Goal: Information Seeking & Learning: Learn about a topic

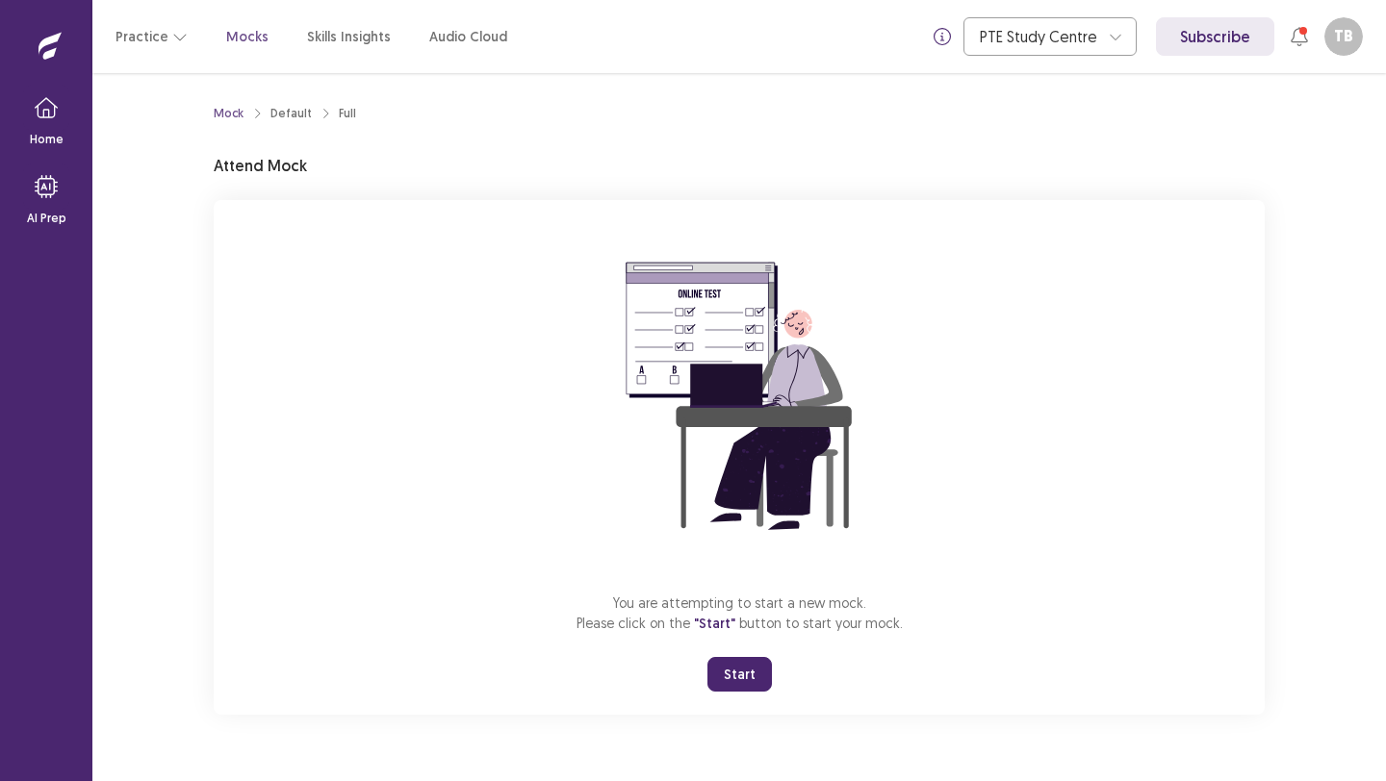
click at [739, 672] on button "Start" at bounding box center [739, 674] width 64 height 35
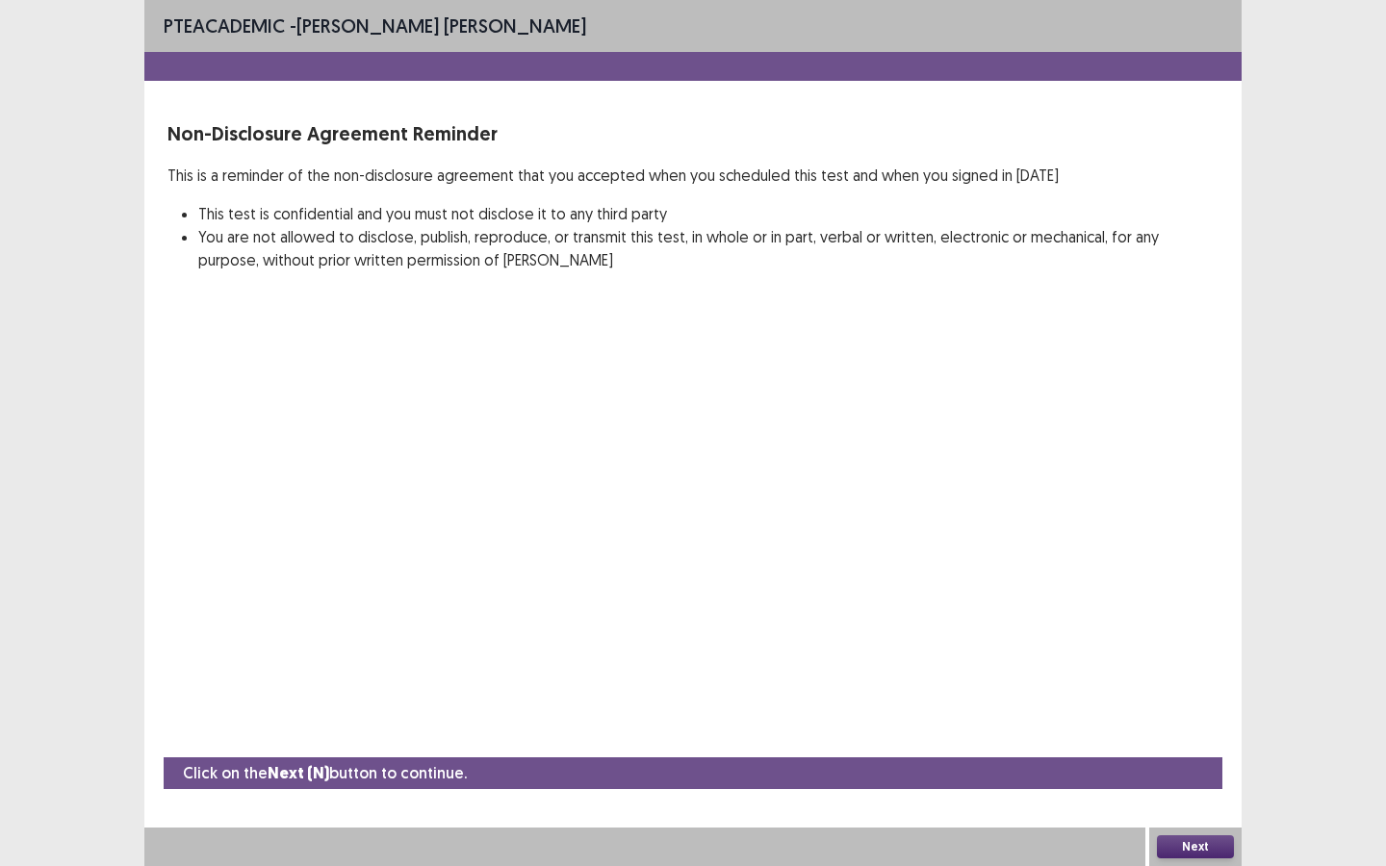
click at [1185, 780] on button "Next" at bounding box center [1195, 846] width 77 height 23
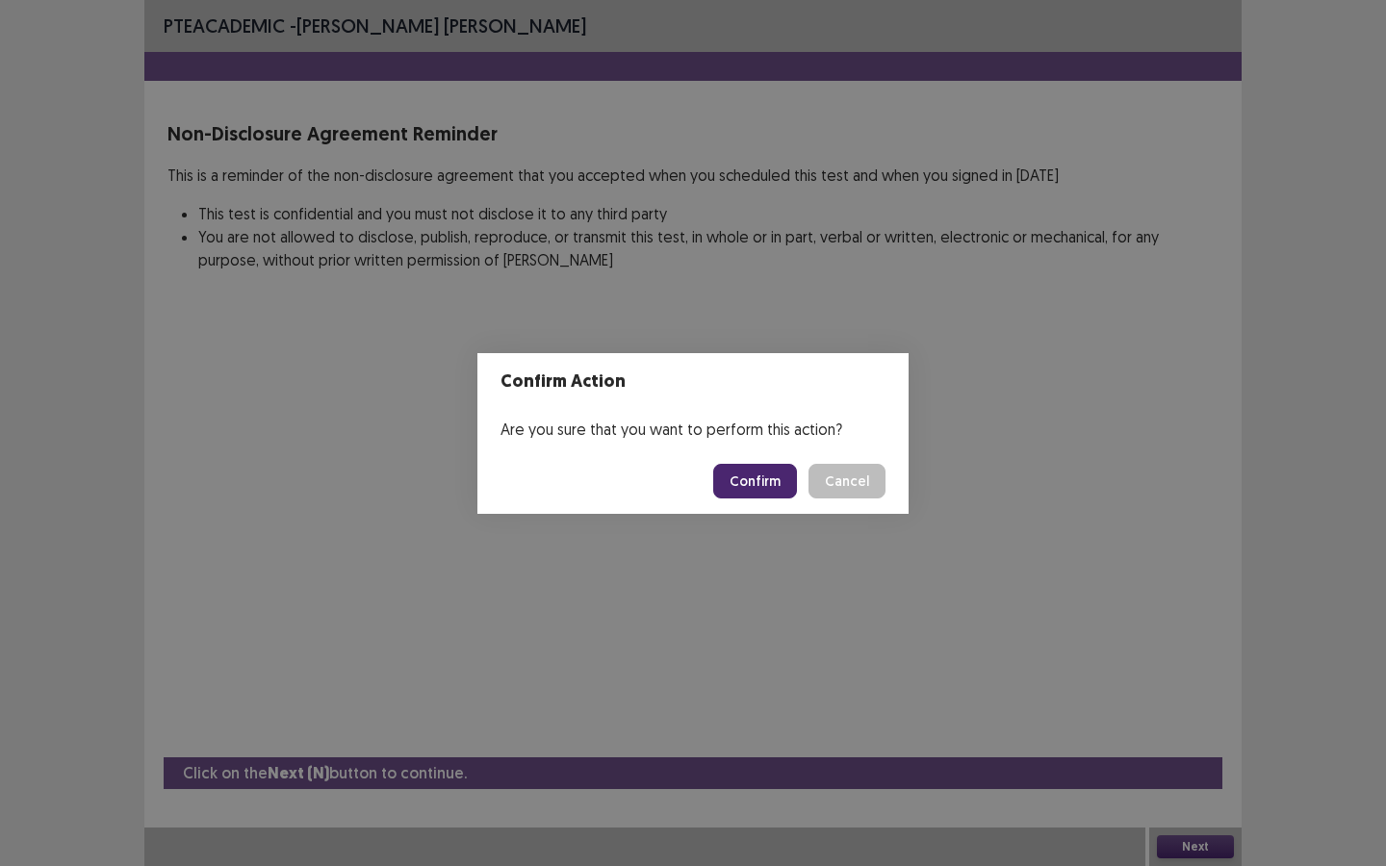
click at [764, 482] on button "Confirm" at bounding box center [755, 481] width 84 height 35
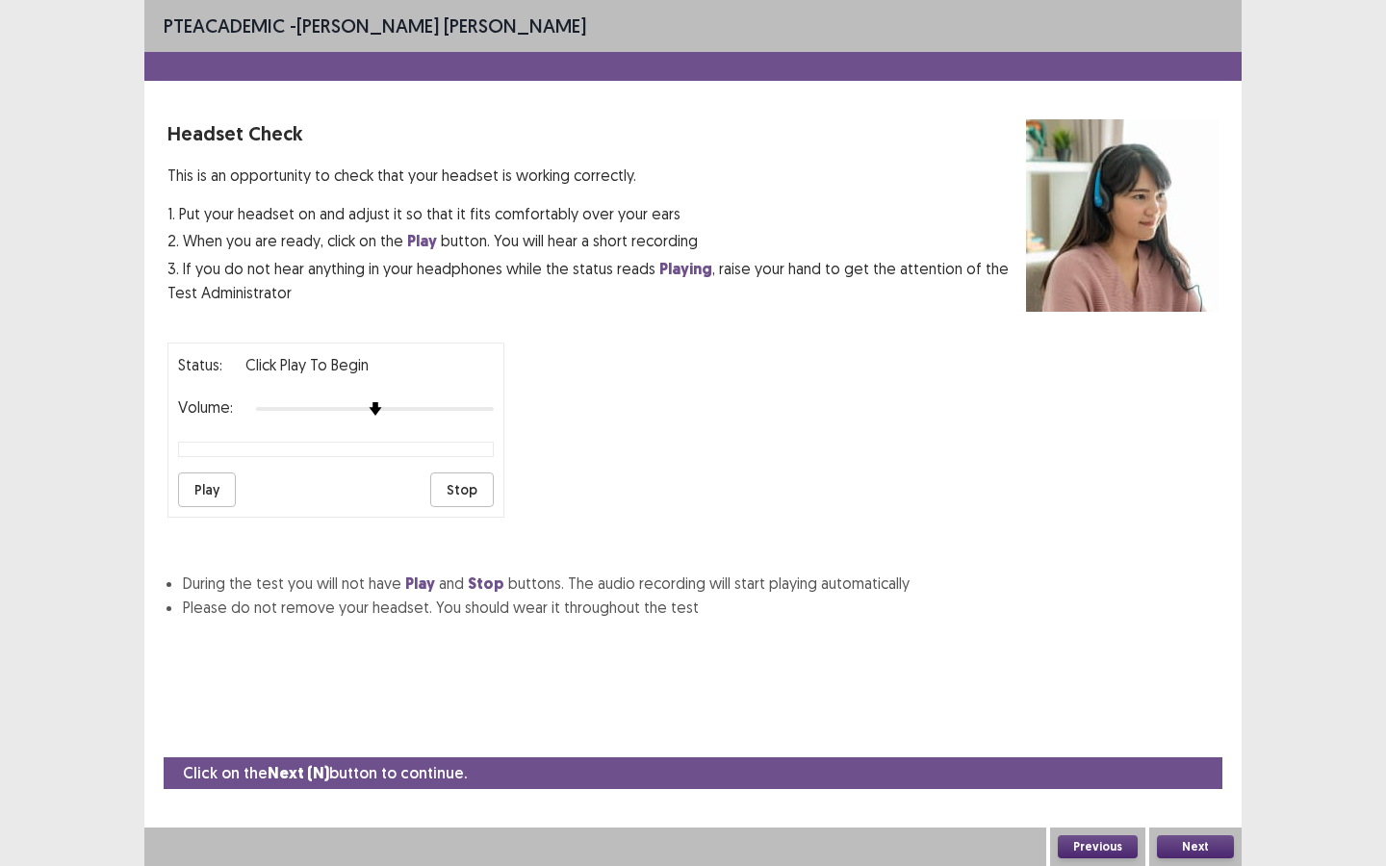
click at [224, 479] on button "Play" at bounding box center [207, 489] width 58 height 35
click at [222, 480] on button "Play" at bounding box center [207, 489] width 58 height 35
click at [1211, 780] on button "Next" at bounding box center [1195, 846] width 77 height 23
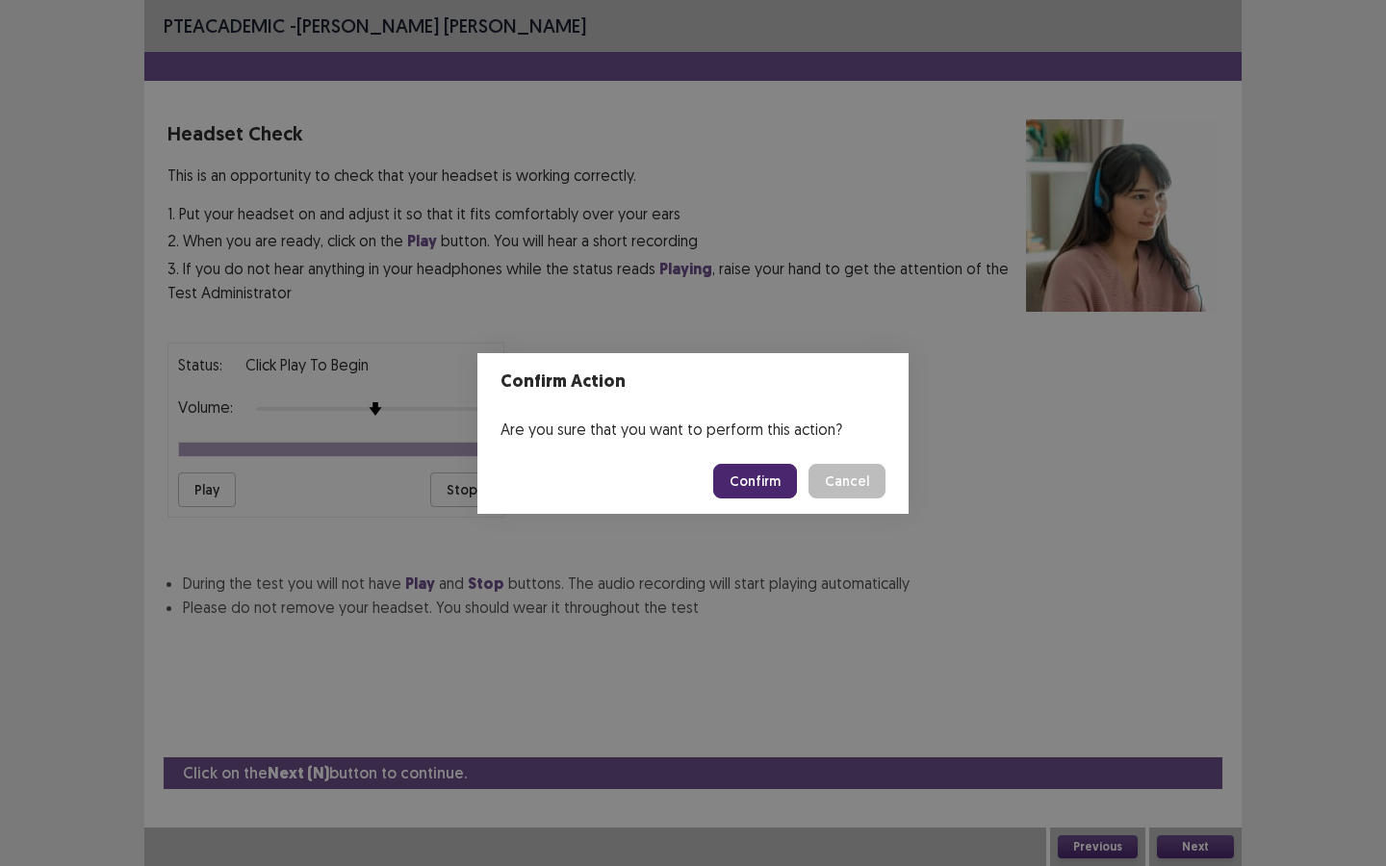
click at [763, 474] on button "Confirm" at bounding box center [755, 481] width 84 height 35
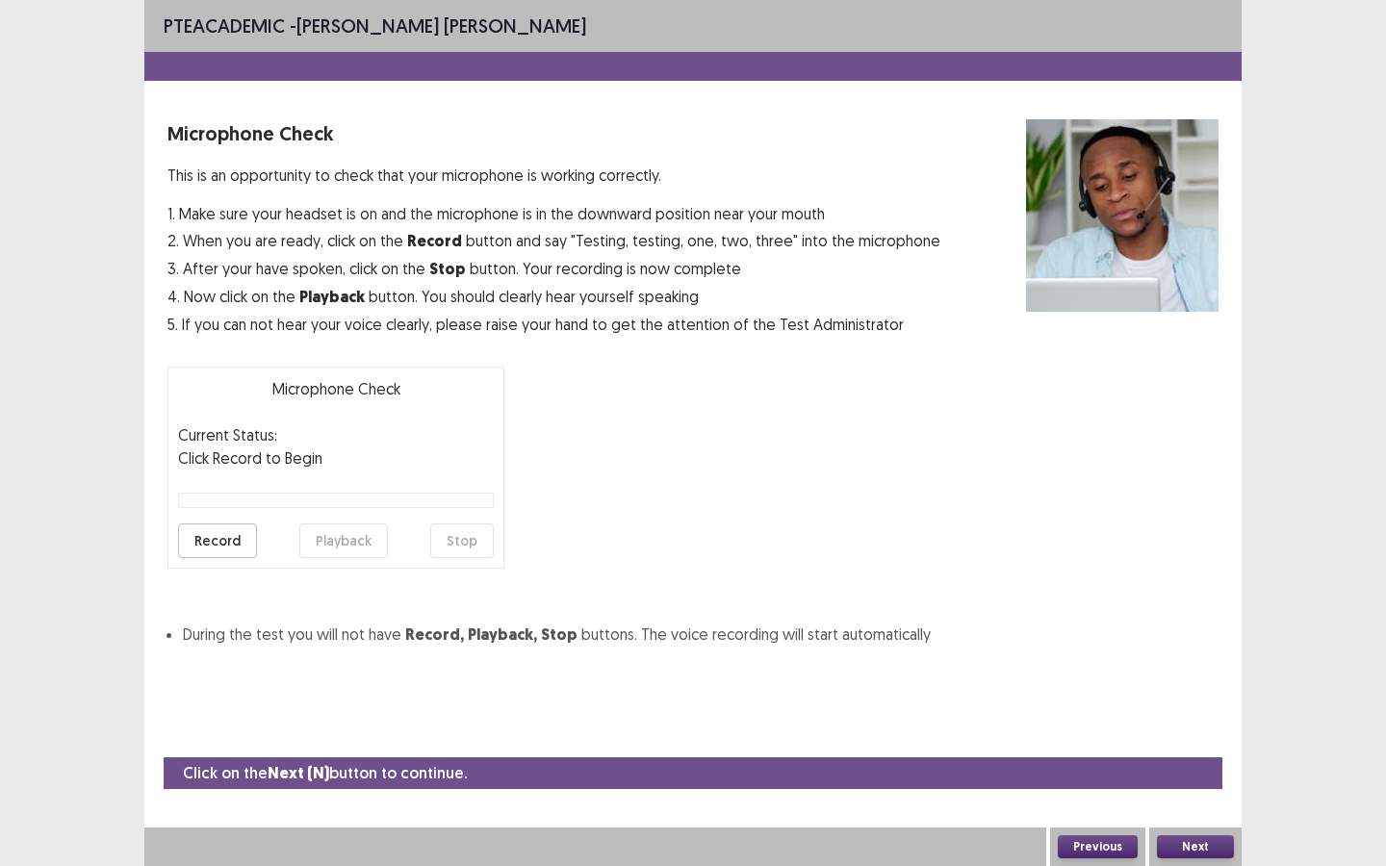
click at [191, 547] on button "Record" at bounding box center [217, 540] width 79 height 35
click at [459, 541] on button "Stop" at bounding box center [462, 540] width 64 height 35
click at [362, 539] on button "Playback" at bounding box center [343, 540] width 89 height 35
click at [1196, 780] on button "Next" at bounding box center [1195, 846] width 77 height 23
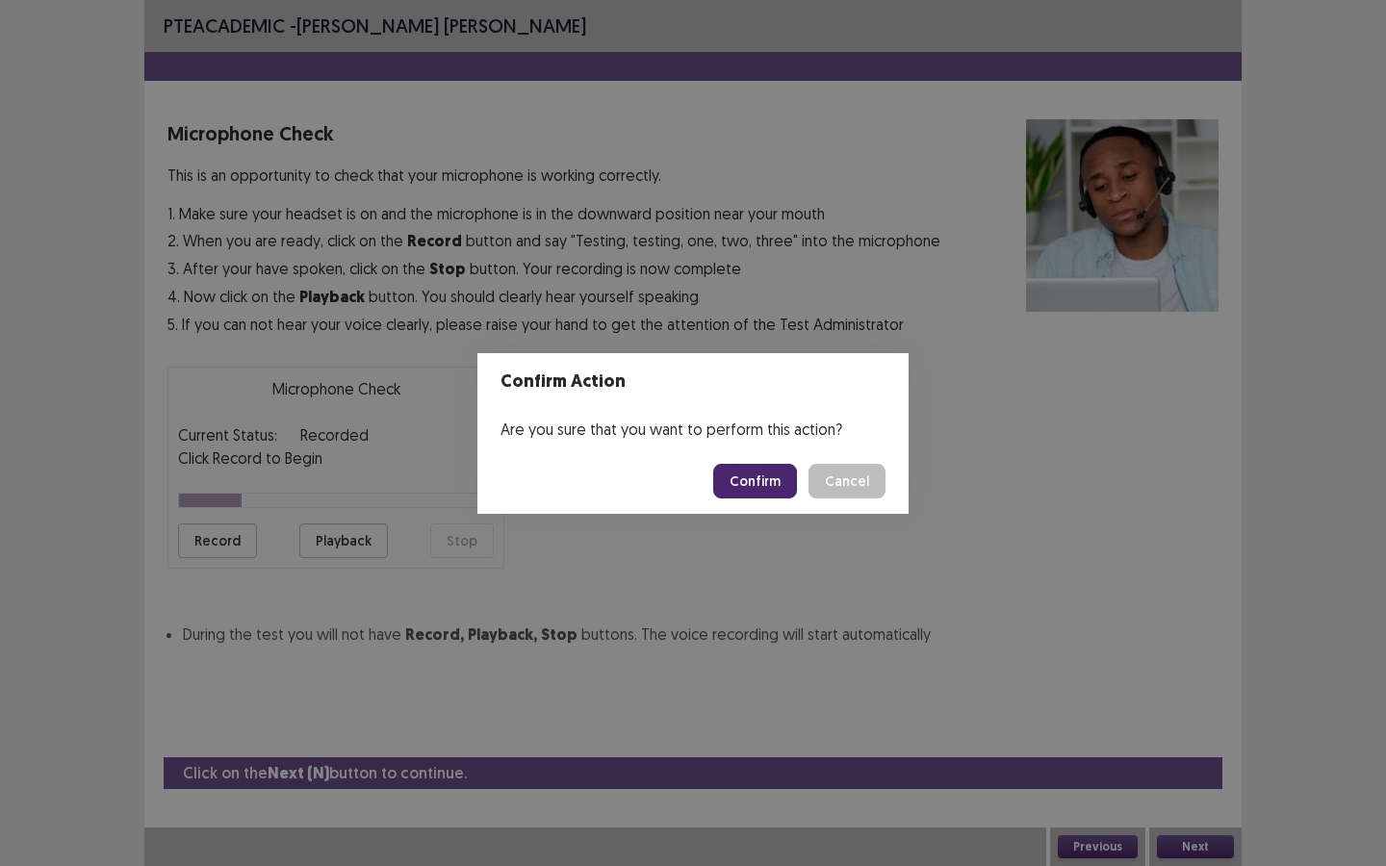
click at [766, 494] on button "Confirm" at bounding box center [755, 481] width 84 height 35
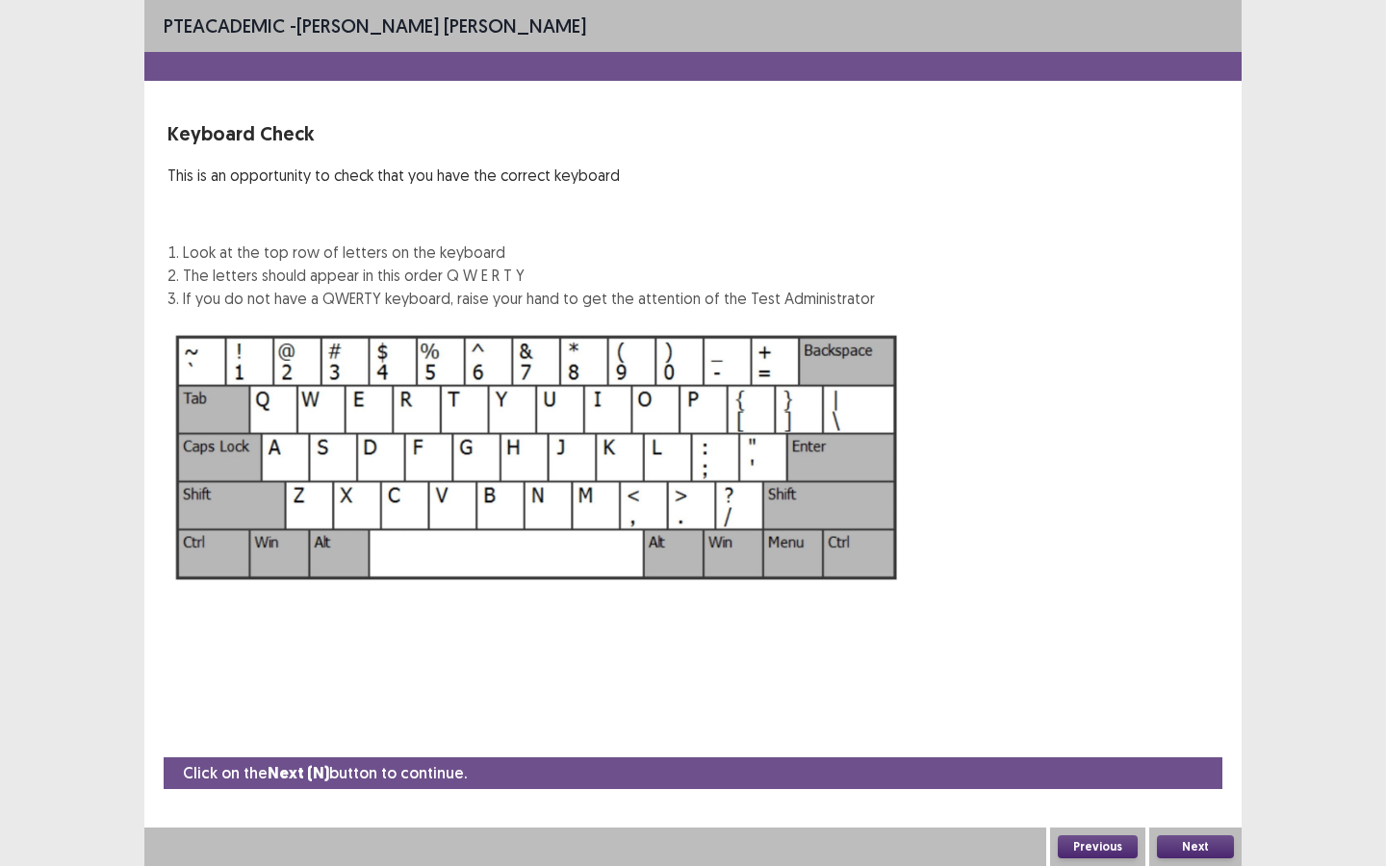
click at [1174, 780] on button "Next" at bounding box center [1195, 846] width 77 height 23
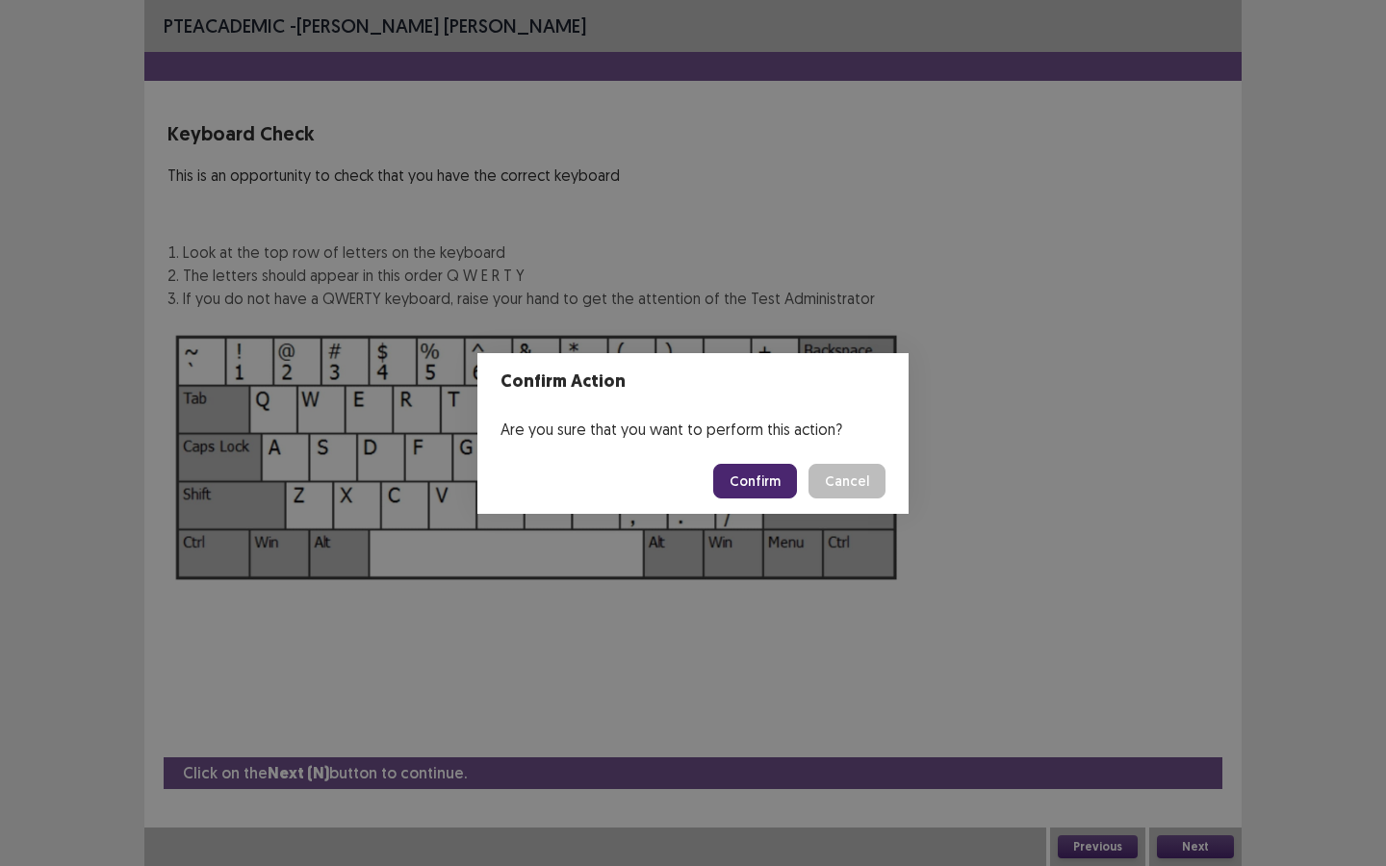
click at [789, 492] on button "Confirm" at bounding box center [755, 481] width 84 height 35
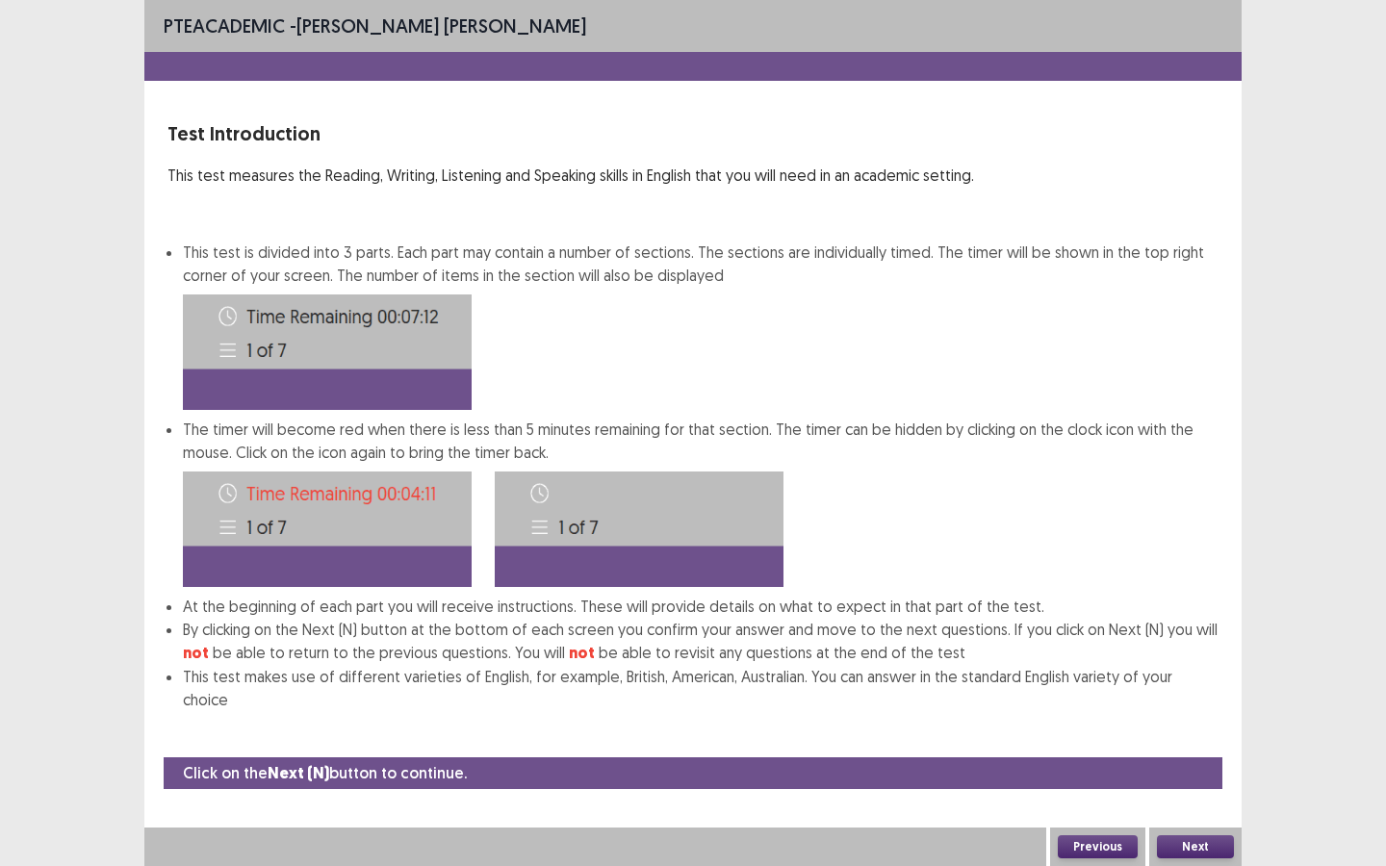
click at [1192, 780] on button "Next" at bounding box center [1195, 846] width 77 height 23
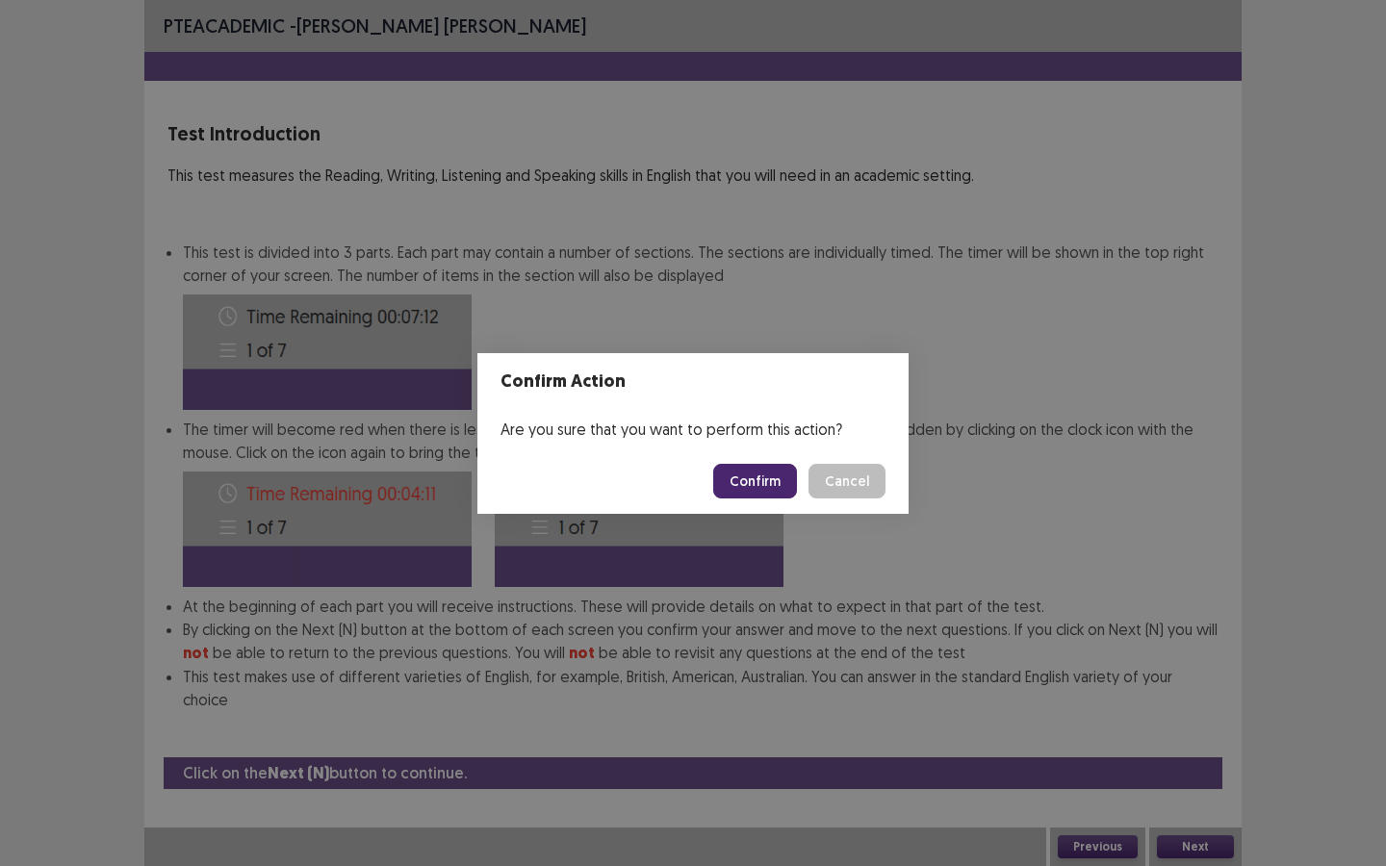
click at [770, 476] on button "Confirm" at bounding box center [755, 481] width 84 height 35
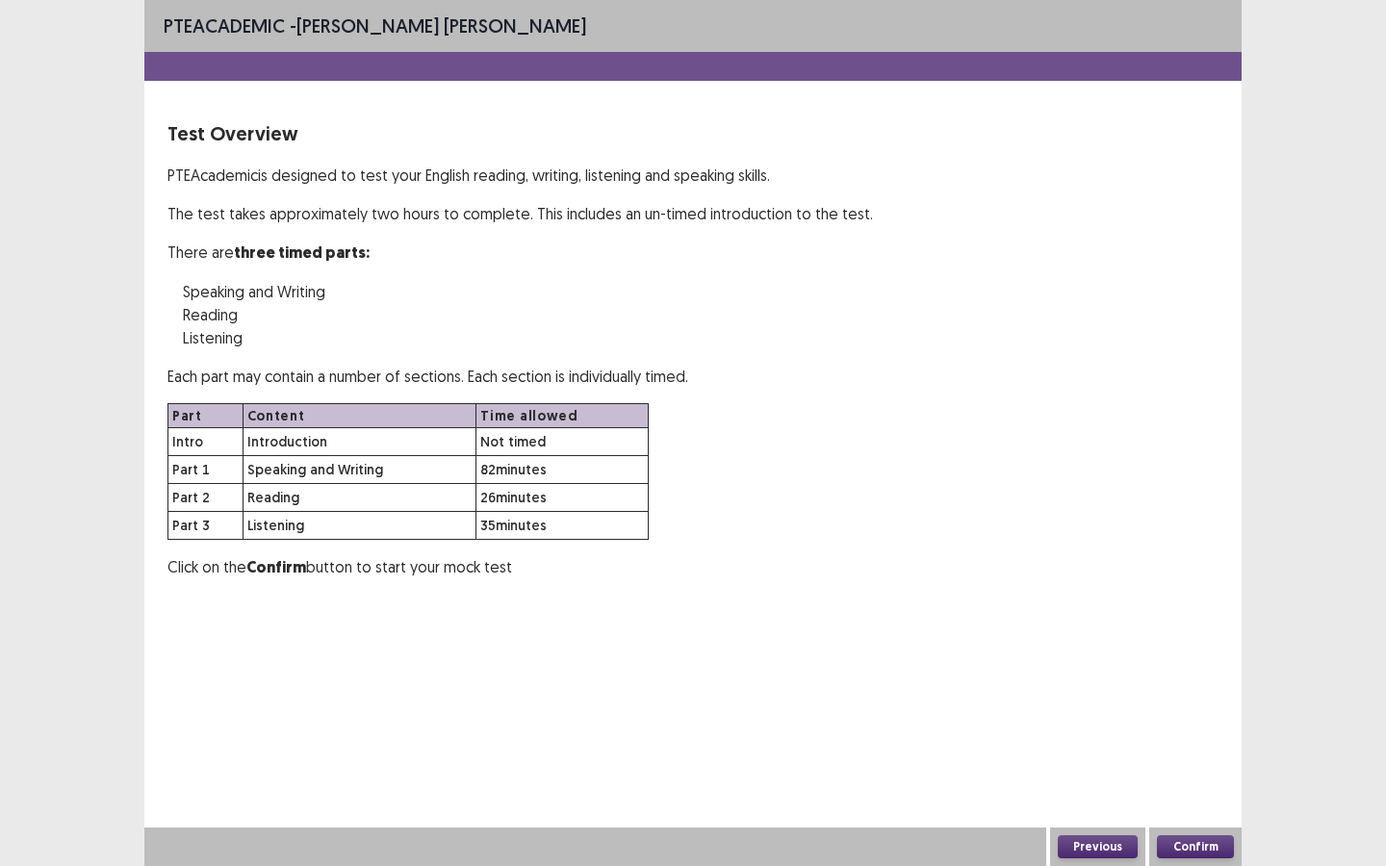
click at [1213, 780] on button "Confirm" at bounding box center [1195, 846] width 77 height 23
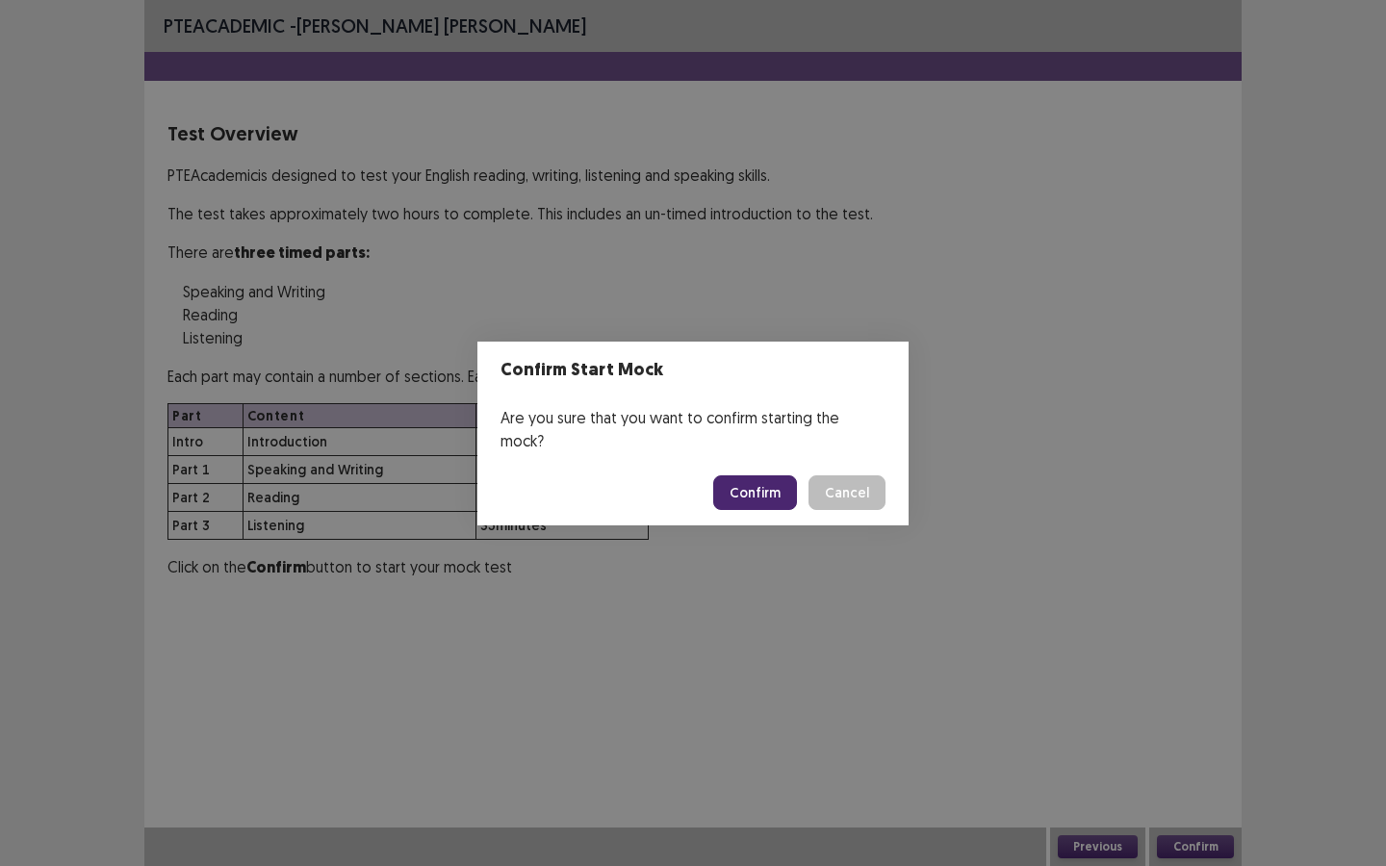
click at [758, 478] on button "Confirm" at bounding box center [755, 492] width 84 height 35
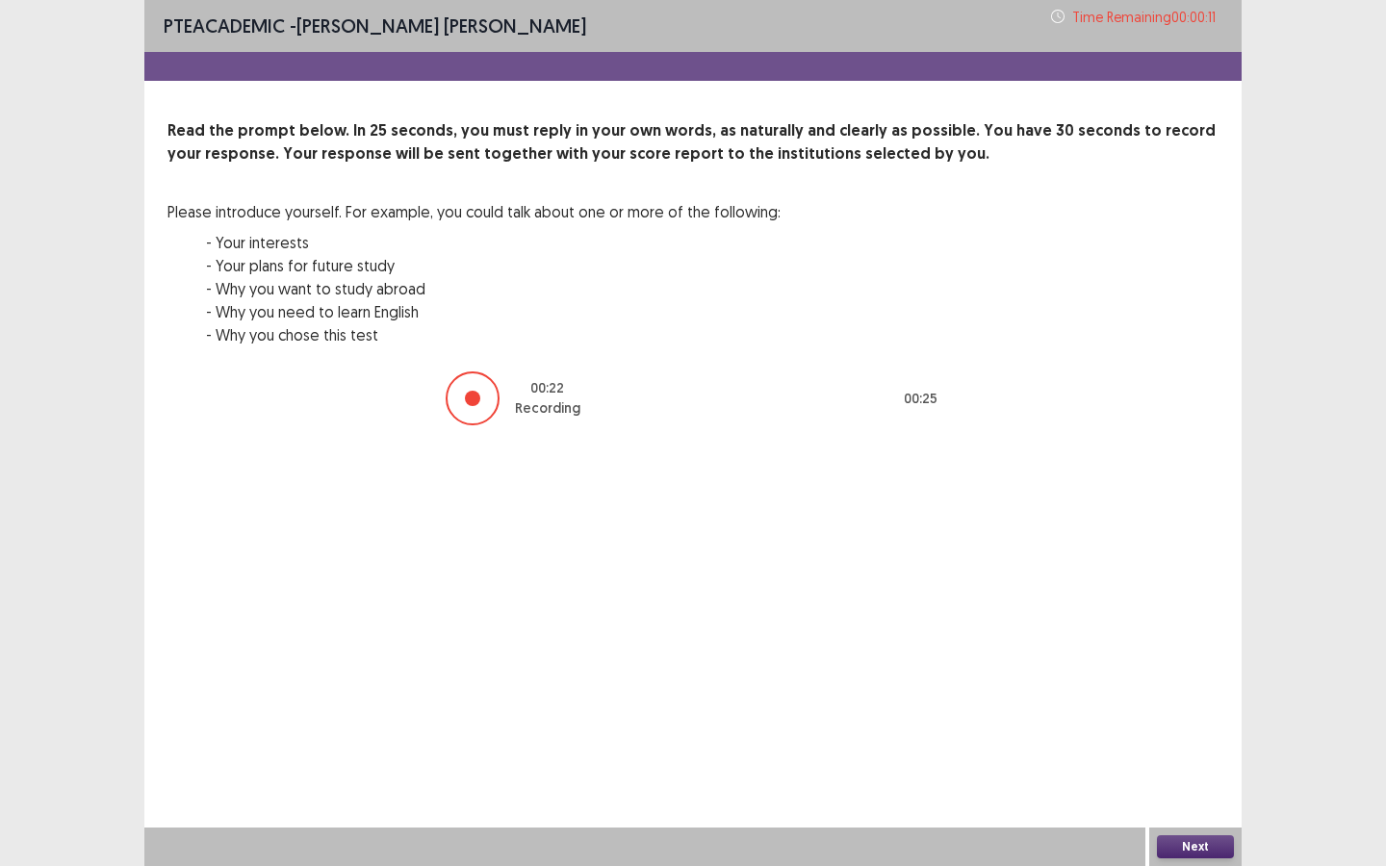
click at [468, 399] on div at bounding box center [472, 398] width 15 height 15
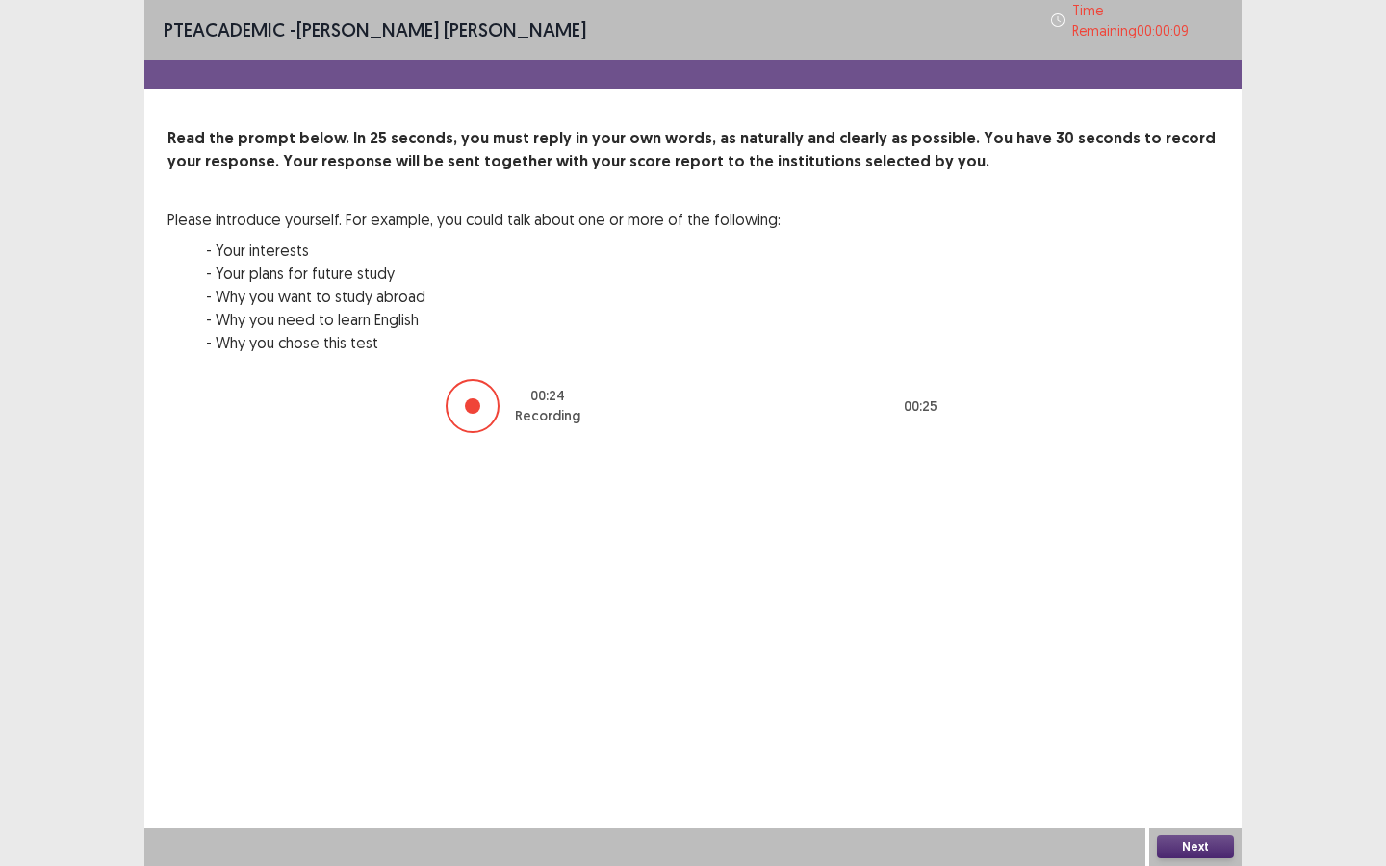
click at [1178, 780] on button "Next" at bounding box center [1195, 846] width 77 height 23
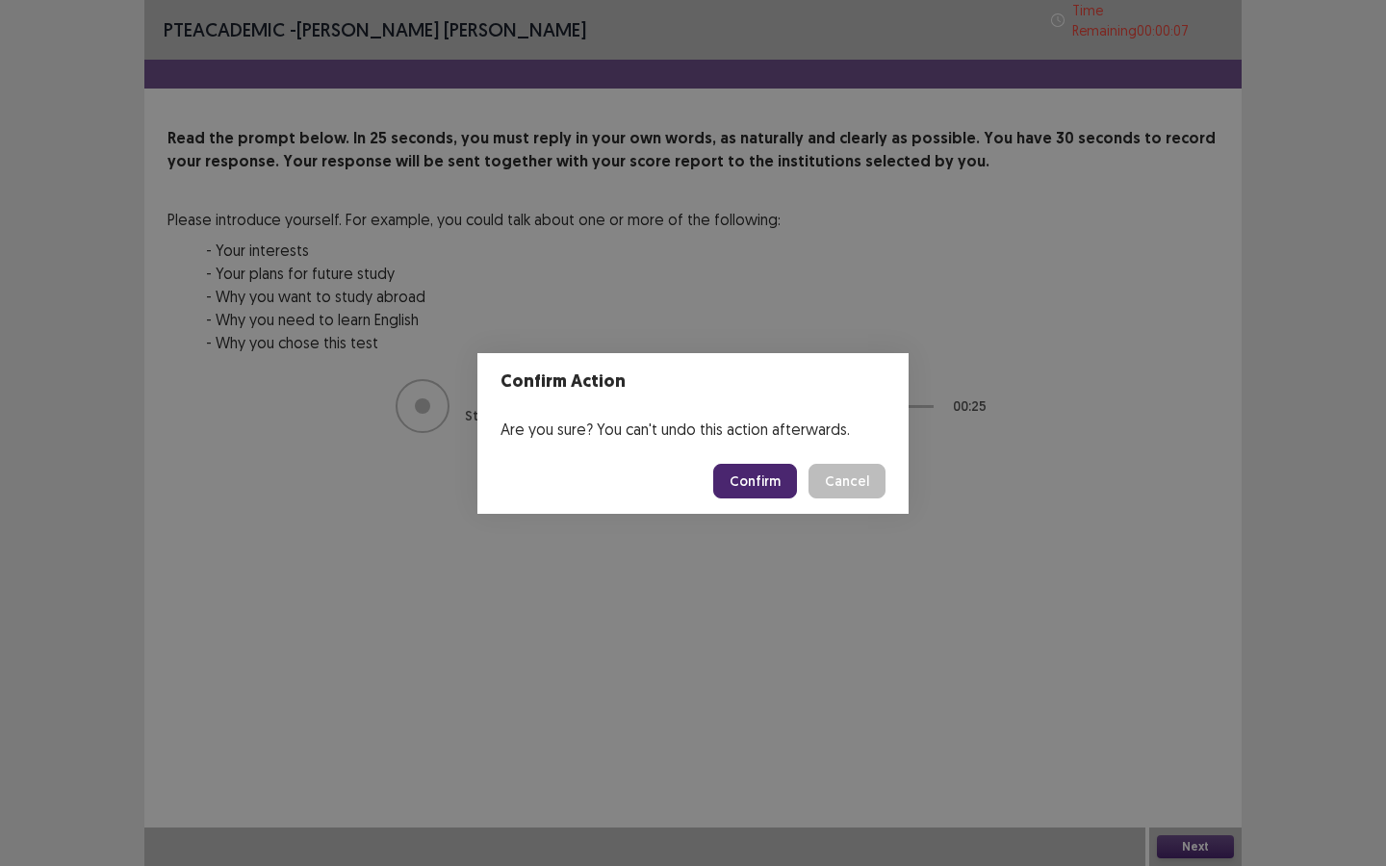
click at [776, 485] on button "Confirm" at bounding box center [755, 481] width 84 height 35
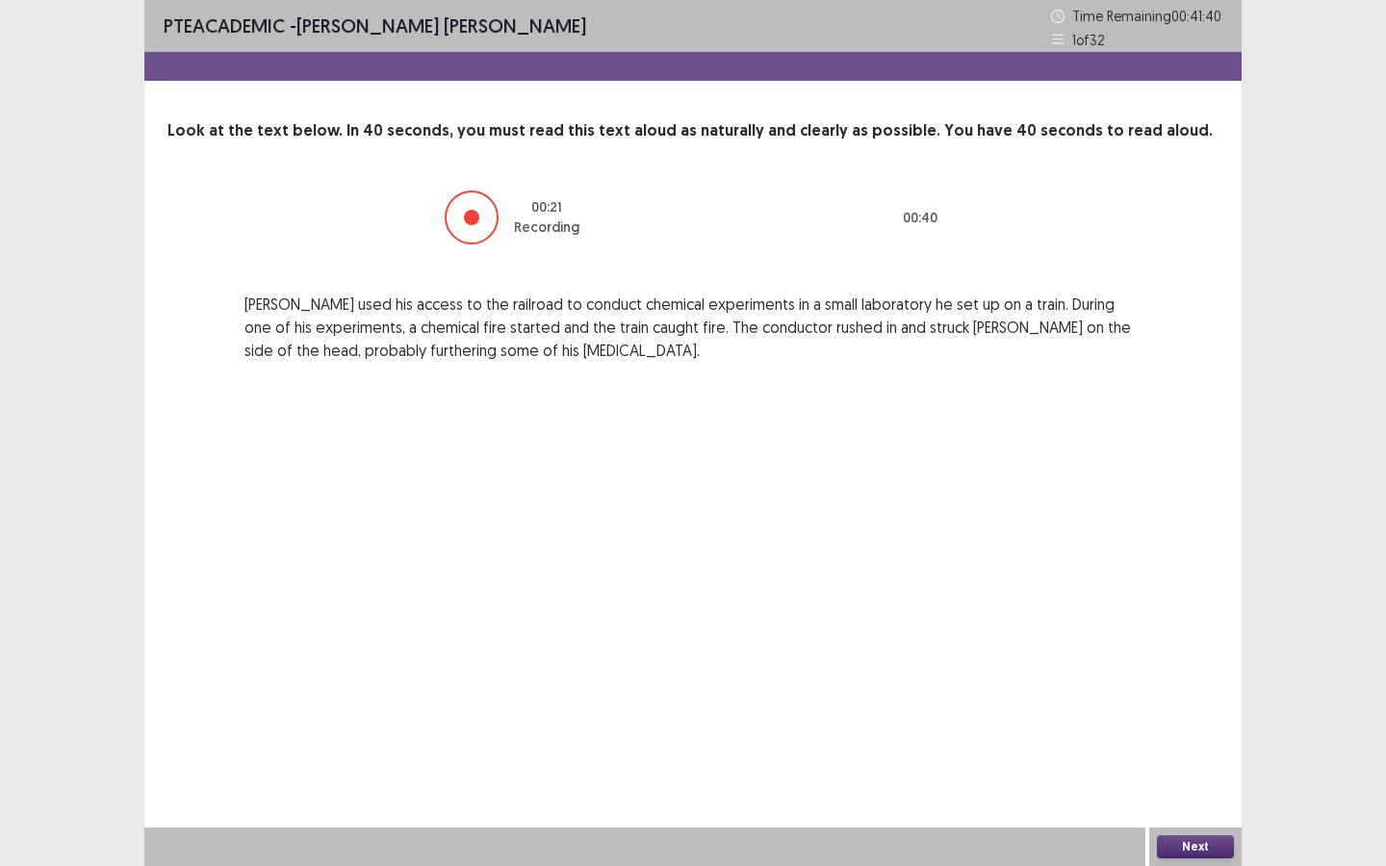
click at [1165, 780] on button "Next" at bounding box center [1195, 846] width 77 height 23
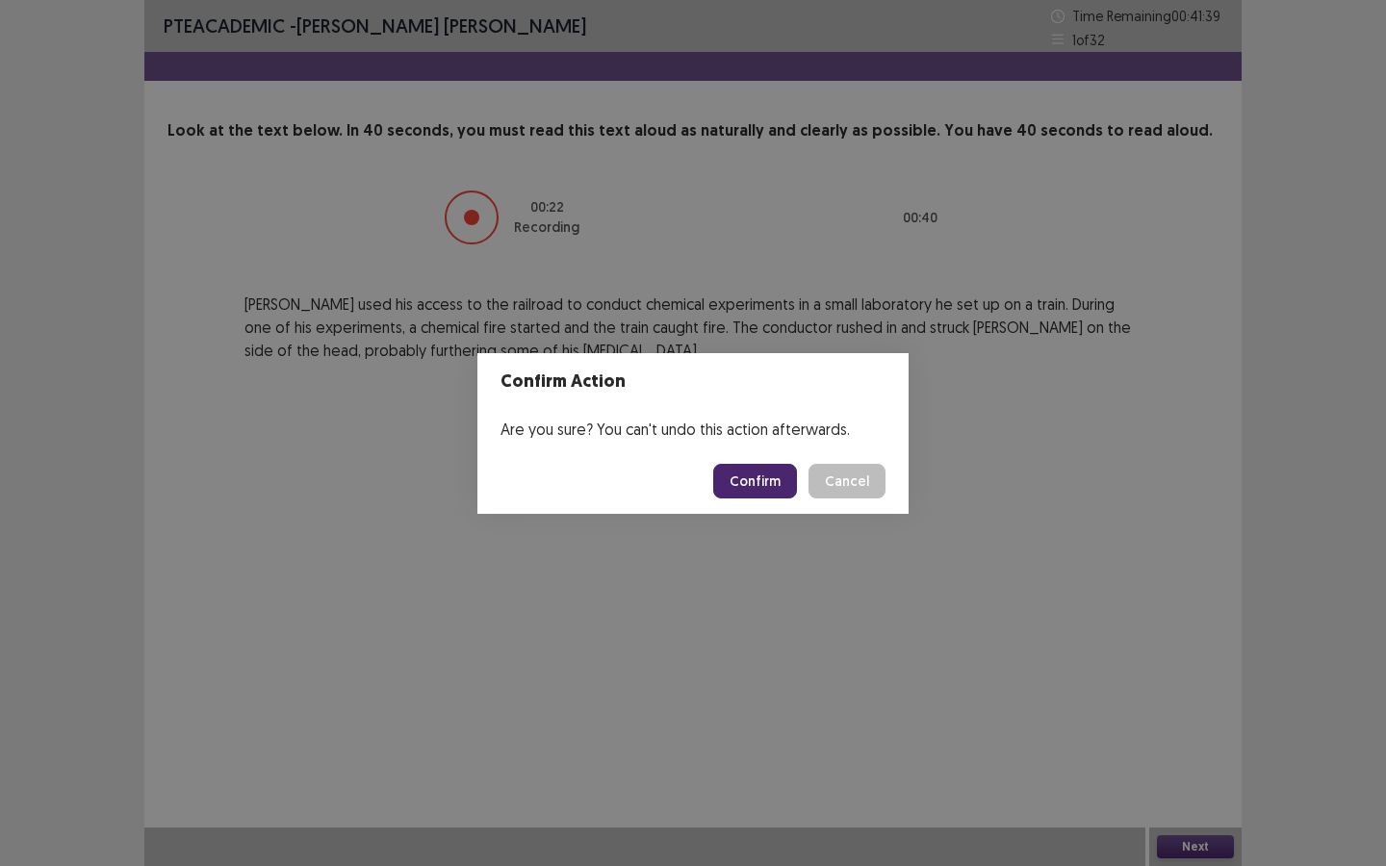
click at [780, 483] on button "Confirm" at bounding box center [755, 481] width 84 height 35
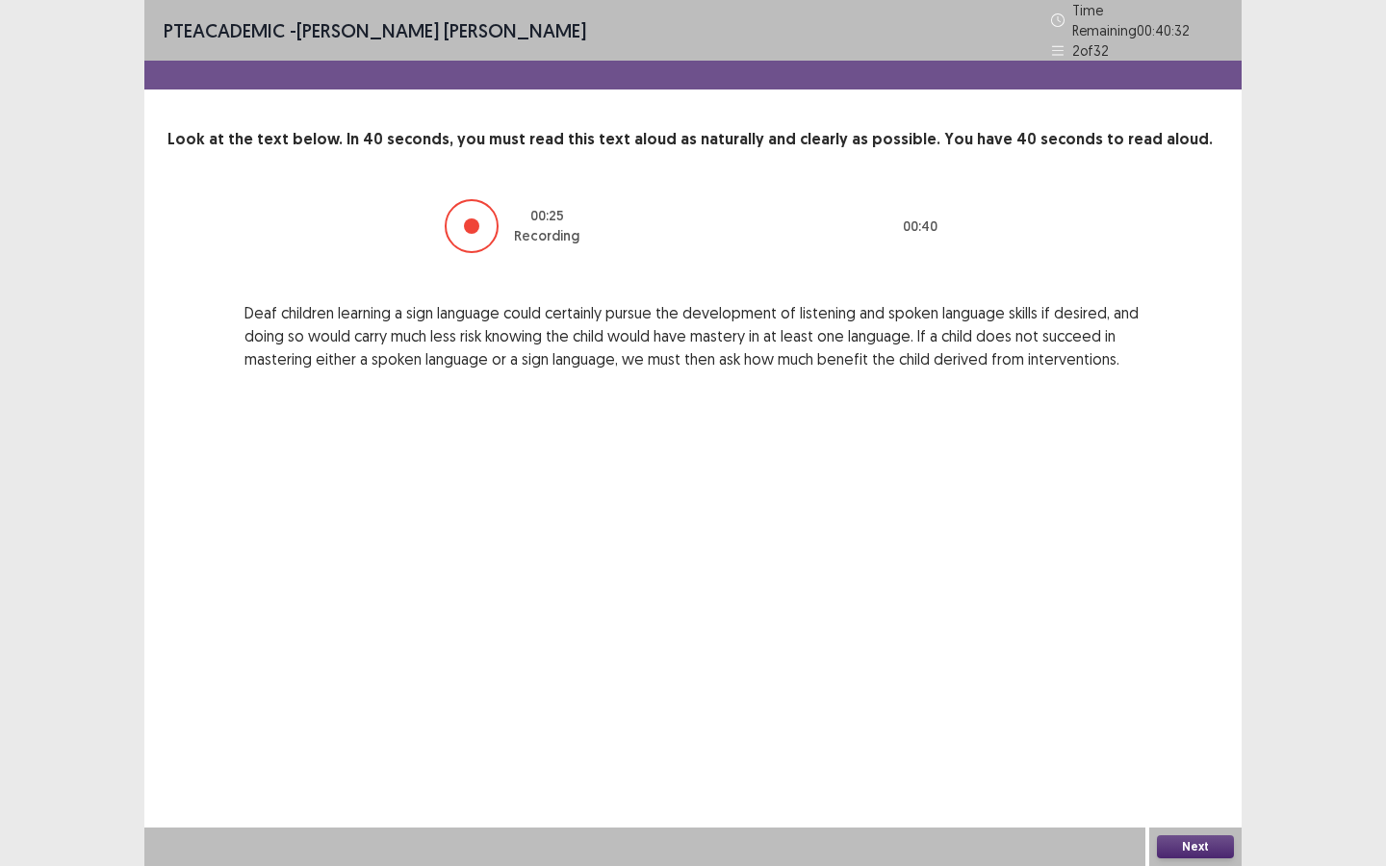
click at [1166, 780] on button "Next" at bounding box center [1195, 846] width 77 height 23
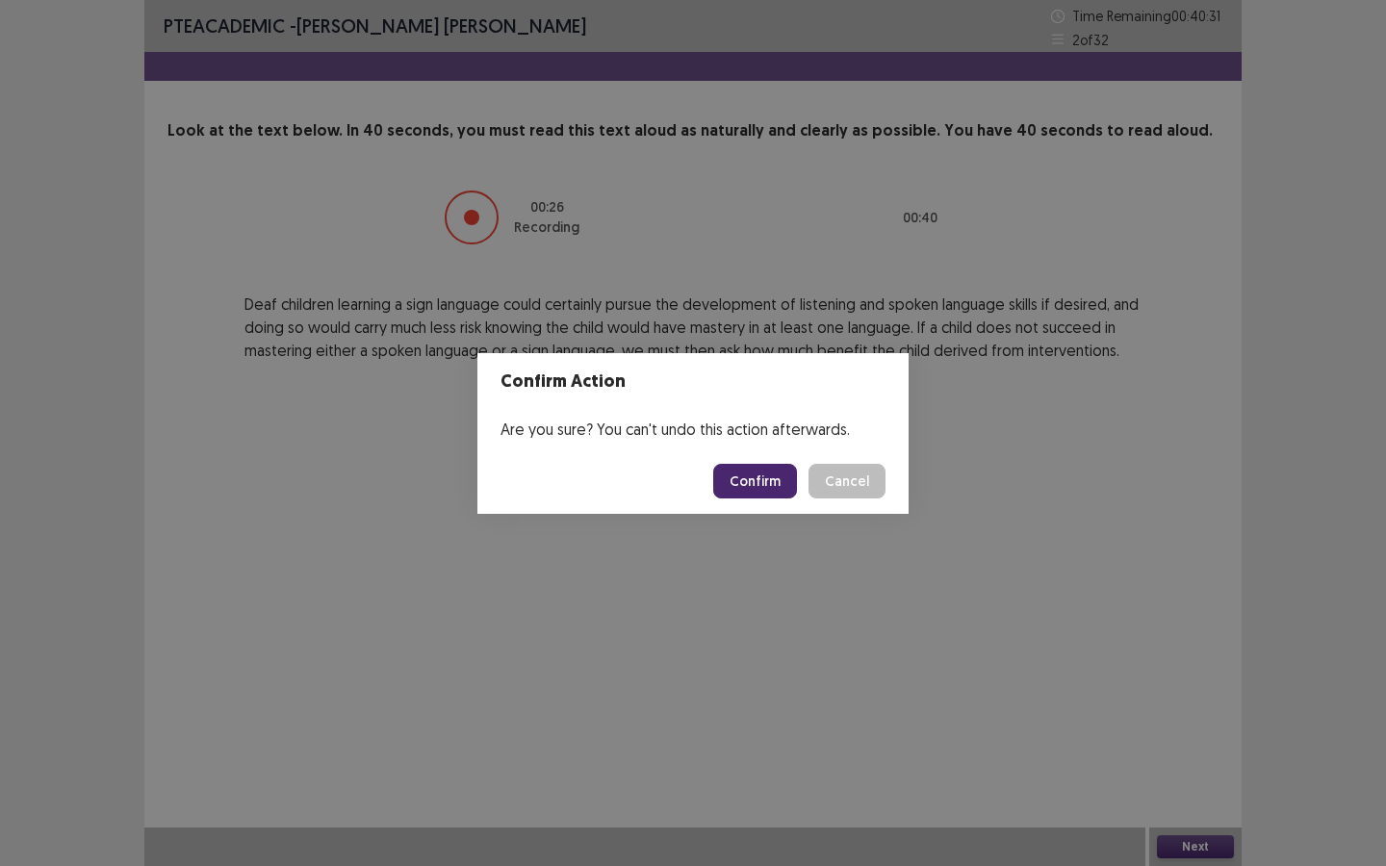
click at [742, 451] on footer "Confirm Cancel" at bounding box center [692, 480] width 431 height 65
click at [749, 487] on button "Confirm" at bounding box center [755, 481] width 84 height 35
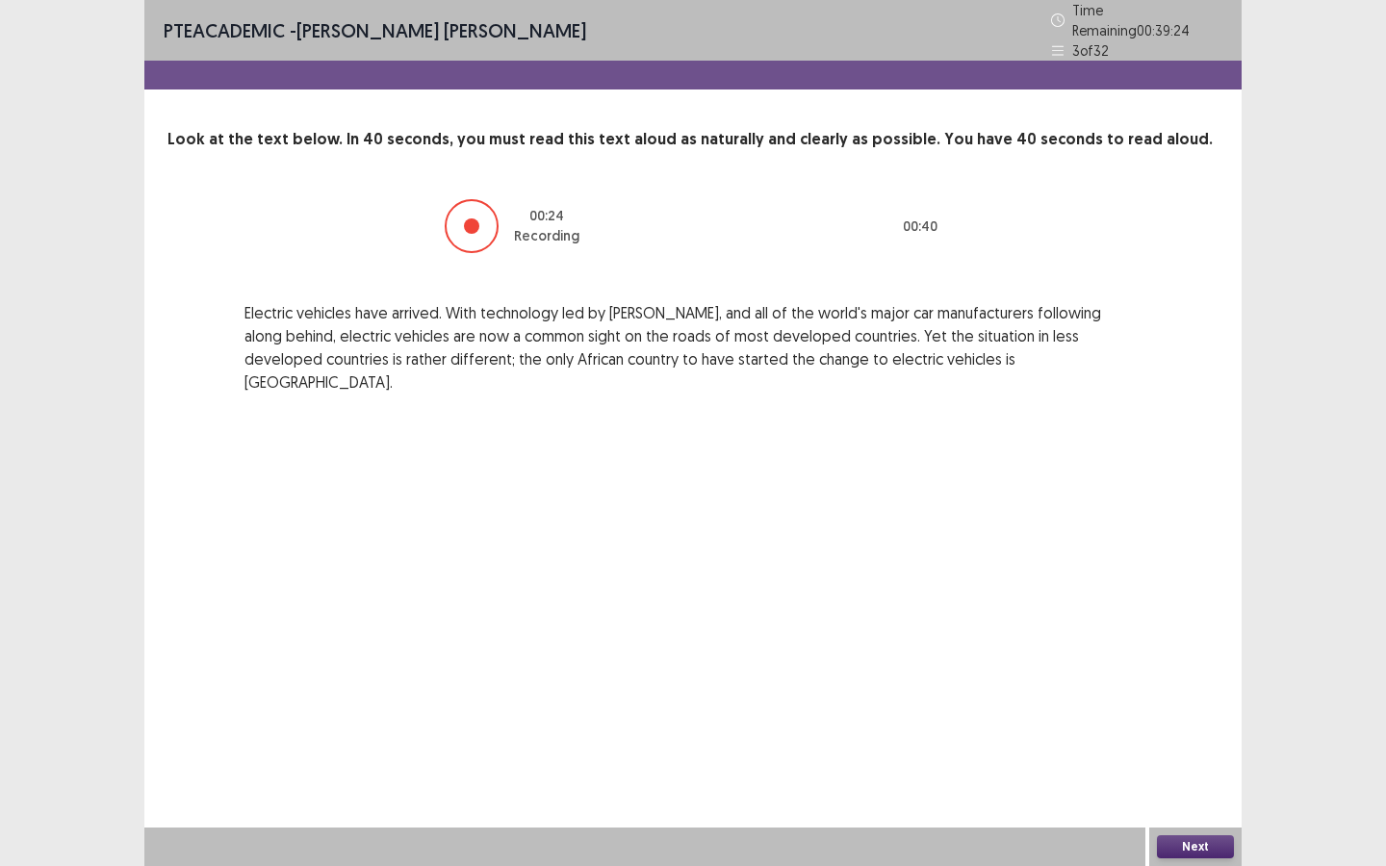
click at [1179, 780] on button "Next" at bounding box center [1195, 846] width 77 height 23
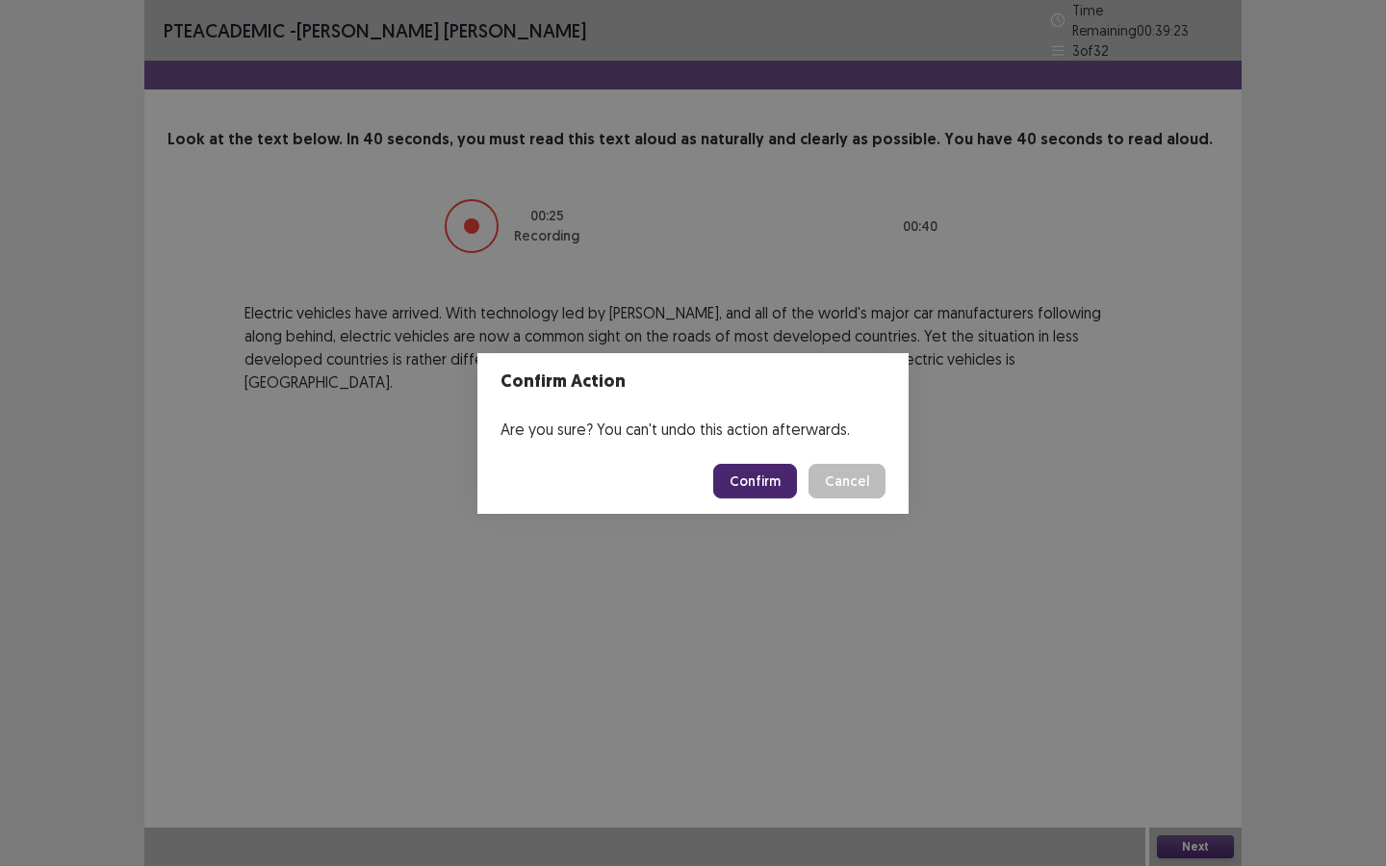
click at [771, 482] on button "Confirm" at bounding box center [755, 481] width 84 height 35
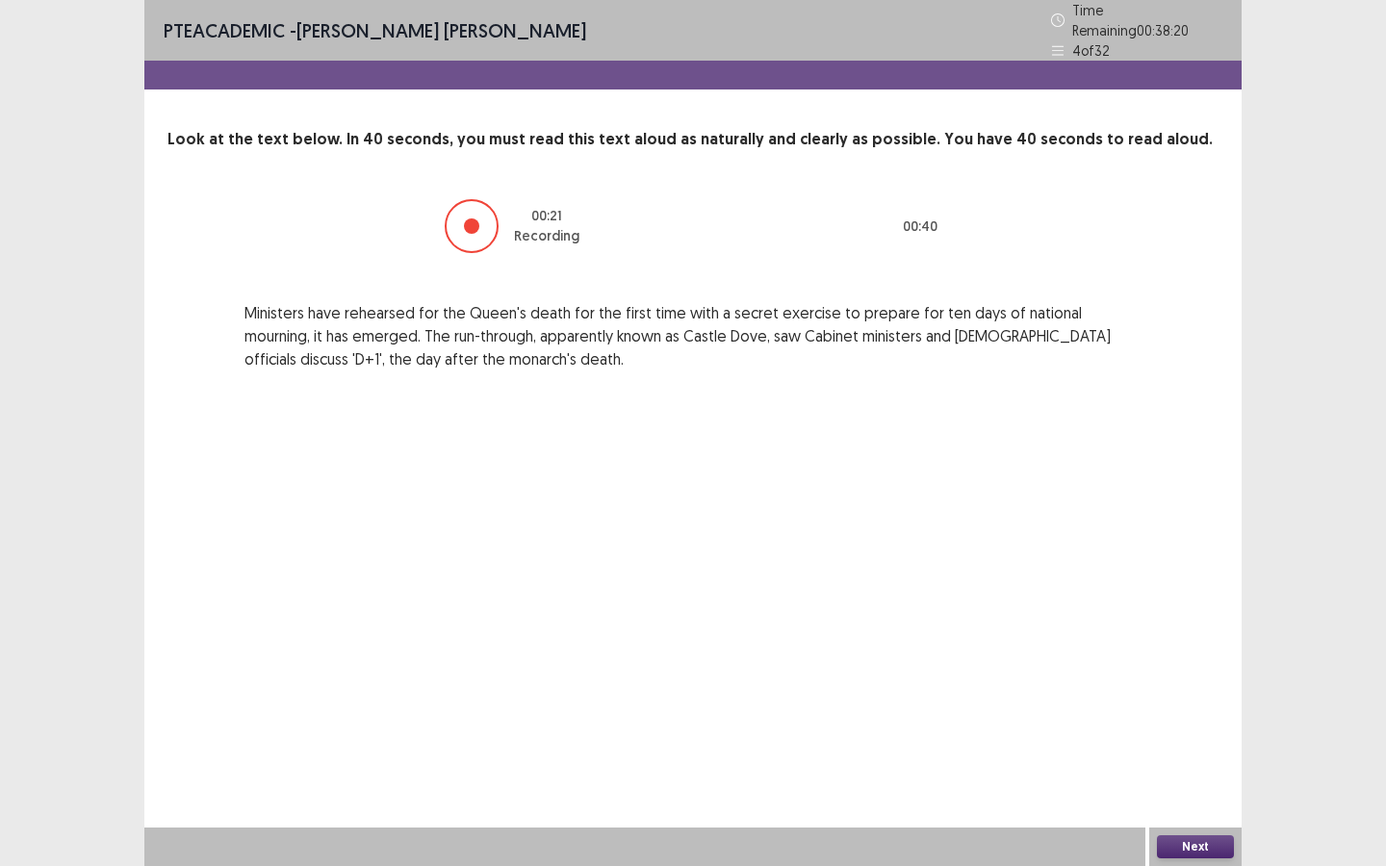
click at [1216, 780] on button "Next" at bounding box center [1195, 846] width 77 height 23
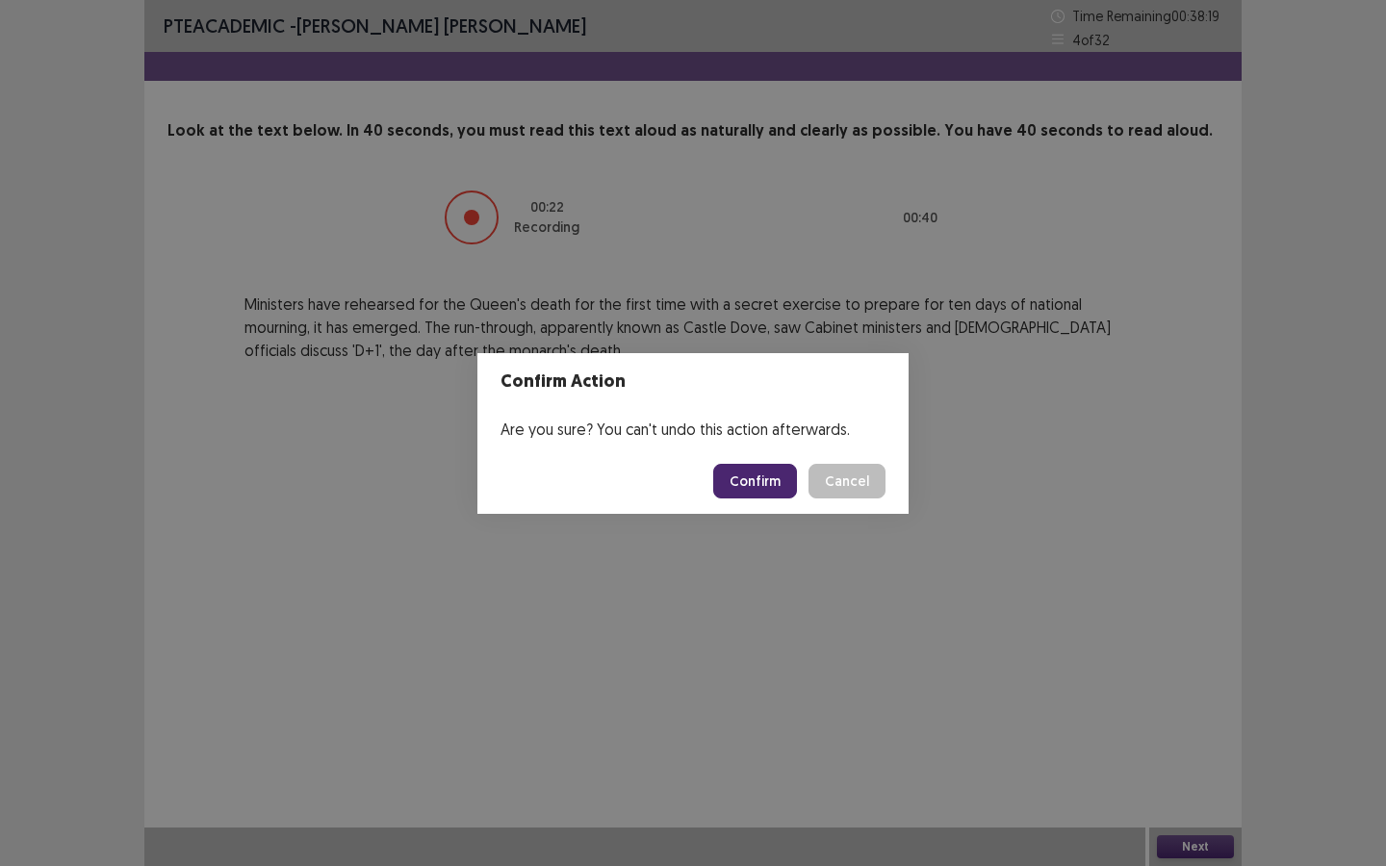
click at [801, 492] on div "Confirm Cancel" at bounding box center [799, 481] width 172 height 35
click at [780, 491] on button "Confirm" at bounding box center [755, 481] width 84 height 35
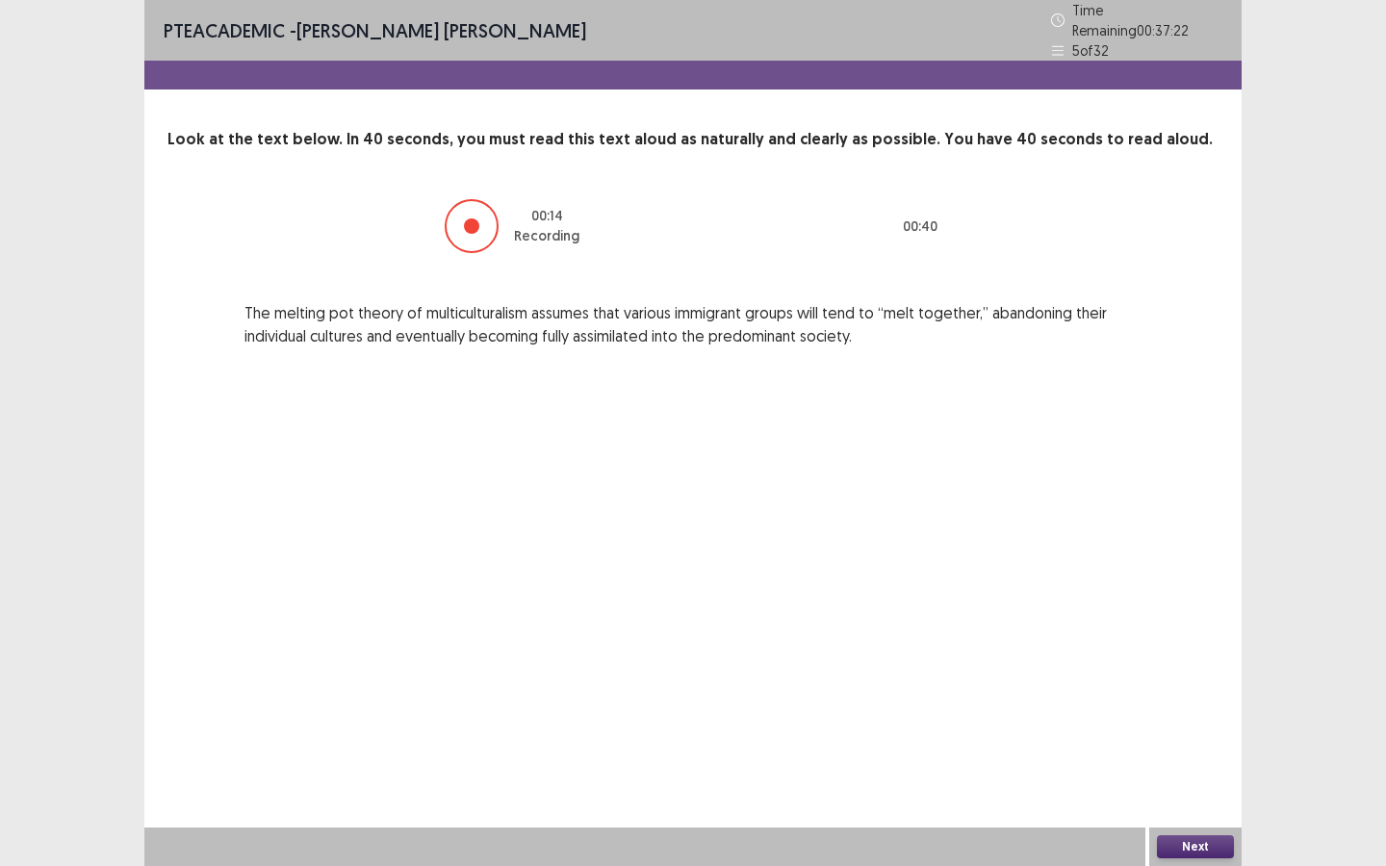
click at [1171, 780] on button "Next" at bounding box center [1195, 846] width 77 height 23
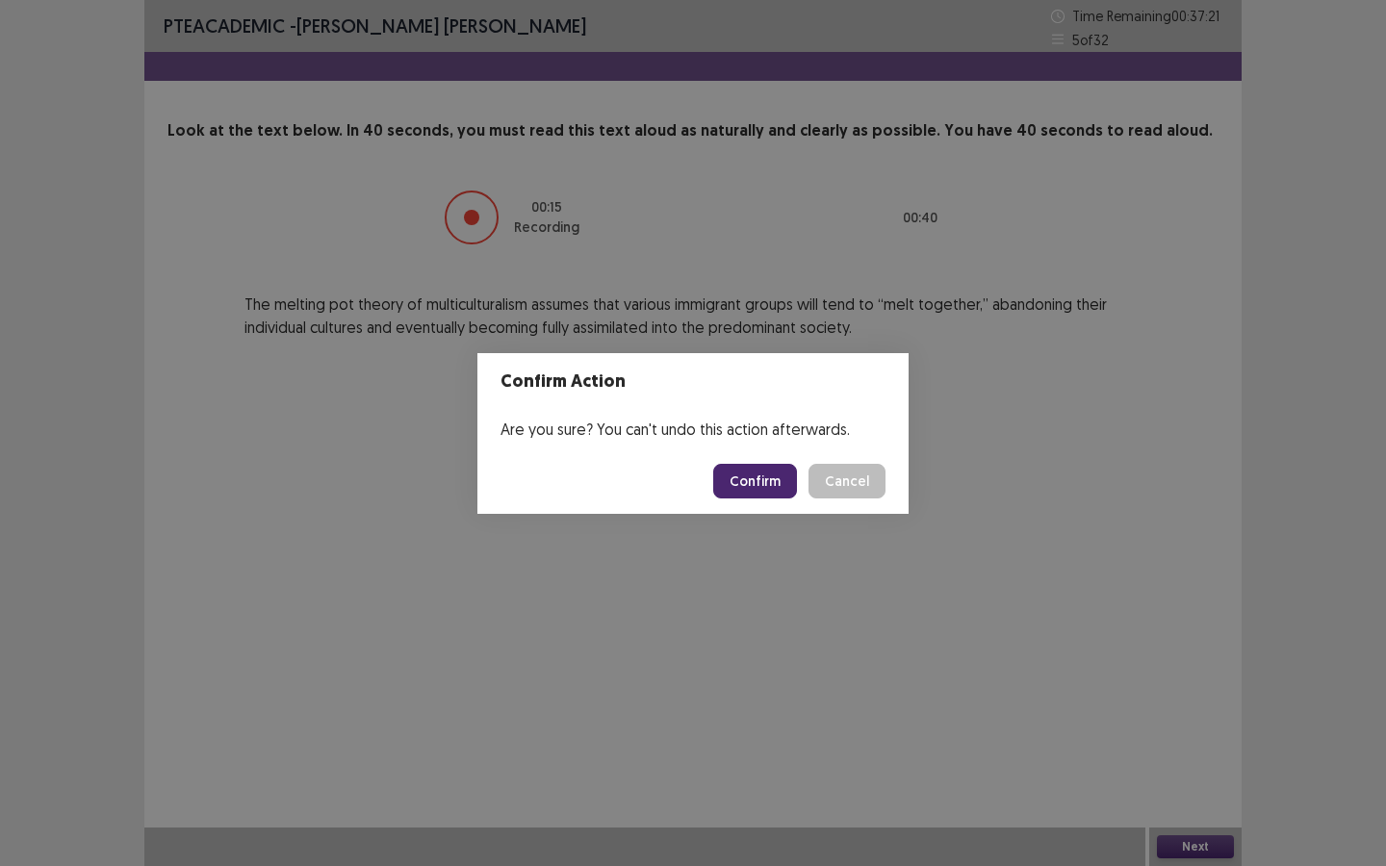
click at [773, 479] on button "Confirm" at bounding box center [755, 481] width 84 height 35
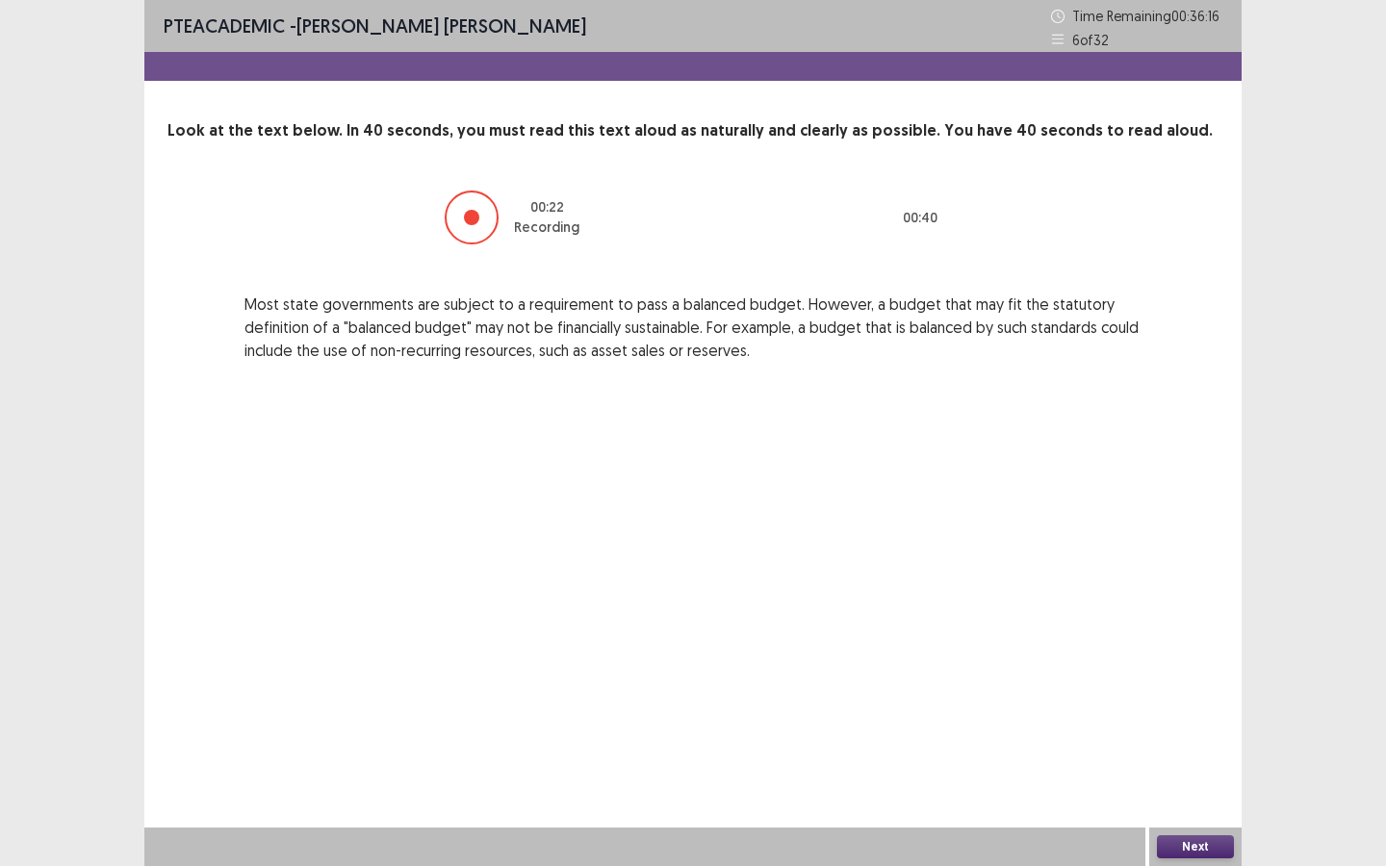
click at [1212, 780] on button "Next" at bounding box center [1195, 846] width 77 height 23
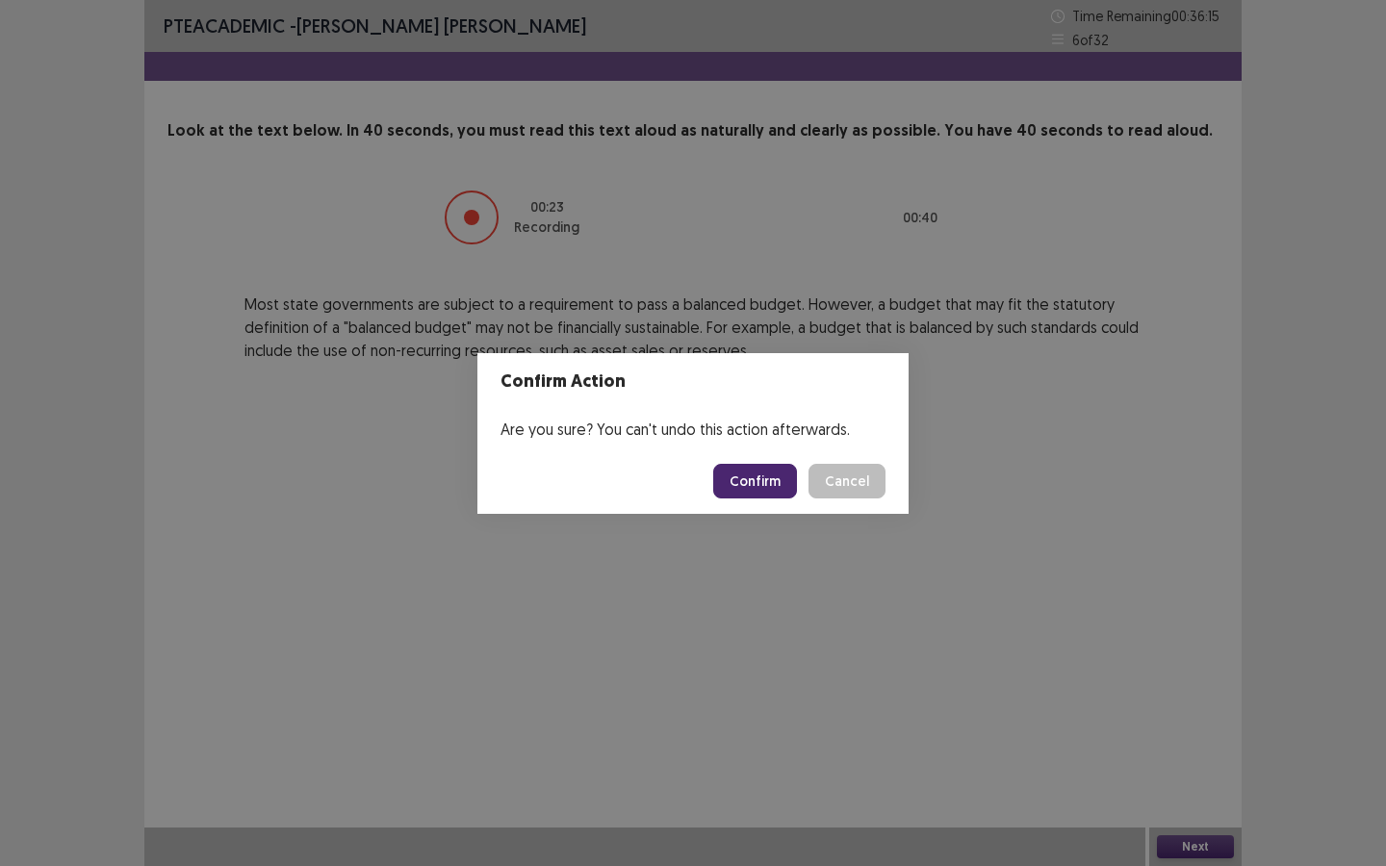
click at [765, 472] on button "Confirm" at bounding box center [755, 481] width 84 height 35
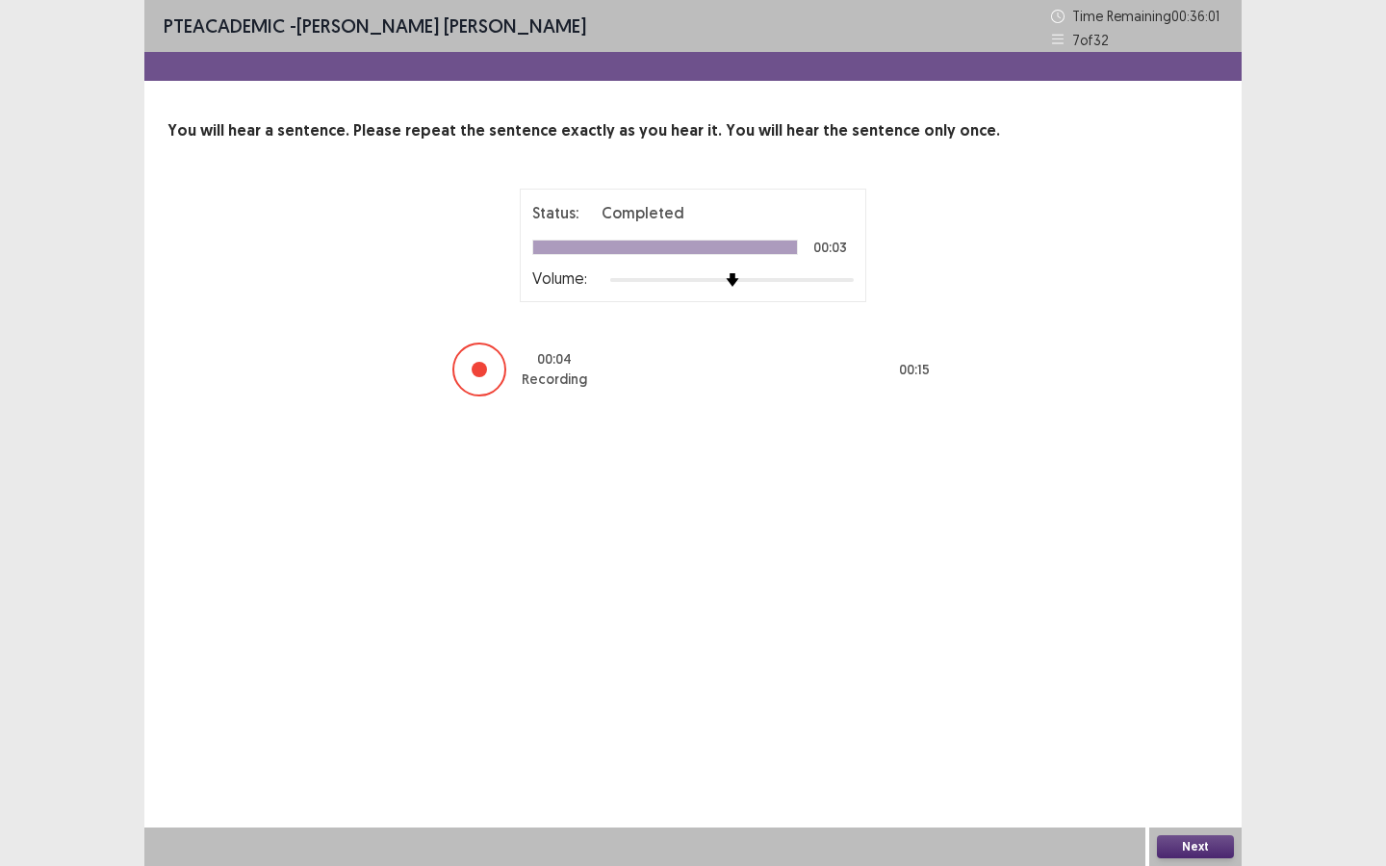
click at [1211, 780] on button "Next" at bounding box center [1195, 846] width 77 height 23
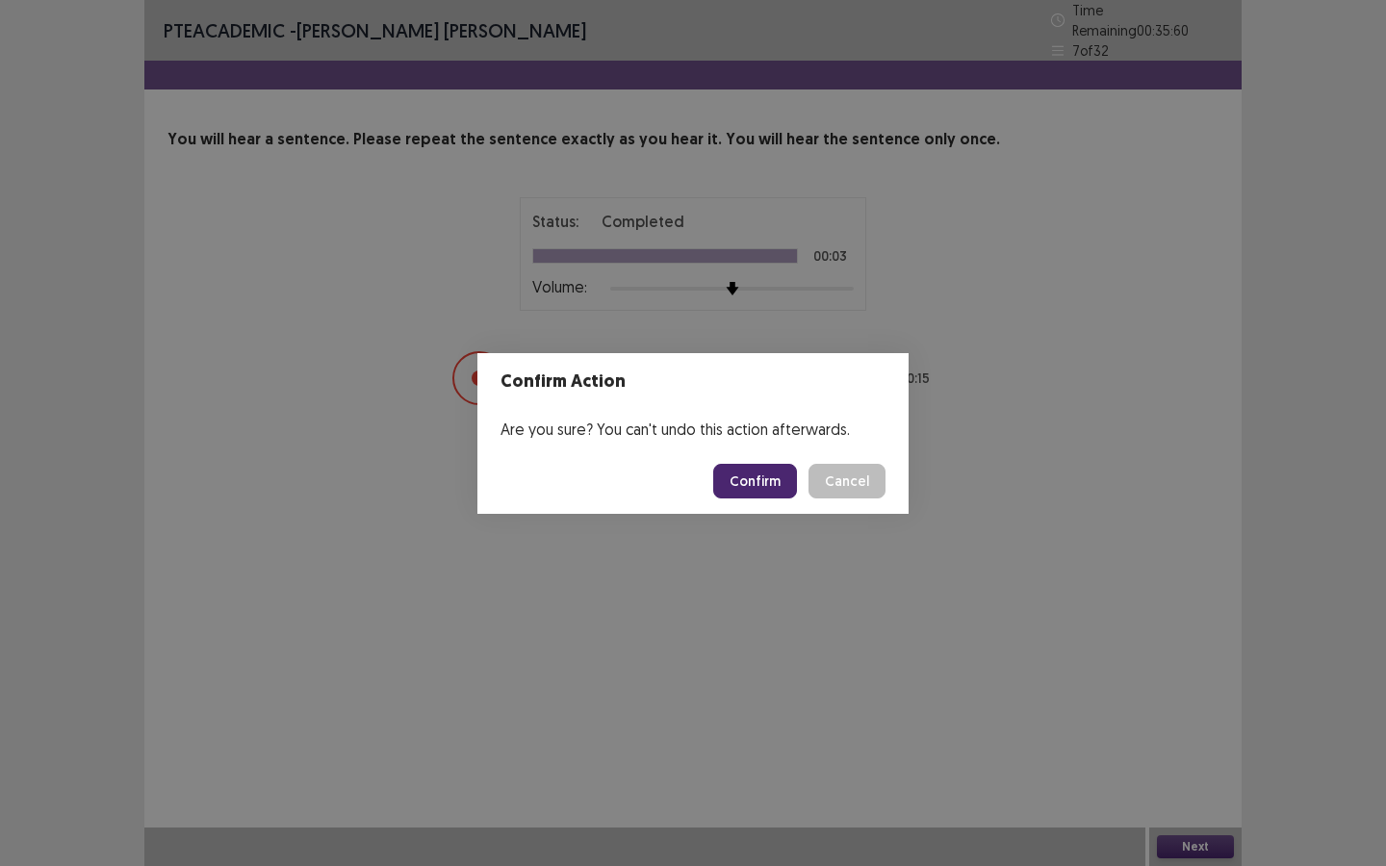
click at [761, 488] on button "Confirm" at bounding box center [755, 481] width 84 height 35
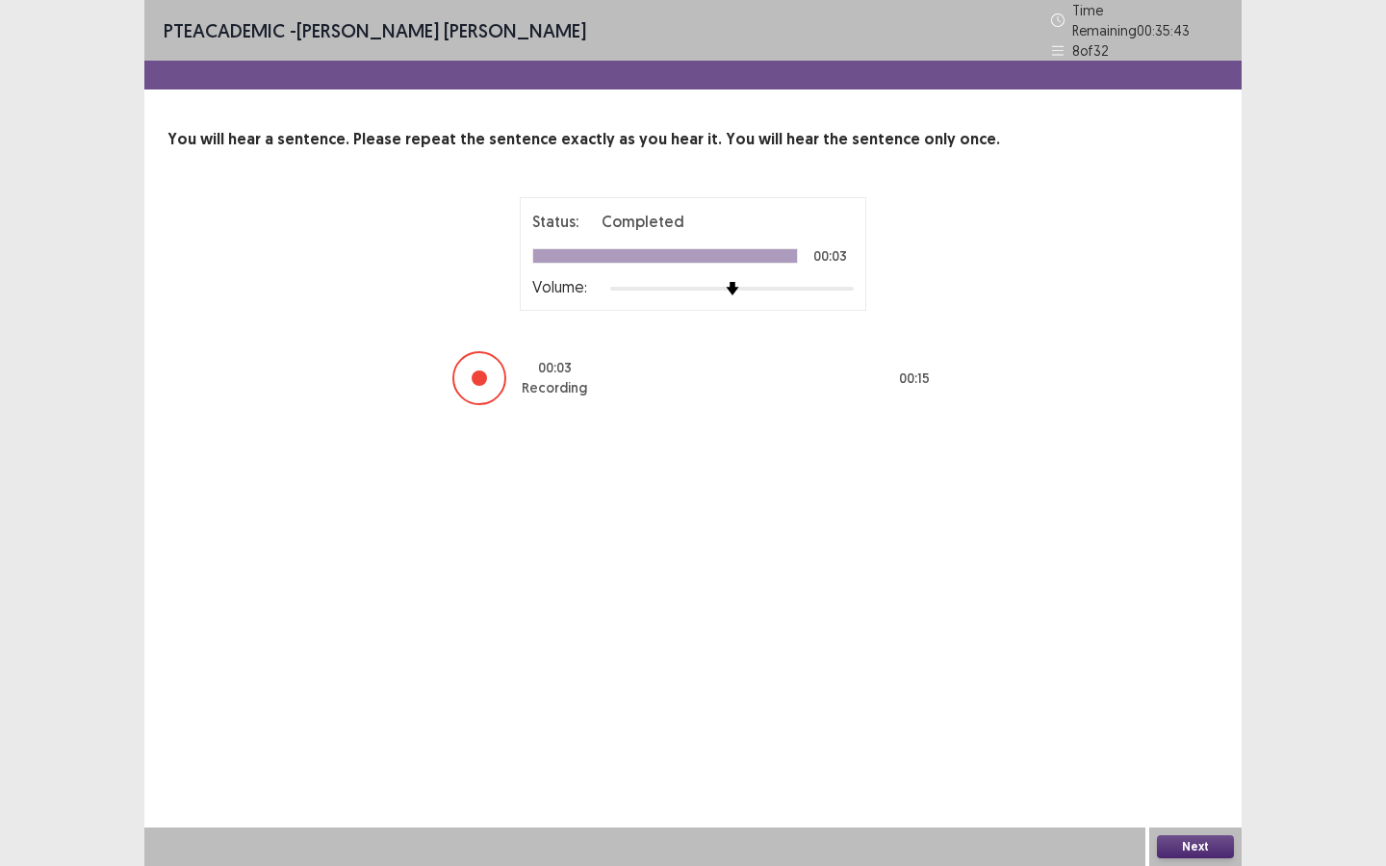
click at [1193, 780] on button "Next" at bounding box center [1195, 846] width 77 height 23
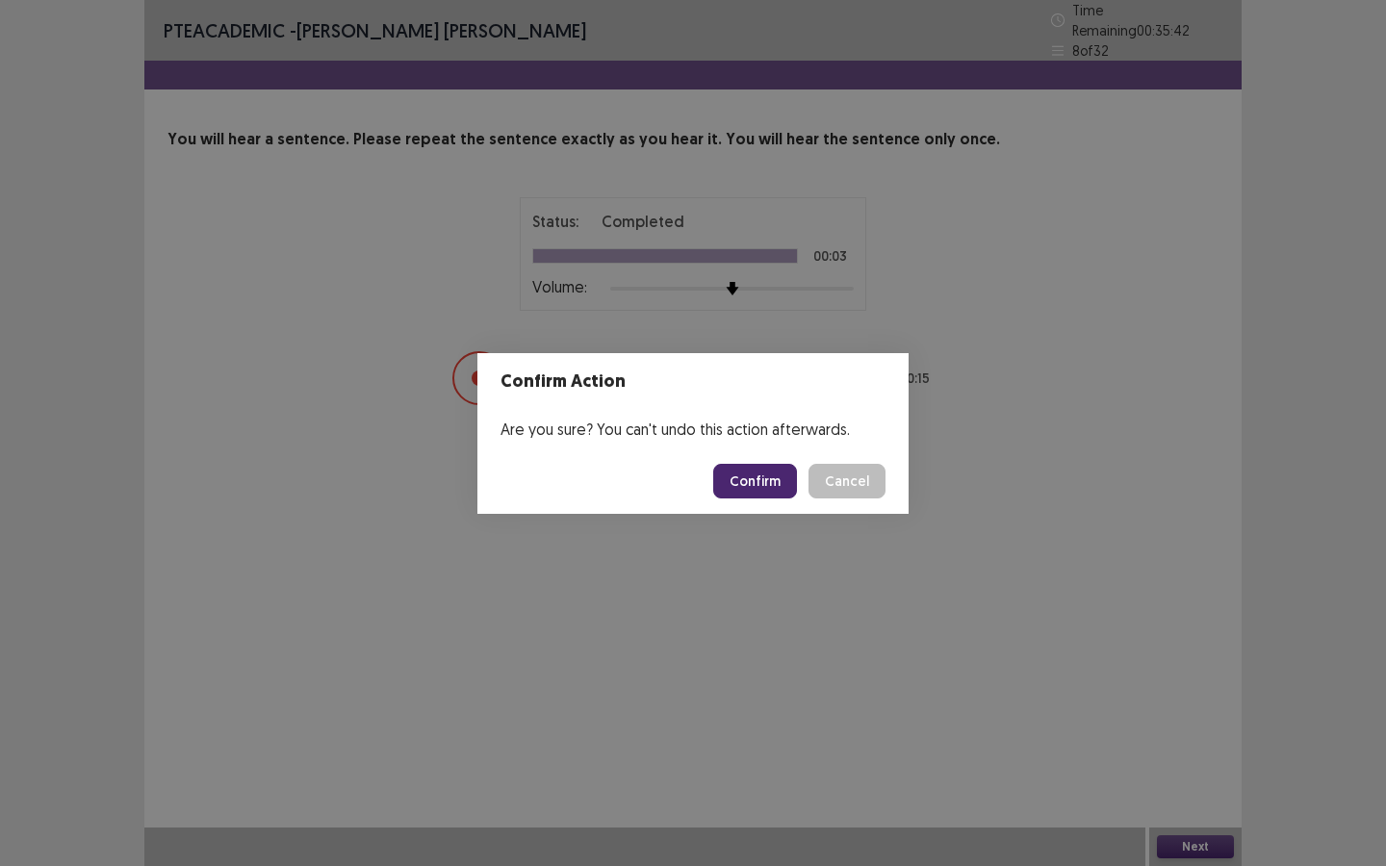
click at [772, 483] on button "Confirm" at bounding box center [755, 481] width 84 height 35
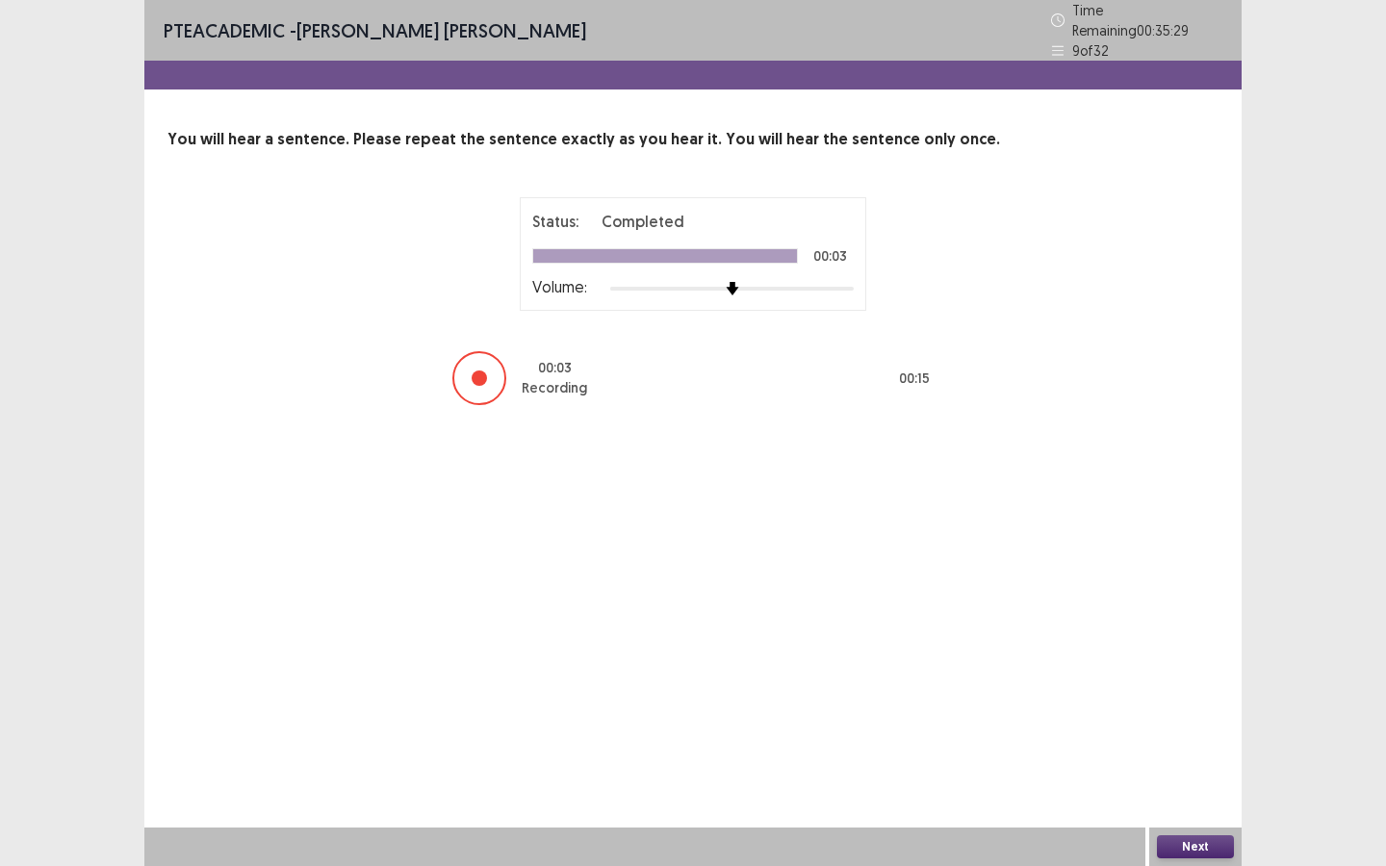
click at [1177, 780] on button "Next" at bounding box center [1195, 846] width 77 height 23
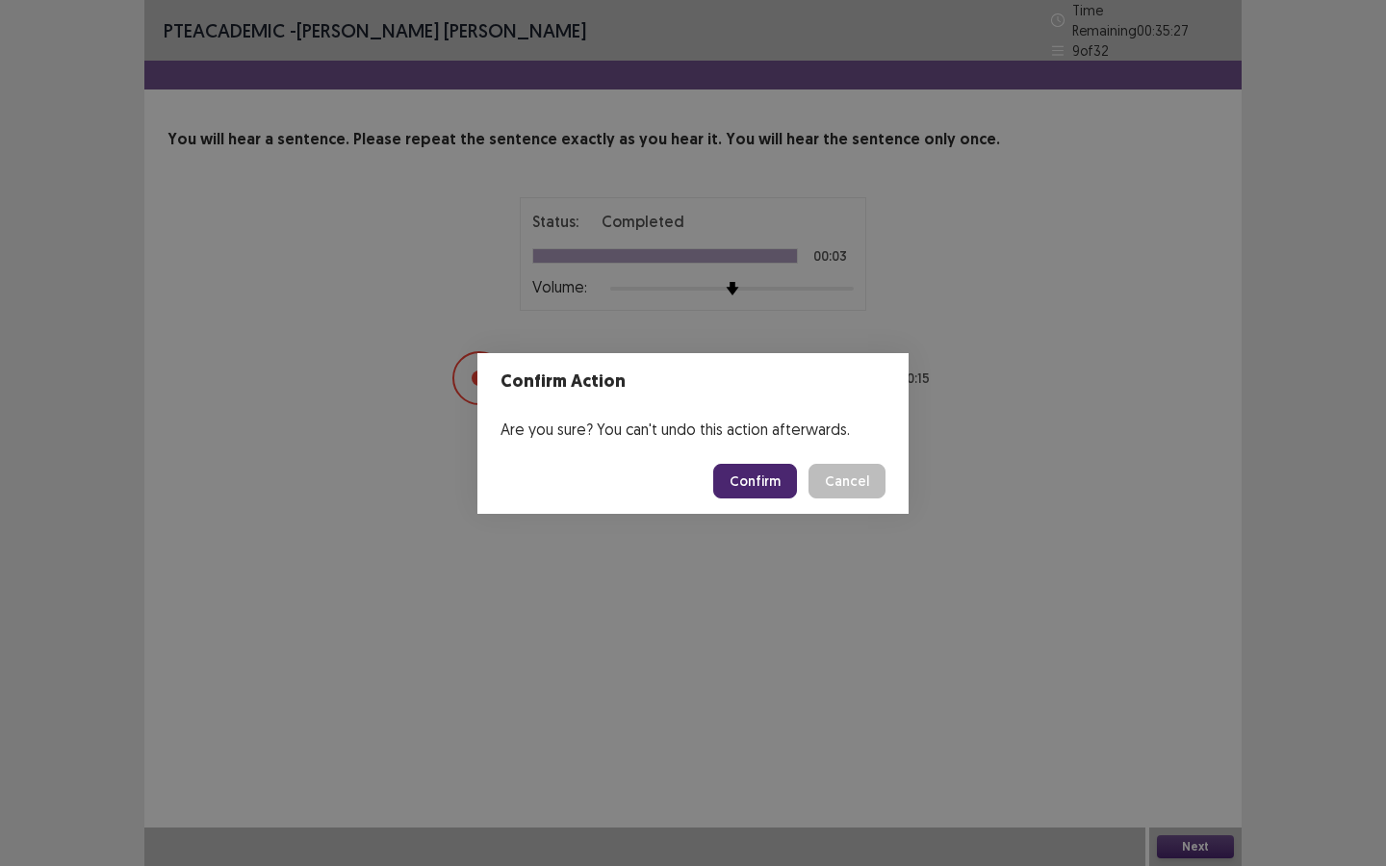
click at [776, 472] on button "Confirm" at bounding box center [755, 481] width 84 height 35
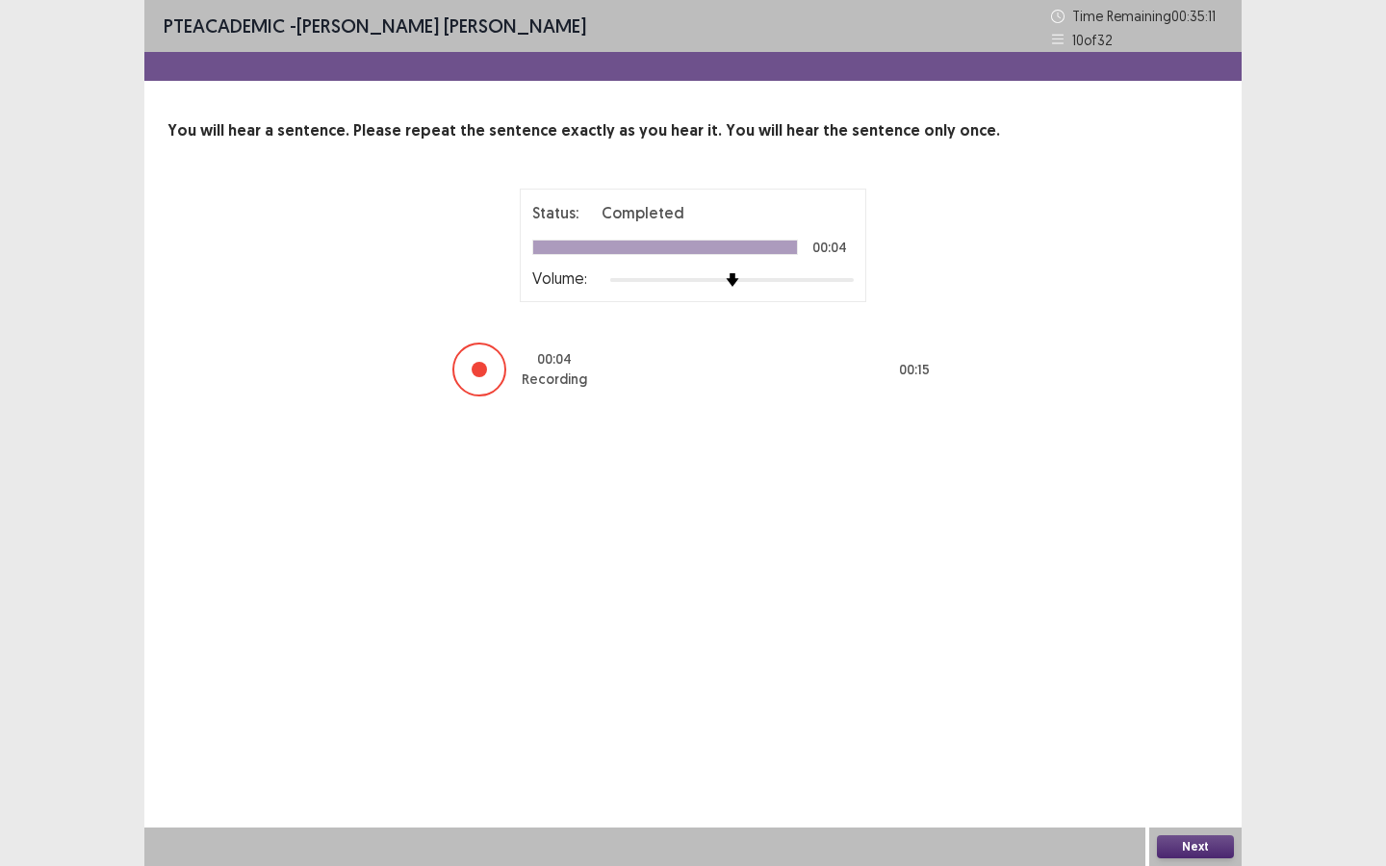
click at [1194, 780] on button "Next" at bounding box center [1195, 846] width 77 height 23
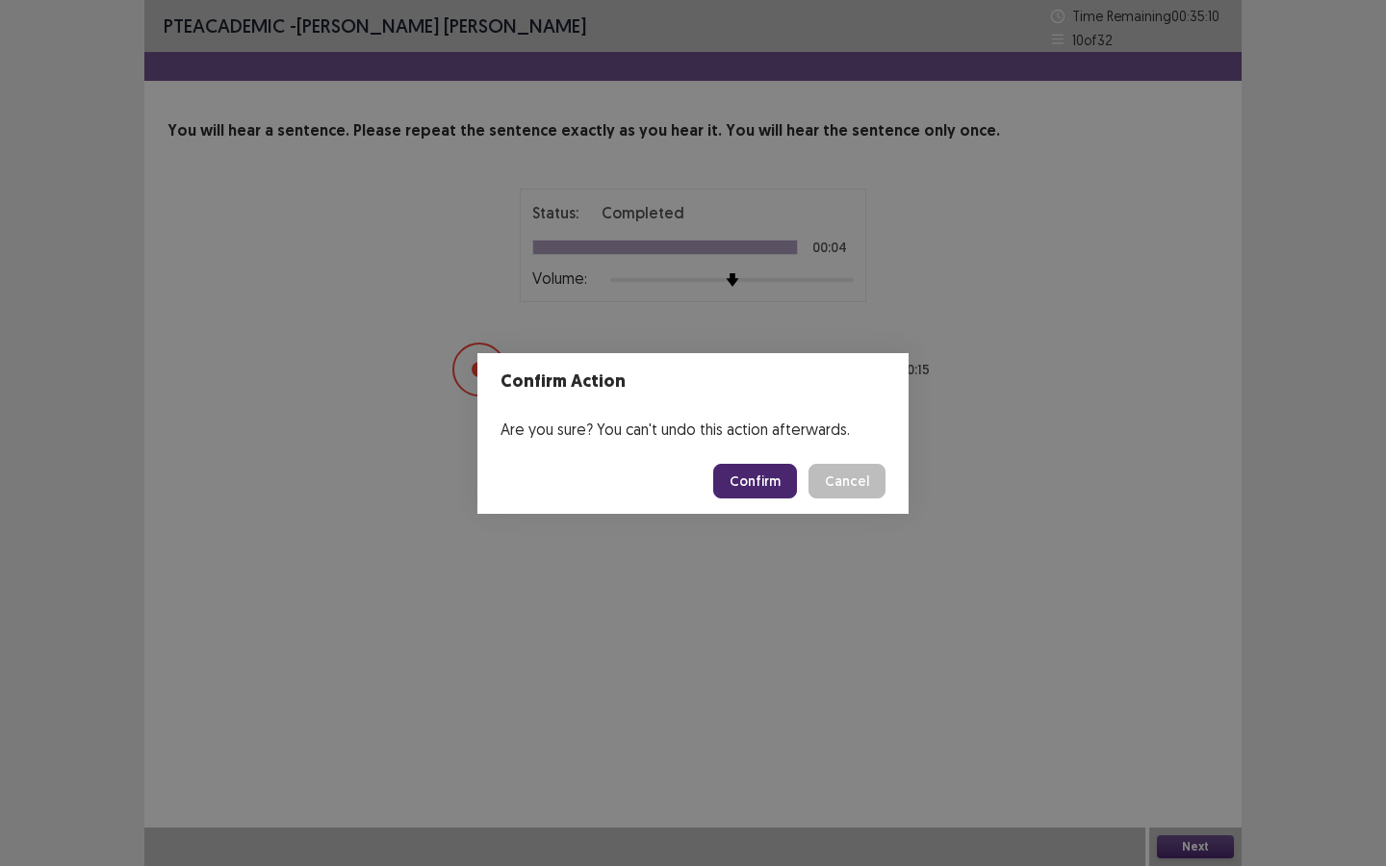
click at [767, 482] on button "Confirm" at bounding box center [755, 481] width 84 height 35
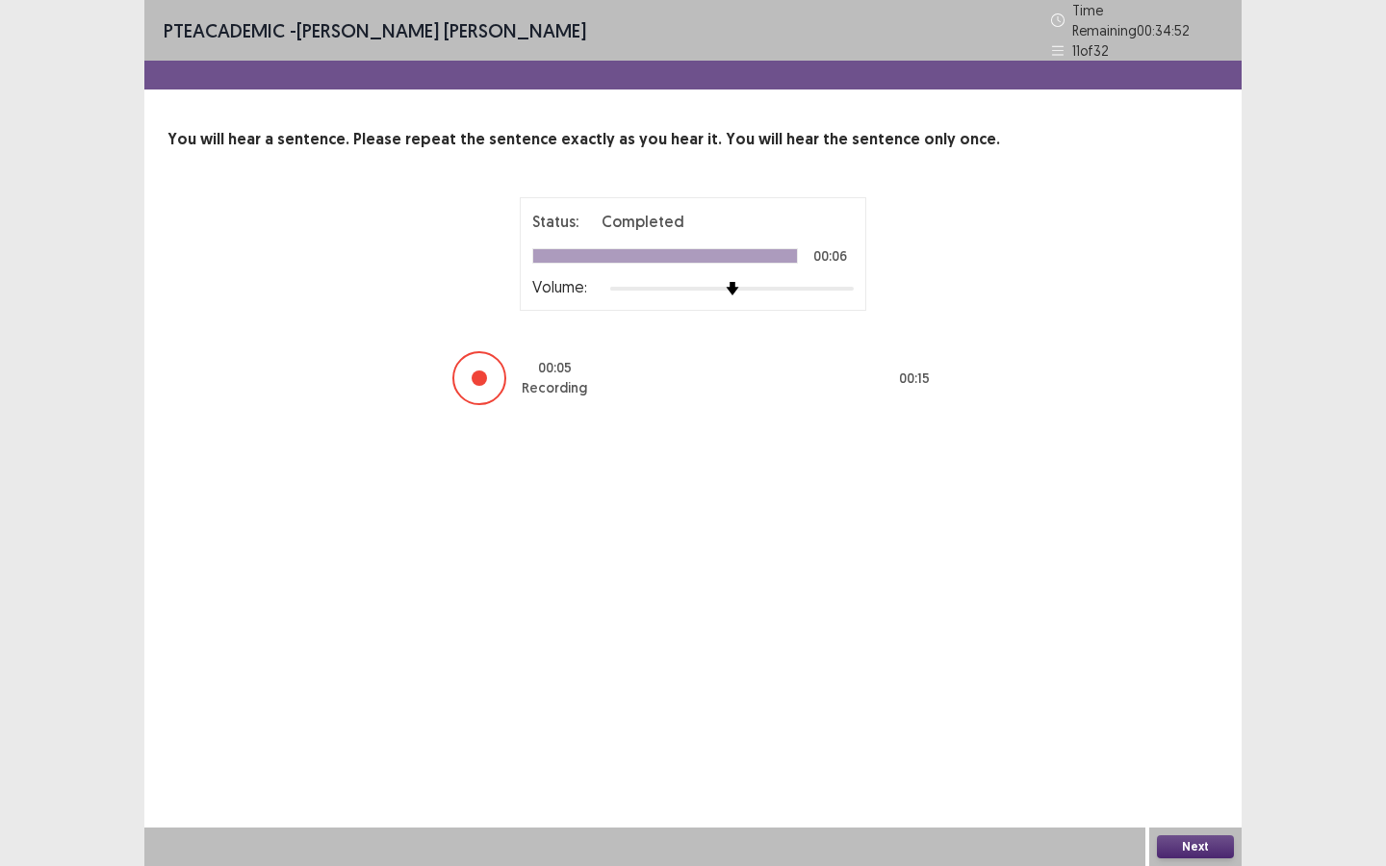
click at [1187, 780] on button "Next" at bounding box center [1195, 846] width 77 height 23
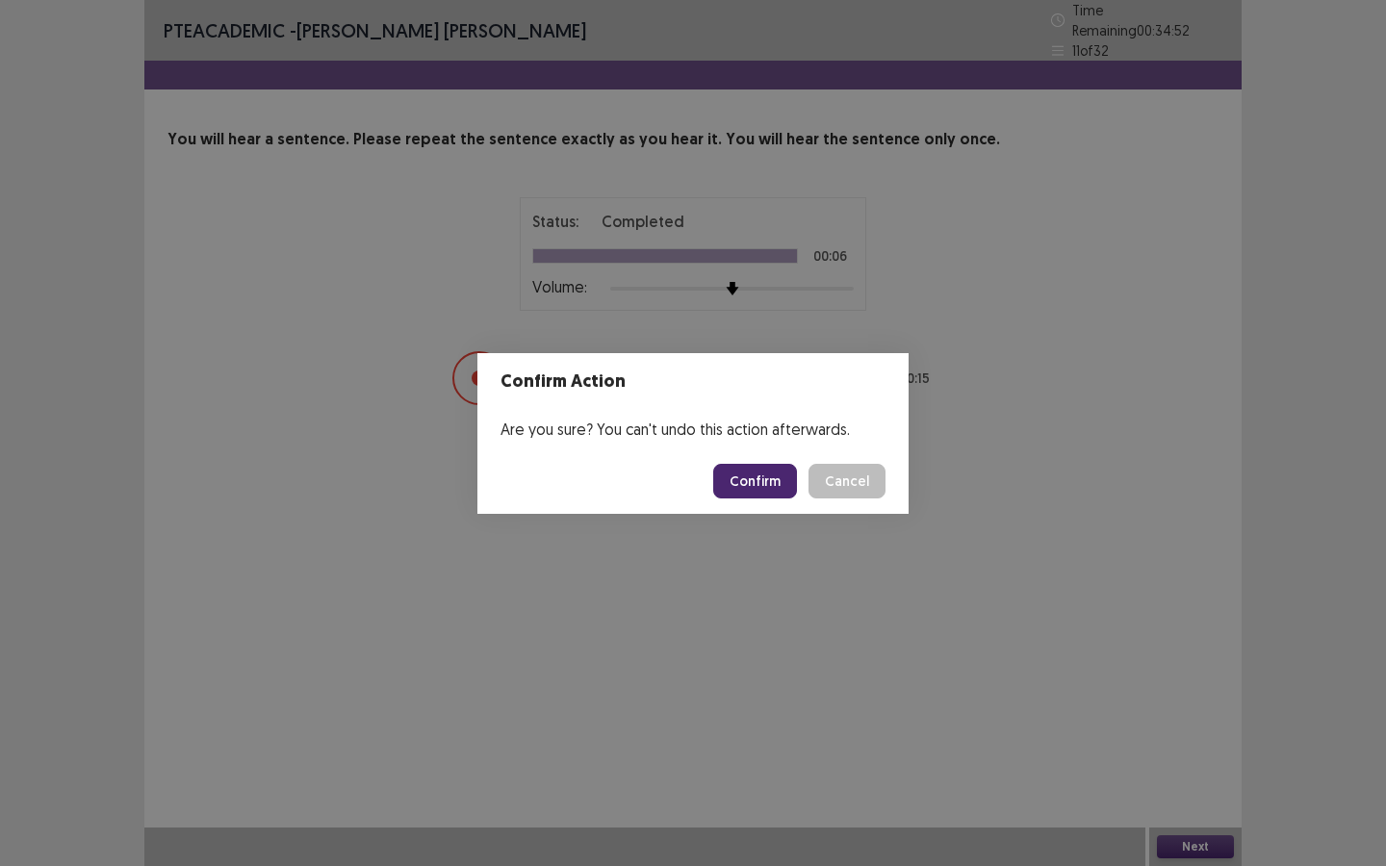
click at [788, 485] on button "Confirm" at bounding box center [755, 481] width 84 height 35
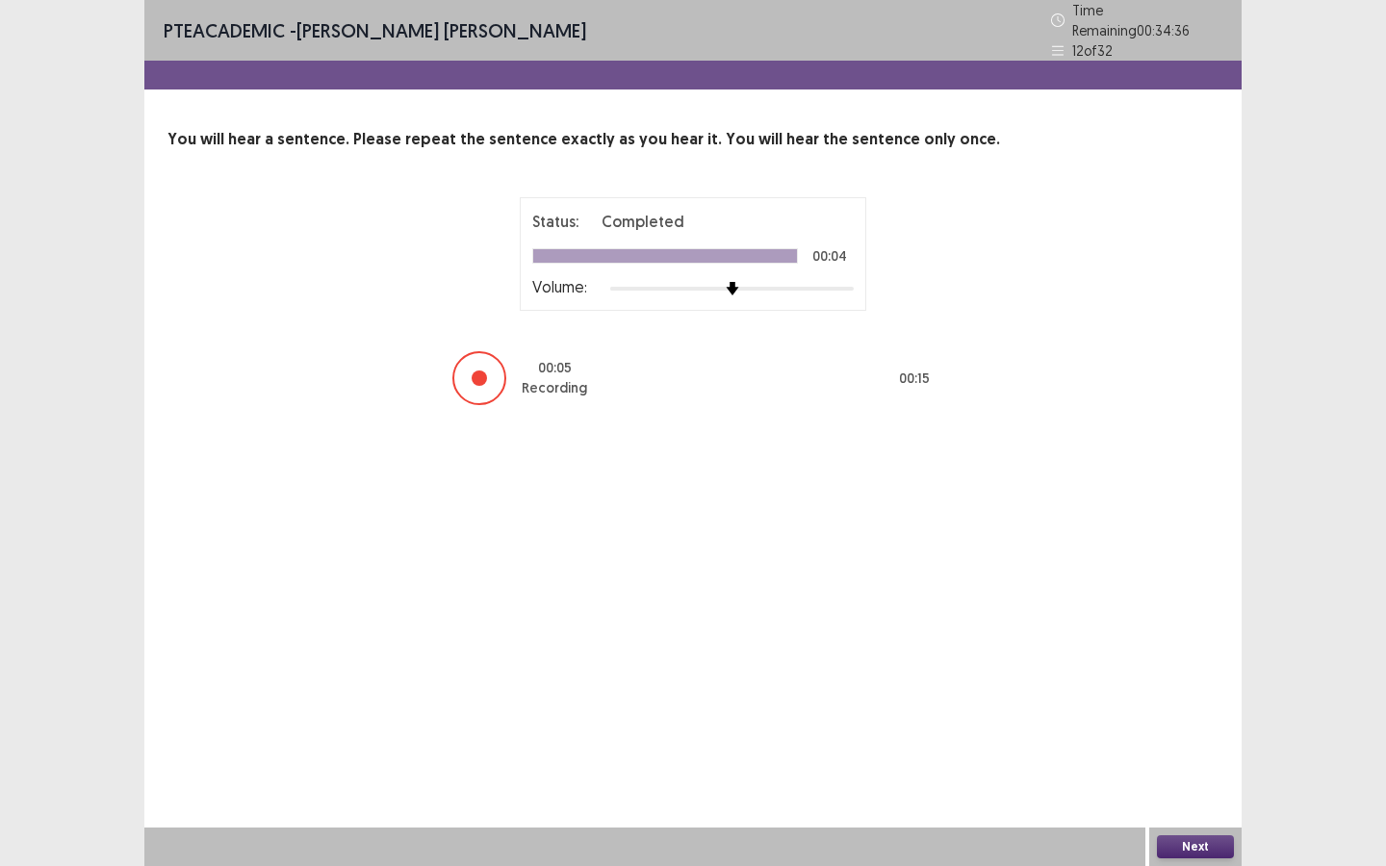
click at [1165, 780] on button "Next" at bounding box center [1195, 846] width 77 height 23
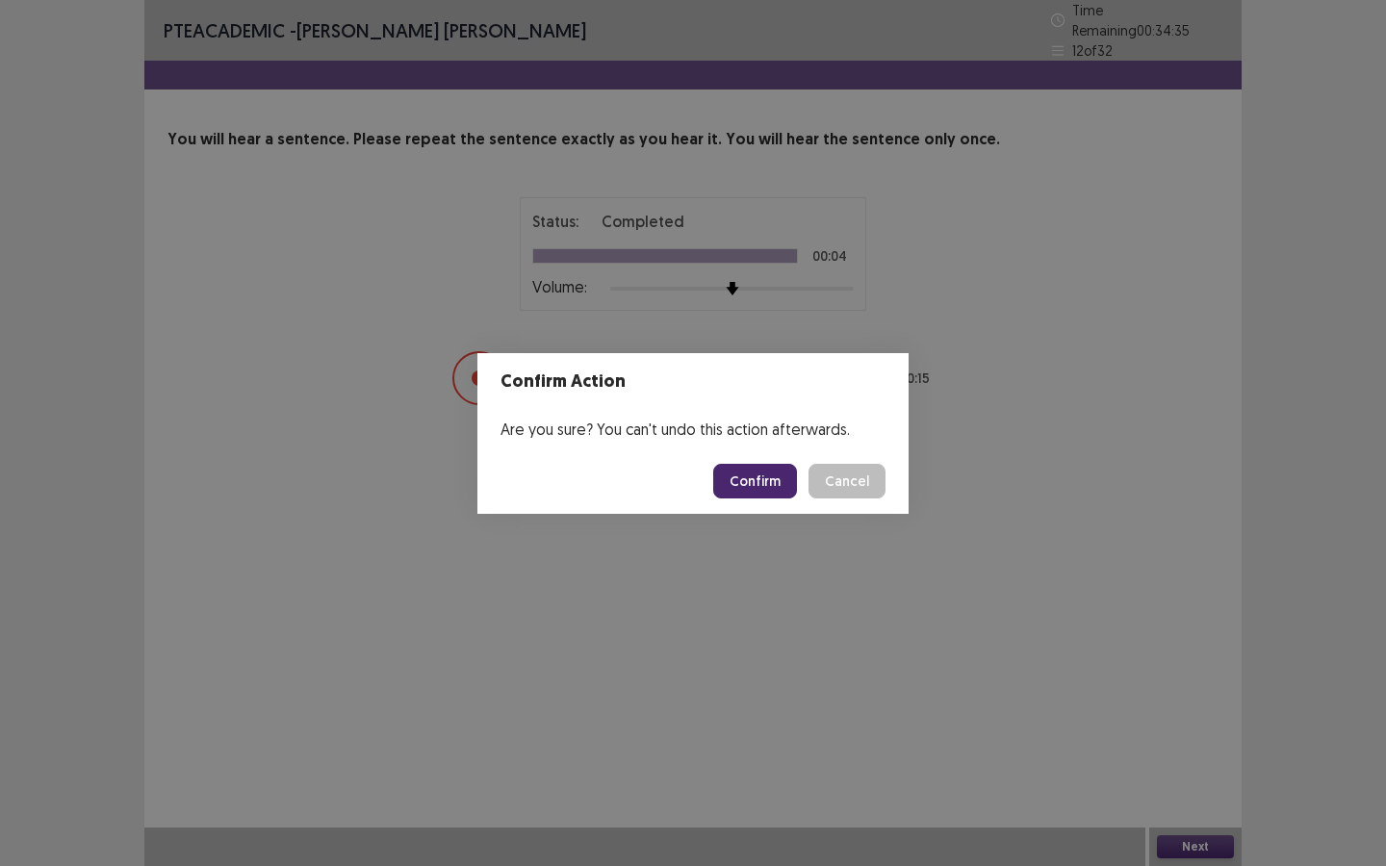
click at [777, 491] on button "Confirm" at bounding box center [755, 481] width 84 height 35
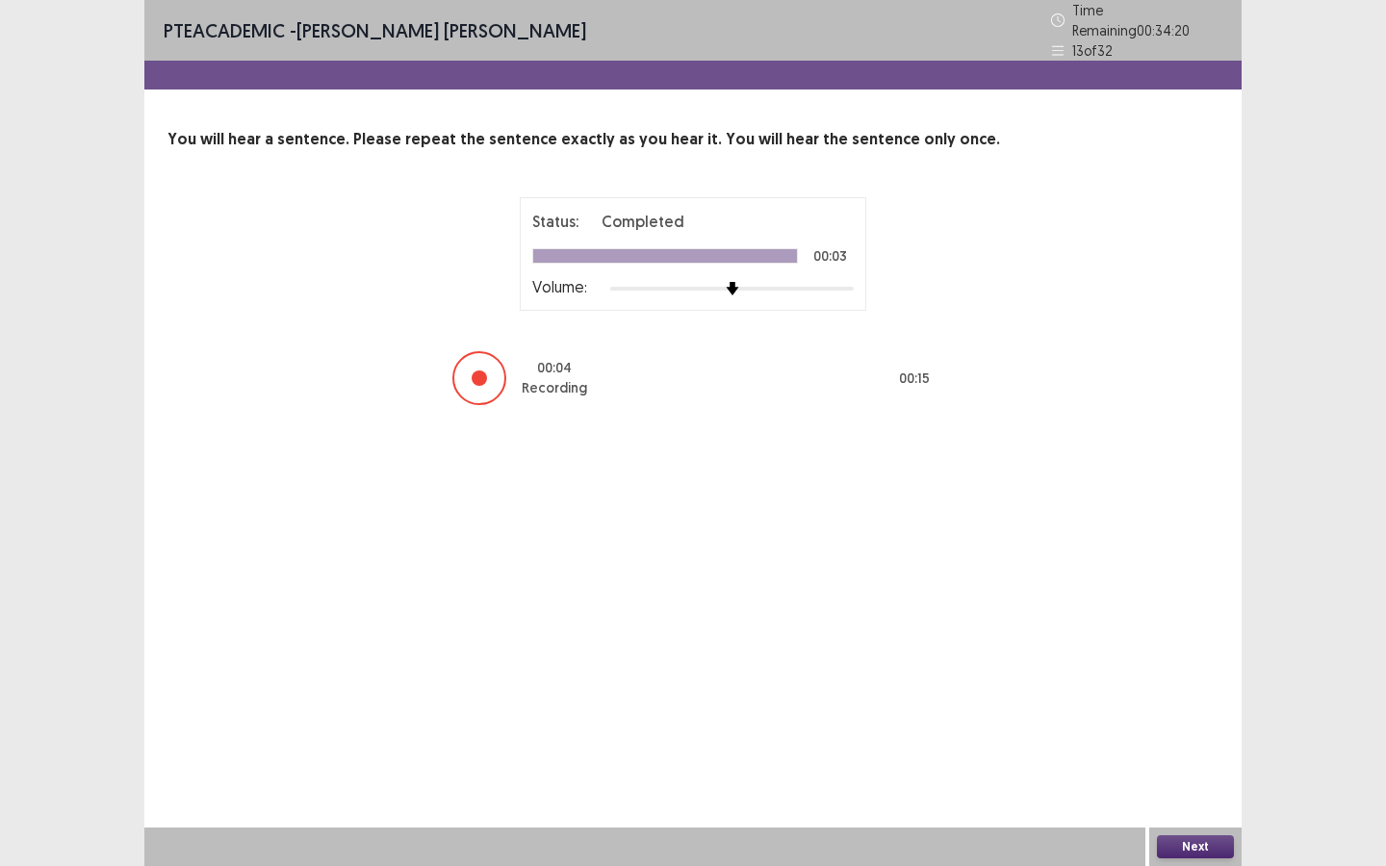
click at [1181, 780] on button "Next" at bounding box center [1195, 846] width 77 height 23
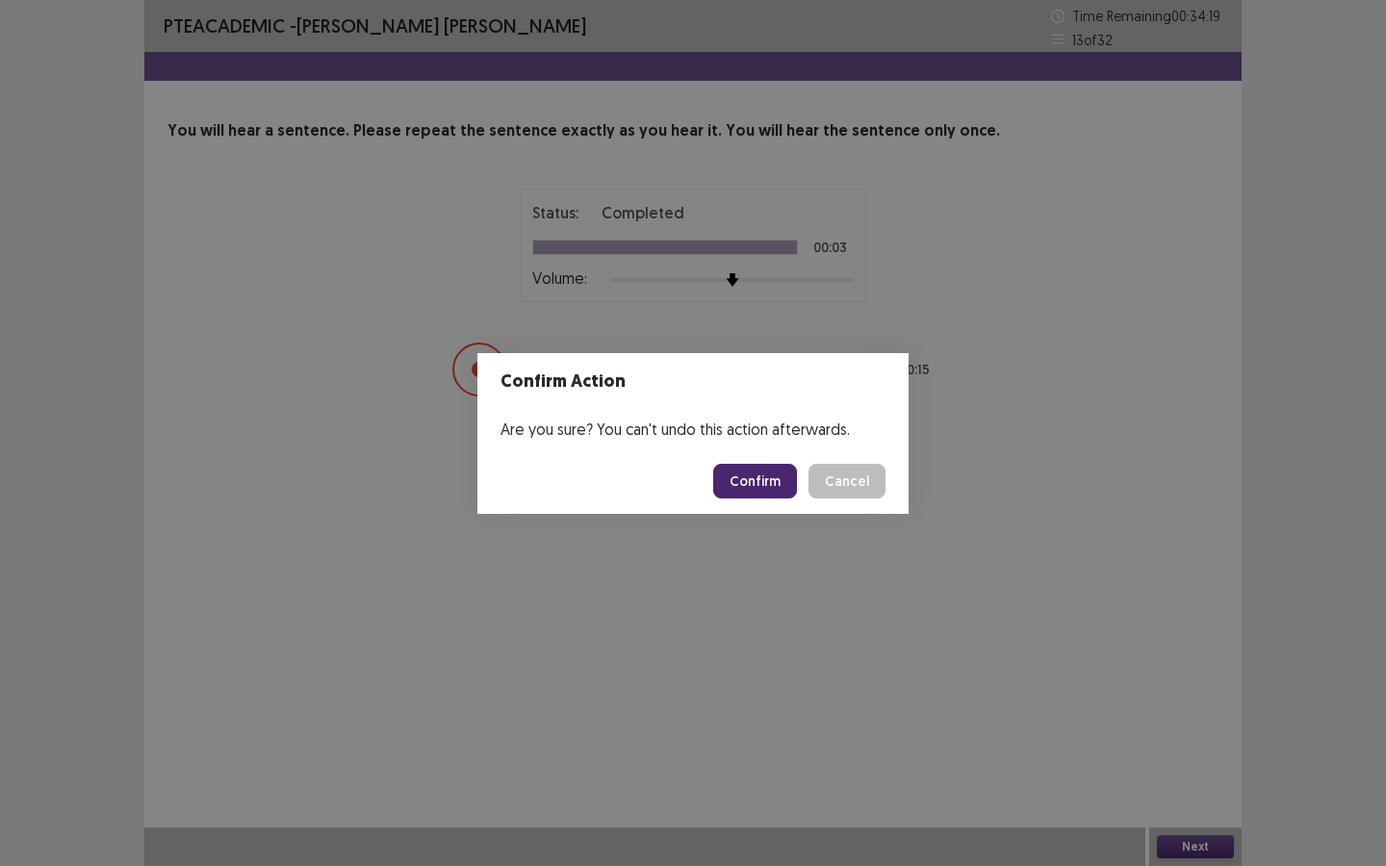
click at [777, 478] on button "Confirm" at bounding box center [755, 481] width 84 height 35
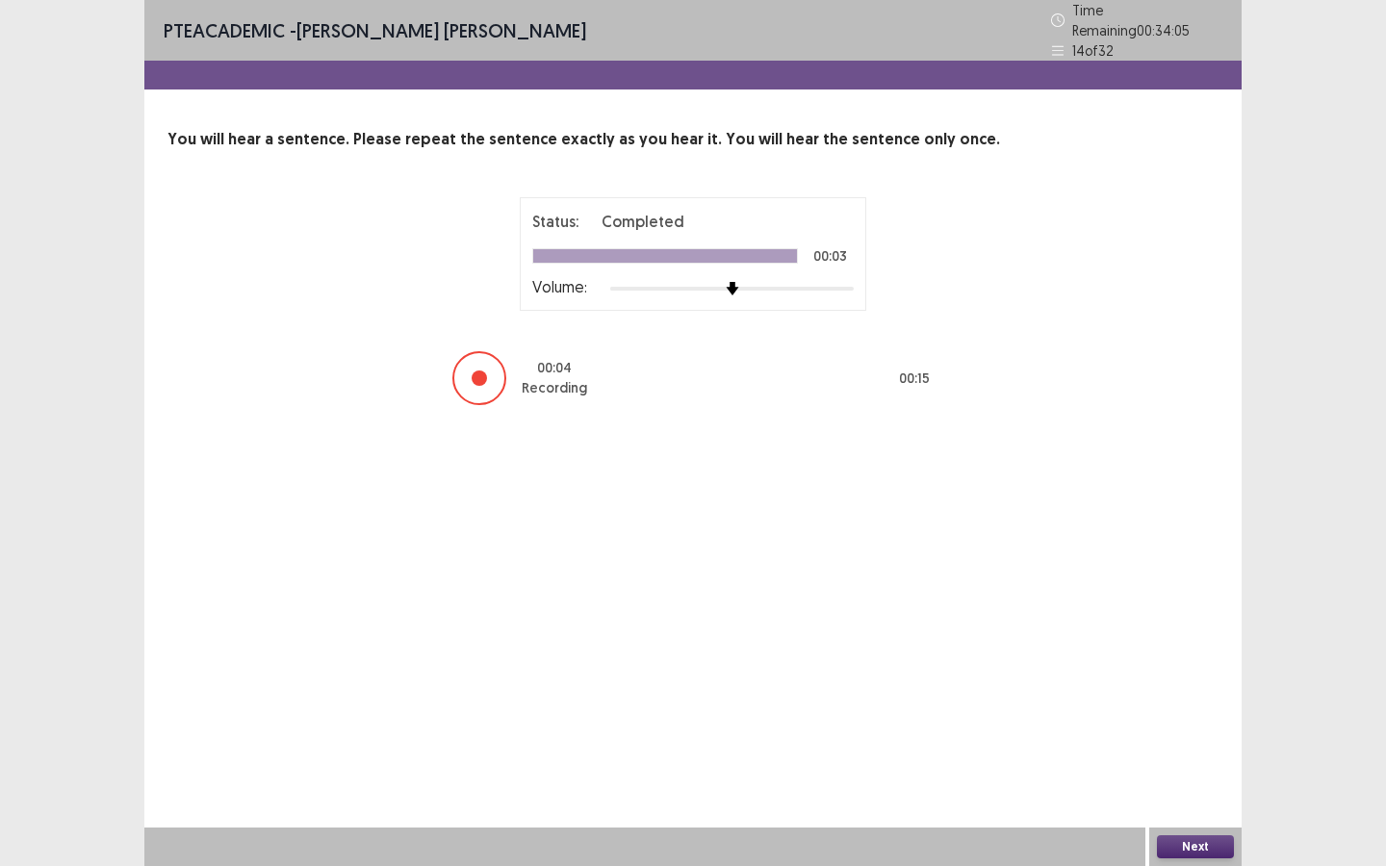
click at [1175, 780] on button "Next" at bounding box center [1195, 846] width 77 height 23
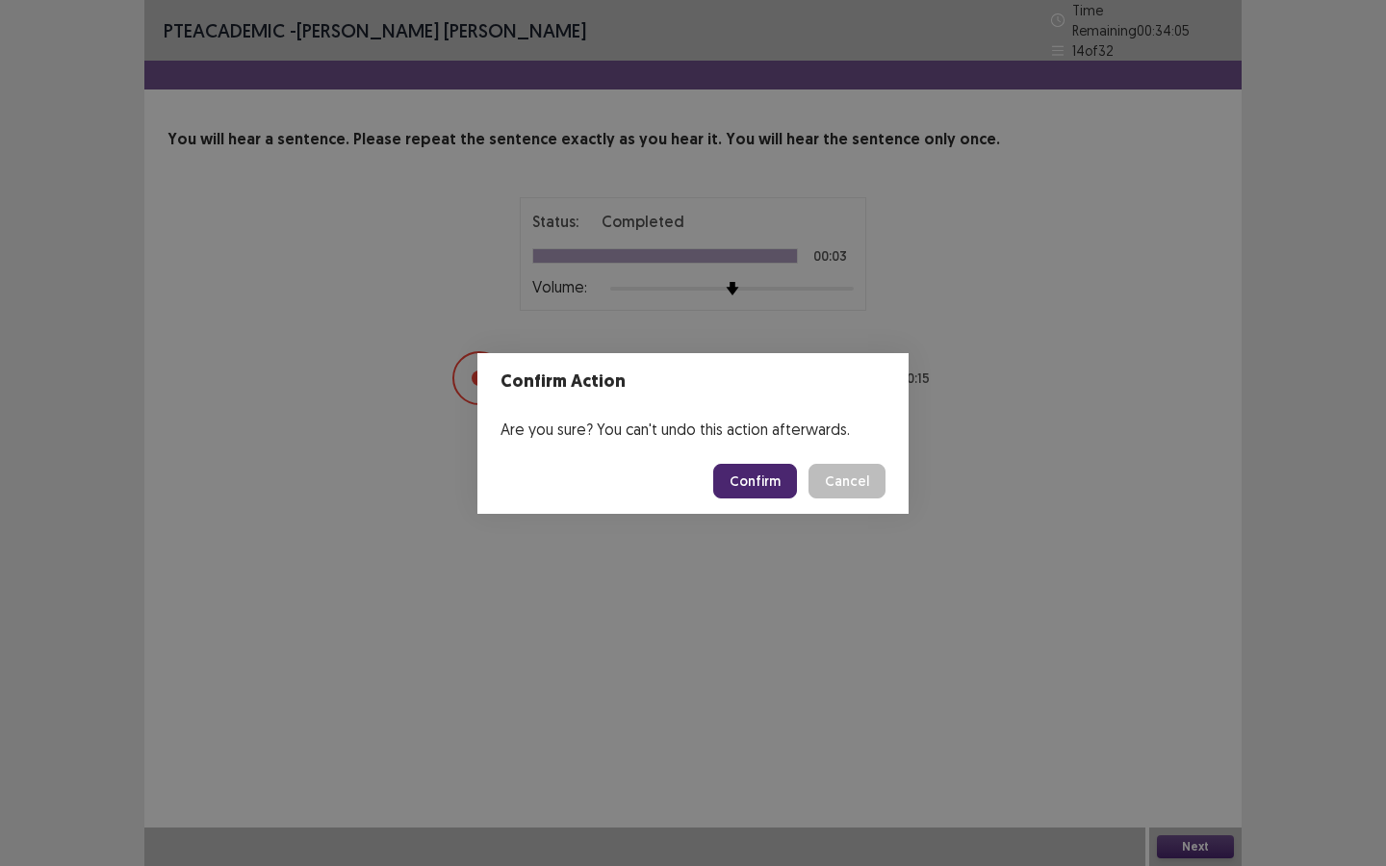
click at [770, 485] on button "Confirm" at bounding box center [755, 481] width 84 height 35
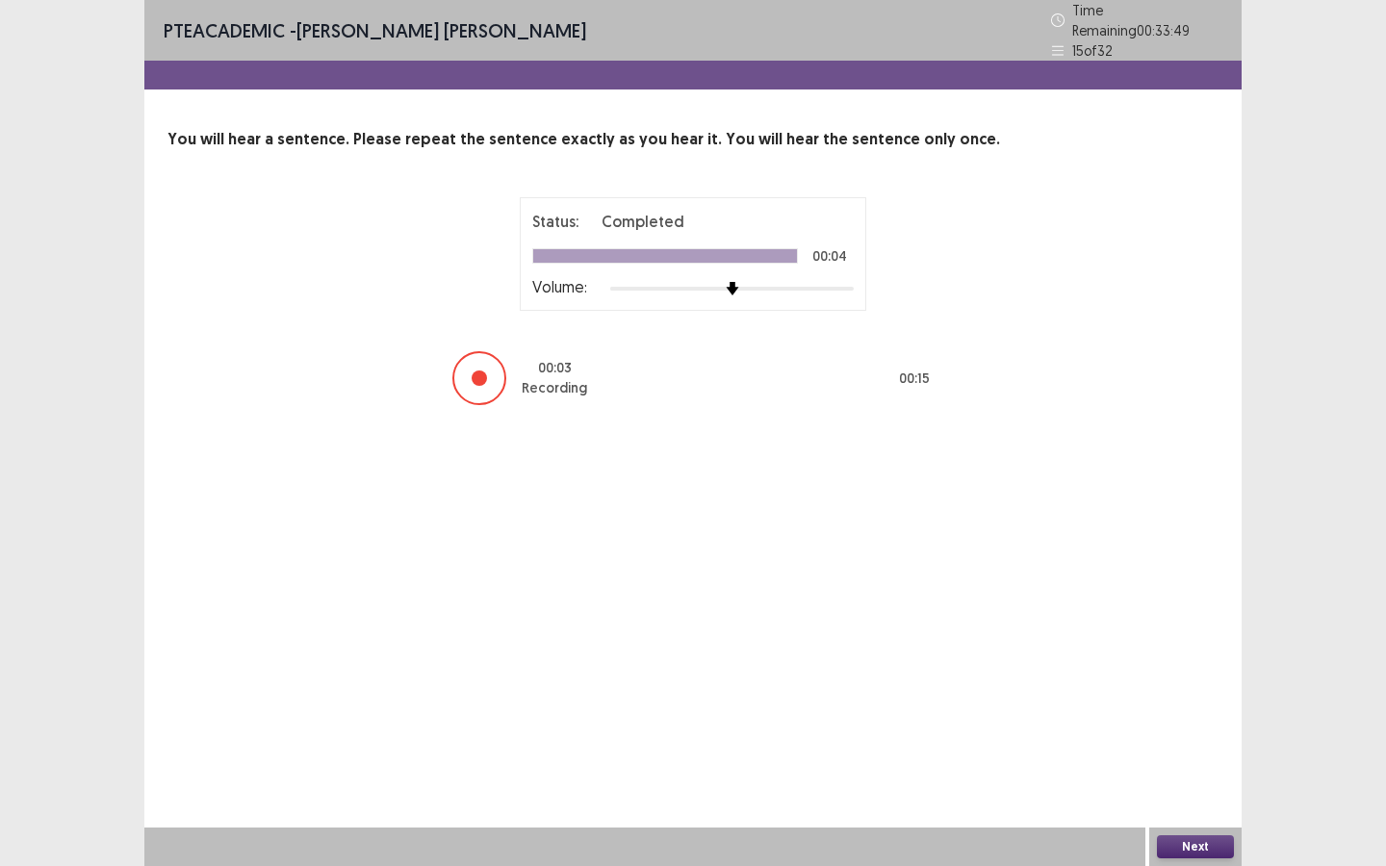
click at [1186, 780] on button "Next" at bounding box center [1195, 846] width 77 height 23
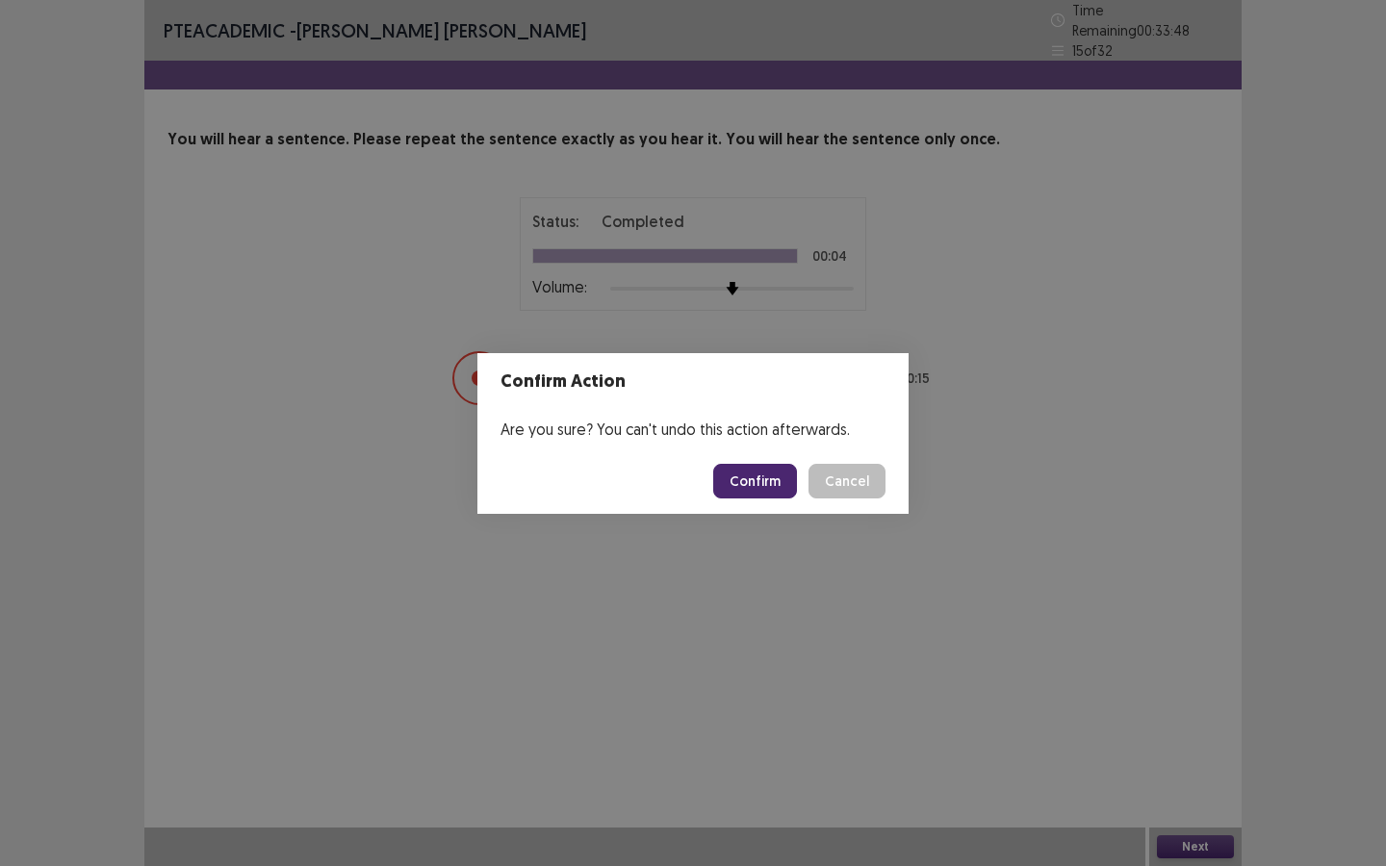
click at [749, 466] on button "Confirm" at bounding box center [755, 481] width 84 height 35
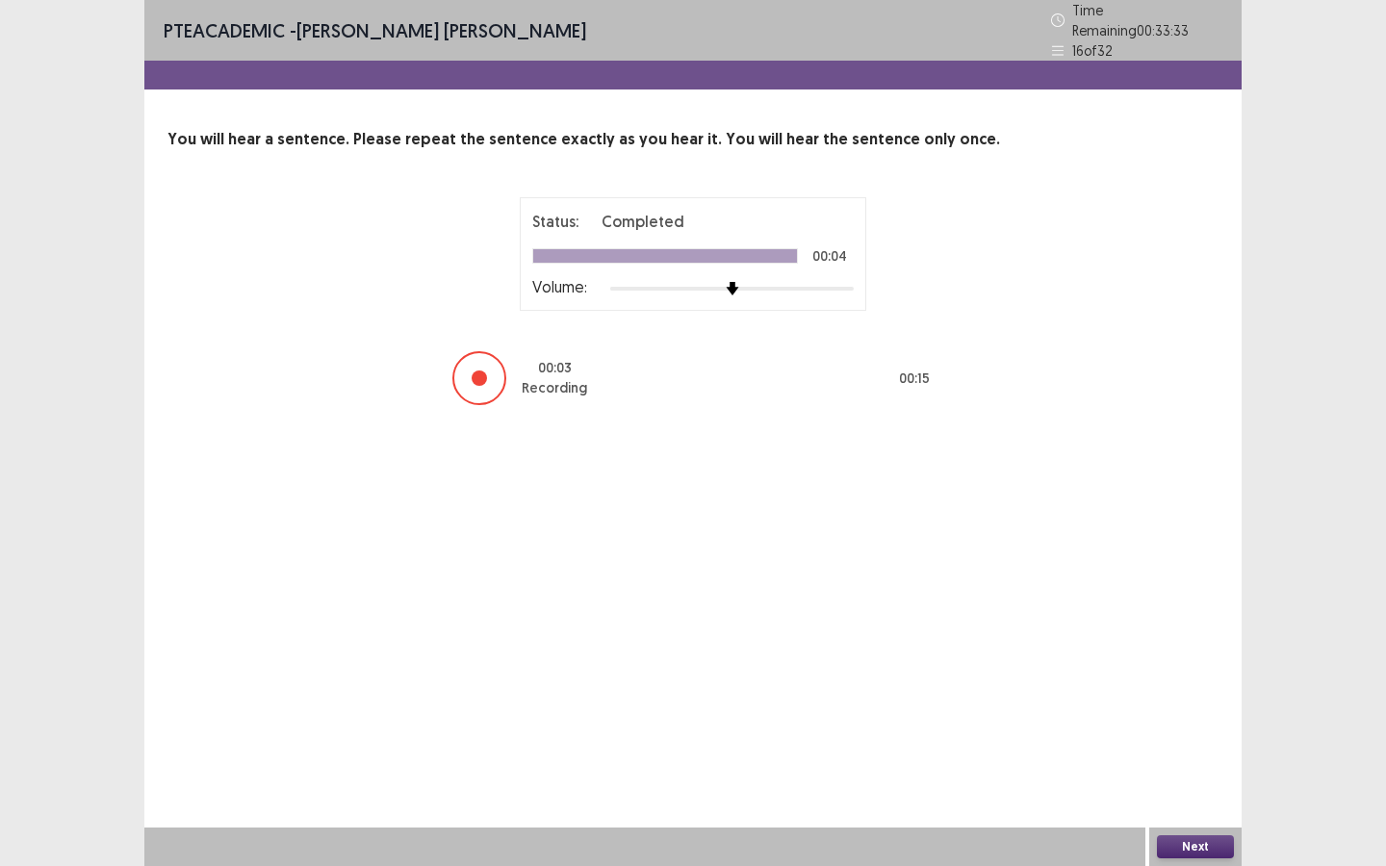
click at [1191, 780] on button "Next" at bounding box center [1195, 846] width 77 height 23
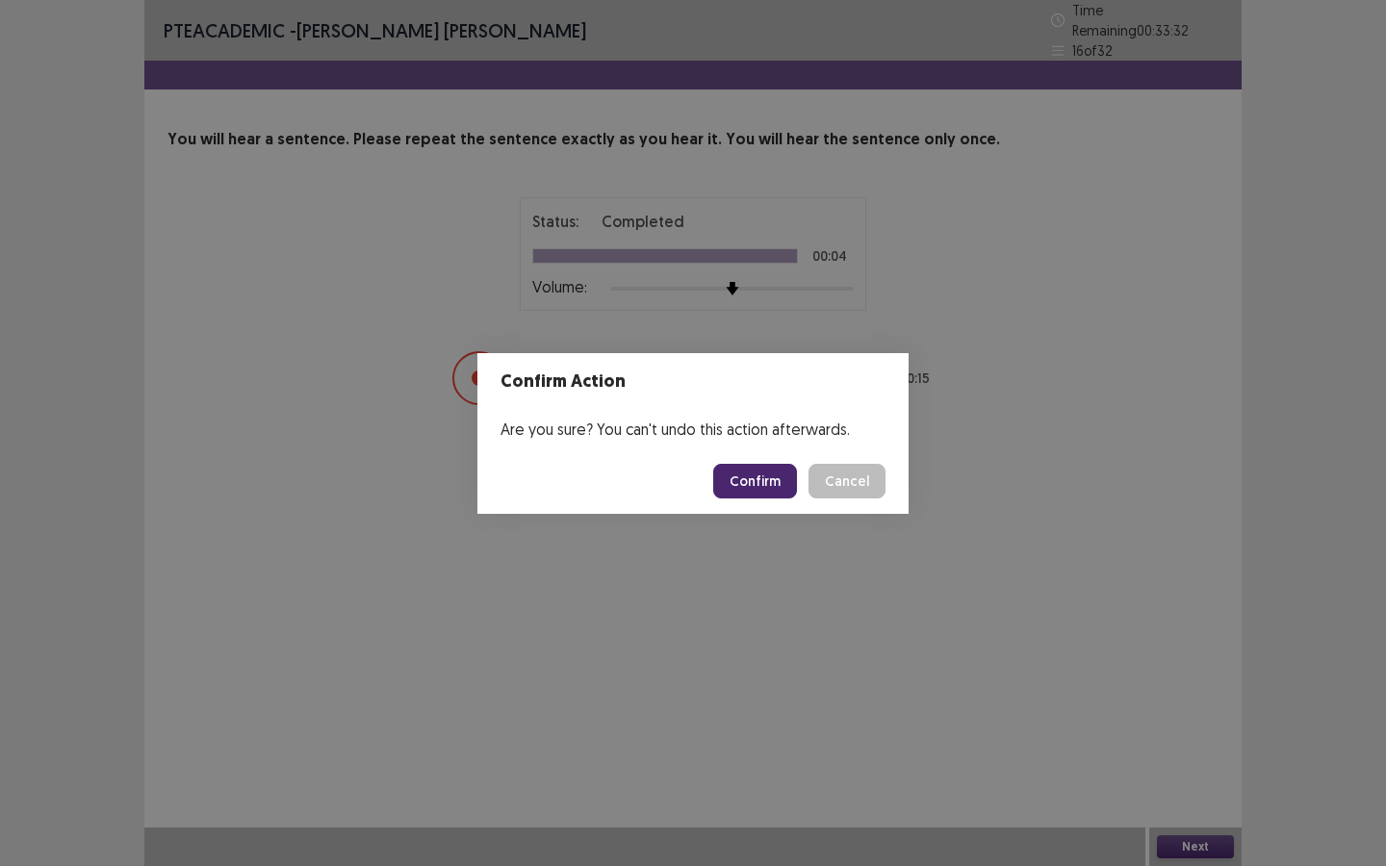
click at [776, 477] on button "Confirm" at bounding box center [755, 481] width 84 height 35
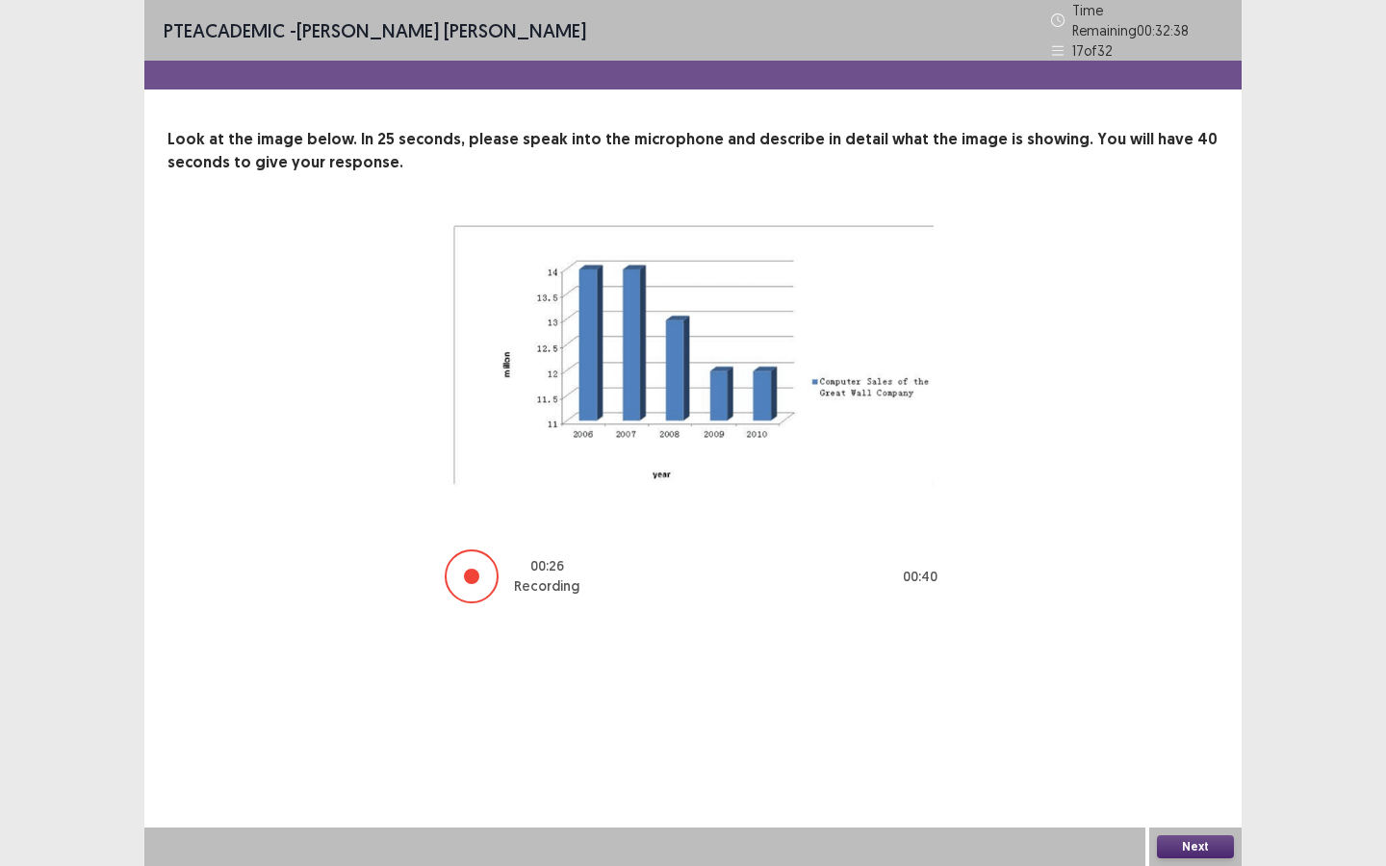
click at [473, 569] on div at bounding box center [471, 576] width 15 height 15
click at [1174, 780] on button "Next" at bounding box center [1195, 846] width 77 height 23
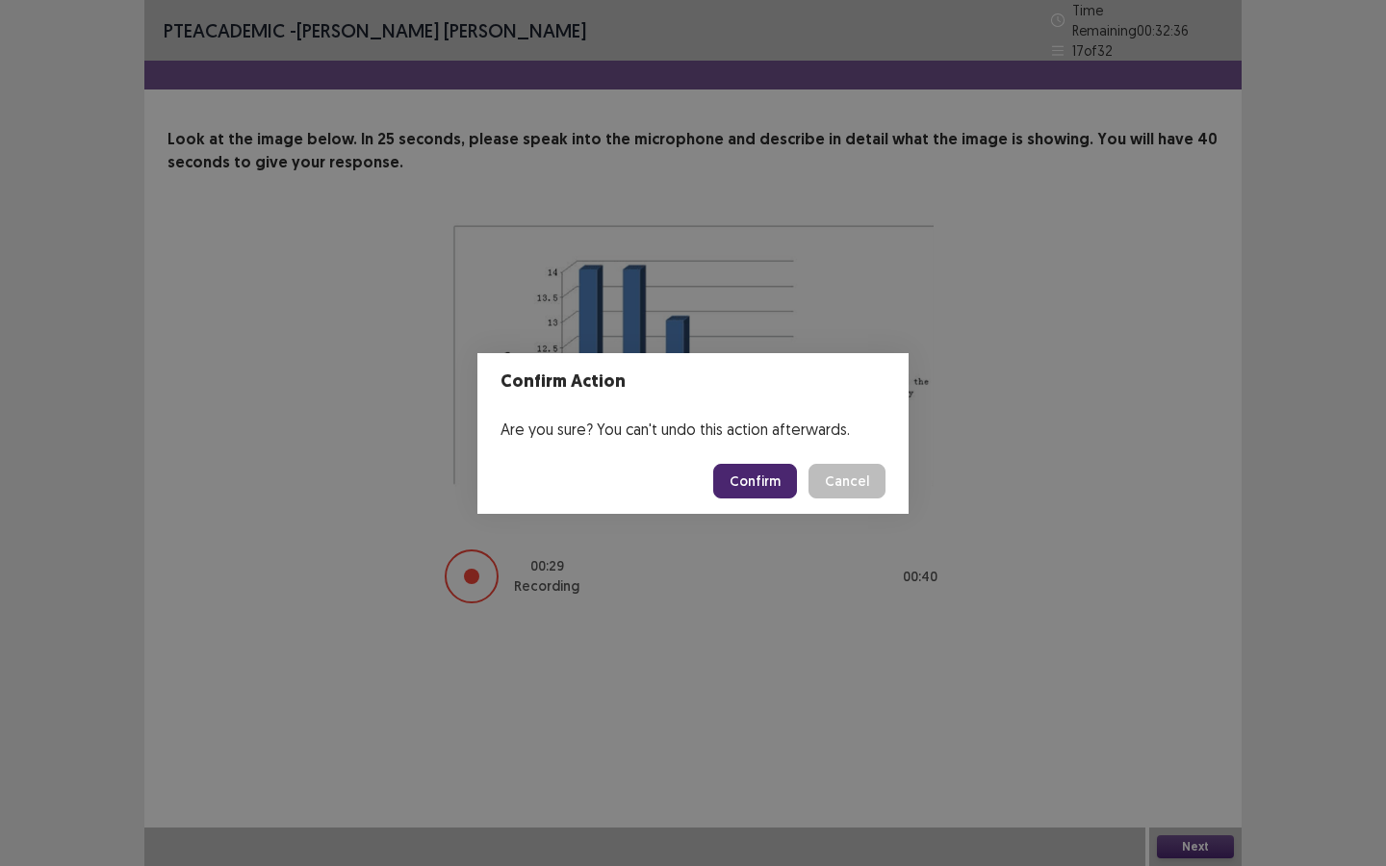
click at [723, 477] on button "Confirm" at bounding box center [755, 481] width 84 height 35
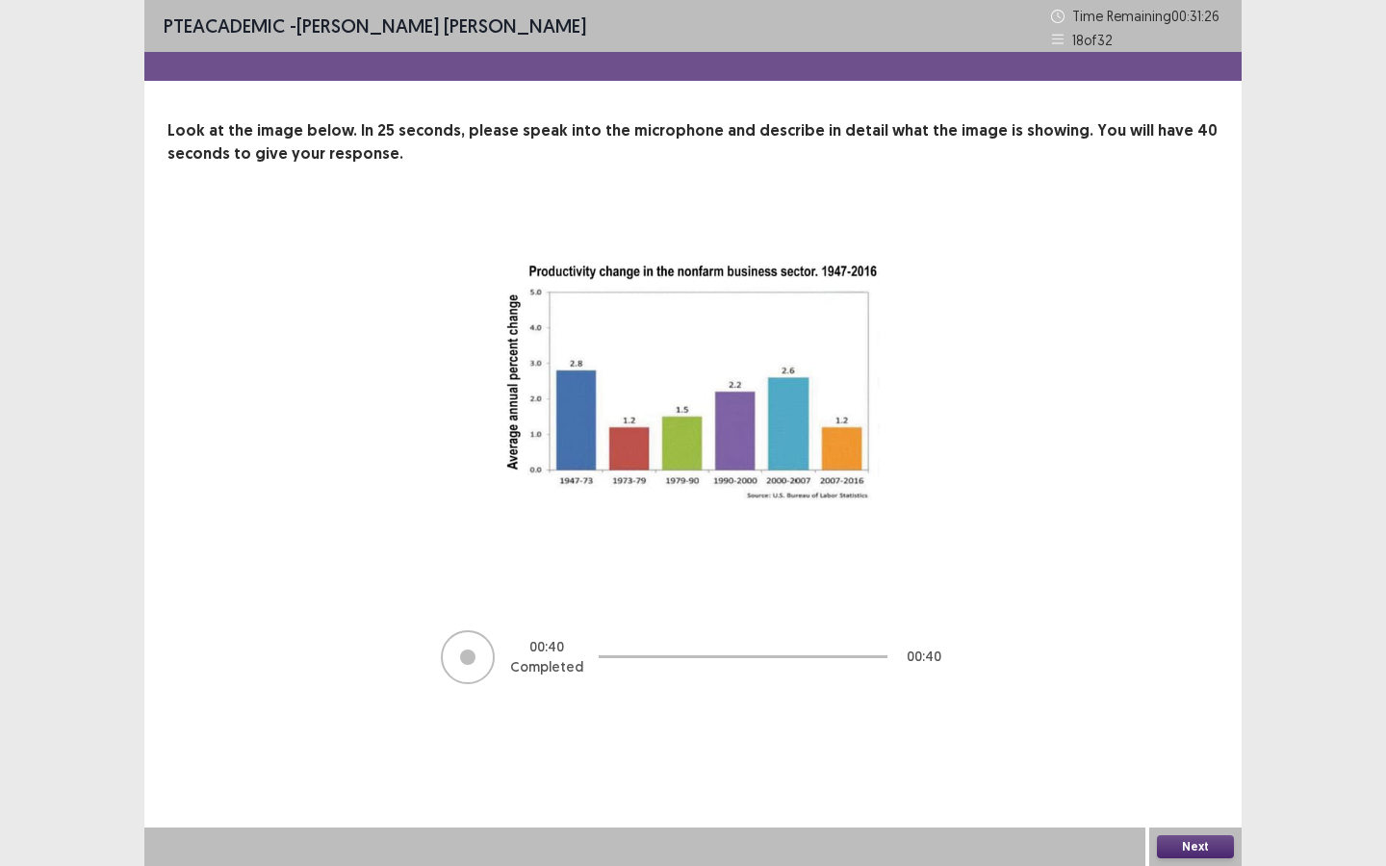
click at [1197, 780] on button "Next" at bounding box center [1195, 846] width 77 height 23
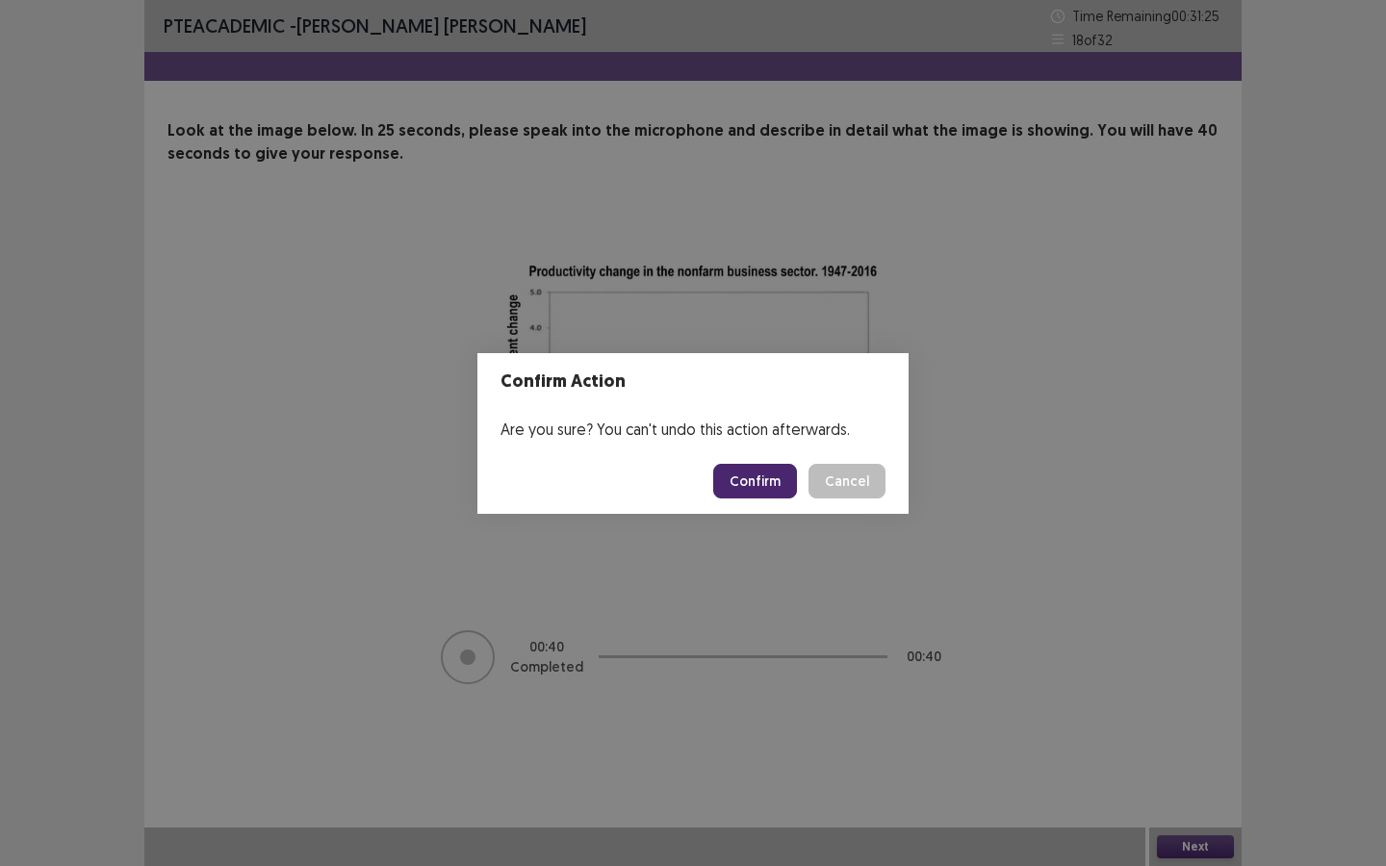
click at [774, 474] on button "Confirm" at bounding box center [755, 481] width 84 height 35
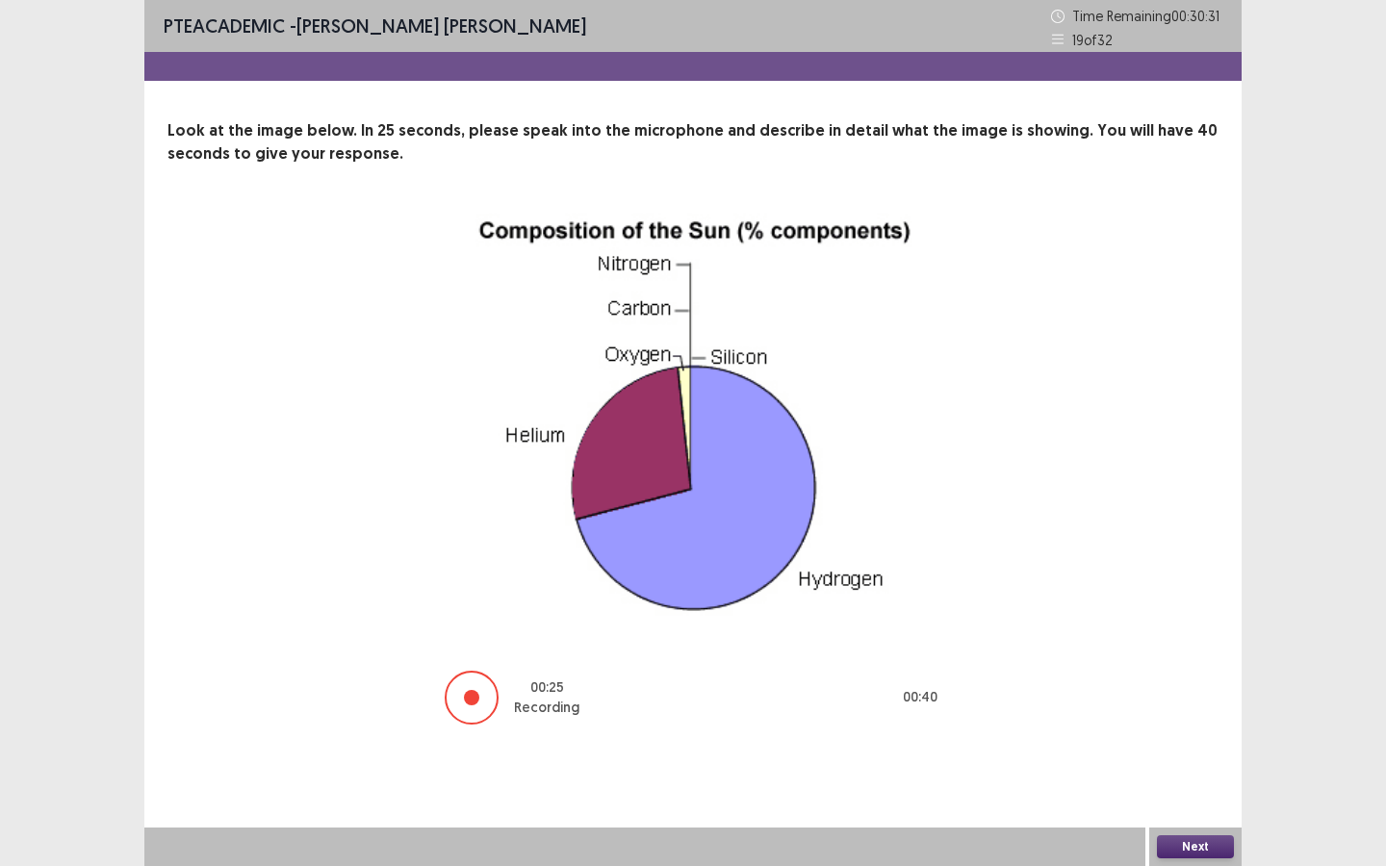
click at [1211, 780] on button "Next" at bounding box center [1195, 846] width 77 height 23
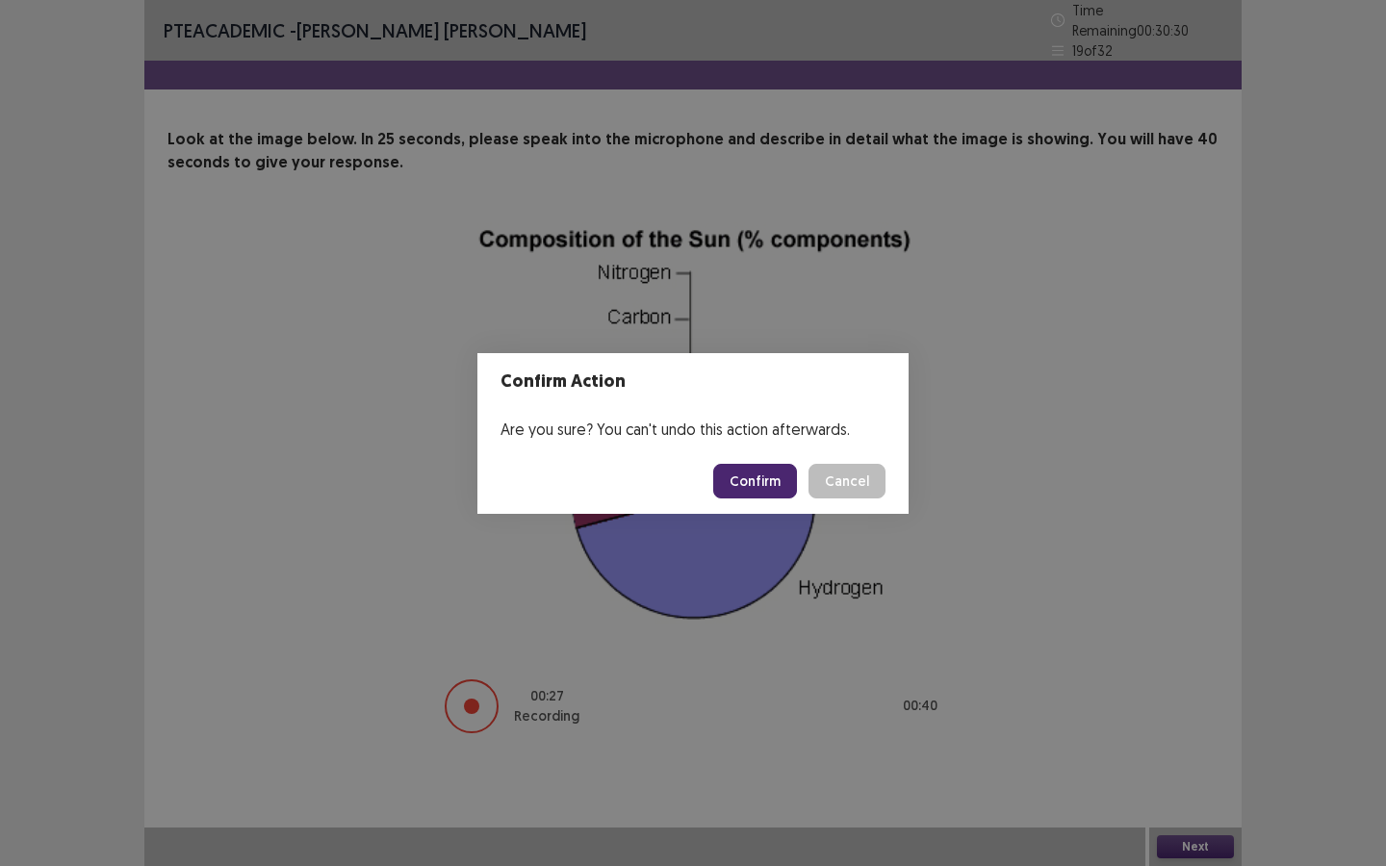
click at [739, 478] on button "Confirm" at bounding box center [755, 481] width 84 height 35
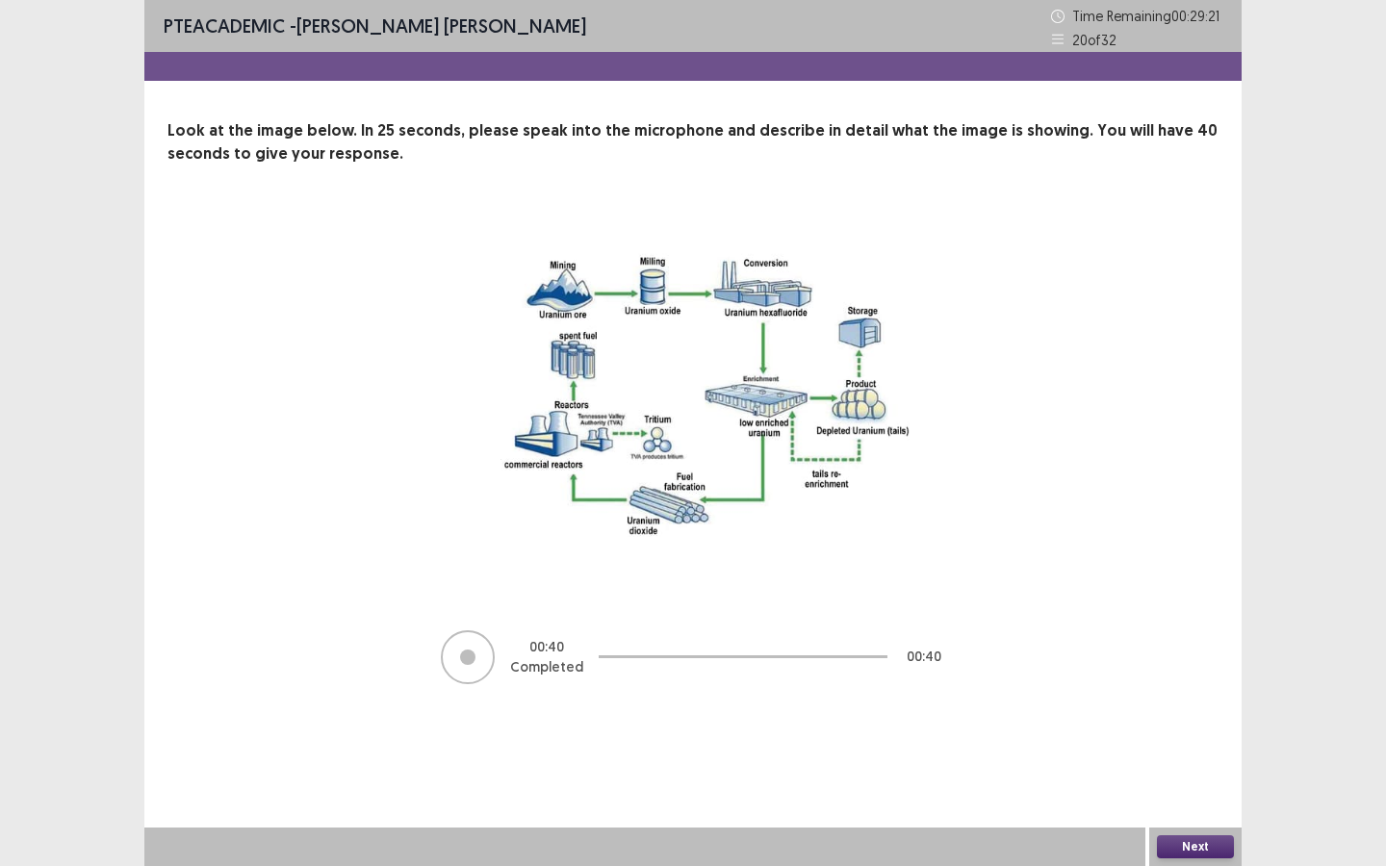
click at [1193, 780] on button "Next" at bounding box center [1195, 846] width 77 height 23
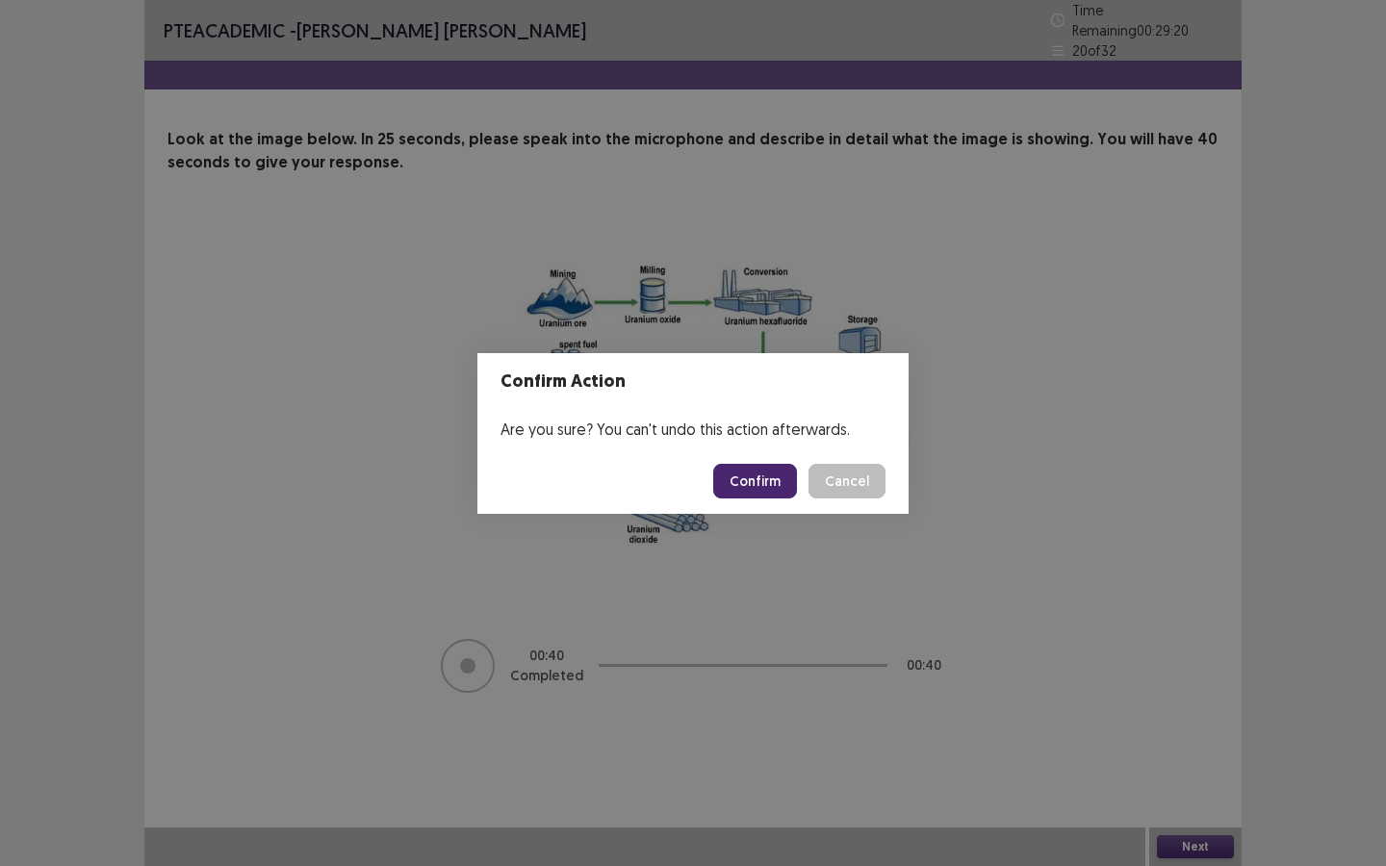
click at [768, 484] on button "Confirm" at bounding box center [755, 481] width 84 height 35
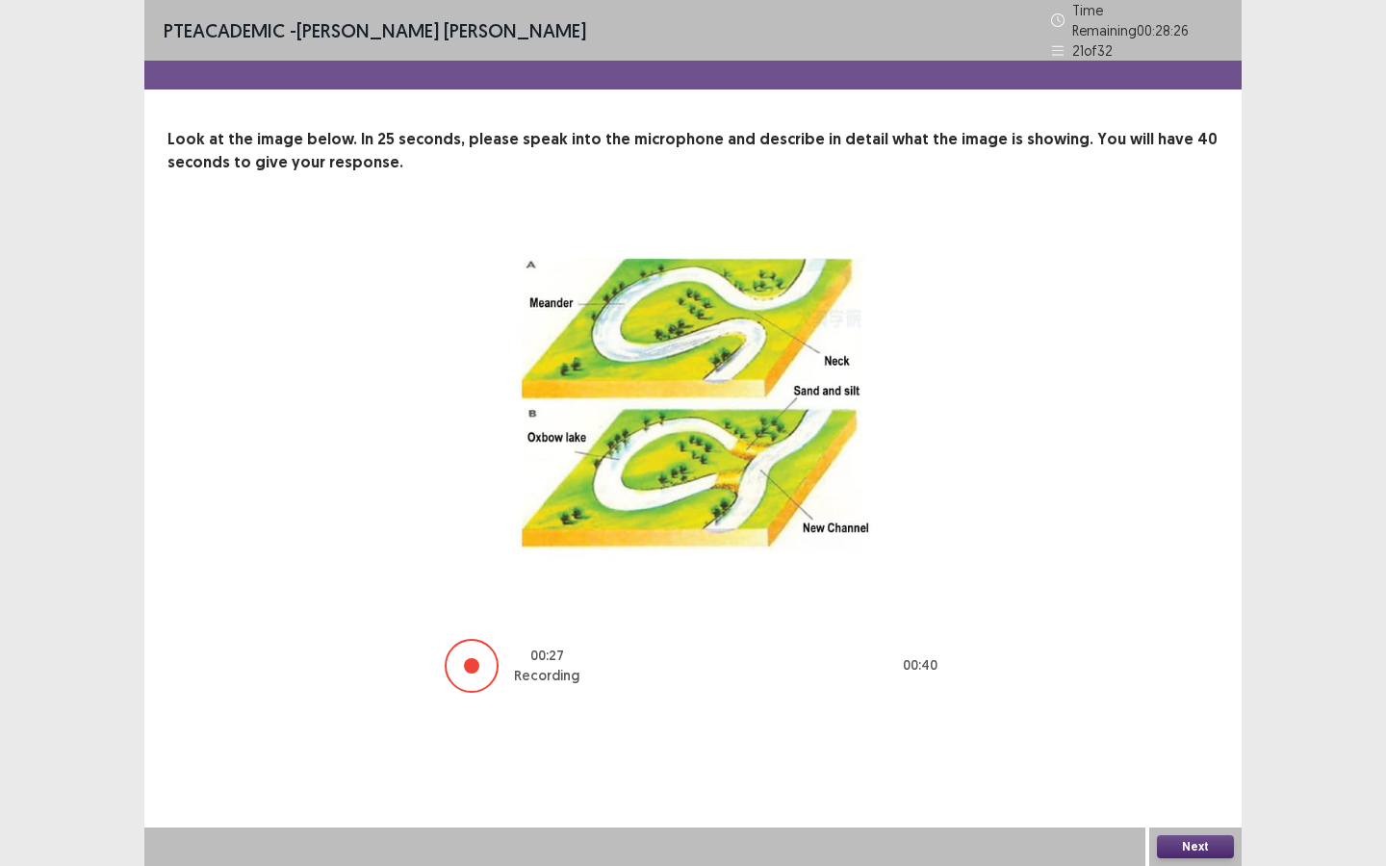
click at [1191, 780] on button "Next" at bounding box center [1195, 846] width 77 height 23
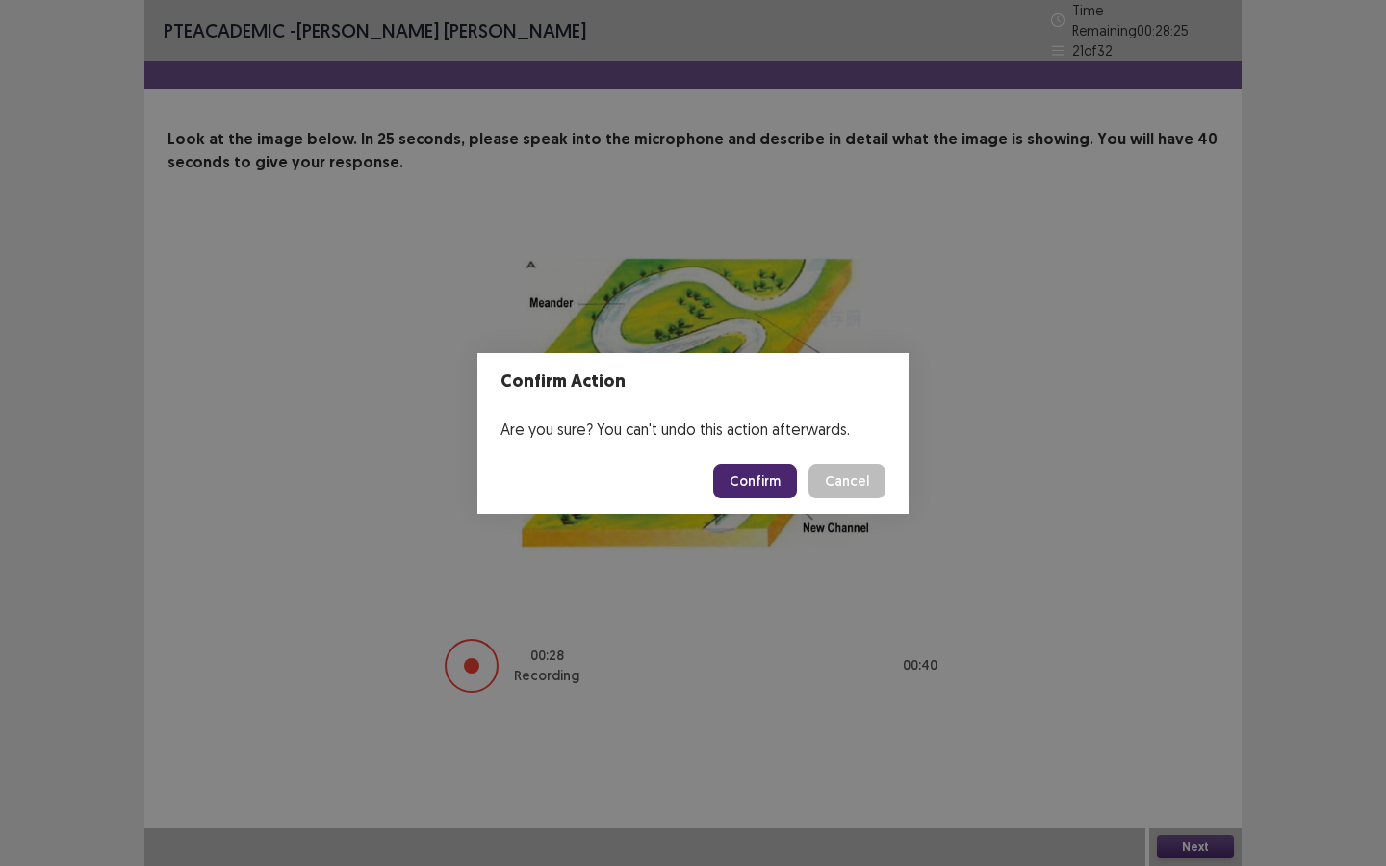
click at [777, 483] on button "Confirm" at bounding box center [755, 481] width 84 height 35
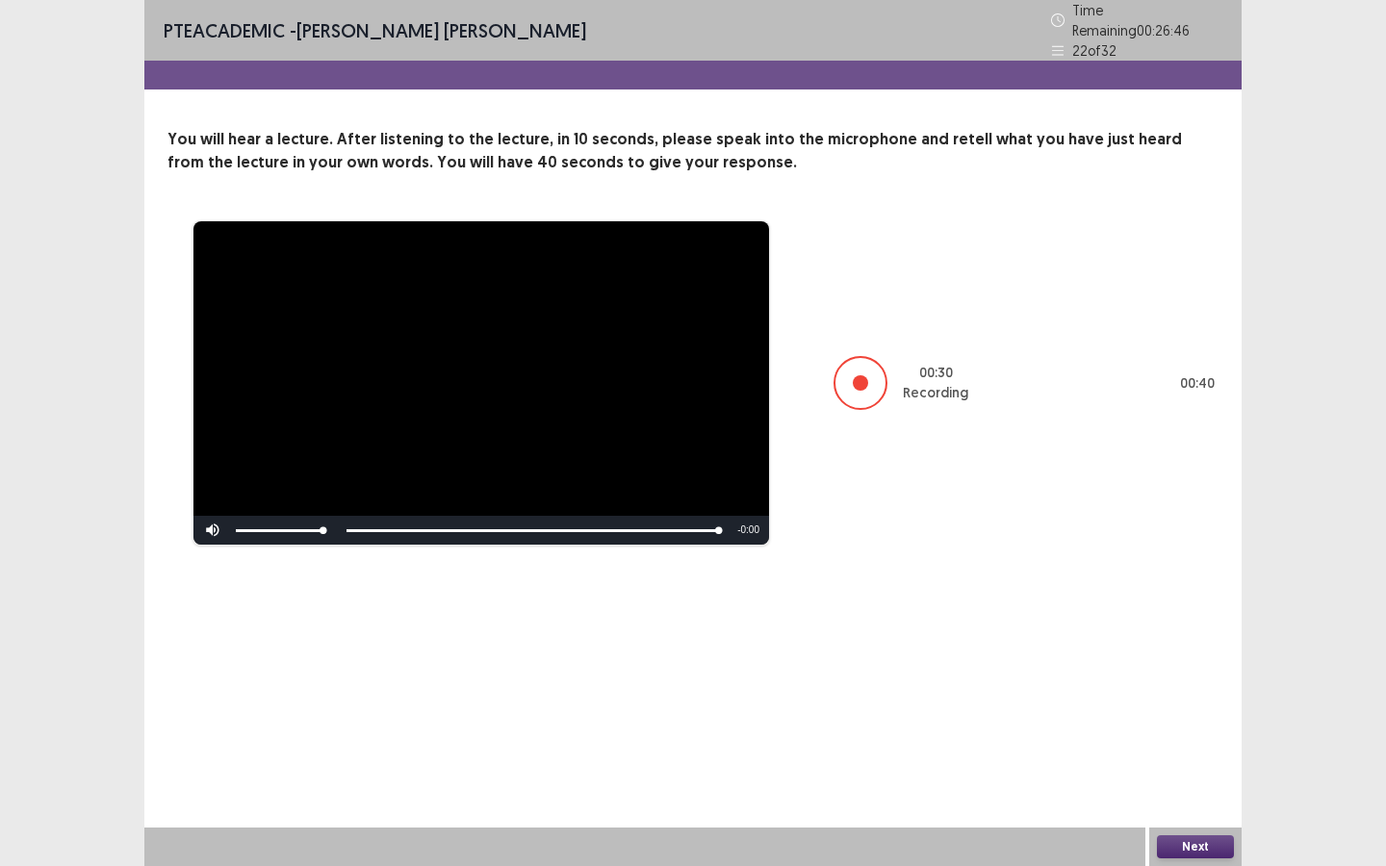
click at [864, 382] on div at bounding box center [860, 383] width 54 height 54
click at [1192, 780] on button "Next" at bounding box center [1195, 846] width 77 height 23
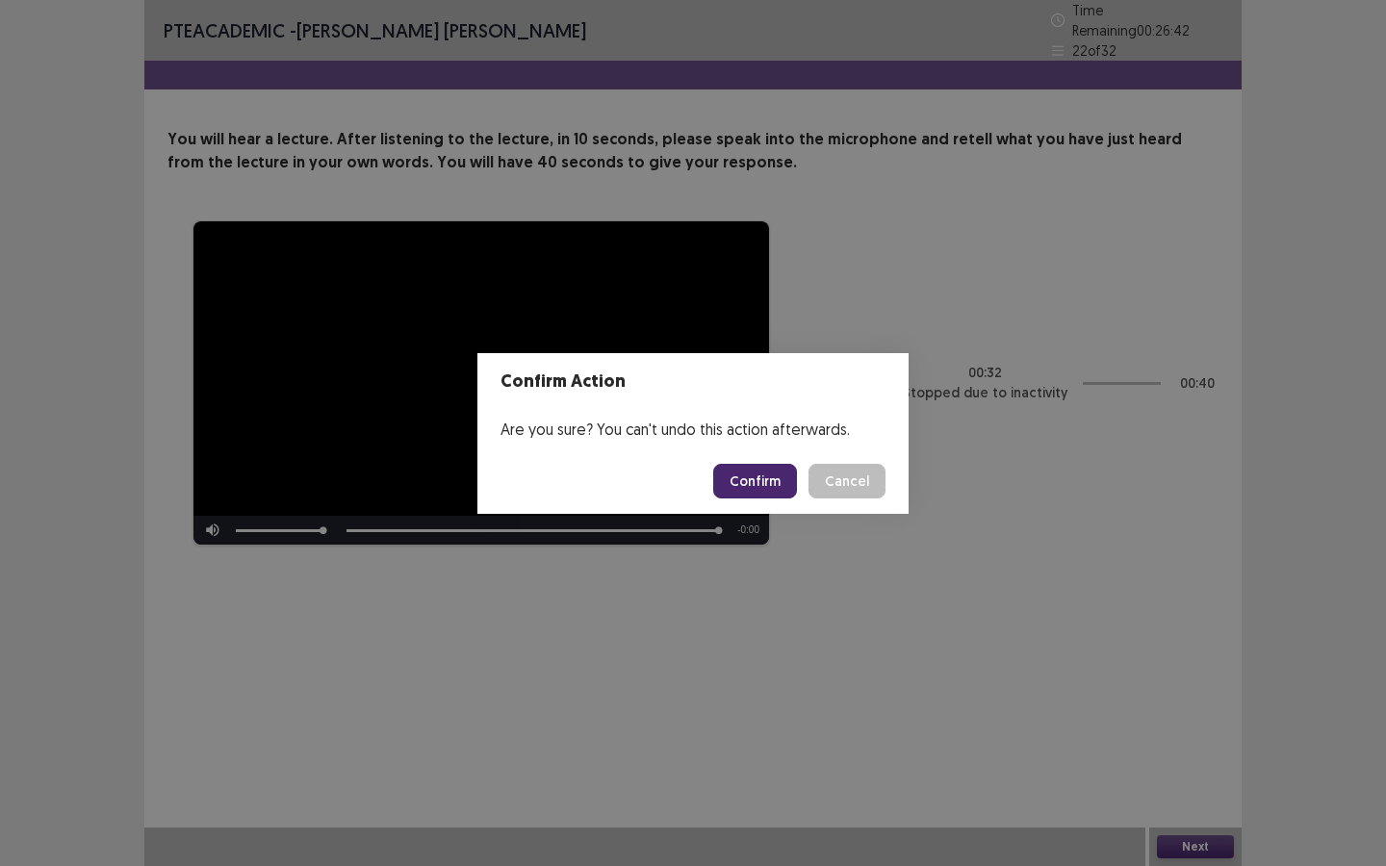
click at [756, 471] on button "Confirm" at bounding box center [755, 481] width 84 height 35
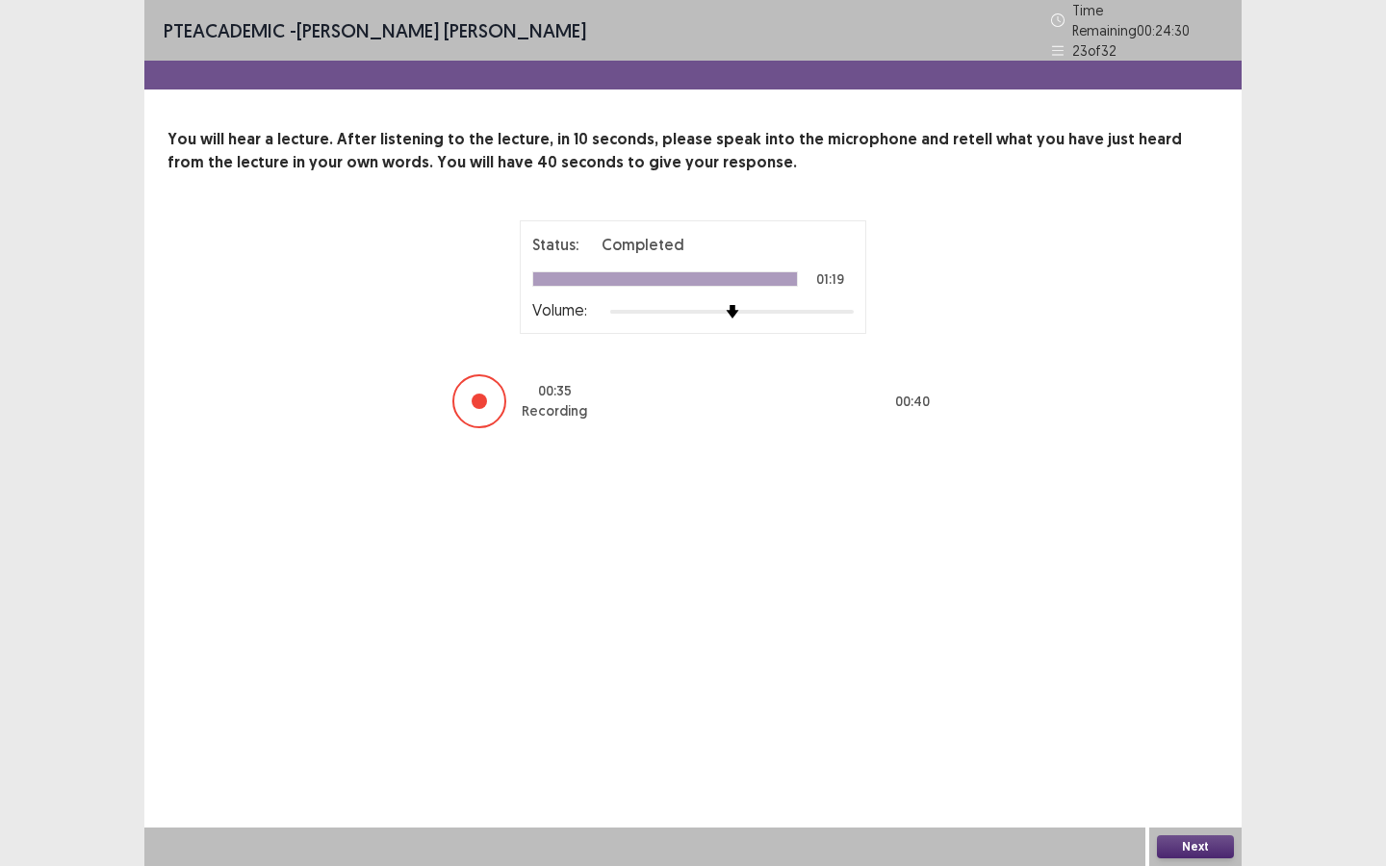
click at [1193, 780] on button "Next" at bounding box center [1195, 846] width 77 height 23
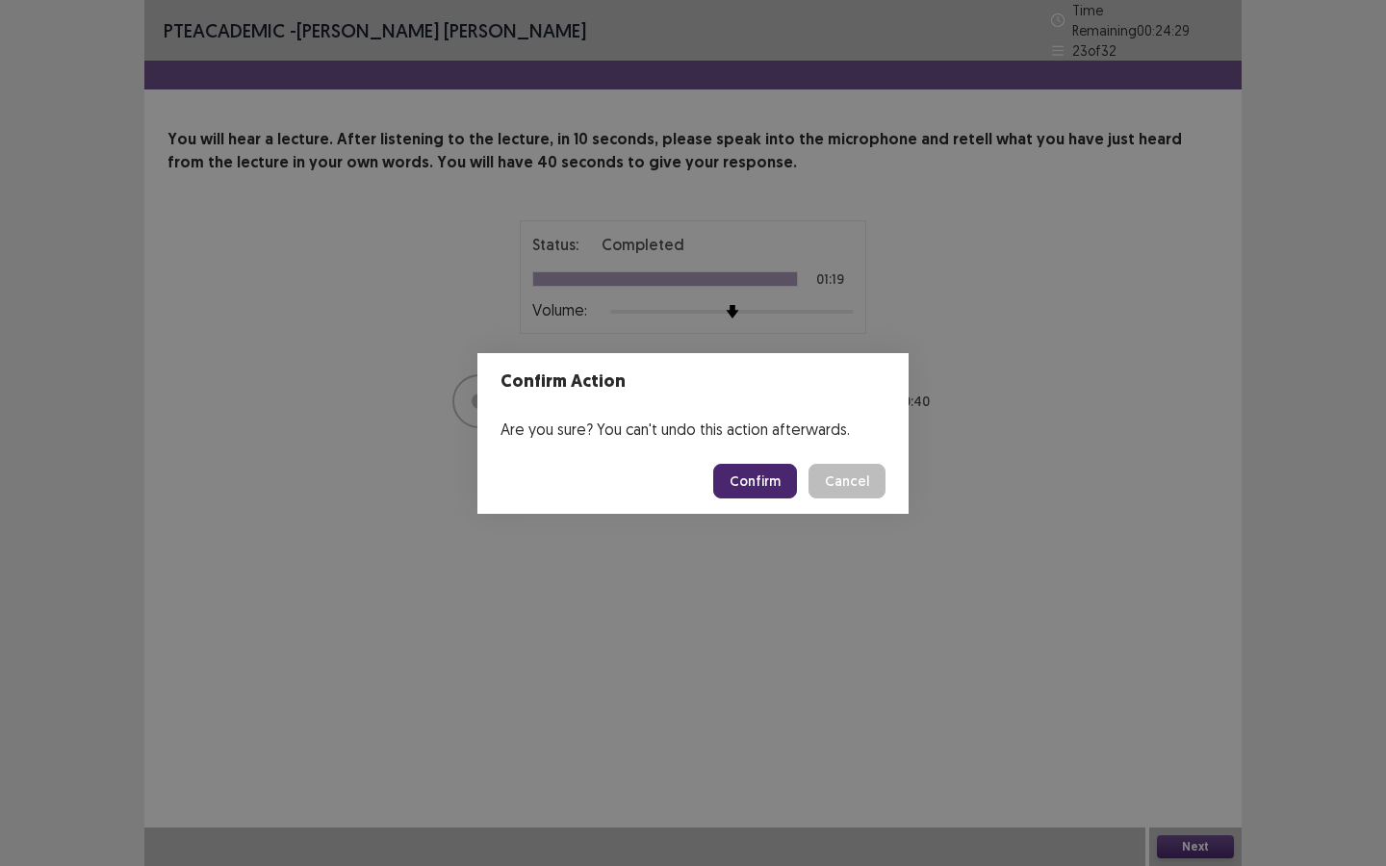
click at [762, 470] on button "Confirm" at bounding box center [755, 481] width 84 height 35
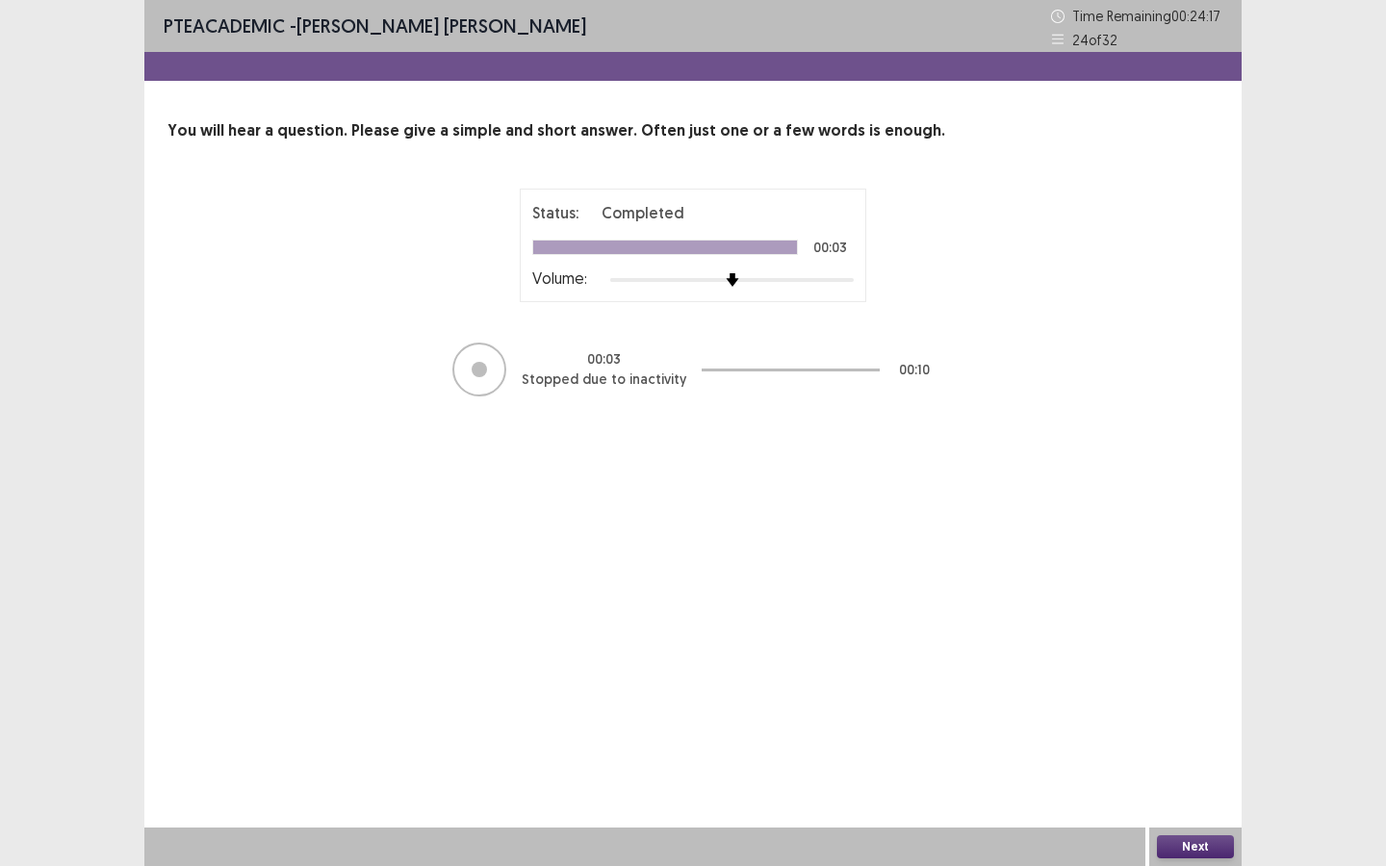
click at [1222, 780] on button "Next" at bounding box center [1195, 846] width 77 height 23
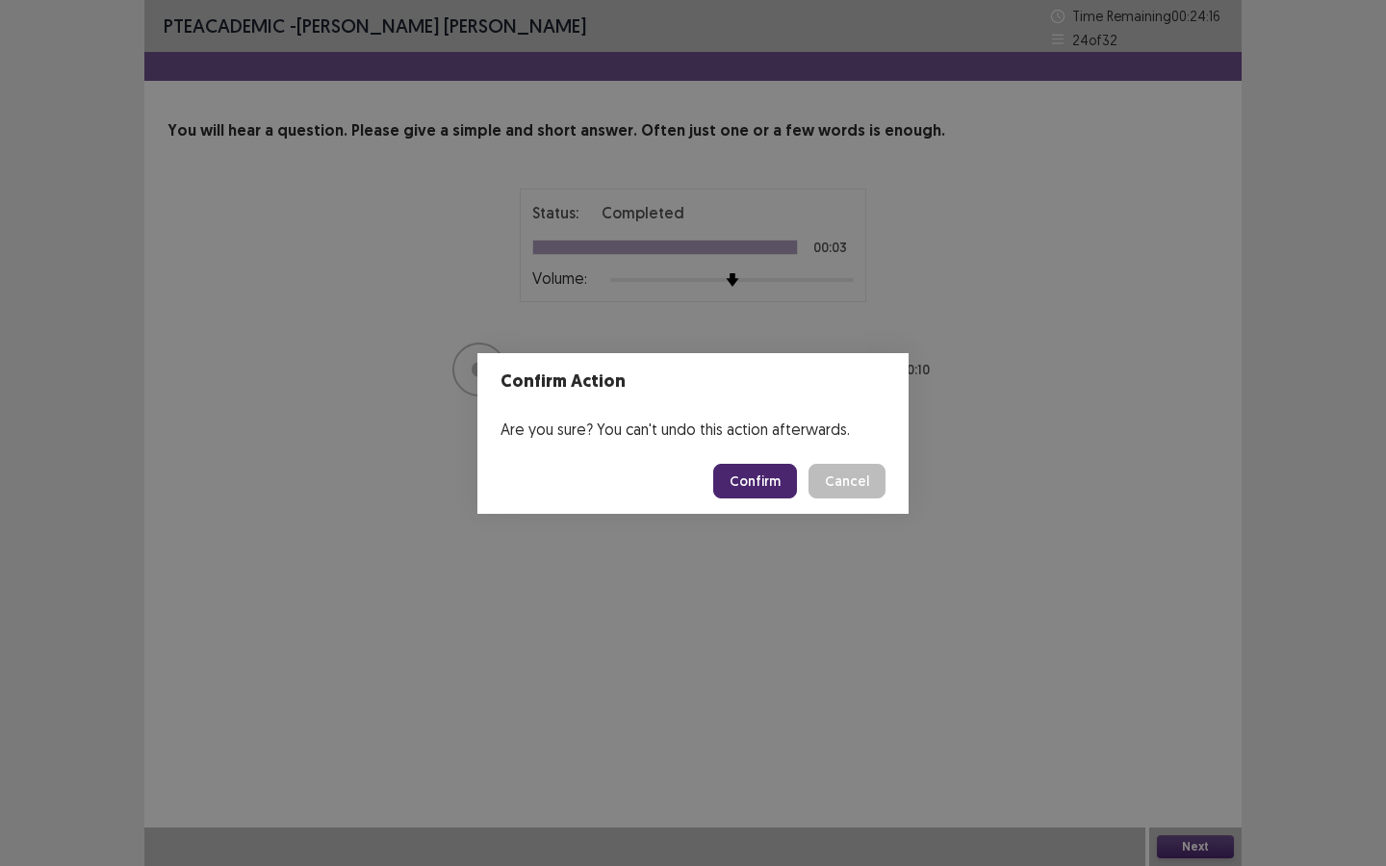
click at [756, 470] on button "Confirm" at bounding box center [755, 481] width 84 height 35
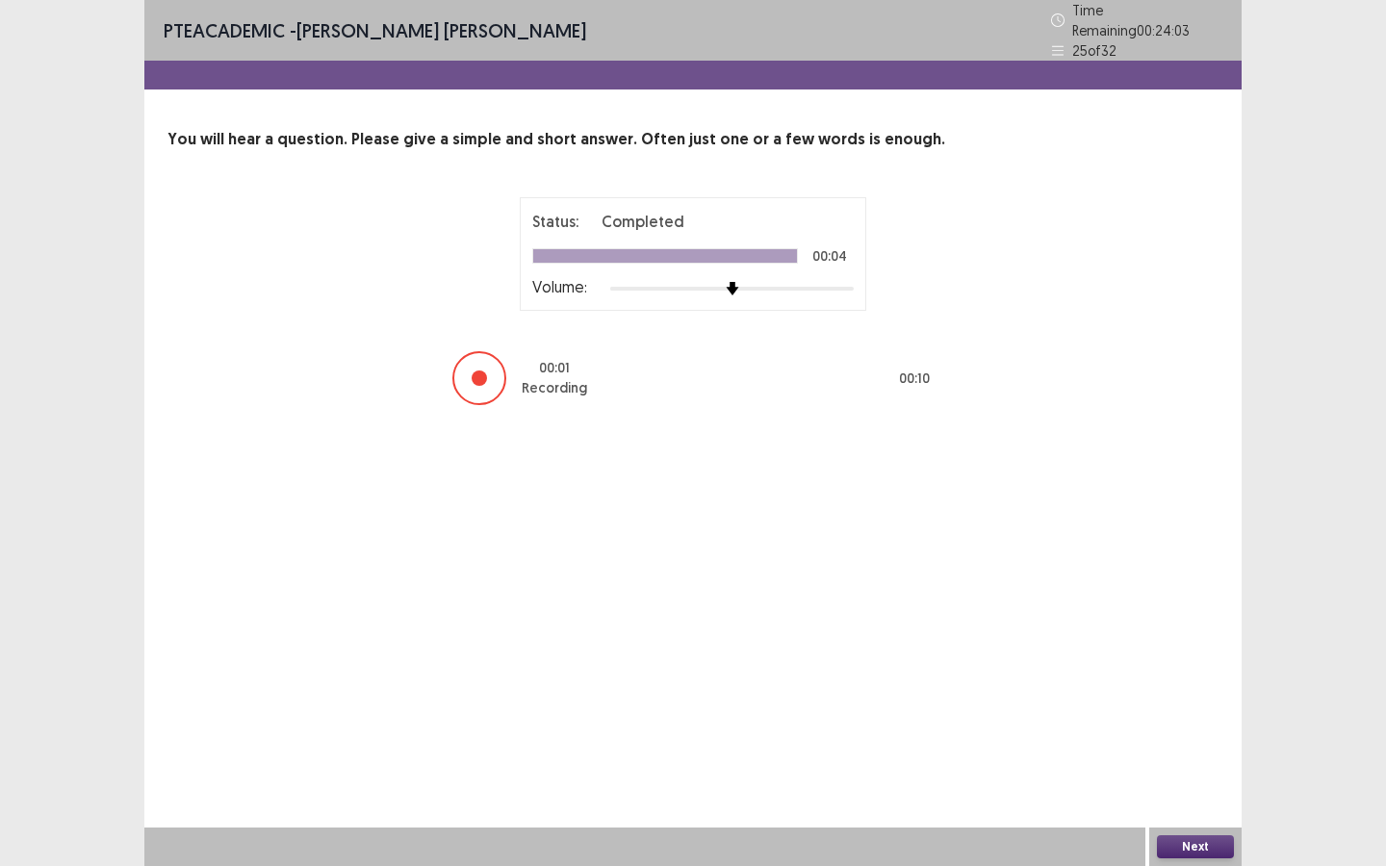
click at [1182, 780] on button "Next" at bounding box center [1195, 846] width 77 height 23
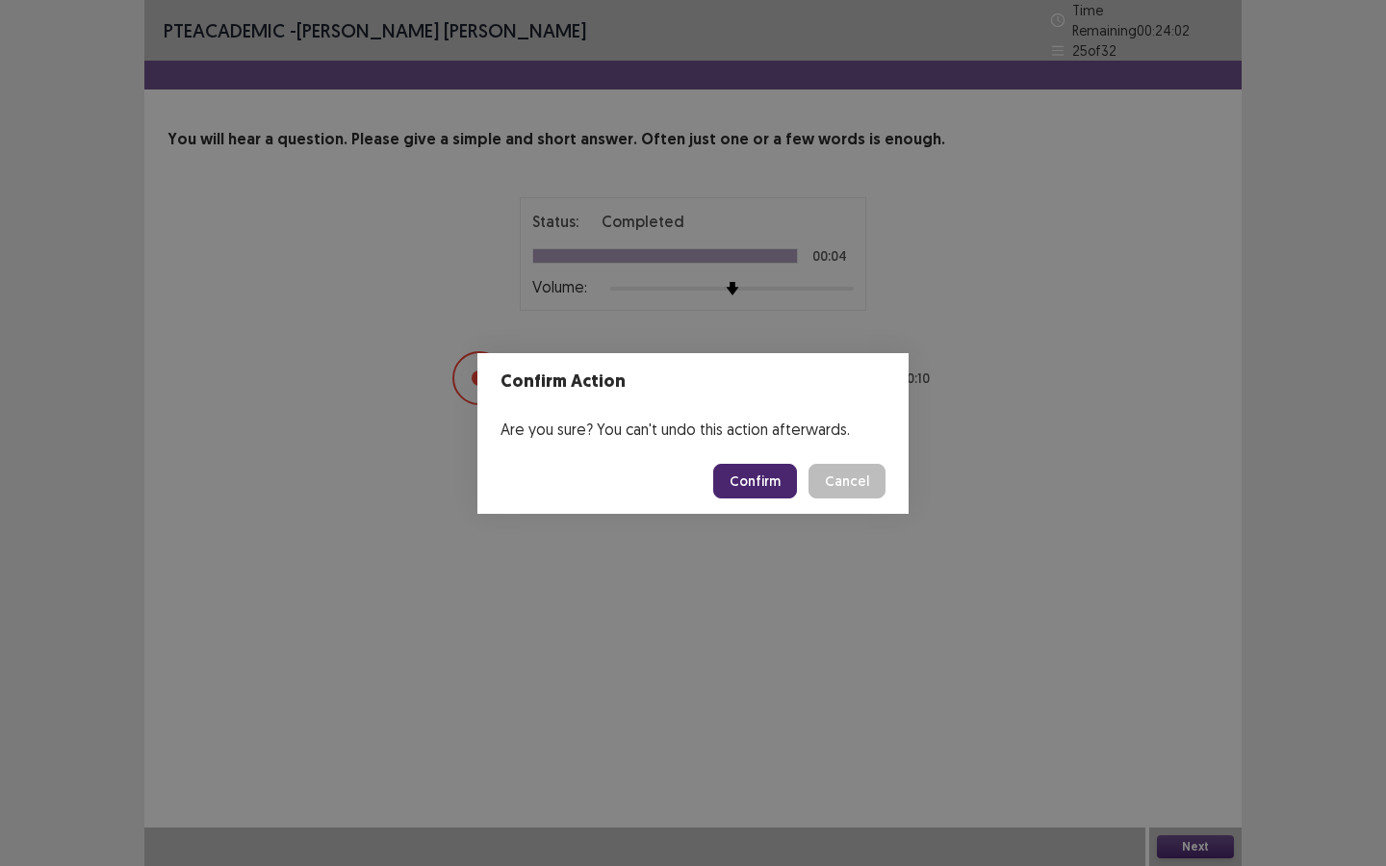
click at [756, 470] on button "Confirm" at bounding box center [755, 481] width 84 height 35
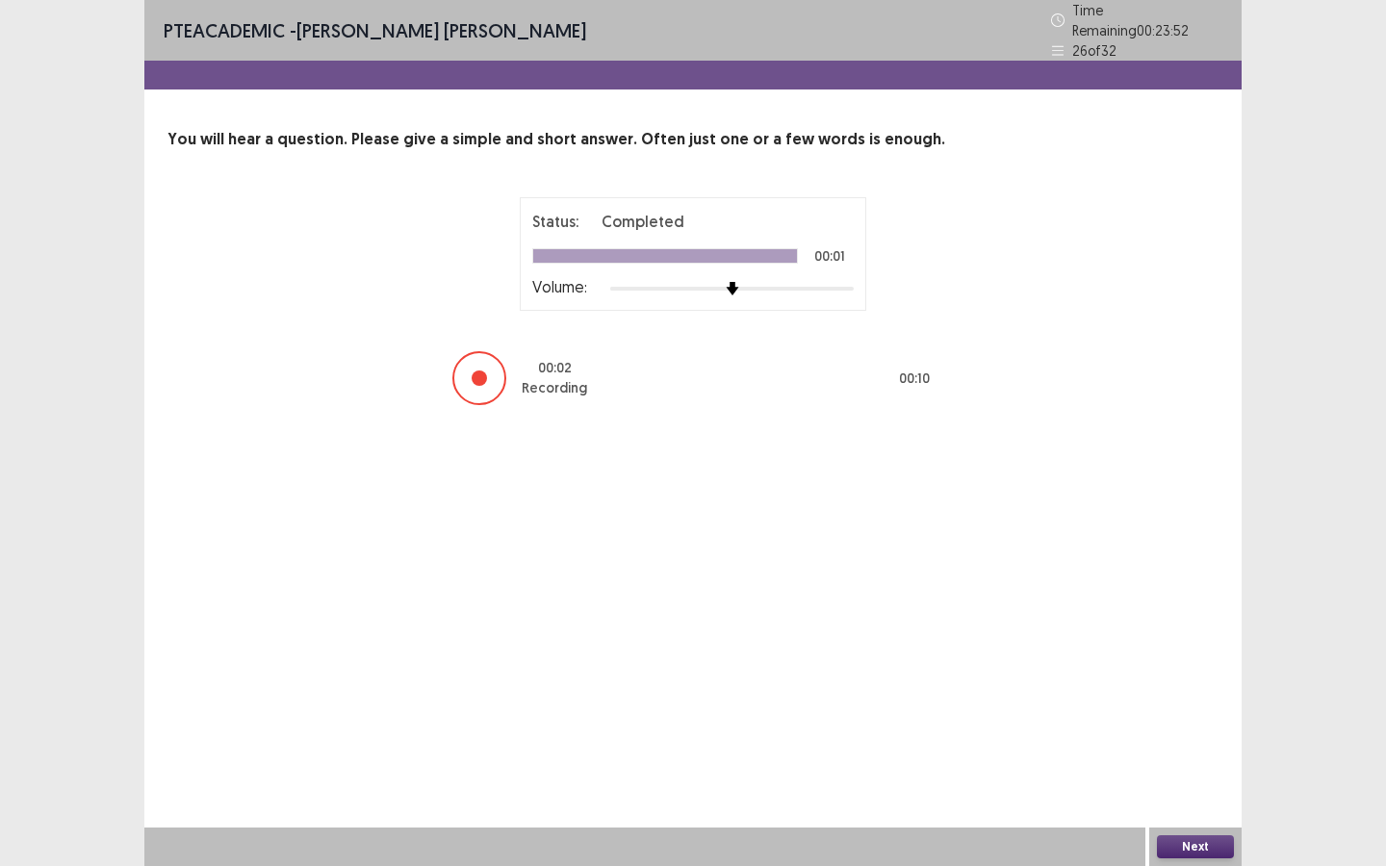
click at [1202, 780] on button "Next" at bounding box center [1195, 846] width 77 height 23
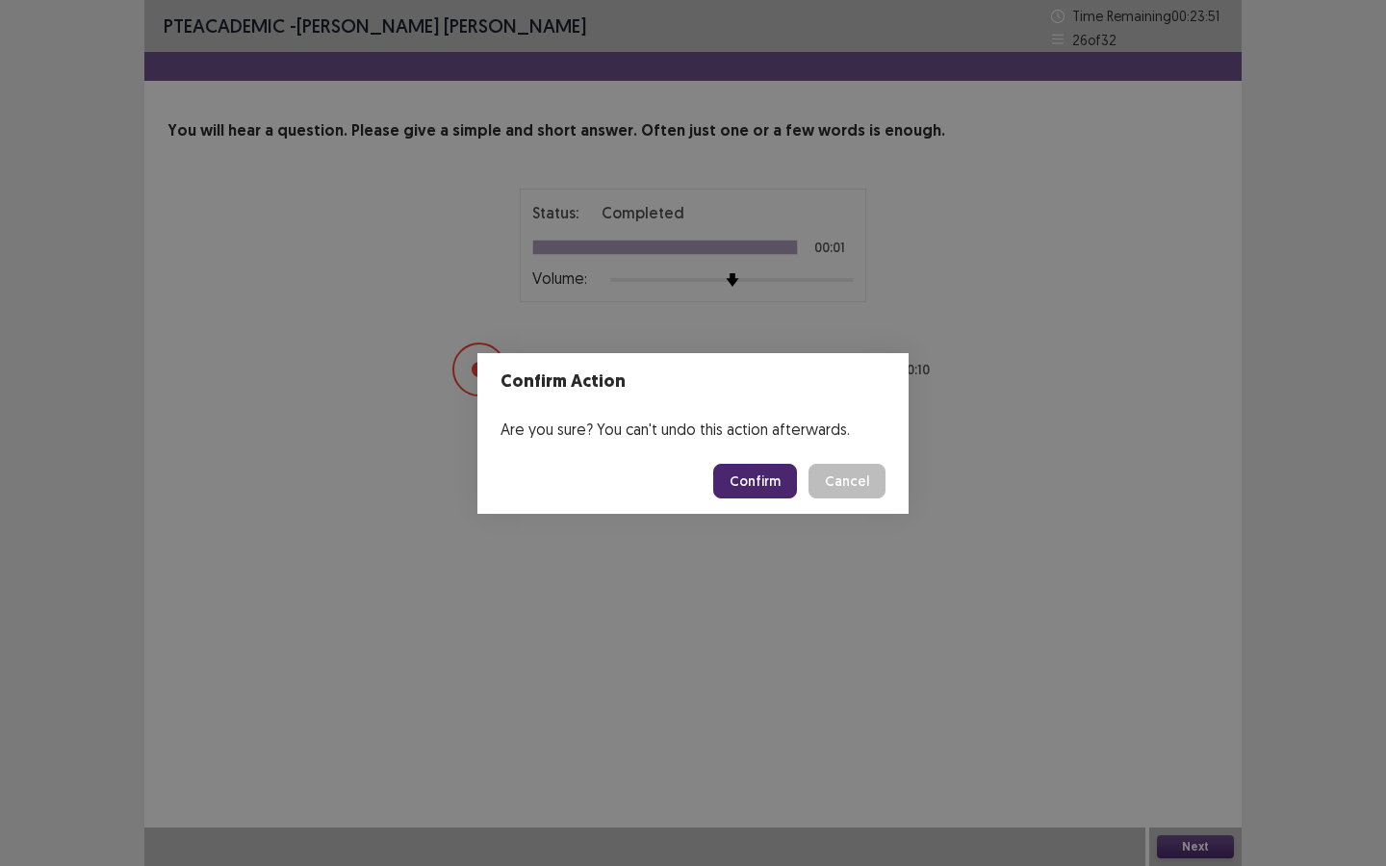
click at [757, 464] on button "Confirm" at bounding box center [755, 481] width 84 height 35
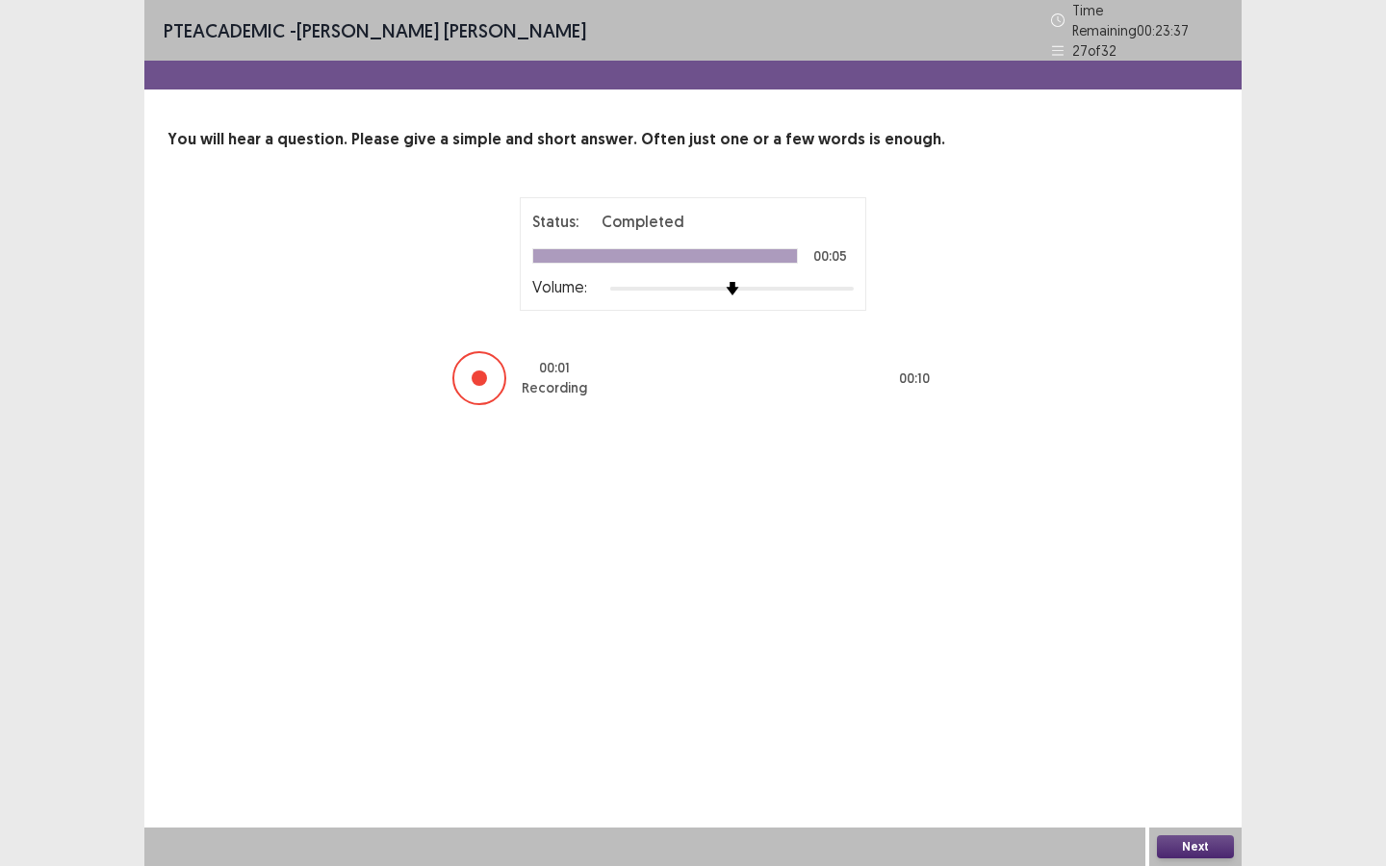
click at [1182, 780] on button "Next" at bounding box center [1195, 846] width 77 height 23
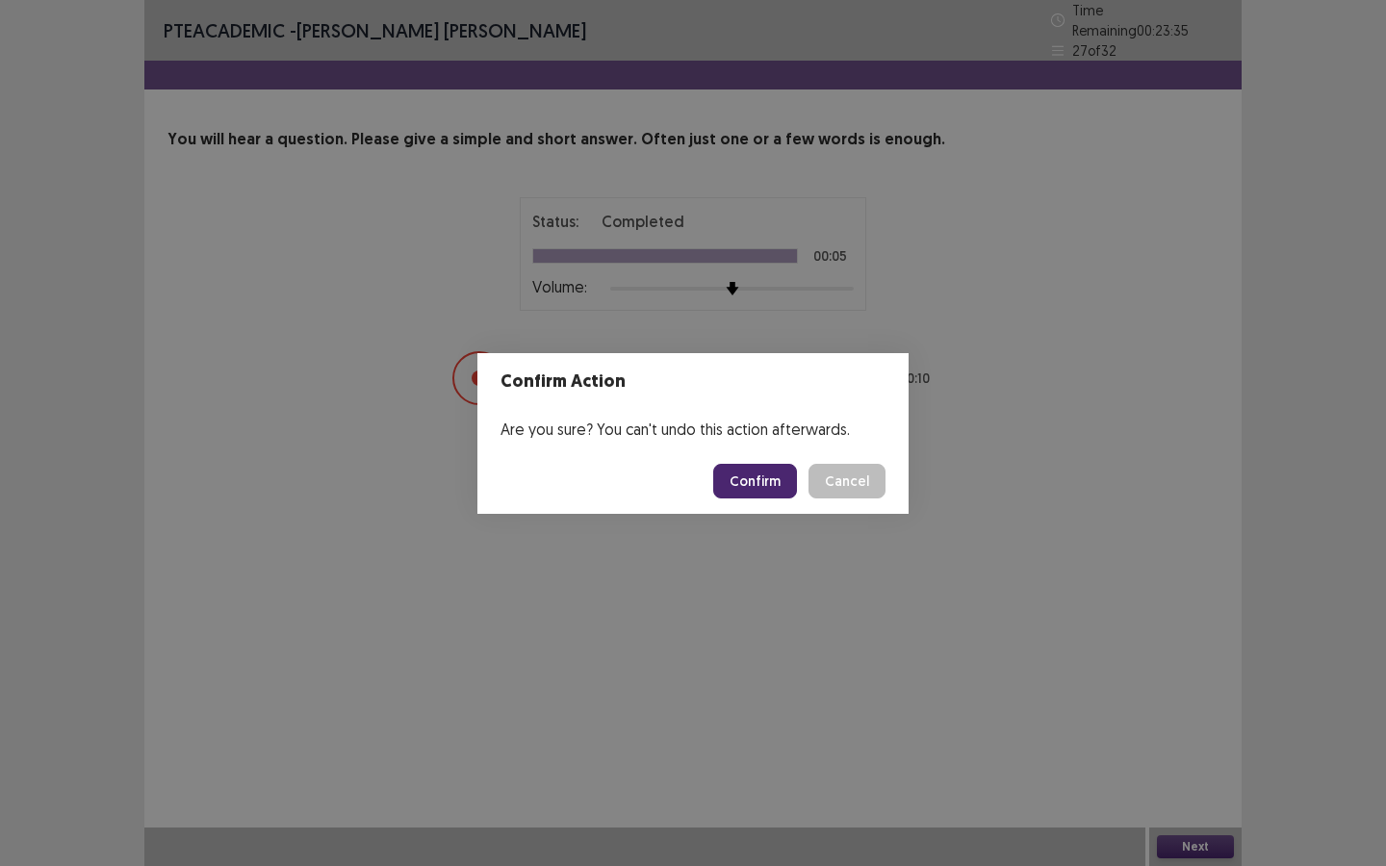
click at [769, 498] on footer "Confirm Cancel" at bounding box center [692, 480] width 431 height 65
click at [768, 471] on button "Confirm" at bounding box center [755, 481] width 84 height 35
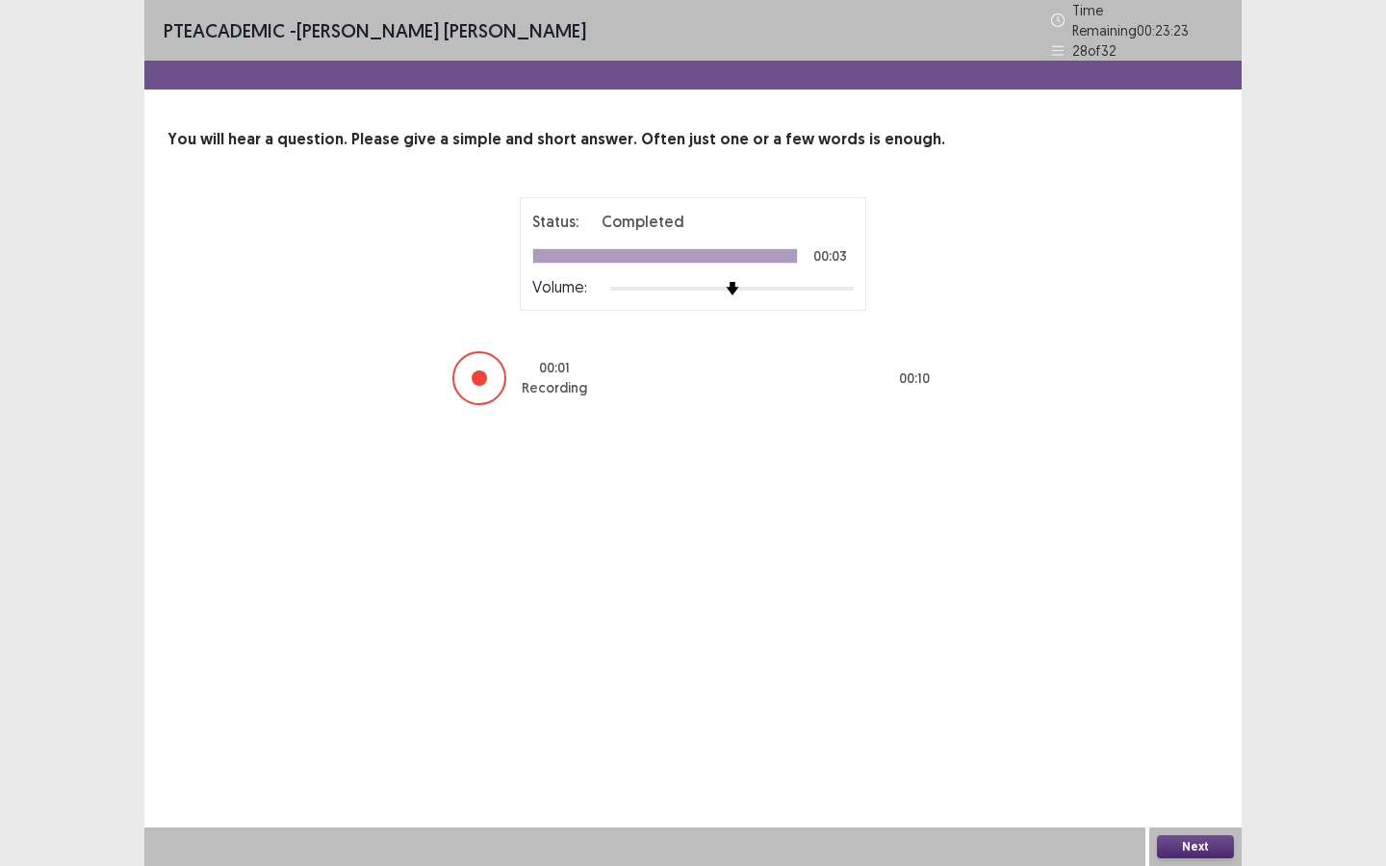
click at [1192, 780] on button "Next" at bounding box center [1195, 846] width 77 height 23
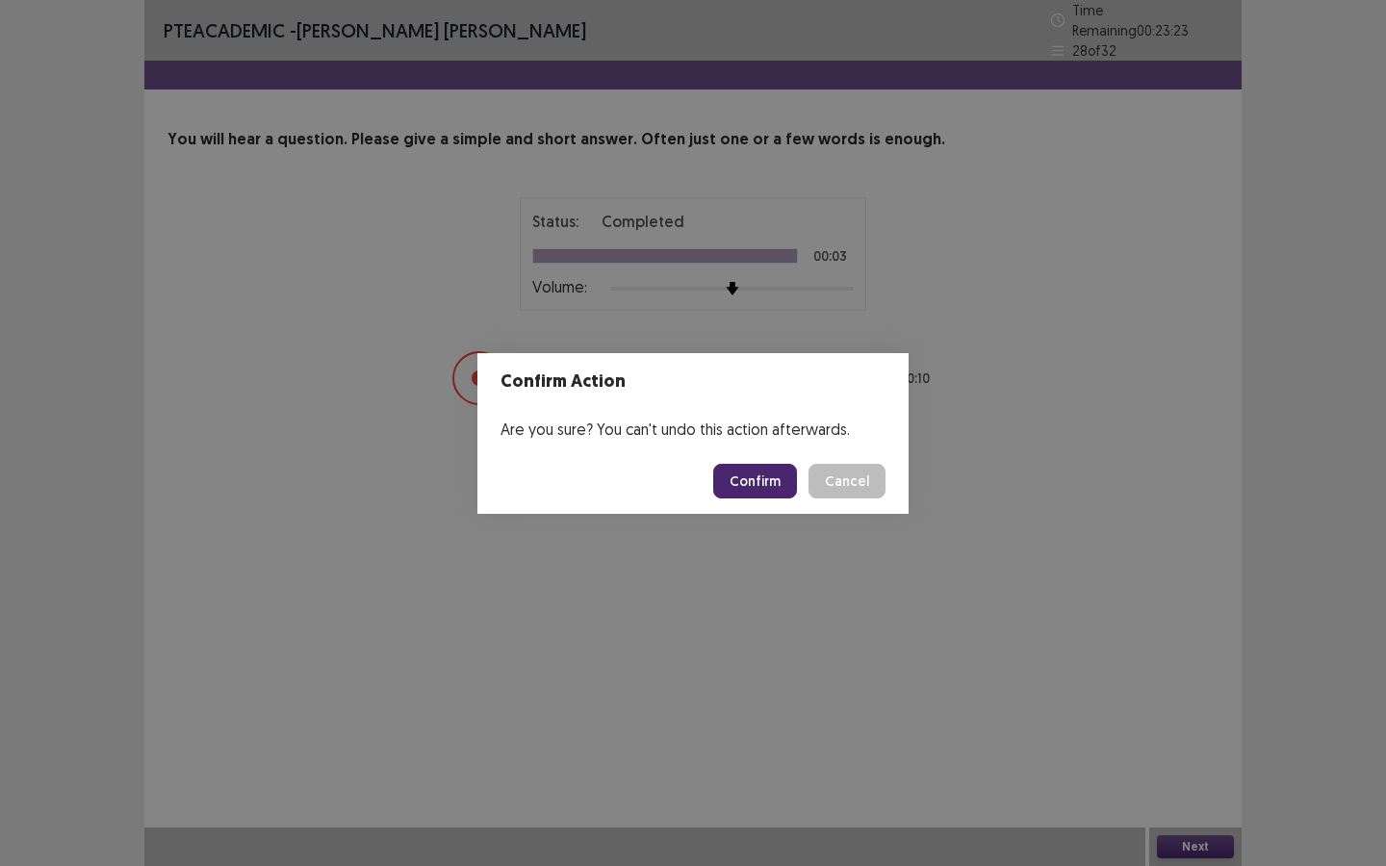
click at [741, 477] on button "Confirm" at bounding box center [755, 481] width 84 height 35
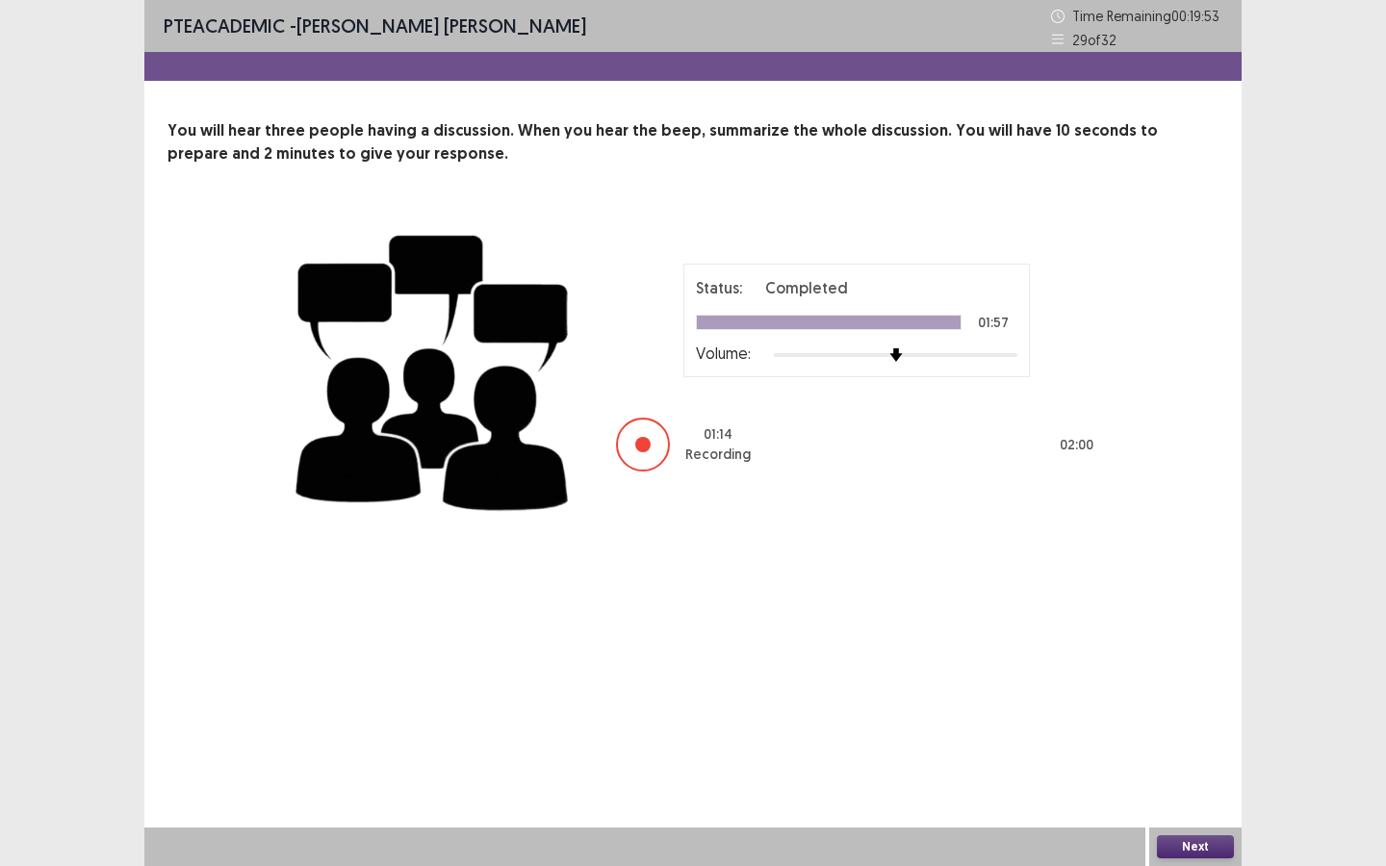
click at [1208, 780] on button "Next" at bounding box center [1195, 846] width 77 height 23
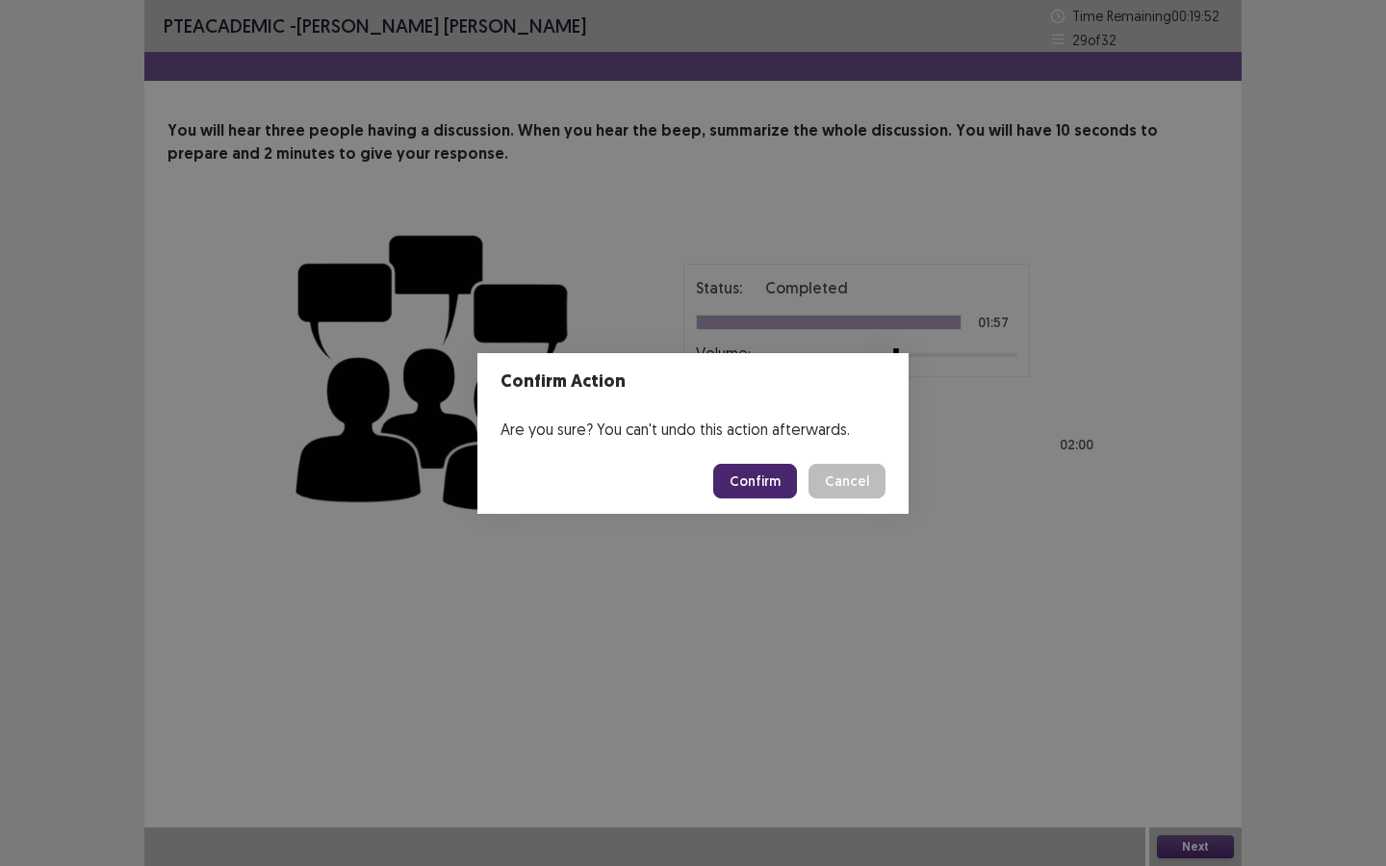
click at [762, 494] on button "Confirm" at bounding box center [755, 481] width 84 height 35
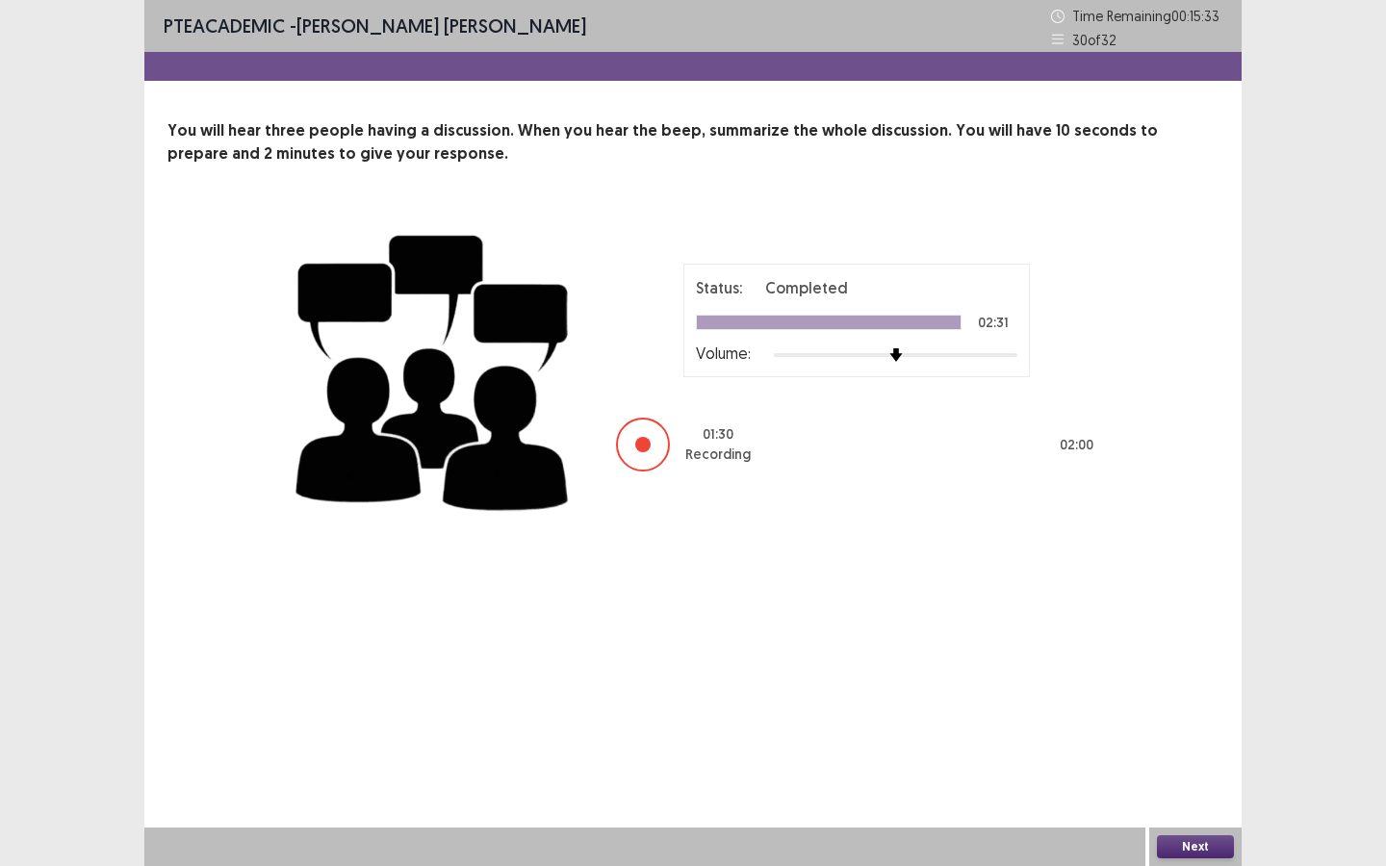
click at [1191, 780] on button "Next" at bounding box center [1195, 846] width 77 height 23
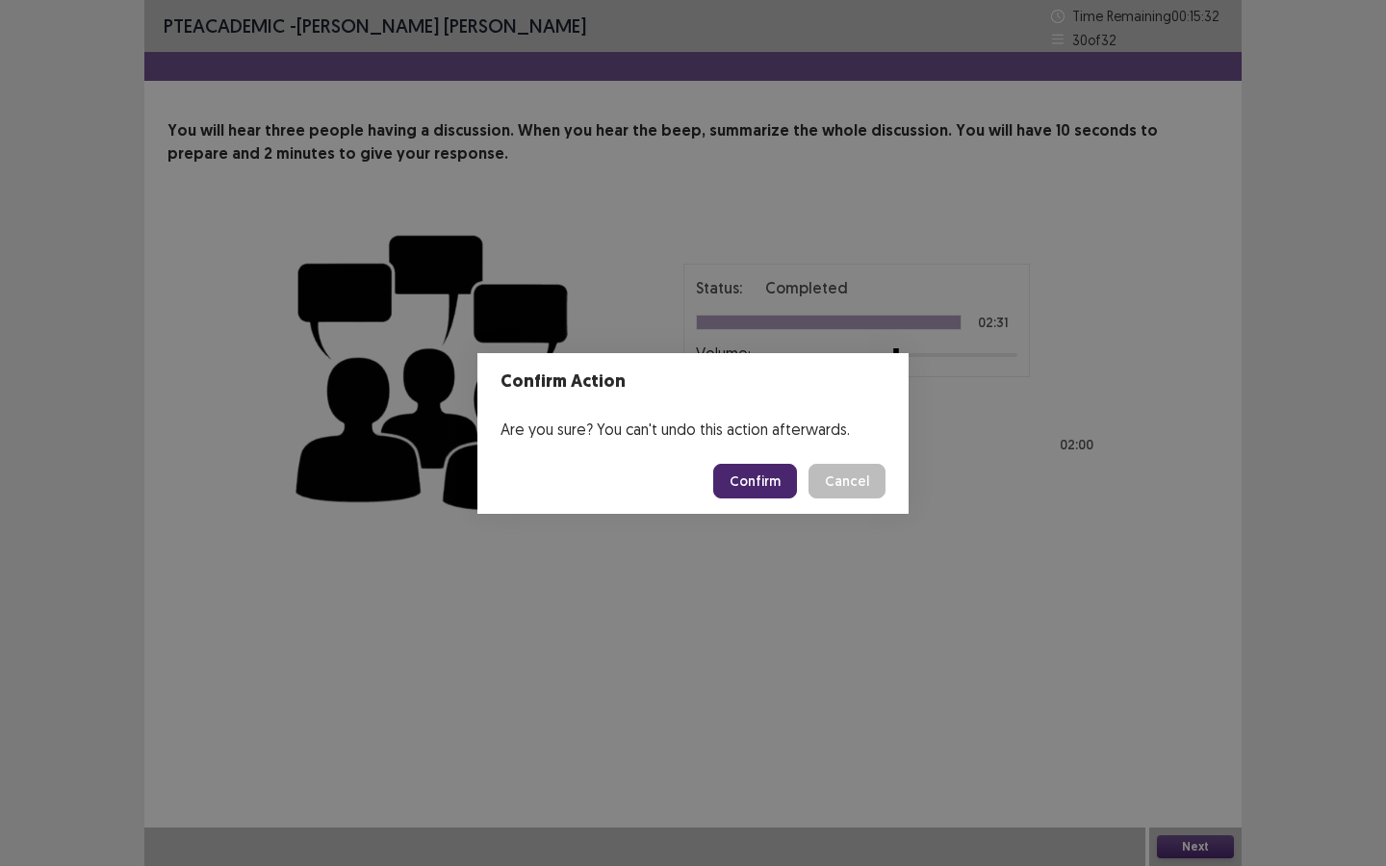
click at [764, 490] on button "Confirm" at bounding box center [755, 481] width 84 height 35
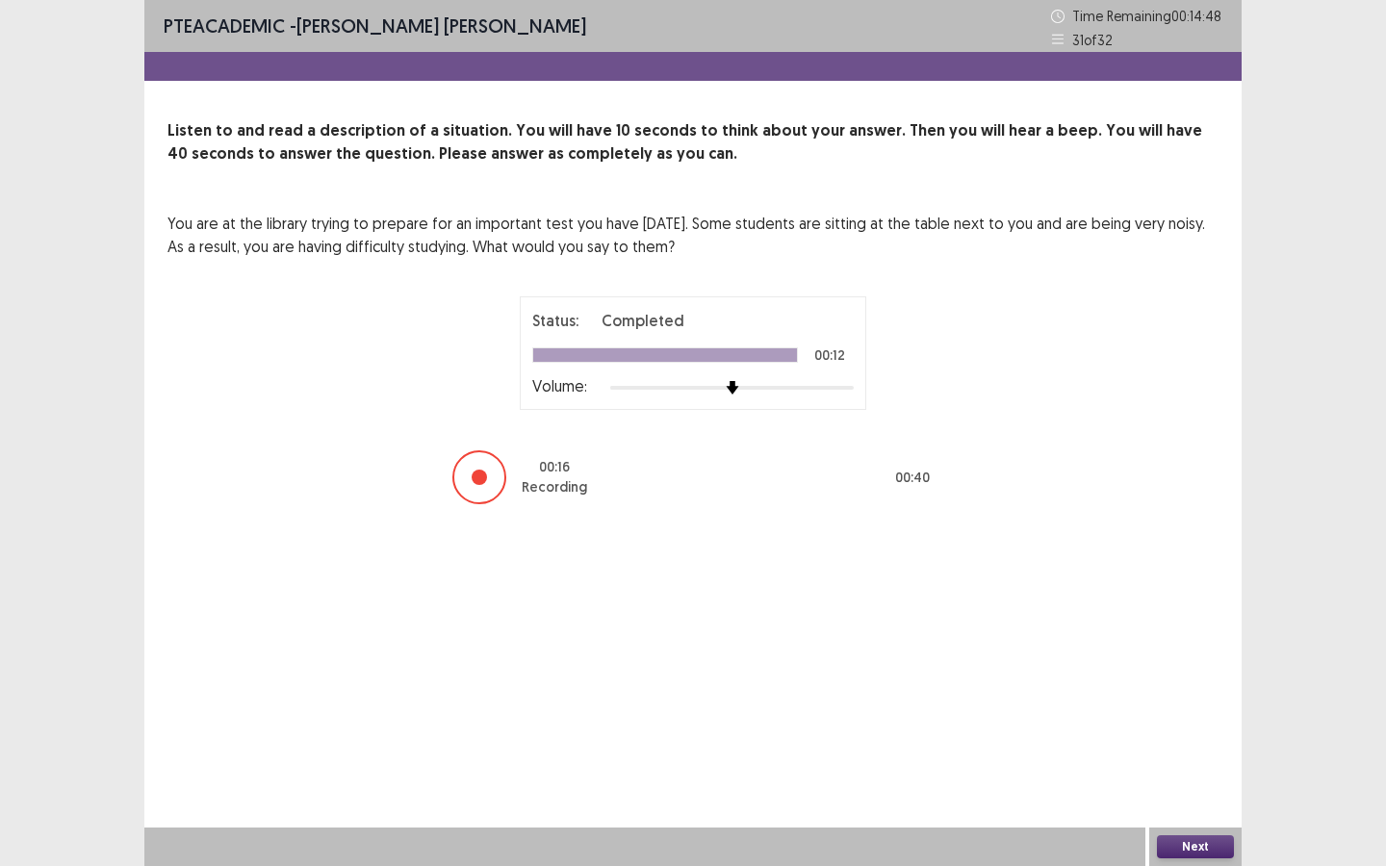
click at [1205, 780] on button "Next" at bounding box center [1195, 846] width 77 height 23
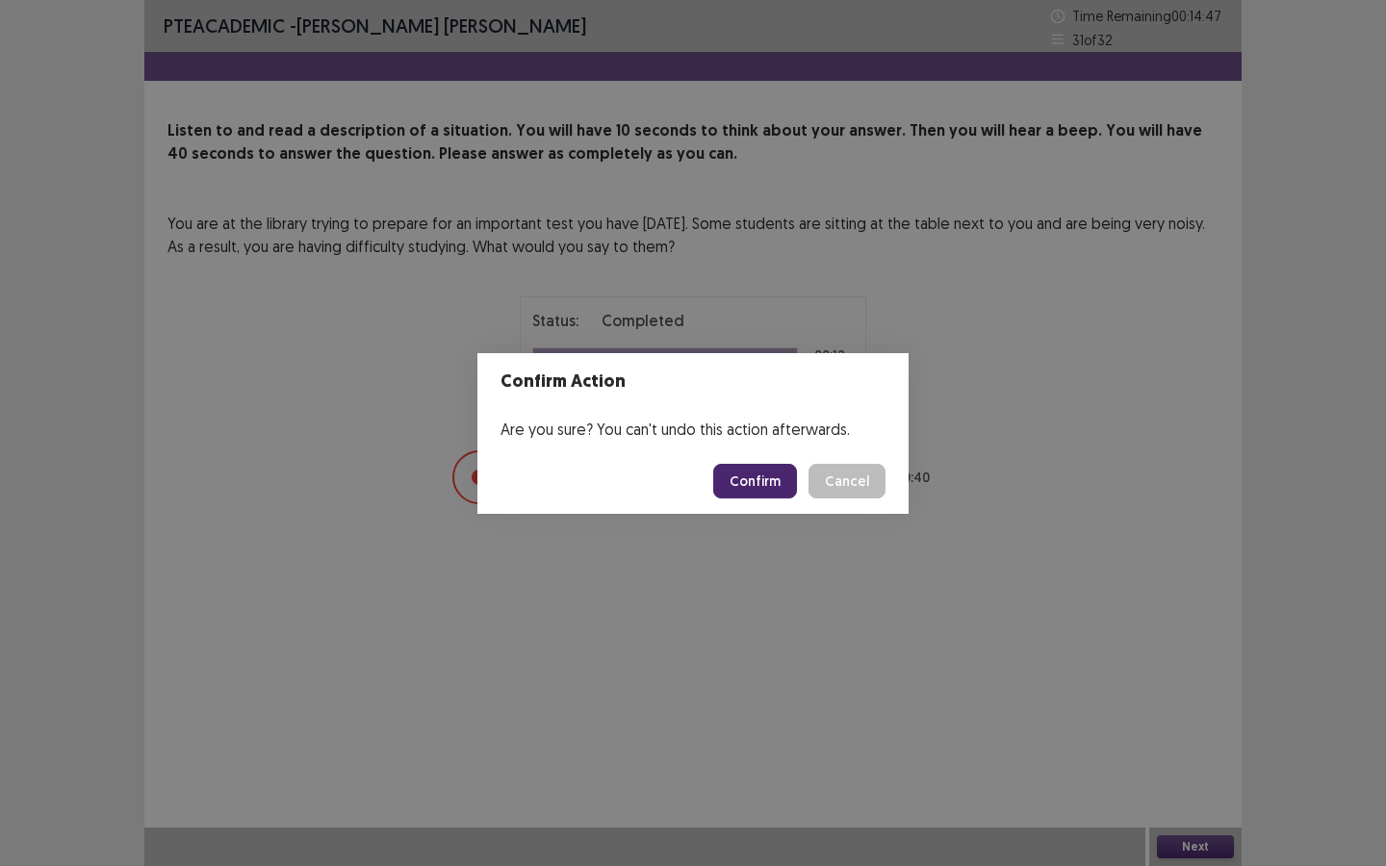
click at [768, 470] on button "Confirm" at bounding box center [755, 481] width 84 height 35
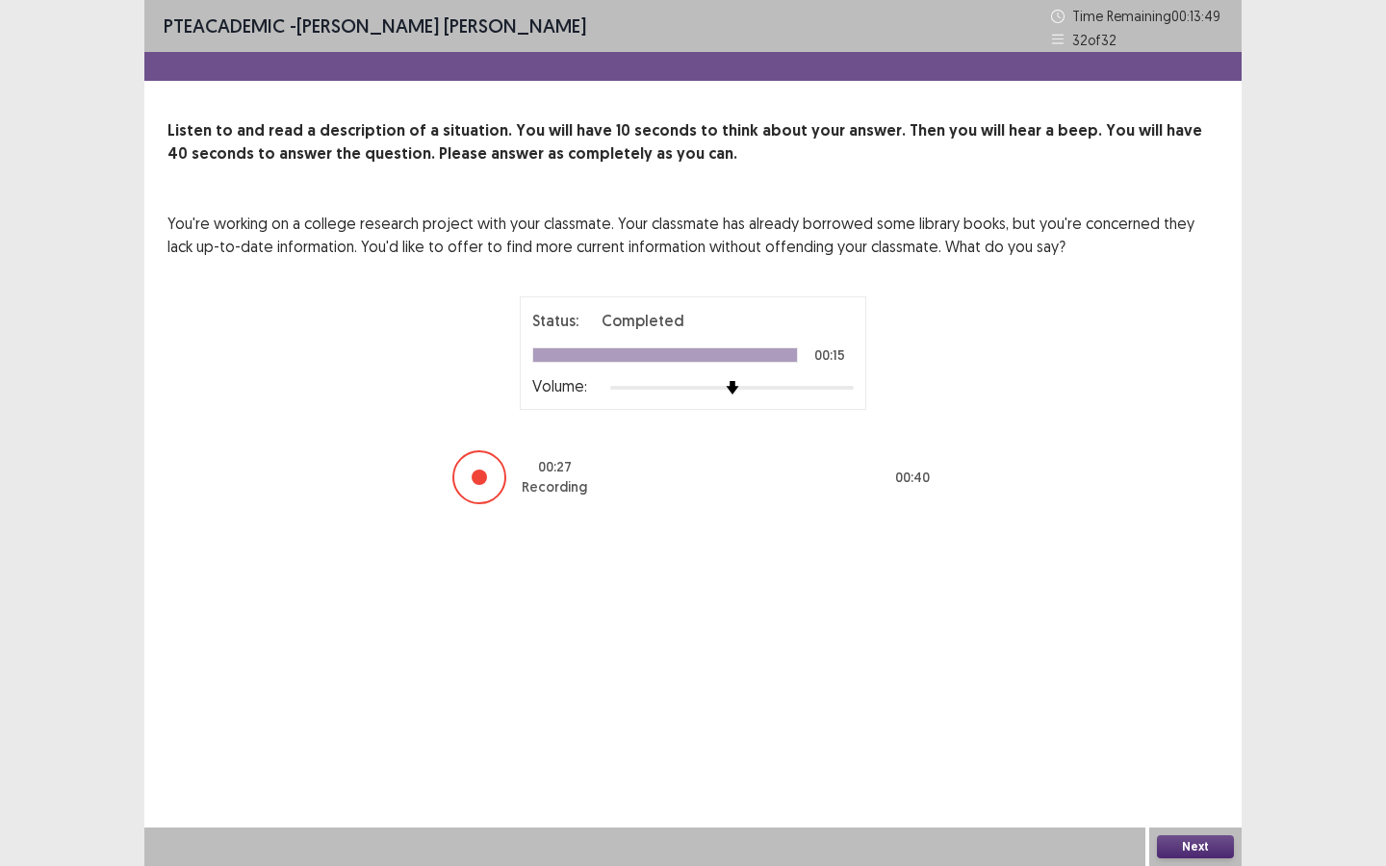
click at [1190, 780] on button "Next" at bounding box center [1195, 846] width 77 height 23
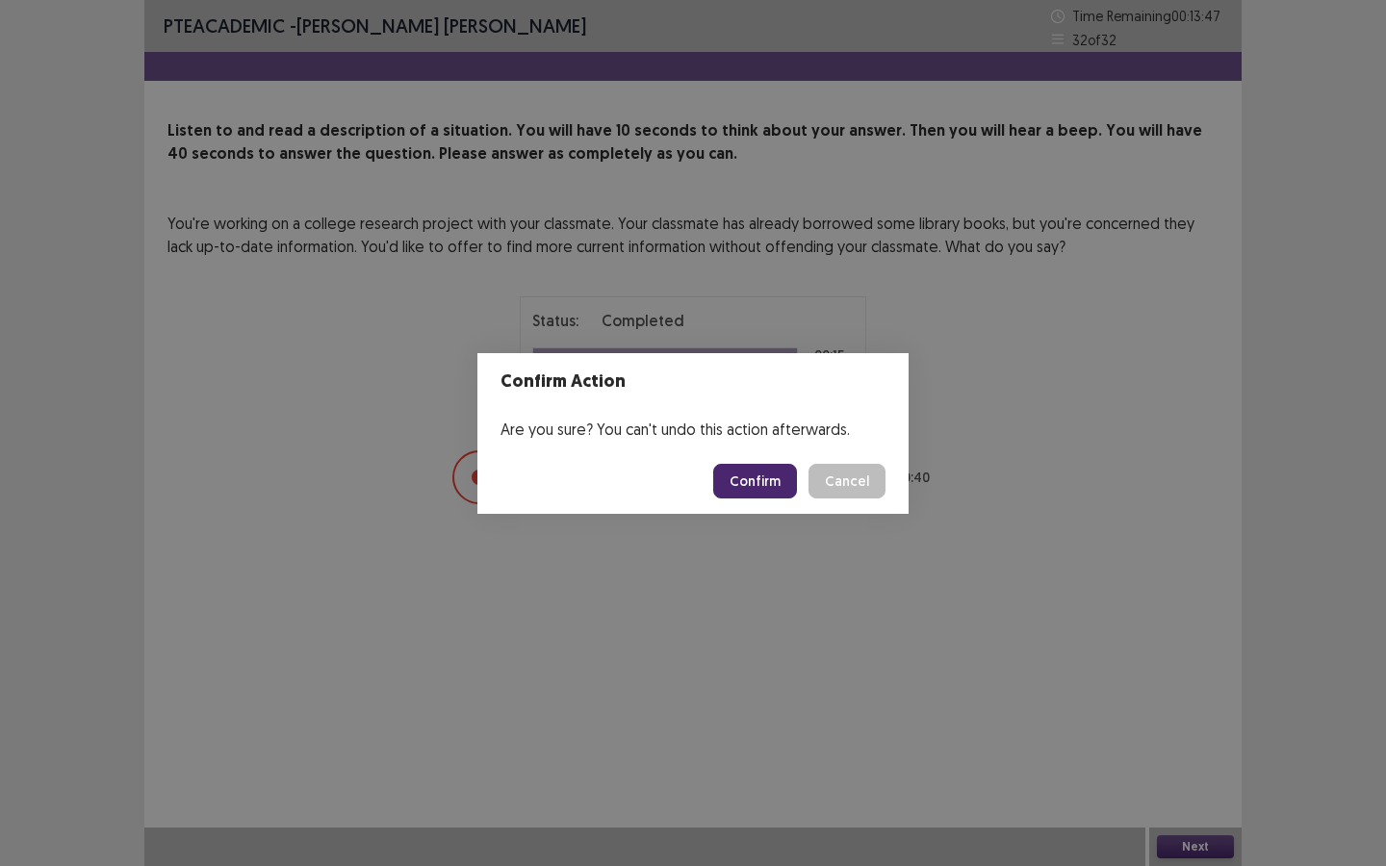
click at [749, 483] on button "Confirm" at bounding box center [755, 481] width 84 height 35
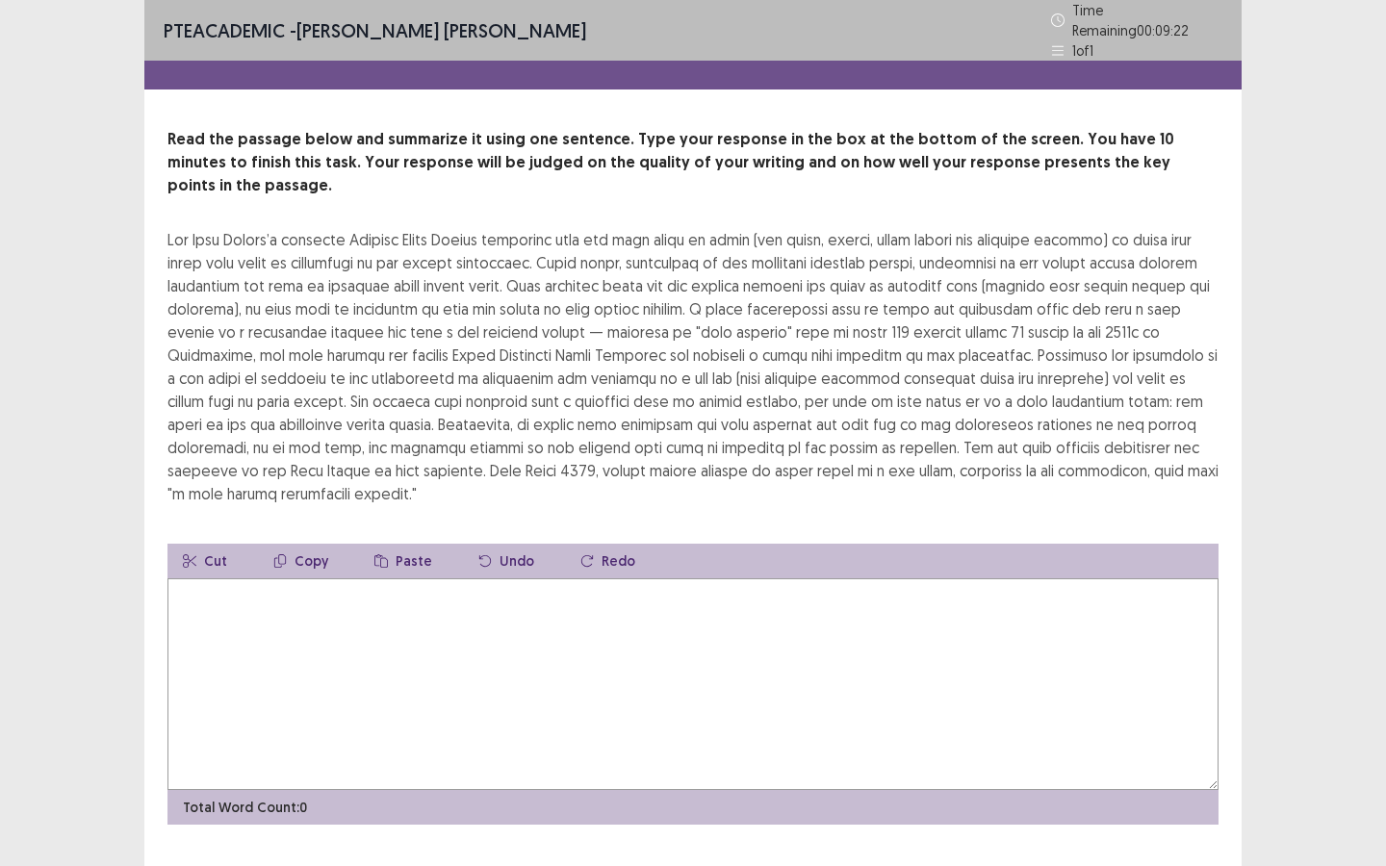
click at [747, 637] on textarea at bounding box center [692, 684] width 1051 height 212
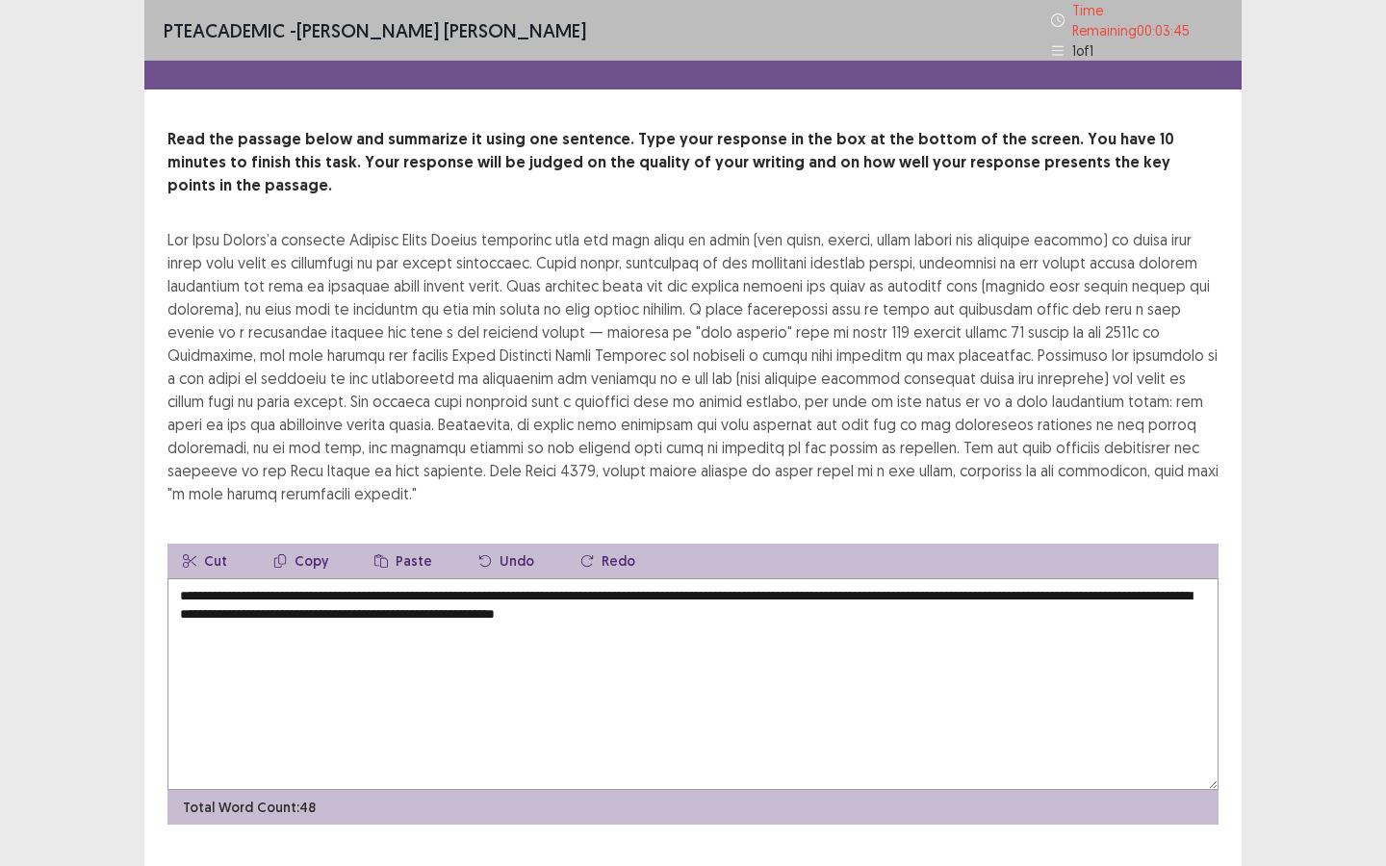
click at [627, 578] on textarea "**********" at bounding box center [692, 684] width 1051 height 212
click at [570, 589] on textarea "**********" at bounding box center [692, 684] width 1051 height 212
click at [843, 591] on textarea "**********" at bounding box center [692, 684] width 1051 height 212
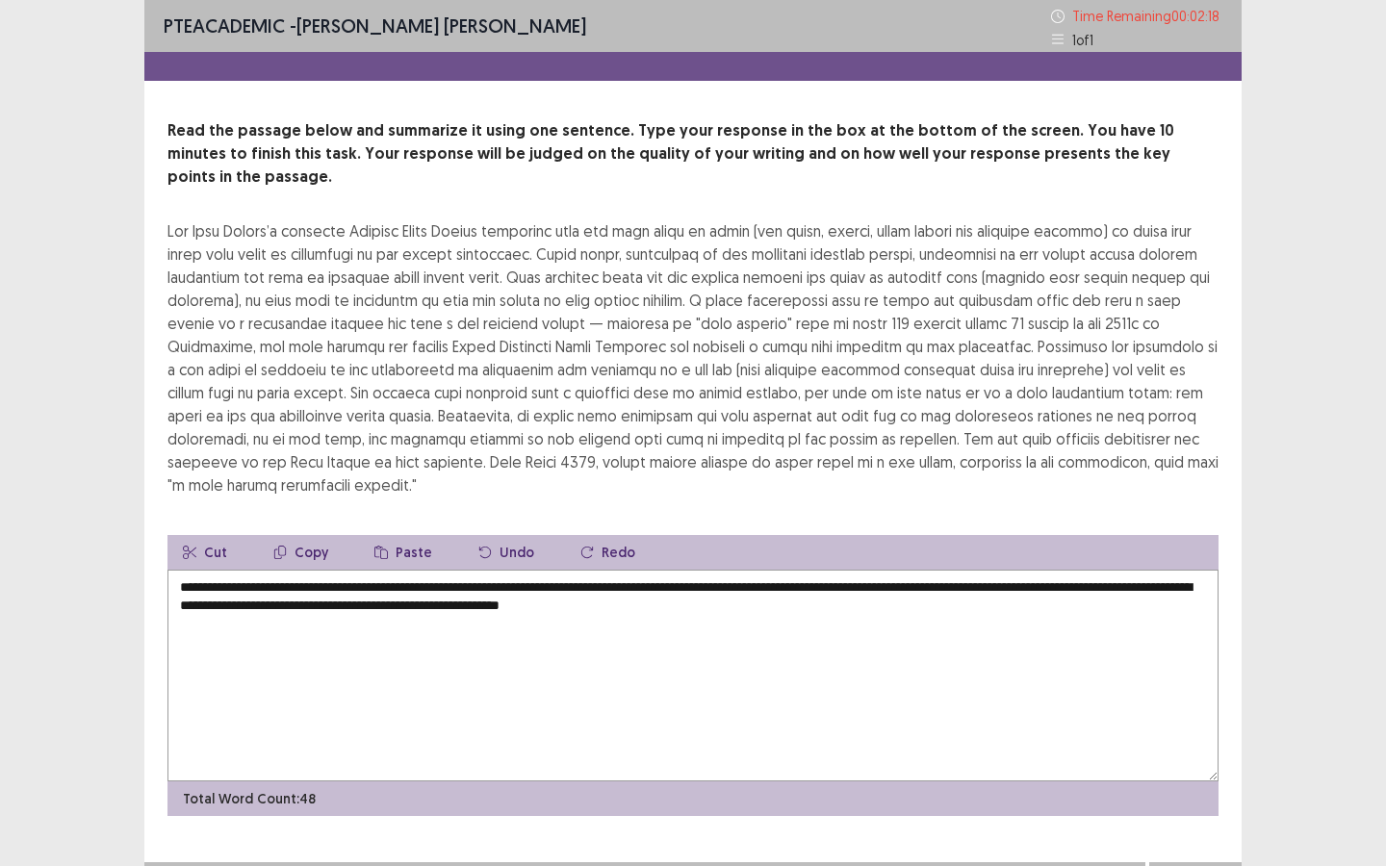
drag, startPoint x: 422, startPoint y: 565, endPoint x: 375, endPoint y: 568, distance: 47.2
click at [375, 570] on textarea "**********" at bounding box center [692, 676] width 1051 height 212
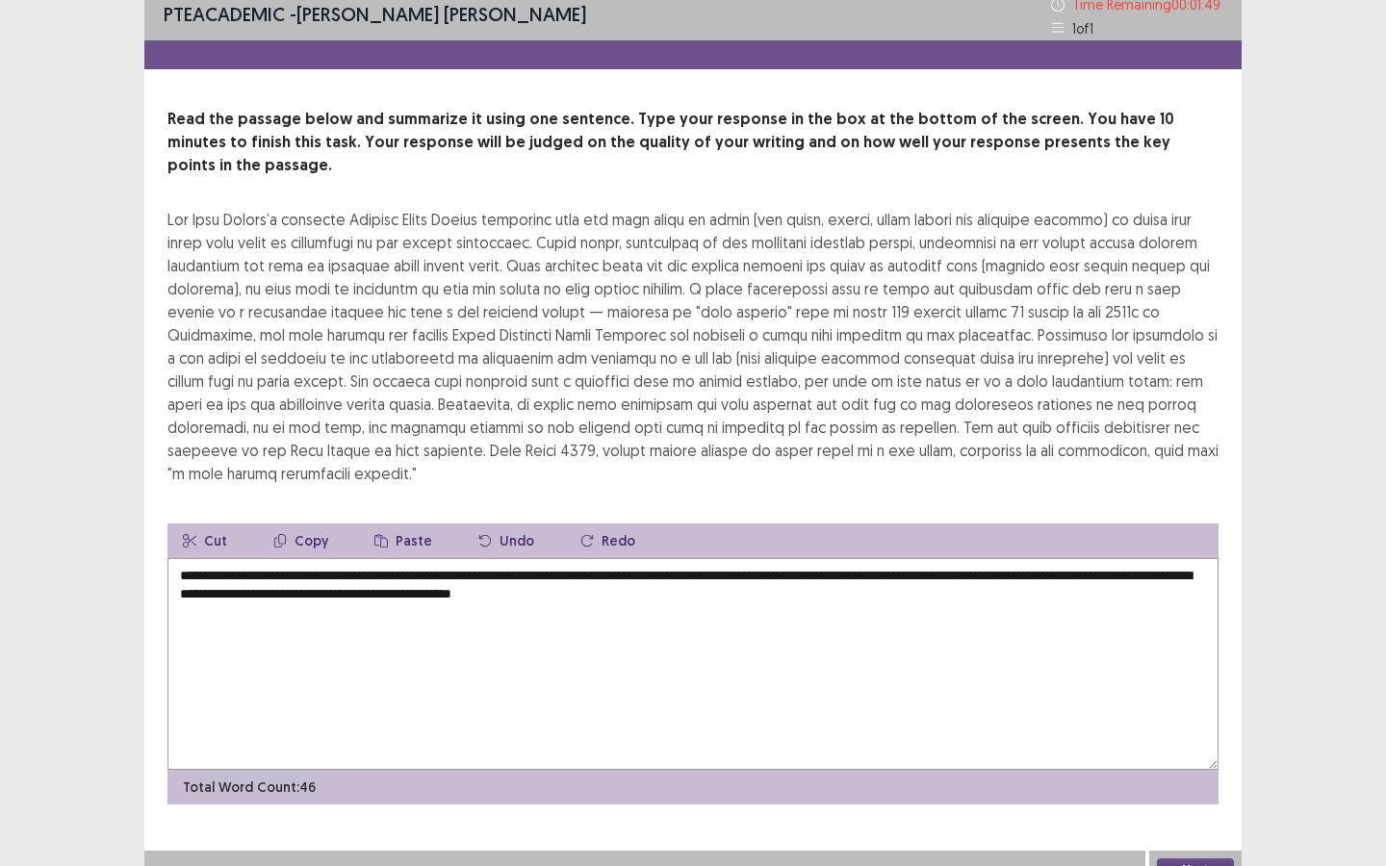
type textarea "**********"
click at [1186, 780] on button "Next" at bounding box center [1195, 869] width 77 height 23
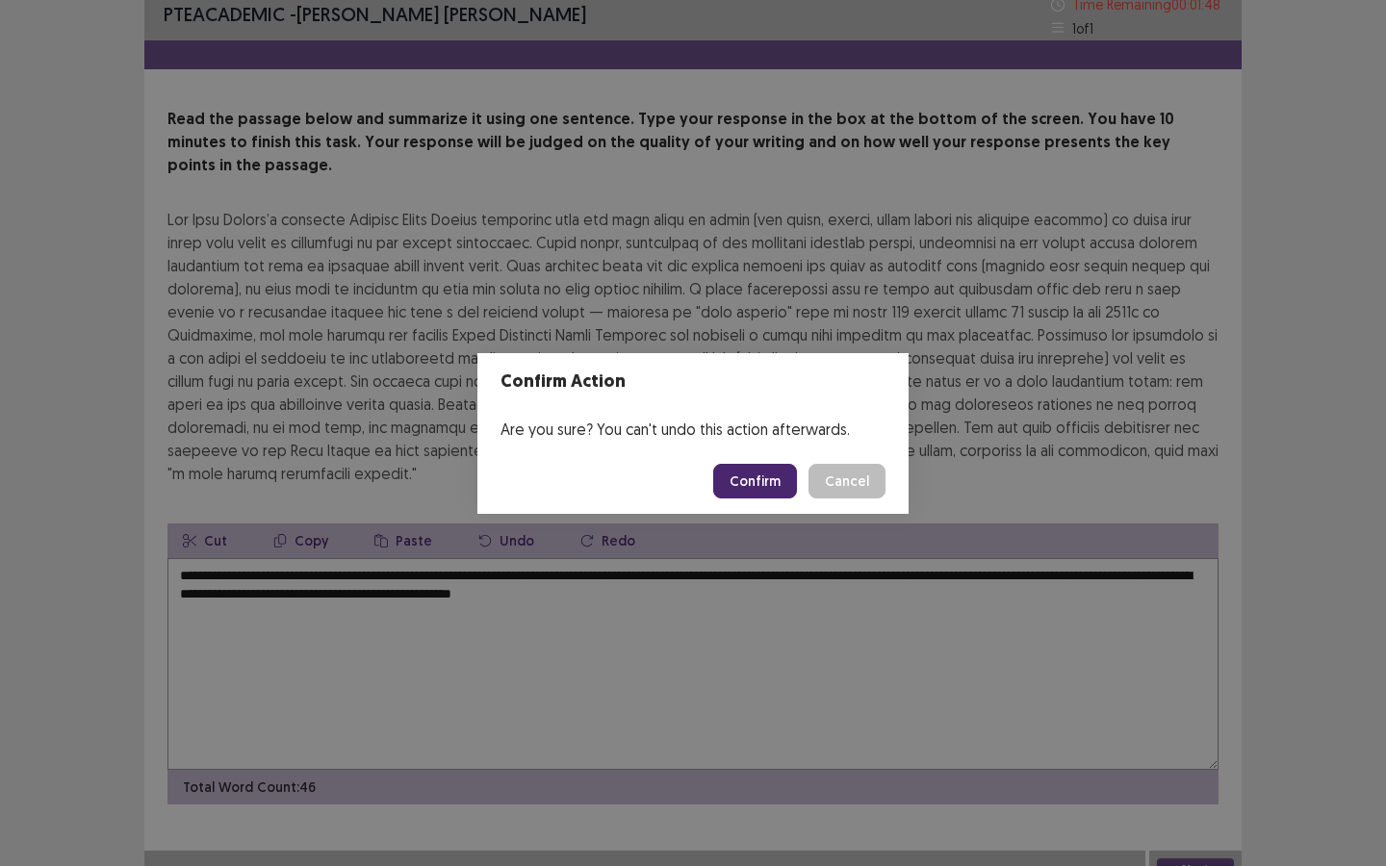
click at [765, 491] on button "Confirm" at bounding box center [755, 481] width 84 height 35
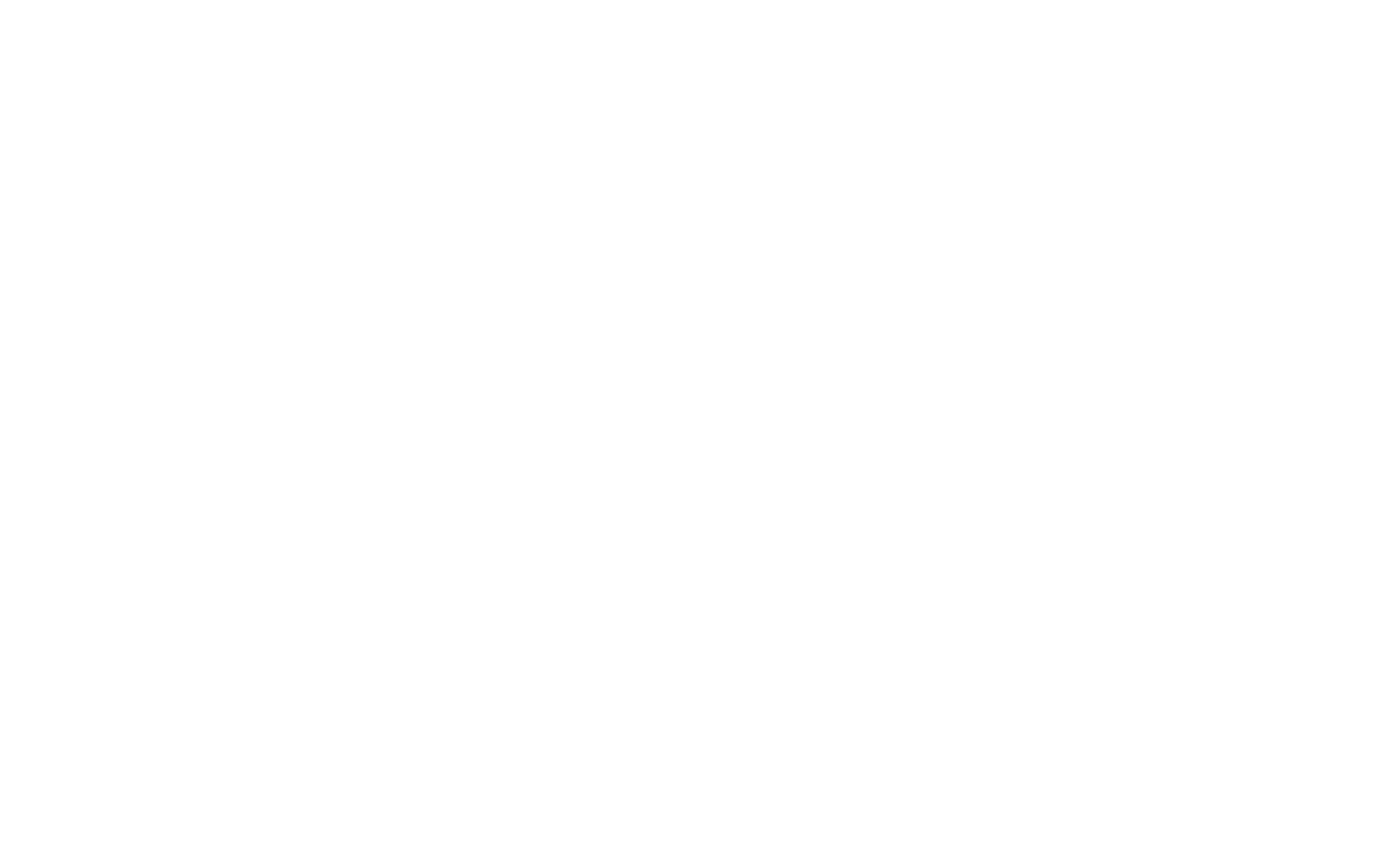
scroll to position [0, 0]
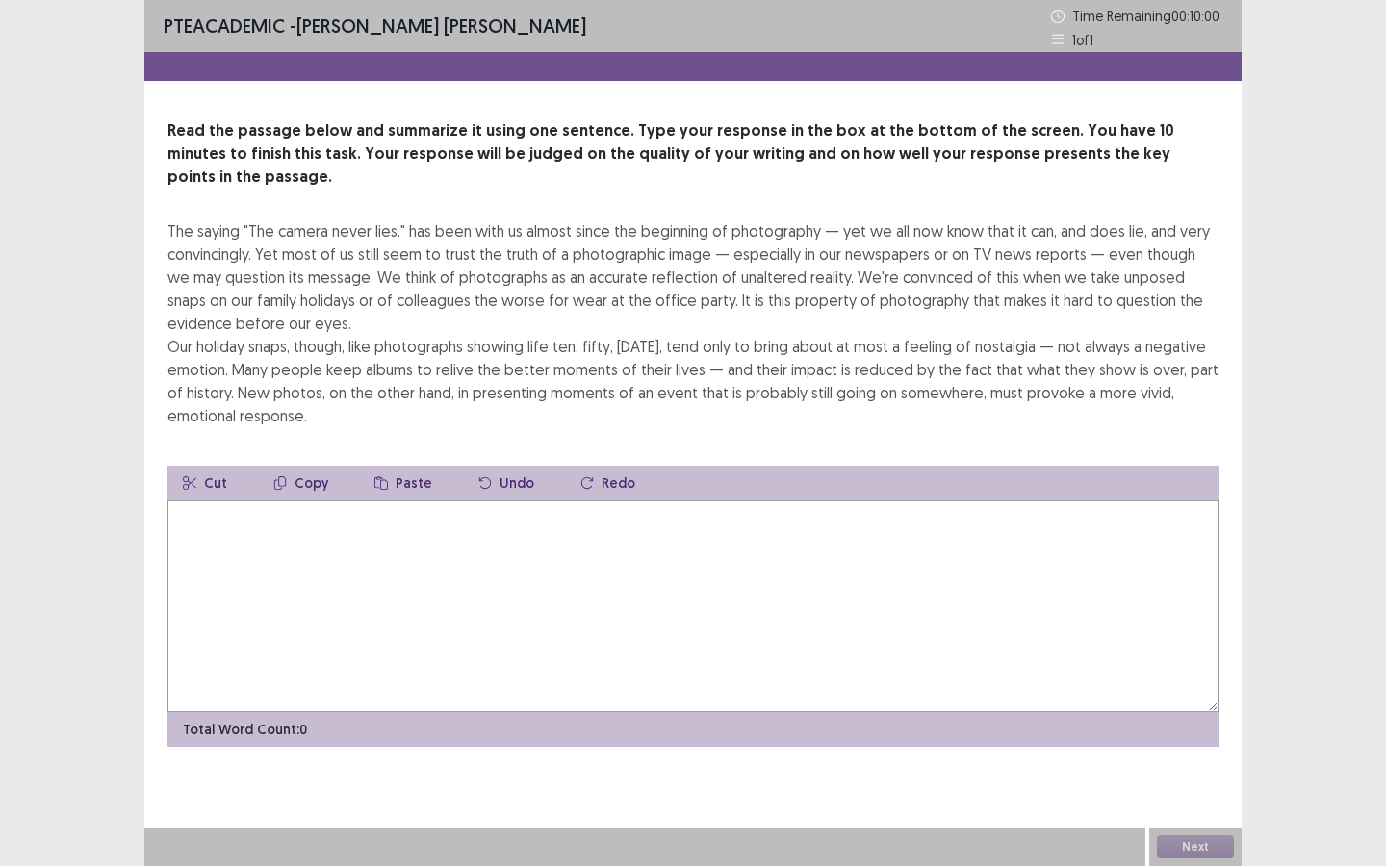
click at [657, 556] on textarea at bounding box center [692, 606] width 1051 height 212
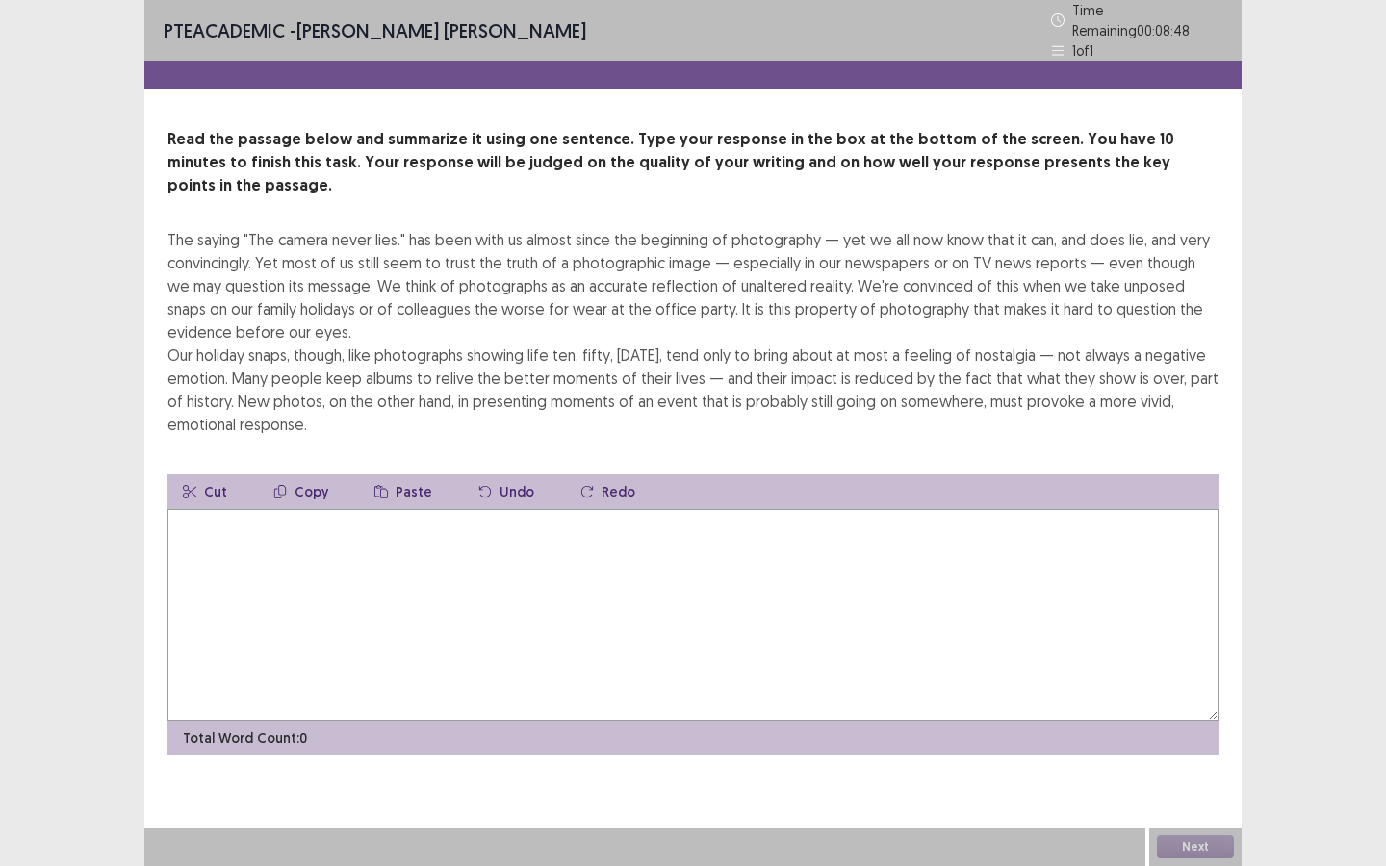
click at [569, 596] on textarea at bounding box center [692, 615] width 1051 height 212
click at [553, 568] on textarea at bounding box center [692, 615] width 1051 height 212
drag, startPoint x: 447, startPoint y: 500, endPoint x: 433, endPoint y: 500, distance: 14.4
click at [432, 509] on textarea "**********" at bounding box center [692, 615] width 1051 height 212
click at [516, 509] on textarea "**********" at bounding box center [692, 615] width 1051 height 212
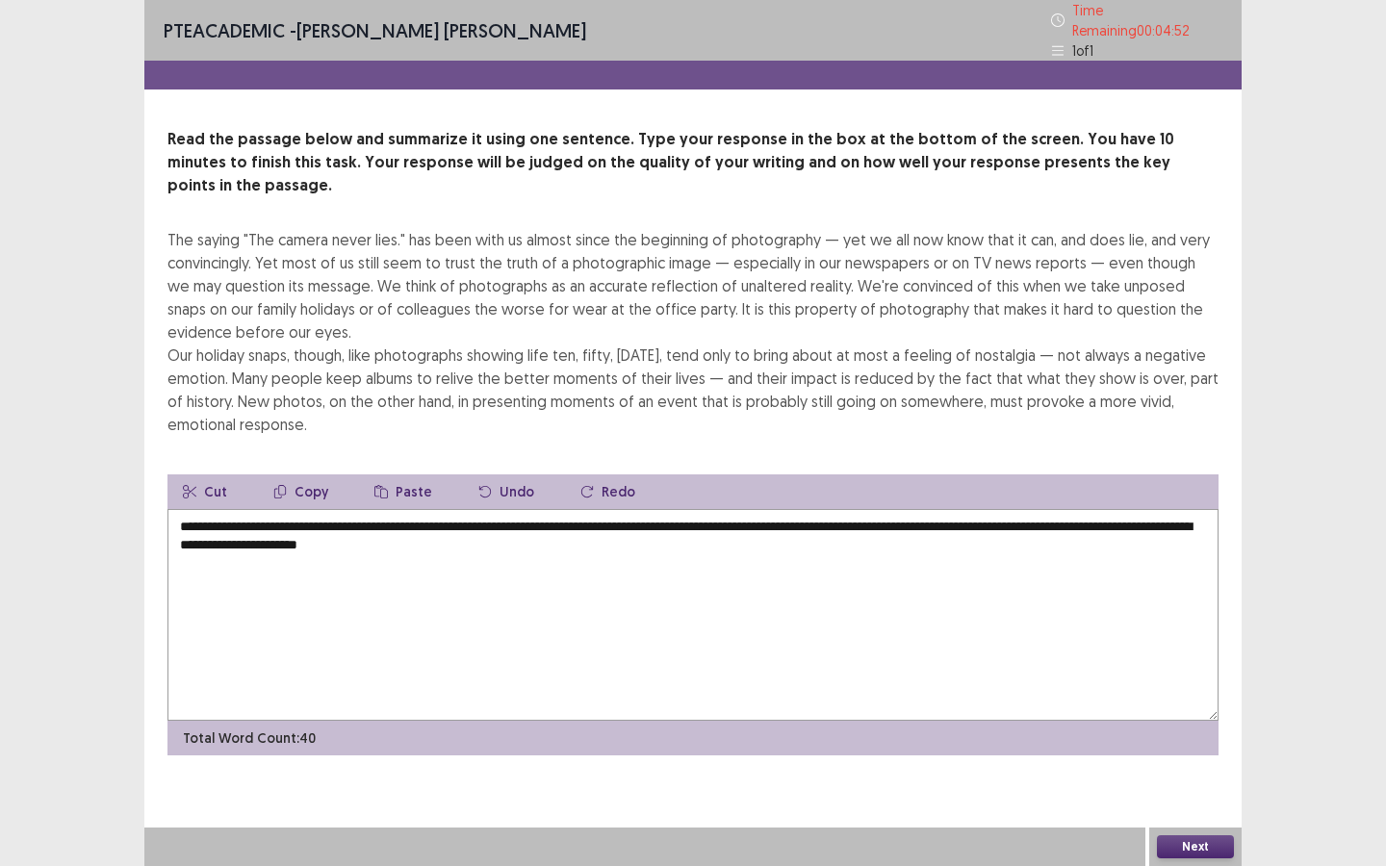
click at [242, 509] on textarea "**********" at bounding box center [692, 615] width 1051 height 212
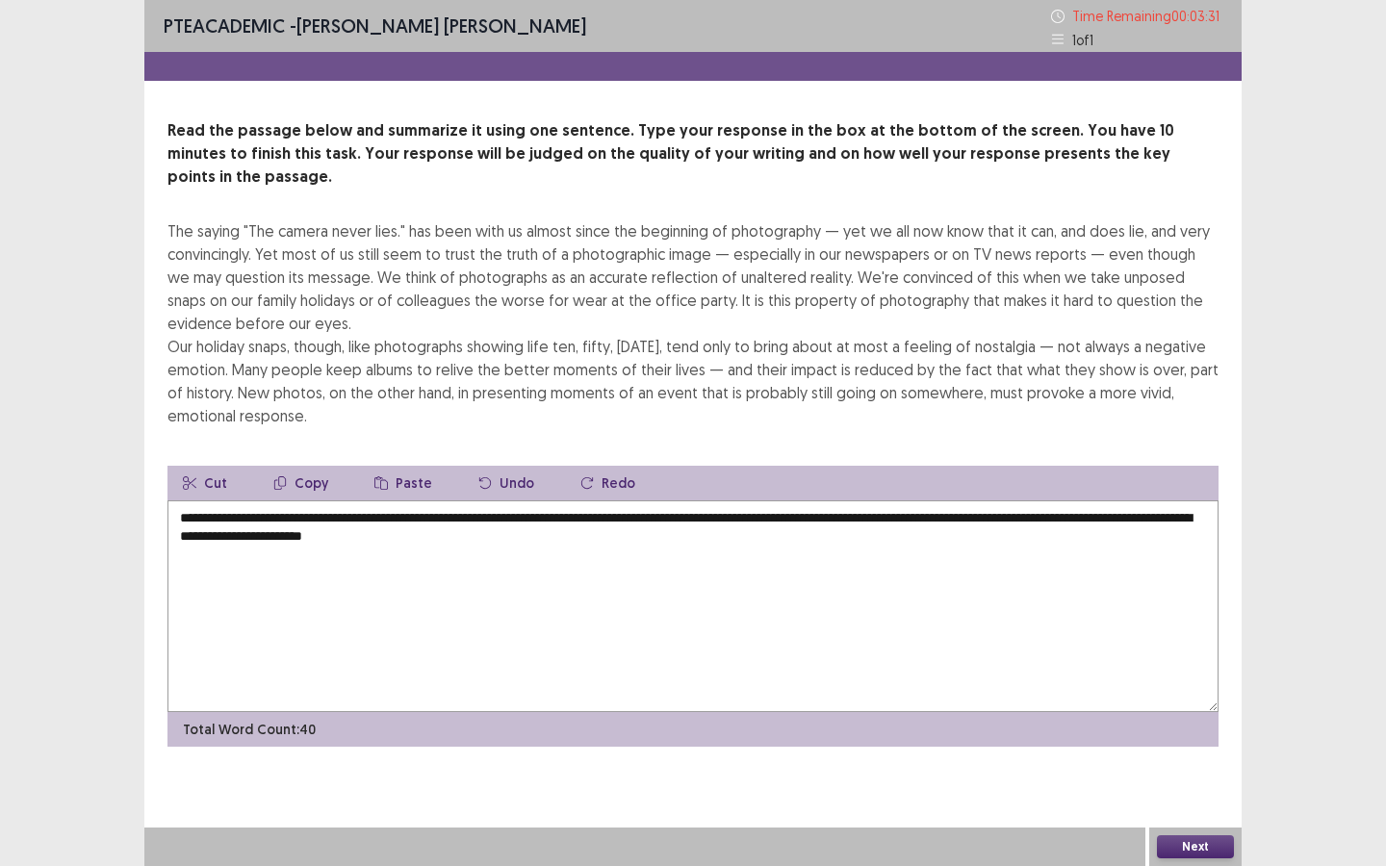
click at [264, 500] on textarea "**********" at bounding box center [692, 606] width 1051 height 212
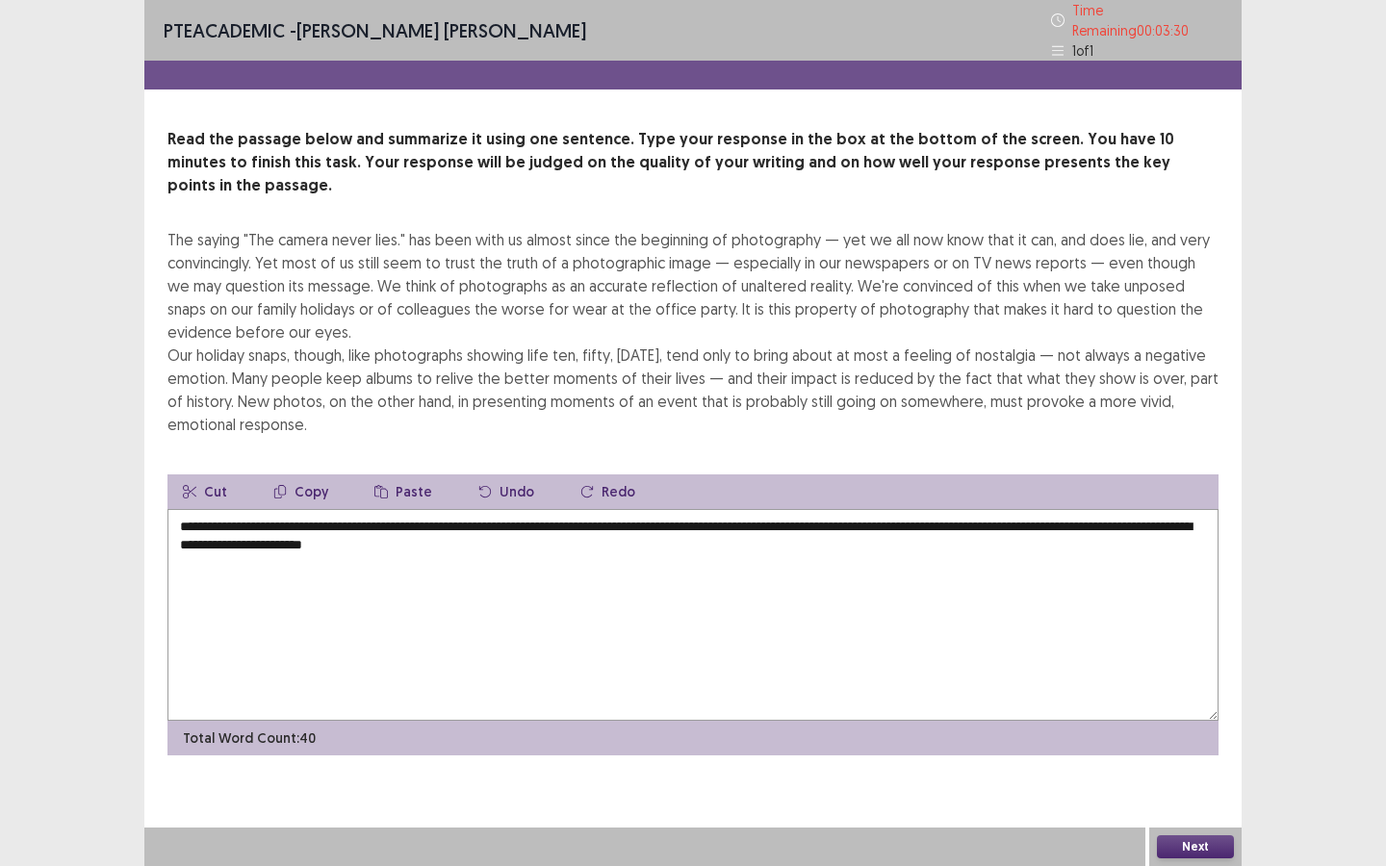
click at [281, 509] on textarea "**********" at bounding box center [692, 615] width 1051 height 212
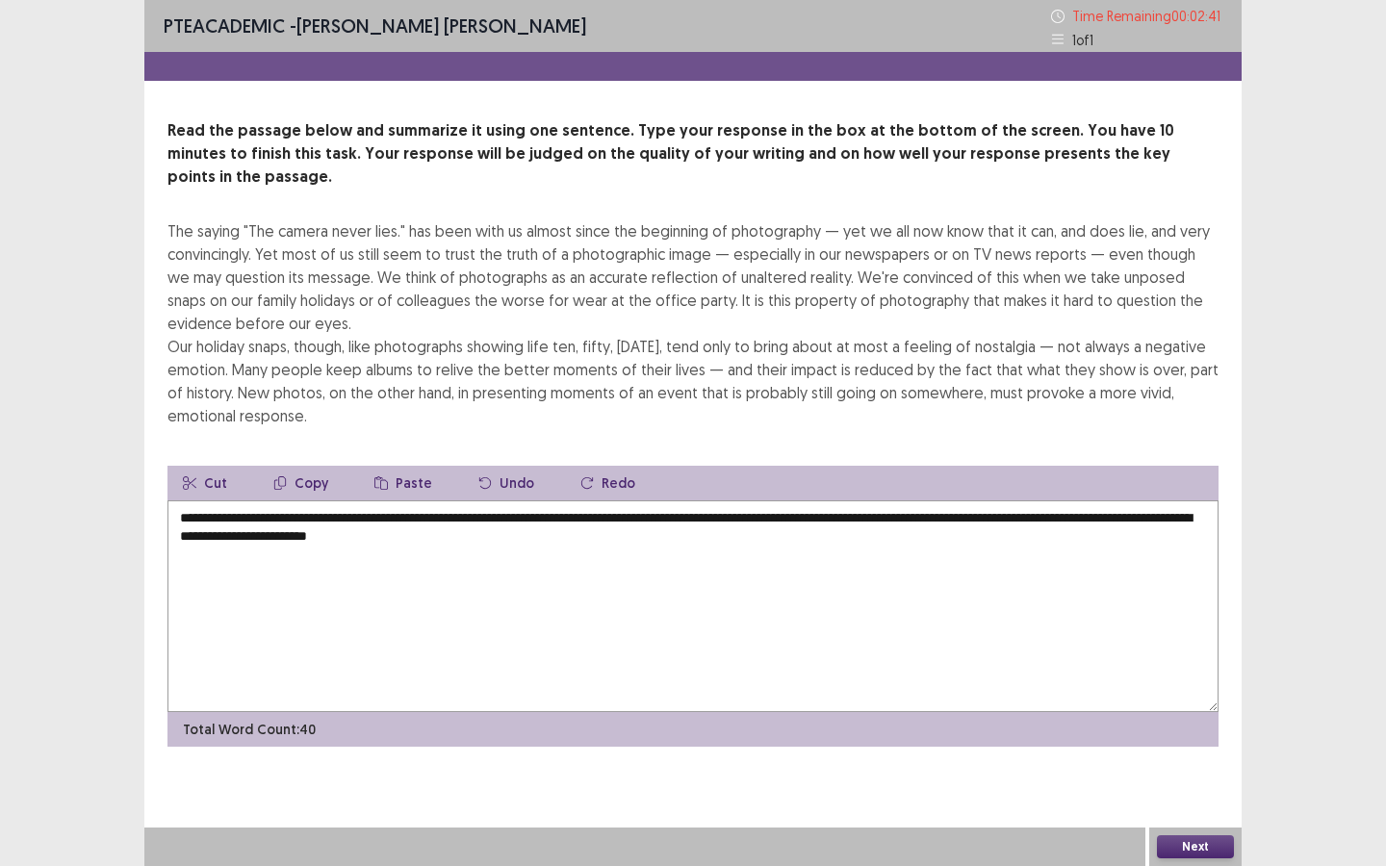
type textarea "**********"
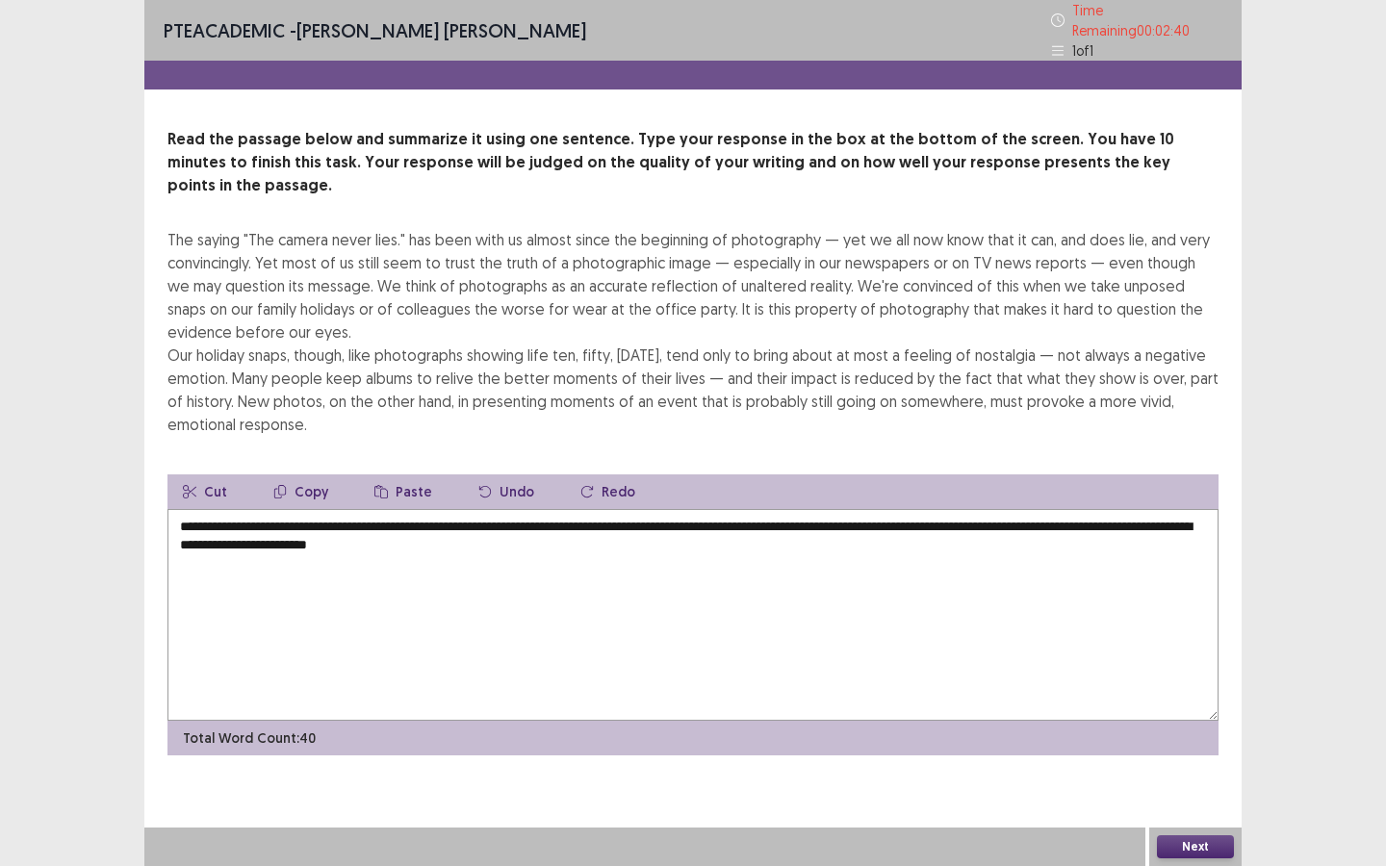
click at [1179, 780] on button "Next" at bounding box center [1195, 846] width 77 height 23
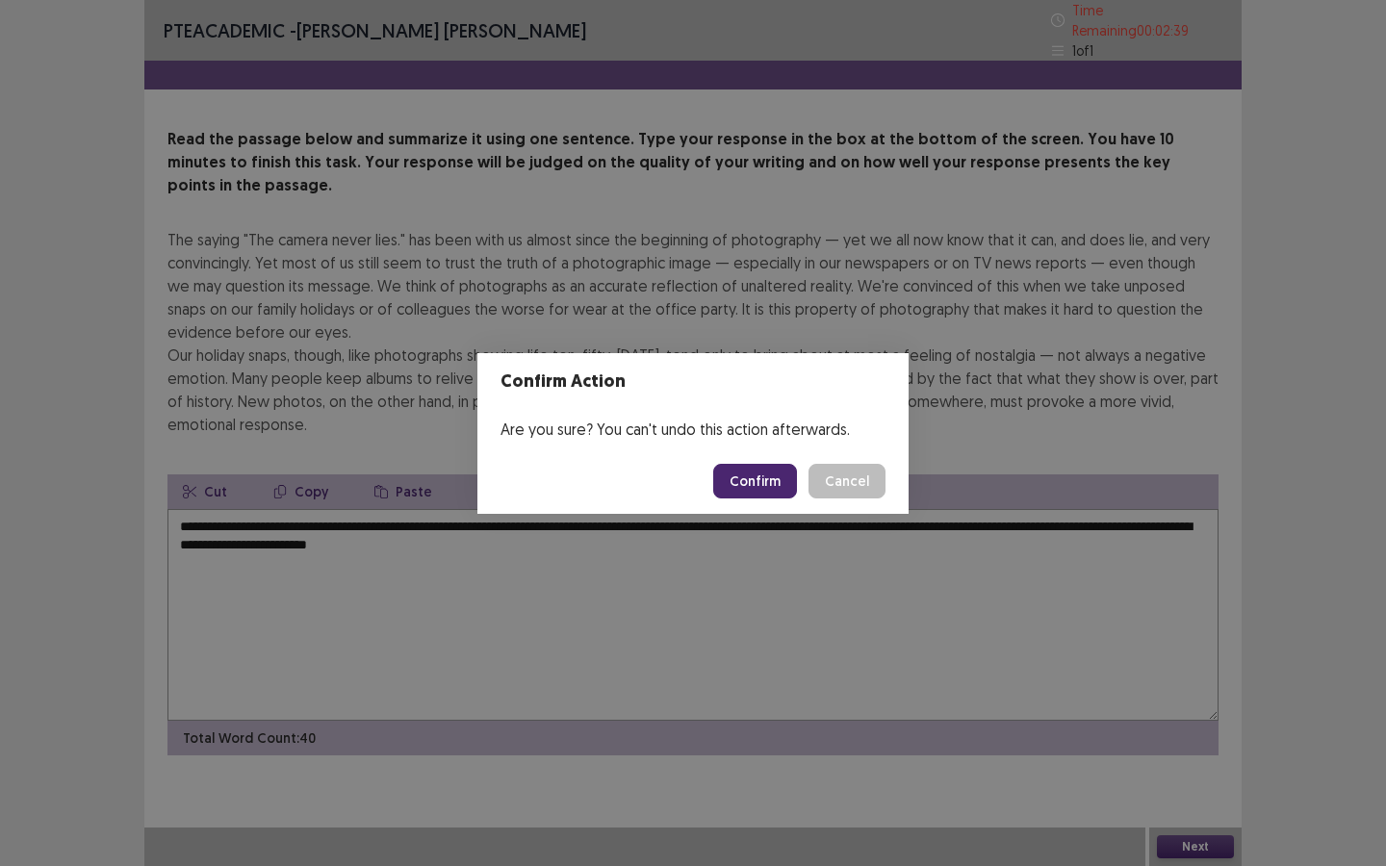
click at [767, 484] on button "Confirm" at bounding box center [755, 481] width 84 height 35
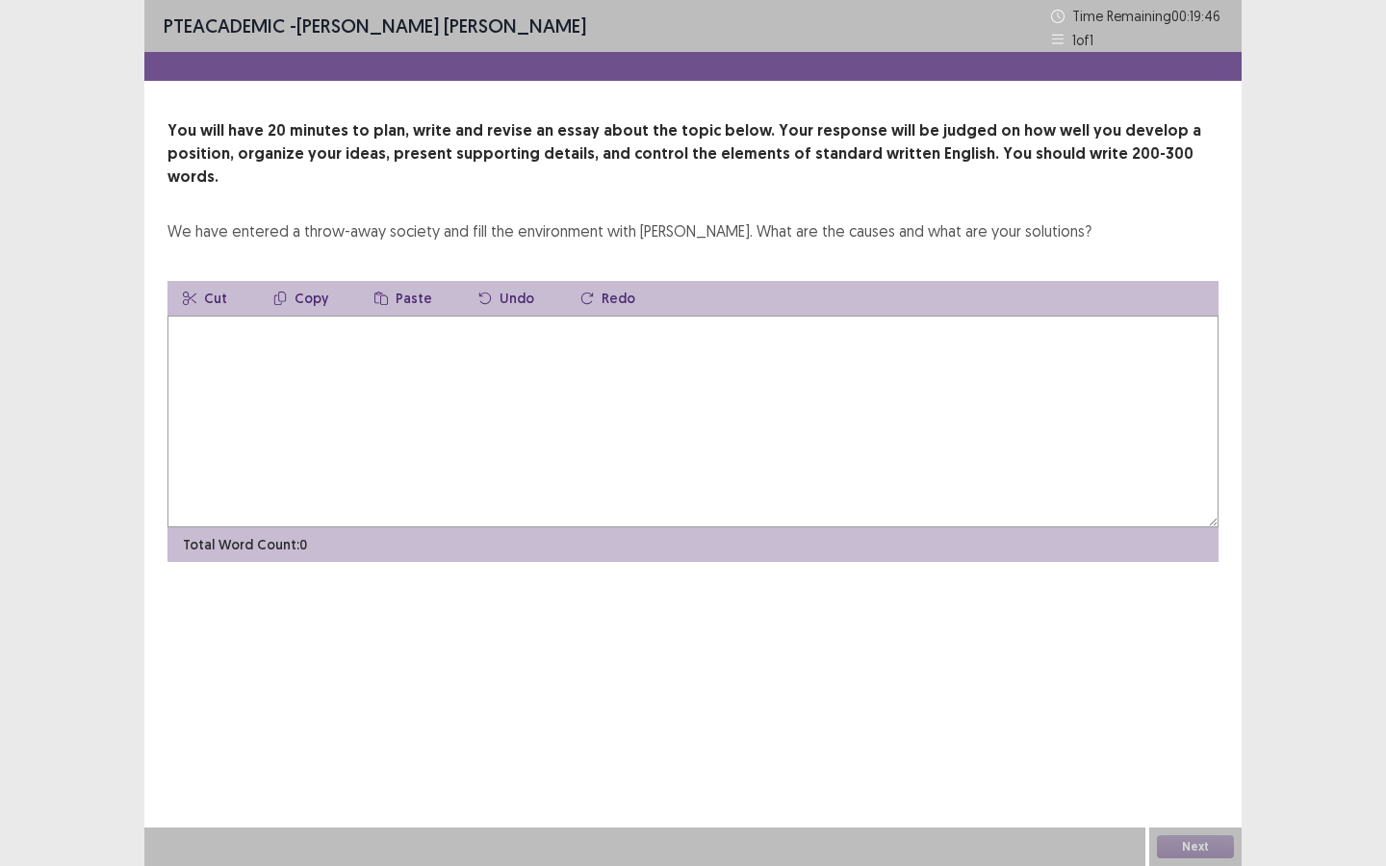
click at [634, 434] on textarea at bounding box center [692, 422] width 1051 height 212
click at [539, 343] on textarea at bounding box center [692, 422] width 1051 height 212
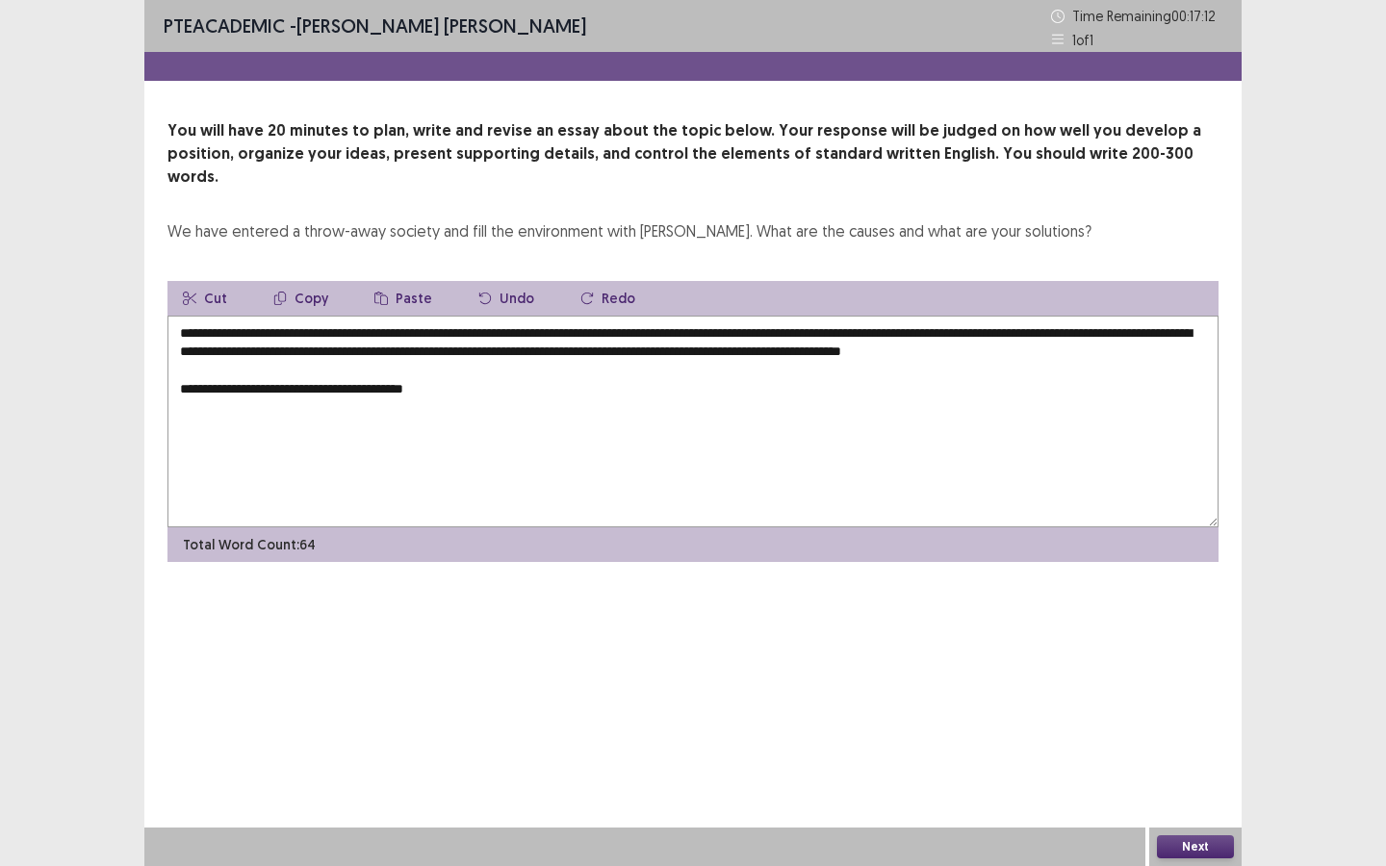
drag, startPoint x: 293, startPoint y: 310, endPoint x: 499, endPoint y: 311, distance: 205.9
click at [499, 316] on textarea "**********" at bounding box center [692, 422] width 1051 height 212
click at [293, 282] on button "Copy" at bounding box center [301, 298] width 86 height 35
click at [478, 384] on textarea "**********" at bounding box center [692, 422] width 1051 height 212
click at [404, 281] on button "Paste" at bounding box center [403, 298] width 89 height 35
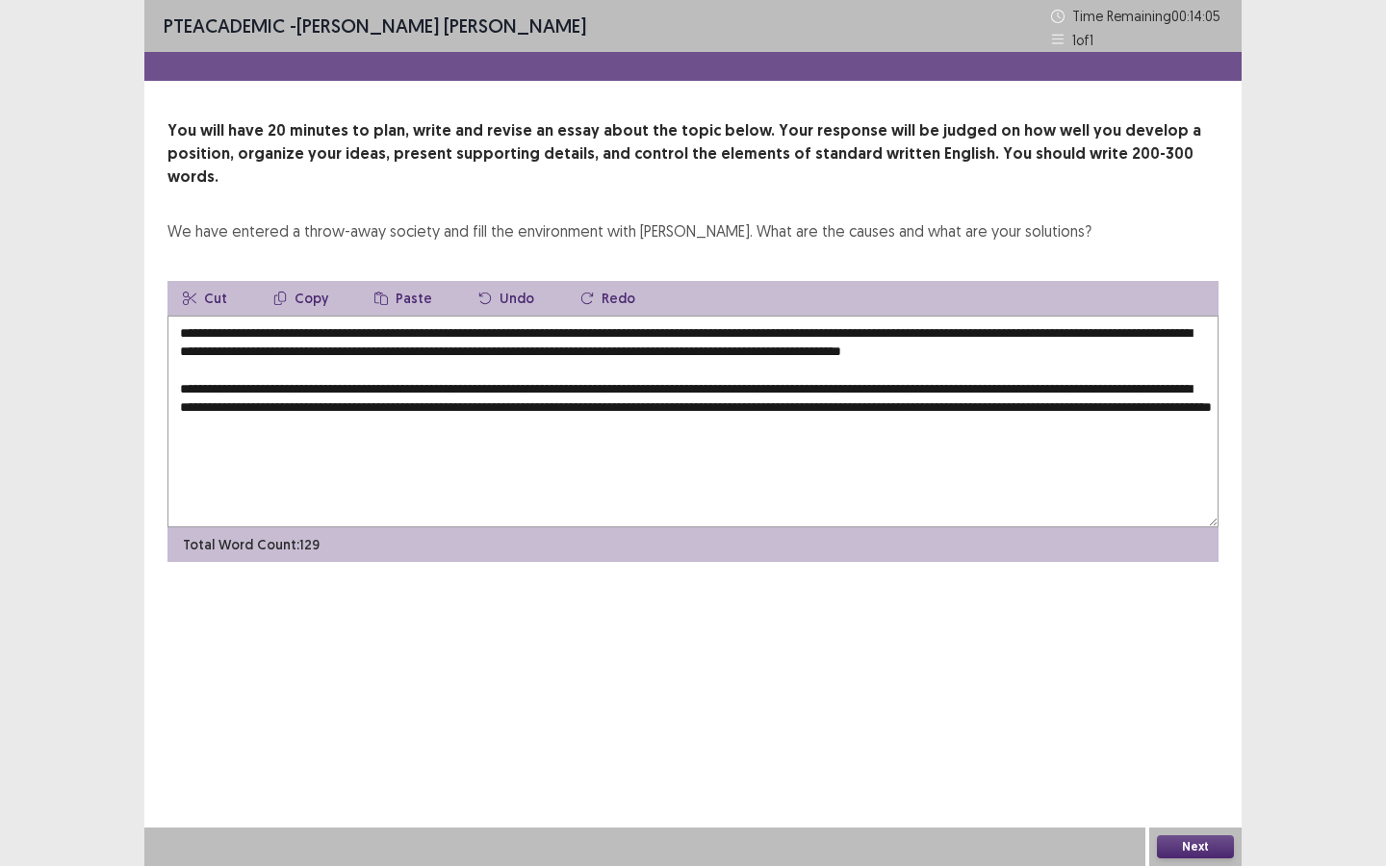
click at [381, 292] on icon "button" at bounding box center [380, 298] width 13 height 13
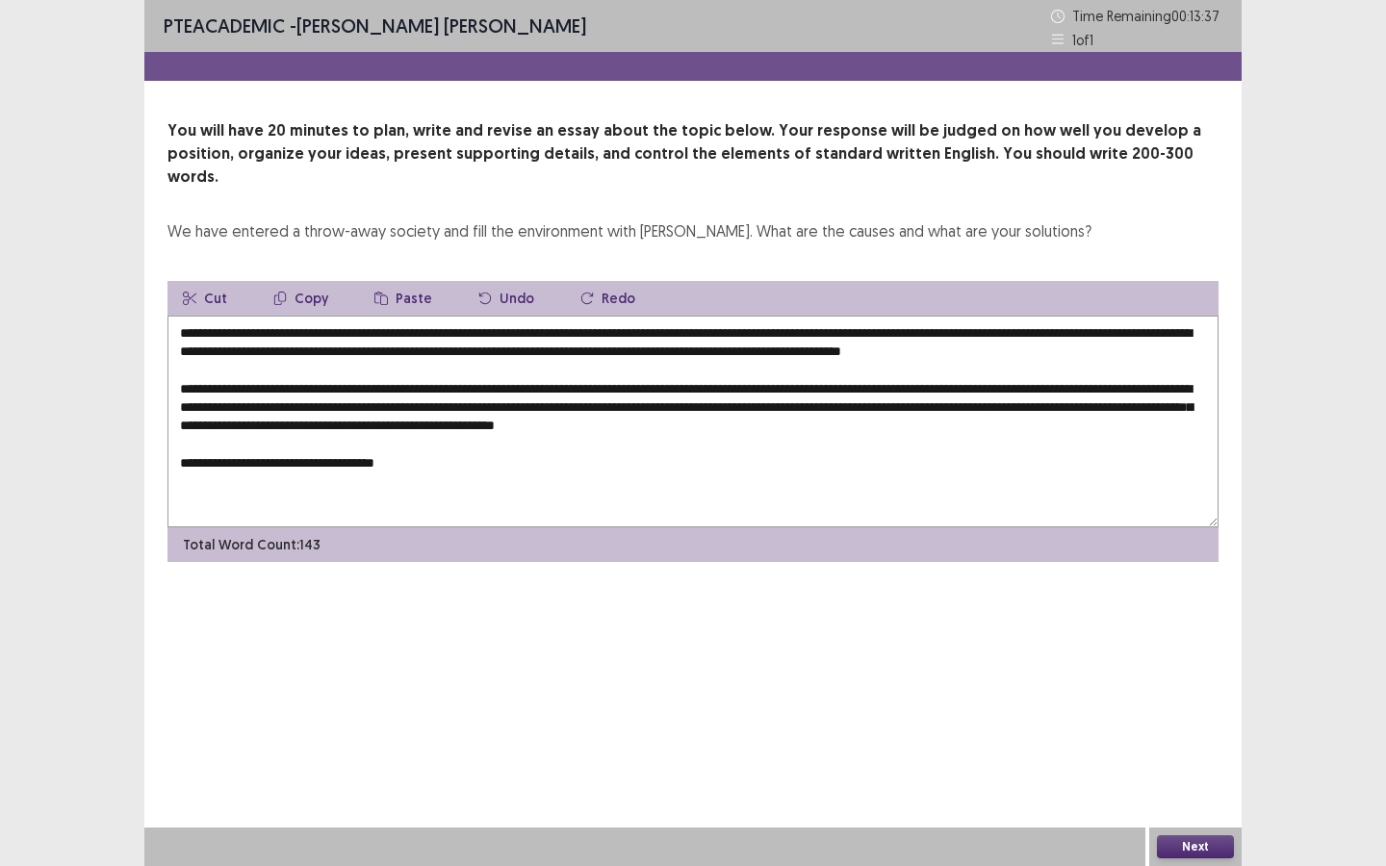
click at [416, 281] on button "Paste" at bounding box center [403, 298] width 89 height 35
drag, startPoint x: 662, startPoint y: 463, endPoint x: 279, endPoint y: 467, distance: 383.0
click at [274, 466] on textarea "**********" at bounding box center [692, 422] width 1051 height 212
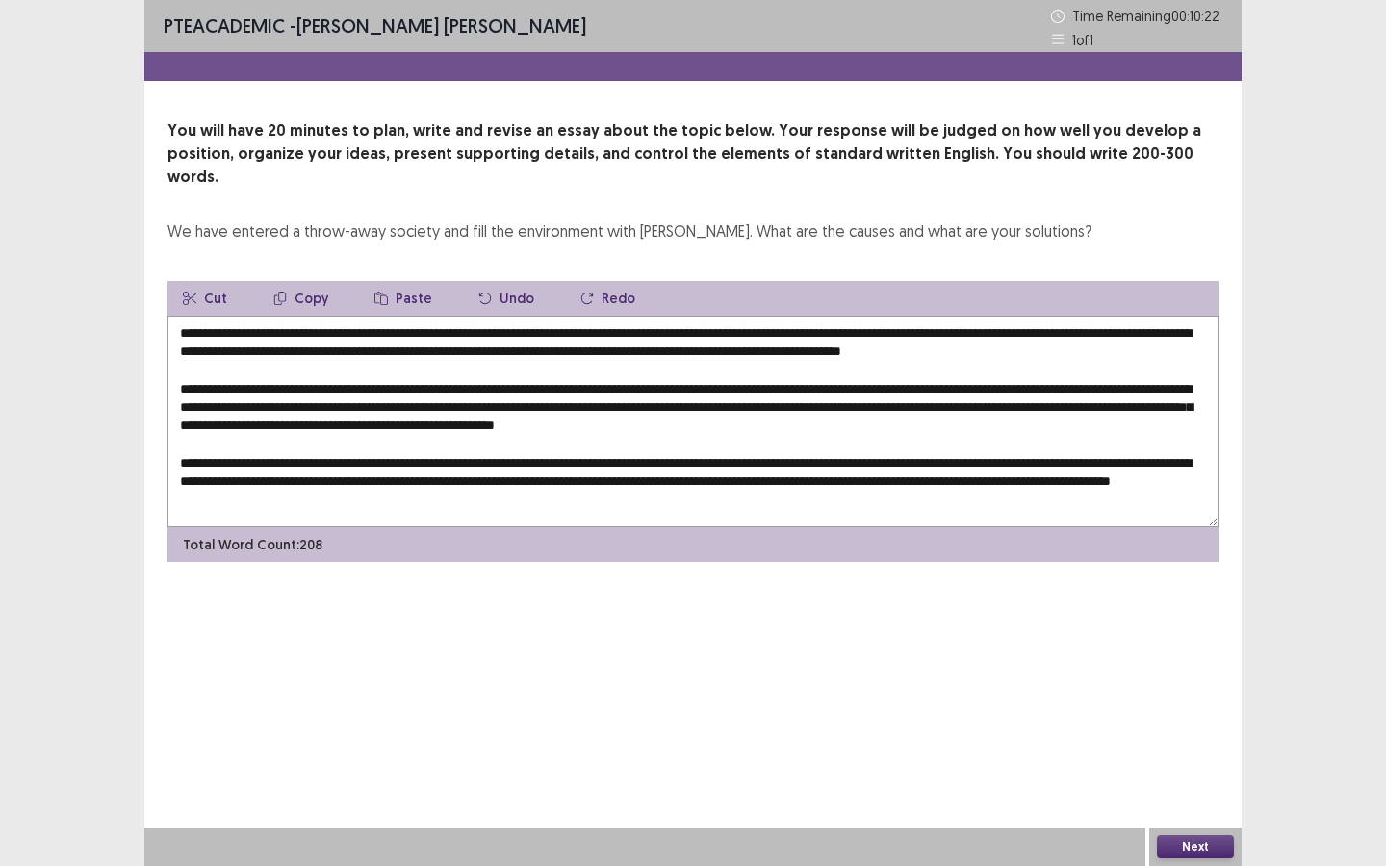
scroll to position [10, 0]
click at [396, 281] on button "Paste" at bounding box center [403, 298] width 89 height 35
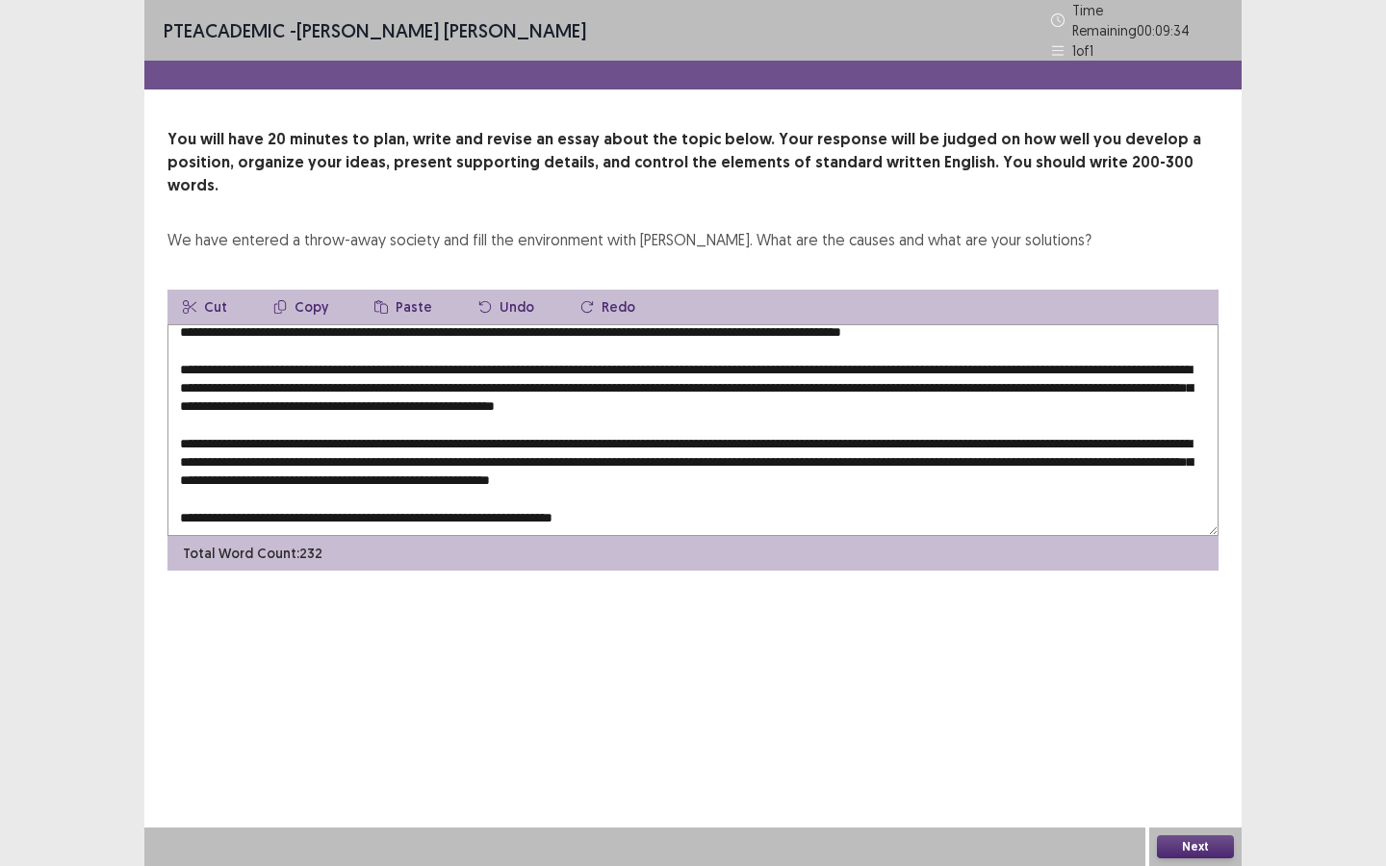
click at [416, 290] on button "Paste" at bounding box center [403, 307] width 89 height 35
click at [872, 492] on textarea at bounding box center [692, 430] width 1051 height 212
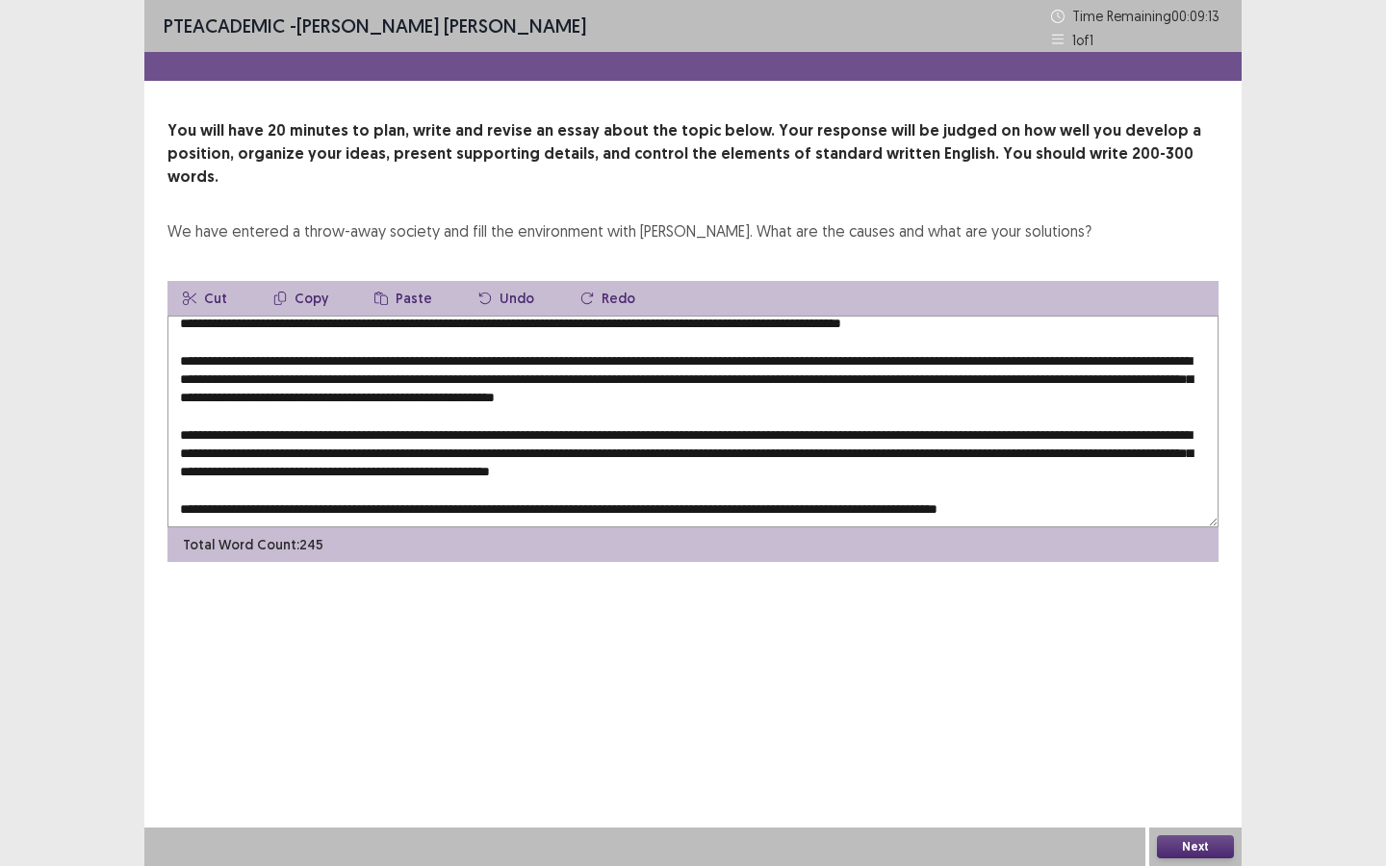
scroll to position [46, 0]
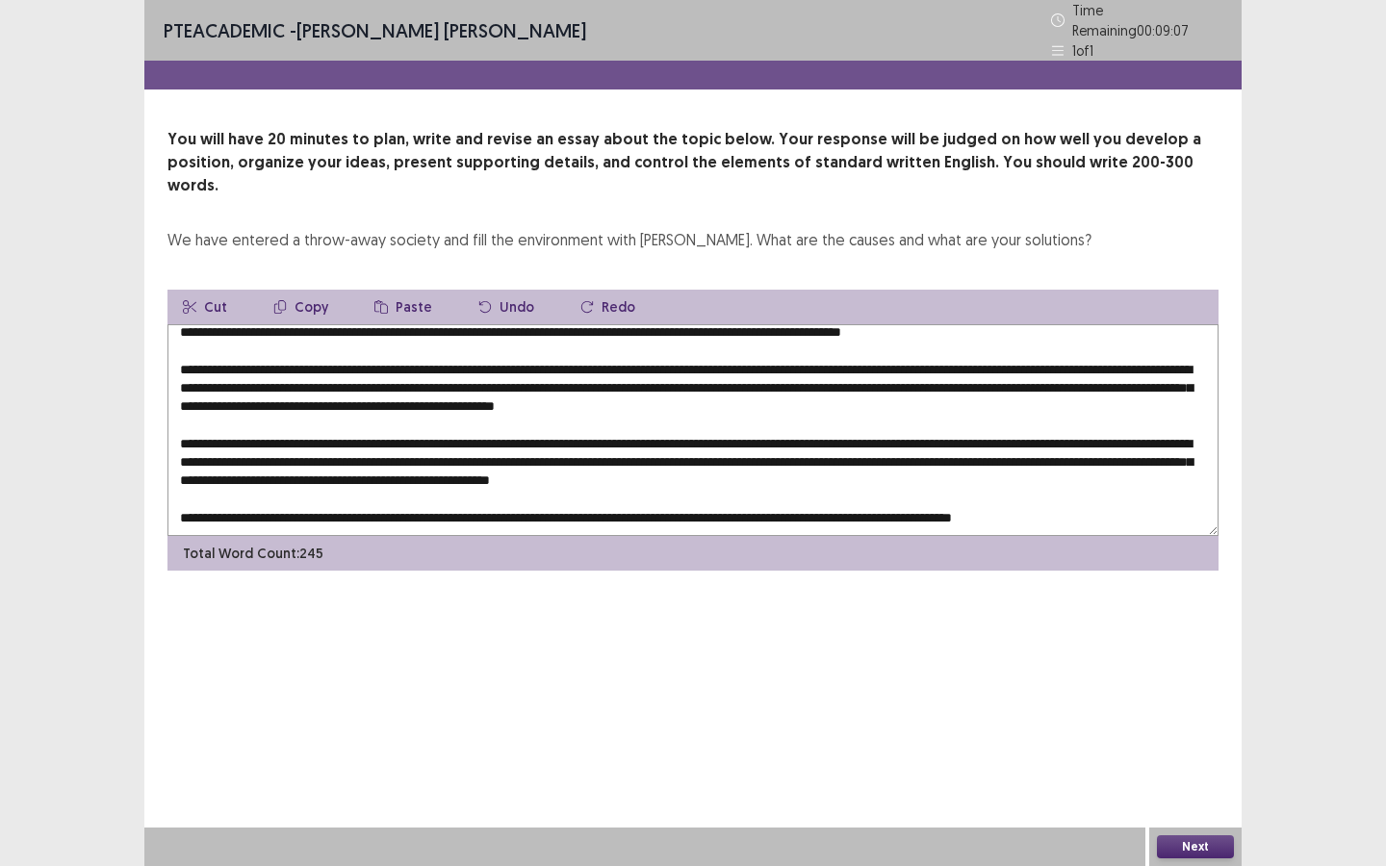
drag, startPoint x: 1065, startPoint y: 488, endPoint x: 1111, endPoint y: 496, distance: 46.8
click at [1109, 496] on textarea at bounding box center [692, 430] width 1051 height 212
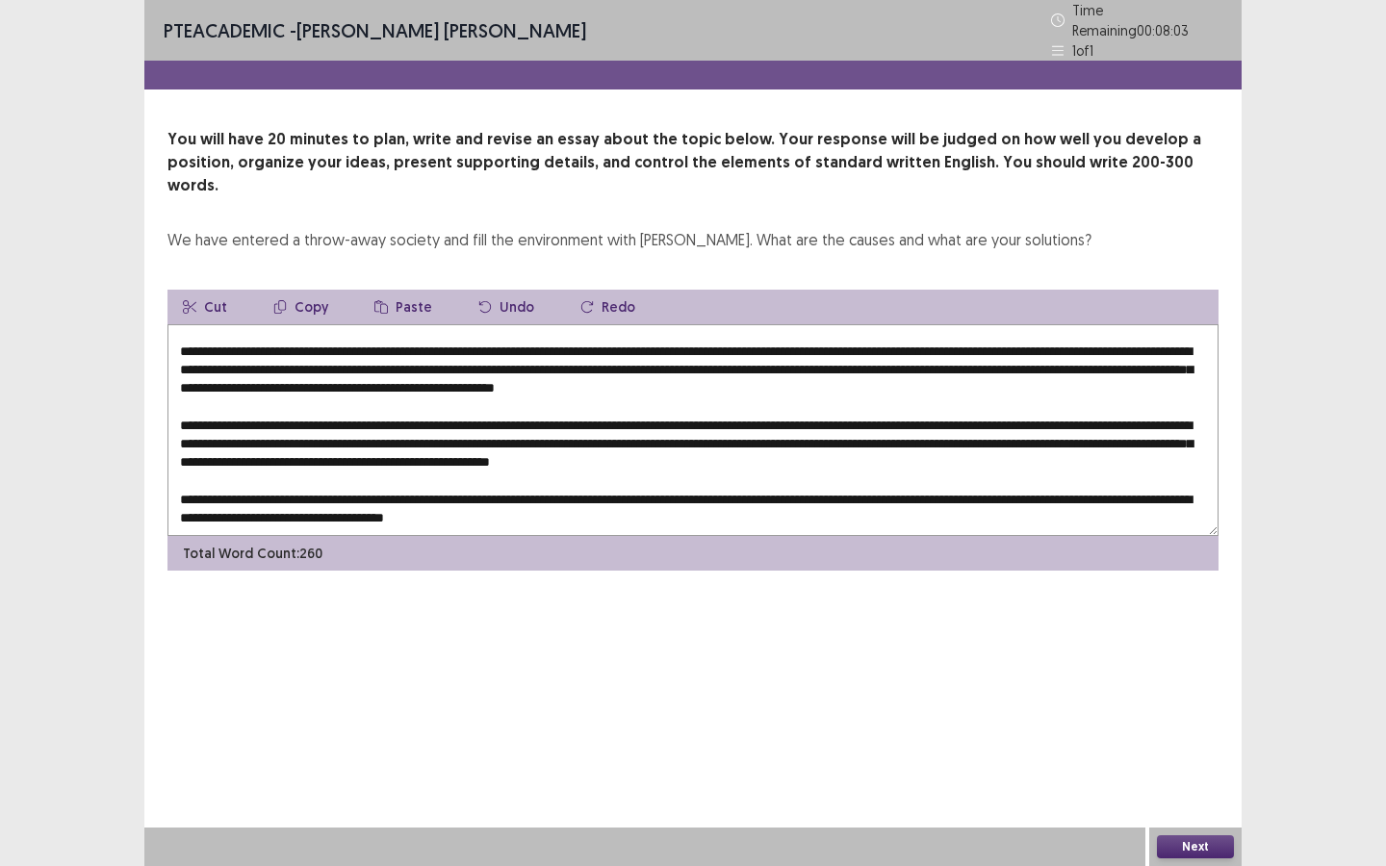
scroll to position [0, 0]
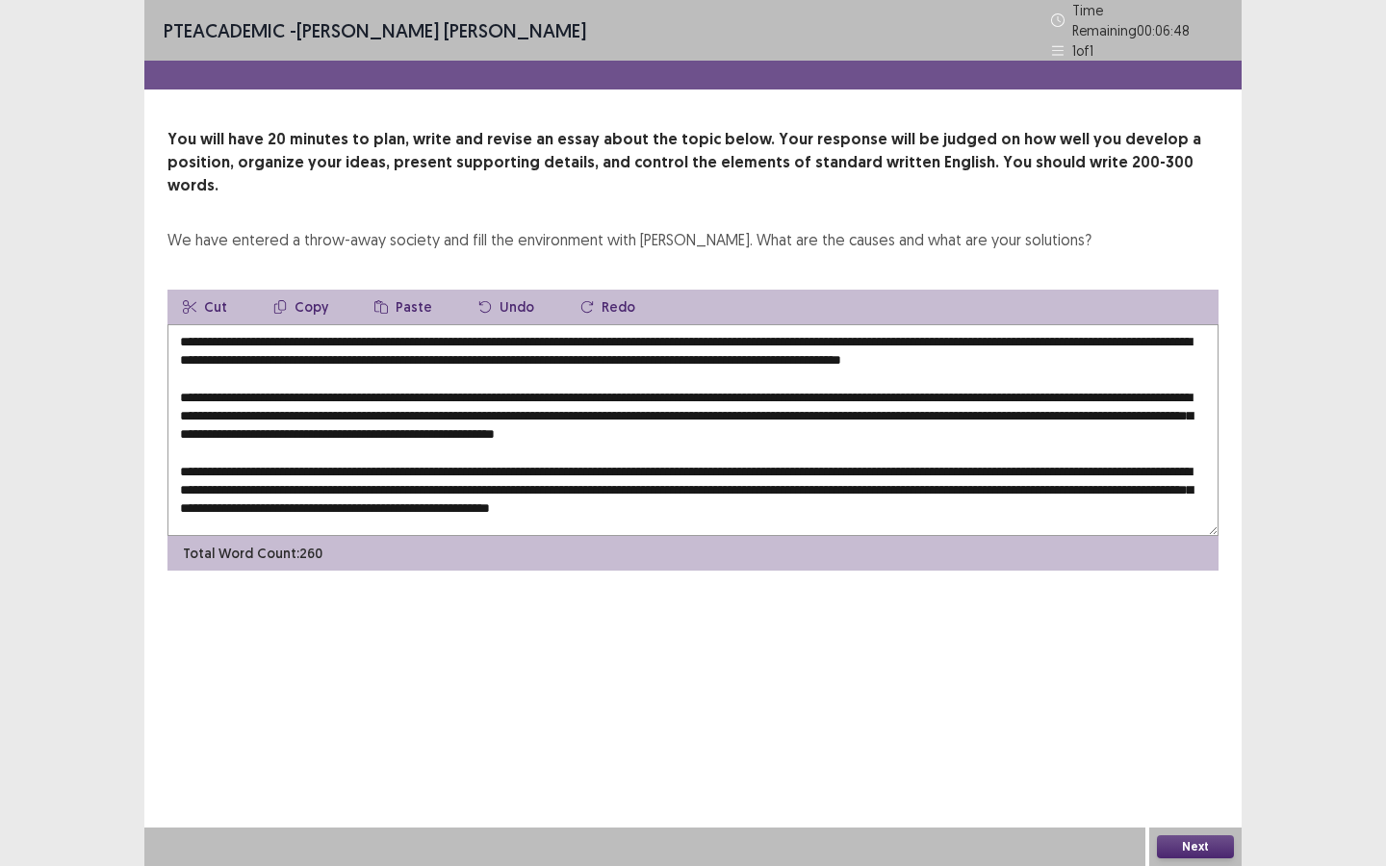
click at [884, 331] on textarea at bounding box center [692, 430] width 1051 height 212
click at [833, 330] on textarea at bounding box center [692, 430] width 1051 height 212
click at [828, 333] on textarea at bounding box center [692, 430] width 1051 height 212
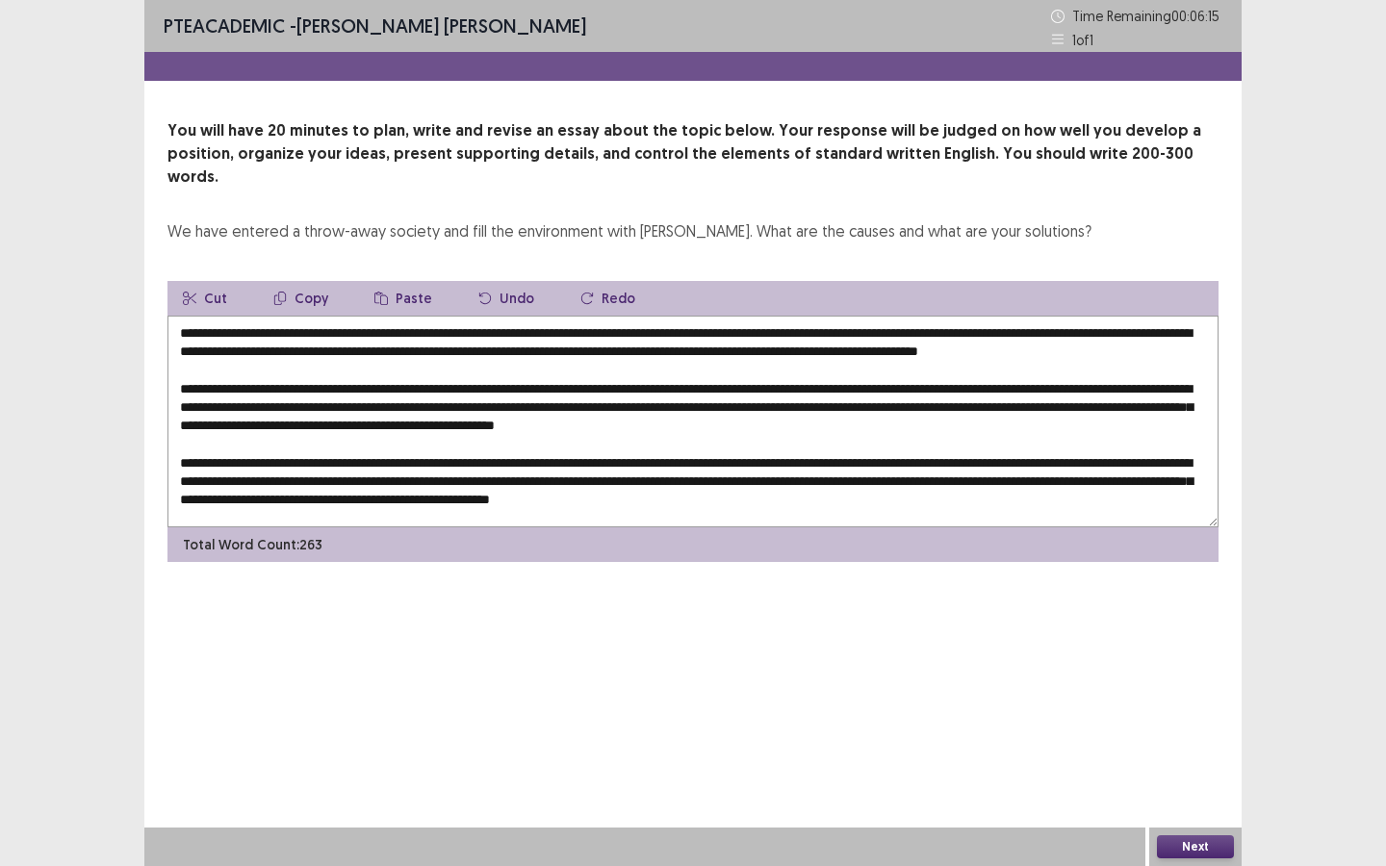
drag, startPoint x: 939, startPoint y: 331, endPoint x: 923, endPoint y: 339, distance: 18.1
click at [923, 339] on textarea at bounding box center [692, 422] width 1051 height 212
click at [927, 333] on textarea at bounding box center [692, 422] width 1051 height 212
click at [927, 332] on textarea at bounding box center [692, 422] width 1051 height 212
click at [940, 329] on textarea at bounding box center [692, 422] width 1051 height 212
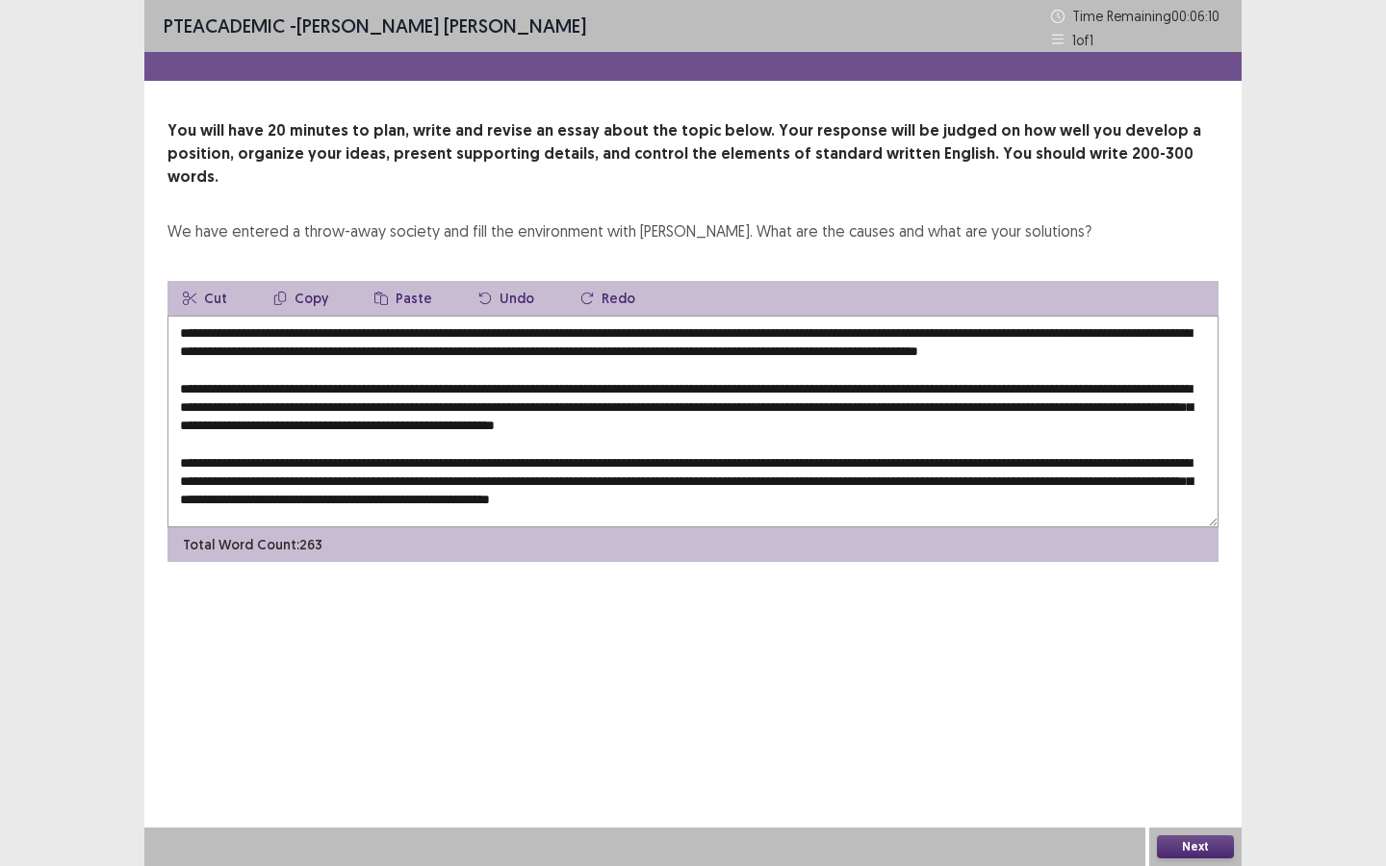
click at [917, 333] on textarea at bounding box center [692, 422] width 1051 height 212
click at [506, 403] on textarea at bounding box center [692, 422] width 1051 height 212
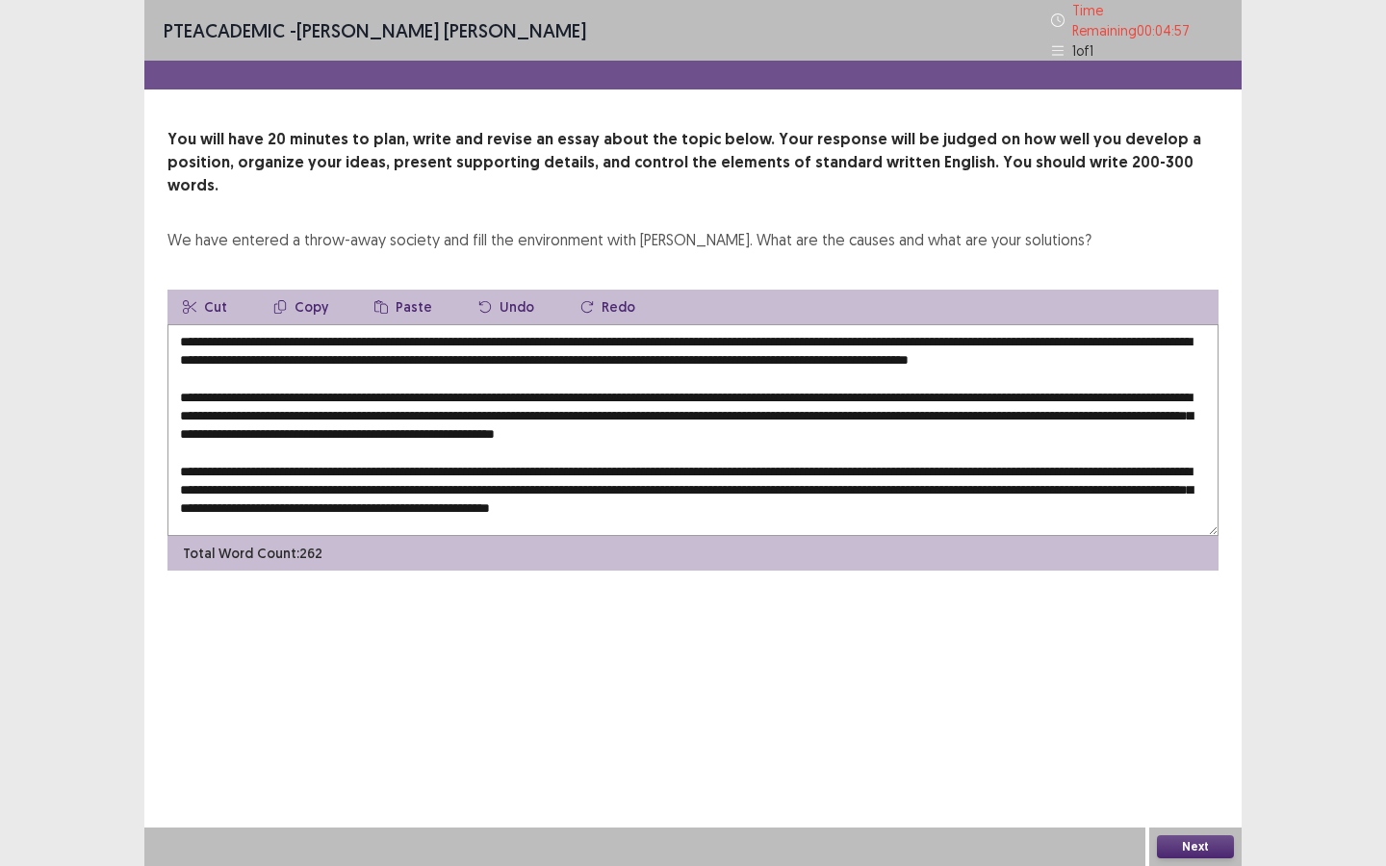
click at [278, 422] on textarea at bounding box center [692, 430] width 1051 height 212
drag, startPoint x: 414, startPoint y: 423, endPoint x: 286, endPoint y: 429, distance: 128.1
click at [286, 429] on textarea at bounding box center [692, 430] width 1051 height 212
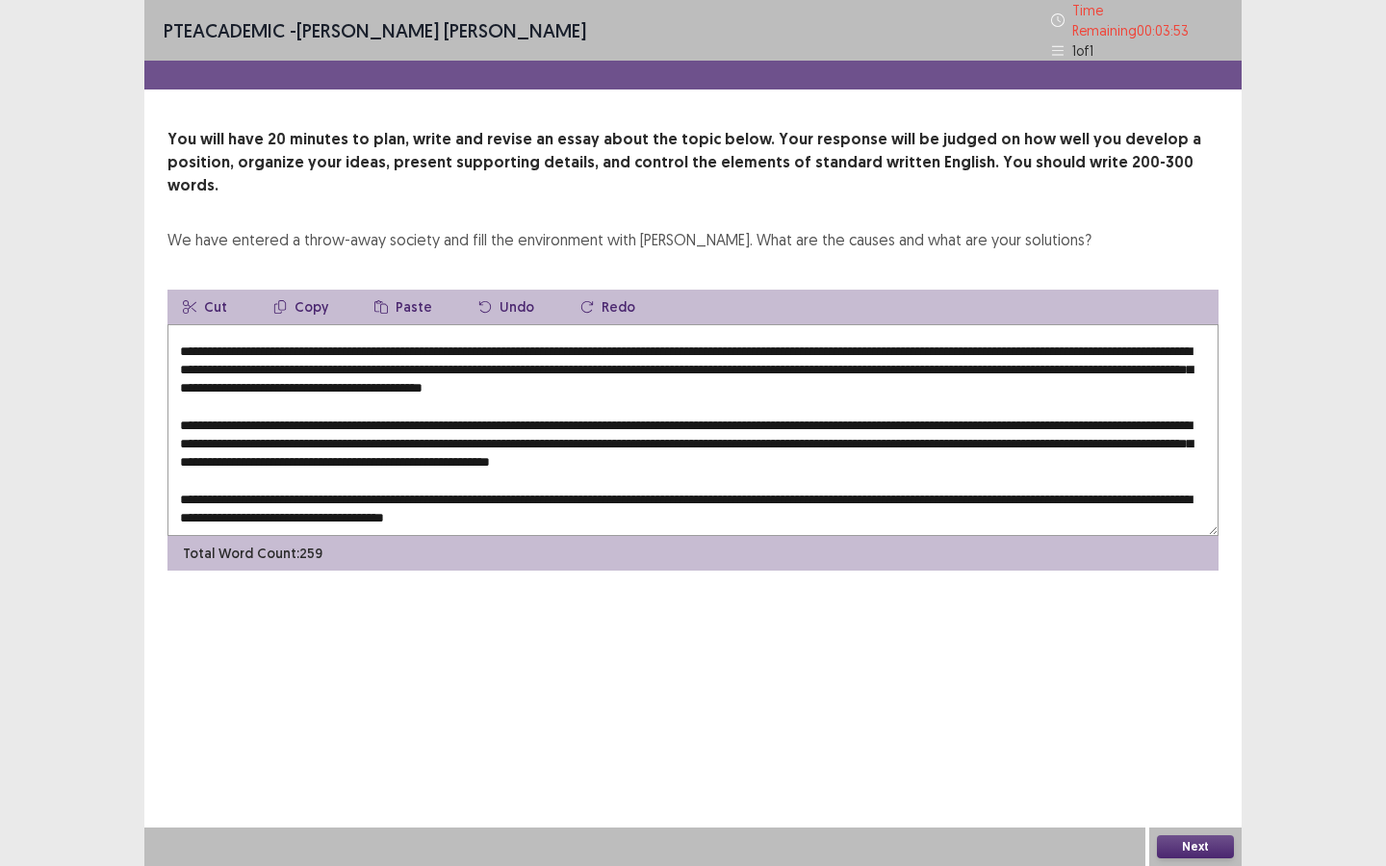
scroll to position [65, 0]
click at [359, 394] on textarea at bounding box center [692, 430] width 1051 height 212
click at [472, 394] on textarea at bounding box center [692, 430] width 1051 height 212
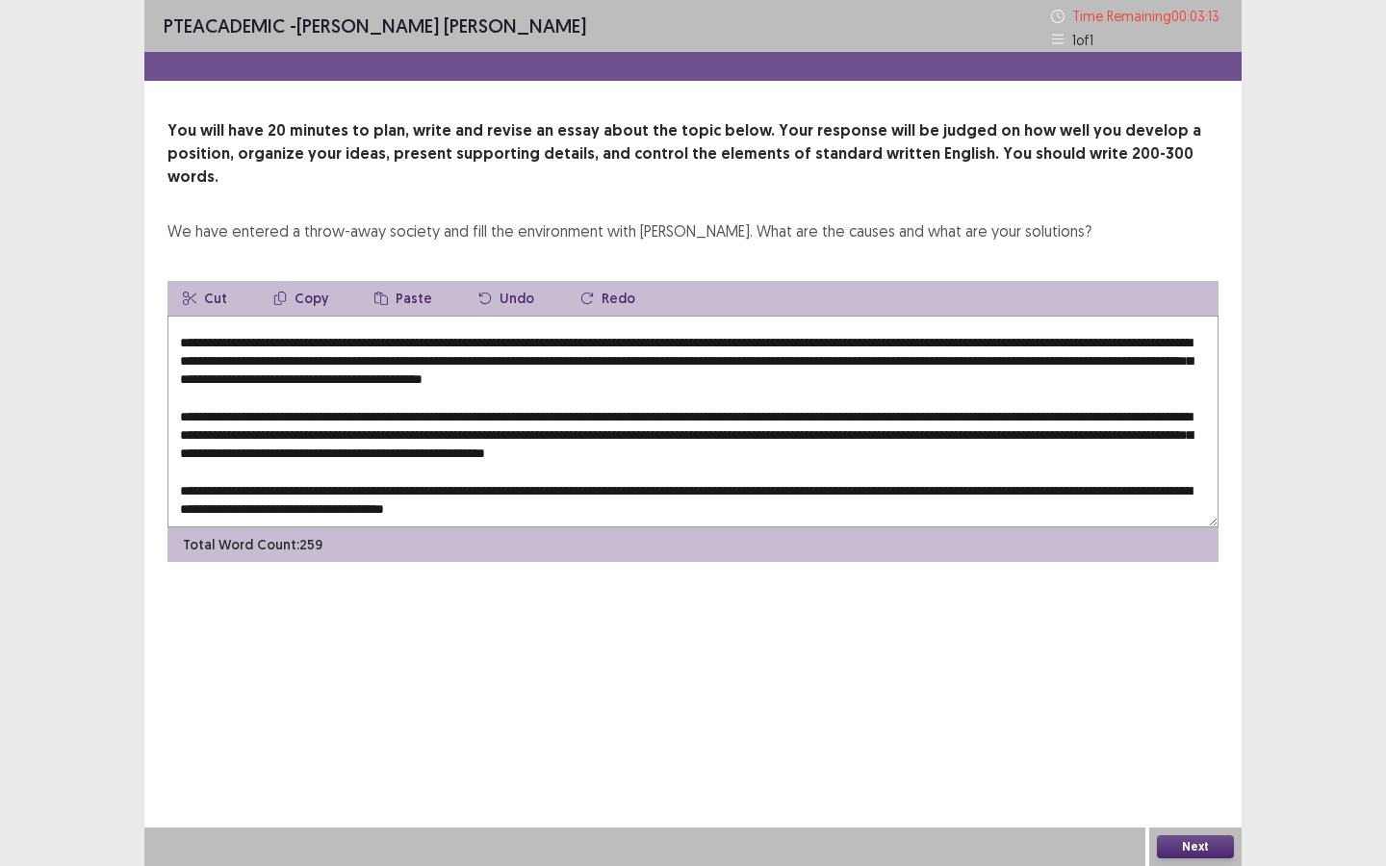
click at [231, 417] on textarea at bounding box center [692, 422] width 1051 height 212
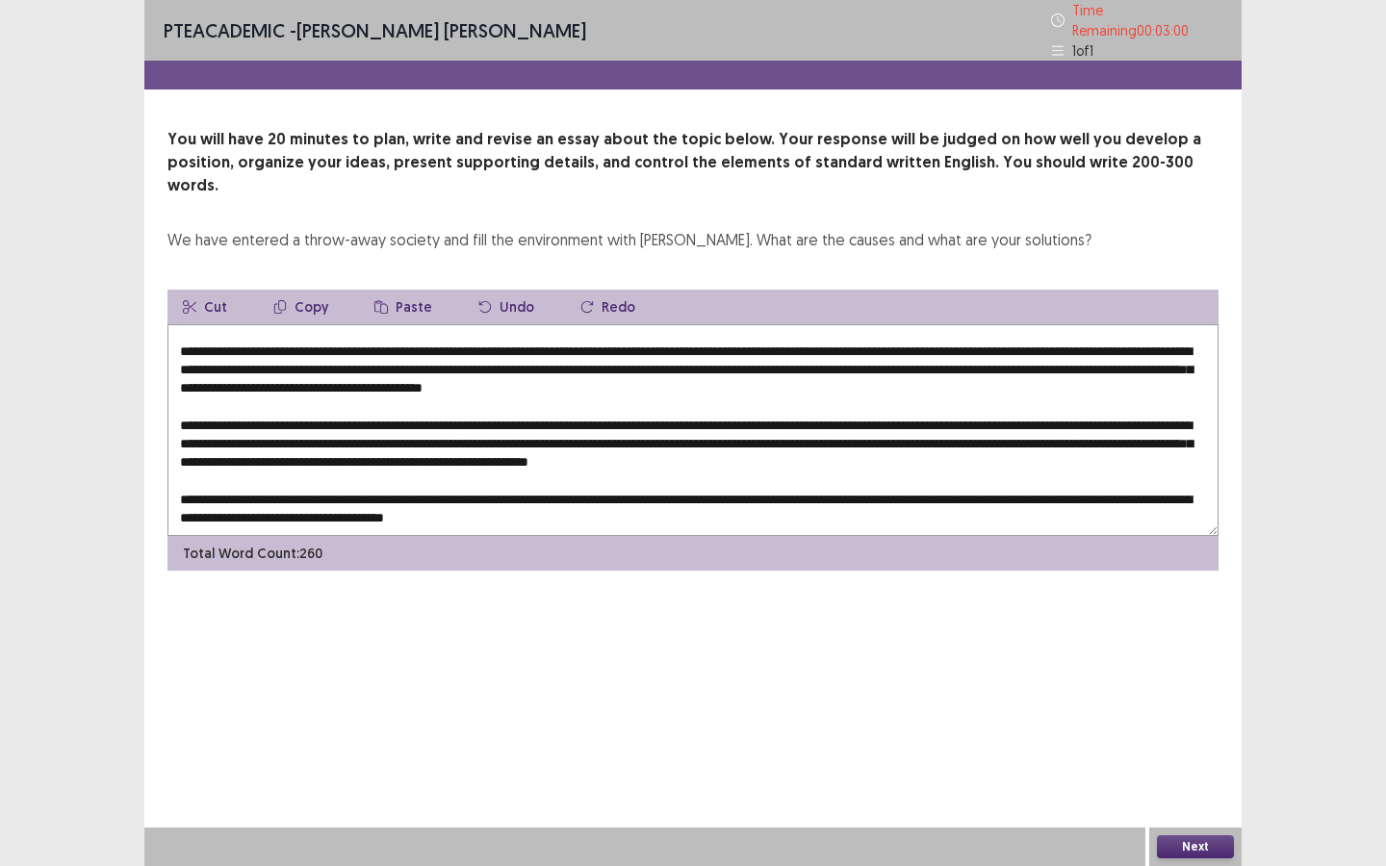
click at [770, 417] on textarea at bounding box center [692, 430] width 1051 height 212
click at [1053, 410] on textarea at bounding box center [692, 430] width 1051 height 212
click at [477, 434] on textarea at bounding box center [692, 430] width 1051 height 212
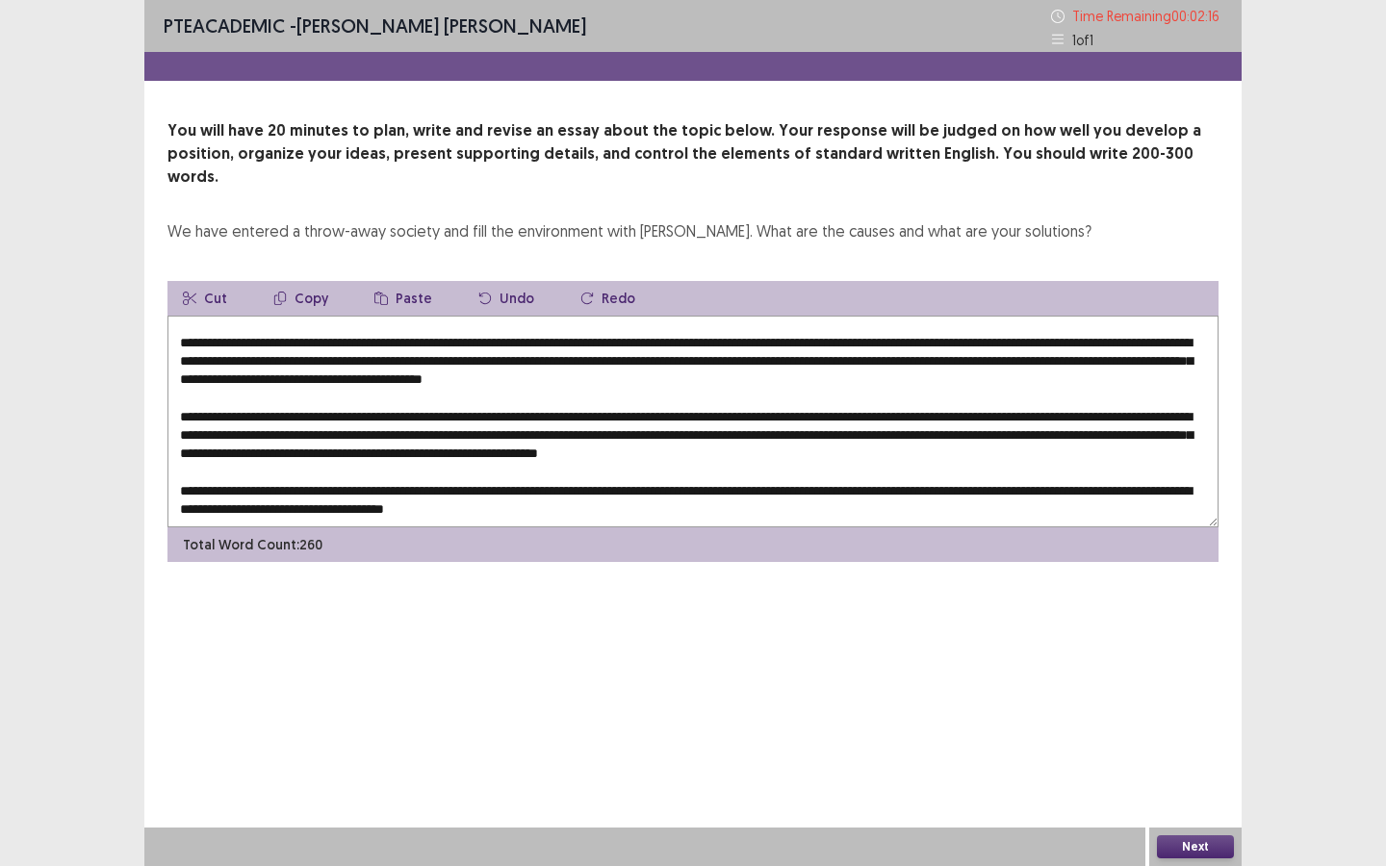
click at [1050, 469] on textarea at bounding box center [692, 422] width 1051 height 212
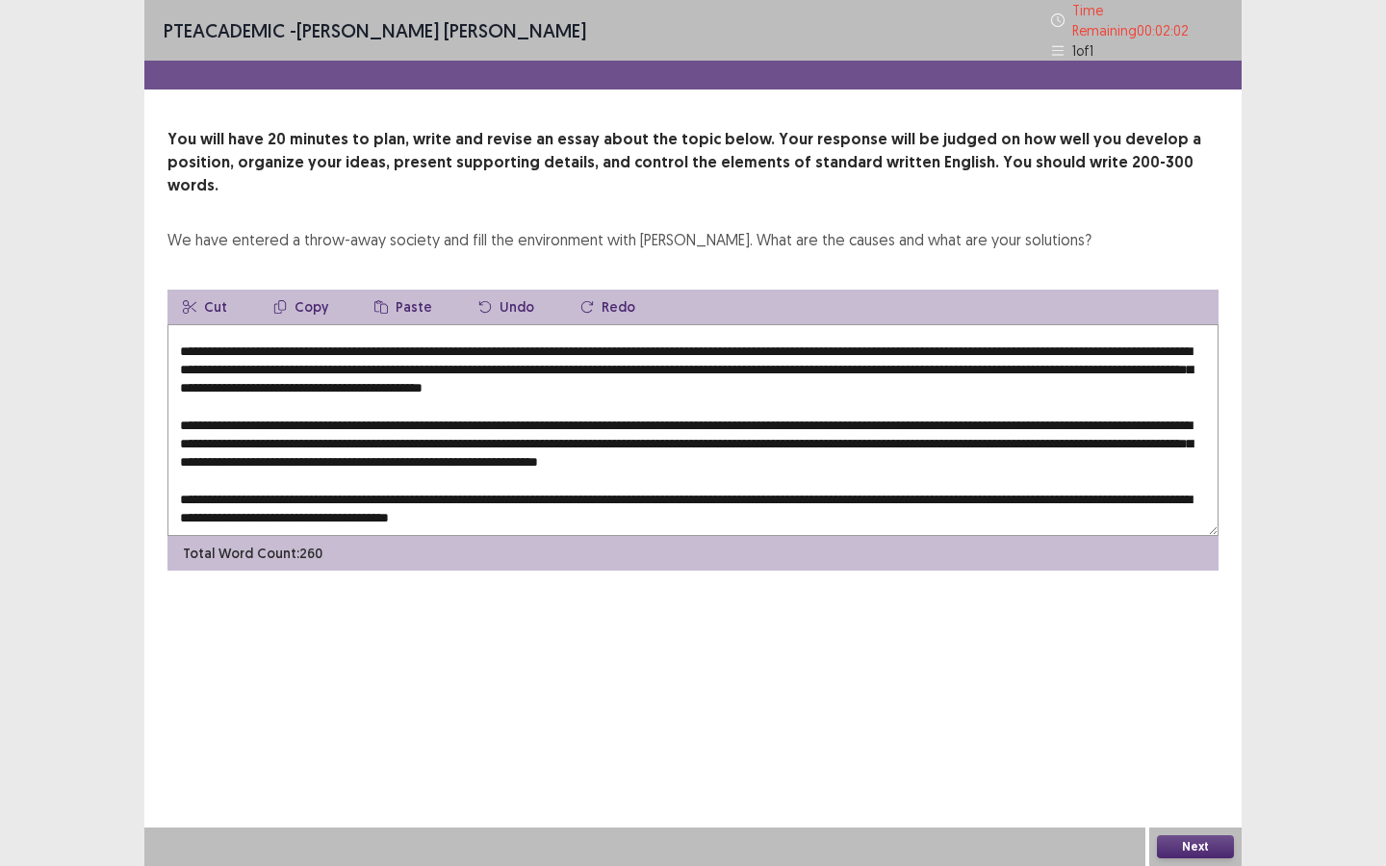
drag, startPoint x: 1100, startPoint y: 468, endPoint x: 1074, endPoint y: 468, distance: 26.0
click at [1074, 468] on textarea at bounding box center [692, 430] width 1051 height 212
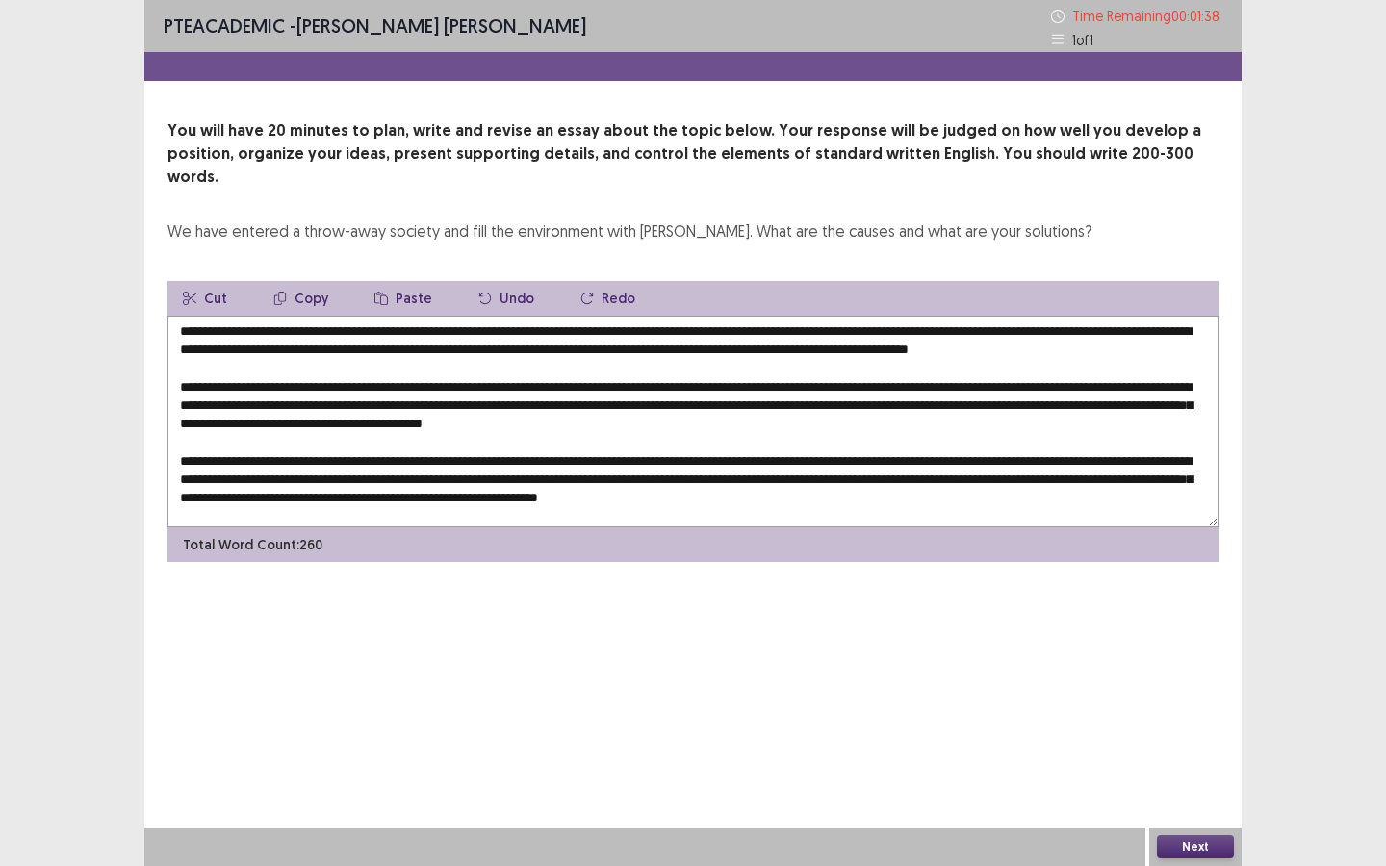
scroll to position [0, 0]
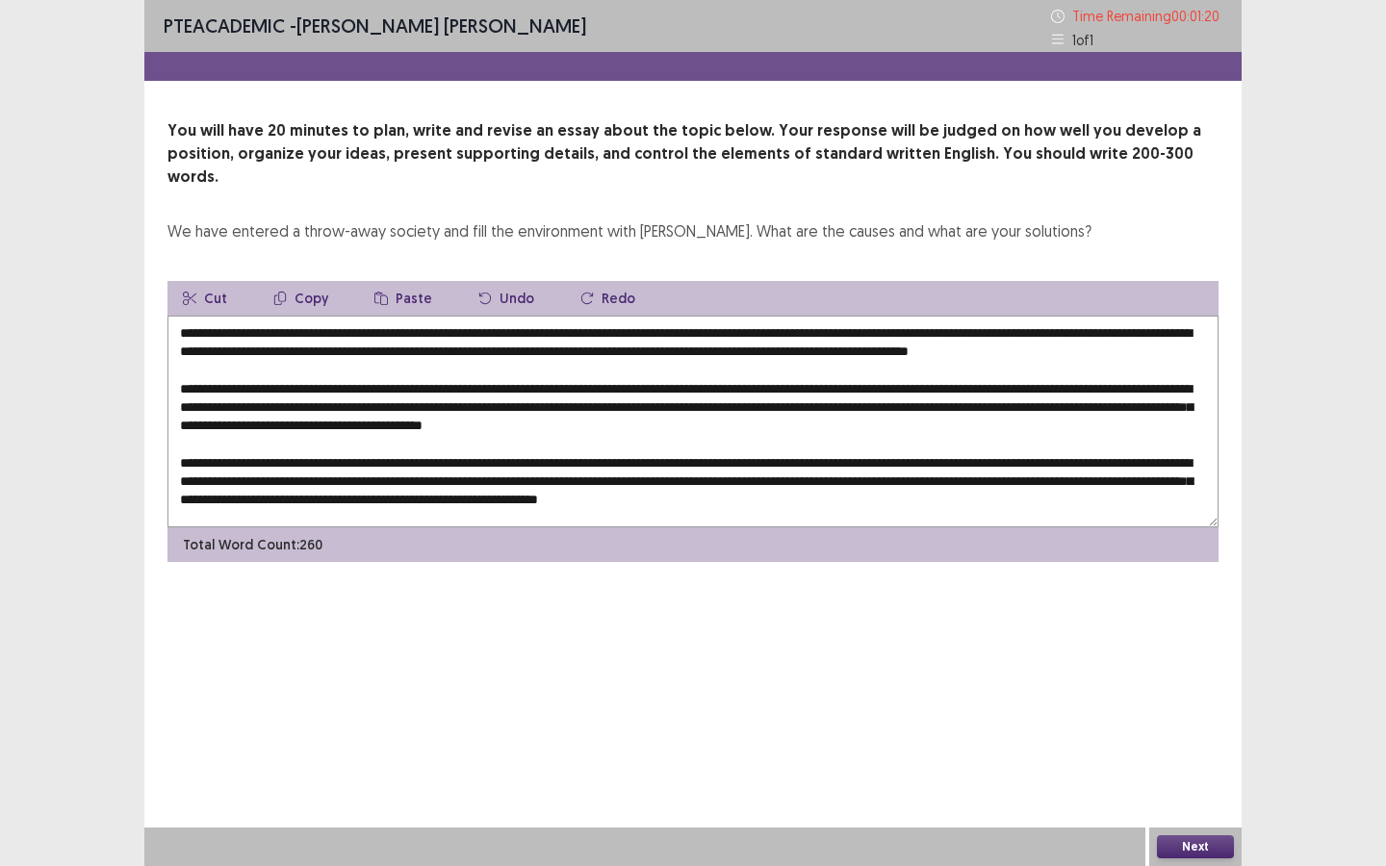
drag, startPoint x: 931, startPoint y: 331, endPoint x: 914, endPoint y: 333, distance: 17.4
click at [914, 333] on textarea at bounding box center [692, 422] width 1051 height 212
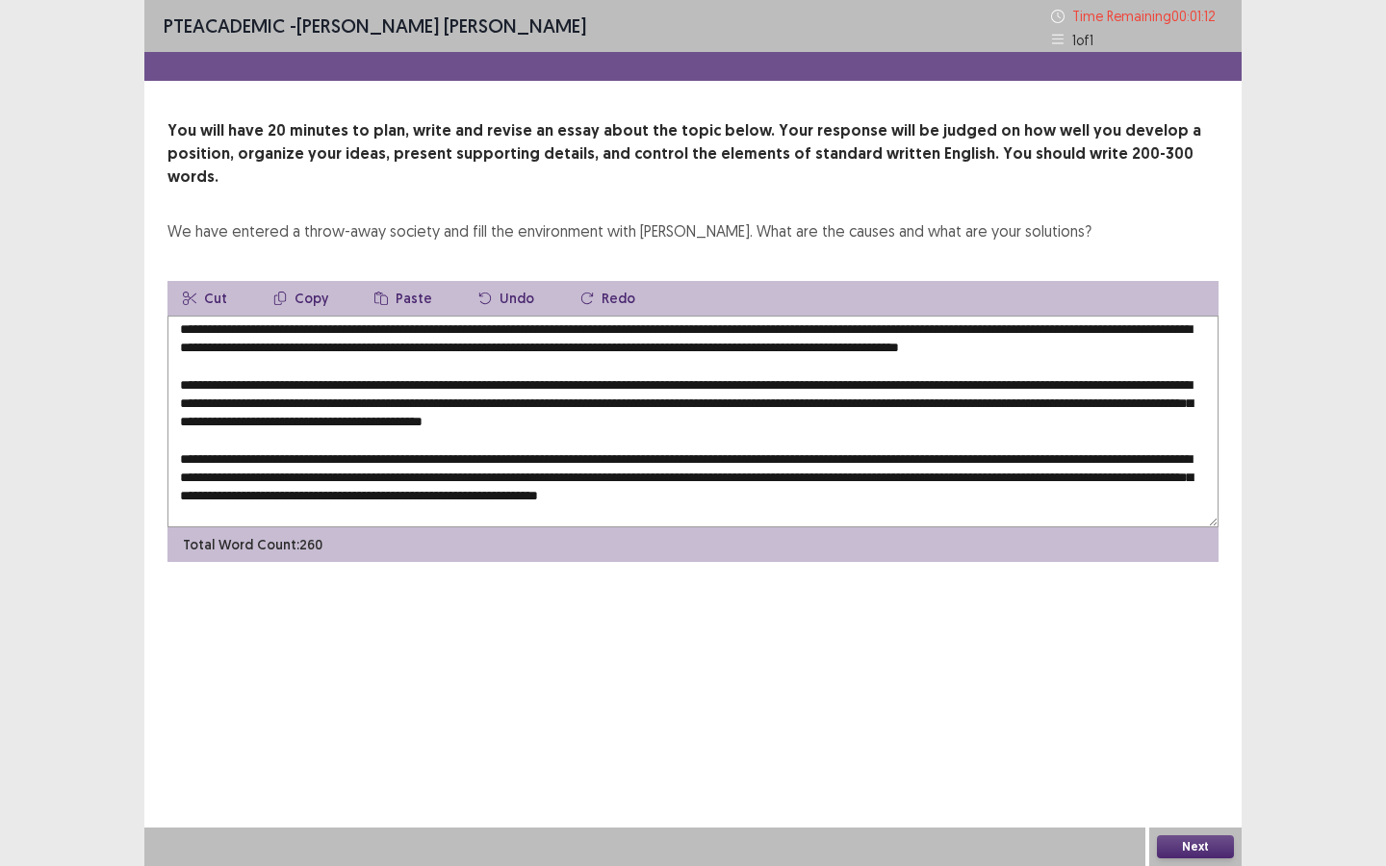
scroll to position [8, 0]
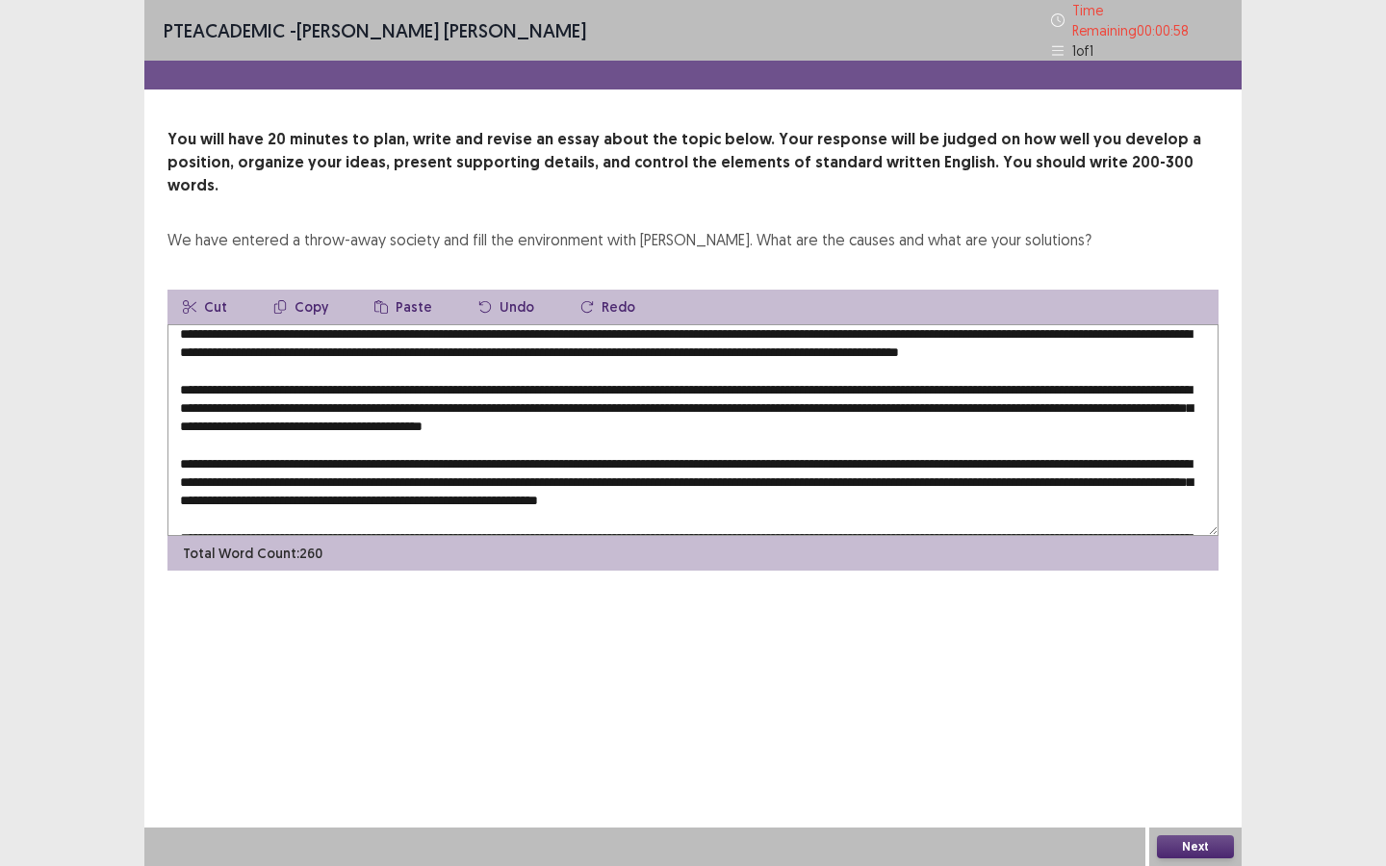
click at [1100, 378] on textarea at bounding box center [692, 430] width 1051 height 212
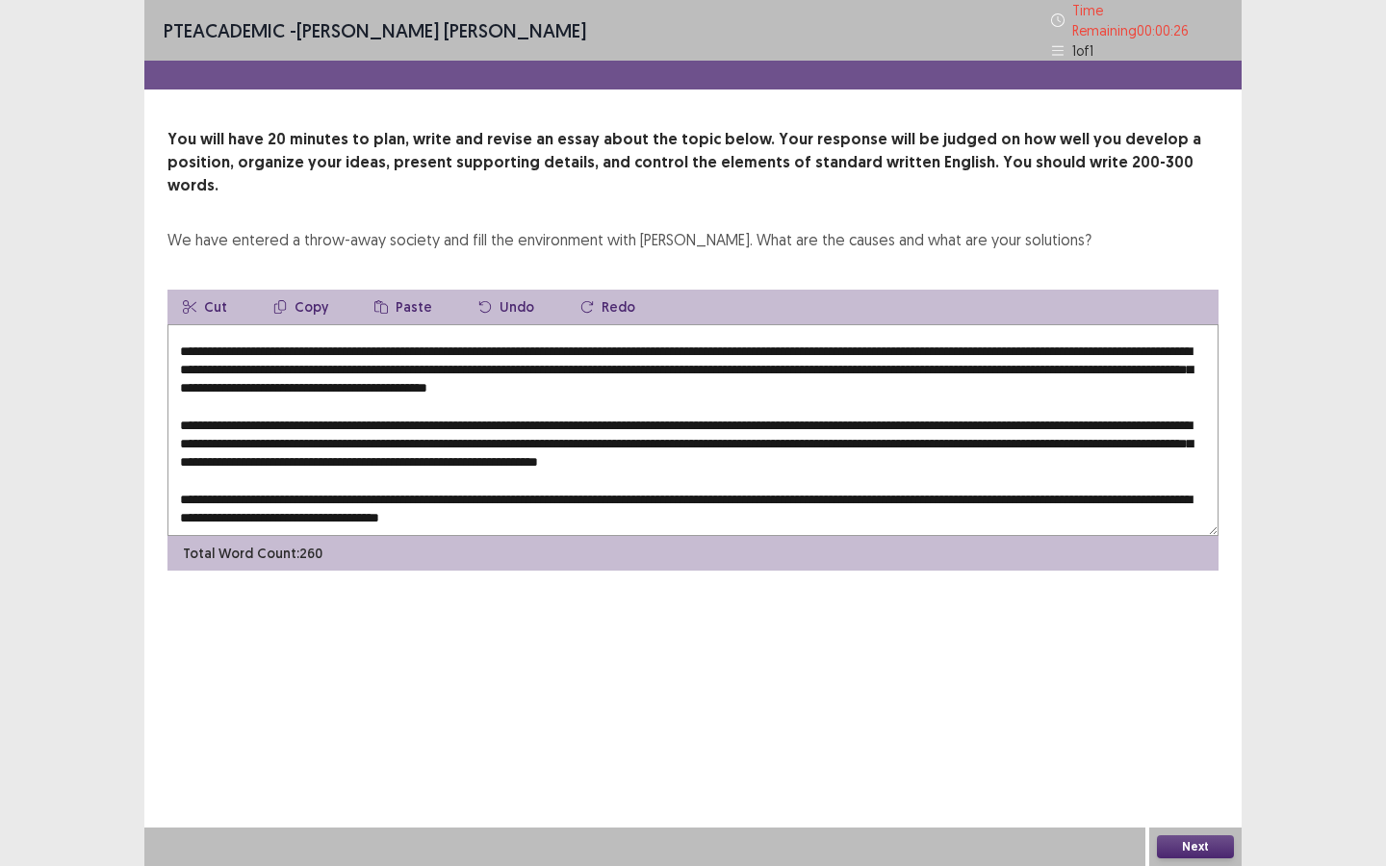
scroll to position [57, 0]
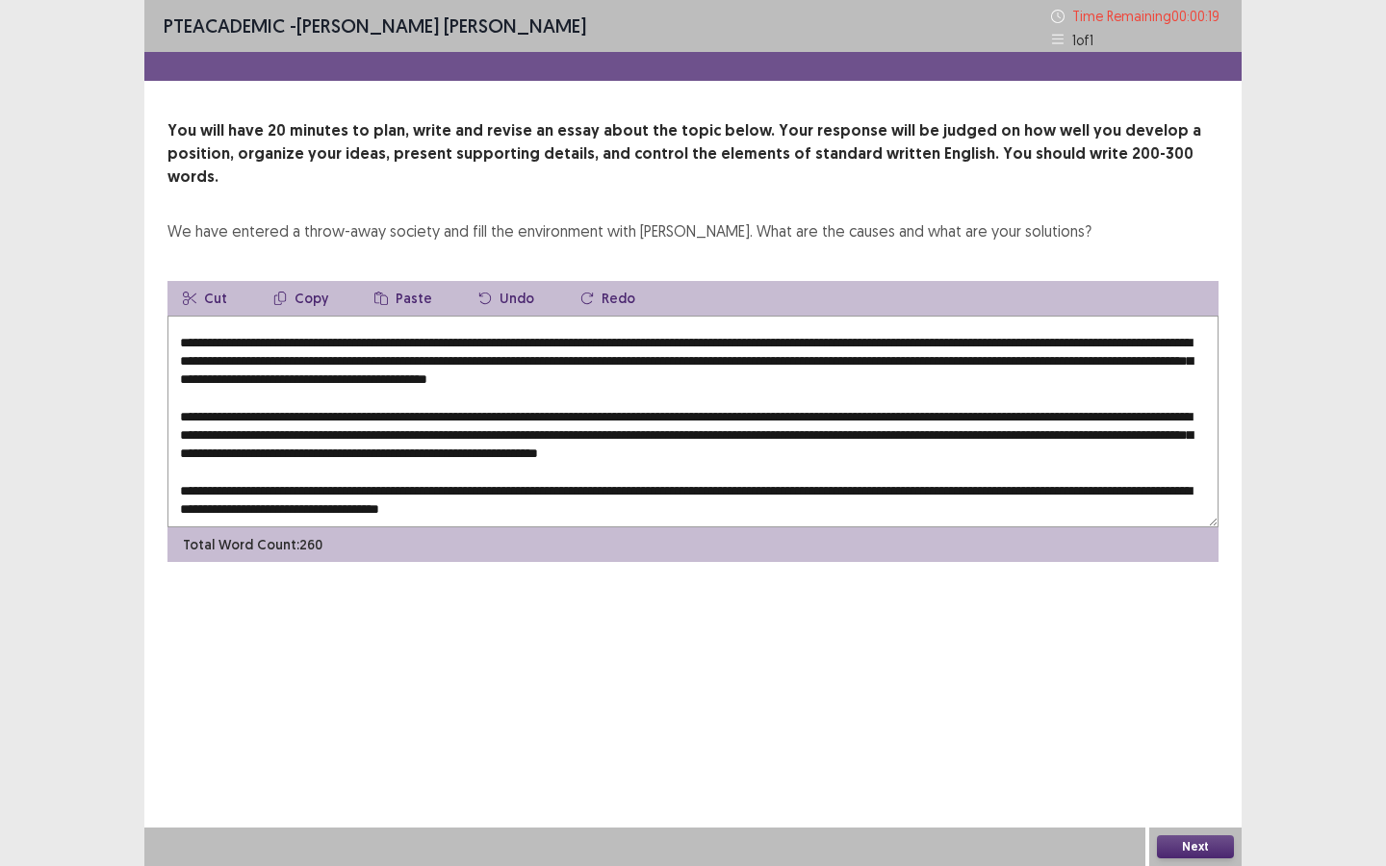
type textarea "**********"
click at [1169, 780] on button "Next" at bounding box center [1195, 846] width 77 height 23
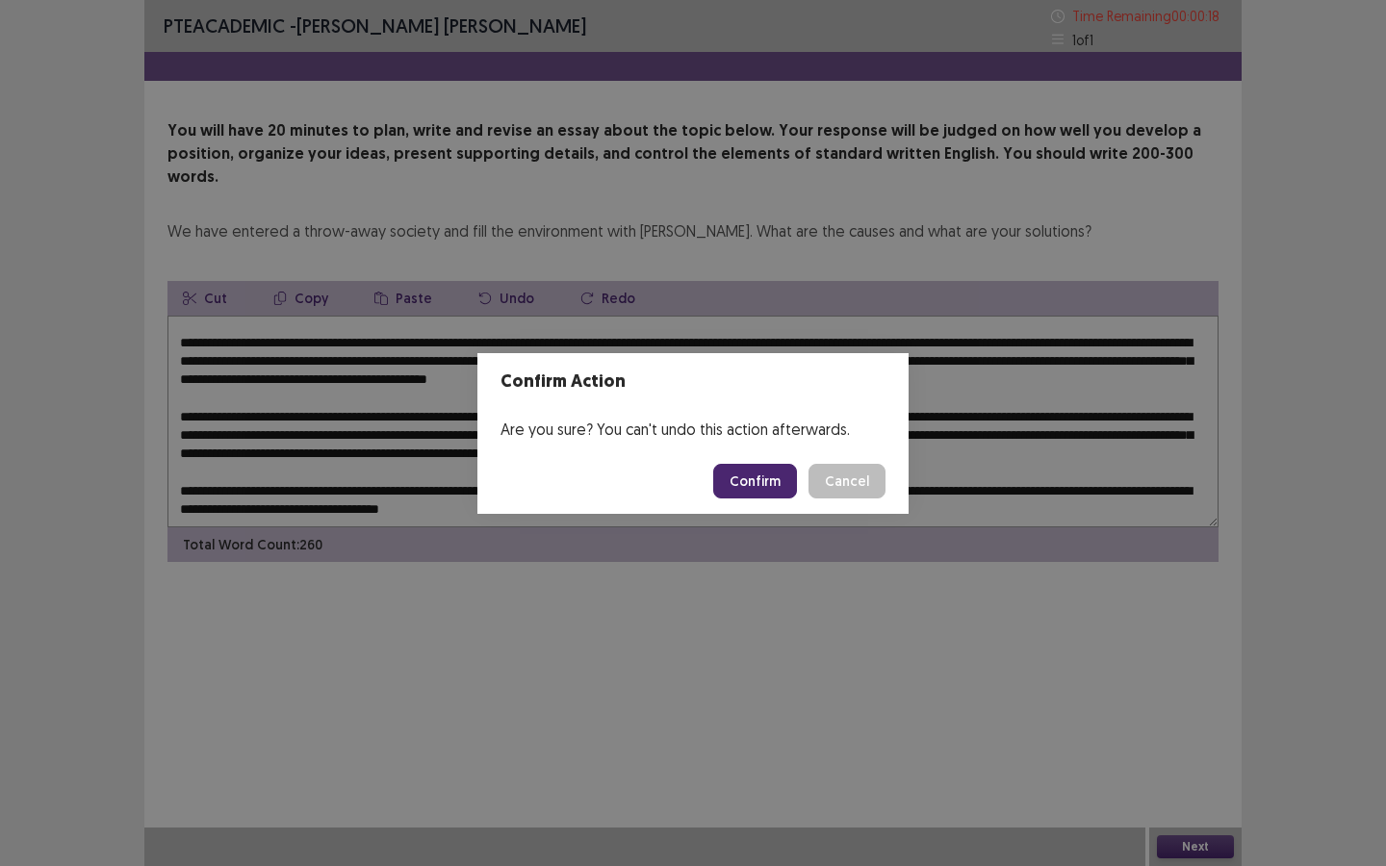
click at [764, 481] on button "Confirm" at bounding box center [755, 481] width 84 height 35
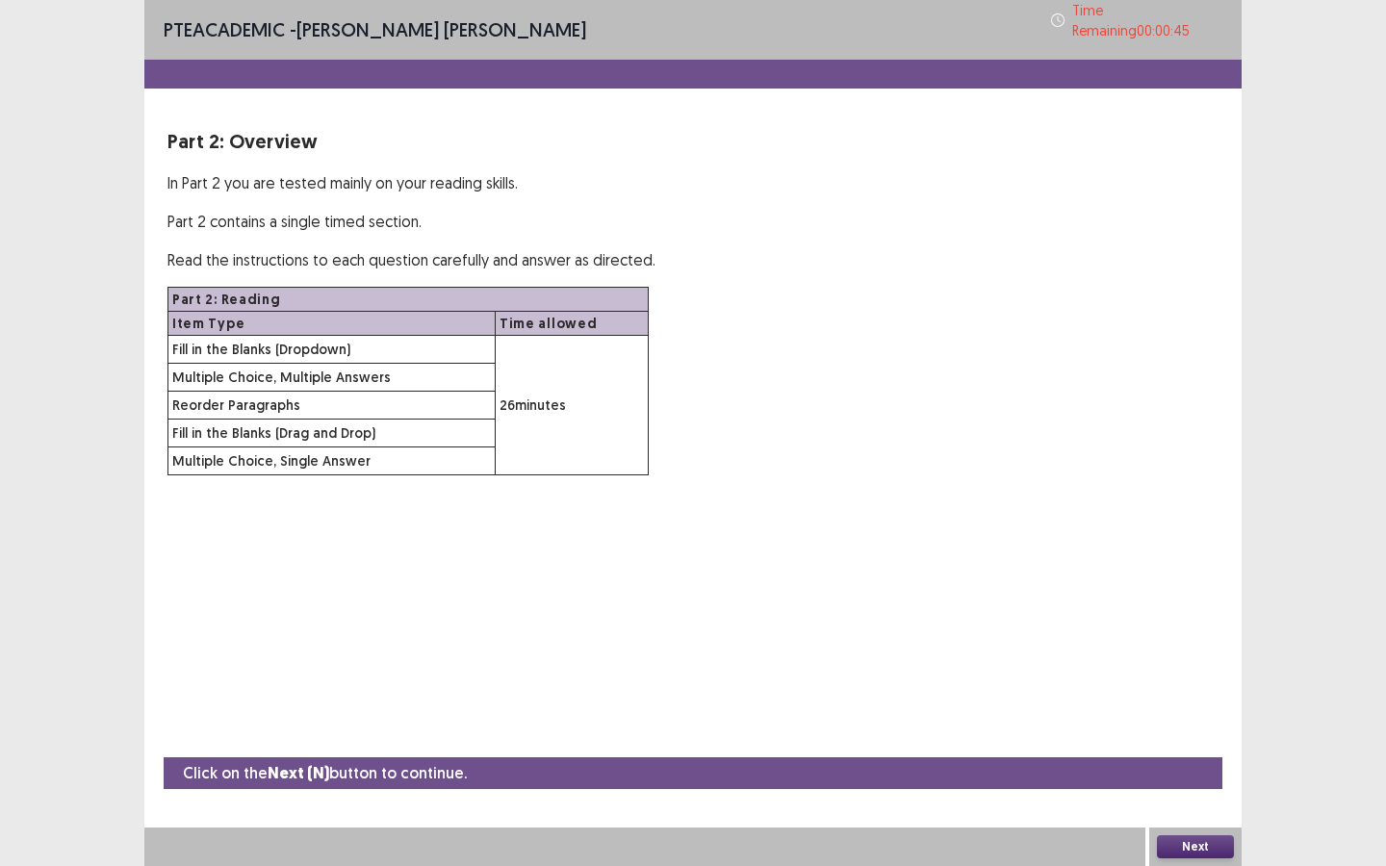
click at [1204, 780] on button "Next" at bounding box center [1195, 846] width 77 height 23
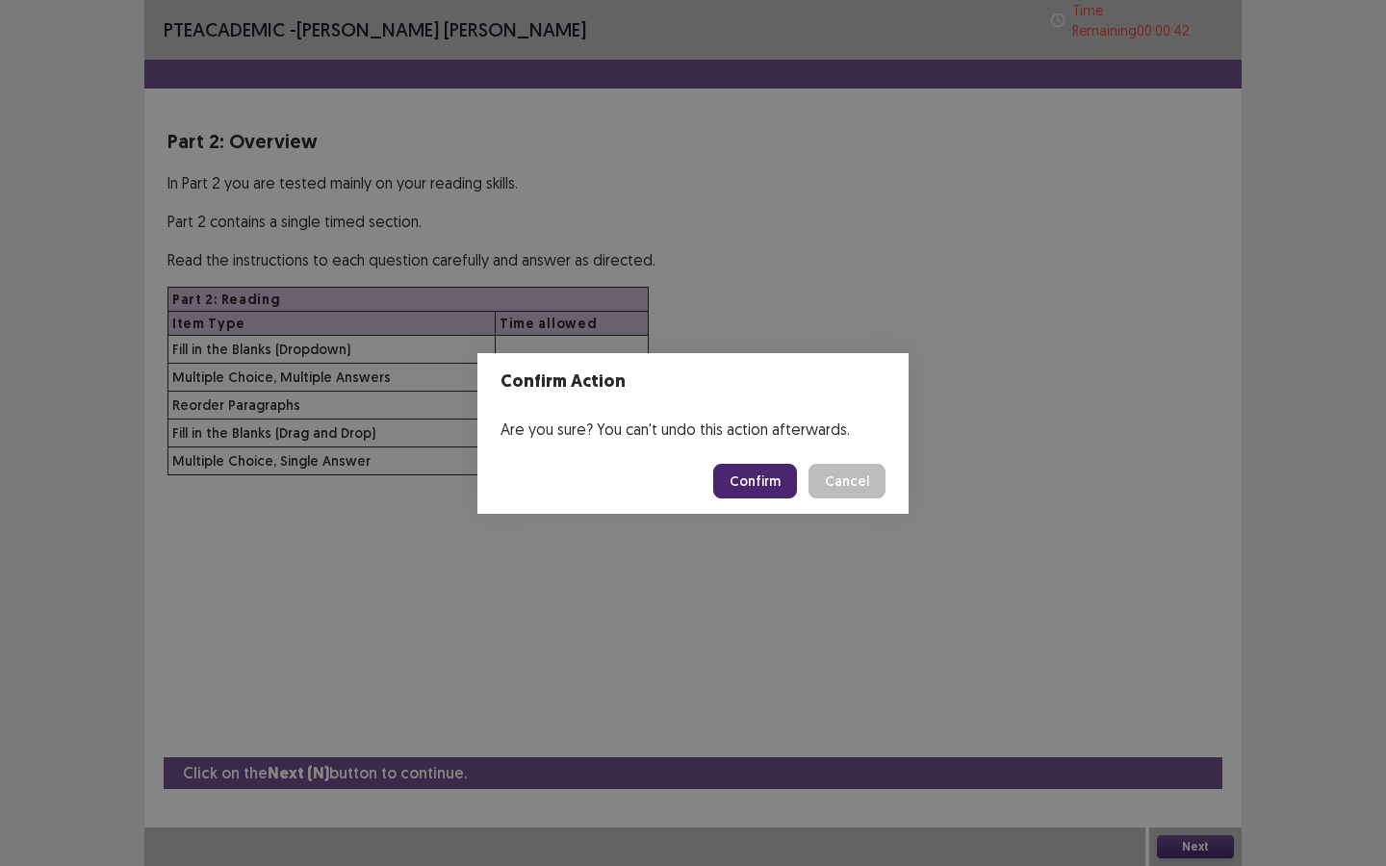
click at [744, 483] on button "Confirm" at bounding box center [755, 481] width 84 height 35
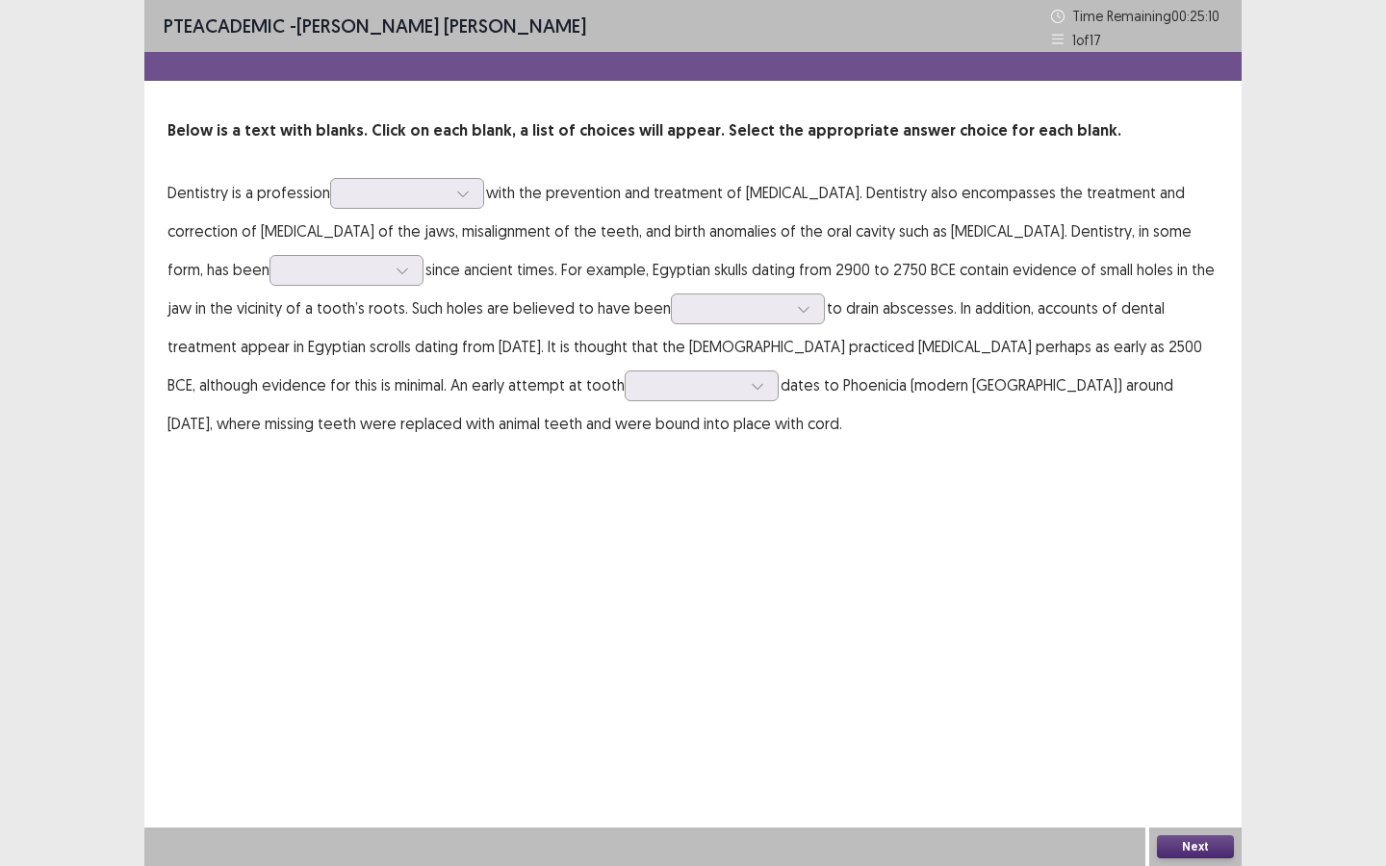
click at [362, 215] on p "Dentistry is a profession with the prevention and treatment of [MEDICAL_DATA]. …" at bounding box center [692, 307] width 1051 height 269
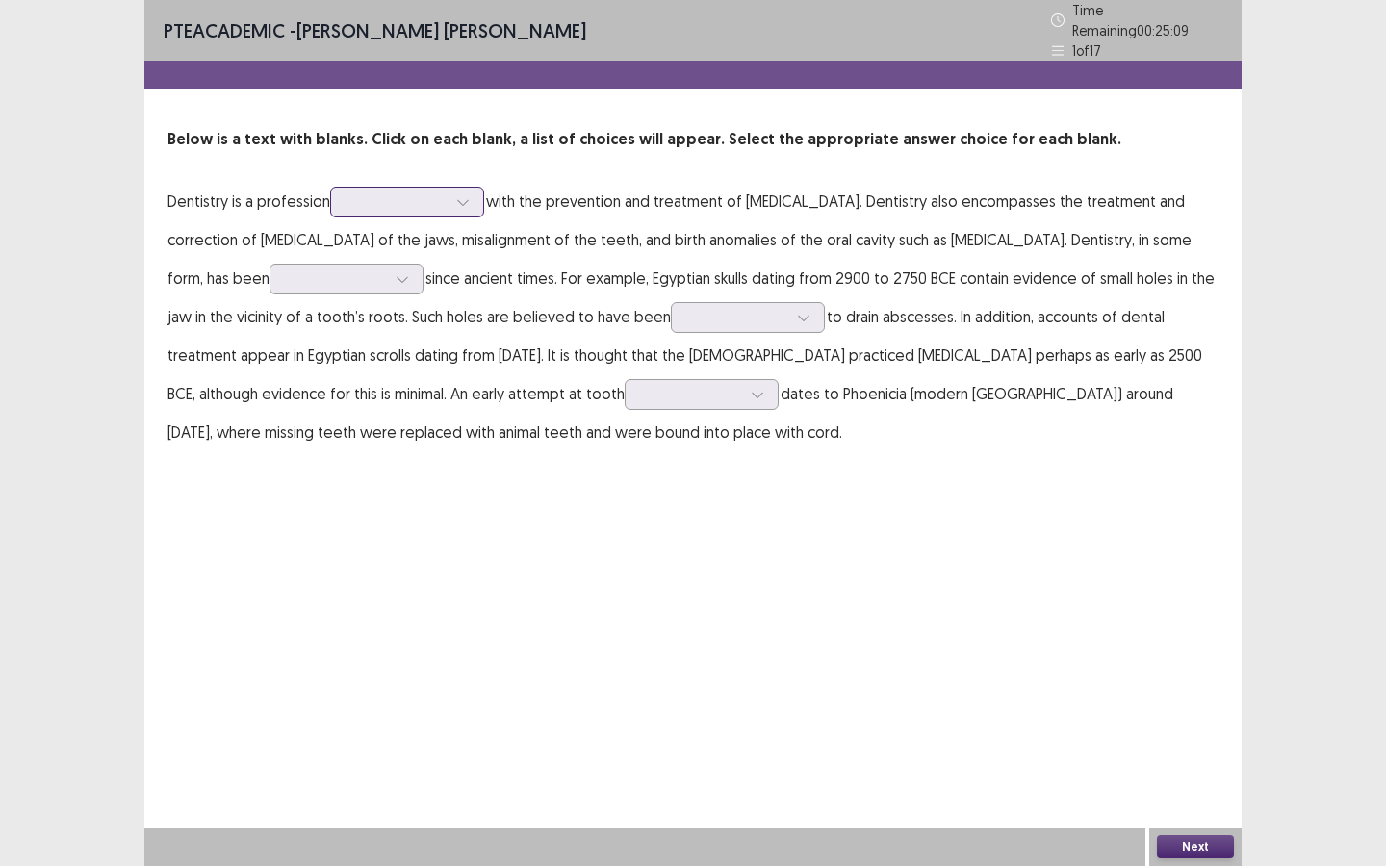
click at [366, 205] on div at bounding box center [407, 202] width 154 height 31
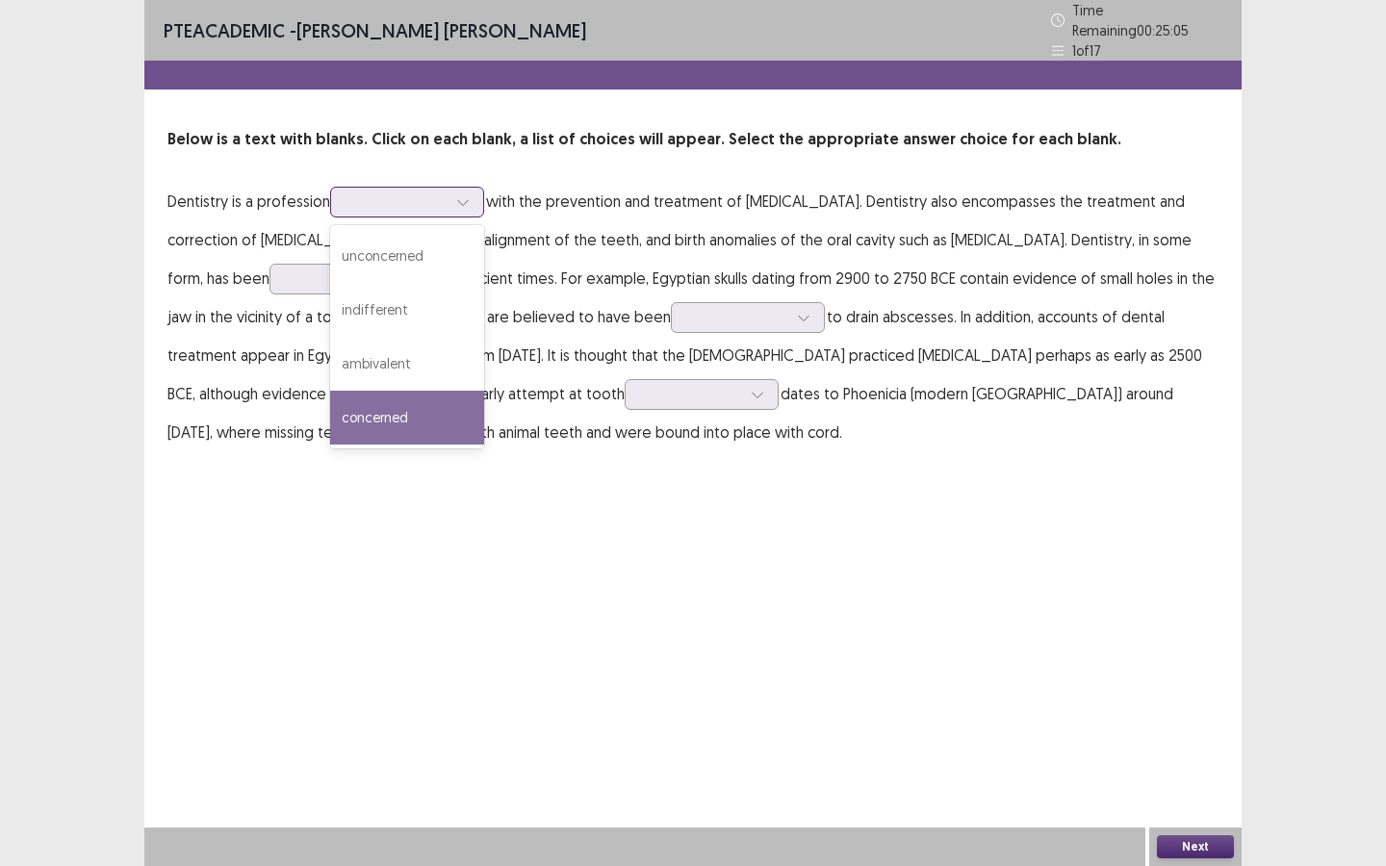
click at [425, 411] on div "concerned" at bounding box center [407, 418] width 154 height 54
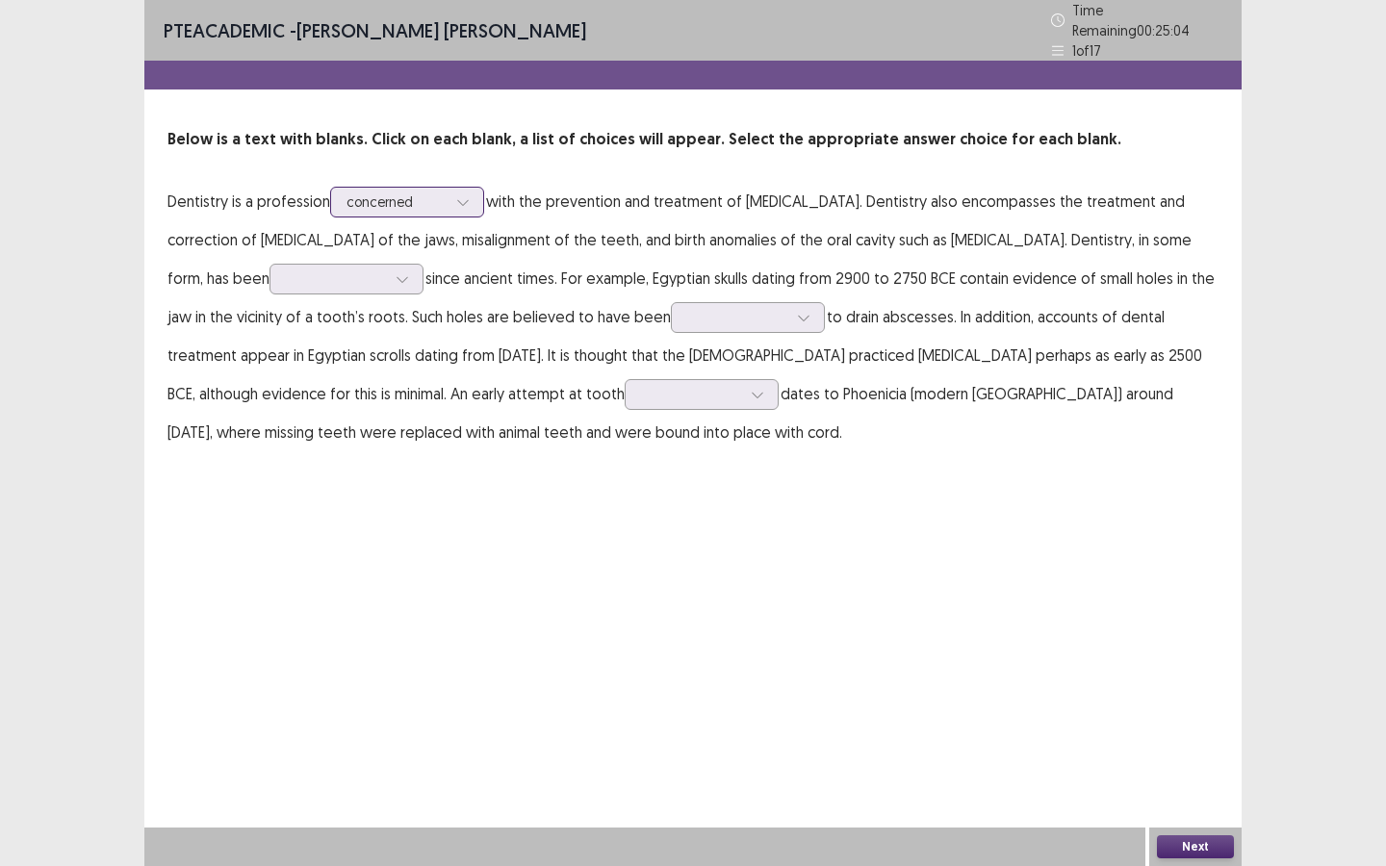
click at [410, 192] on div at bounding box center [396, 201] width 100 height 18
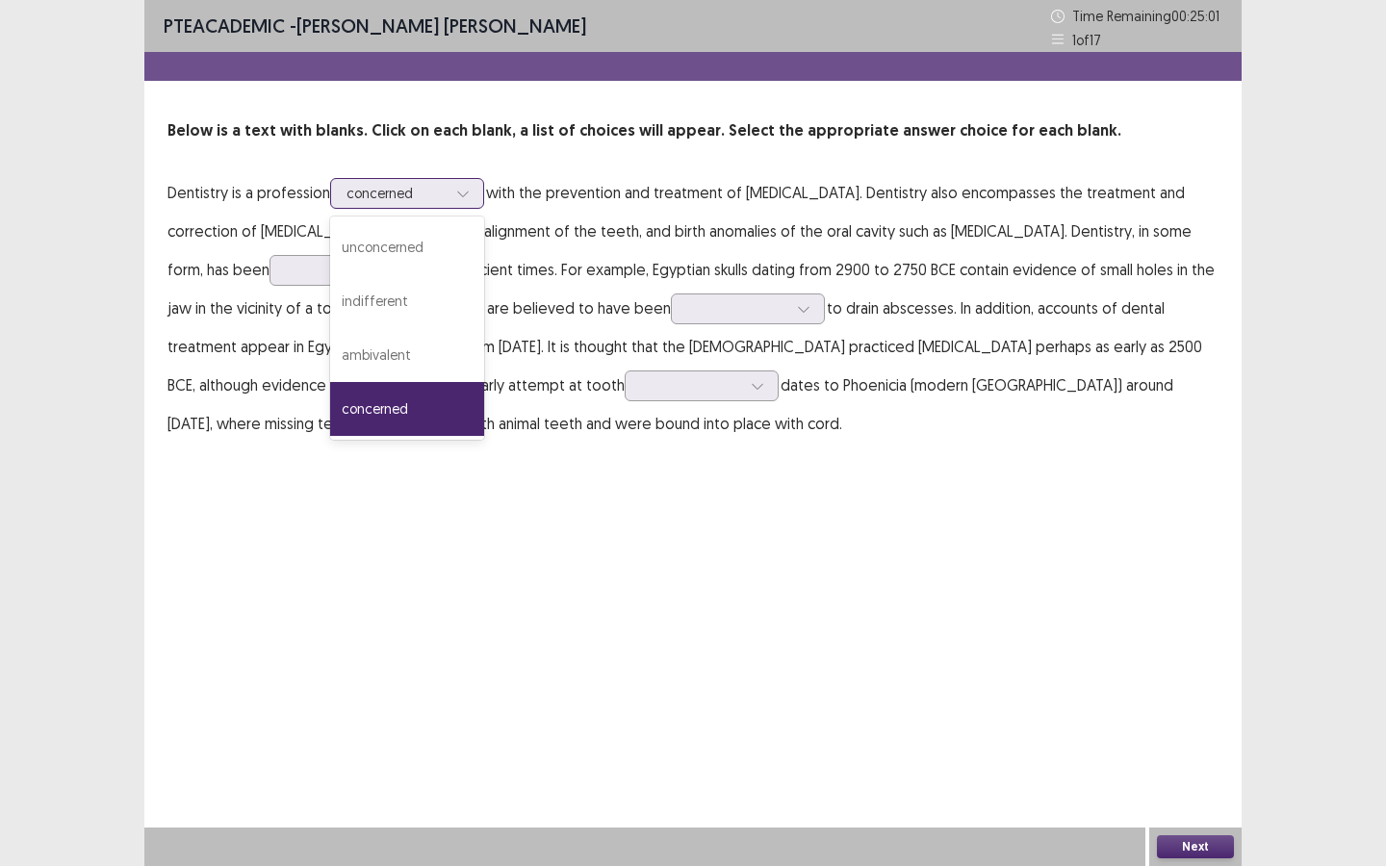
click at [432, 428] on div "concerned" at bounding box center [407, 409] width 154 height 54
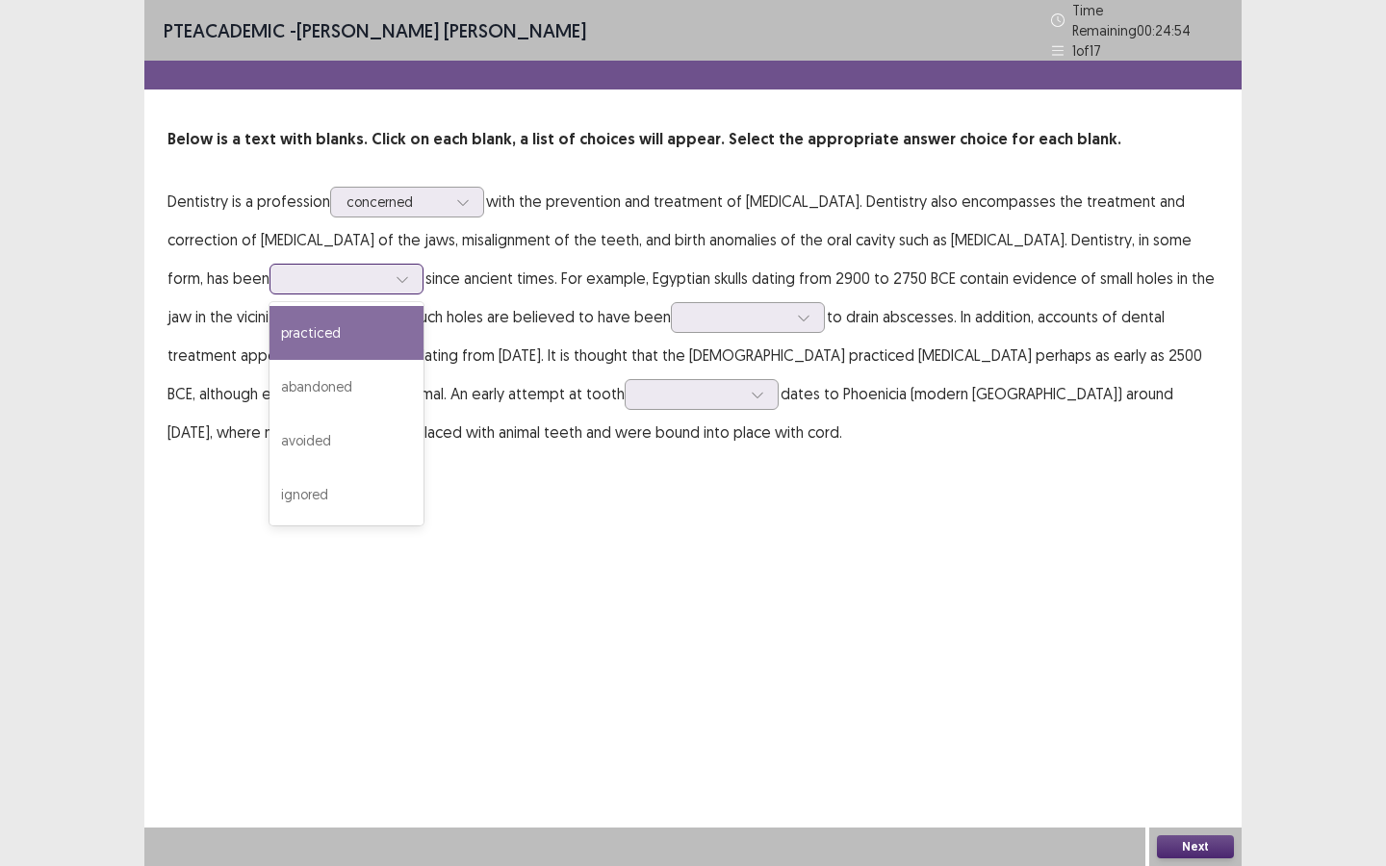
click at [286, 273] on div at bounding box center [336, 278] width 100 height 18
click at [269, 312] on div "practiced" at bounding box center [346, 333] width 154 height 54
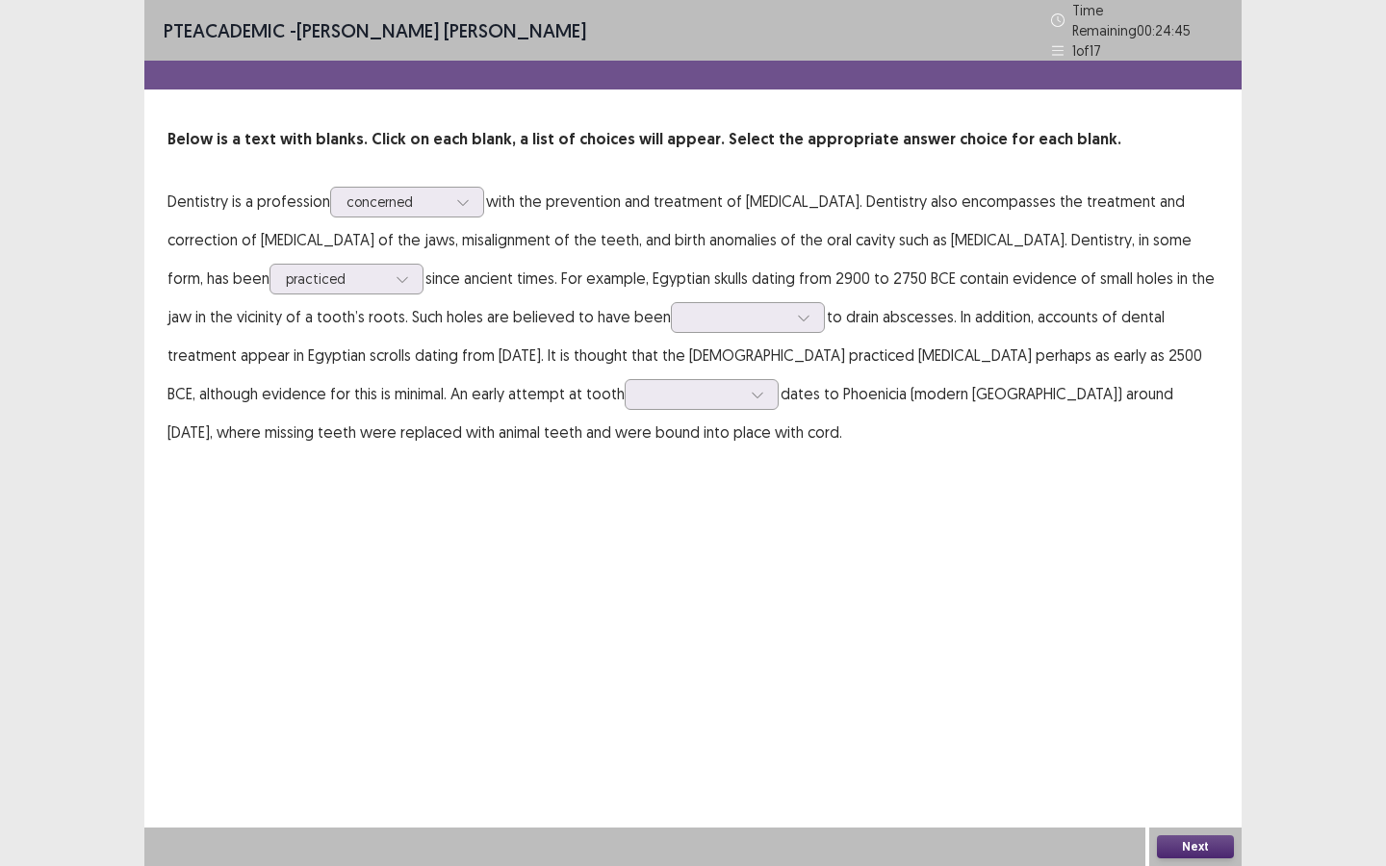
click at [595, 321] on p "Dentistry is a profession concerned with the prevention and treatment of [MEDIC…" at bounding box center [692, 316] width 1051 height 269
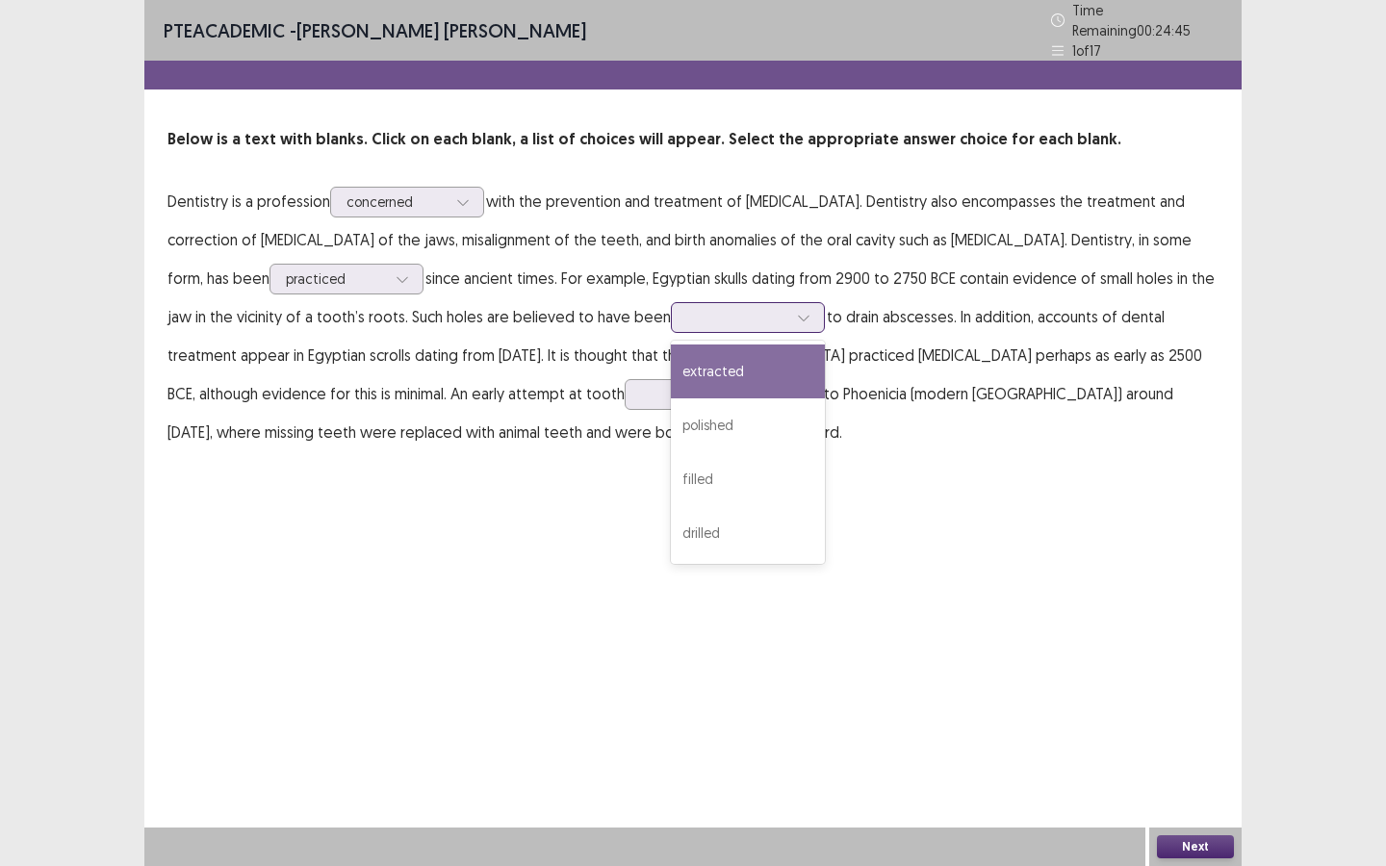
click at [671, 315] on div at bounding box center [748, 317] width 154 height 31
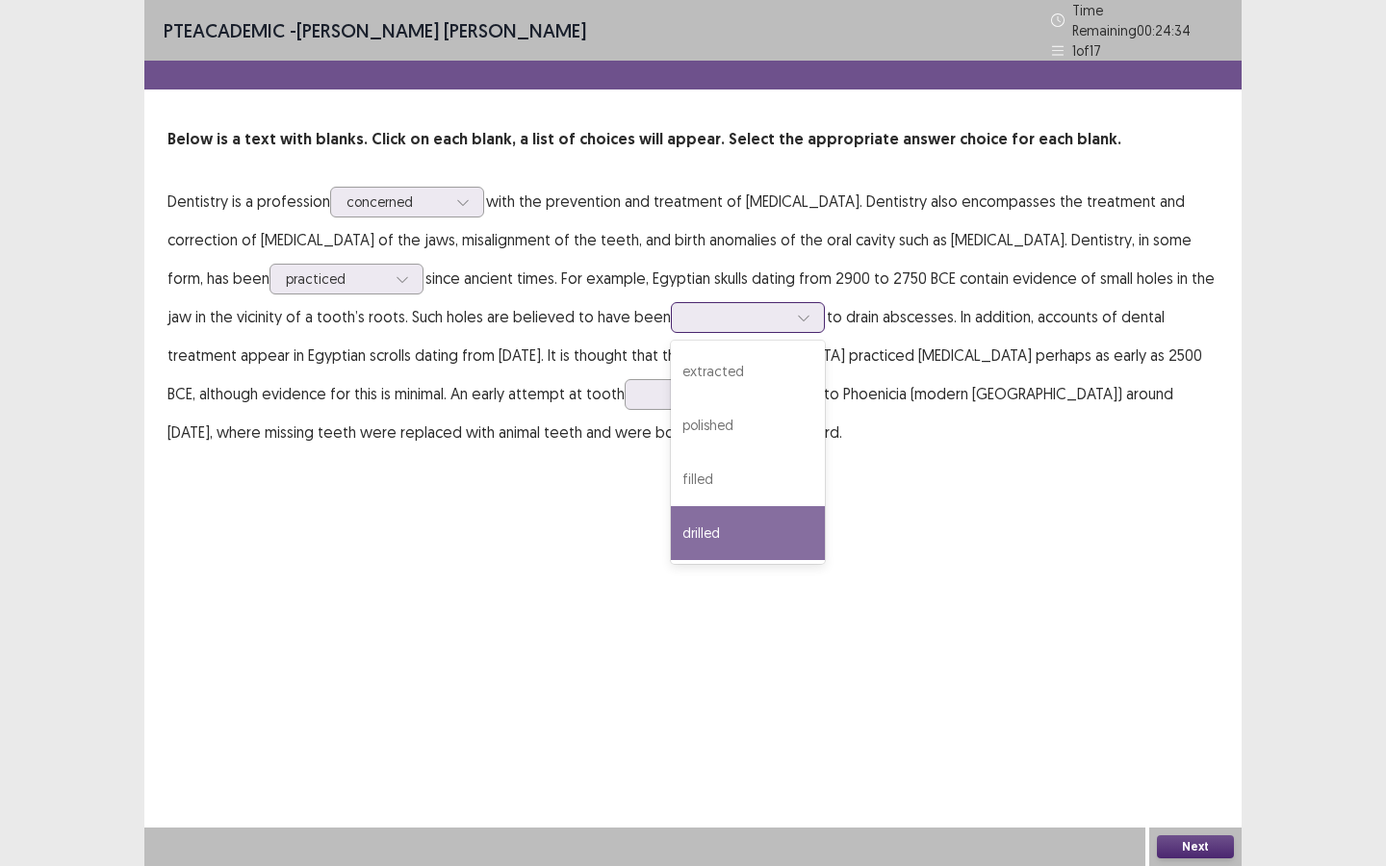
click at [671, 523] on div "drilled" at bounding box center [748, 533] width 154 height 54
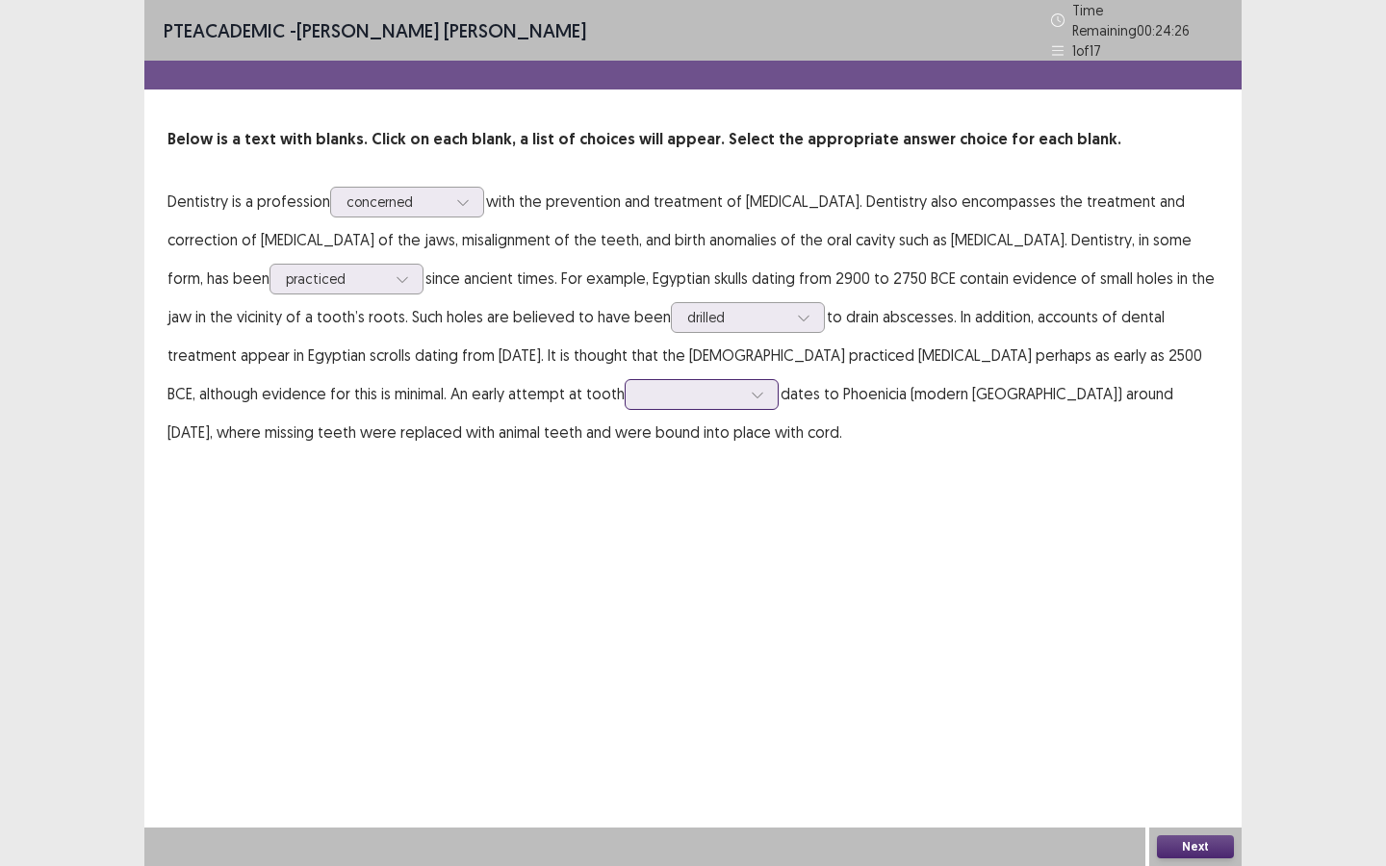
click at [641, 392] on div at bounding box center [691, 394] width 100 height 18
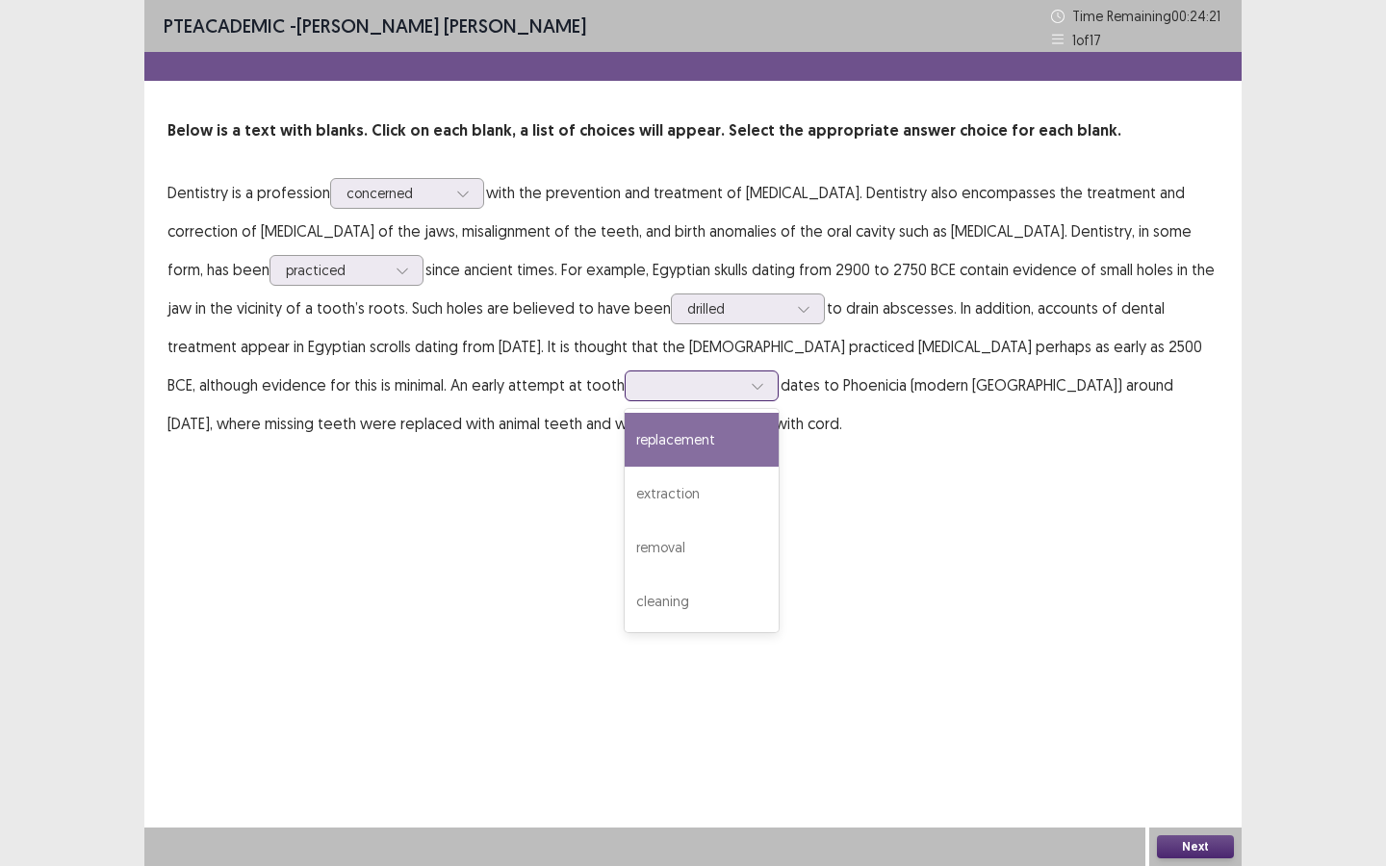
click at [624, 456] on div "replacement" at bounding box center [701, 440] width 154 height 54
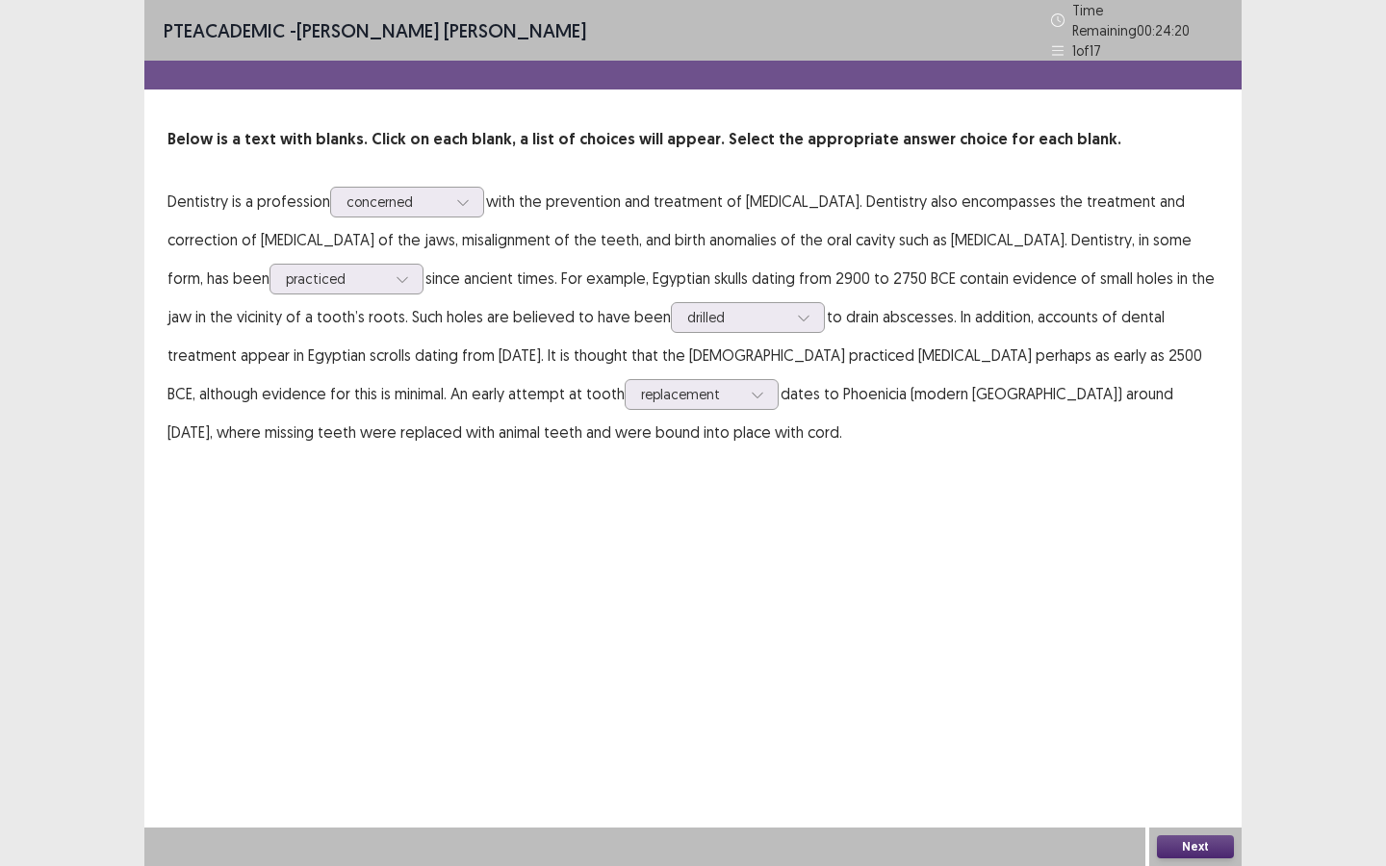
click at [1205, 780] on div "Next" at bounding box center [1195, 846] width 92 height 38
click at [1202, 780] on button "Next" at bounding box center [1195, 846] width 77 height 23
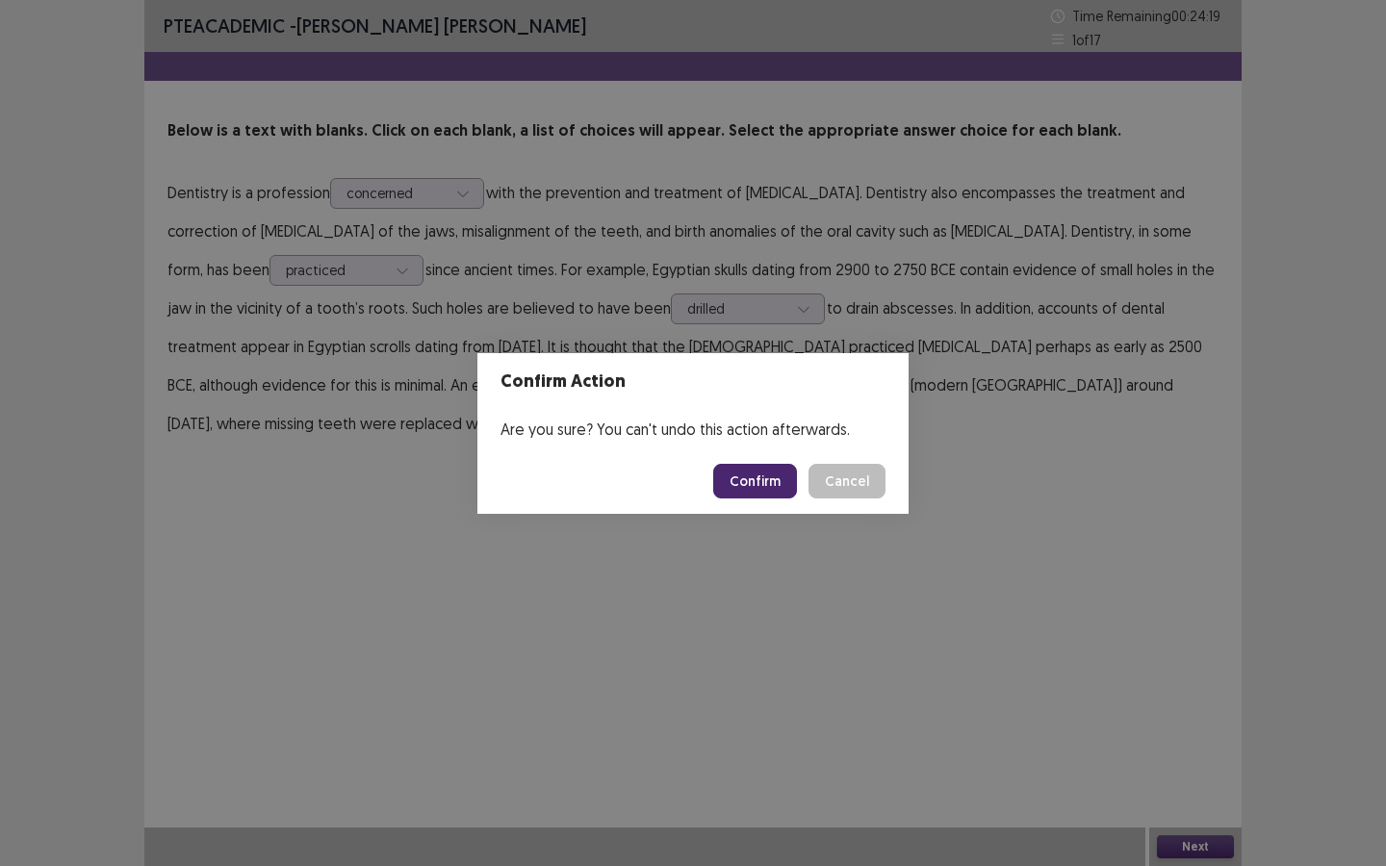
click at [739, 474] on button "Confirm" at bounding box center [755, 481] width 84 height 35
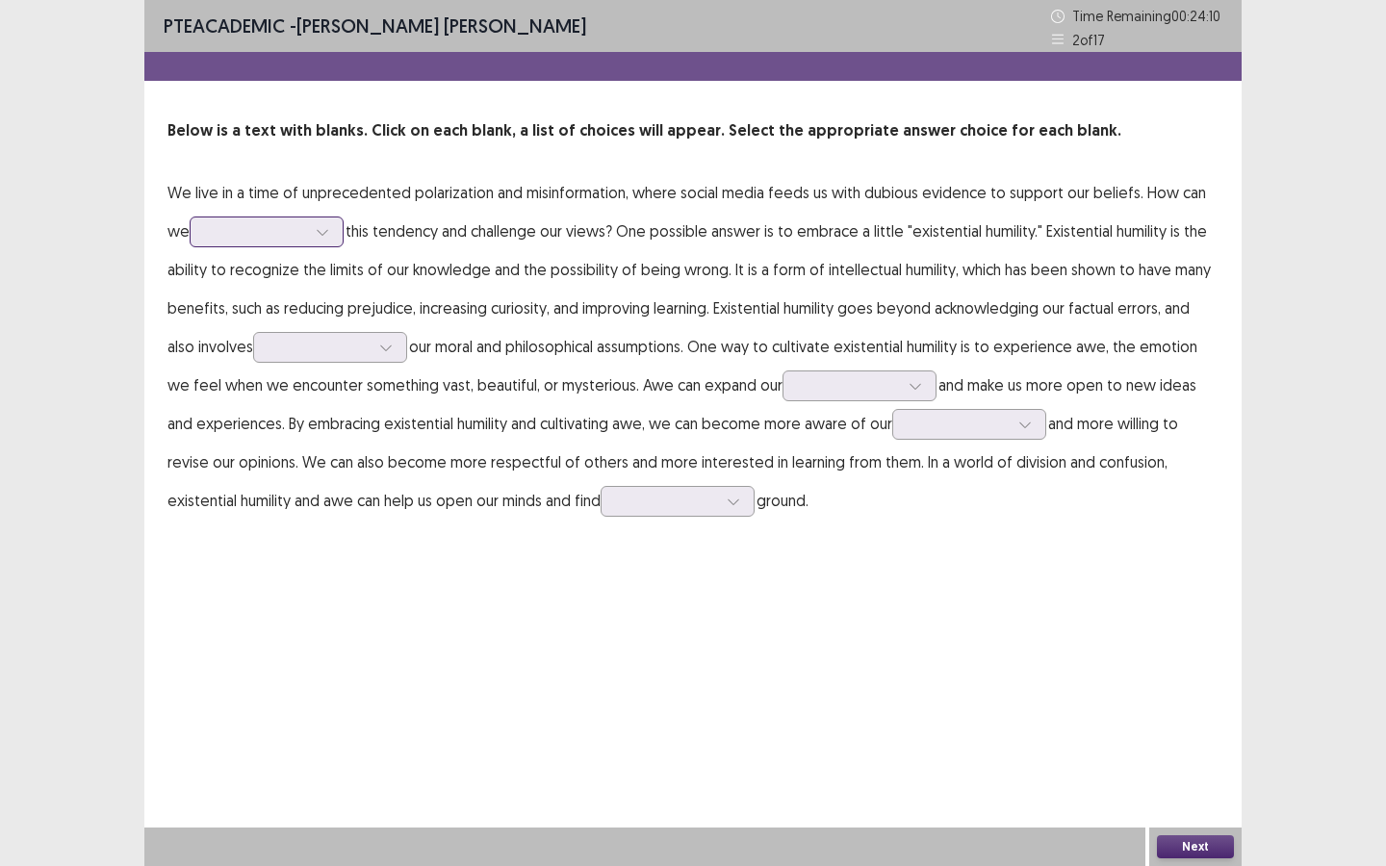
click at [263, 234] on div at bounding box center [256, 231] width 100 height 18
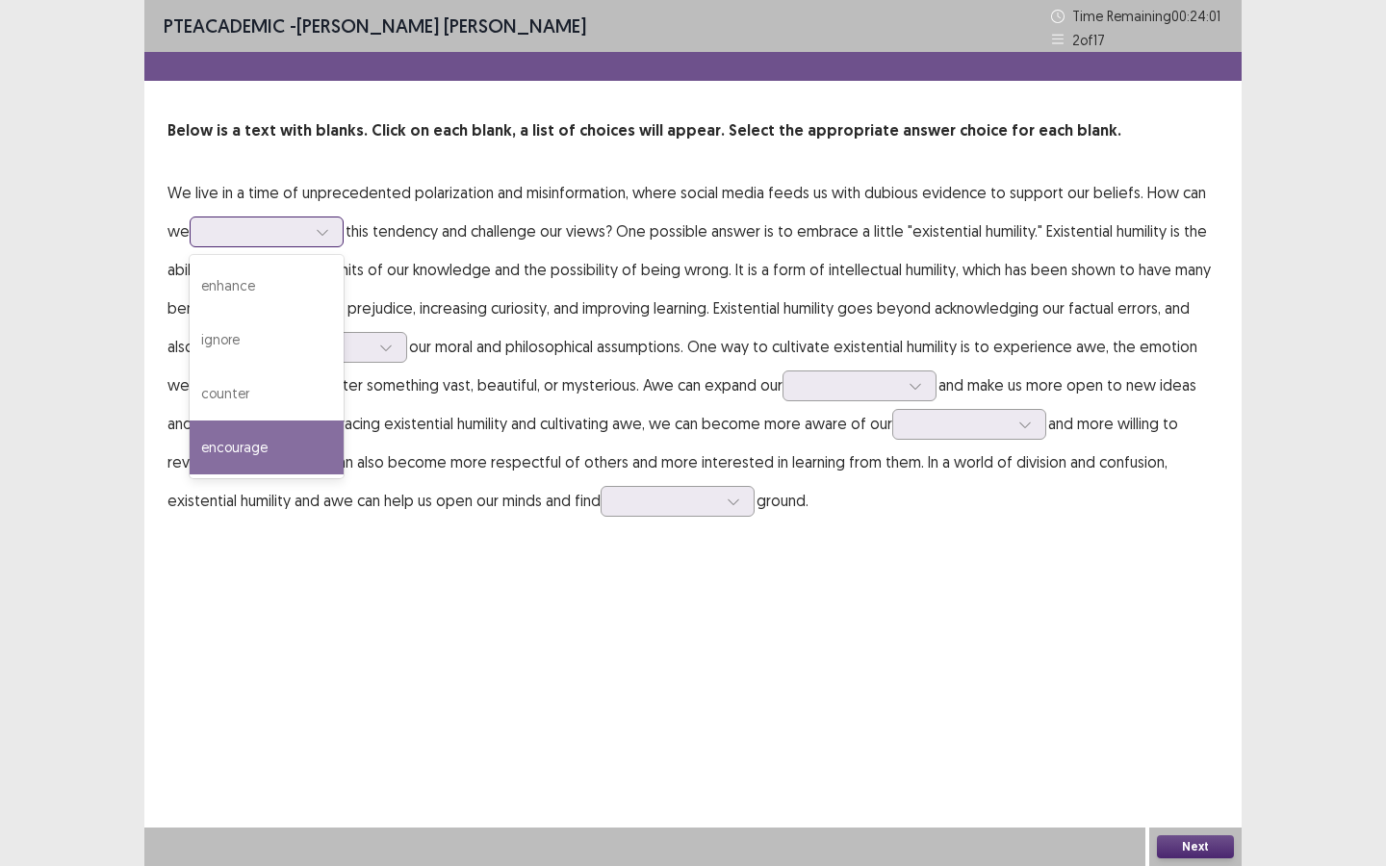
click at [246, 450] on div "encourage" at bounding box center [267, 447] width 154 height 54
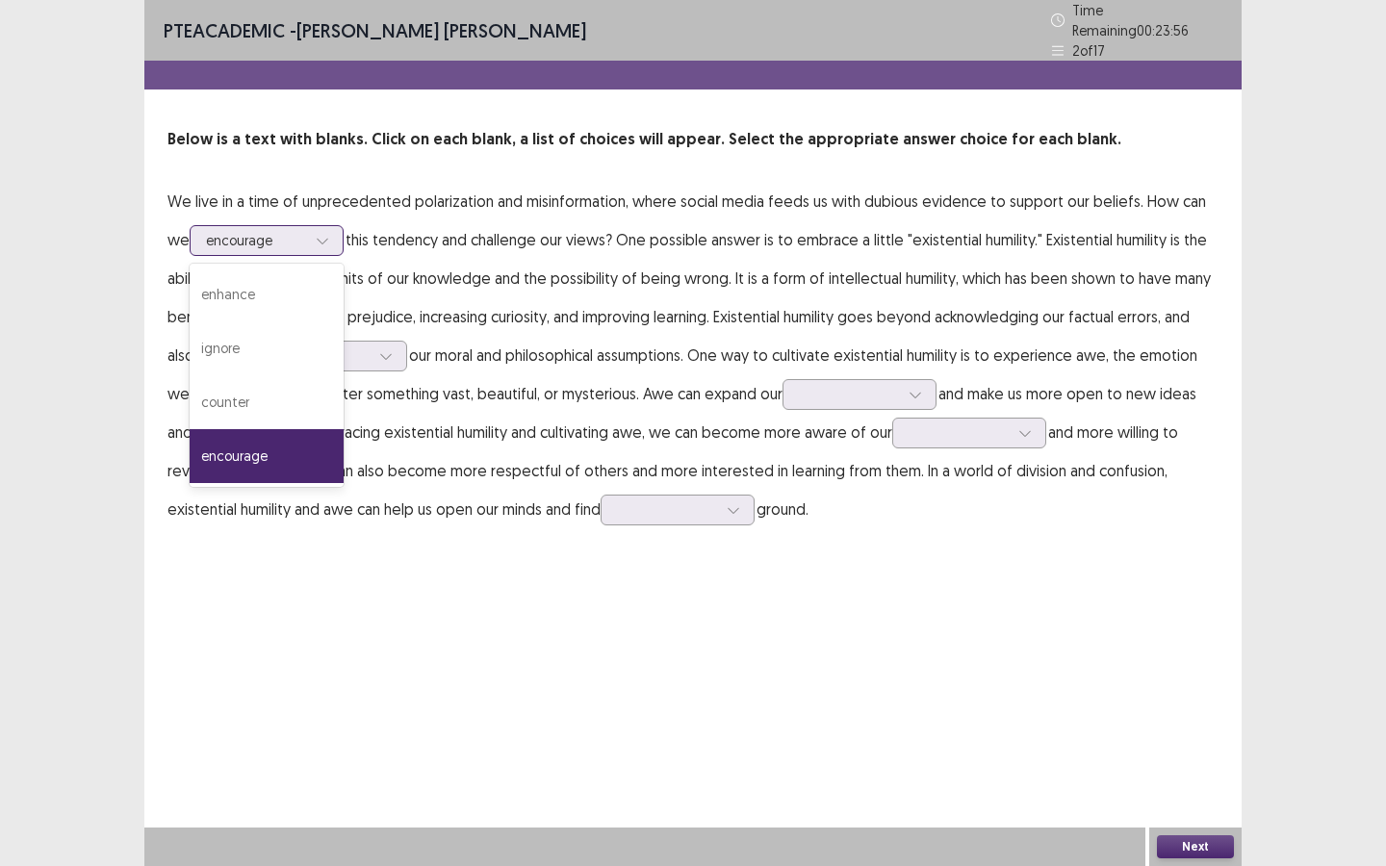
drag, startPoint x: 304, startPoint y: 235, endPoint x: 318, endPoint y: 222, distance: 19.1
click at [304, 235] on div at bounding box center [256, 240] width 100 height 18
click at [251, 338] on div "ignore" at bounding box center [267, 348] width 154 height 54
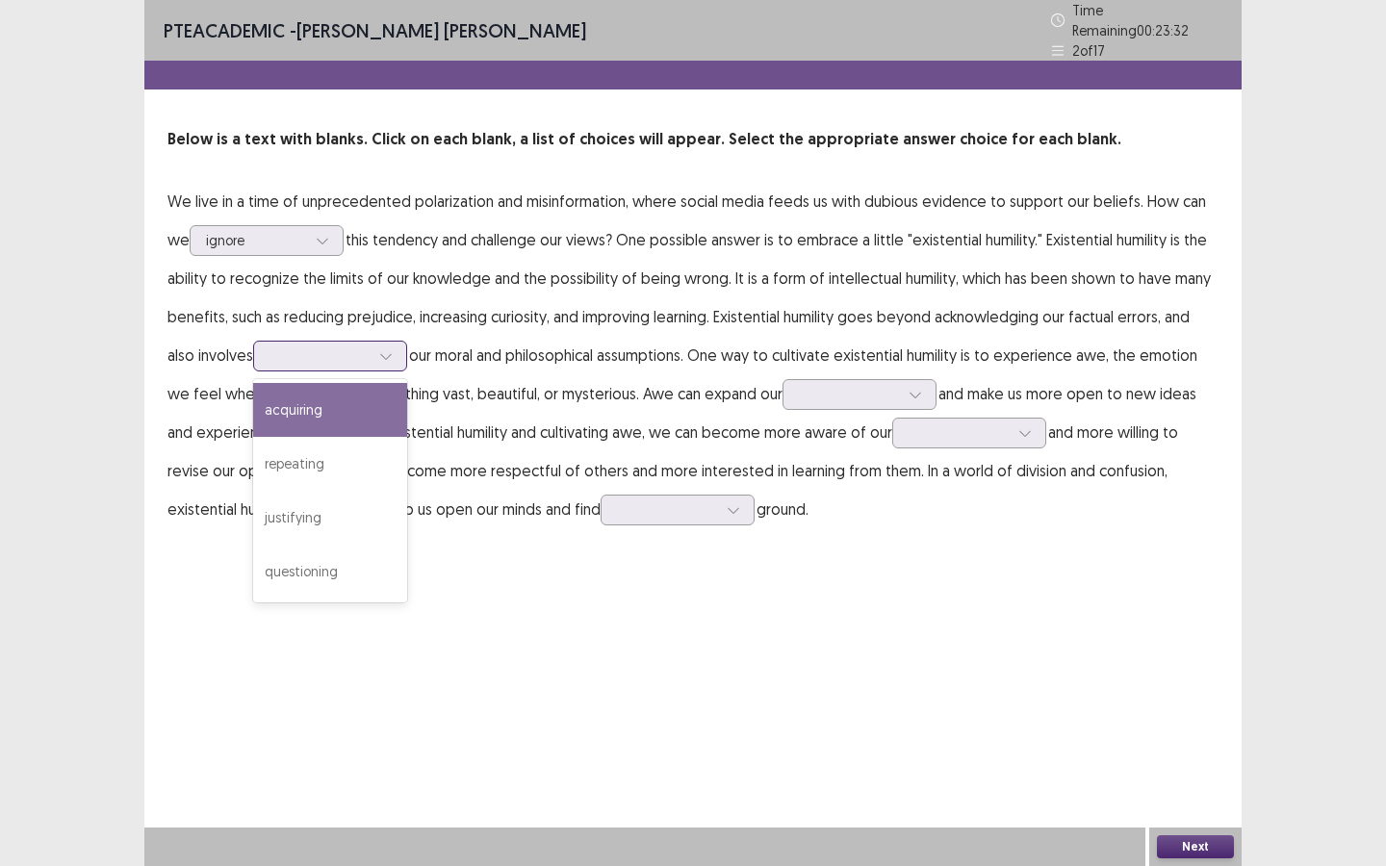
click at [319, 352] on div at bounding box center [319, 355] width 100 height 18
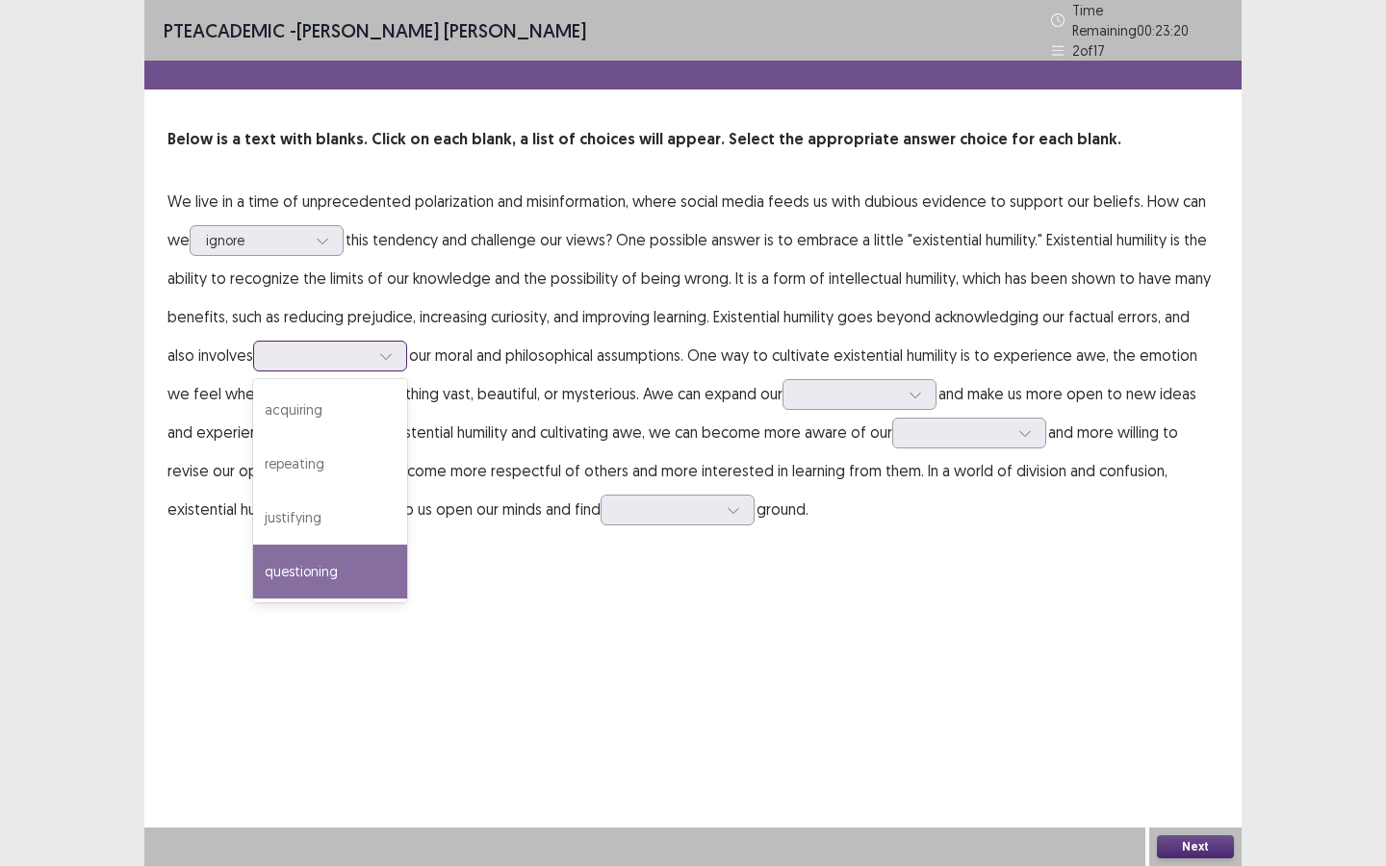
click at [336, 563] on div "questioning" at bounding box center [330, 572] width 154 height 54
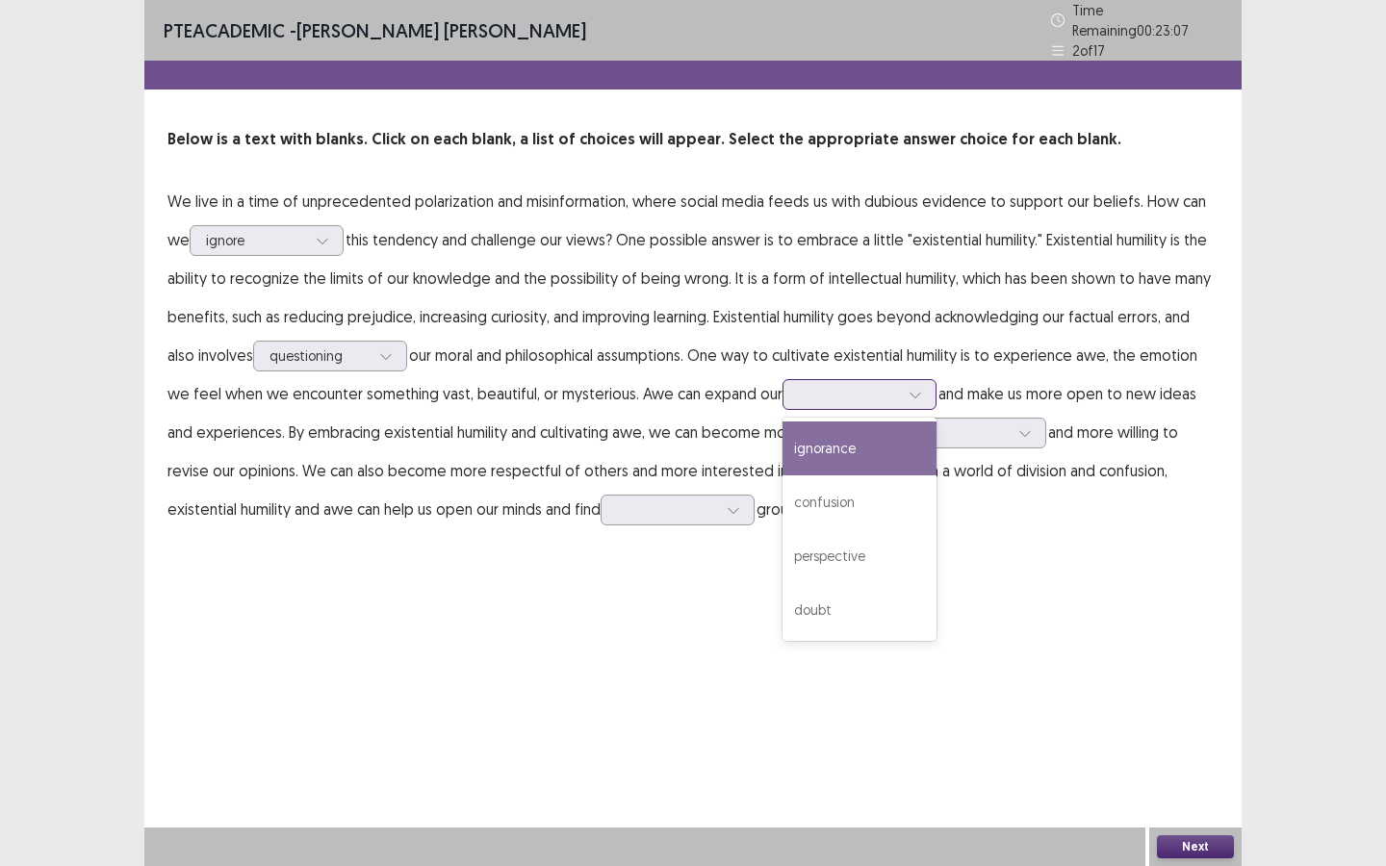
click at [833, 385] on div at bounding box center [849, 394] width 100 height 18
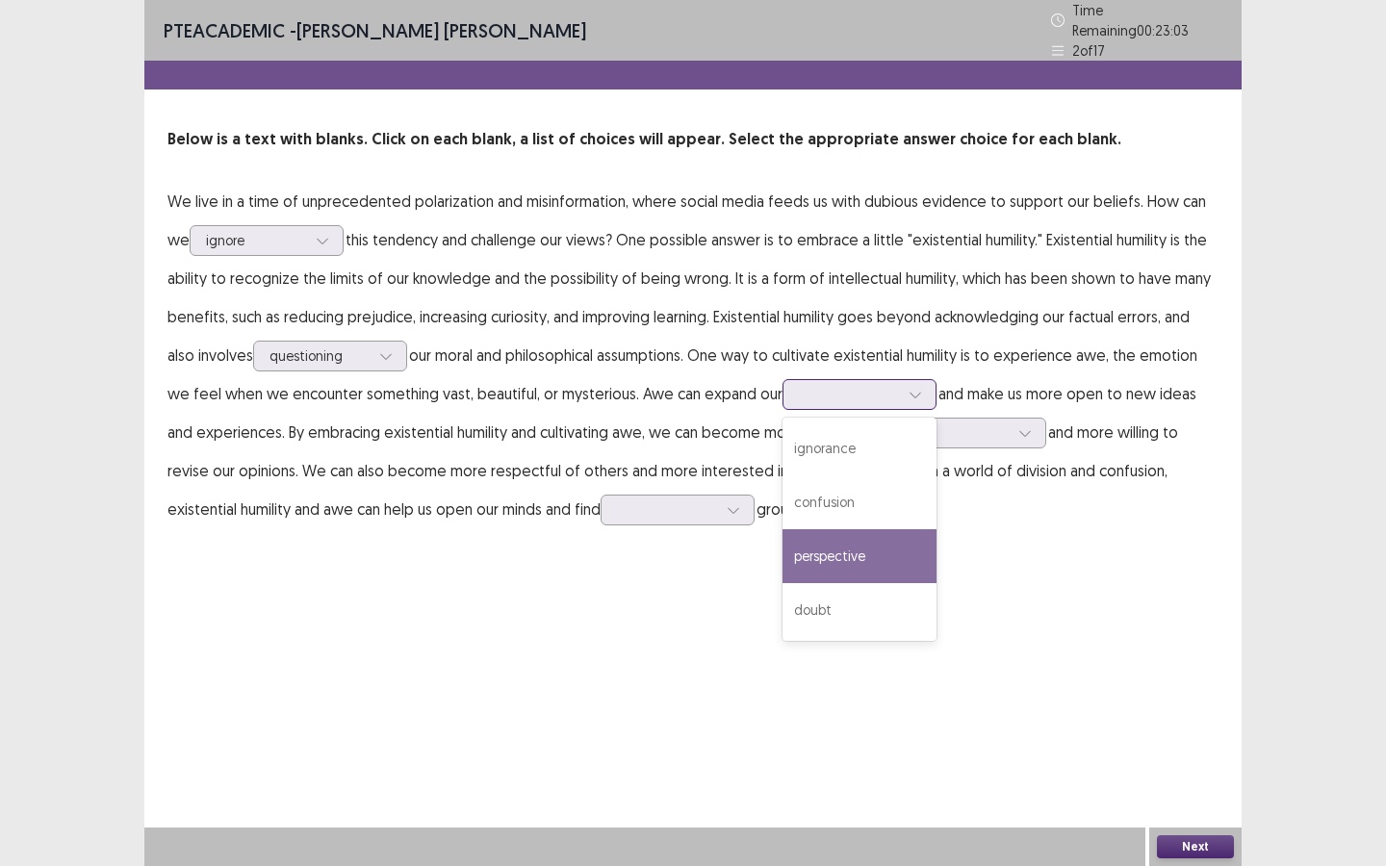
click at [853, 552] on div "perspective" at bounding box center [859, 556] width 154 height 54
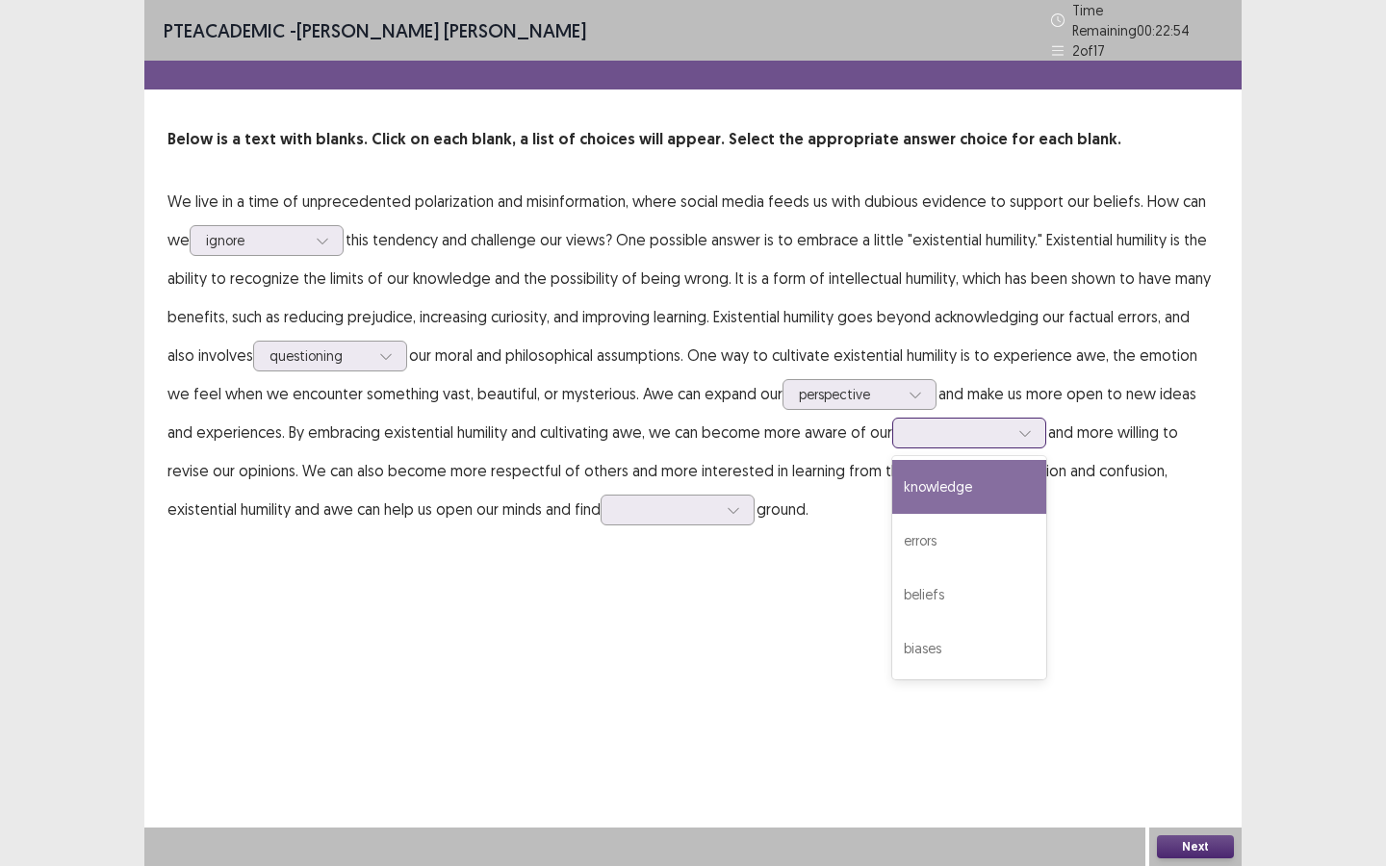
click at [926, 429] on div at bounding box center [958, 432] width 100 height 18
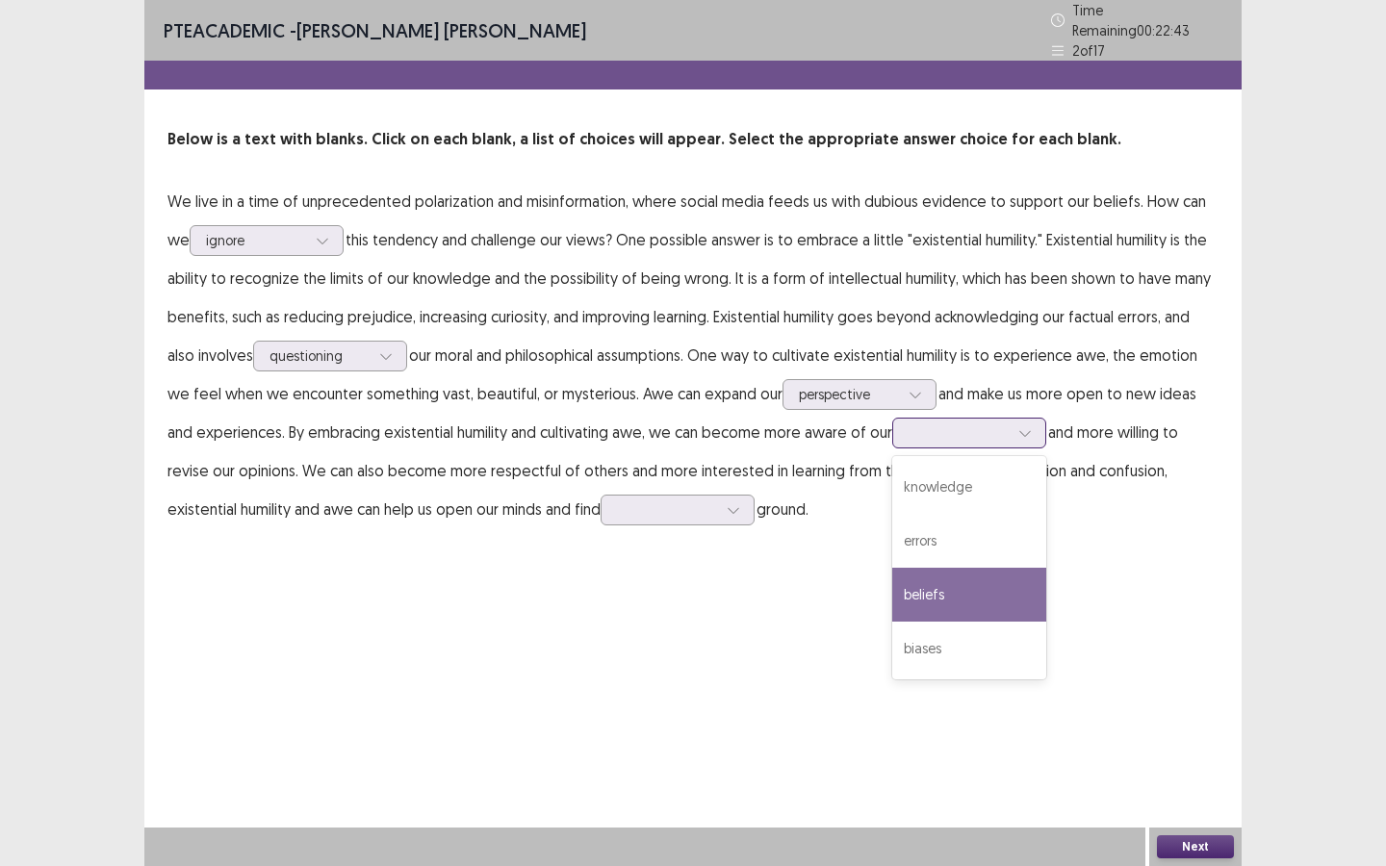
click at [963, 592] on div "beliefs" at bounding box center [969, 595] width 154 height 54
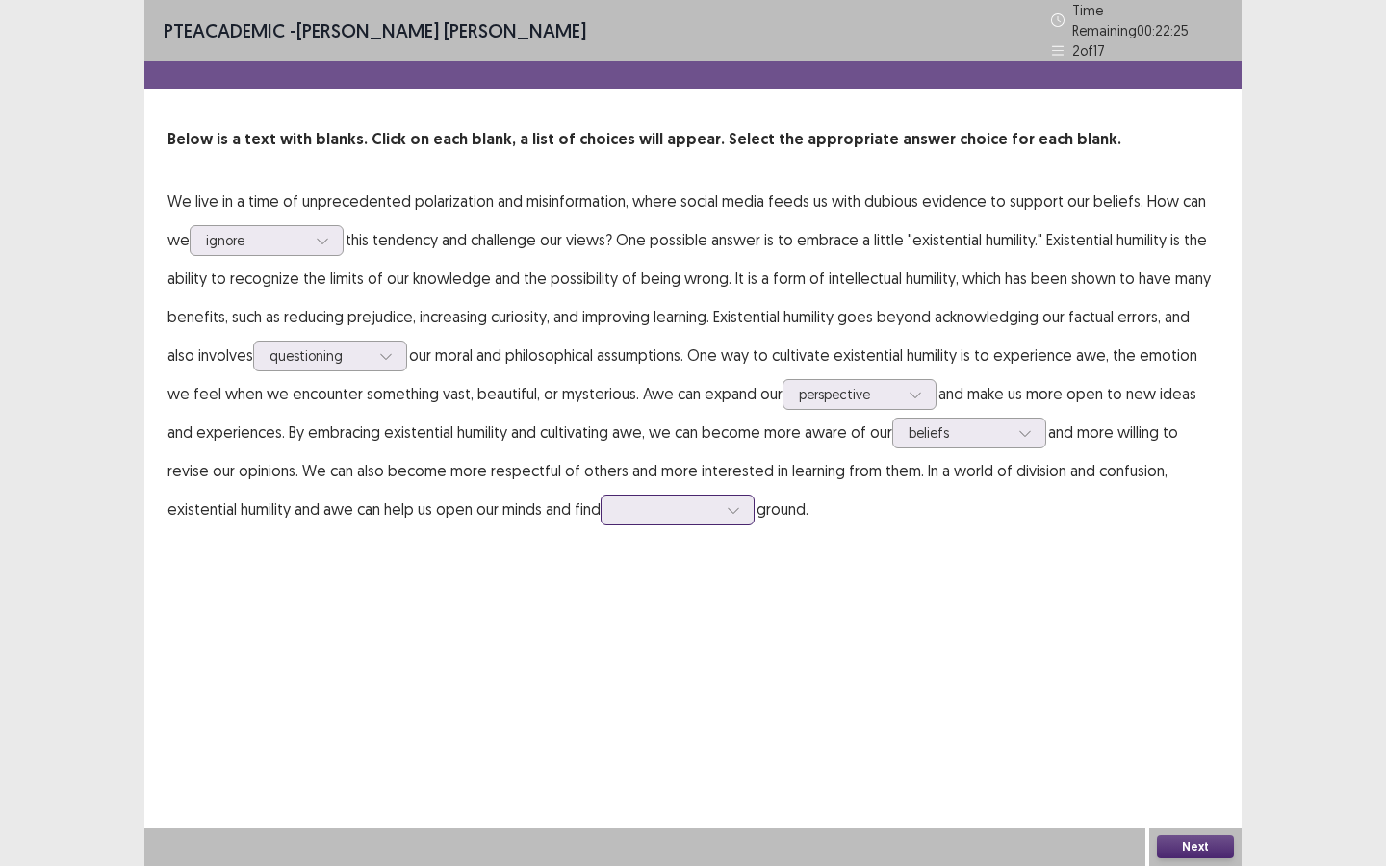
click at [646, 500] on div at bounding box center [667, 509] width 100 height 18
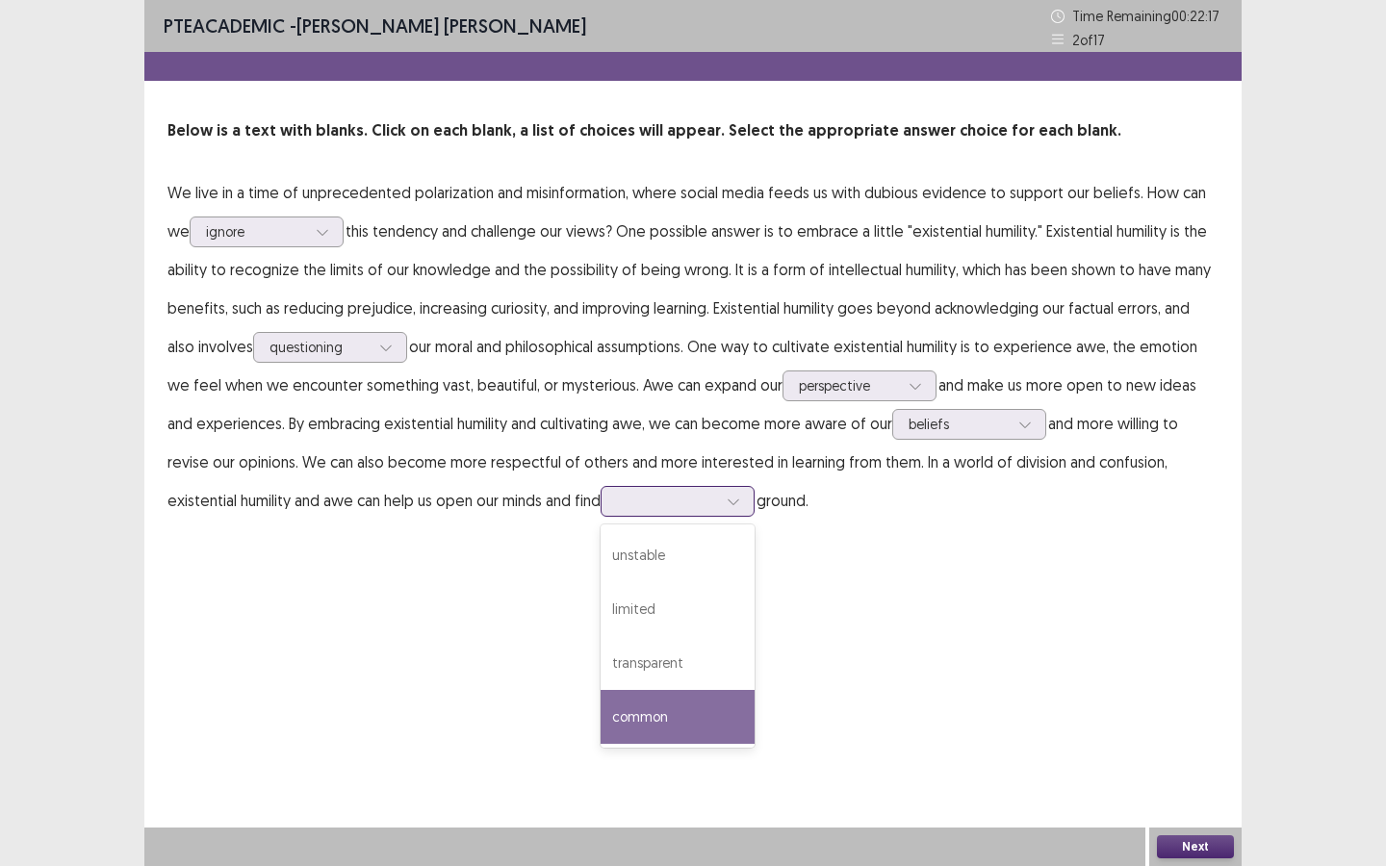
click at [679, 720] on div "common" at bounding box center [677, 717] width 154 height 54
click at [1209, 780] on button "Next" at bounding box center [1195, 846] width 77 height 23
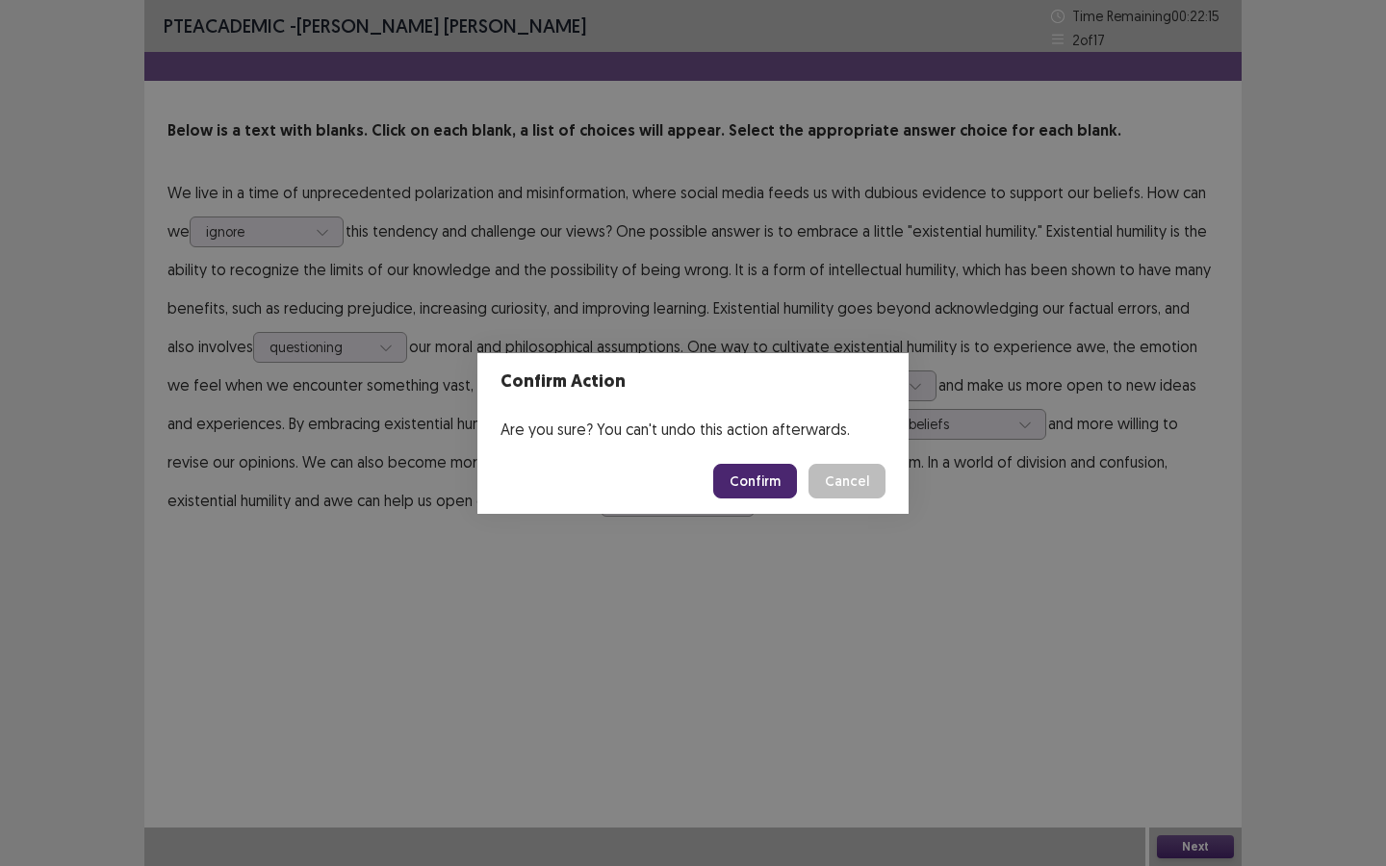
click at [737, 479] on button "Confirm" at bounding box center [755, 481] width 84 height 35
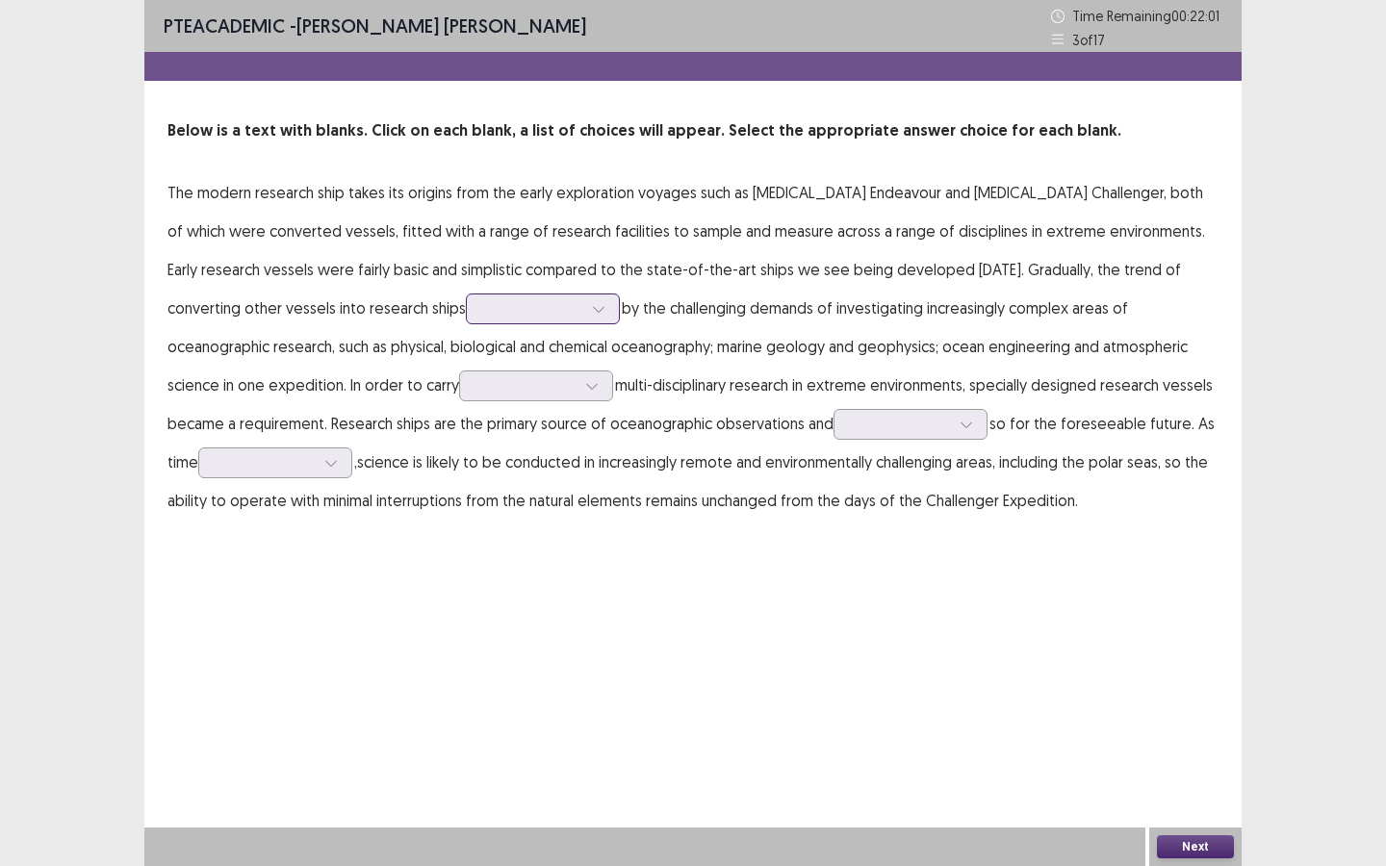
click at [482, 309] on div at bounding box center [532, 308] width 100 height 18
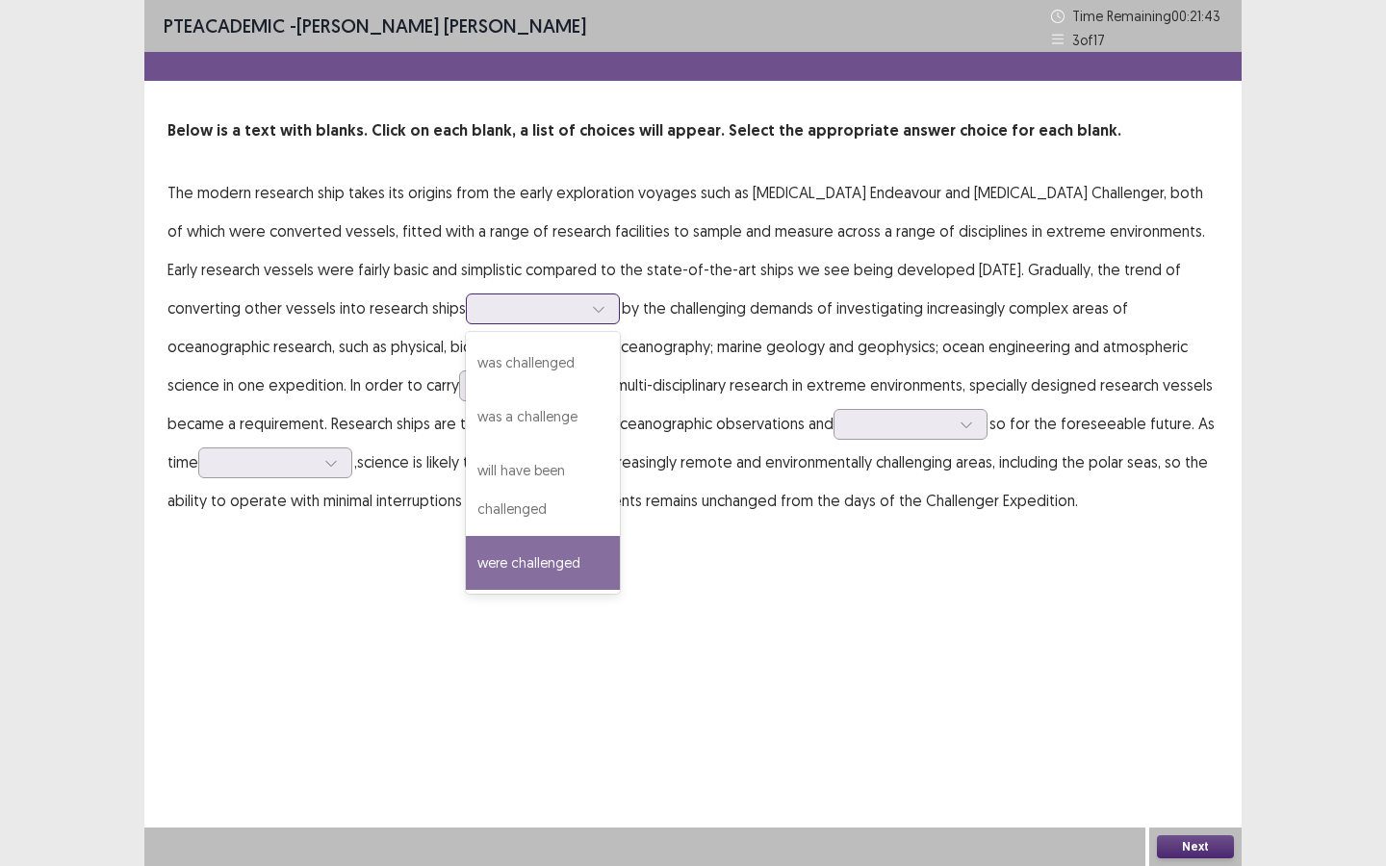
click at [466, 569] on div "were challenged" at bounding box center [543, 563] width 154 height 54
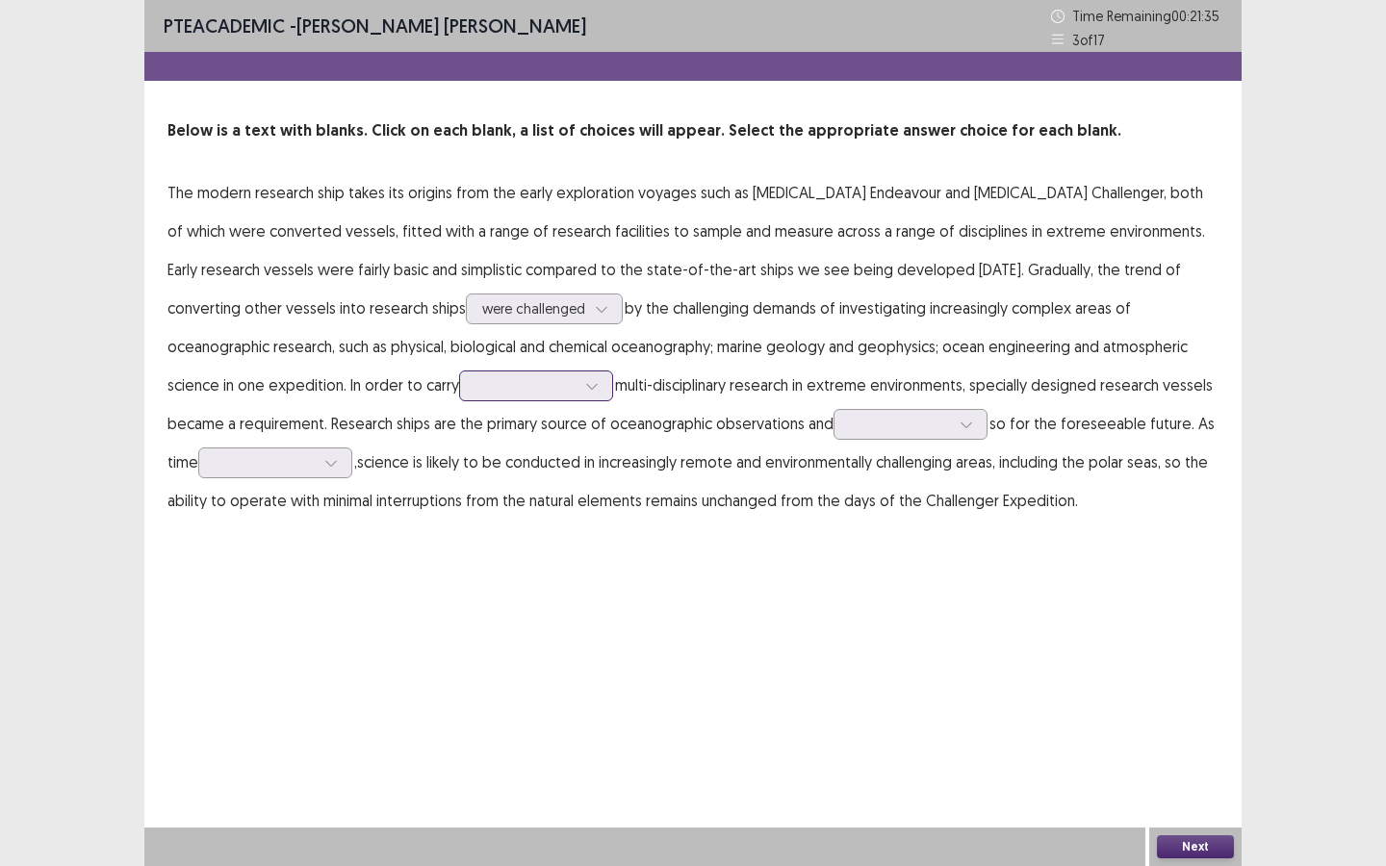
click at [475, 381] on div at bounding box center [525, 385] width 100 height 18
click at [459, 496] on div "through" at bounding box center [536, 494] width 154 height 54
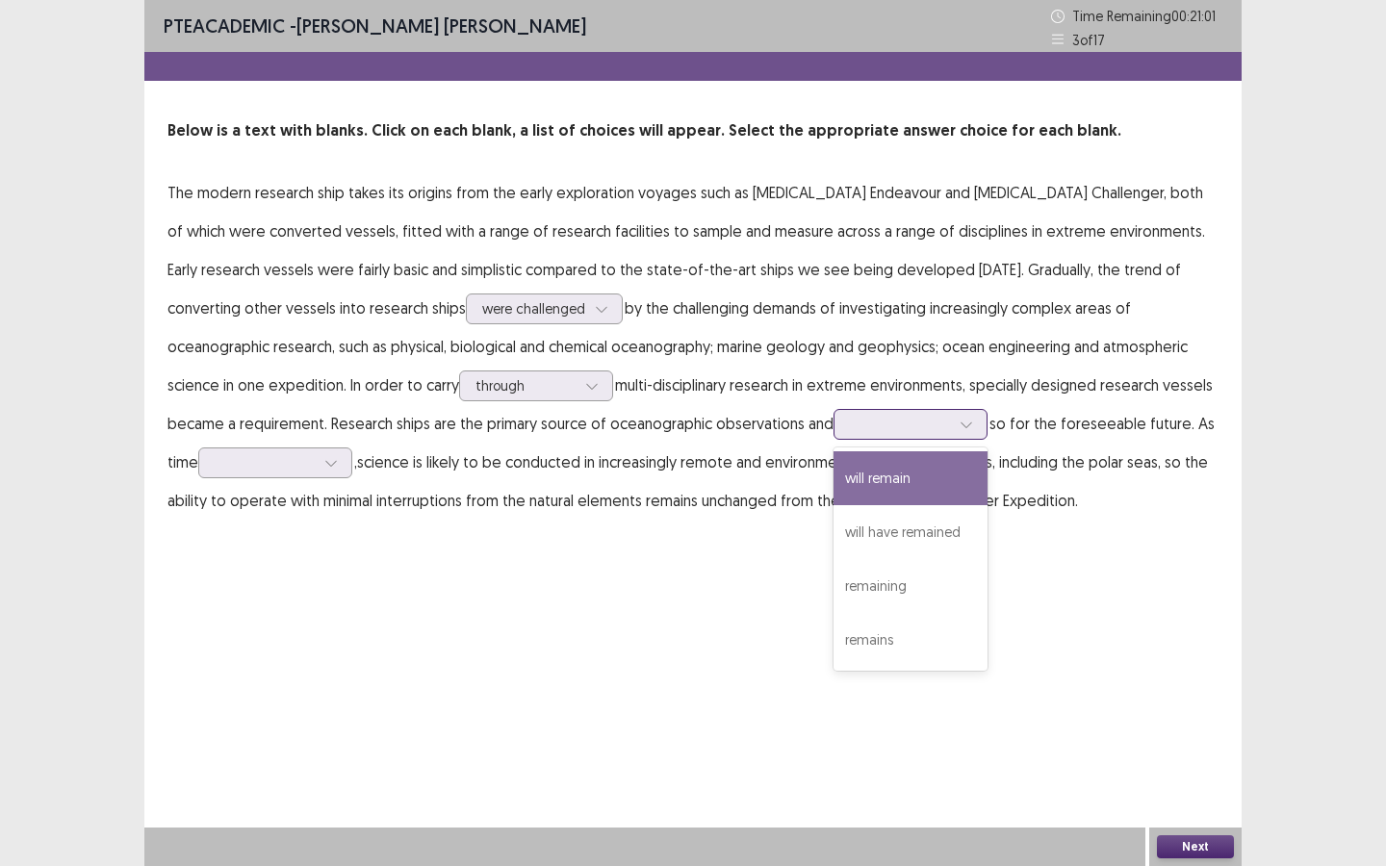
click at [850, 431] on div at bounding box center [900, 424] width 100 height 18
click at [833, 486] on div "will remain" at bounding box center [910, 478] width 154 height 54
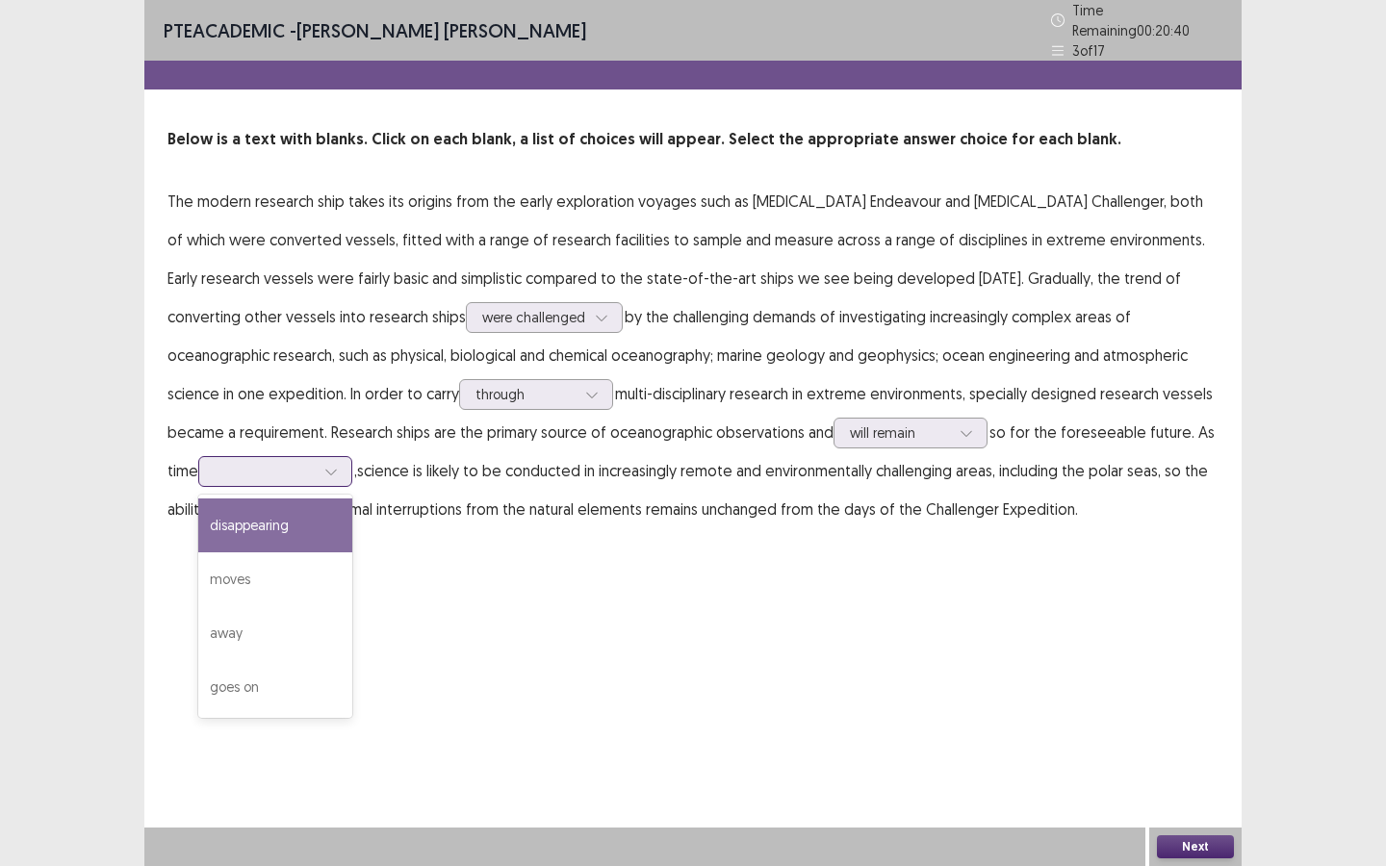
click at [315, 462] on div at bounding box center [265, 471] width 100 height 18
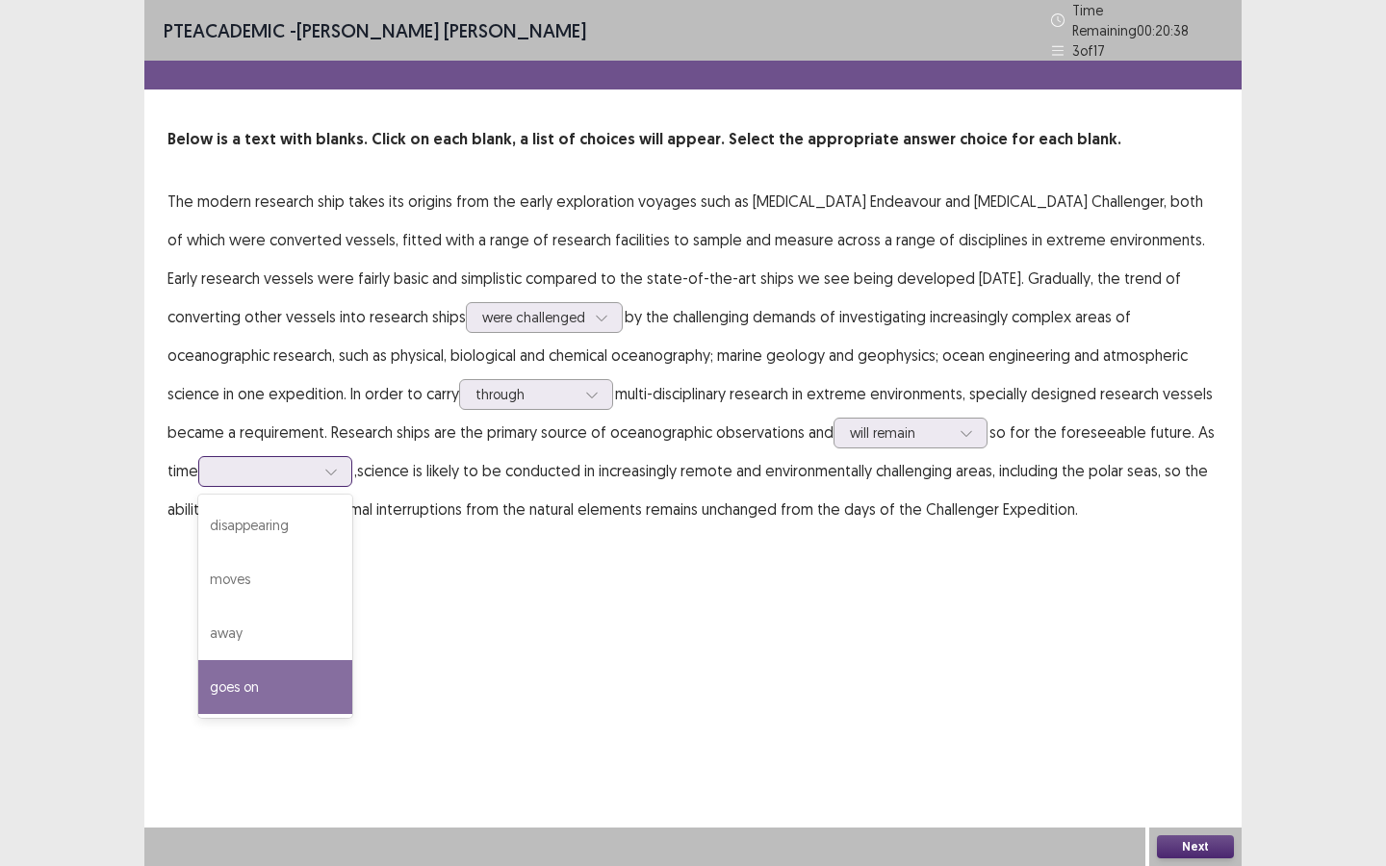
click at [352, 660] on div "goes on" at bounding box center [275, 687] width 154 height 54
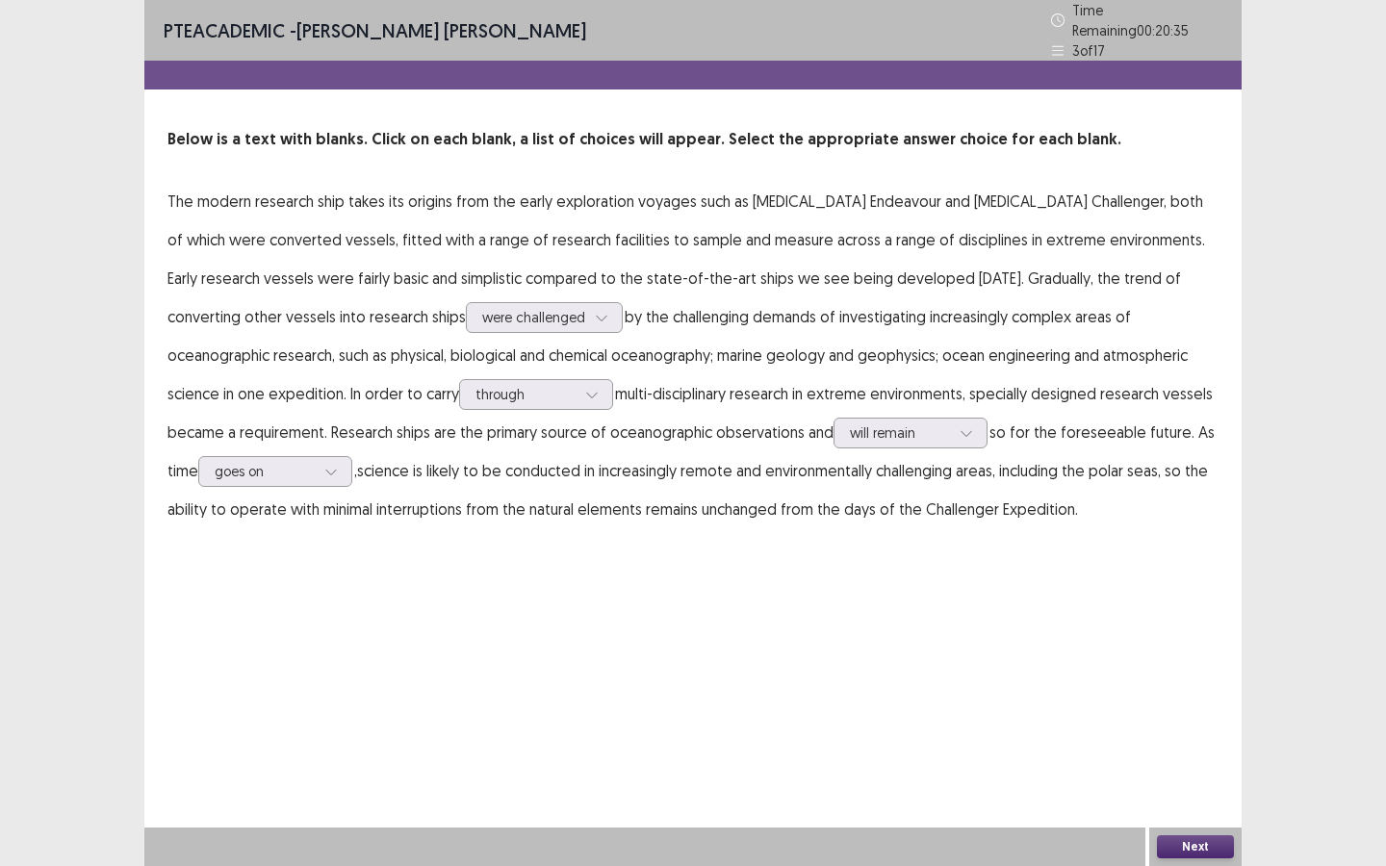
click at [1187, 780] on button "Next" at bounding box center [1195, 846] width 77 height 23
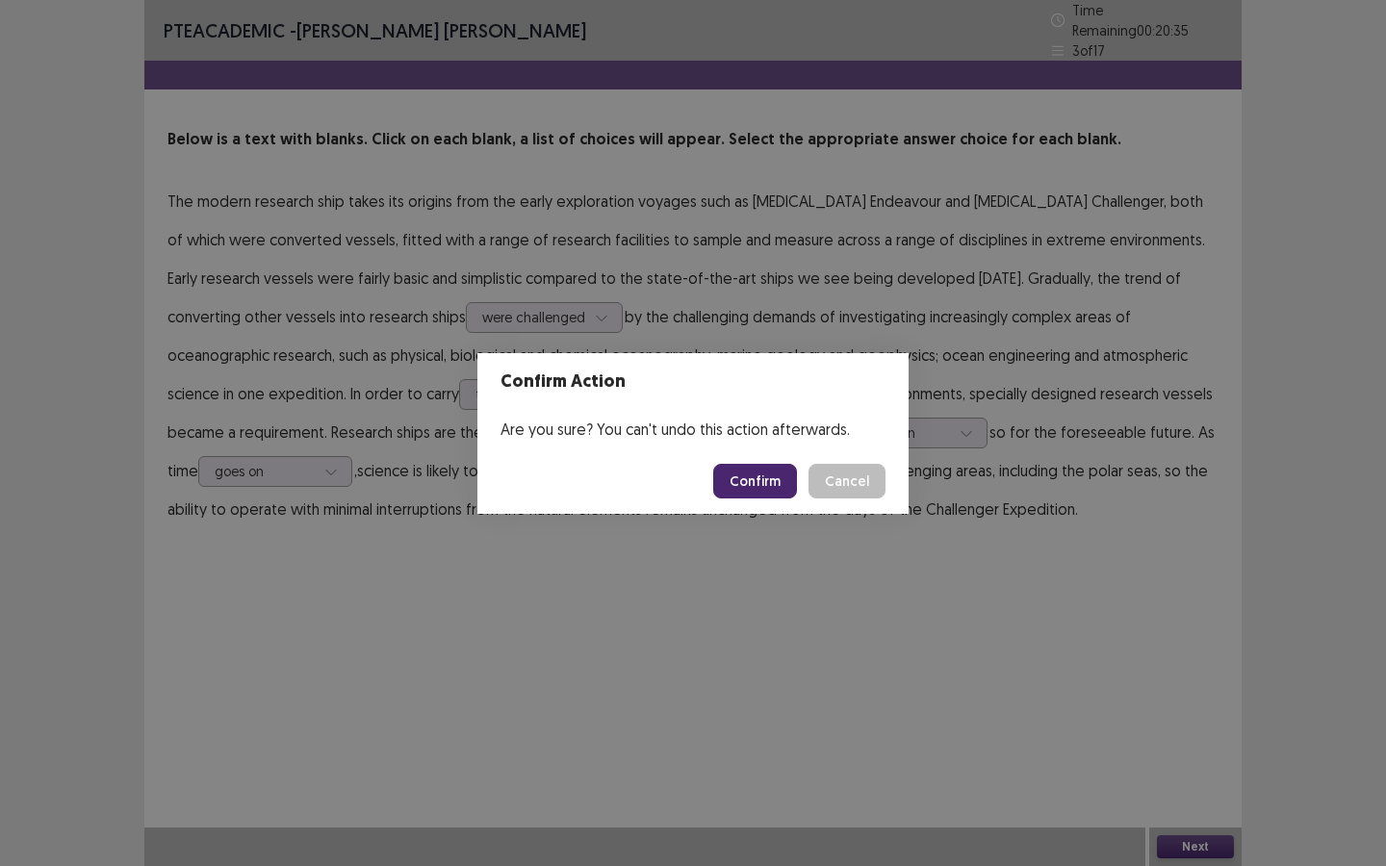
click at [786, 490] on button "Confirm" at bounding box center [755, 481] width 84 height 35
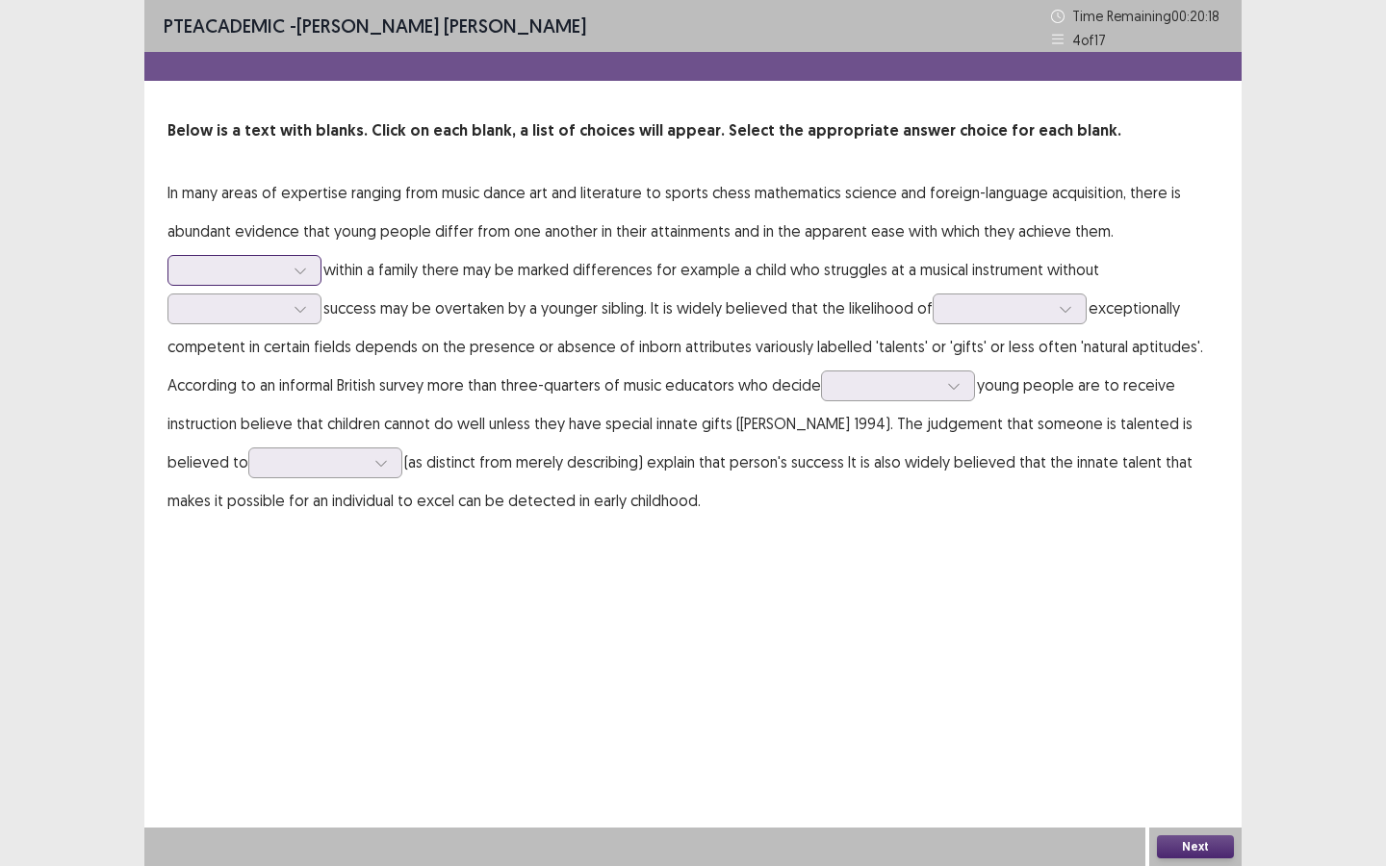
click at [221, 269] on div at bounding box center [234, 270] width 100 height 18
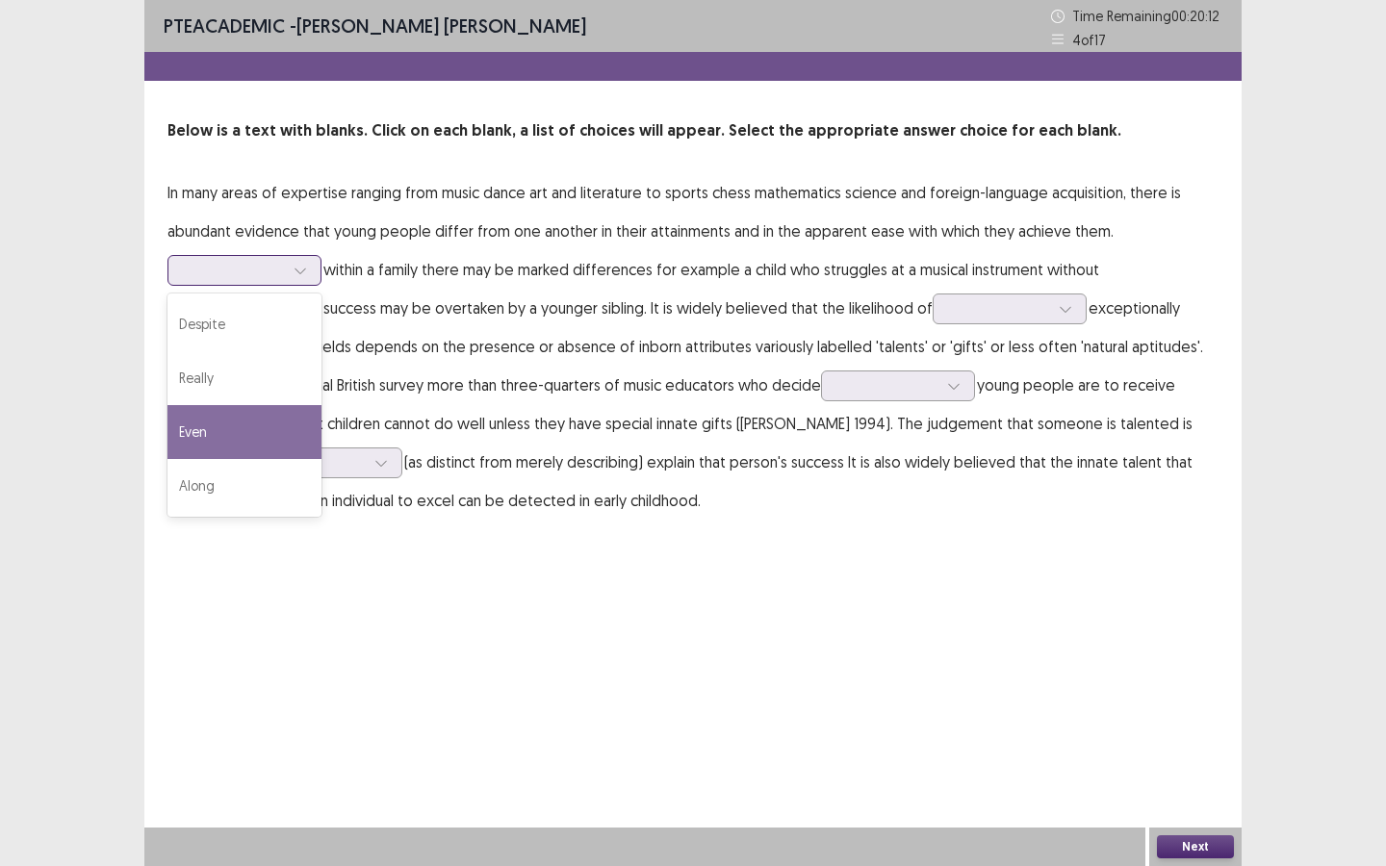
click at [201, 437] on div "Even" at bounding box center [244, 432] width 154 height 54
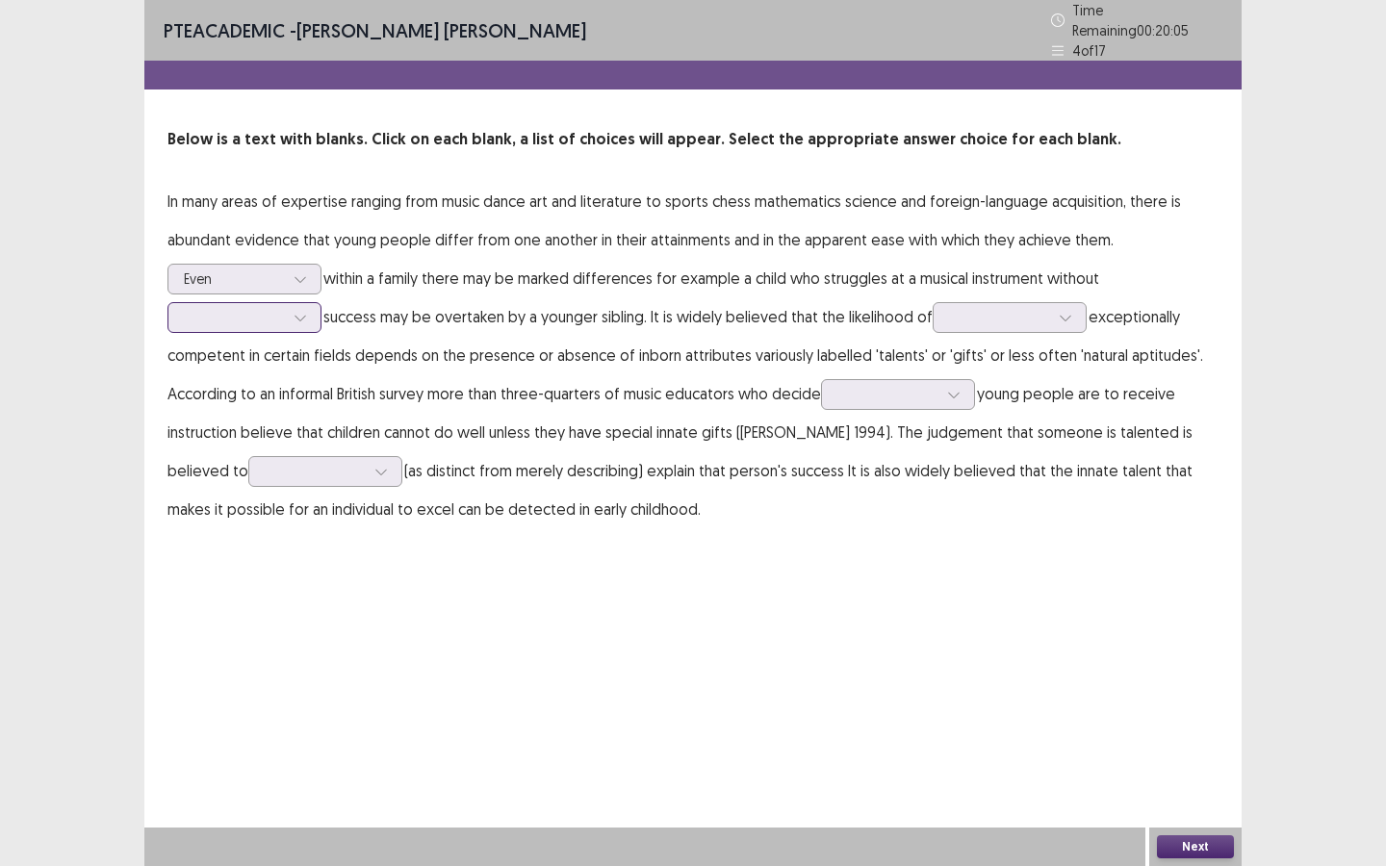
click at [243, 308] on div at bounding box center [234, 317] width 100 height 18
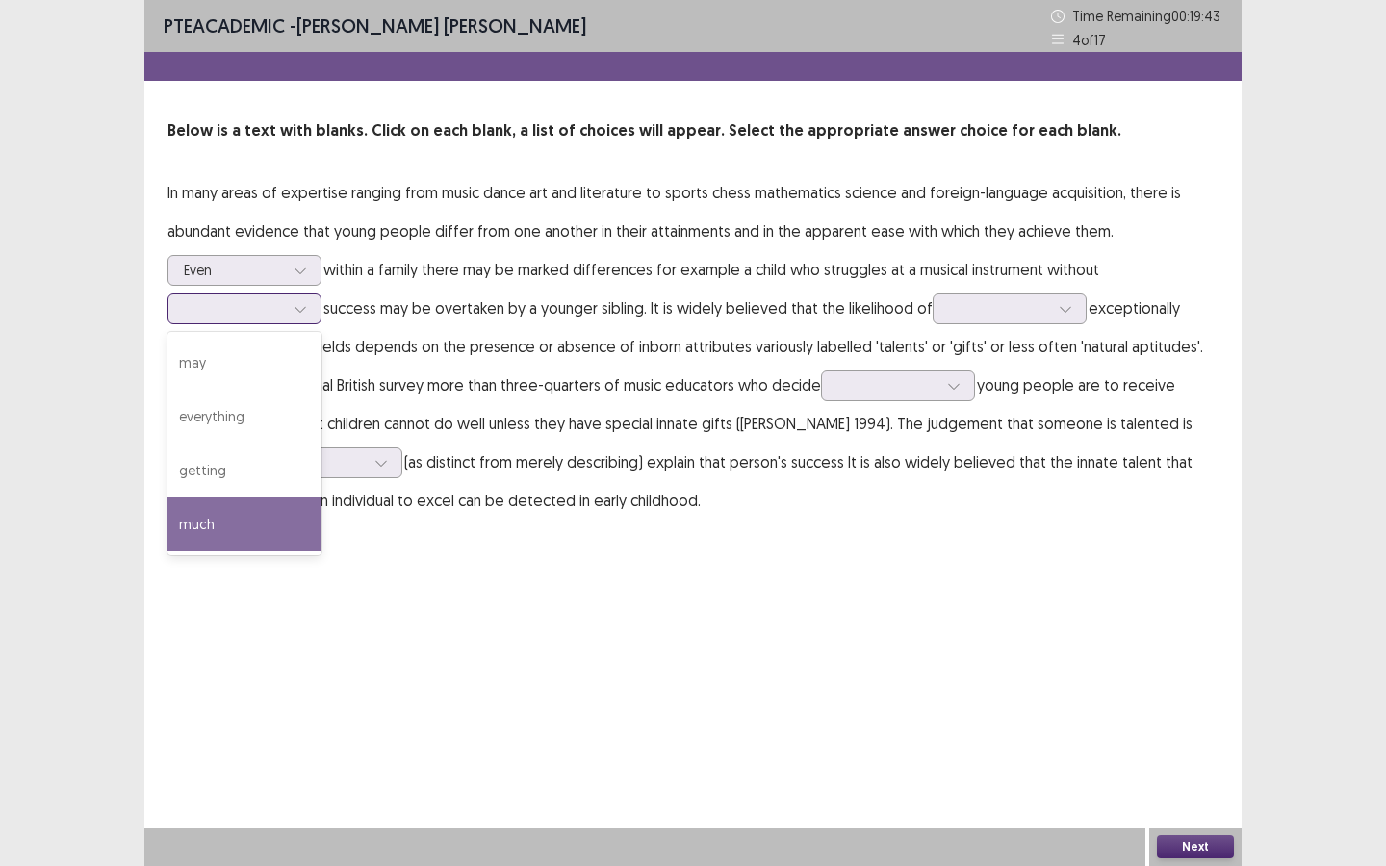
click at [224, 527] on div "much" at bounding box center [244, 524] width 154 height 54
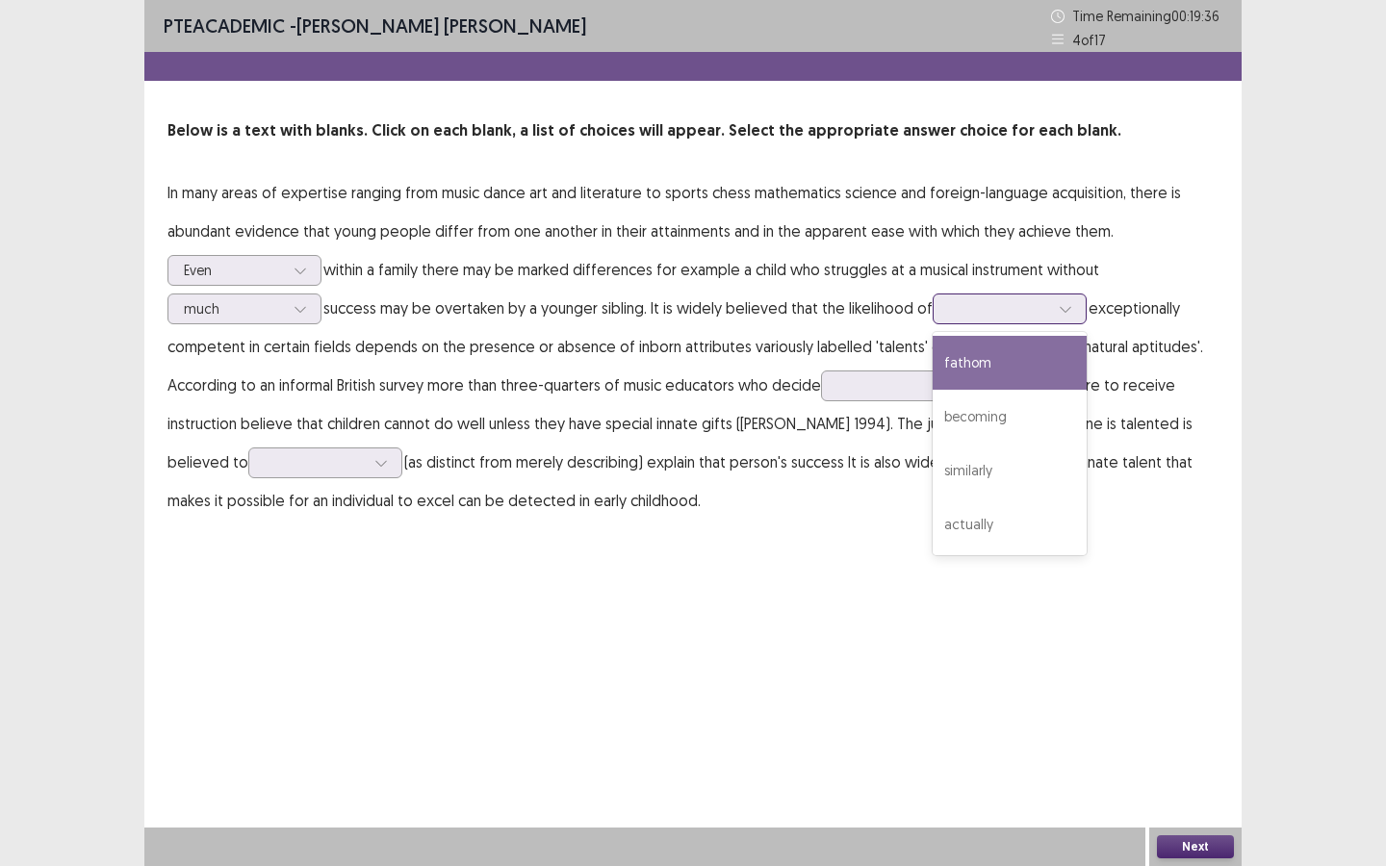
click at [959, 313] on div at bounding box center [999, 308] width 100 height 18
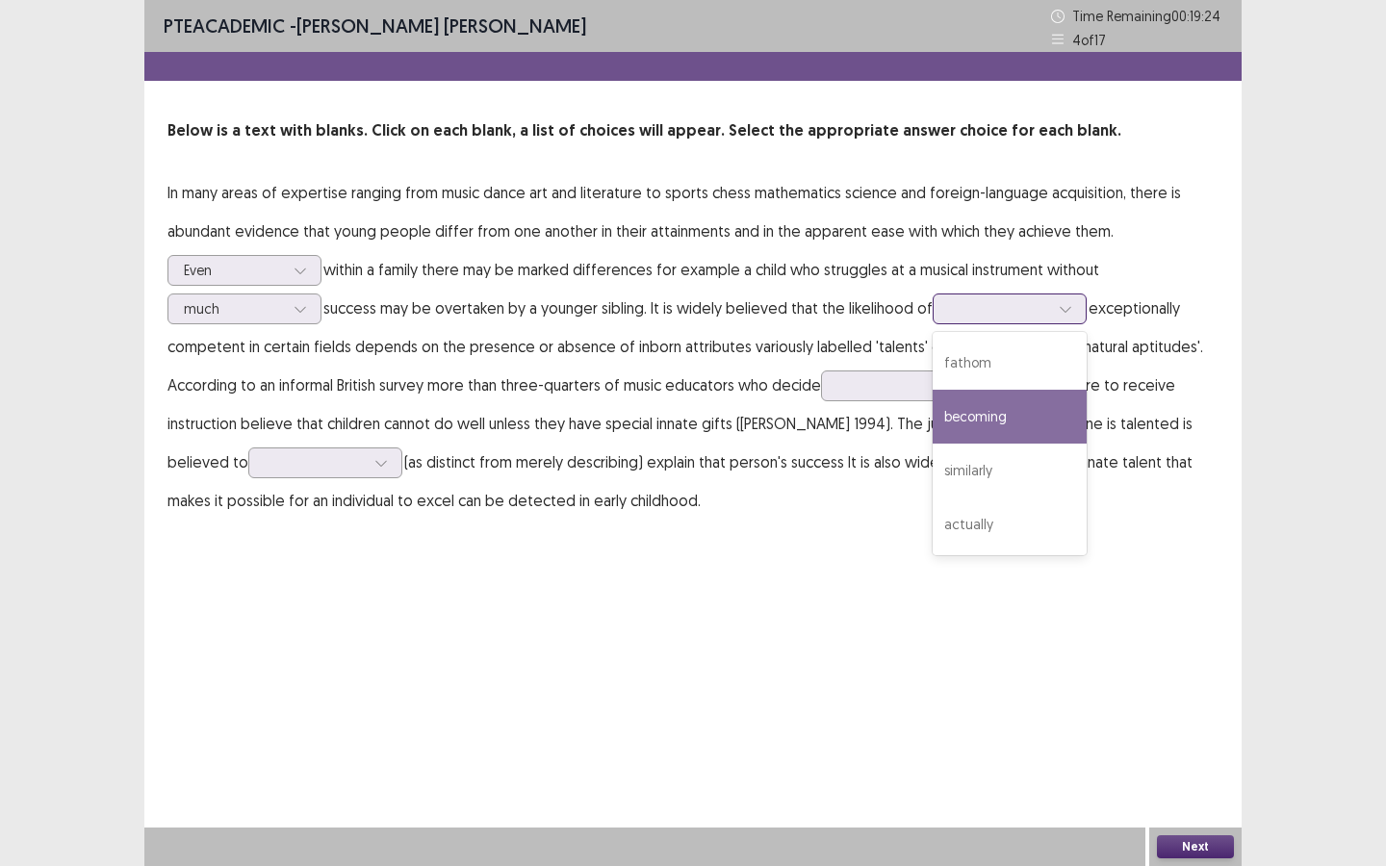
click at [1026, 420] on div "becoming" at bounding box center [1009, 417] width 154 height 54
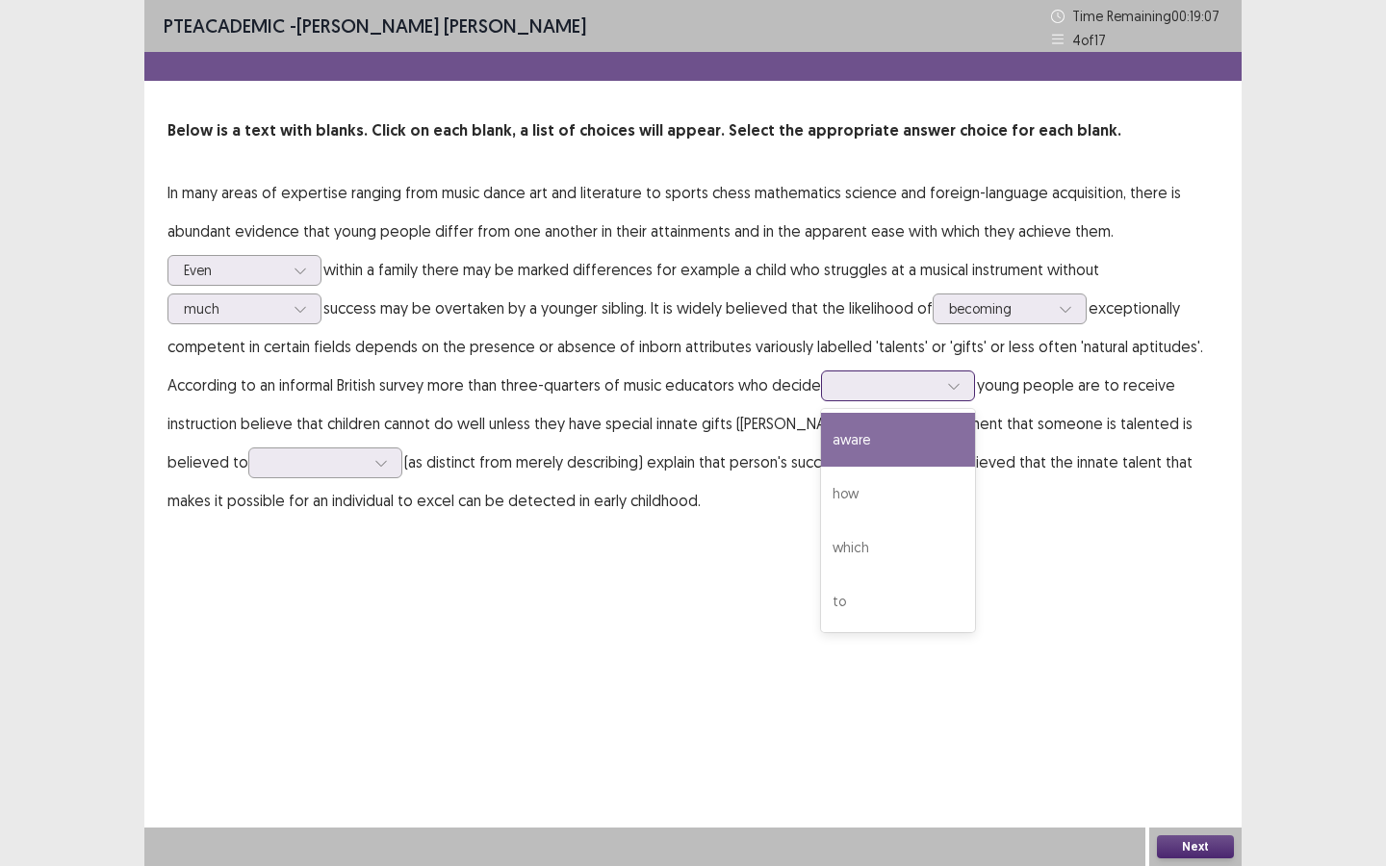
click at [868, 390] on div at bounding box center [887, 385] width 100 height 18
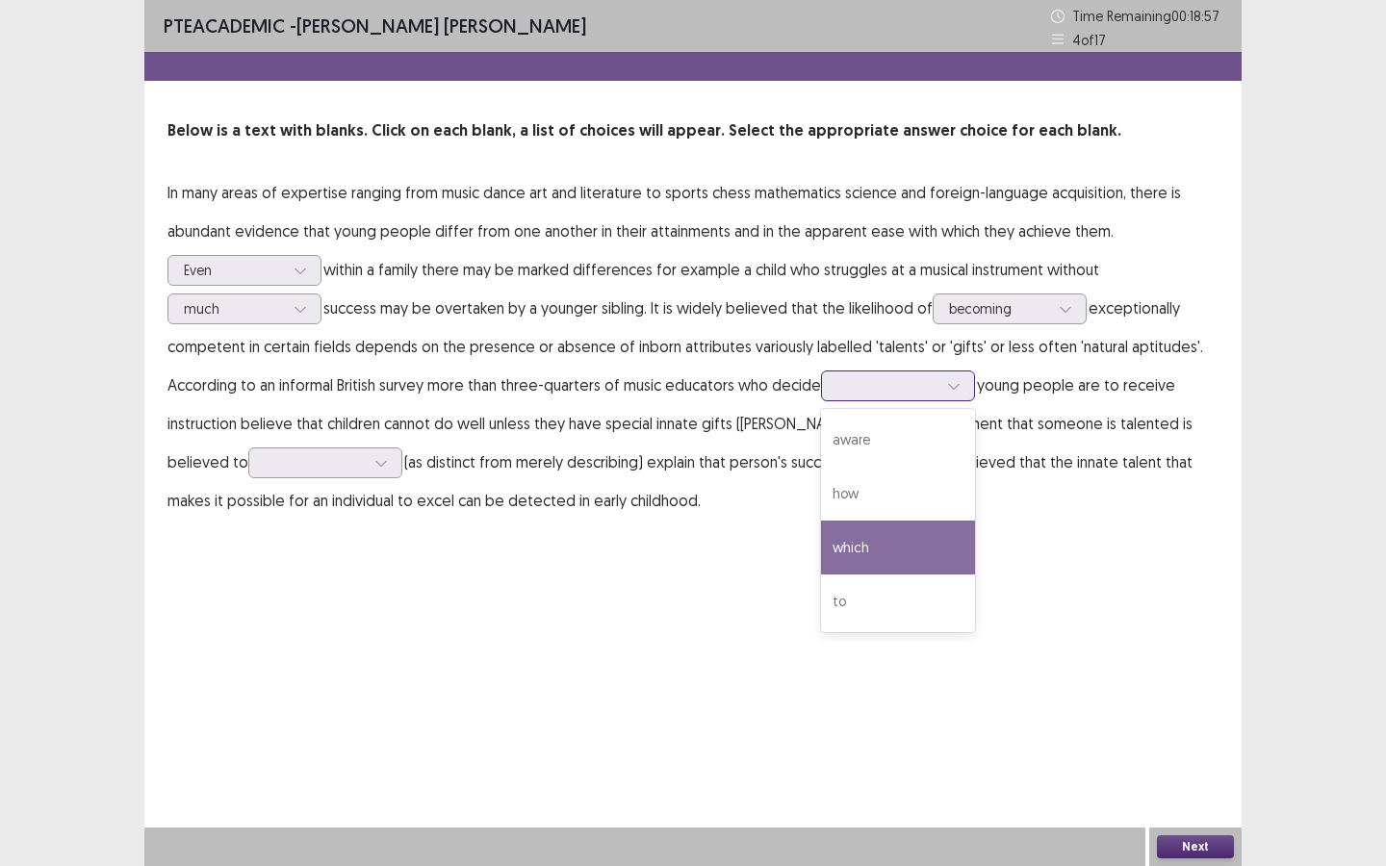
click at [869, 549] on div "which" at bounding box center [898, 548] width 154 height 54
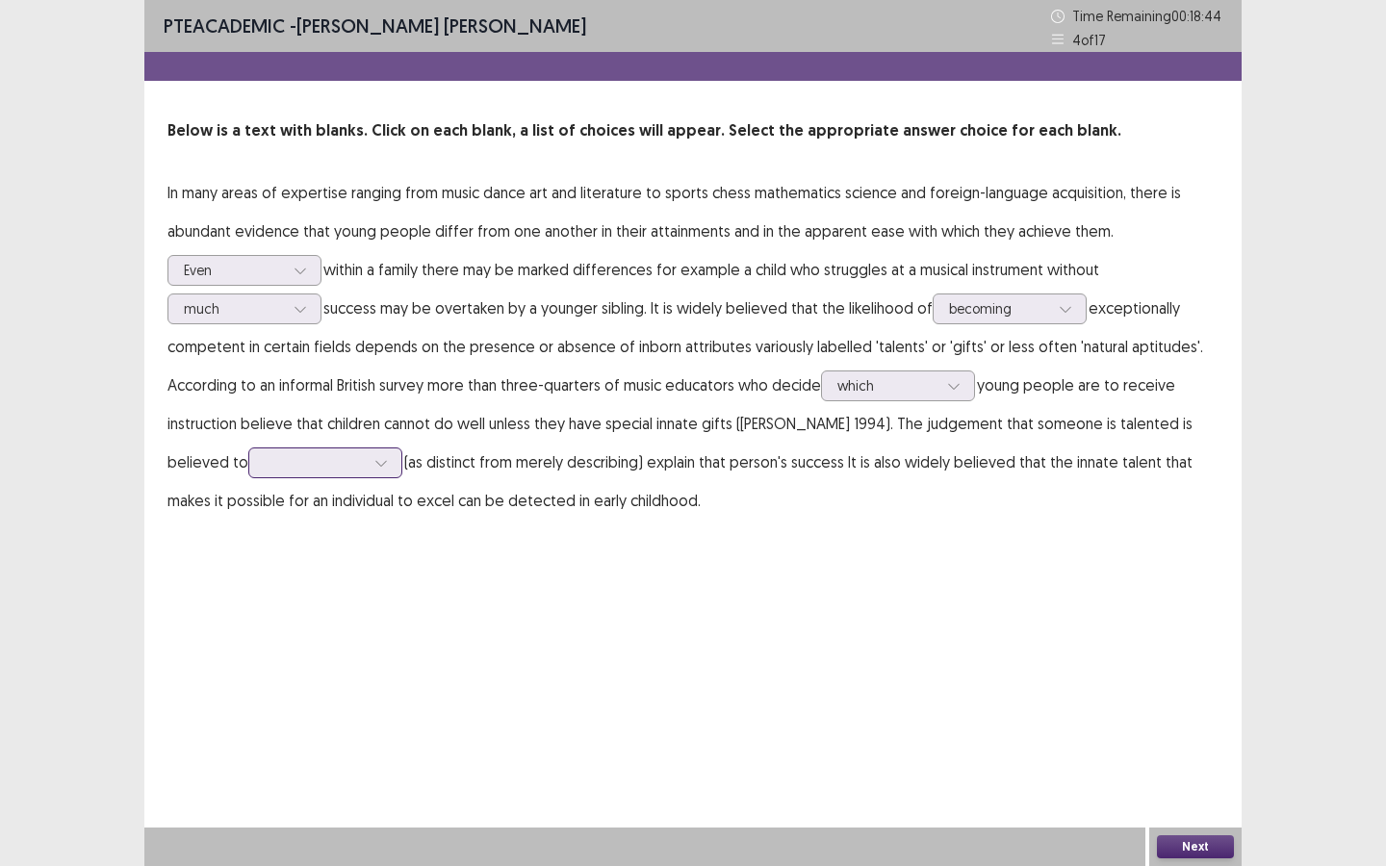
click at [265, 470] on div at bounding box center [315, 462] width 100 height 18
click at [249, 537] on div "aiding" at bounding box center [325, 517] width 154 height 54
click at [1210, 780] on button "Next" at bounding box center [1195, 846] width 77 height 23
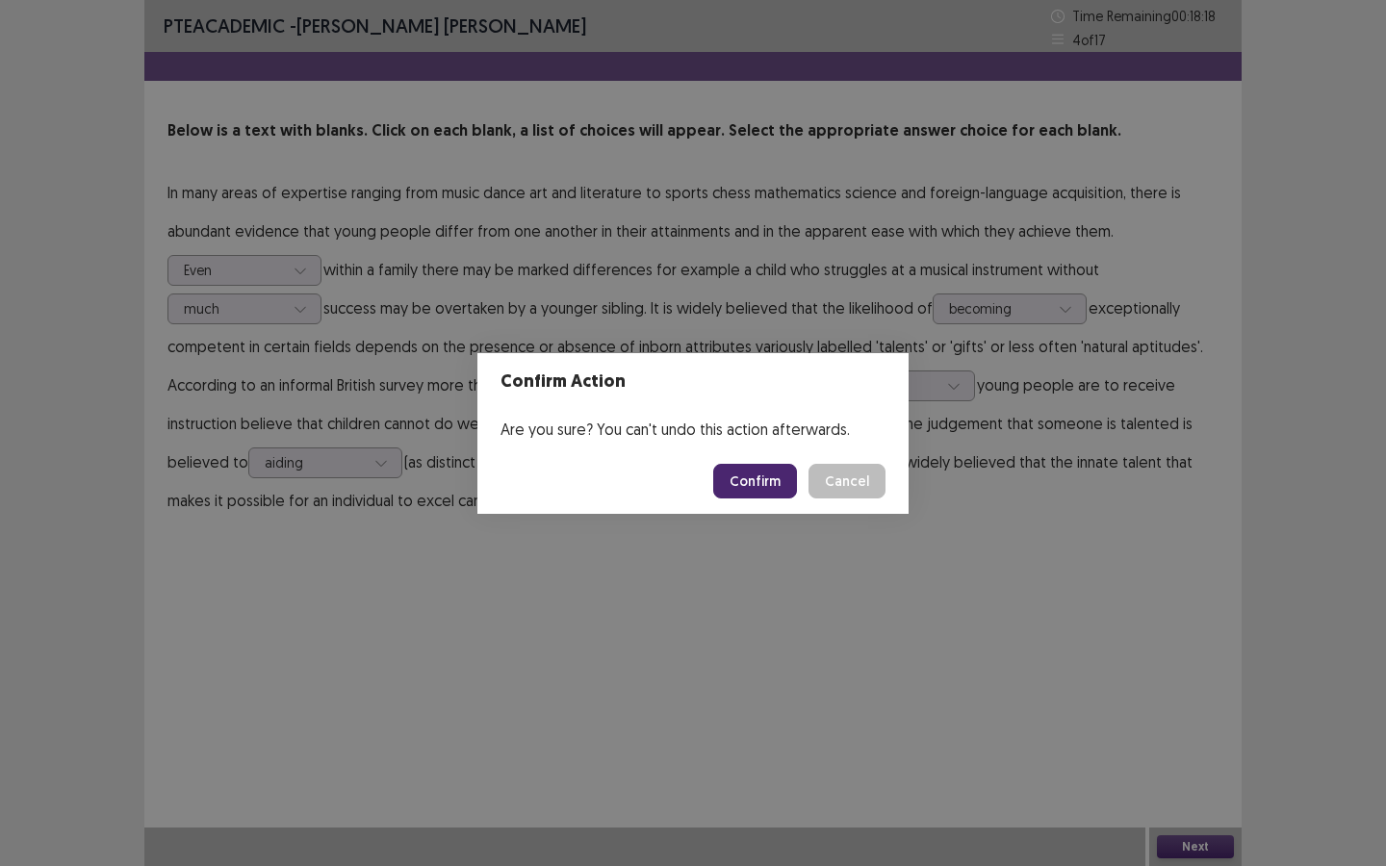
click at [727, 473] on button "Confirm" at bounding box center [755, 481] width 84 height 35
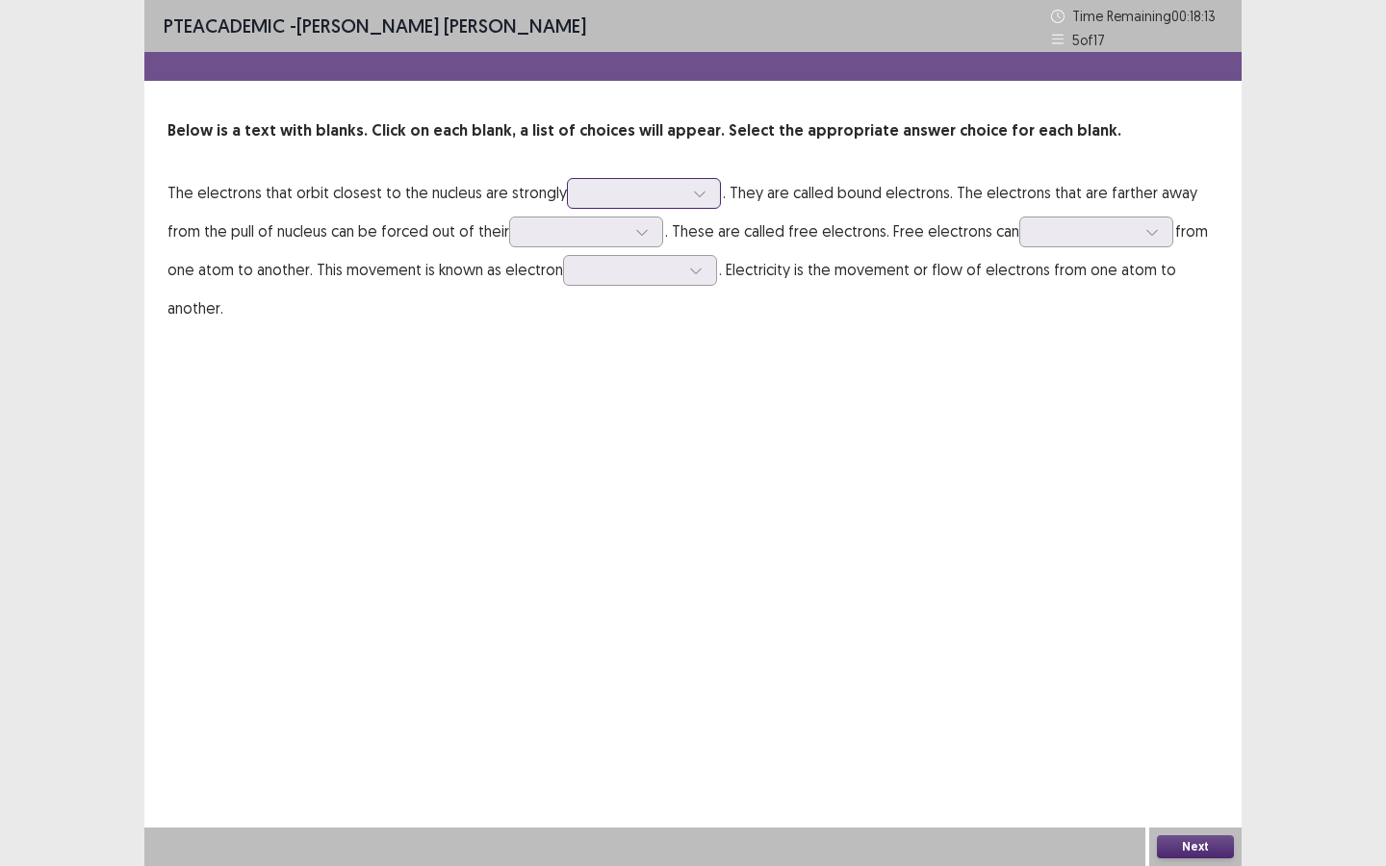
click at [606, 192] on div at bounding box center [633, 193] width 100 height 18
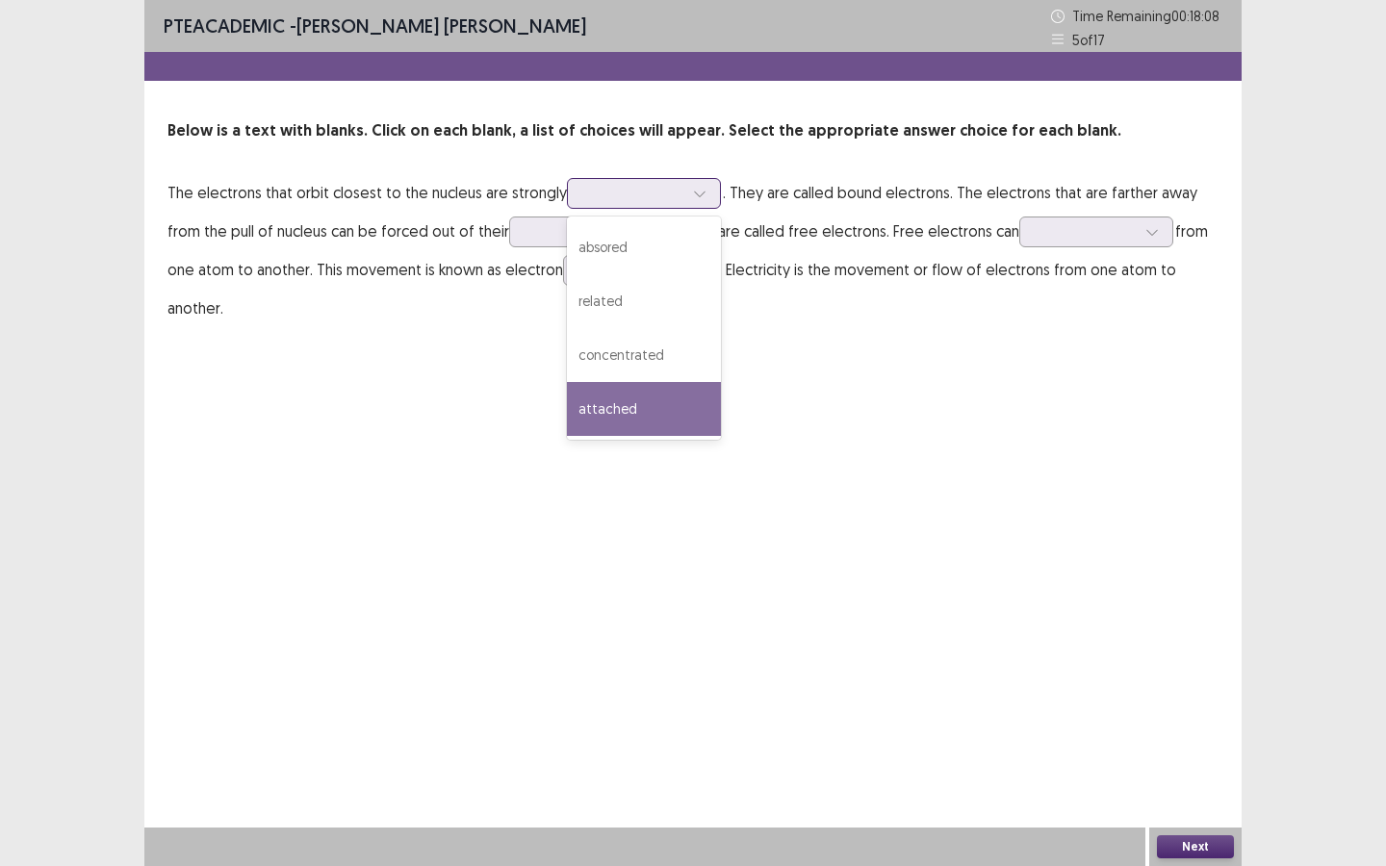
click at [607, 418] on div "attached" at bounding box center [644, 409] width 154 height 54
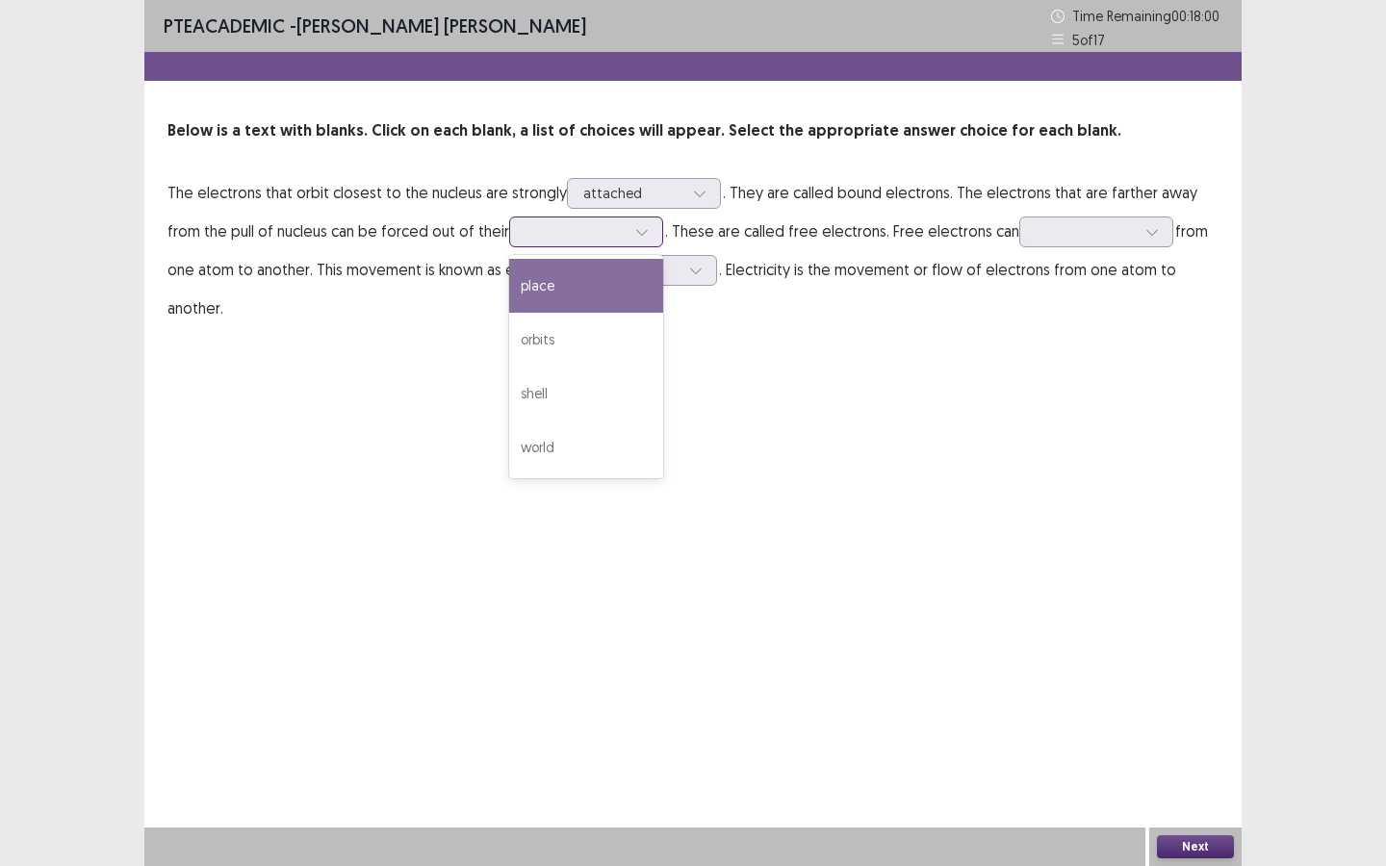
click at [525, 232] on input "text" at bounding box center [527, 231] width 4 height 14
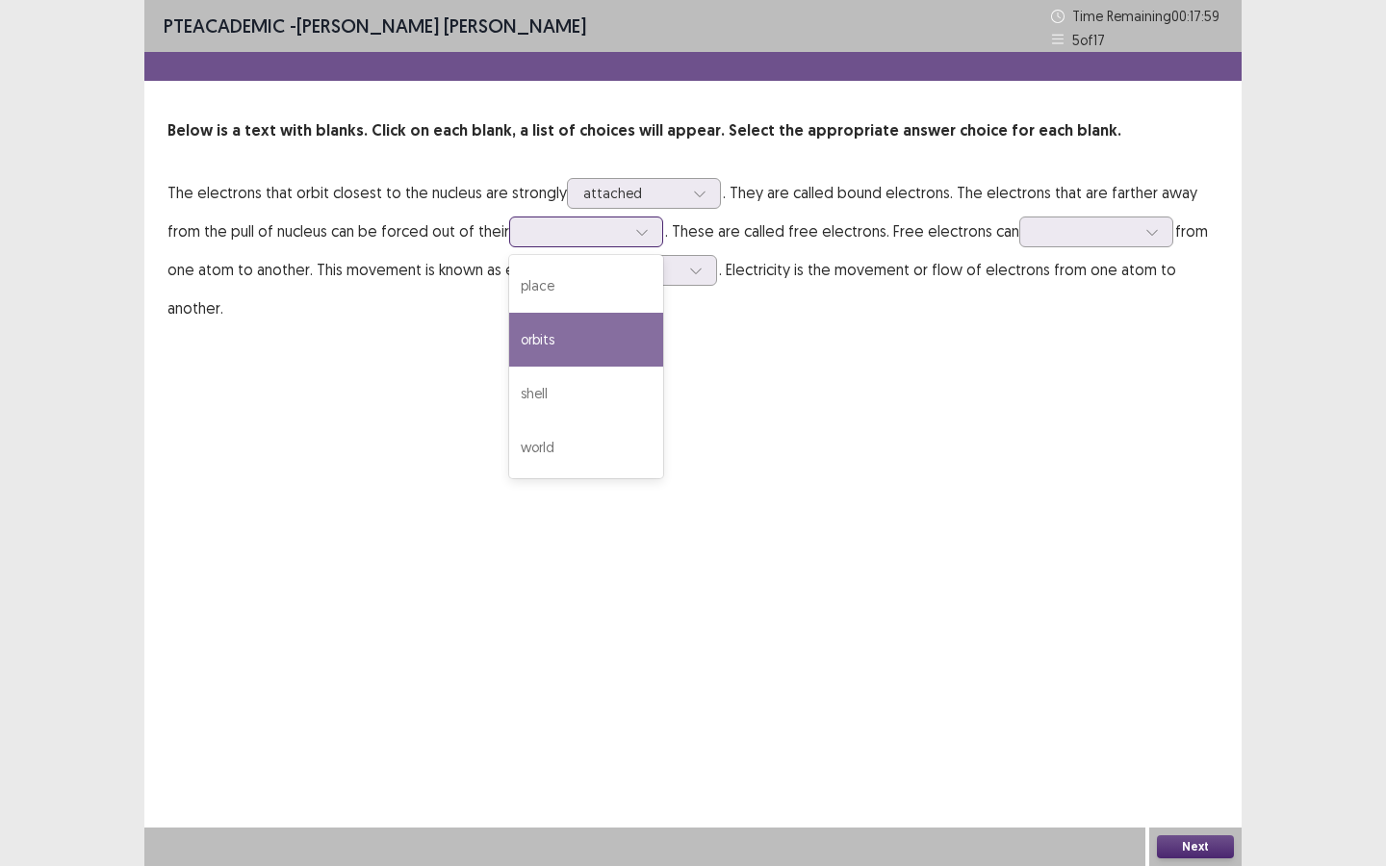
click at [536, 337] on div "orbits" at bounding box center [586, 340] width 154 height 54
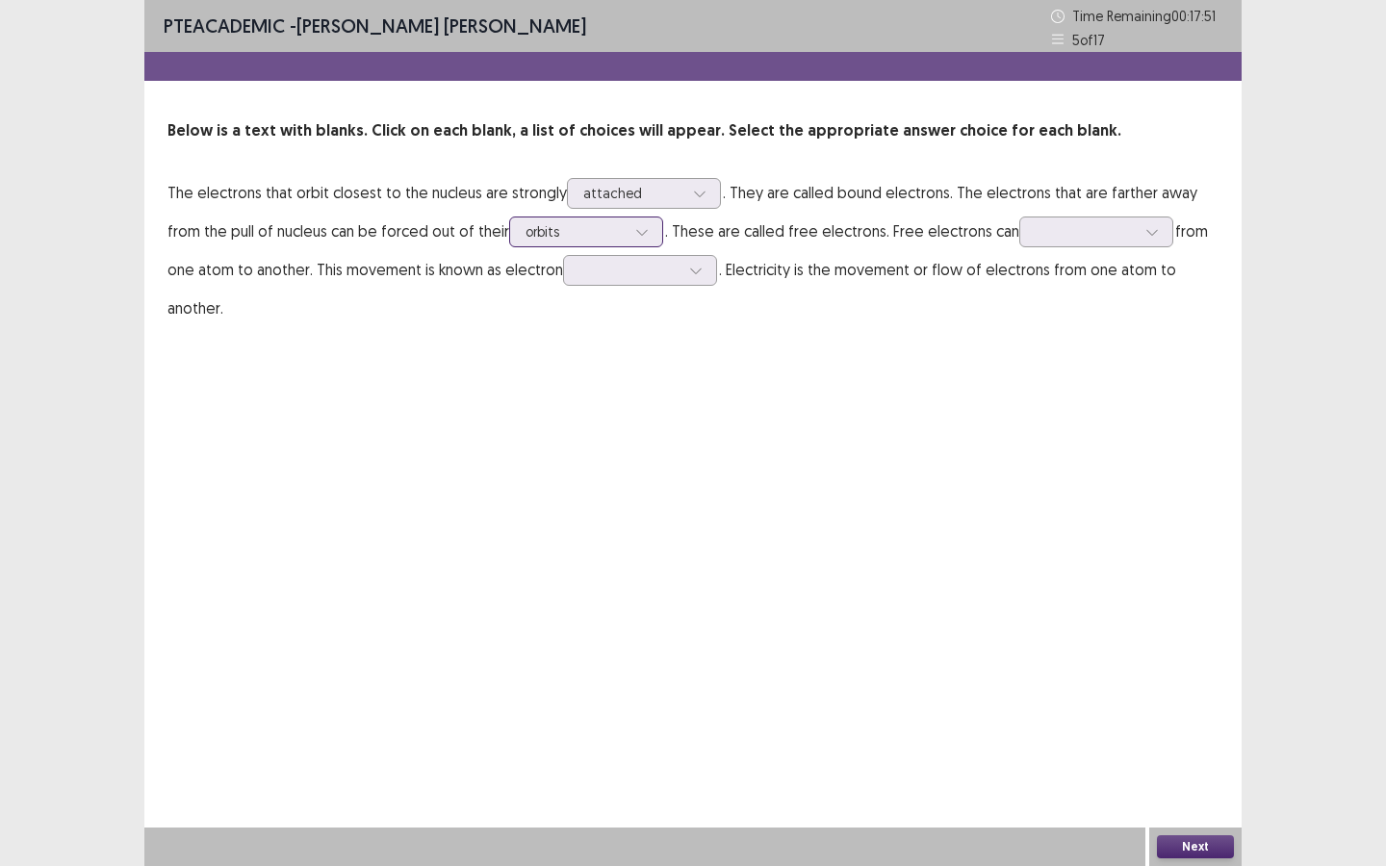
click at [540, 226] on div at bounding box center [575, 231] width 100 height 18
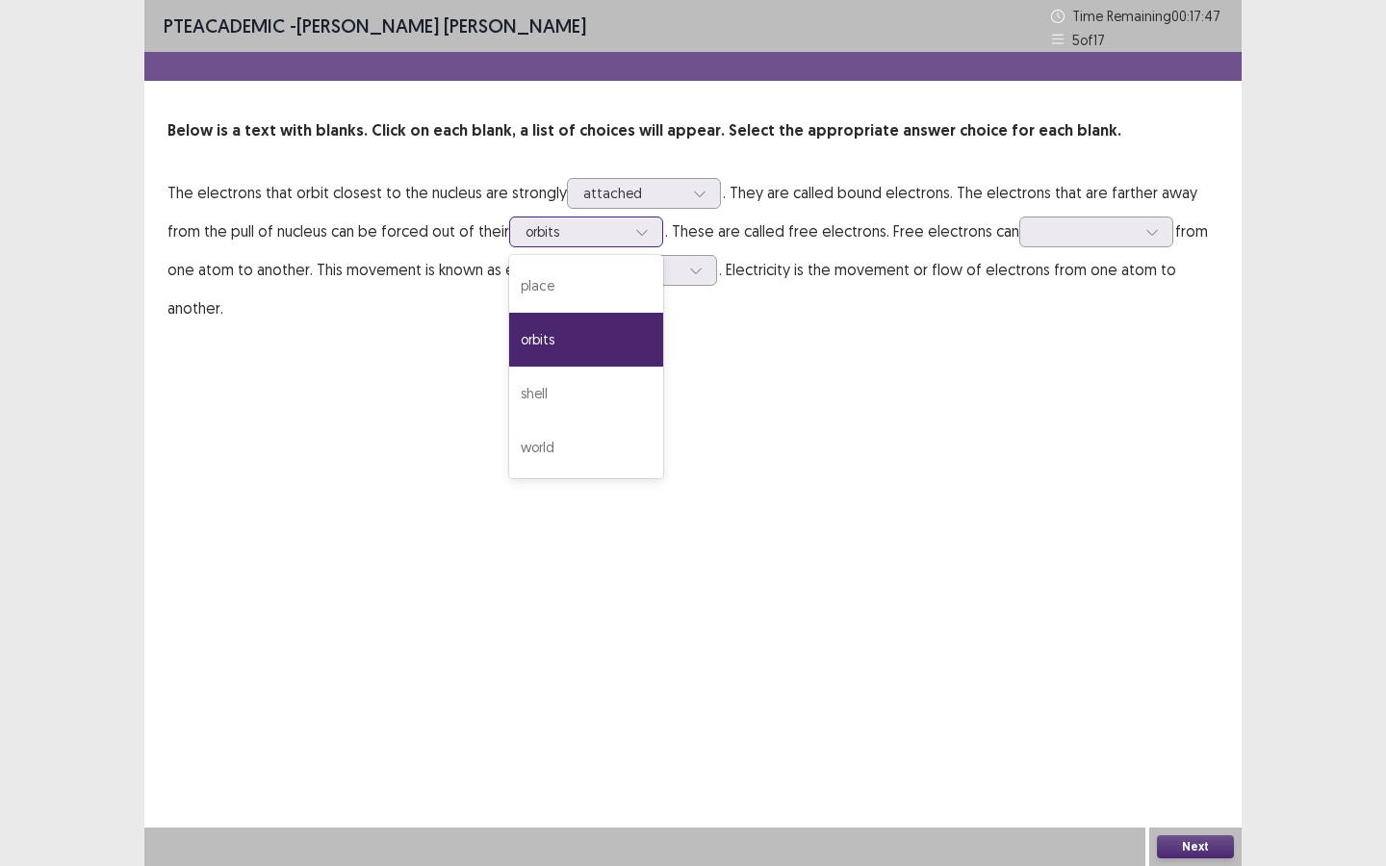
click at [555, 346] on div "orbits" at bounding box center [586, 340] width 154 height 54
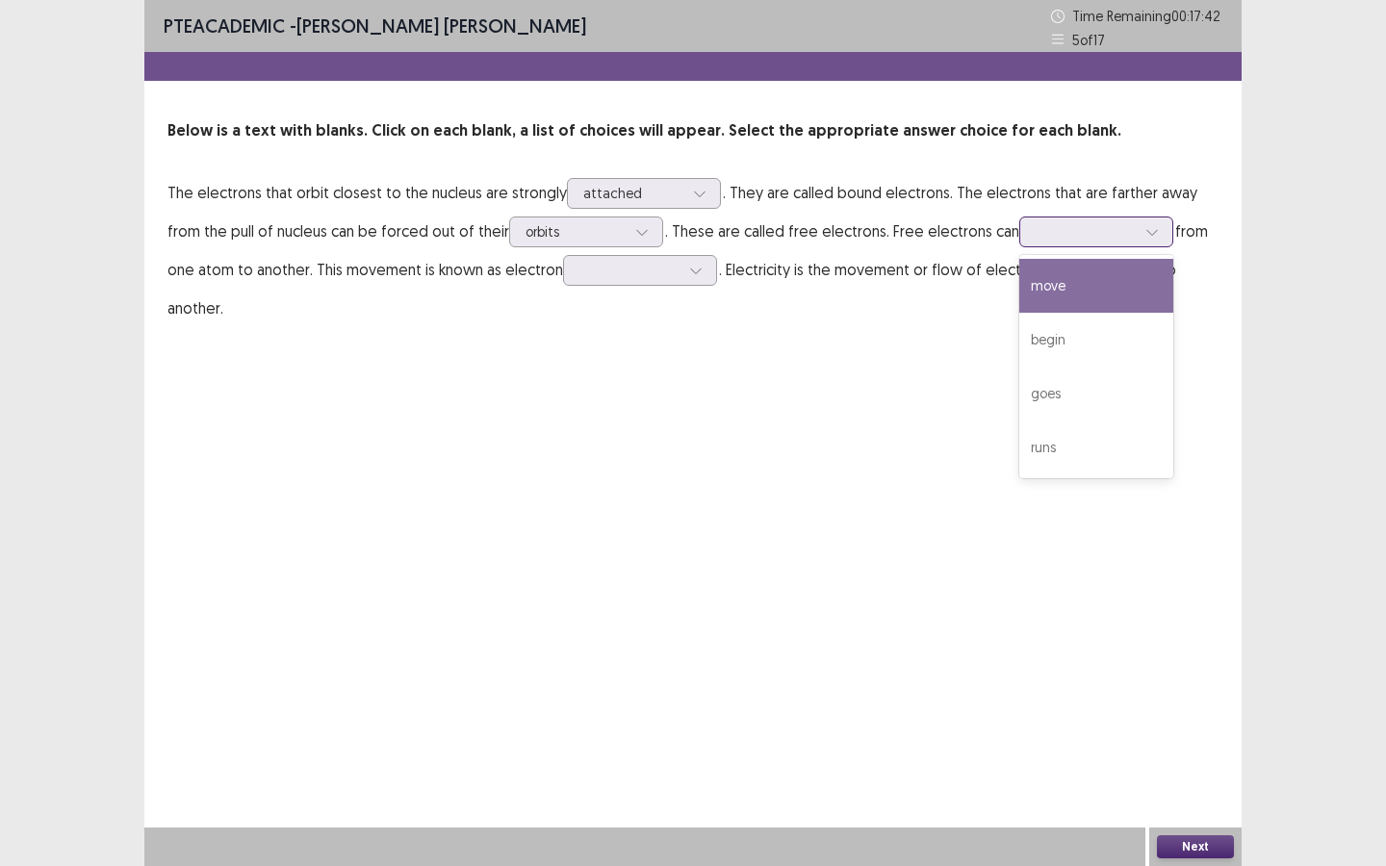
click at [1035, 239] on div at bounding box center [1085, 231] width 100 height 18
click at [1019, 298] on div "move" at bounding box center [1096, 286] width 154 height 54
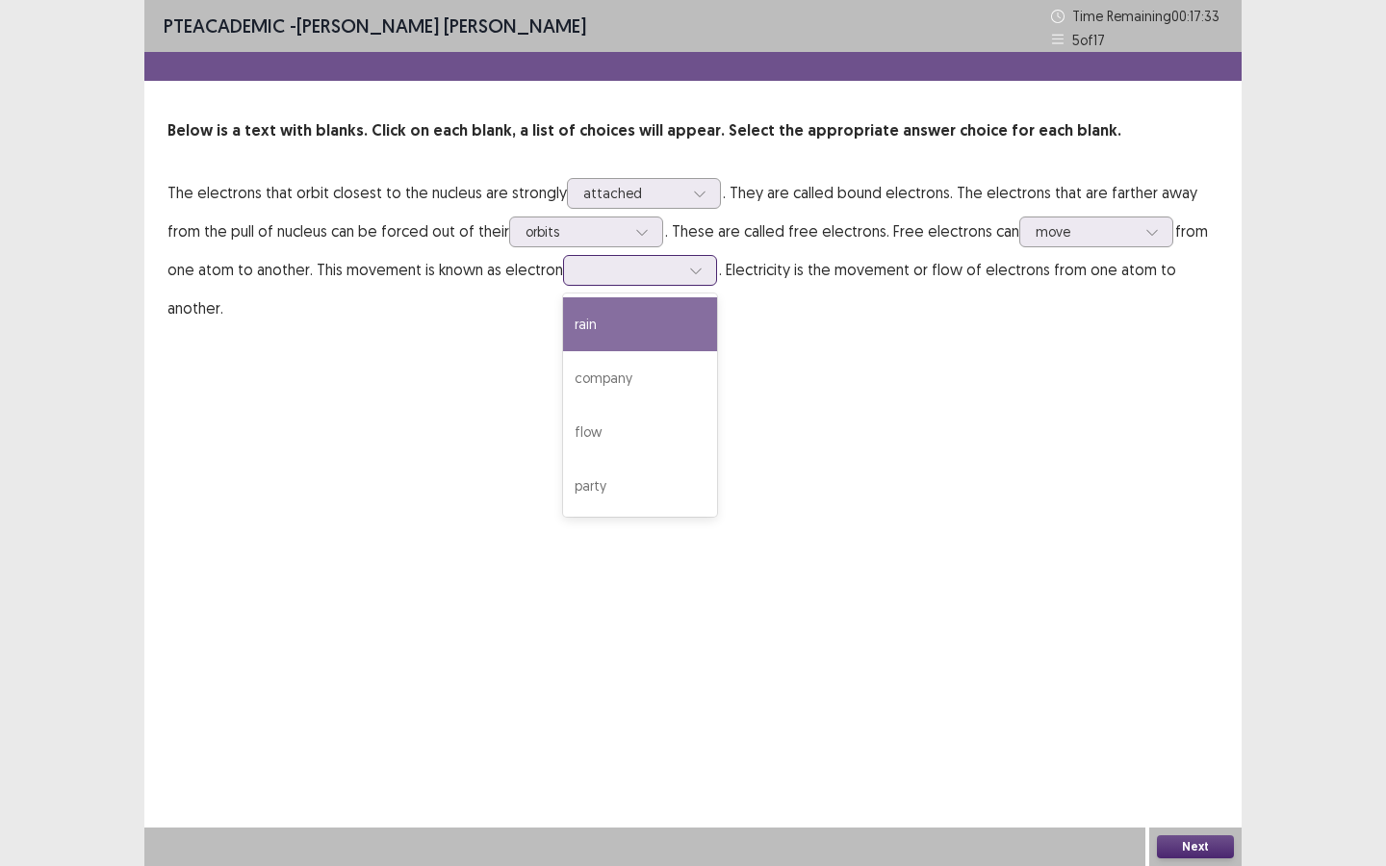
click at [579, 275] on div at bounding box center [629, 270] width 100 height 18
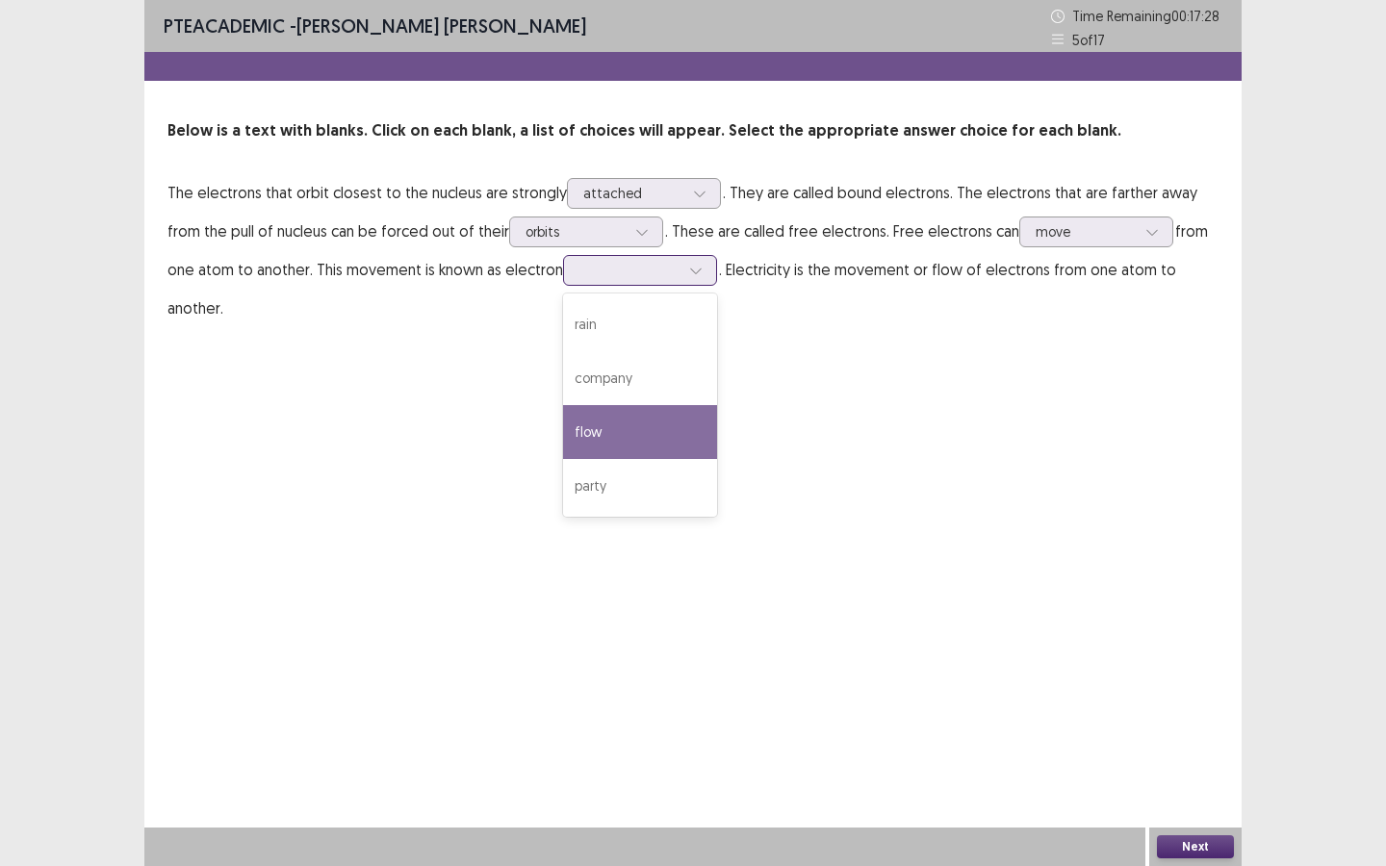
click at [621, 421] on div "flow" at bounding box center [640, 432] width 154 height 54
click at [1207, 780] on div "Next" at bounding box center [1195, 846] width 92 height 38
click at [1194, 780] on button "Next" at bounding box center [1195, 846] width 77 height 23
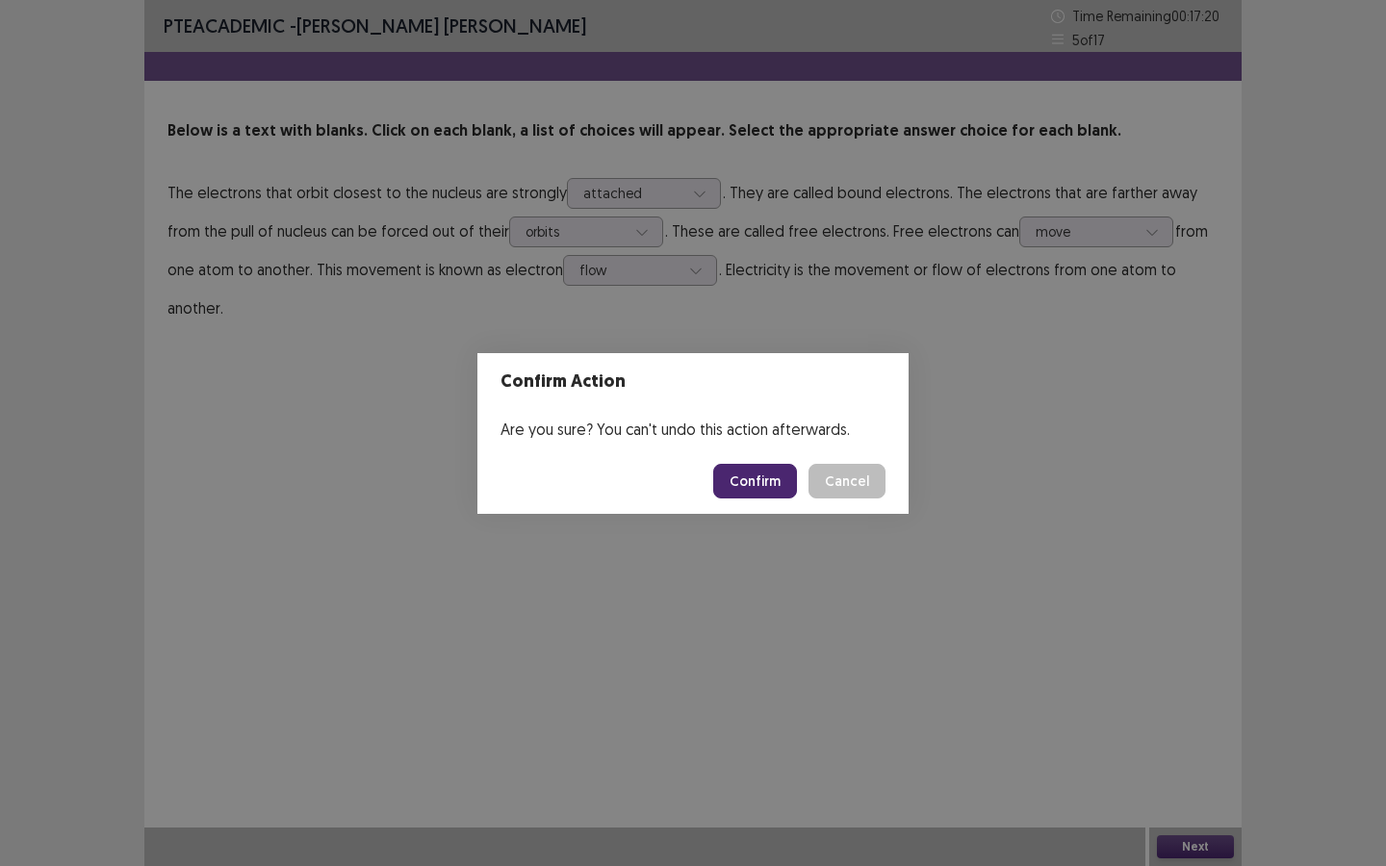
click at [757, 486] on button "Confirm" at bounding box center [755, 481] width 84 height 35
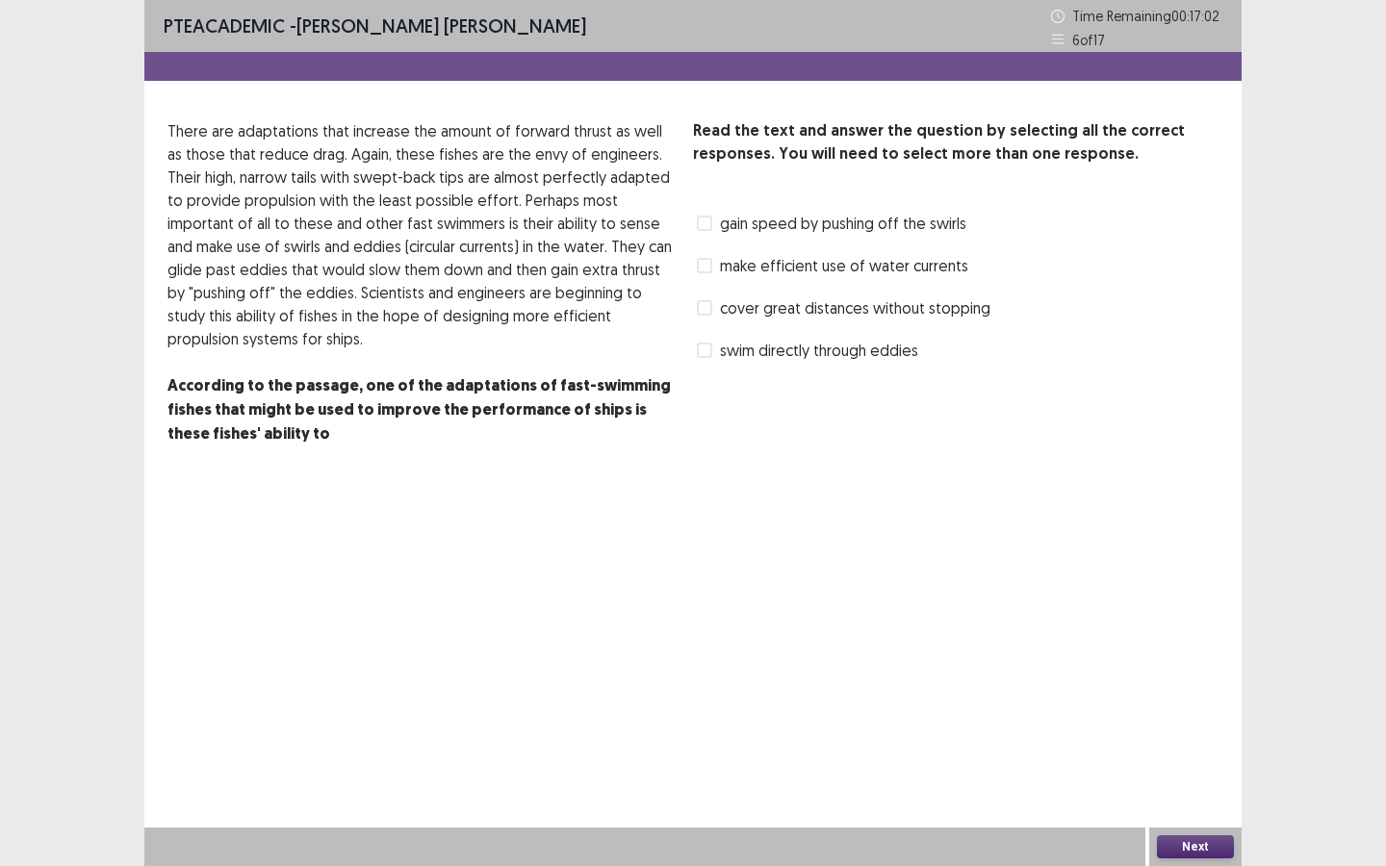
click at [713, 229] on label "gain speed by pushing off the swirls" at bounding box center [831, 223] width 269 height 23
click at [724, 354] on span "swim directly through eddies" at bounding box center [819, 350] width 198 height 23
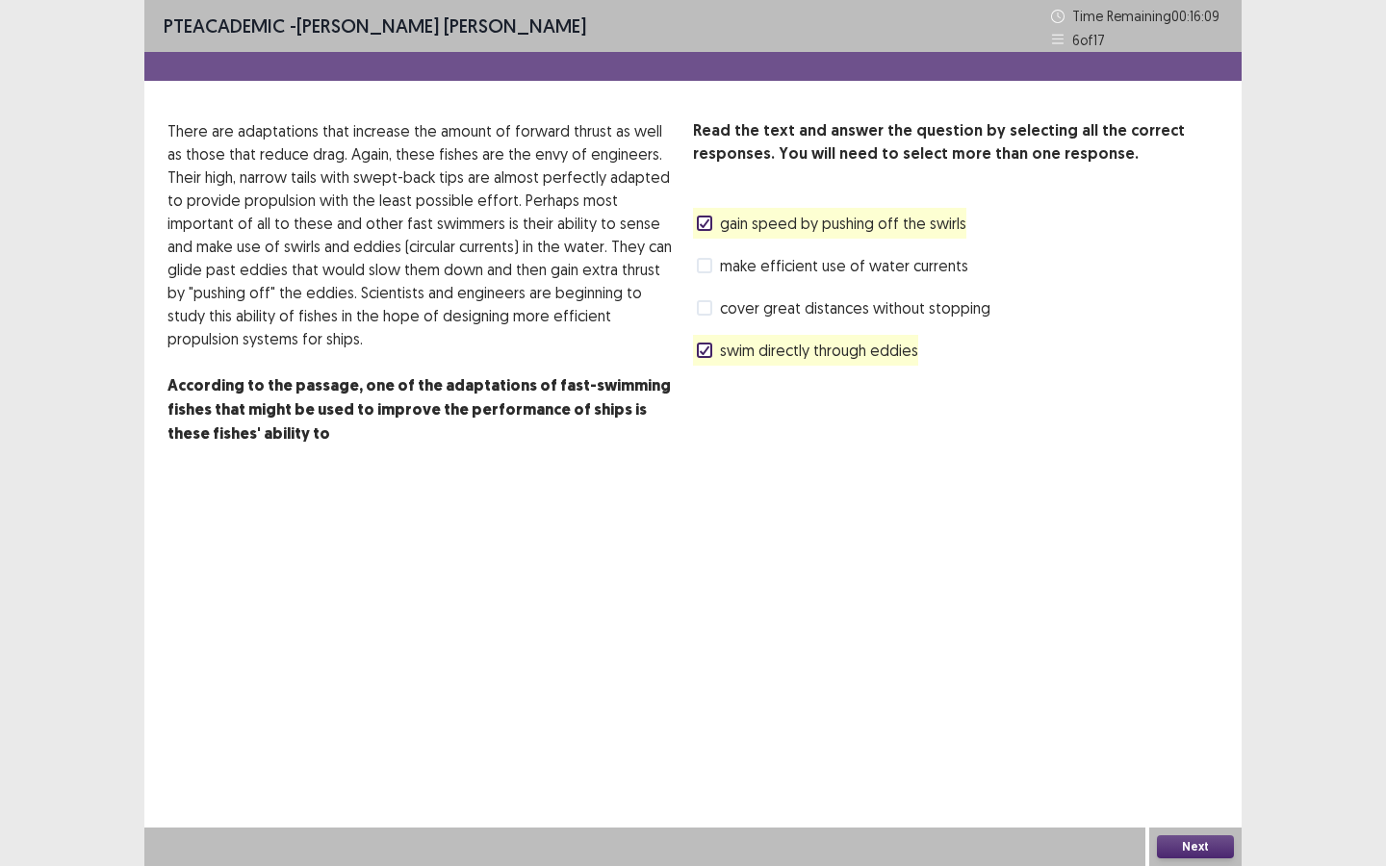
click at [1211, 780] on button "Next" at bounding box center [1195, 846] width 77 height 23
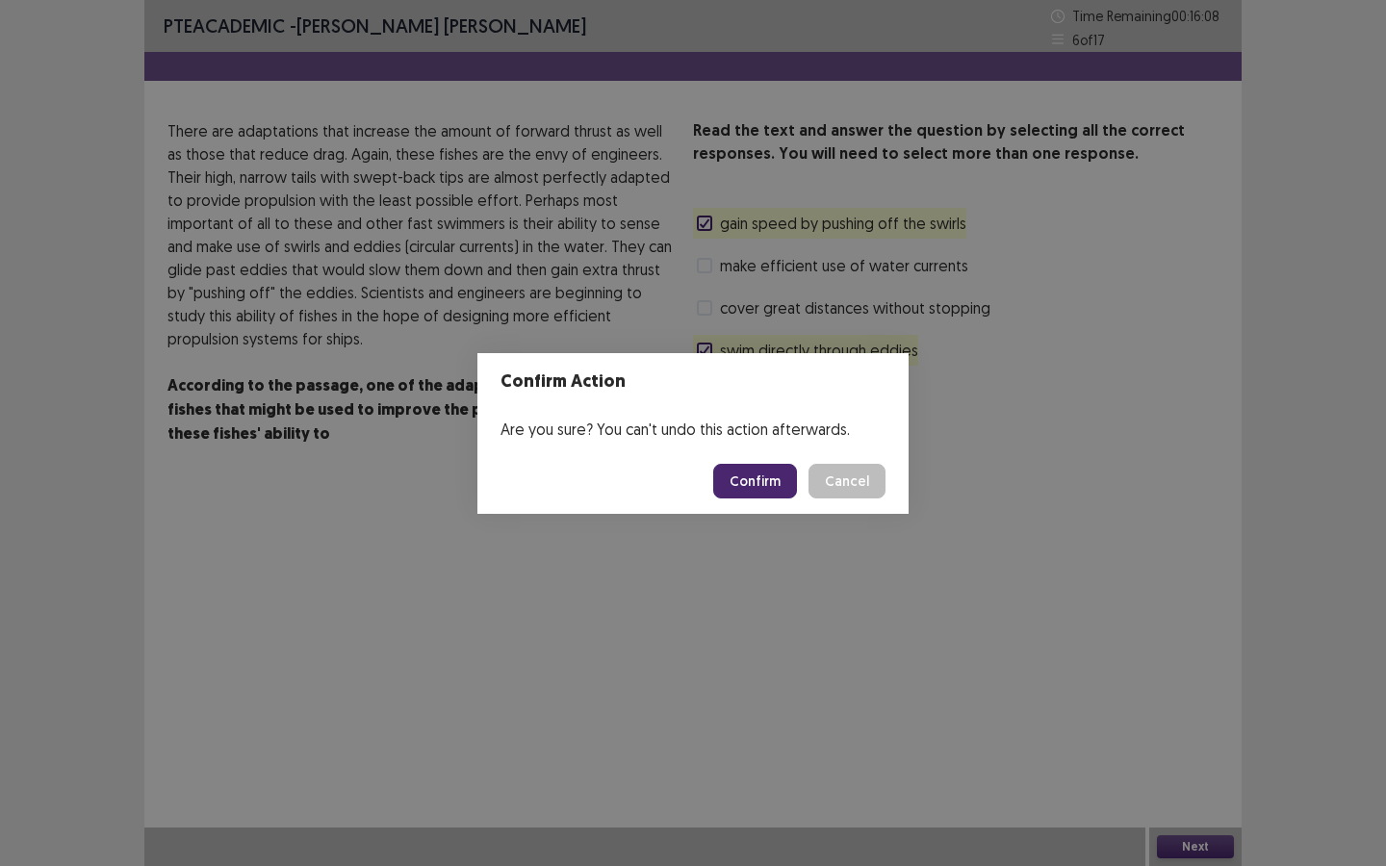
click at [755, 484] on button "Confirm" at bounding box center [755, 481] width 84 height 35
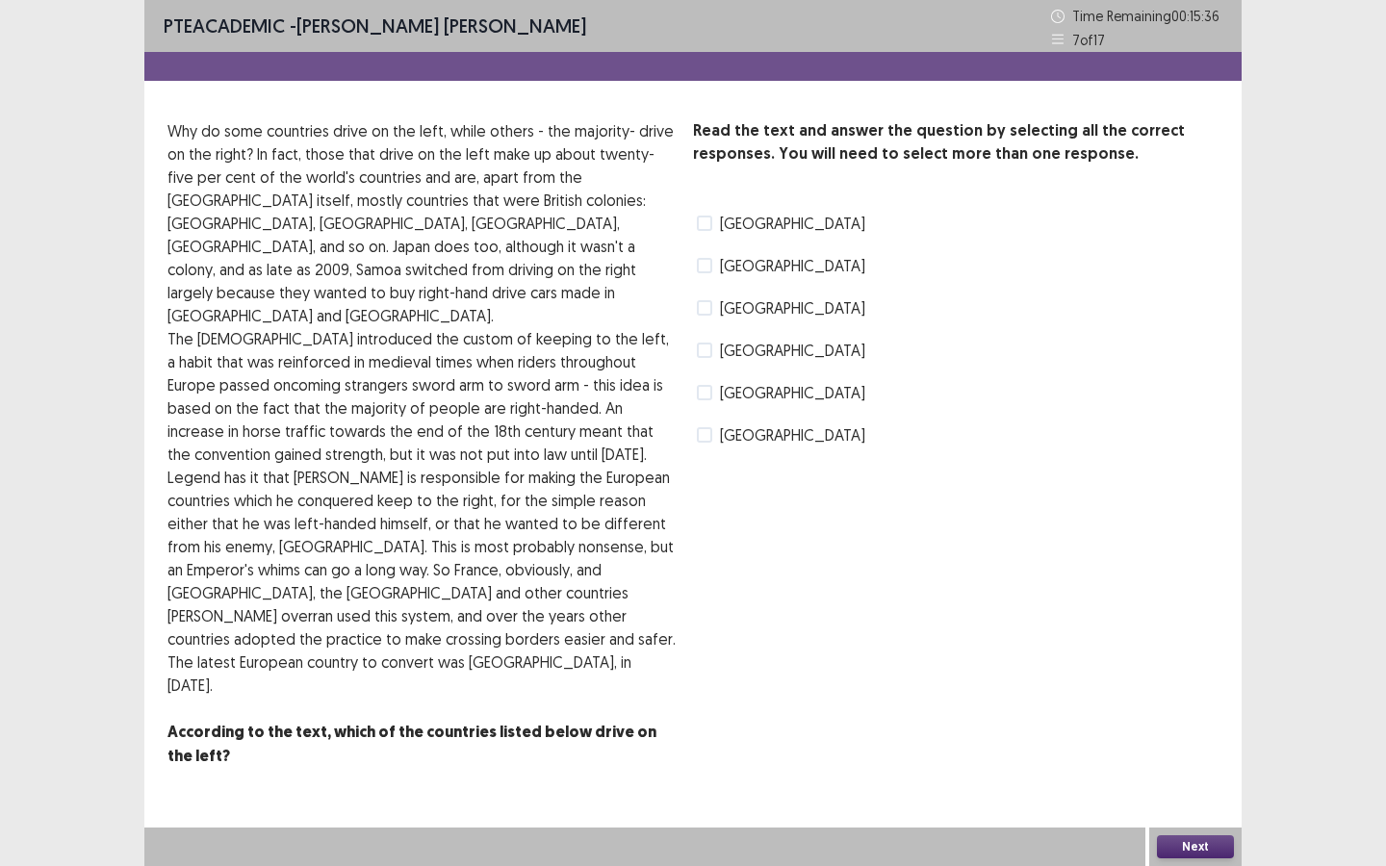
click at [702, 86] on div "PTE academic - [PERSON_NAME] [PERSON_NAME] Time Remaining 00 : 15 : 36 7 of 17 …" at bounding box center [692, 403] width 1097 height 806
click at [715, 405] on div "[GEOGRAPHIC_DATA]" at bounding box center [779, 392] width 172 height 31
click at [708, 397] on span at bounding box center [704, 392] width 15 height 15
click at [707, 309] on span at bounding box center [704, 307] width 15 height 15
click at [1201, 780] on button "Next" at bounding box center [1195, 846] width 77 height 23
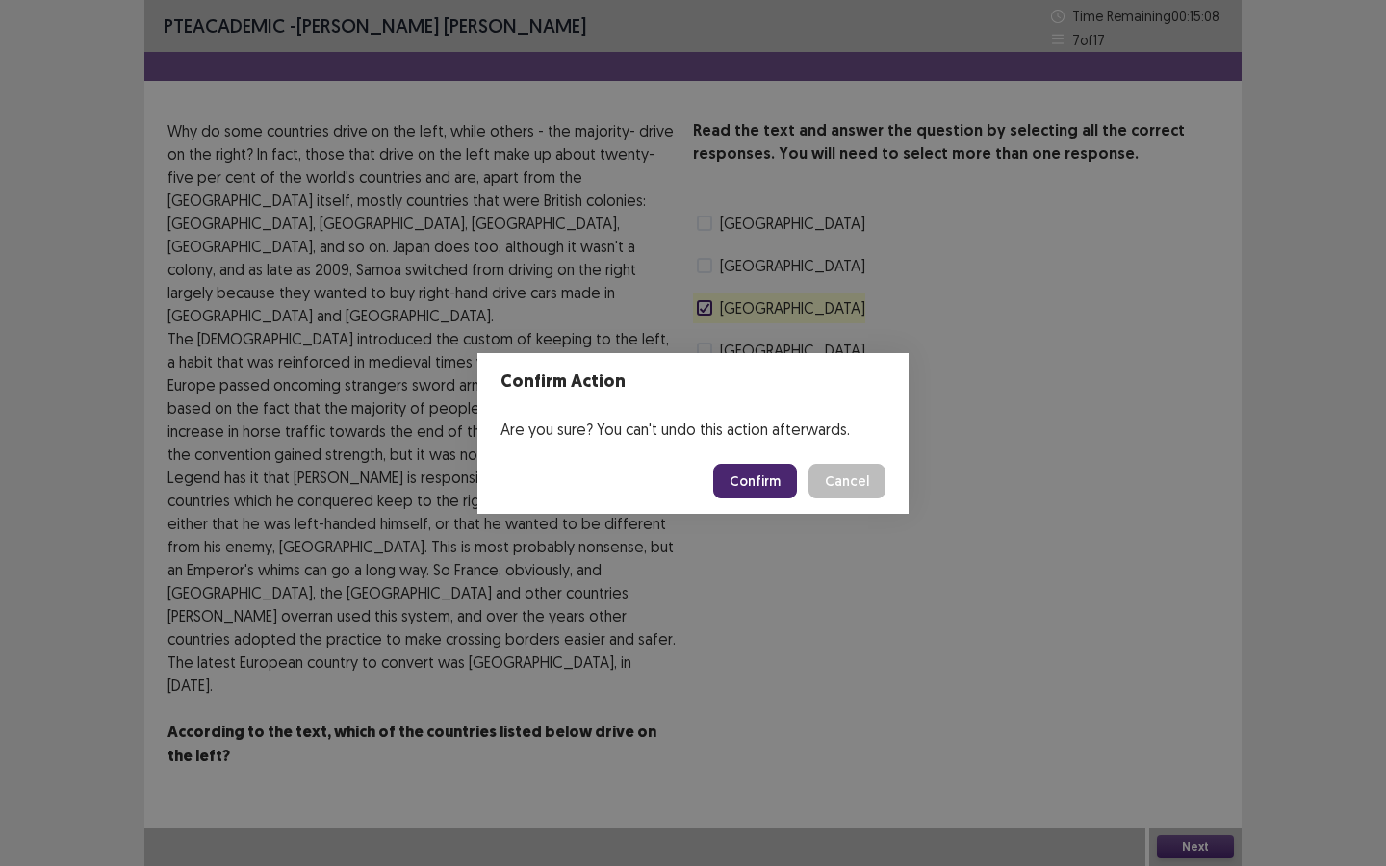
click at [756, 480] on button "Confirm" at bounding box center [755, 481] width 84 height 35
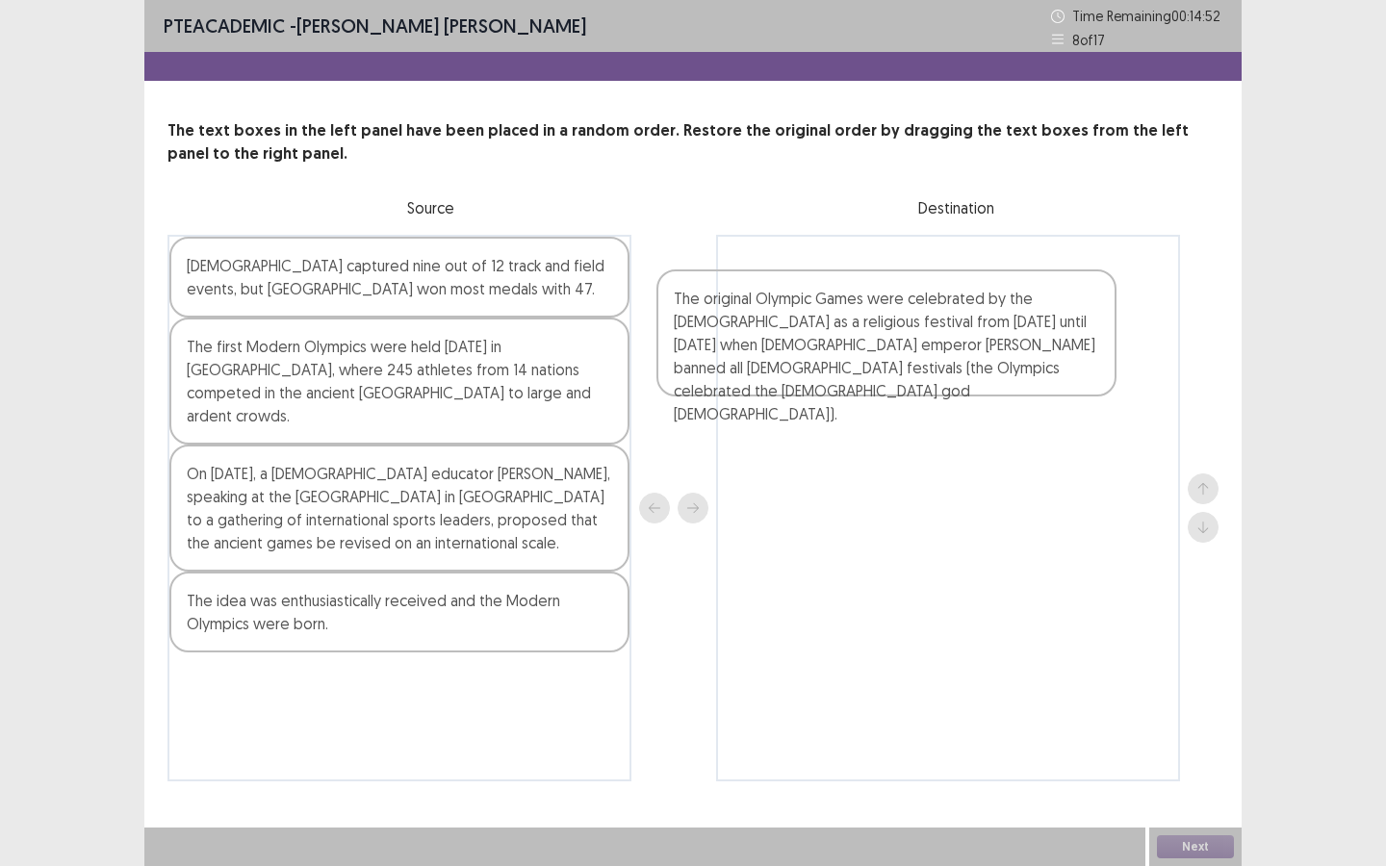
drag, startPoint x: 300, startPoint y: 643, endPoint x: 788, endPoint y: 357, distance: 565.4
click at [797, 357] on div "[DEMOGRAPHIC_DATA] captured nine out of 12 track and field events, but [GEOGRAP…" at bounding box center [692, 508] width 1051 height 547
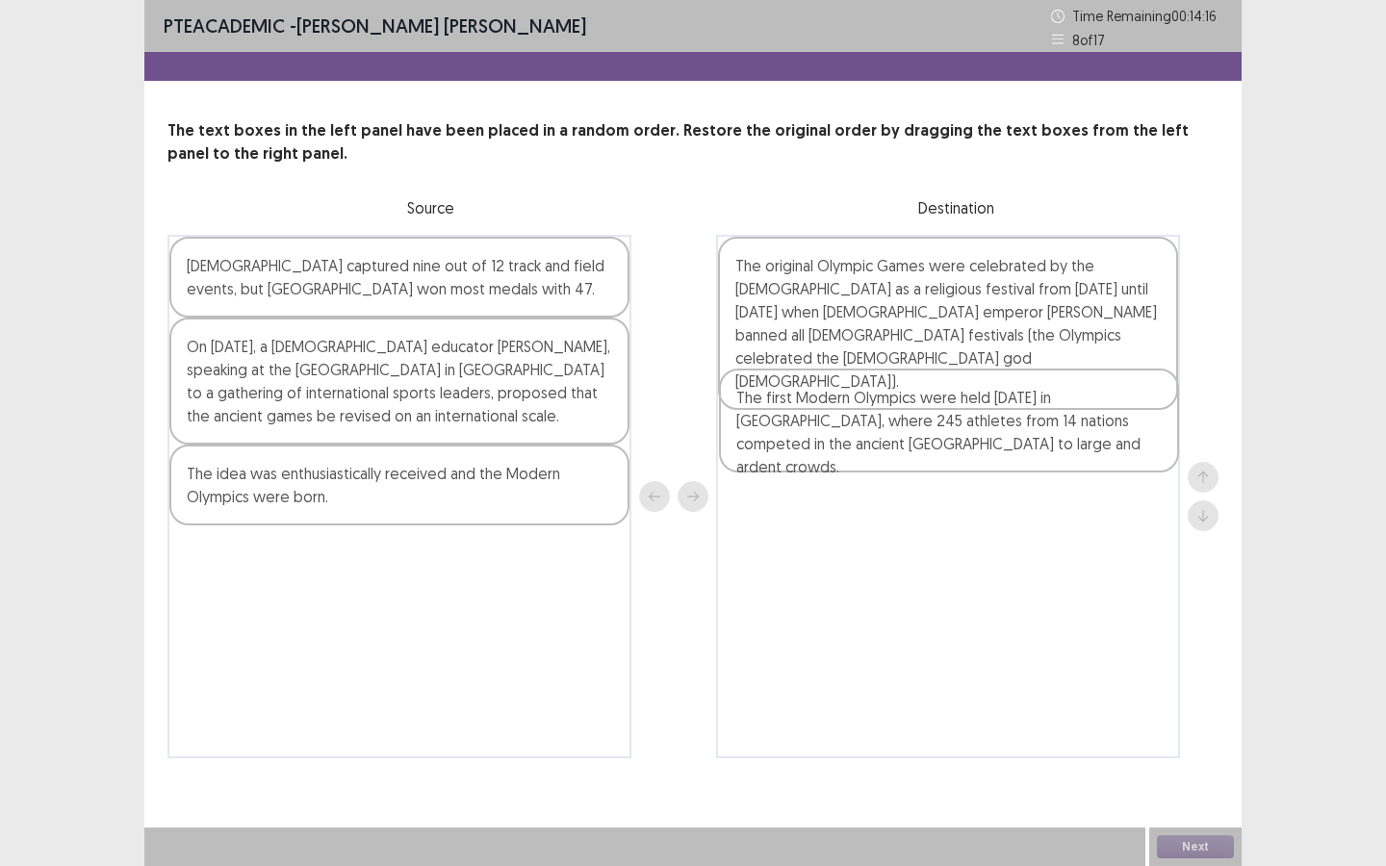
drag, startPoint x: 355, startPoint y: 378, endPoint x: 920, endPoint y: 429, distance: 567.1
click at [920, 429] on div "[DEMOGRAPHIC_DATA] captured nine out of 12 track and field events, but [GEOGRAP…" at bounding box center [692, 496] width 1051 height 523
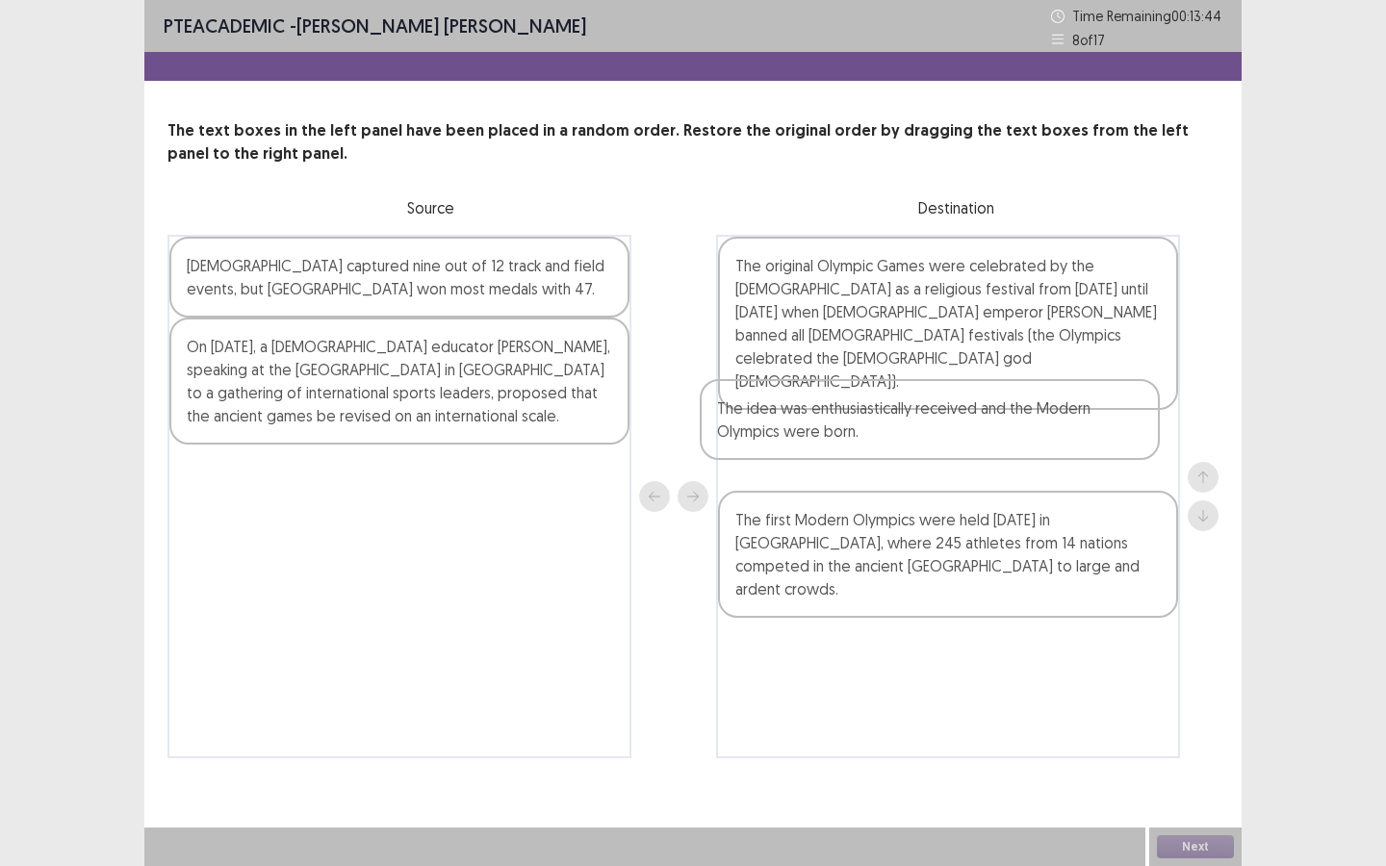
drag, startPoint x: 401, startPoint y: 507, endPoint x: 936, endPoint y: 442, distance: 538.9
click at [936, 442] on div "[DEMOGRAPHIC_DATA] captured nine out of 12 track and field events, but [GEOGRAP…" at bounding box center [692, 496] width 1051 height 523
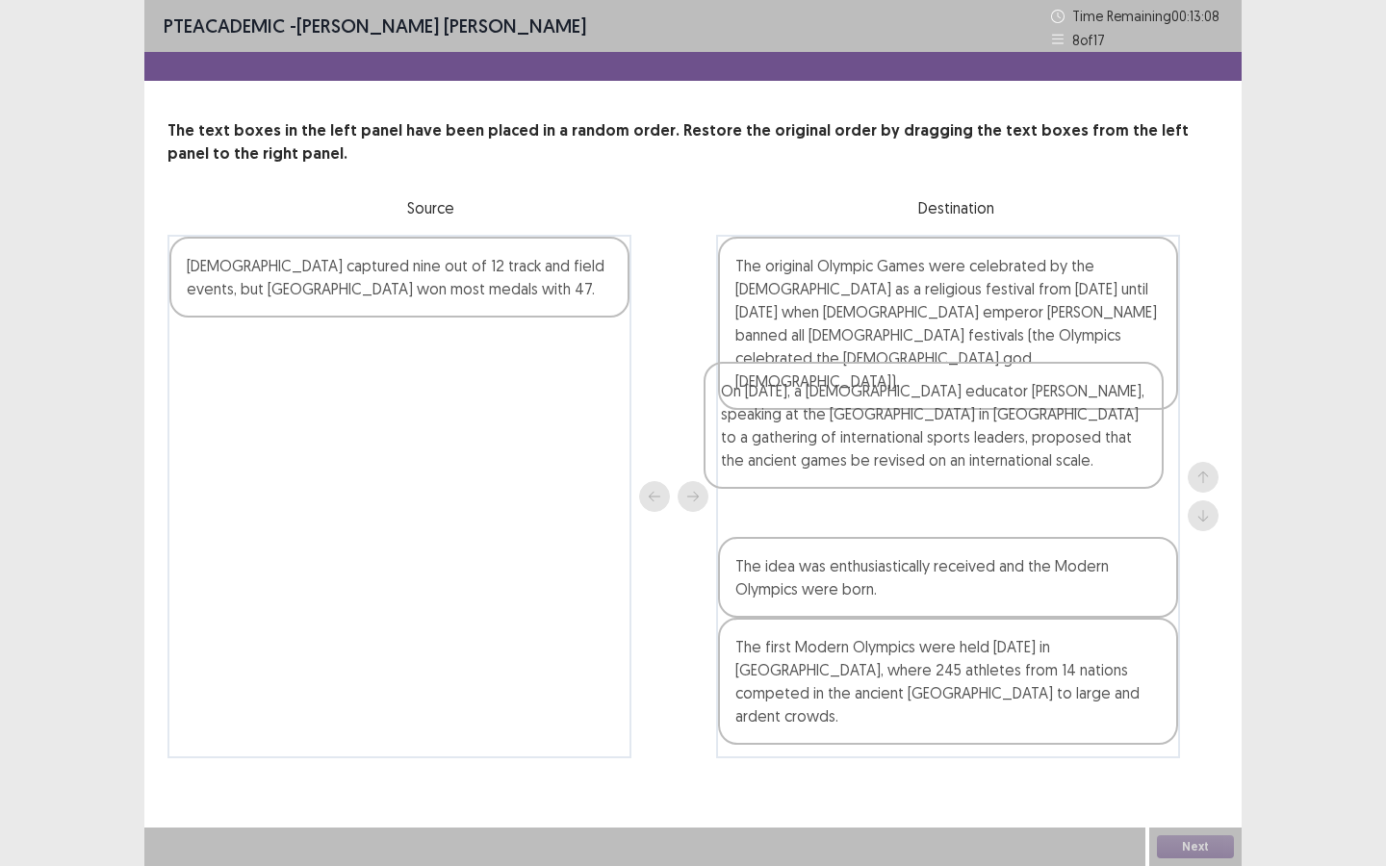
drag, startPoint x: 393, startPoint y: 378, endPoint x: 959, endPoint y: 425, distance: 568.7
click at [943, 426] on div "[DEMOGRAPHIC_DATA] captured nine out of 12 track and field events, but [GEOGRAP…" at bounding box center [692, 496] width 1051 height 523
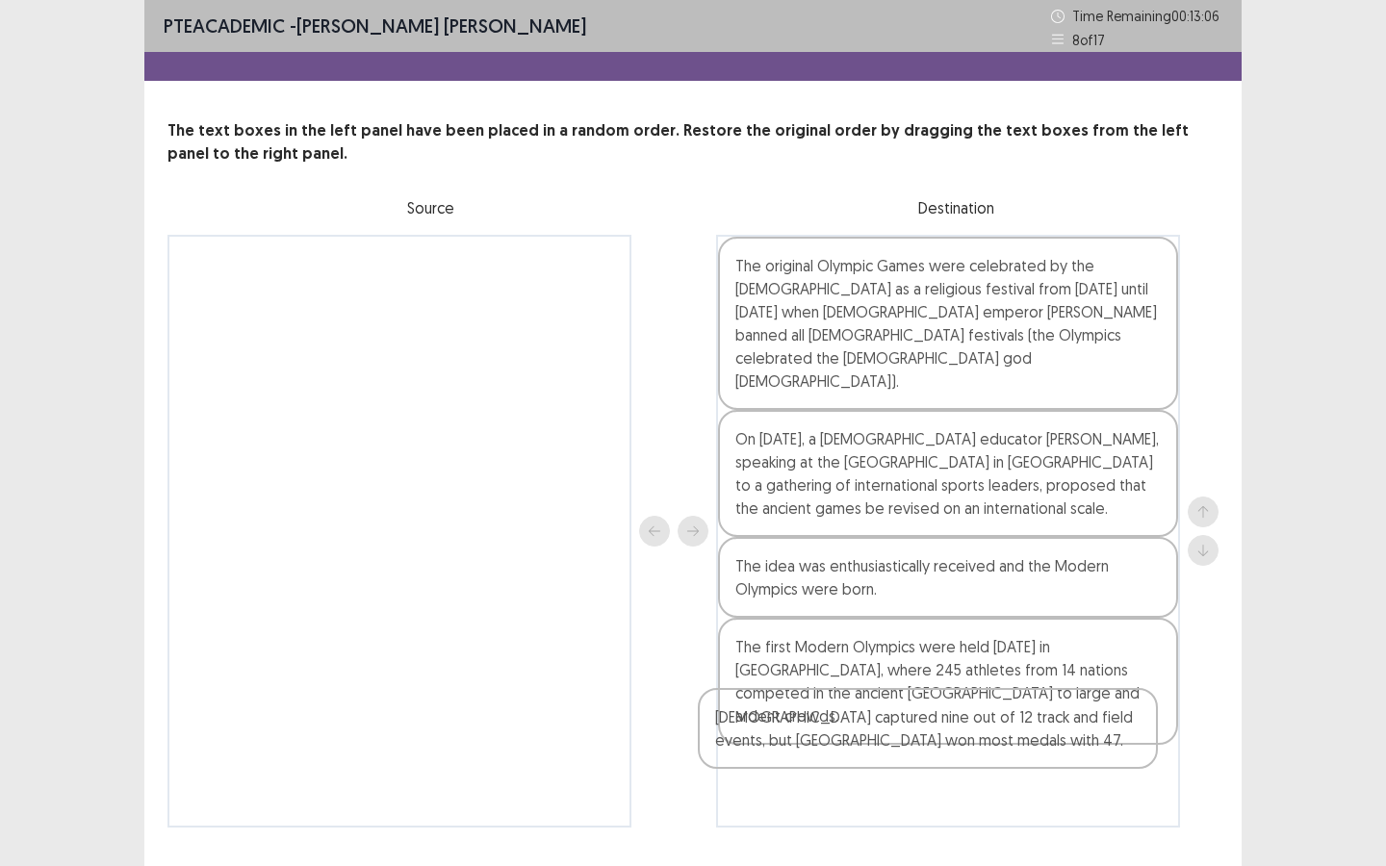
drag, startPoint x: 301, startPoint y: 279, endPoint x: 864, endPoint y: 711, distance: 709.5
click at [864, 711] on div "[DEMOGRAPHIC_DATA] captured nine out of 12 track and field events, but [GEOGRAP…" at bounding box center [692, 531] width 1051 height 593
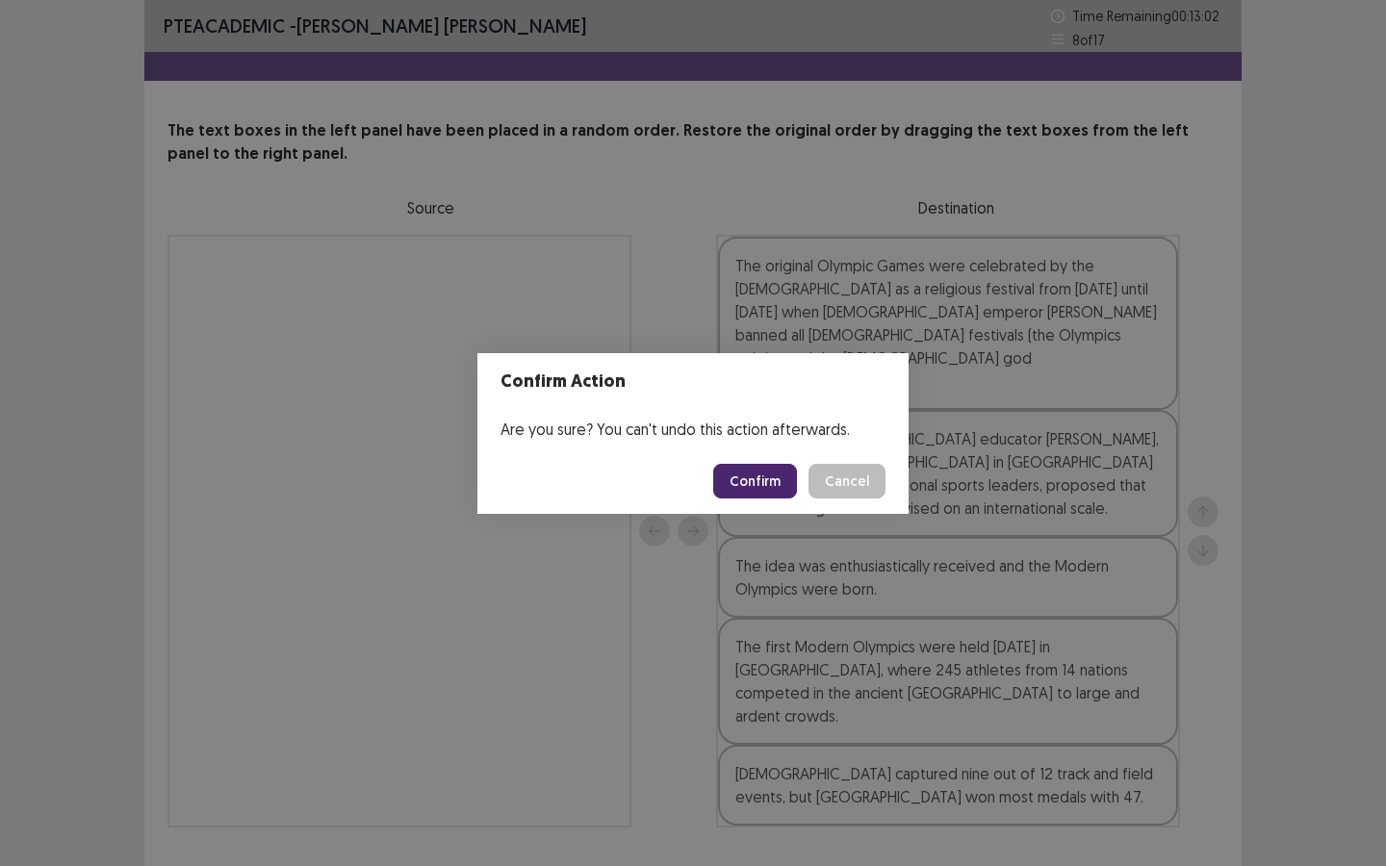
click at [750, 474] on button "Confirm" at bounding box center [755, 481] width 84 height 35
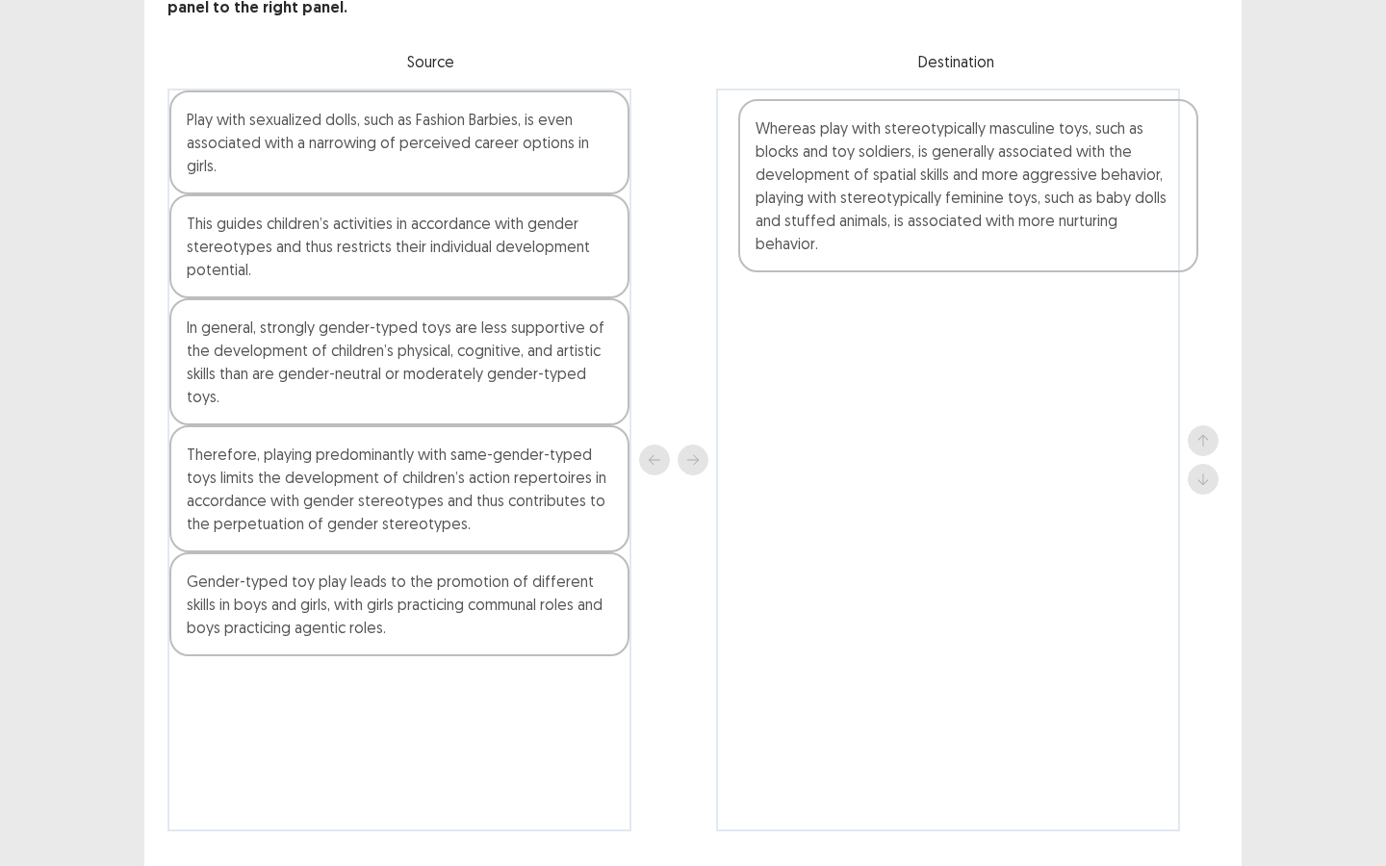
scroll to position [140, 0]
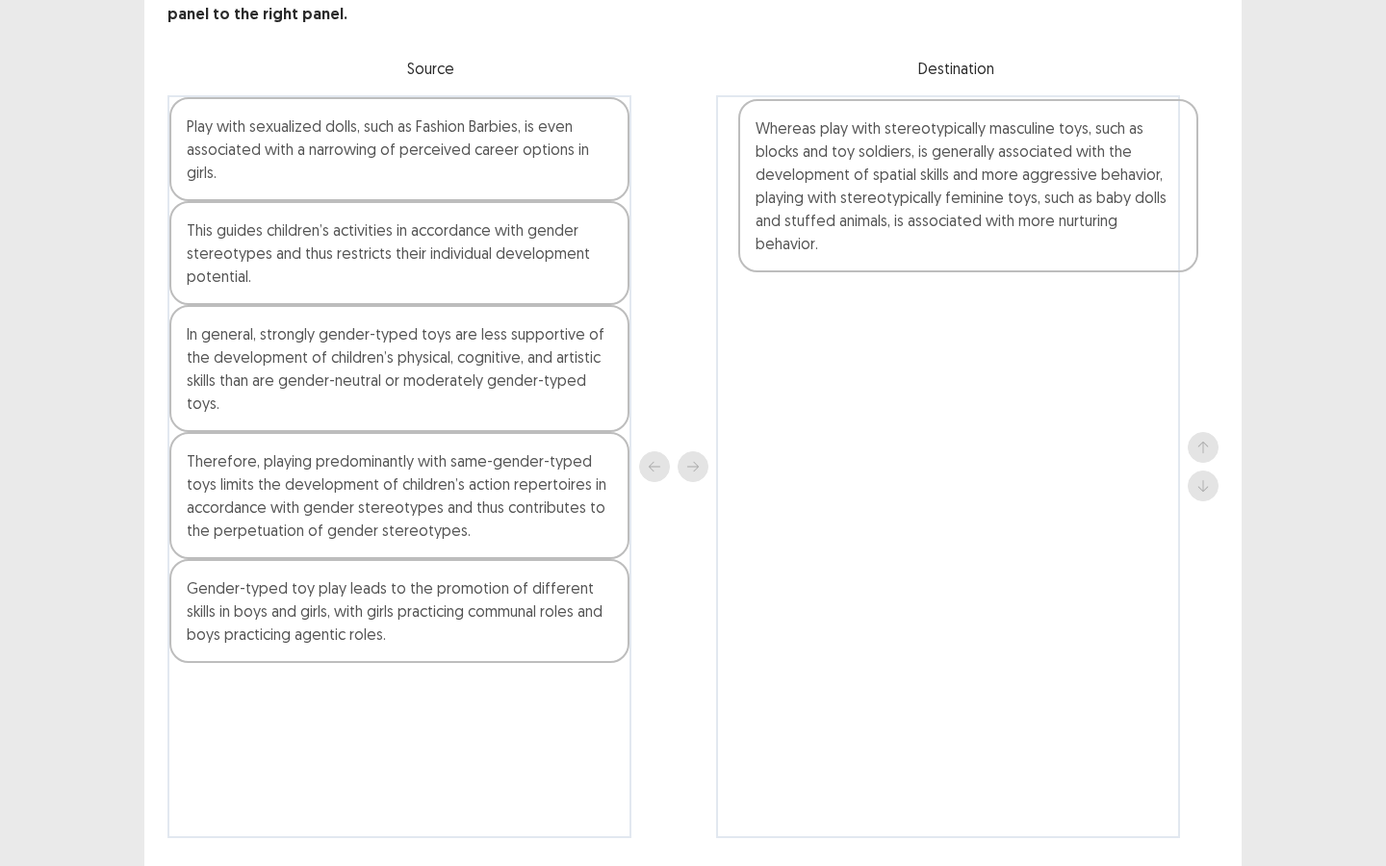
drag, startPoint x: 327, startPoint y: 168, endPoint x: 917, endPoint y: 210, distance: 591.3
click at [917, 211] on div "Whereas play with stereotypically masculine toys, such as blocks and toy soldie…" at bounding box center [692, 466] width 1051 height 743
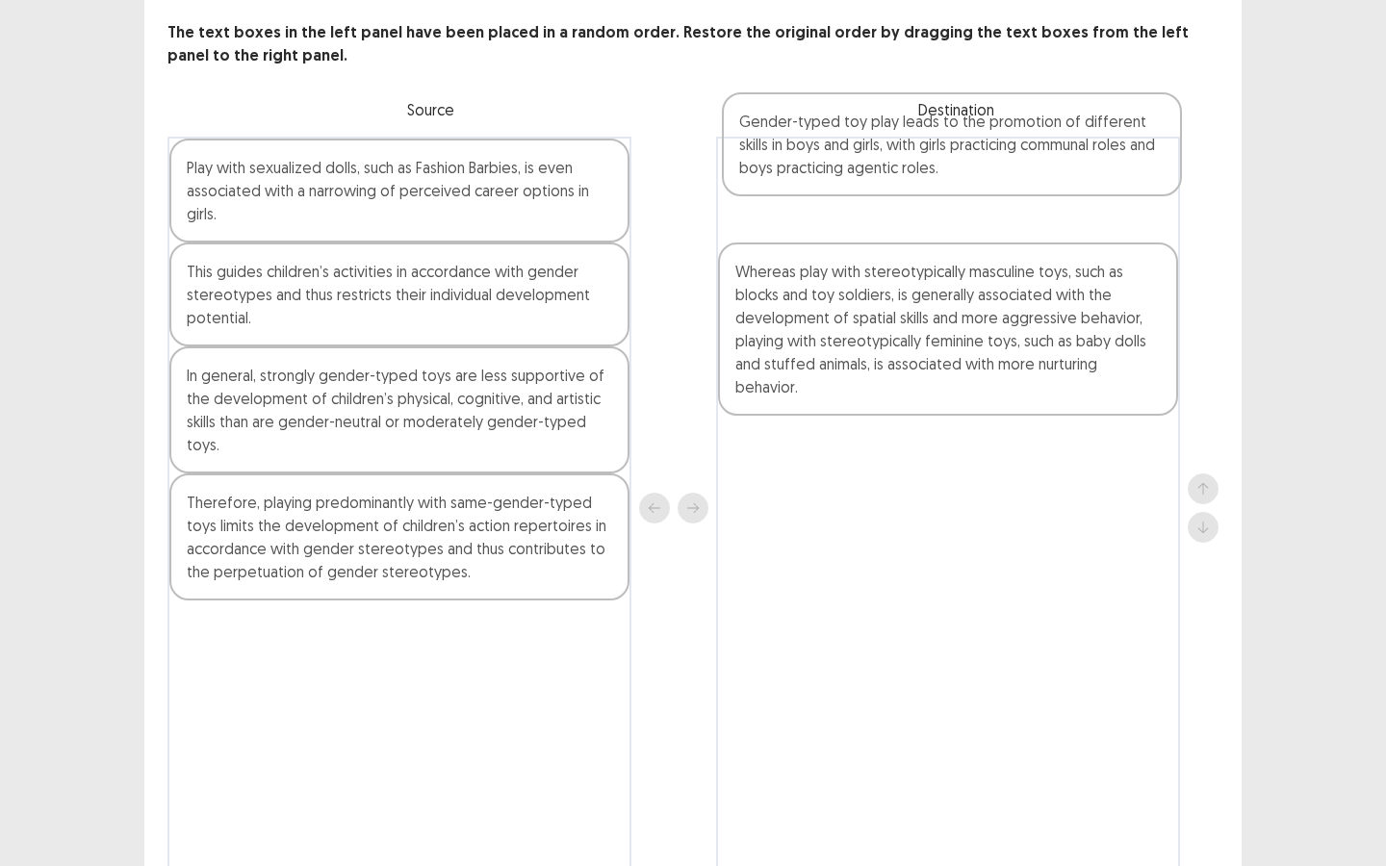
drag, startPoint x: 351, startPoint y: 629, endPoint x: 909, endPoint y: 150, distance: 735.5
click at [909, 150] on div "The text boxes in the left panel have been placed in a random order. Restore th…" at bounding box center [692, 450] width 1097 height 858
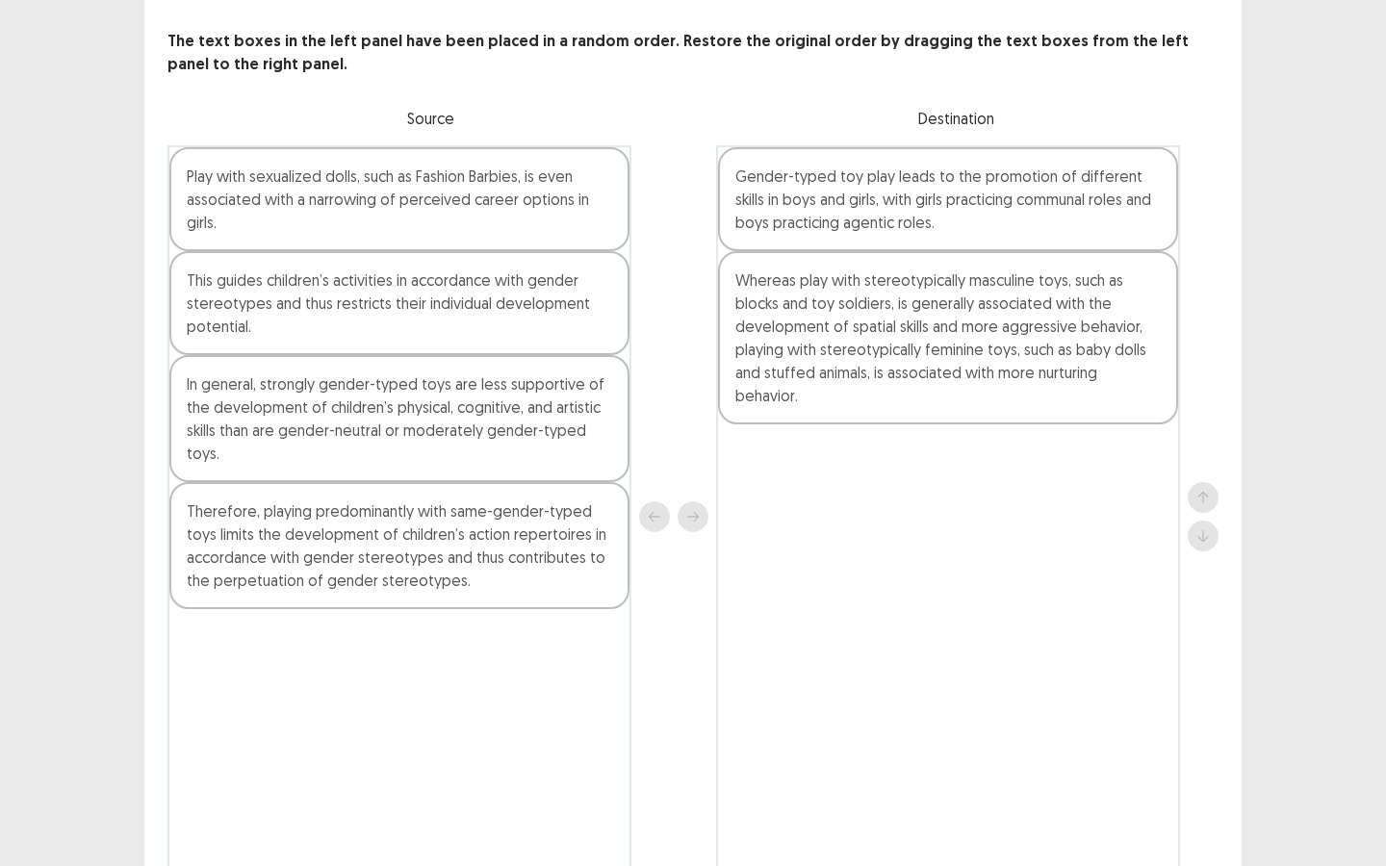
scroll to position [92, 0]
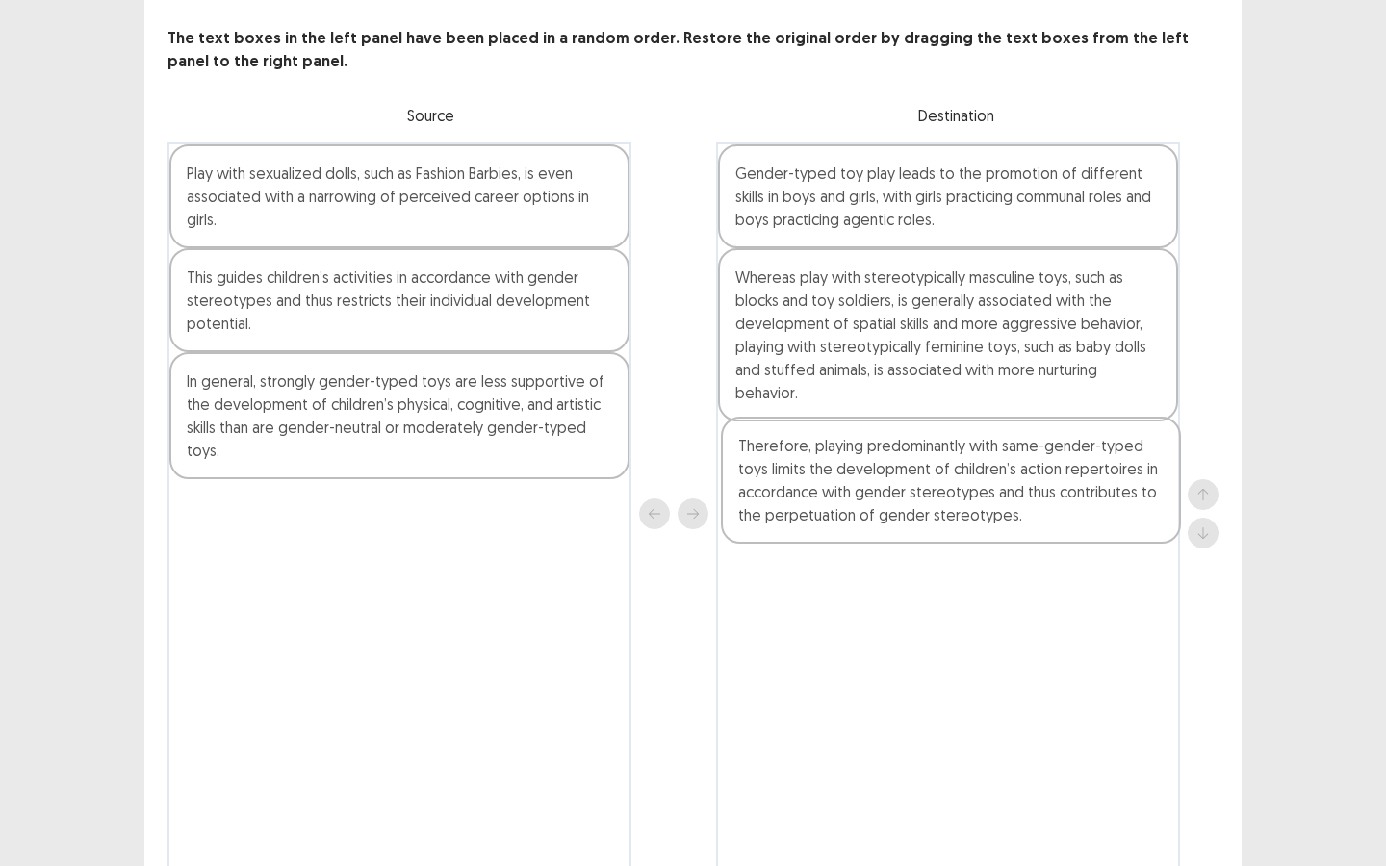
drag, startPoint x: 355, startPoint y: 566, endPoint x: 885, endPoint y: 507, distance: 533.4
click at [885, 507] on div "Play with sexualized dolls, such as Fashion Barbies, is even associated with a …" at bounding box center [692, 513] width 1051 height 743
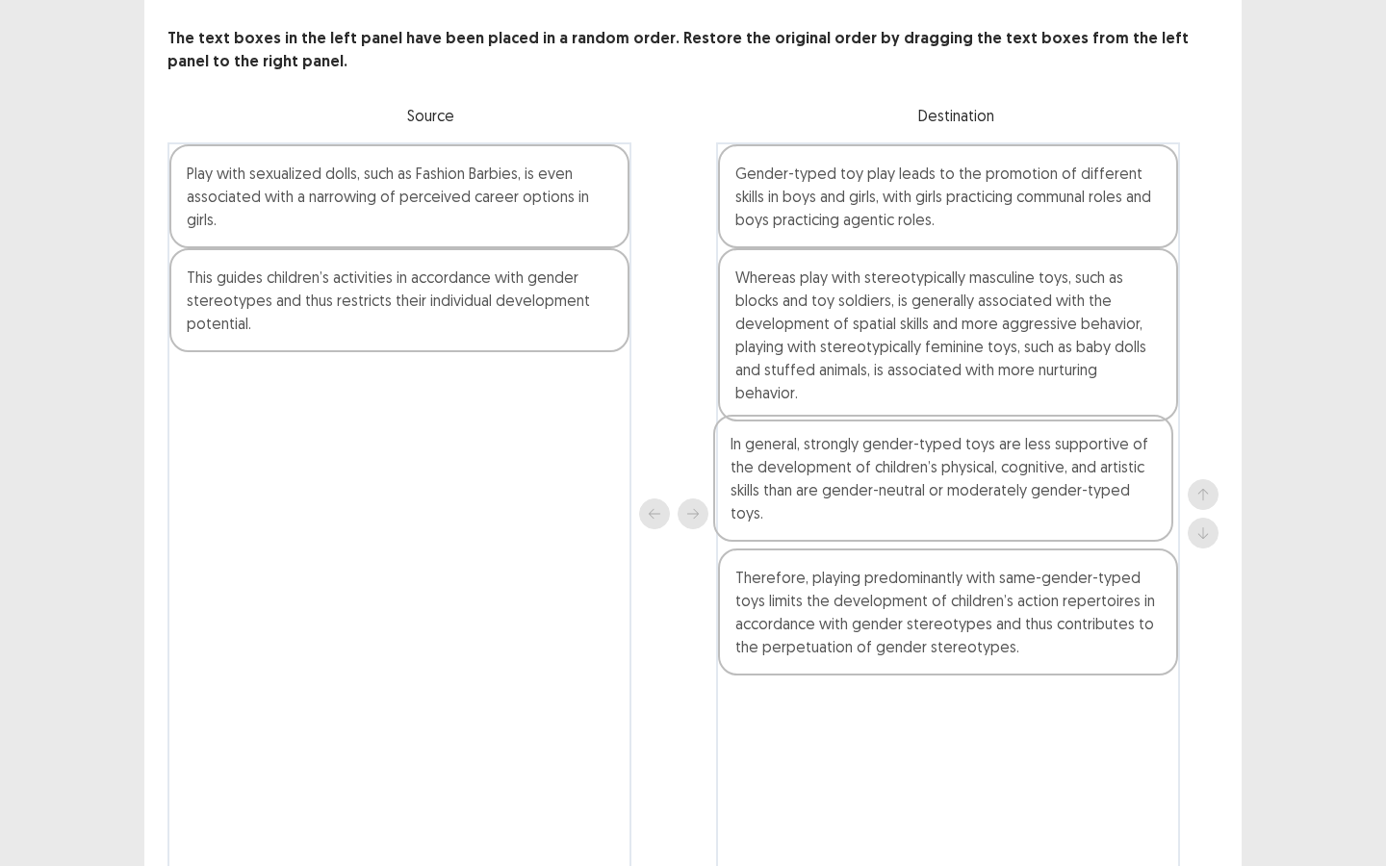
drag, startPoint x: 330, startPoint y: 435, endPoint x: 886, endPoint y: 498, distance: 559.7
click at [886, 498] on div "Play with sexualized dolls, such as Fashion Barbies, is even associated with a …" at bounding box center [692, 513] width 1051 height 743
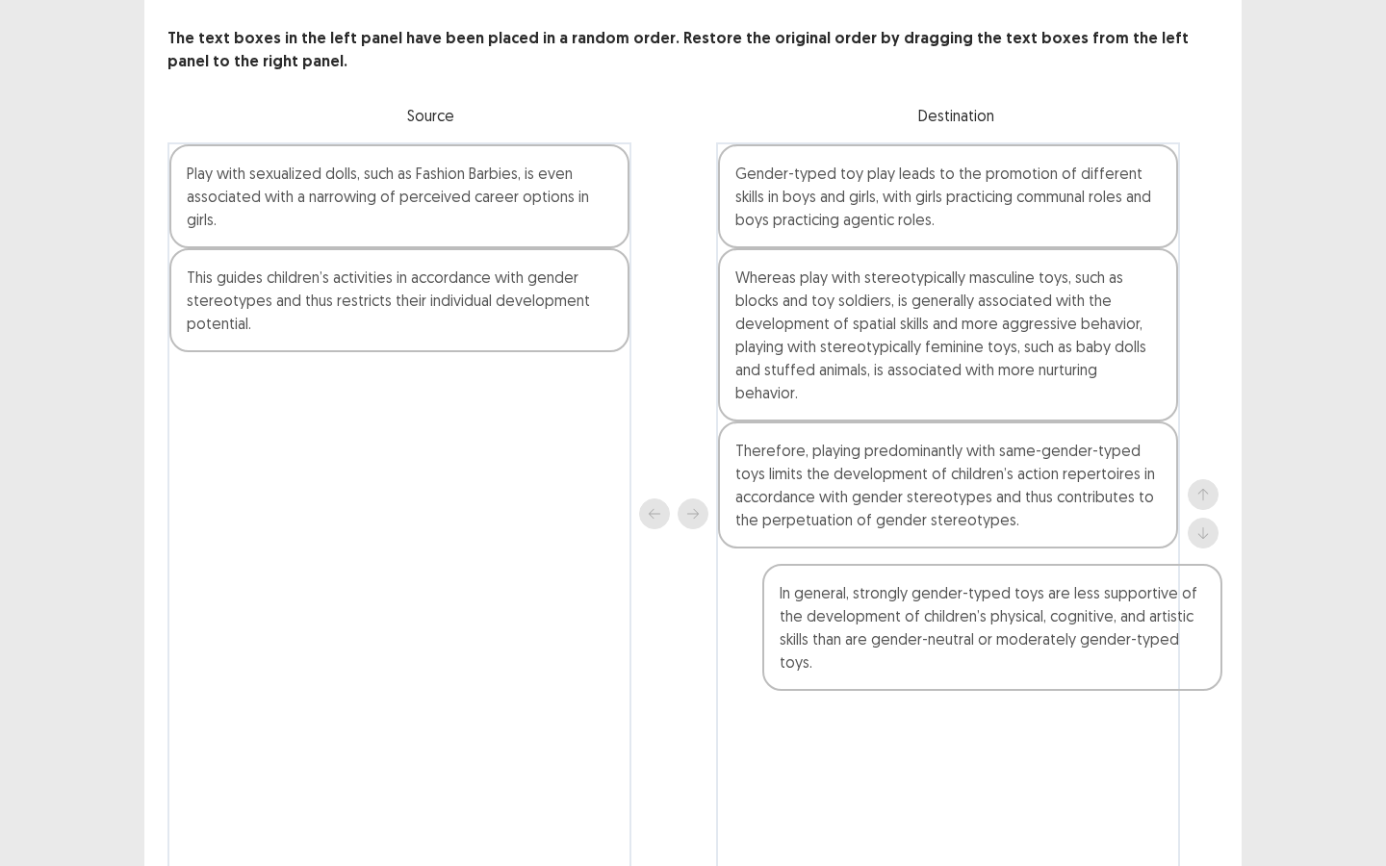
drag, startPoint x: 877, startPoint y: 512, endPoint x: 877, endPoint y: 654, distance: 142.4
click at [894, 657] on div "Gender-typed toy play leads to the promotion of different skills in boys and gi…" at bounding box center [948, 513] width 464 height 743
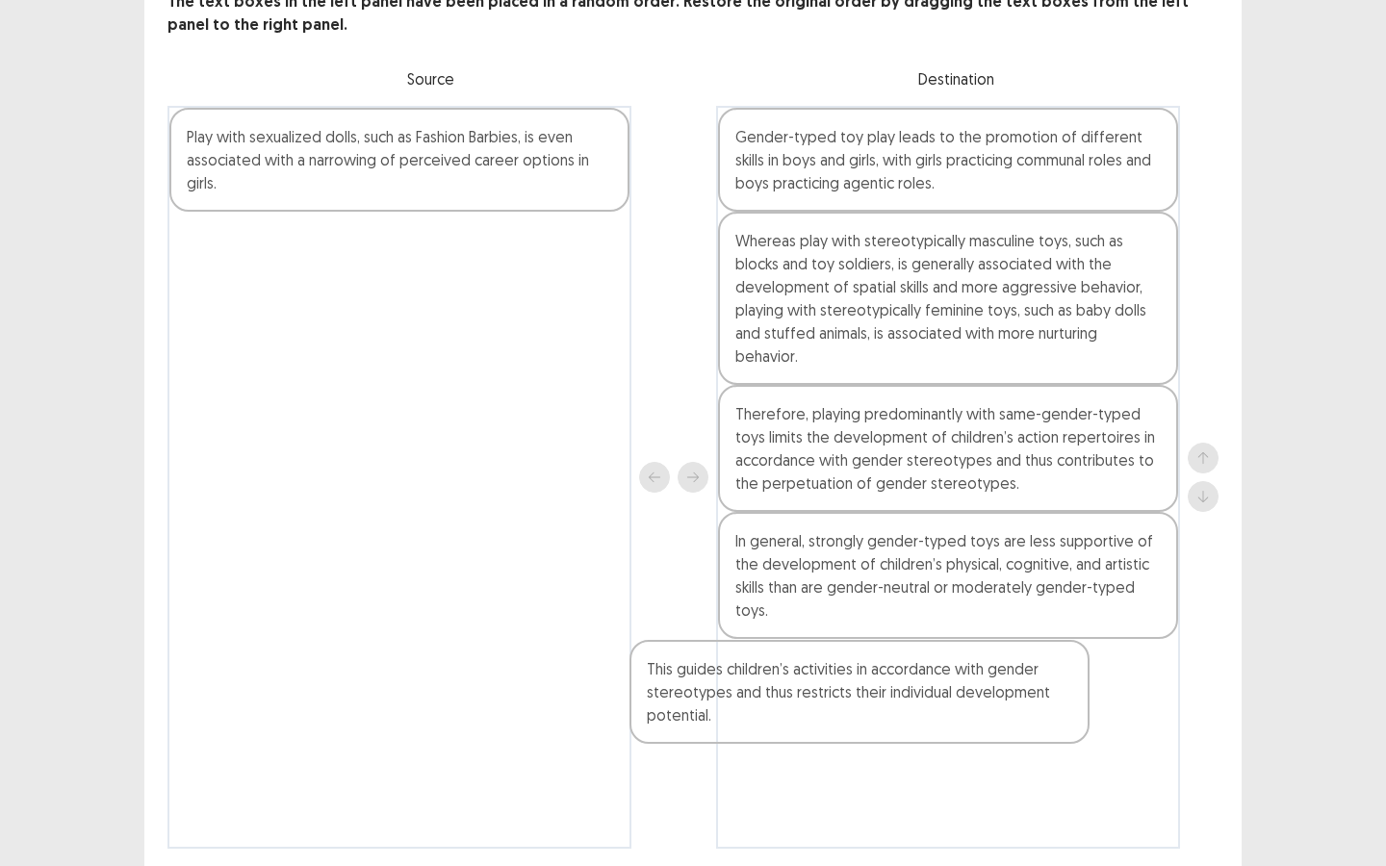
drag, startPoint x: 335, startPoint y: 310, endPoint x: 839, endPoint y: 647, distance: 606.3
click at [833, 702] on div "Play with sexualized dolls, such as Fashion Barbies, is even associated with a …" at bounding box center [692, 477] width 1051 height 743
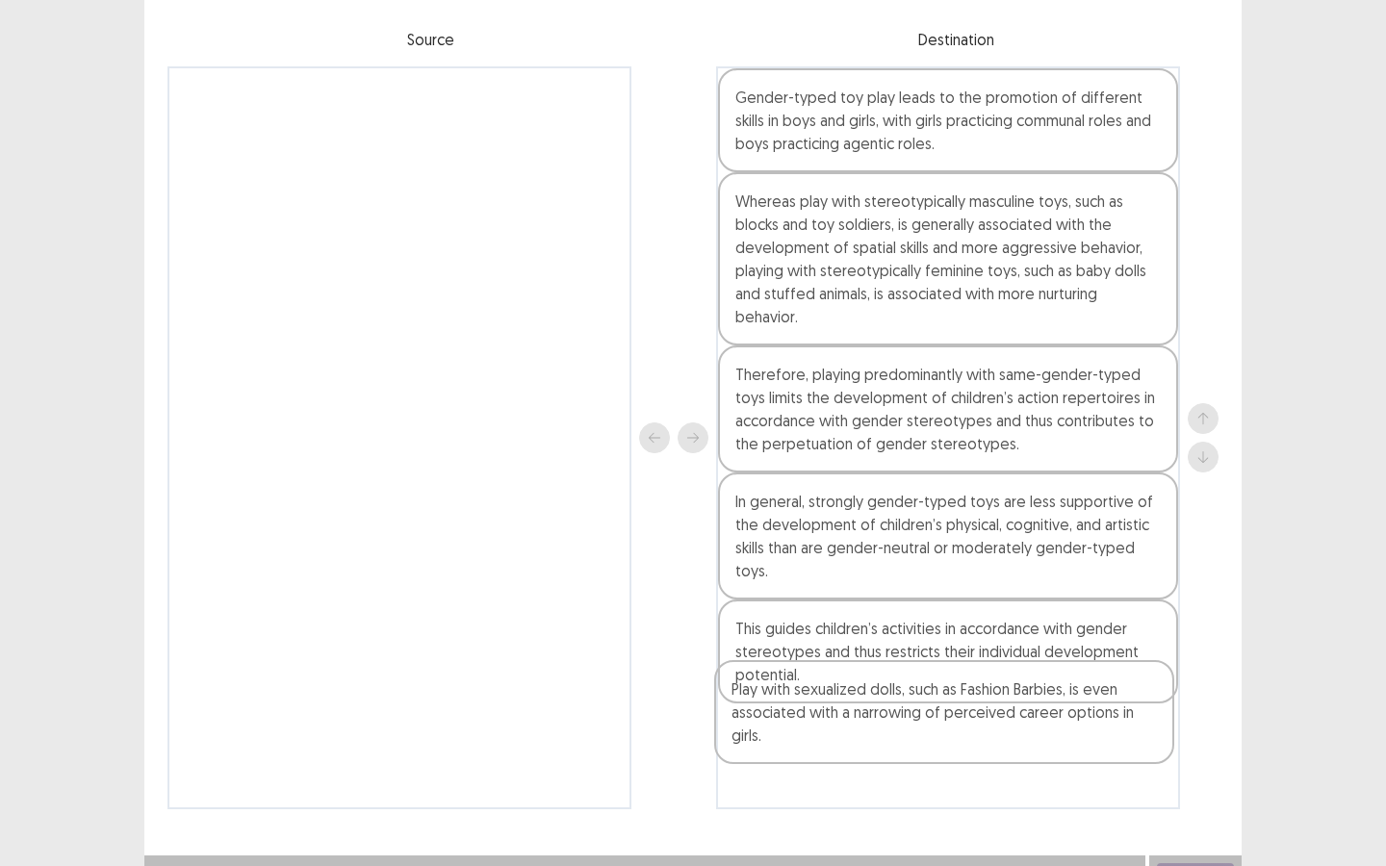
drag, startPoint x: 470, startPoint y: 221, endPoint x: 992, endPoint y: 739, distance: 735.5
click at [992, 739] on div "Play with sexualized dolls, such as Fashion Barbies, is even associated with a …" at bounding box center [692, 437] width 1051 height 743
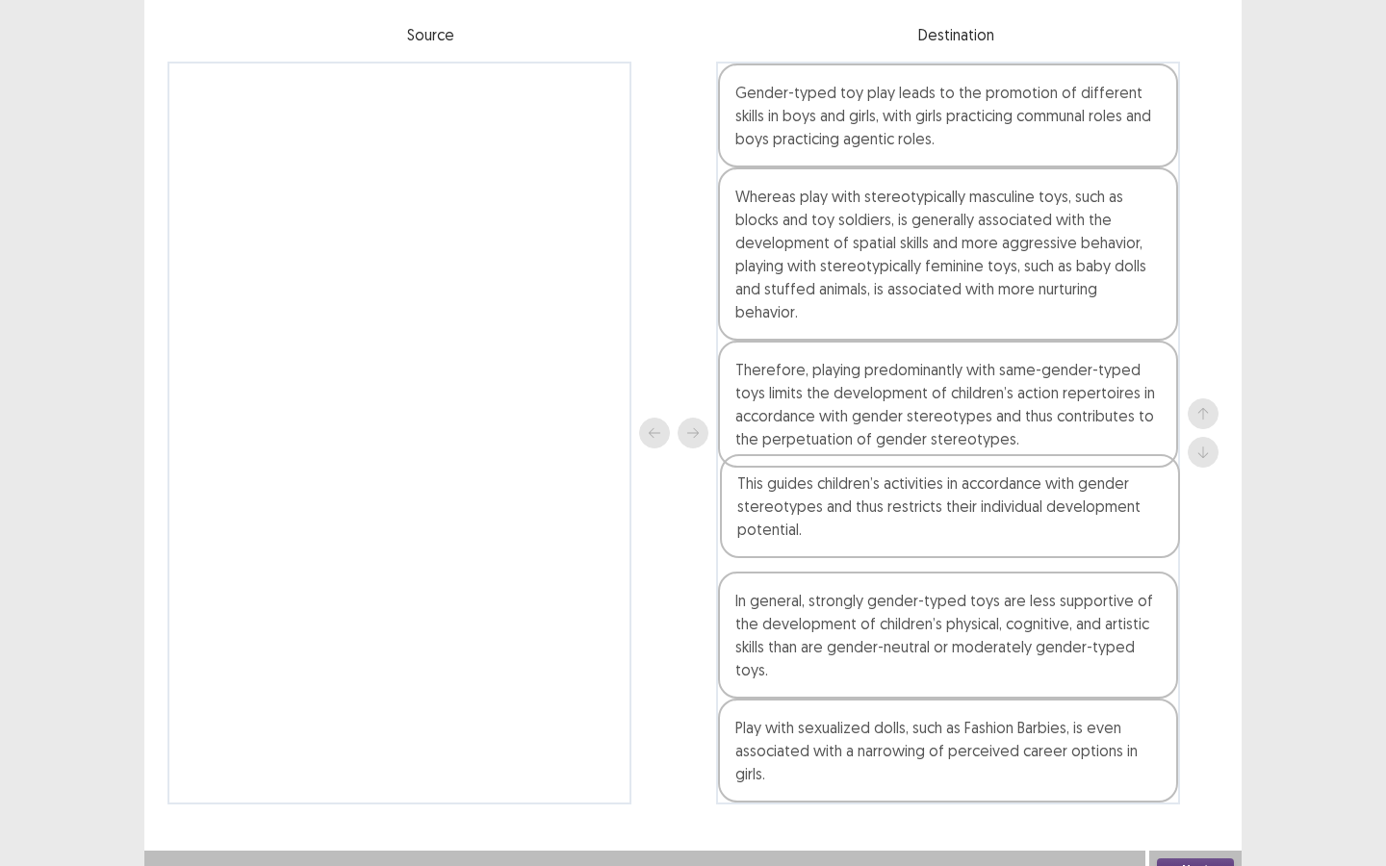
drag, startPoint x: 885, startPoint y: 658, endPoint x: 886, endPoint y: 507, distance: 151.1
click at [886, 507] on div "Gender-typed toy play leads to the promotion of different skills in boys and gi…" at bounding box center [948, 433] width 464 height 743
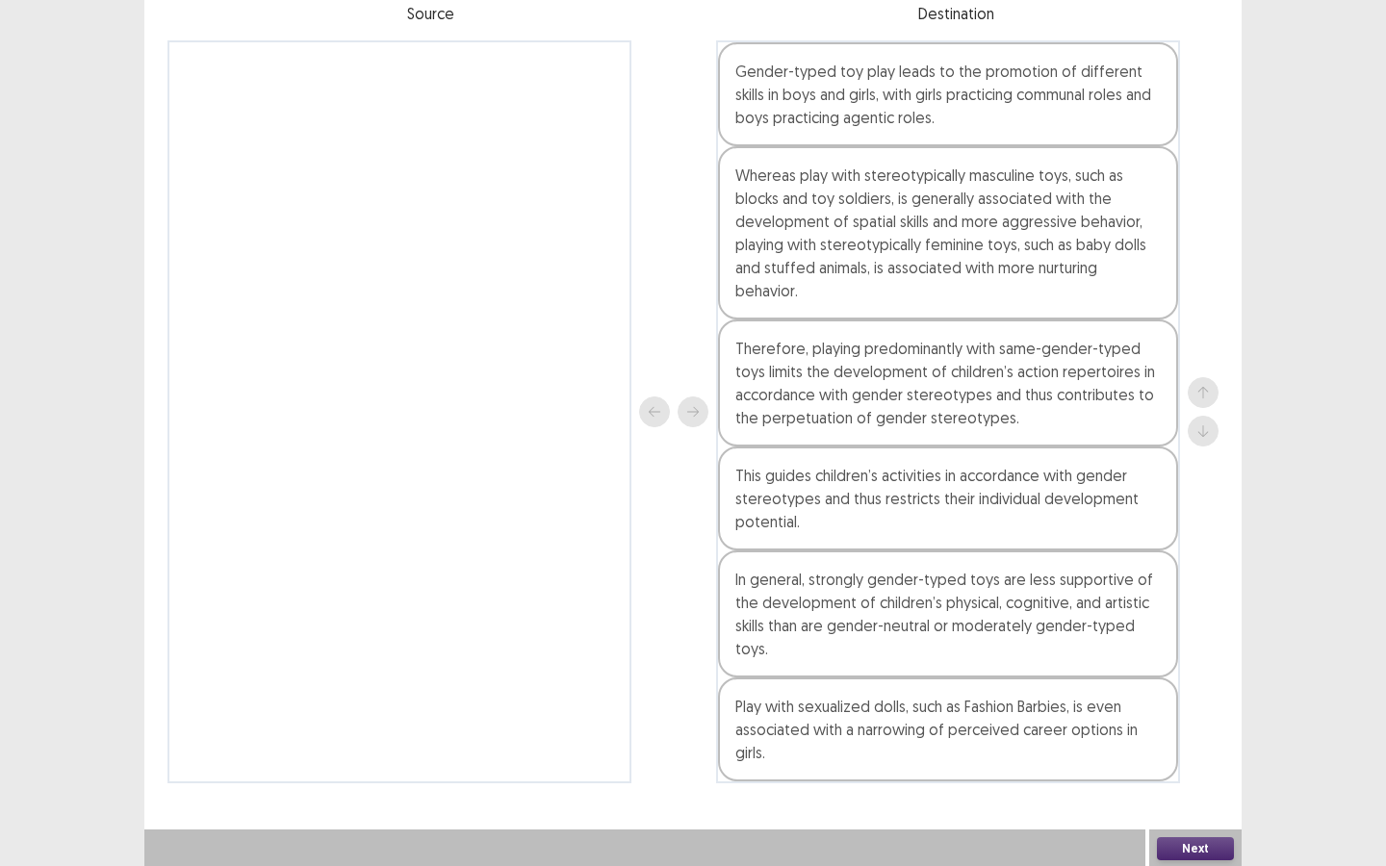
scroll to position [196, 0]
click at [1197, 780] on button "Next" at bounding box center [1195, 846] width 77 height 23
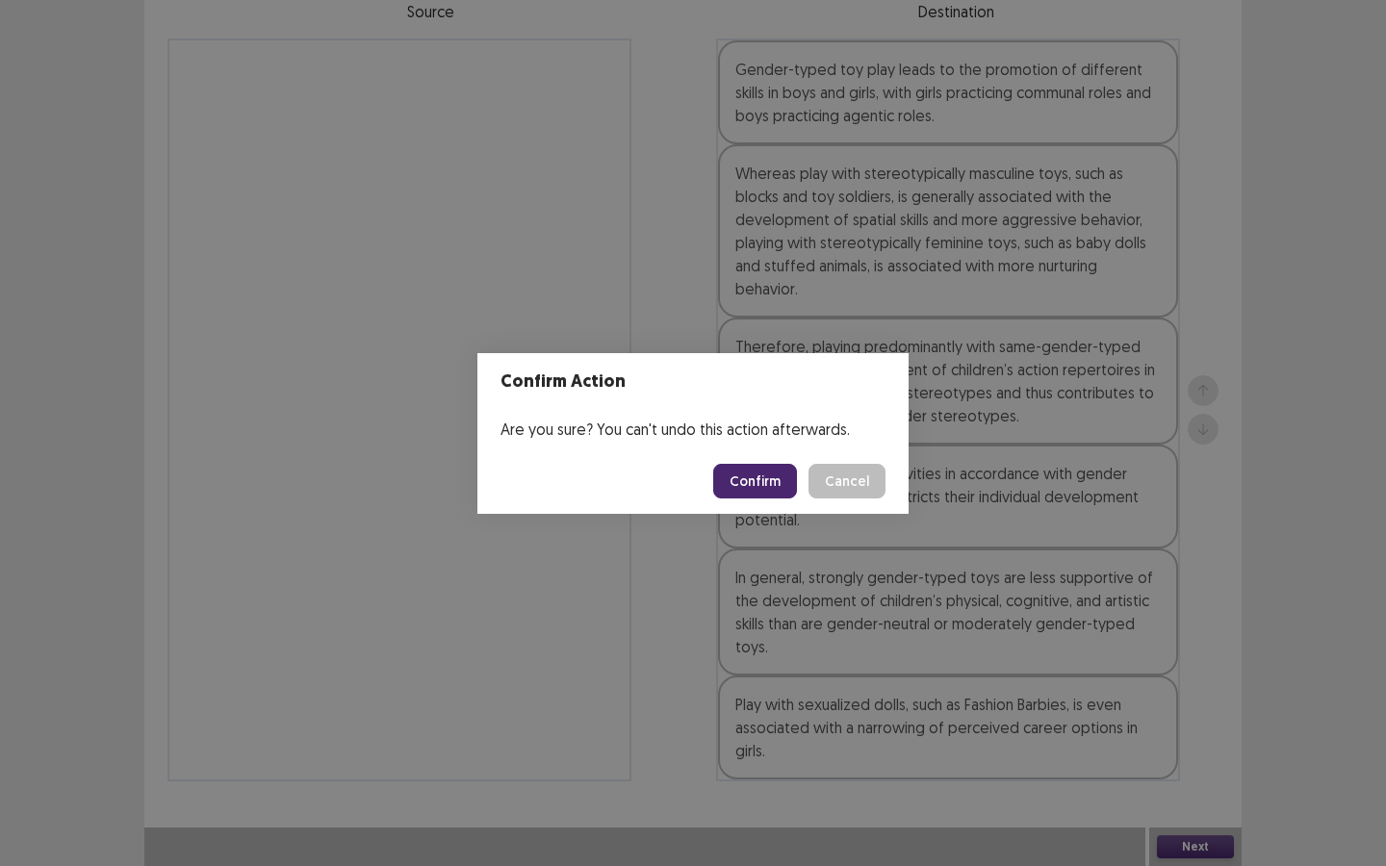
click at [744, 487] on button "Confirm" at bounding box center [755, 481] width 84 height 35
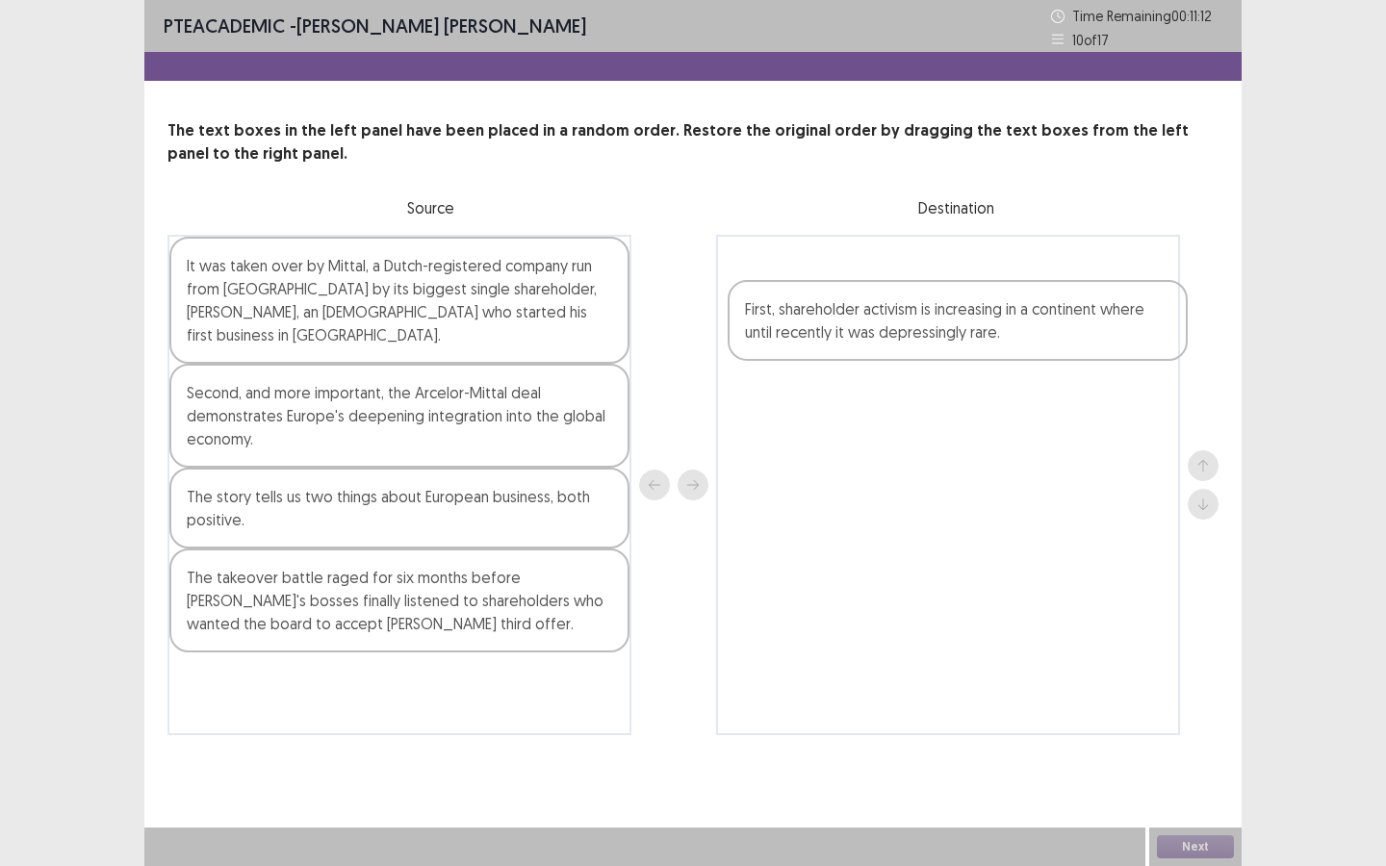
drag, startPoint x: 281, startPoint y: 699, endPoint x: 840, endPoint y: 346, distance: 660.7
click at [842, 347] on div "It was taken over by Mittal, a Dutch-registered company run from [GEOGRAPHIC_DA…" at bounding box center [692, 485] width 1051 height 500
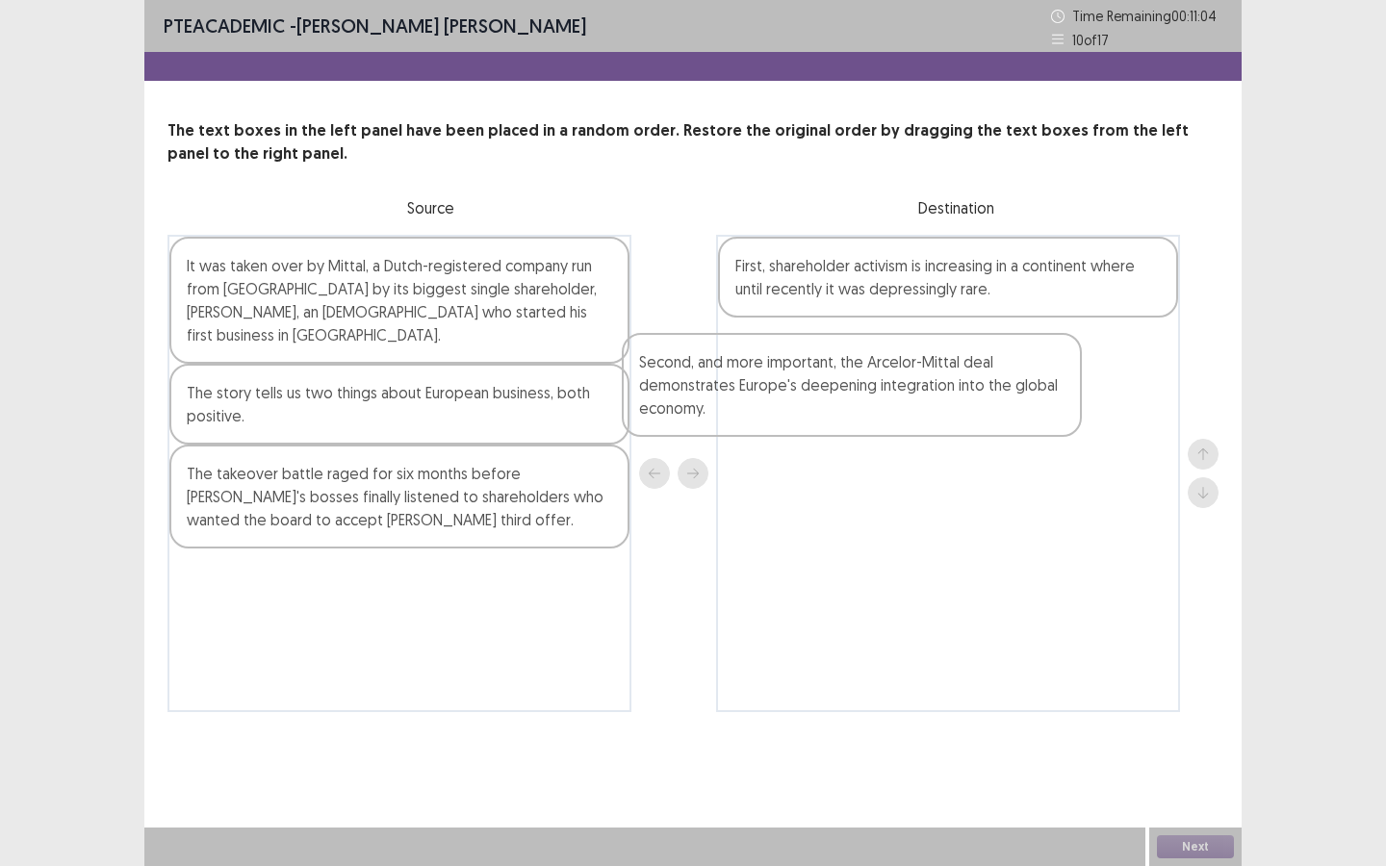
drag, startPoint x: 297, startPoint y: 394, endPoint x: 784, endPoint y: 379, distance: 487.1
click at [778, 382] on div "It was taken over by Mittal, a Dutch-registered company run from [GEOGRAPHIC_DA…" at bounding box center [692, 473] width 1051 height 477
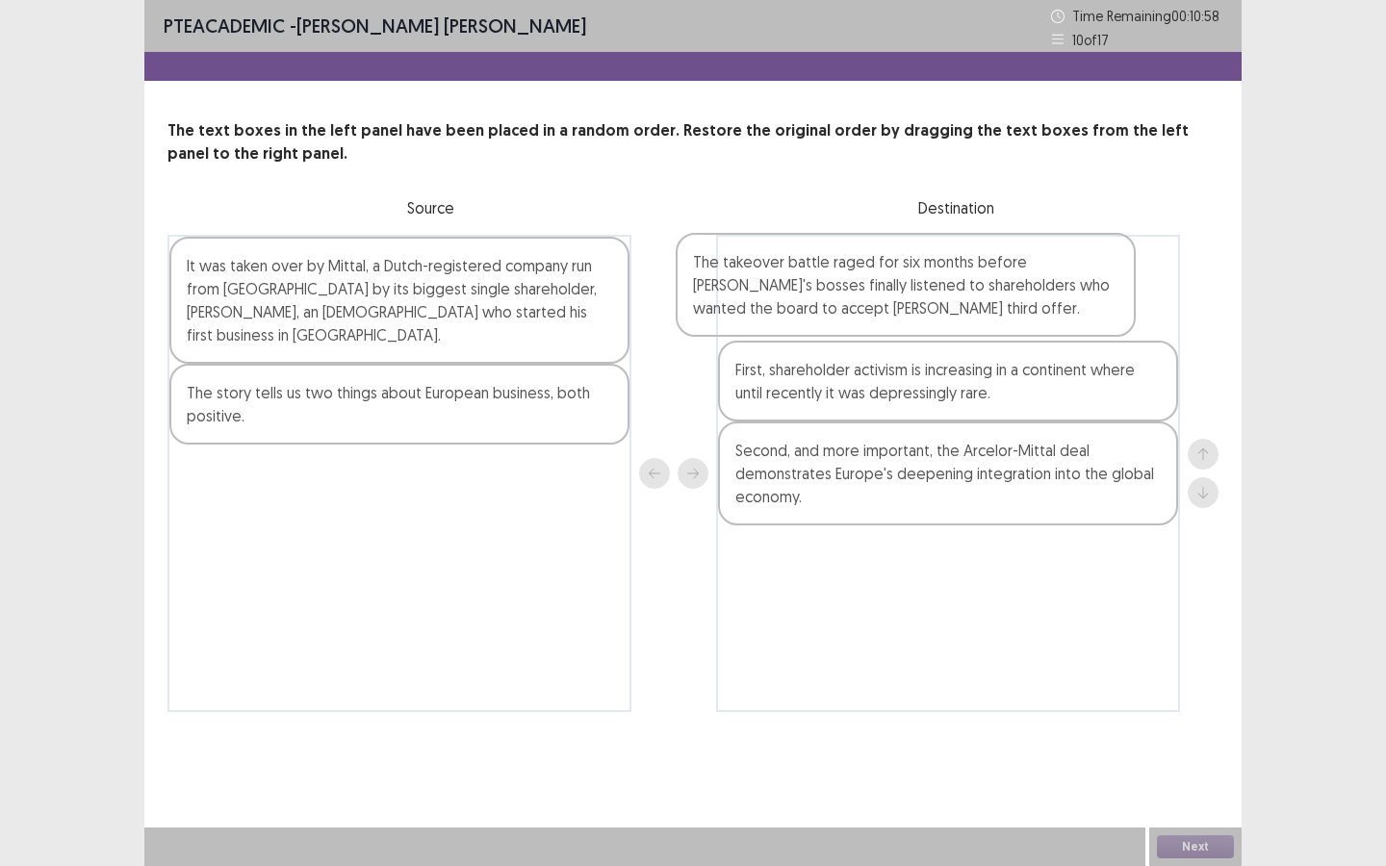
drag, startPoint x: 379, startPoint y: 508, endPoint x: 893, endPoint y: 311, distance: 550.4
click at [893, 311] on div "It was taken over by Mittal, a Dutch-registered company run from [GEOGRAPHIC_DA…" at bounding box center [692, 473] width 1051 height 477
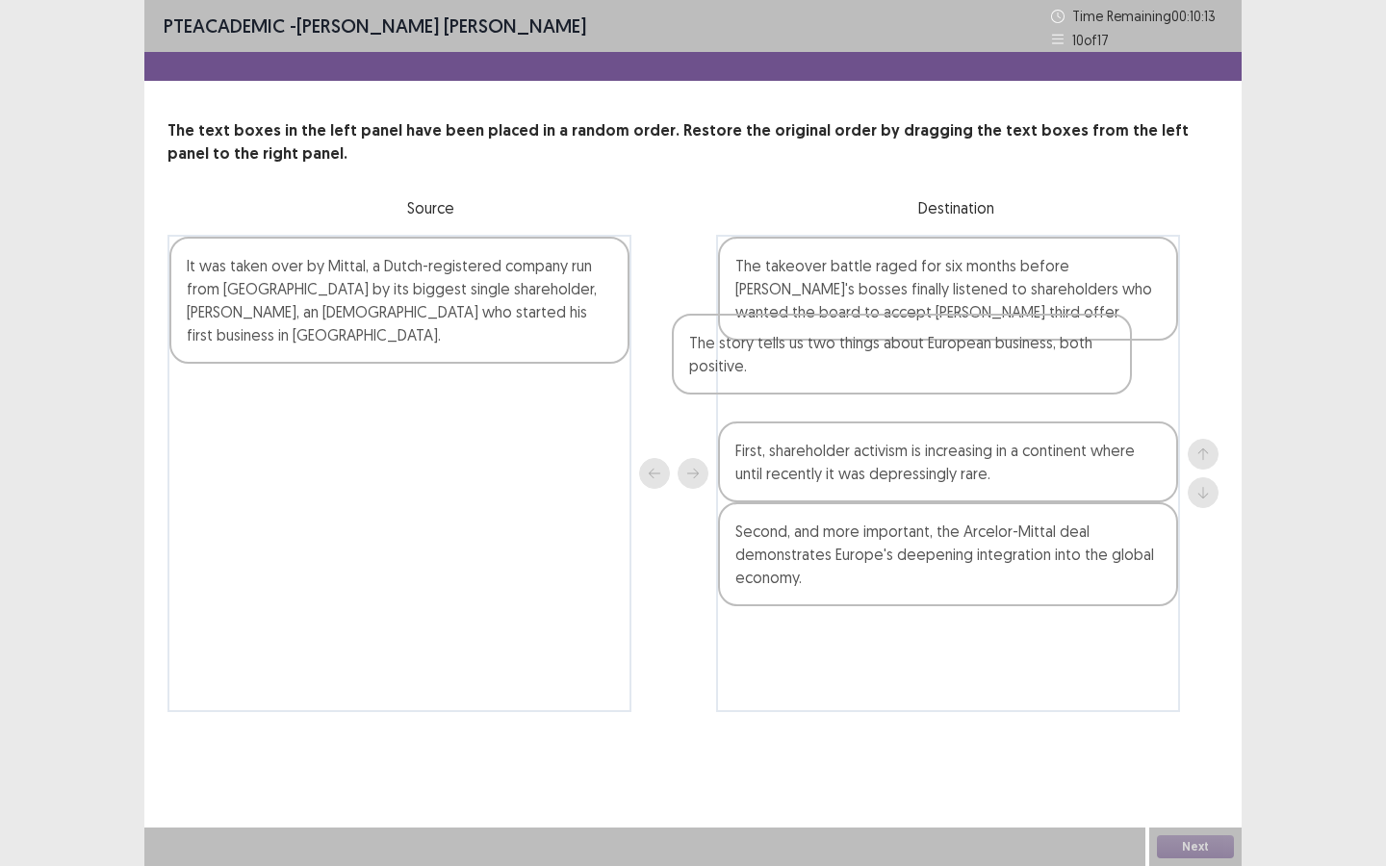
drag, startPoint x: 490, startPoint y: 402, endPoint x: 1004, endPoint y: 373, distance: 514.6
click at [1004, 373] on div "It was taken over by Mittal, a Dutch-registered company run from [GEOGRAPHIC_DA…" at bounding box center [692, 473] width 1051 height 477
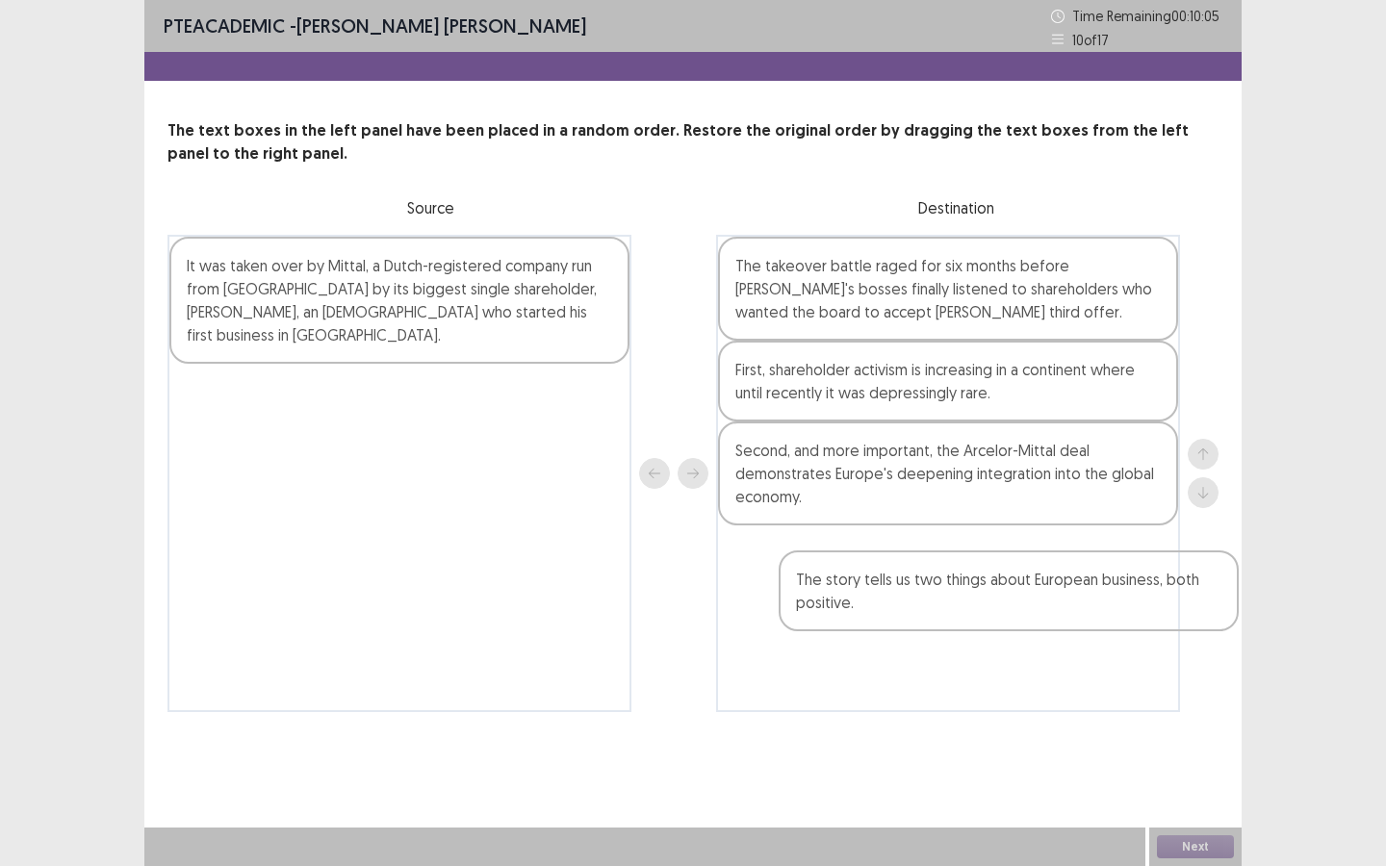
drag, startPoint x: 829, startPoint y: 367, endPoint x: 890, endPoint y: 622, distance: 262.1
click at [891, 621] on div "The takeover battle raged for six months before [PERSON_NAME]'s bosses finally …" at bounding box center [948, 473] width 464 height 477
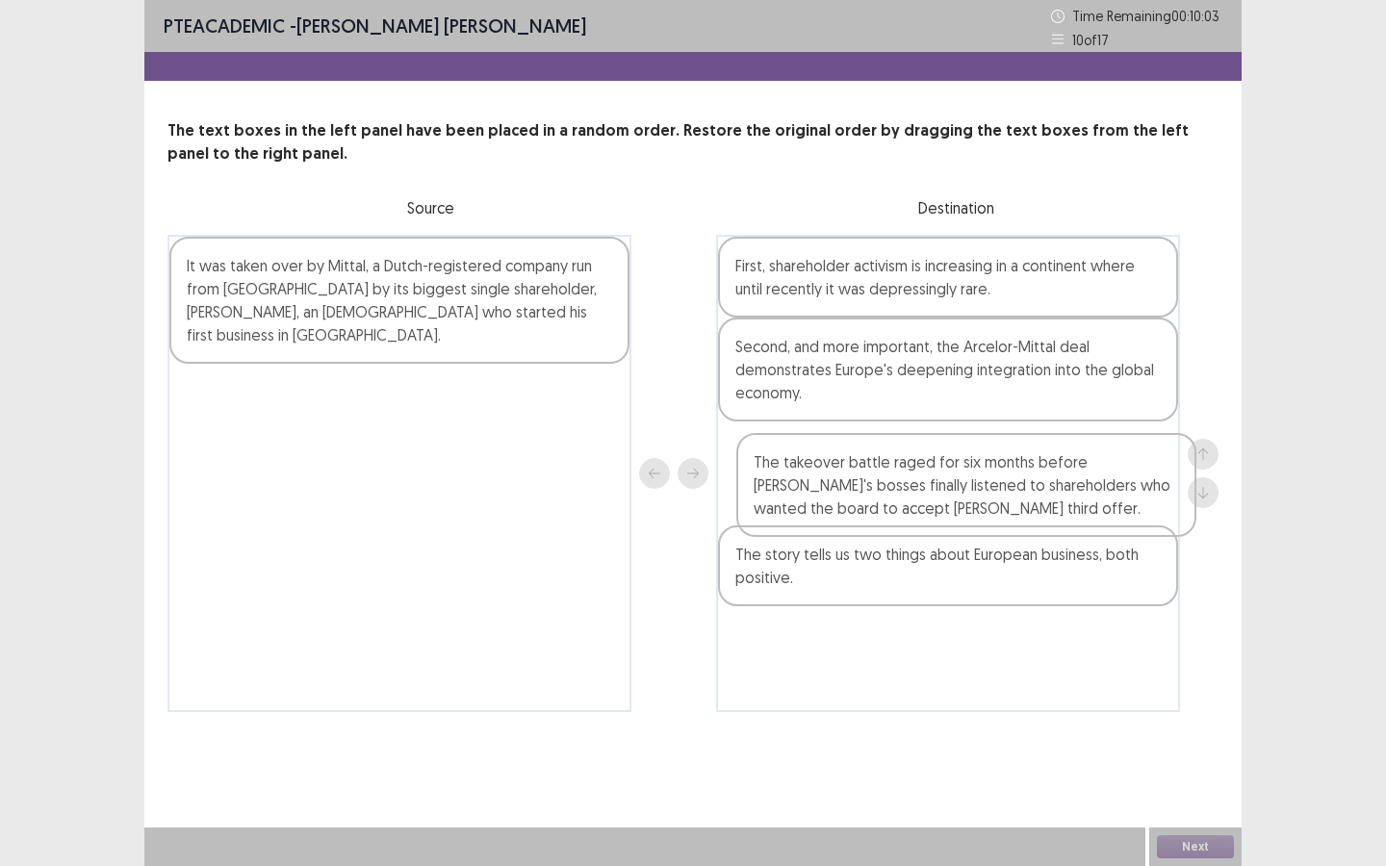
drag, startPoint x: 867, startPoint y: 318, endPoint x: 886, endPoint y: 523, distance: 206.8
click at [887, 524] on div "The takeover battle raged for six months before [PERSON_NAME]'s bosses finally …" at bounding box center [948, 473] width 464 height 477
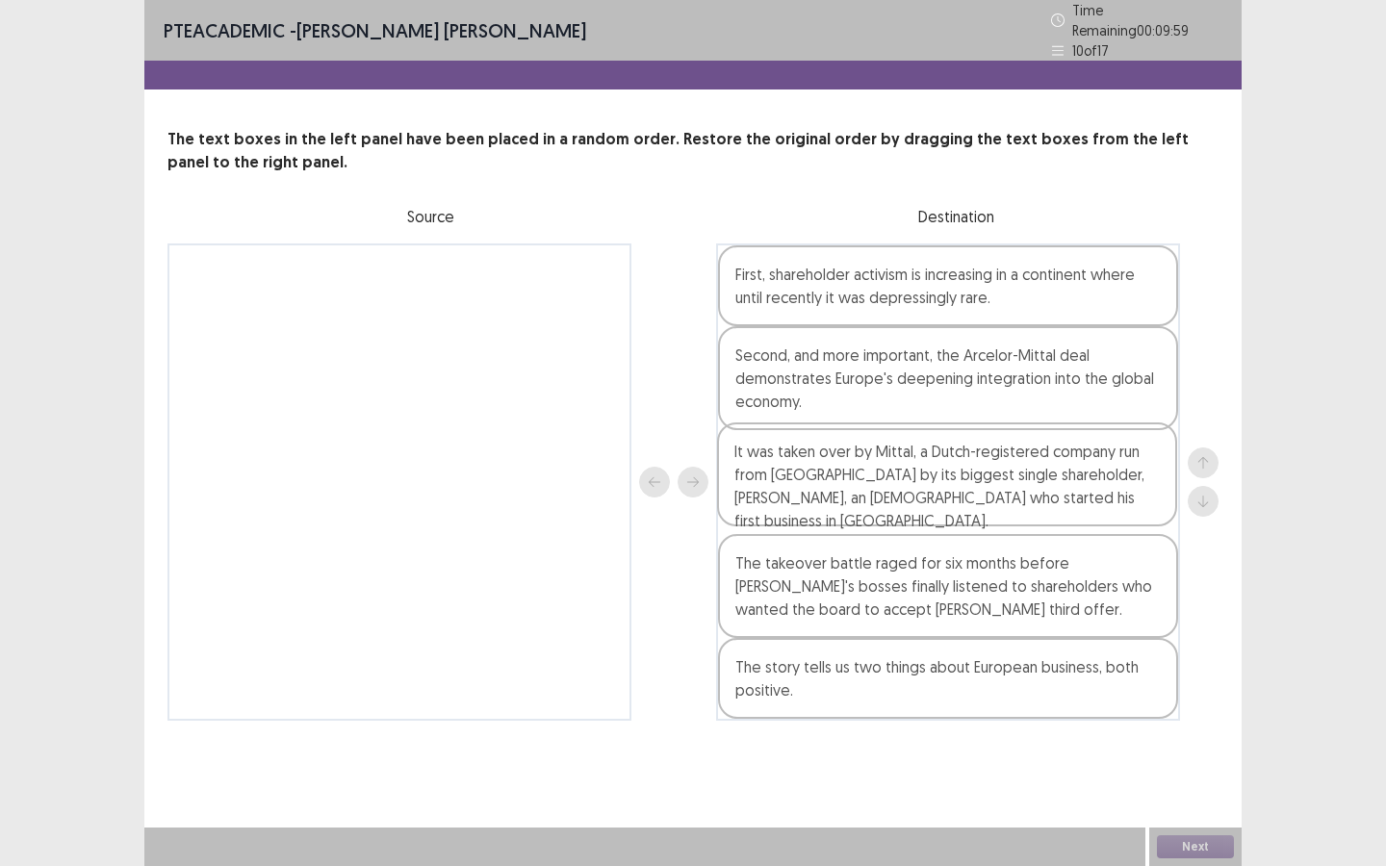
drag, startPoint x: 402, startPoint y: 307, endPoint x: 954, endPoint y: 495, distance: 583.3
click at [954, 495] on div "It was taken over by Mittal, a Dutch-registered company run from [GEOGRAPHIC_DA…" at bounding box center [692, 481] width 1051 height 477
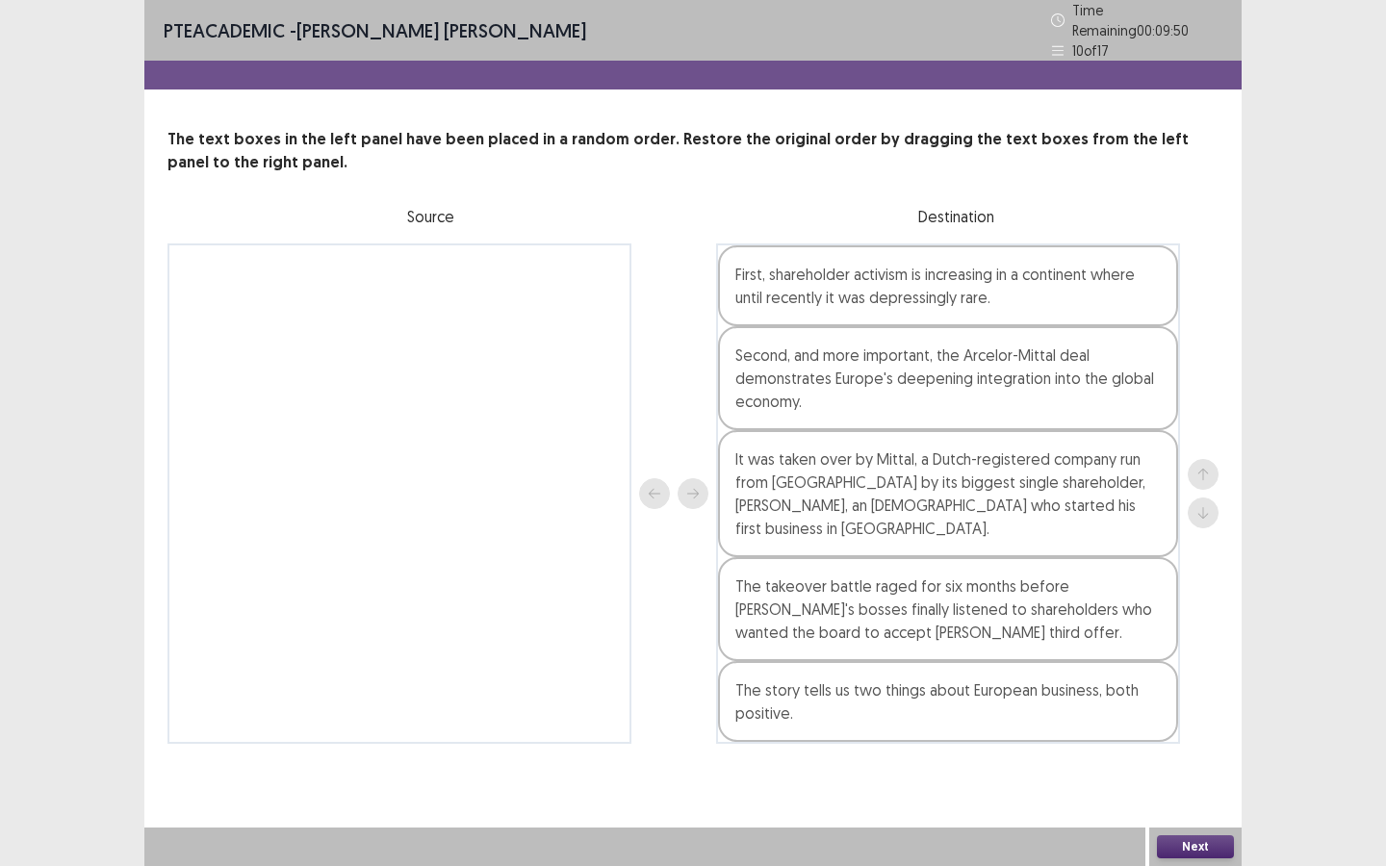
click at [1187, 780] on button "Next" at bounding box center [1195, 846] width 77 height 23
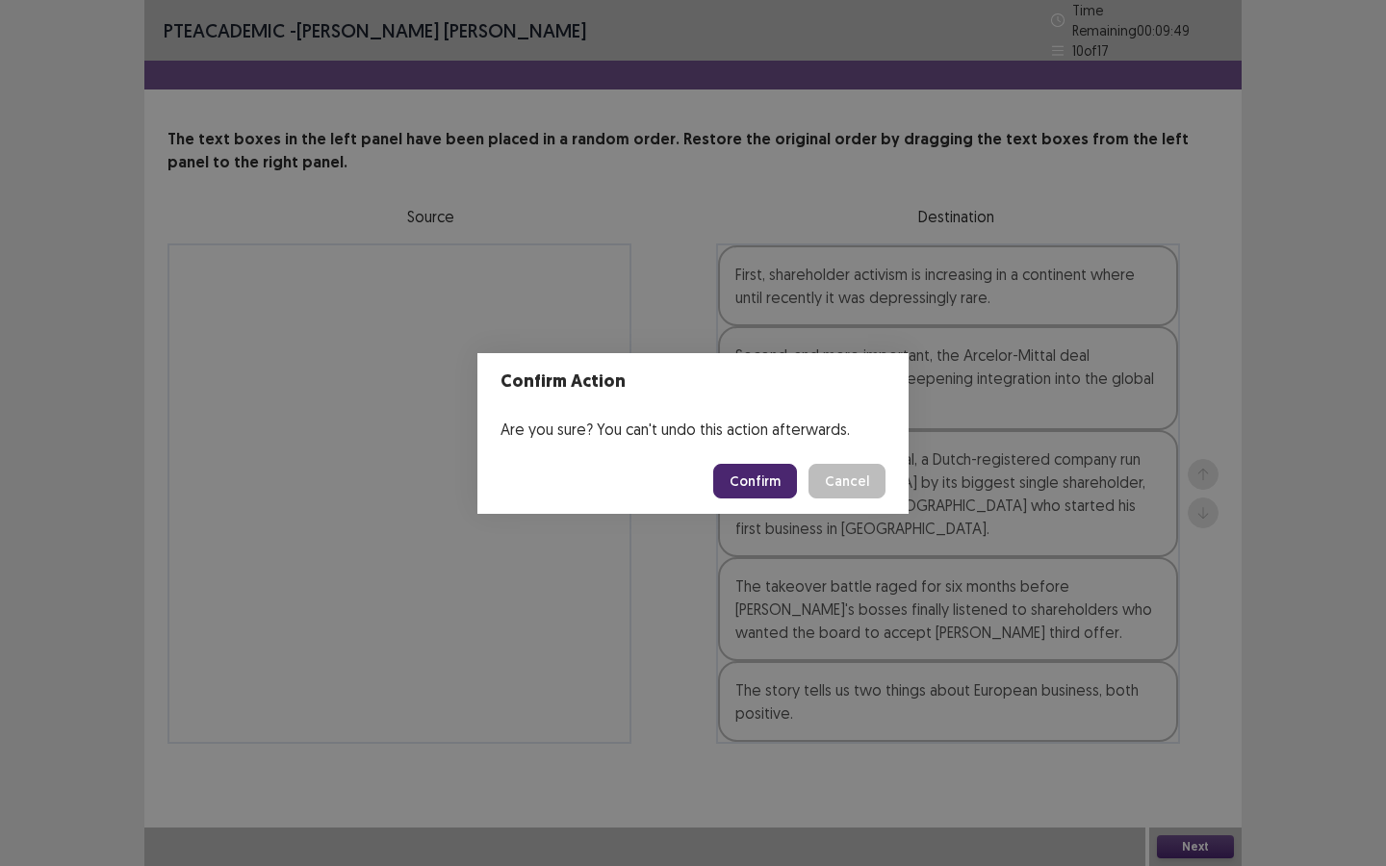
click at [769, 477] on button "Confirm" at bounding box center [755, 481] width 84 height 35
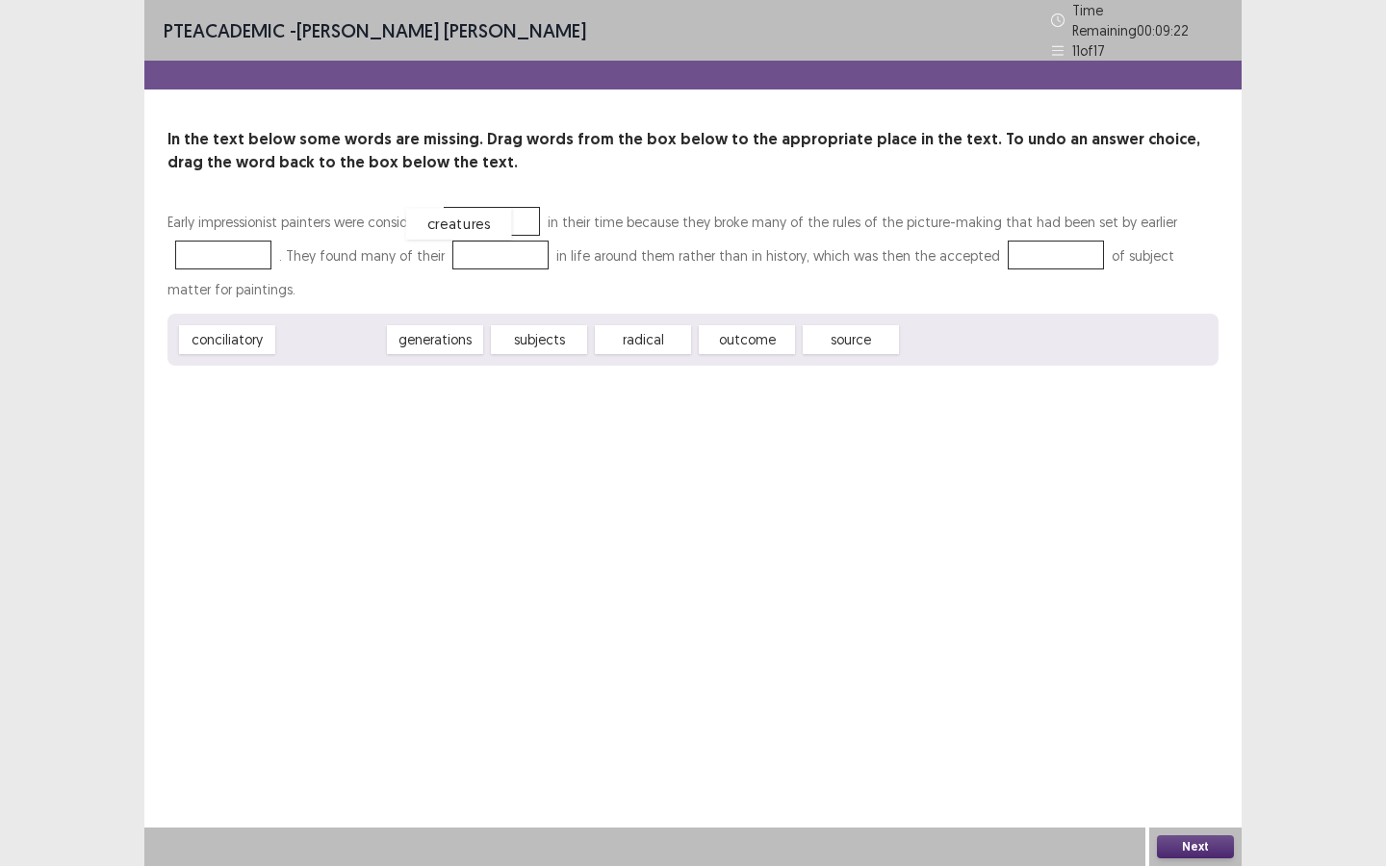
drag, startPoint x: 355, startPoint y: 332, endPoint x: 482, endPoint y: 216, distance: 171.6
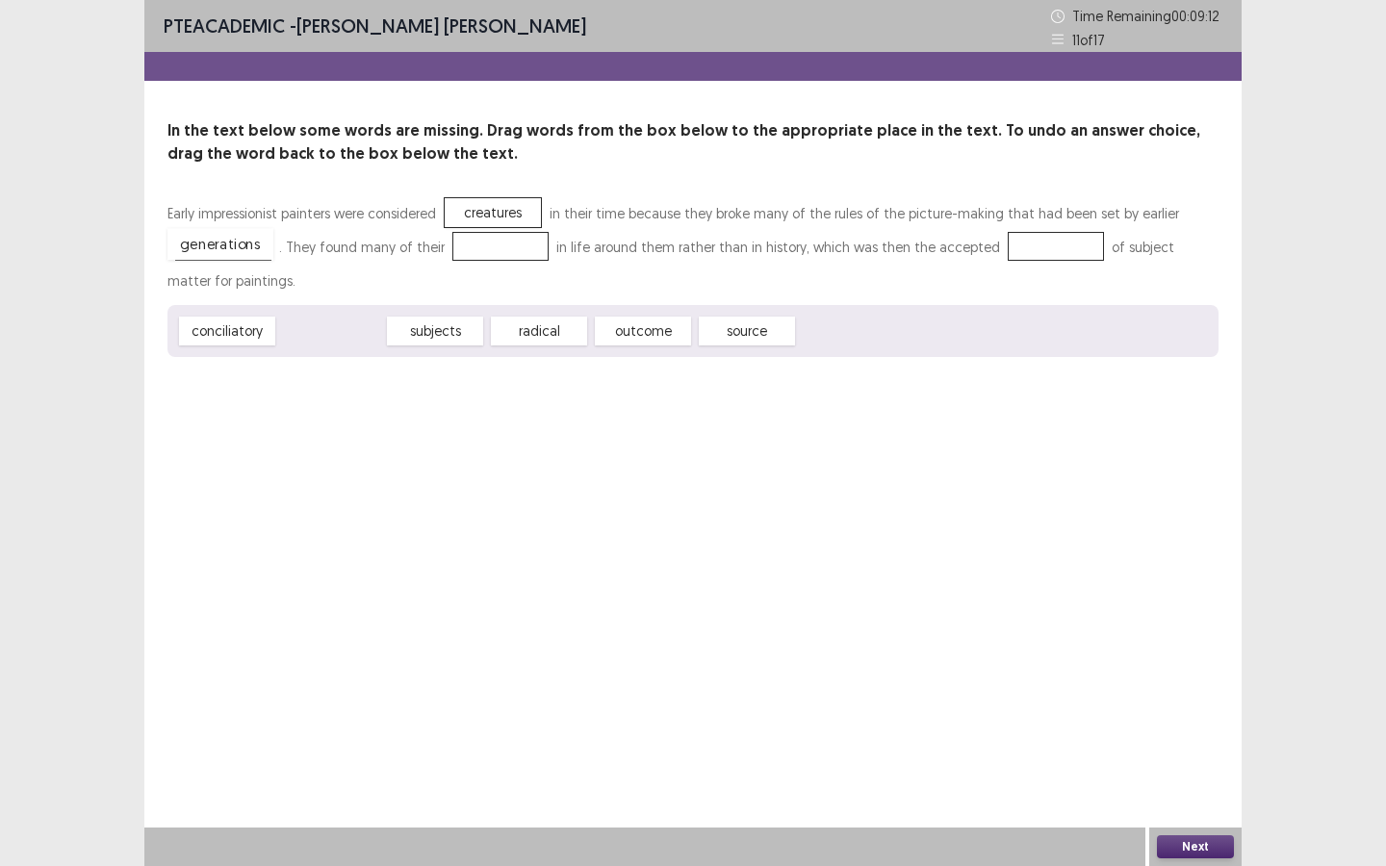
drag, startPoint x: 352, startPoint y: 341, endPoint x: 241, endPoint y: 254, distance: 141.3
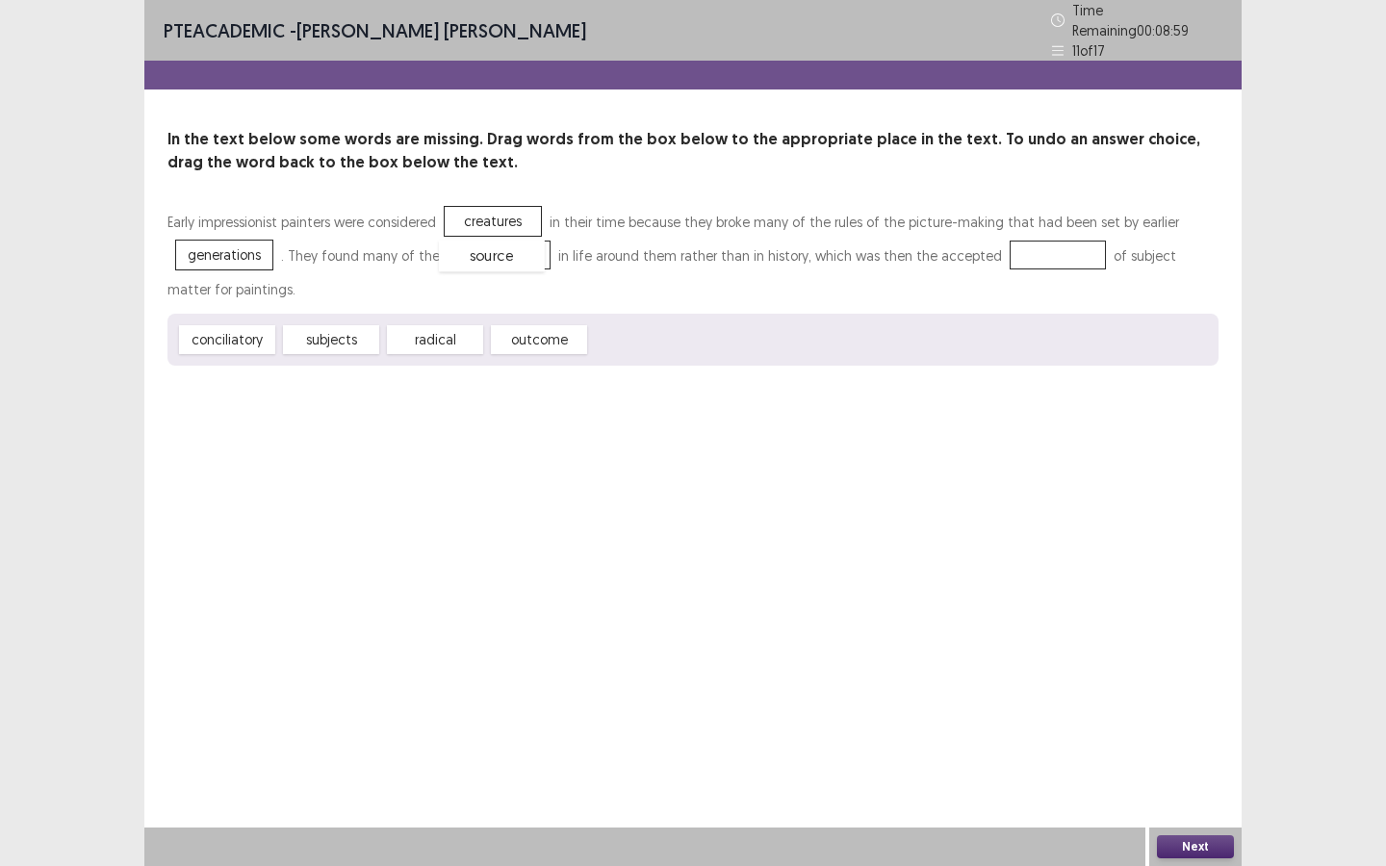
drag, startPoint x: 636, startPoint y: 338, endPoint x: 484, endPoint y: 254, distance: 173.5
drag, startPoint x: 551, startPoint y: 342, endPoint x: 1048, endPoint y: 255, distance: 504.0
click at [1180, 780] on button "Next" at bounding box center [1195, 846] width 77 height 23
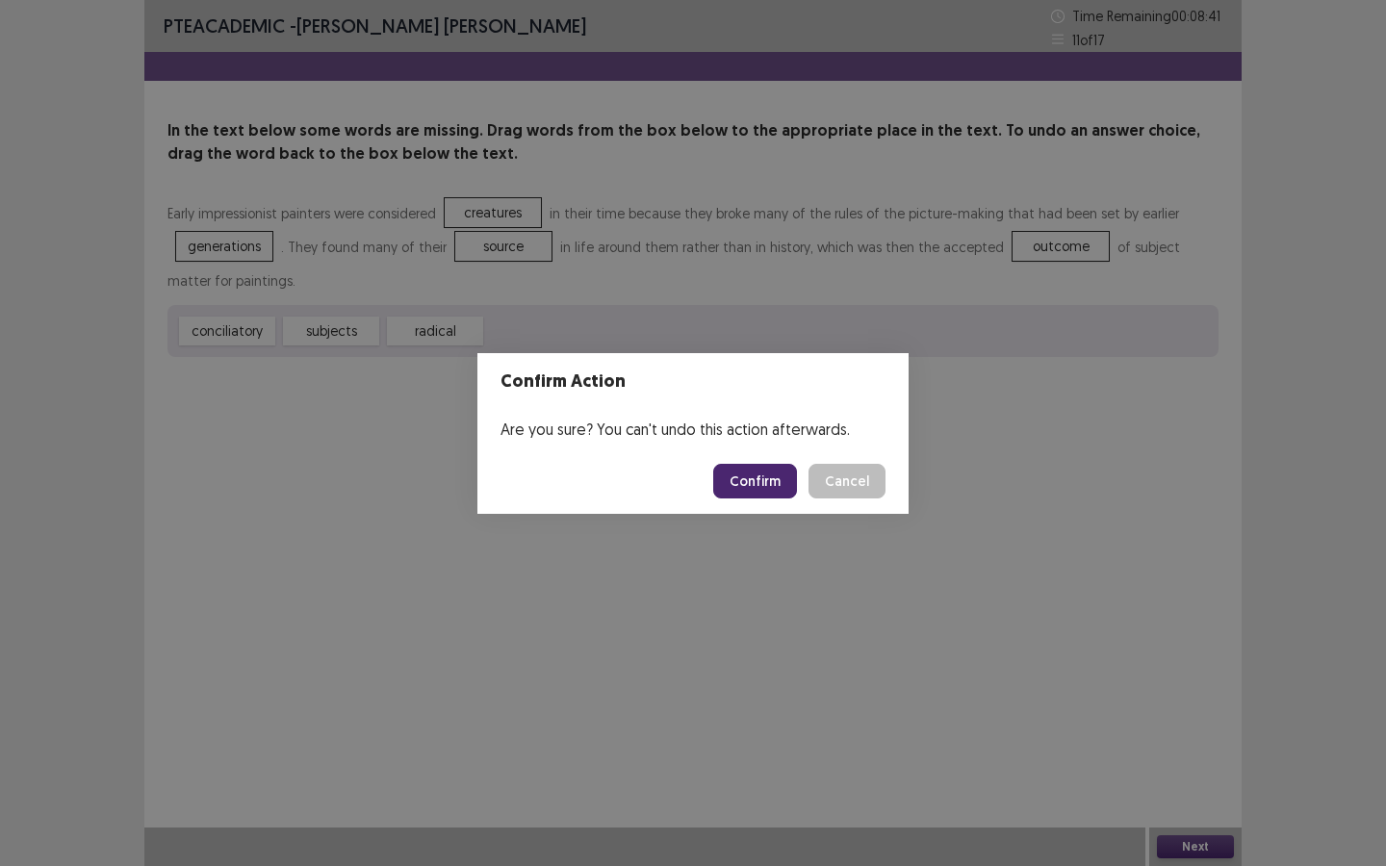
click at [739, 483] on button "Confirm" at bounding box center [755, 481] width 84 height 35
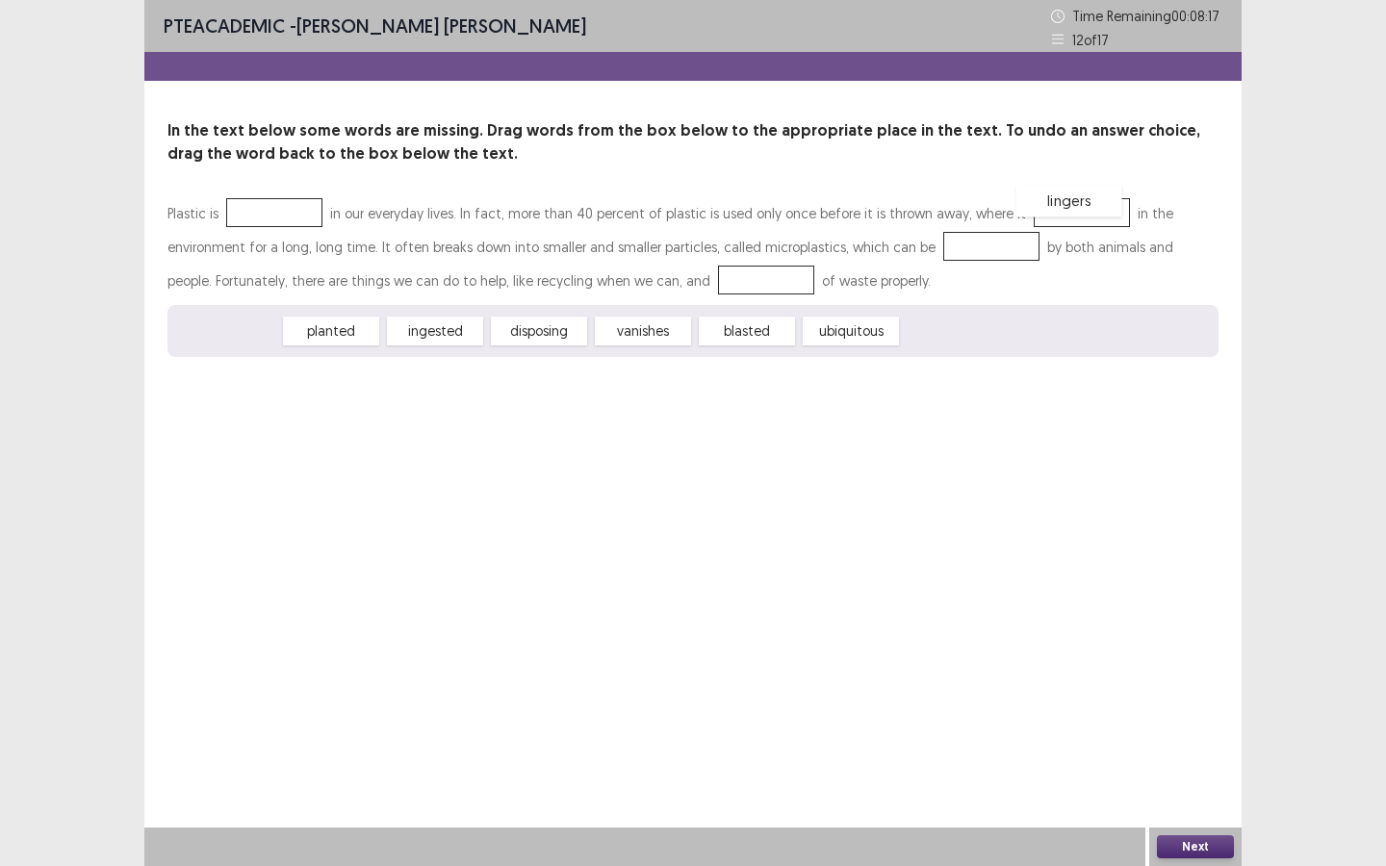
drag, startPoint x: 236, startPoint y: 338, endPoint x: 1077, endPoint y: 208, distance: 850.9
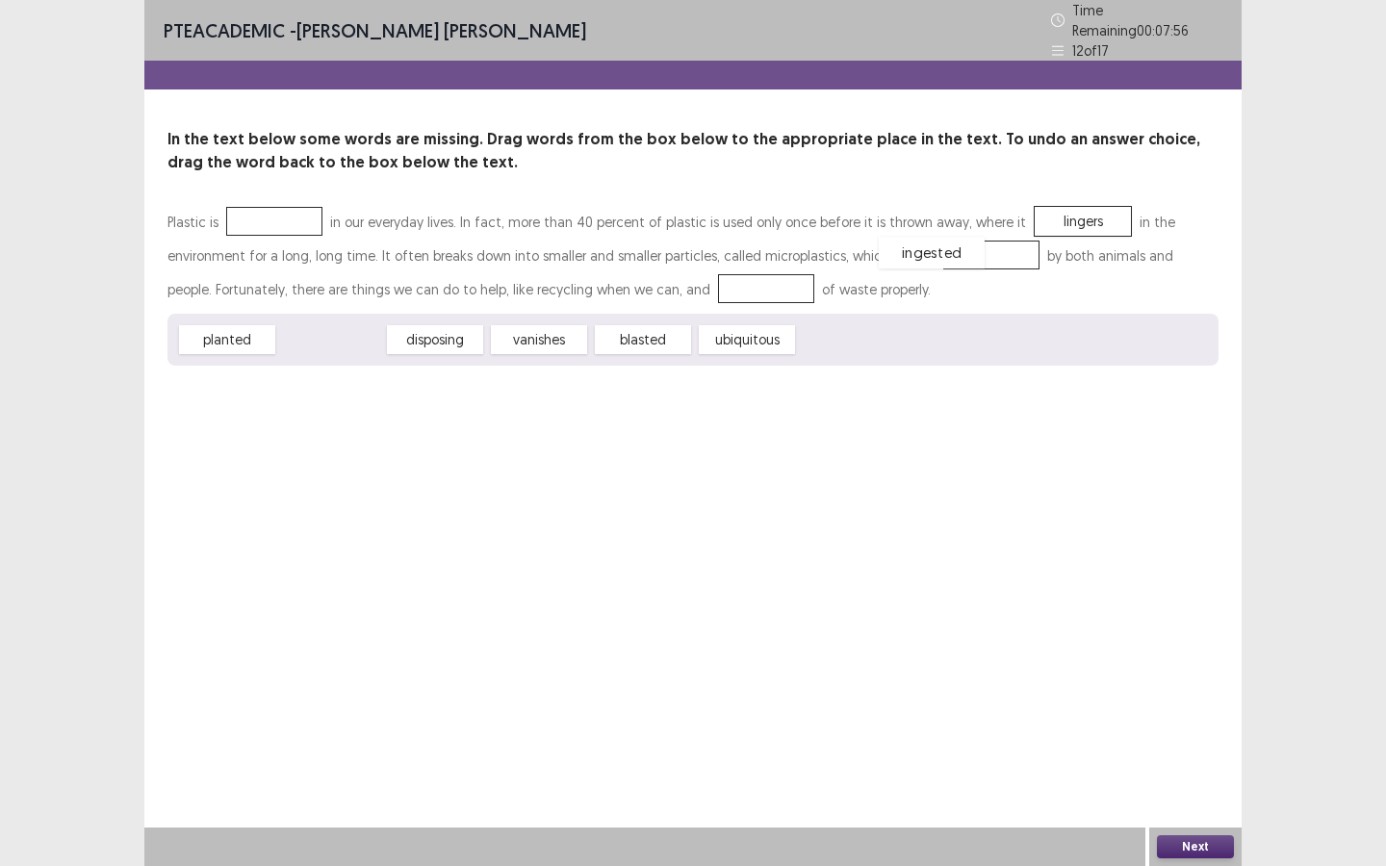
drag, startPoint x: 327, startPoint y: 329, endPoint x: 928, endPoint y: 242, distance: 606.6
drag, startPoint x: 322, startPoint y: 339, endPoint x: 695, endPoint y: 285, distance: 376.2
drag, startPoint x: 258, startPoint y: 335, endPoint x: 307, endPoint y: 208, distance: 136.2
click at [1189, 780] on button "Next" at bounding box center [1195, 846] width 77 height 23
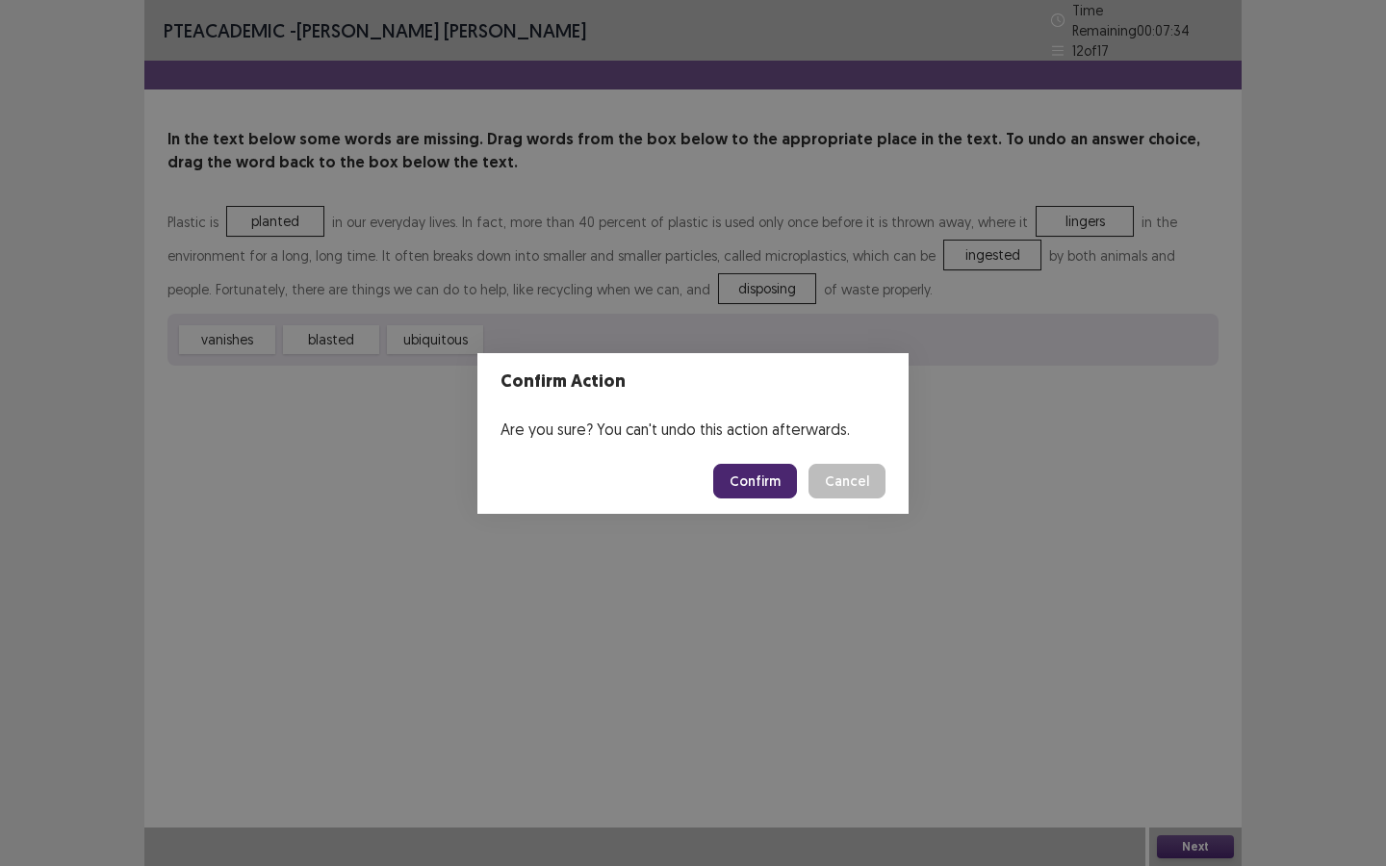
click at [750, 486] on button "Confirm" at bounding box center [755, 481] width 84 height 35
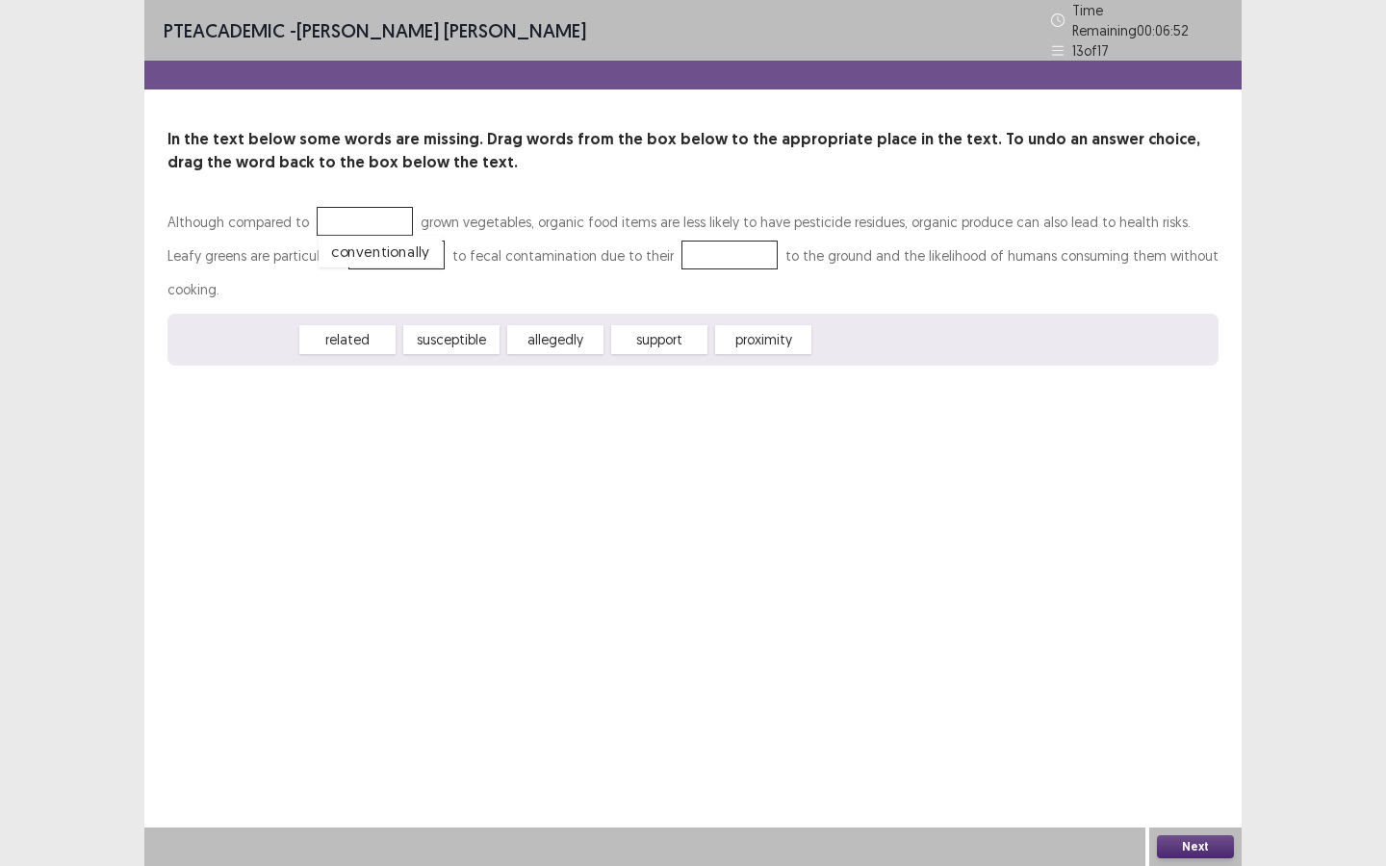
drag, startPoint x: 225, startPoint y: 306, endPoint x: 369, endPoint y: 217, distance: 169.3
click at [224, 323] on div "related" at bounding box center [227, 339] width 106 height 32
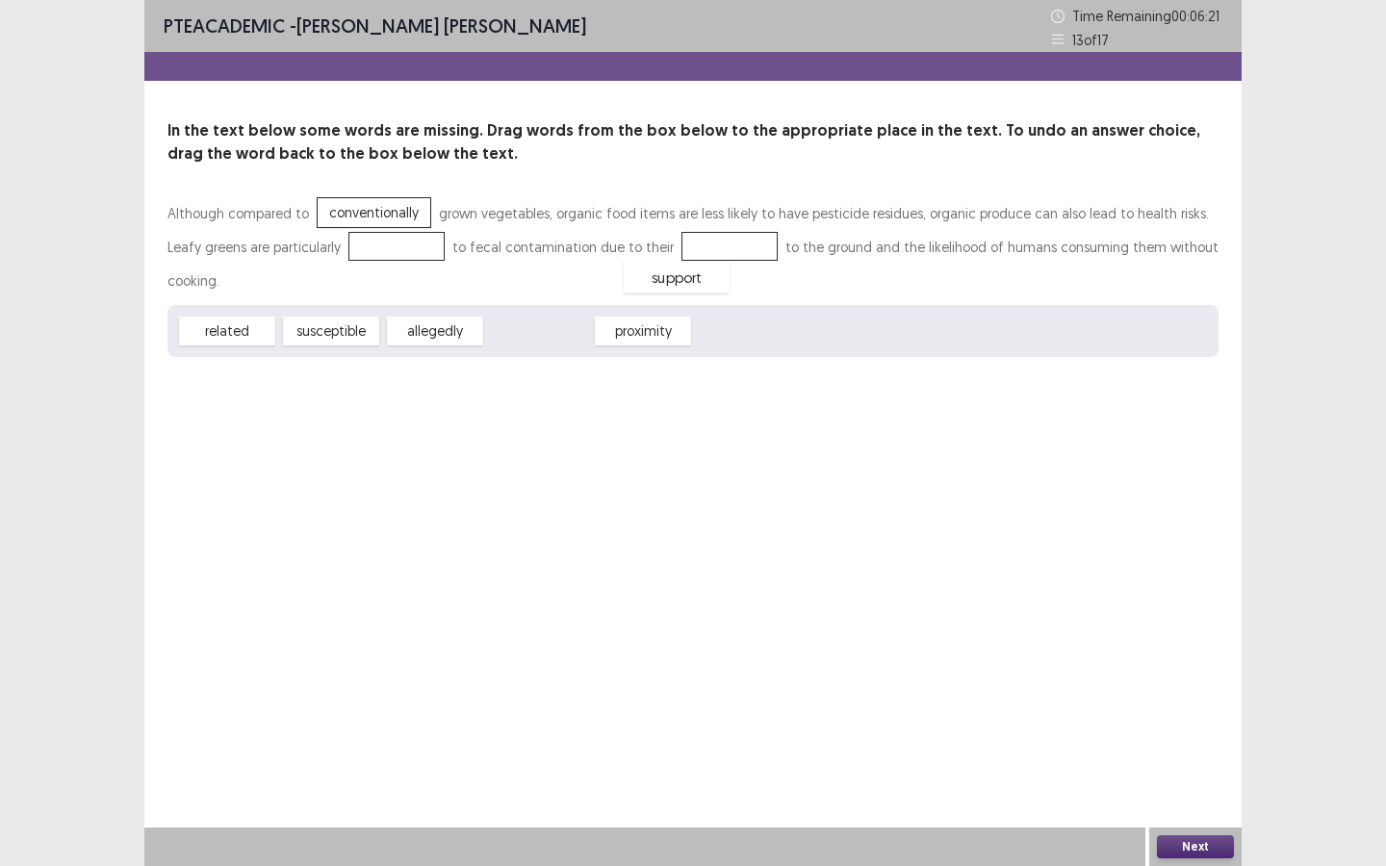
drag, startPoint x: 551, startPoint y: 308, endPoint x: 689, endPoint y: 254, distance: 147.8
click at [445, 316] on div "allegedly" at bounding box center [435, 332] width 106 height 32
drag, startPoint x: 445, startPoint y: 306, endPoint x: 391, endPoint y: 247, distance: 79.7
click at [1195, 780] on div "Next" at bounding box center [1195, 846] width 92 height 38
click at [1194, 780] on button "Next" at bounding box center [1195, 846] width 77 height 23
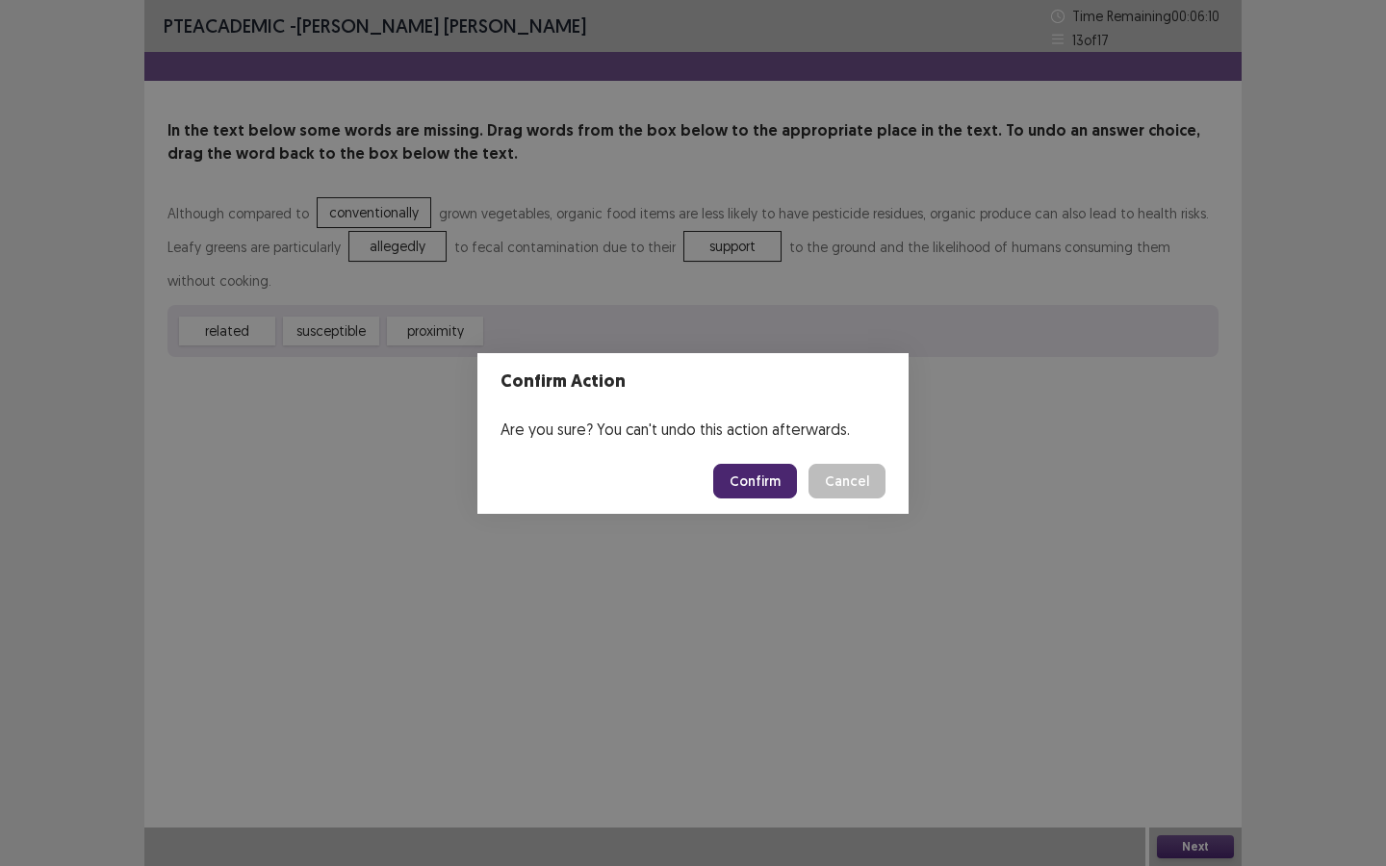
drag, startPoint x: 750, startPoint y: 448, endPoint x: 751, endPoint y: 477, distance: 28.9
click at [751, 468] on footer "Confirm Cancel" at bounding box center [692, 480] width 431 height 65
click at [751, 495] on button "Confirm" at bounding box center [755, 481] width 84 height 35
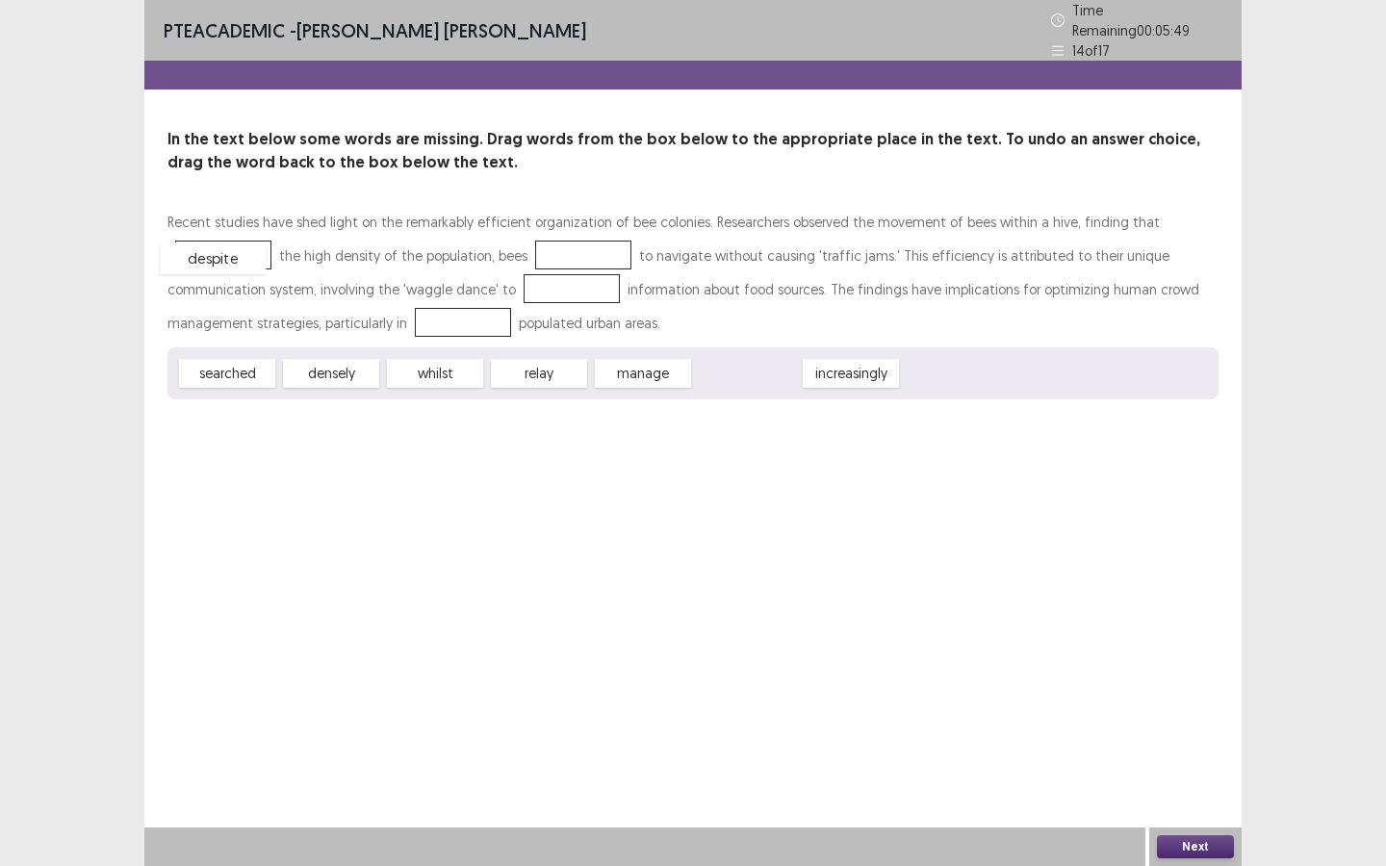
drag, startPoint x: 762, startPoint y: 374, endPoint x: 228, endPoint y: 260, distance: 546.1
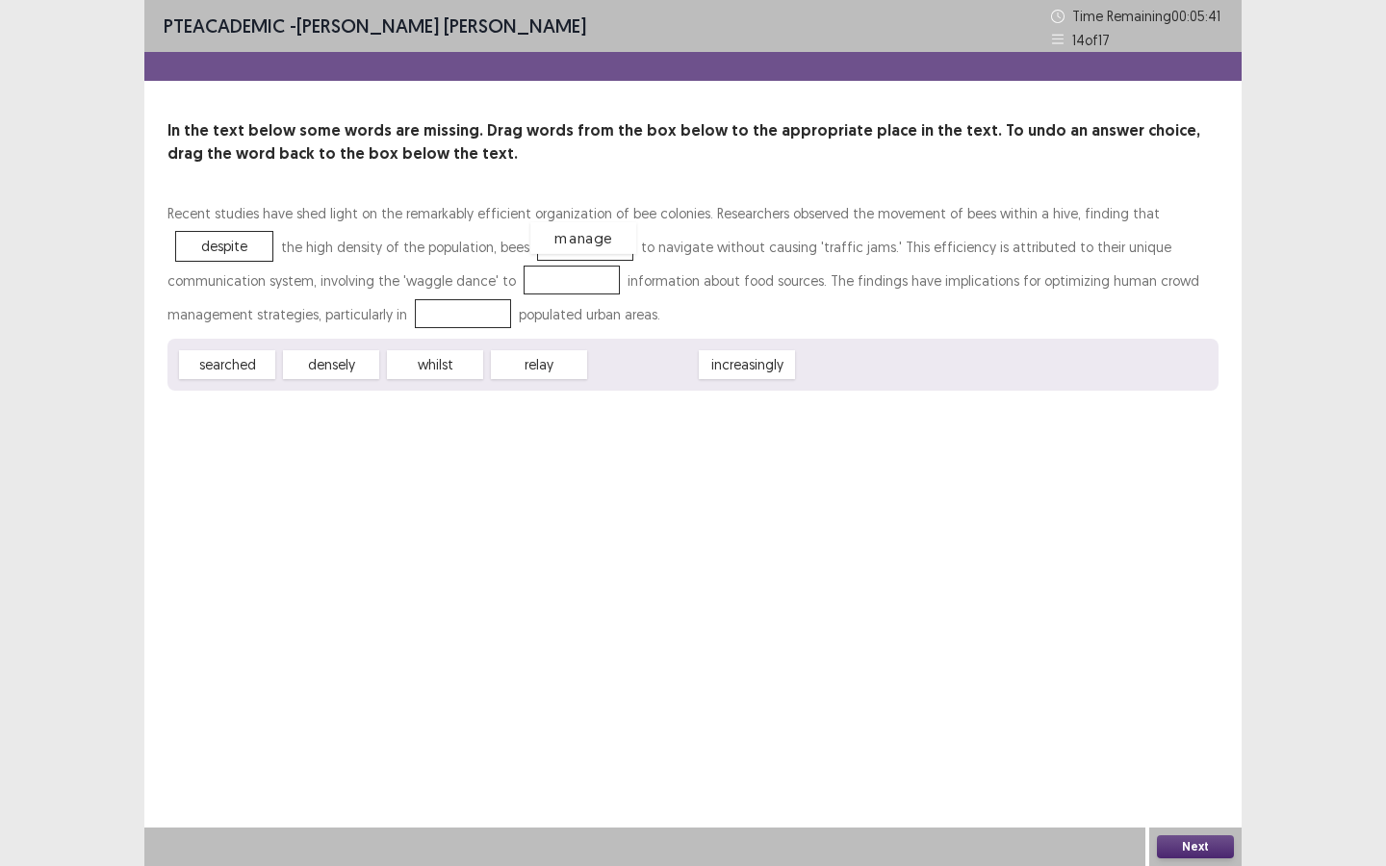
drag, startPoint x: 667, startPoint y: 368, endPoint x: 606, endPoint y: 249, distance: 133.0
drag, startPoint x: 542, startPoint y: 367, endPoint x: 560, endPoint y: 278, distance: 90.4
drag, startPoint x: 327, startPoint y: 382, endPoint x: 436, endPoint y: 337, distance: 117.8
click at [445, 331] on div "Recent studies have shed light on the remarkably efficient organization of bee …" at bounding box center [692, 293] width 1051 height 194
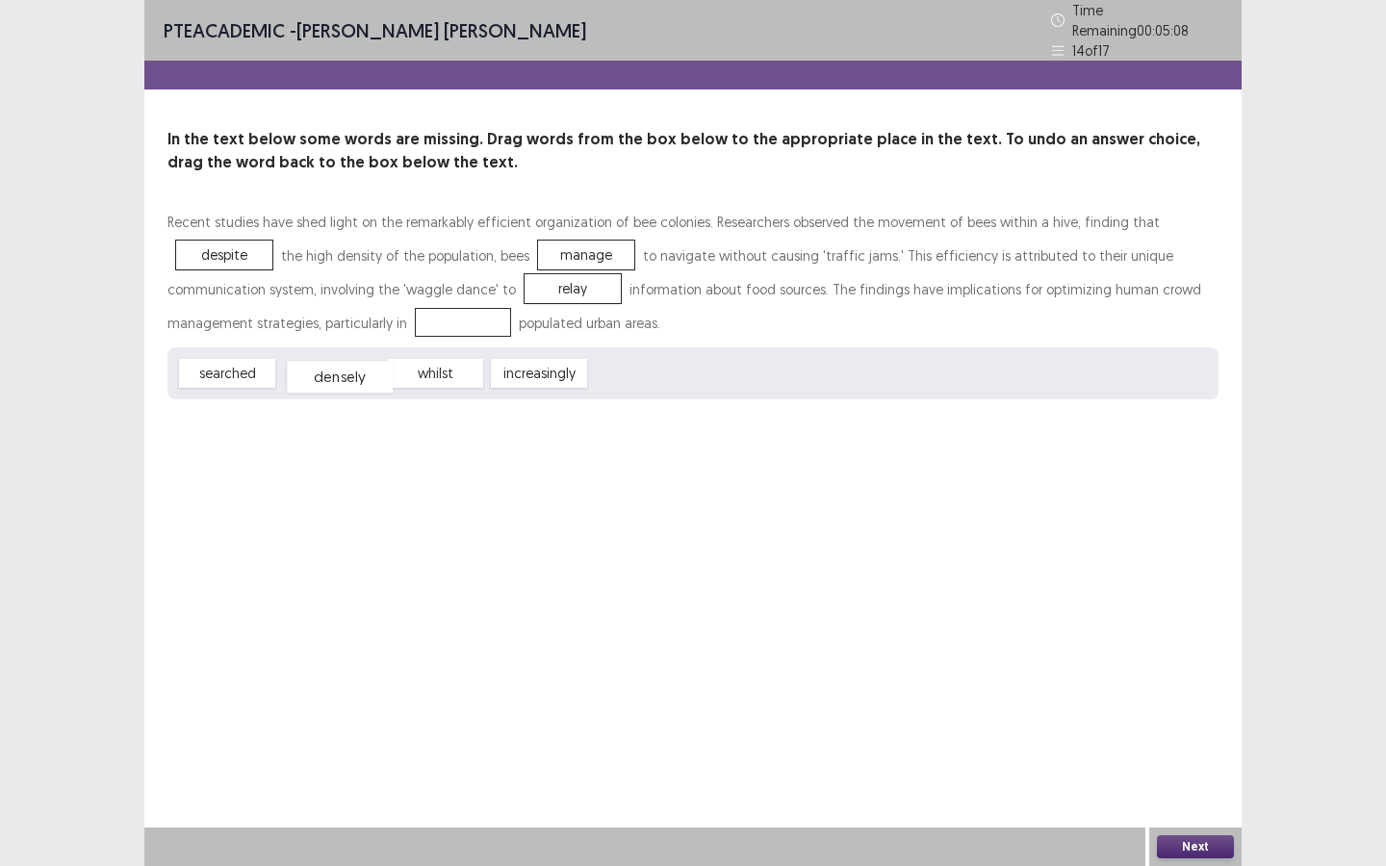
drag, startPoint x: 302, startPoint y: 375, endPoint x: 317, endPoint y: 379, distance: 14.9
click at [311, 379] on div "densely" at bounding box center [340, 377] width 106 height 32
drag, startPoint x: 550, startPoint y: 376, endPoint x: 475, endPoint y: 331, distance: 87.6
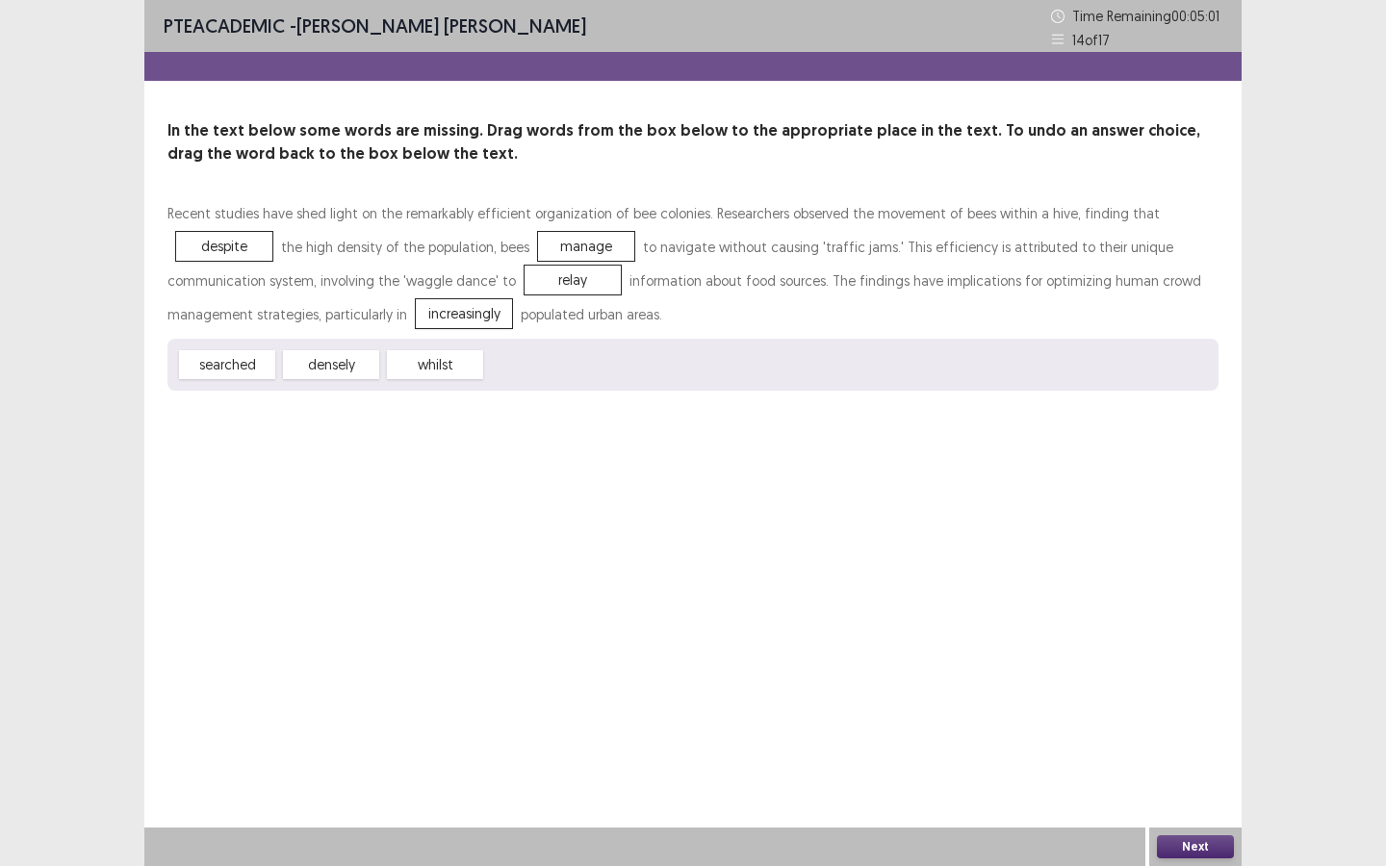
click at [1170, 780] on button "Next" at bounding box center [1195, 846] width 77 height 23
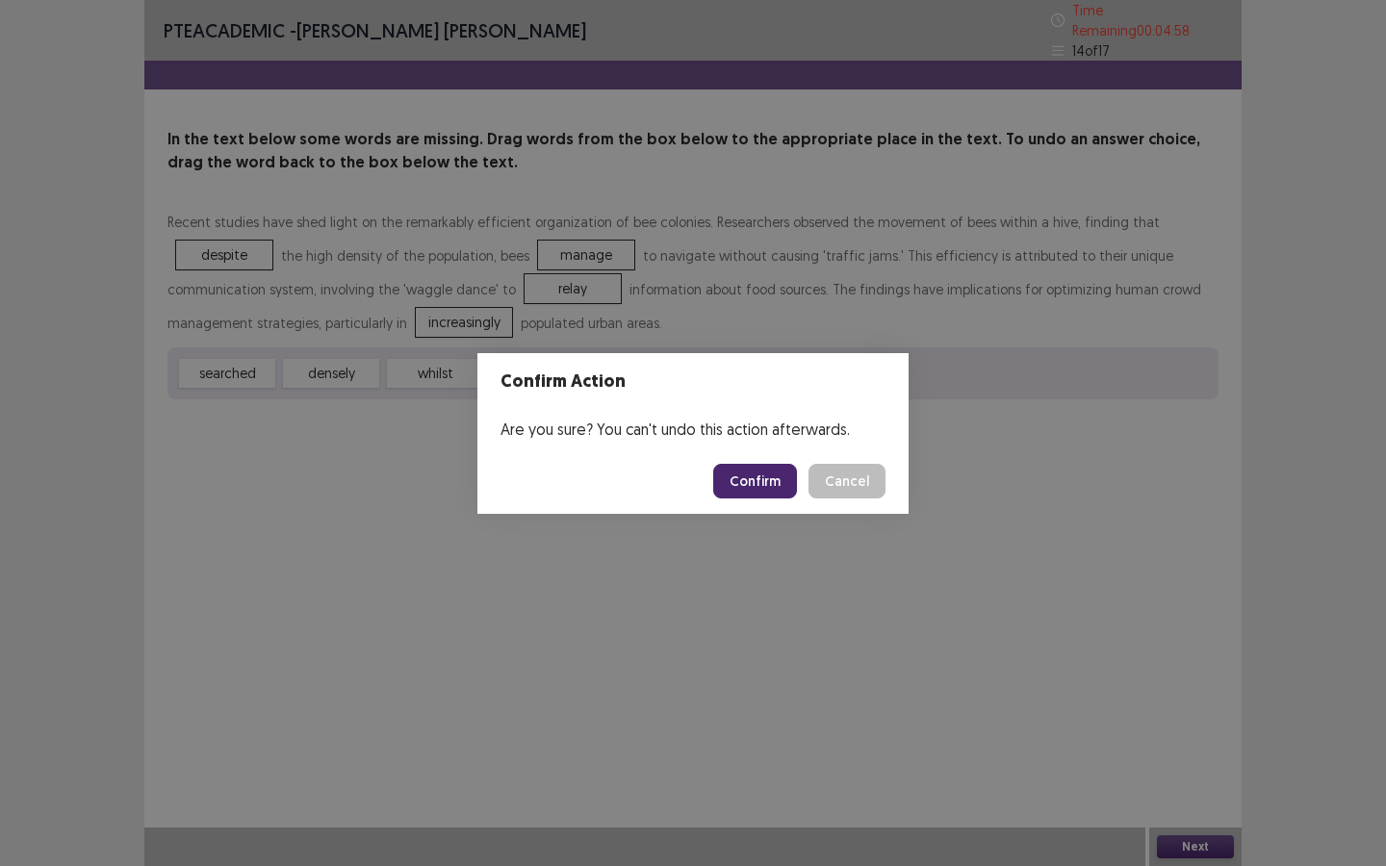
click at [743, 490] on button "Confirm" at bounding box center [755, 481] width 84 height 35
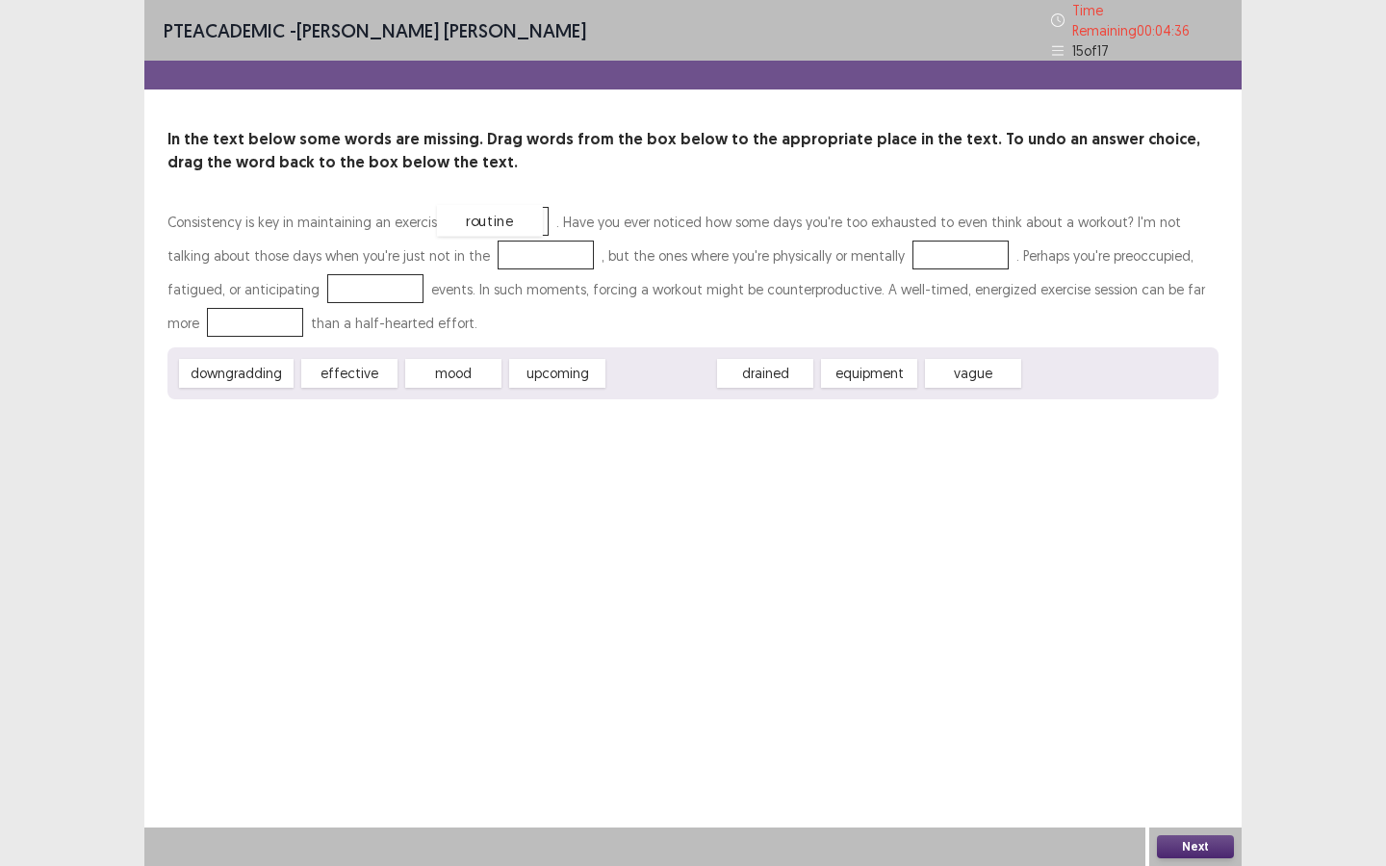
drag, startPoint x: 645, startPoint y: 369, endPoint x: 473, endPoint y: 216, distance: 229.6
drag, startPoint x: 477, startPoint y: 368, endPoint x: 499, endPoint y: 248, distance: 121.3
drag, startPoint x: 576, startPoint y: 374, endPoint x: 912, endPoint y: 260, distance: 354.8
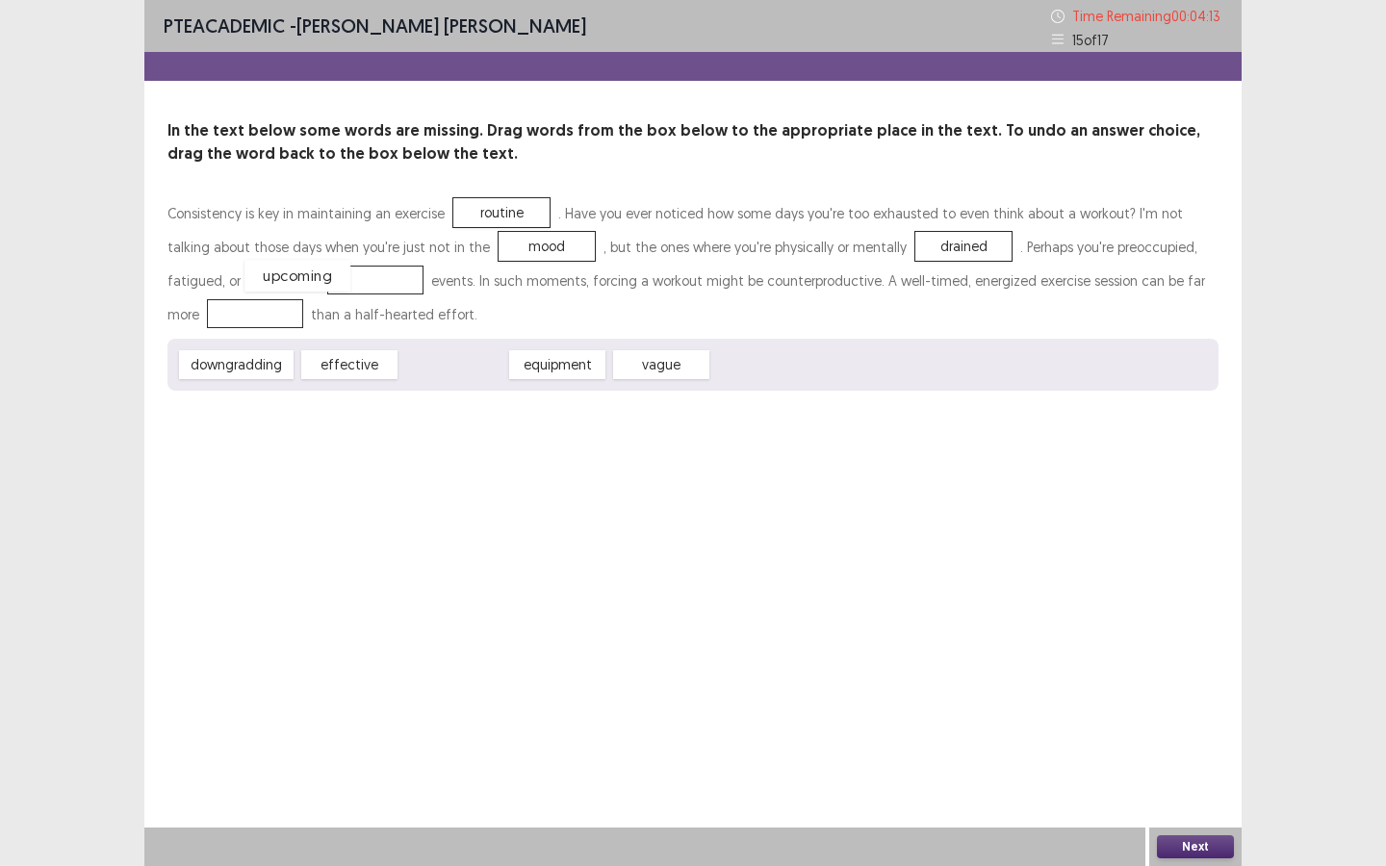
drag, startPoint x: 442, startPoint y: 368, endPoint x: 286, endPoint y: 279, distance: 179.3
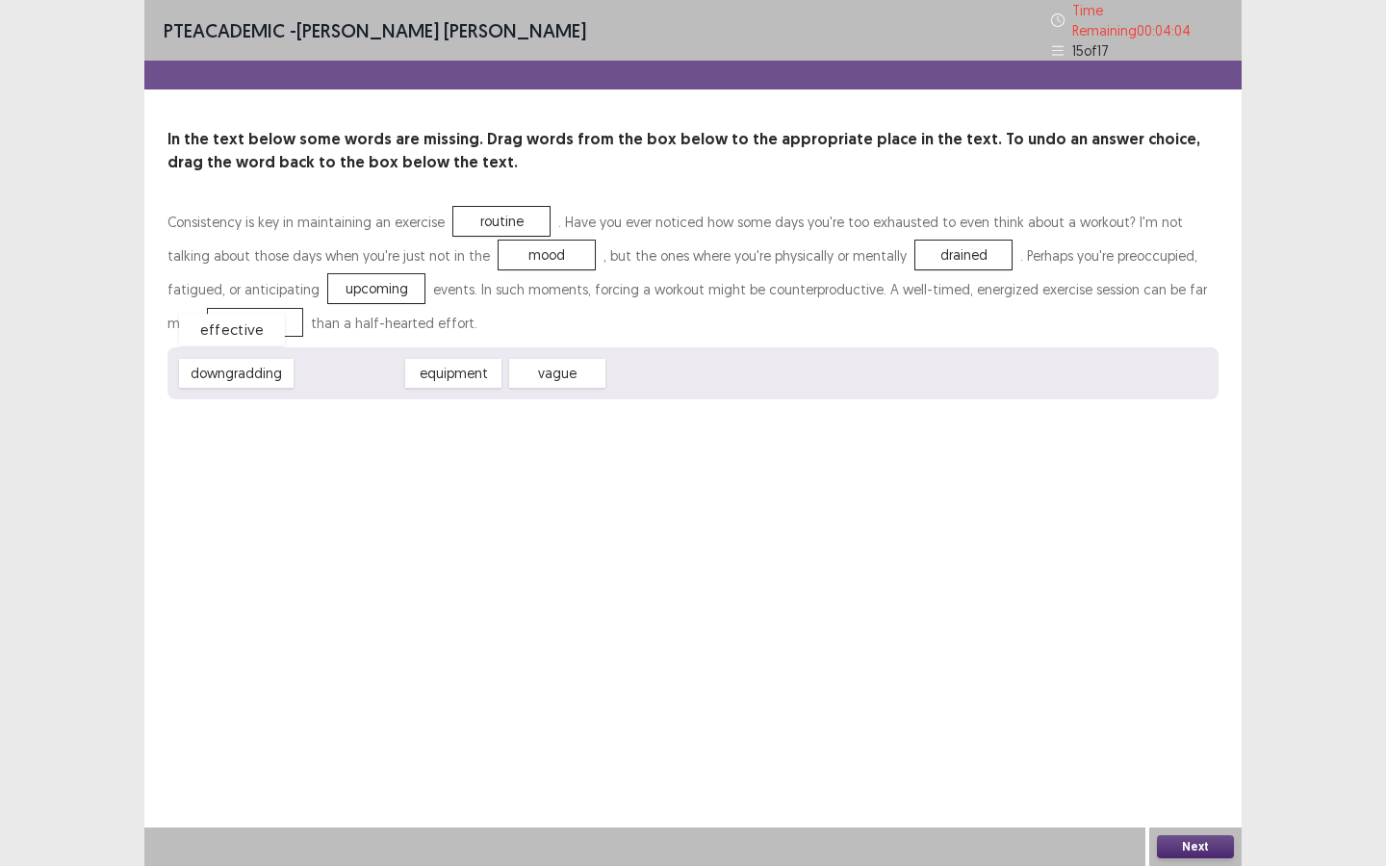
drag, startPoint x: 331, startPoint y: 373, endPoint x: 213, endPoint y: 325, distance: 127.8
click at [1202, 780] on button "Next" at bounding box center [1195, 846] width 77 height 23
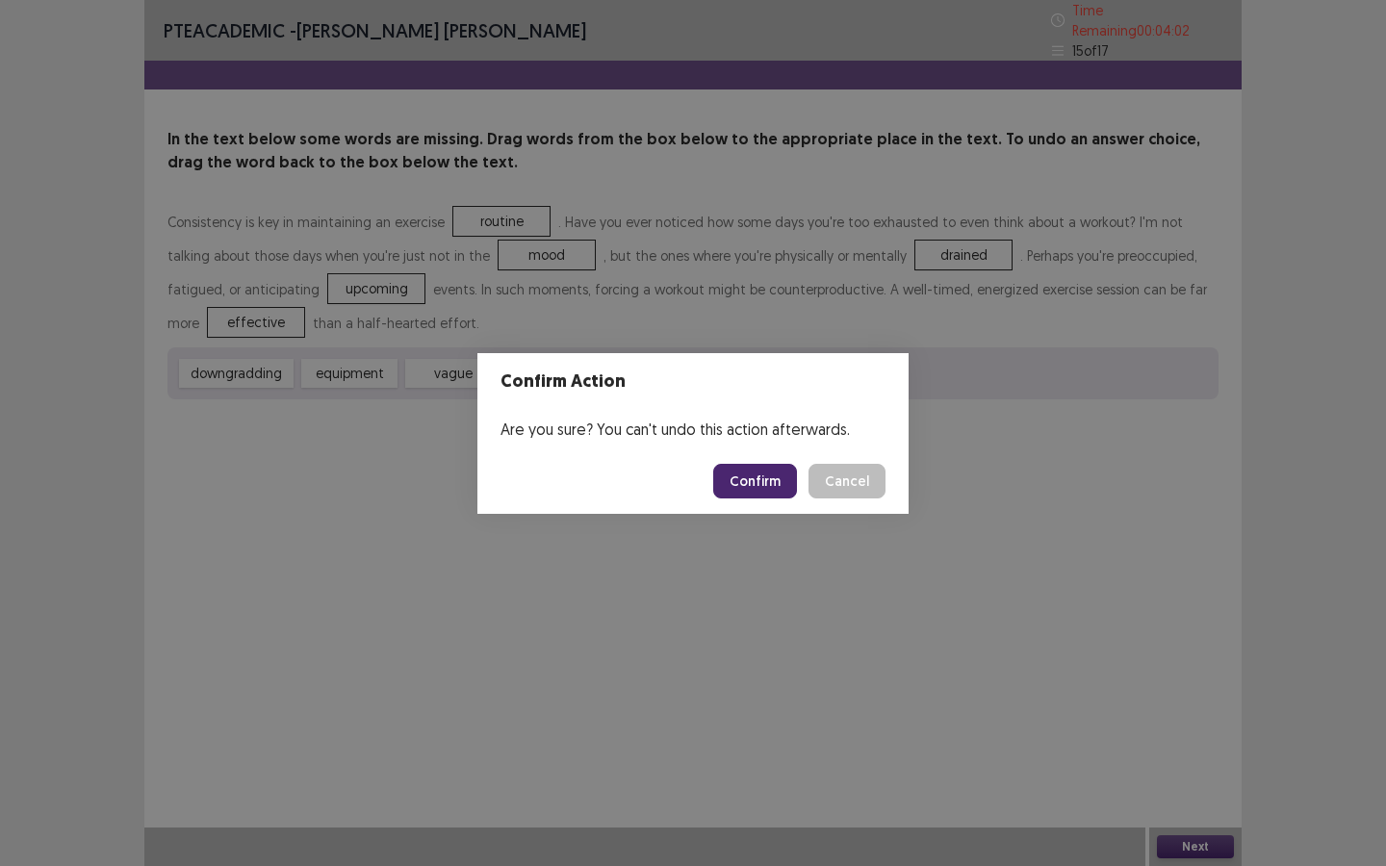
click at [776, 484] on button "Confirm" at bounding box center [755, 481] width 84 height 35
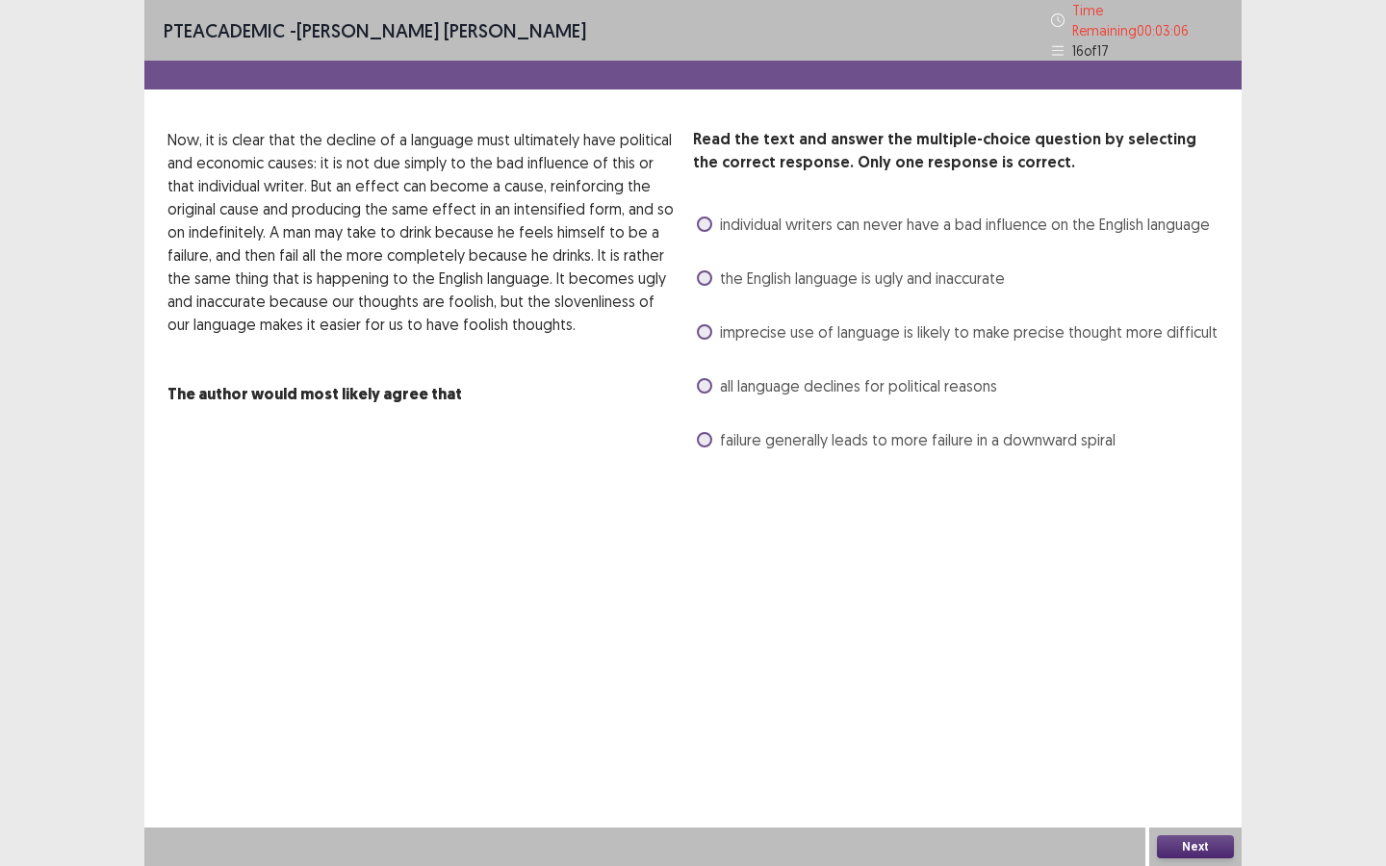
click at [762, 267] on span "the English language is ugly and inaccurate" at bounding box center [862, 278] width 285 height 23
click at [763, 269] on span "the English language is ugly and inaccurate" at bounding box center [862, 278] width 285 height 23
click at [766, 331] on span "imprecise use of language is likely to make precise thought more difficult" at bounding box center [968, 331] width 497 height 23
click at [776, 273] on span "the English language is ugly and inaccurate" at bounding box center [862, 278] width 285 height 23
click at [783, 225] on span "individual writers can never have a bad influence on the English language" at bounding box center [965, 224] width 490 height 23
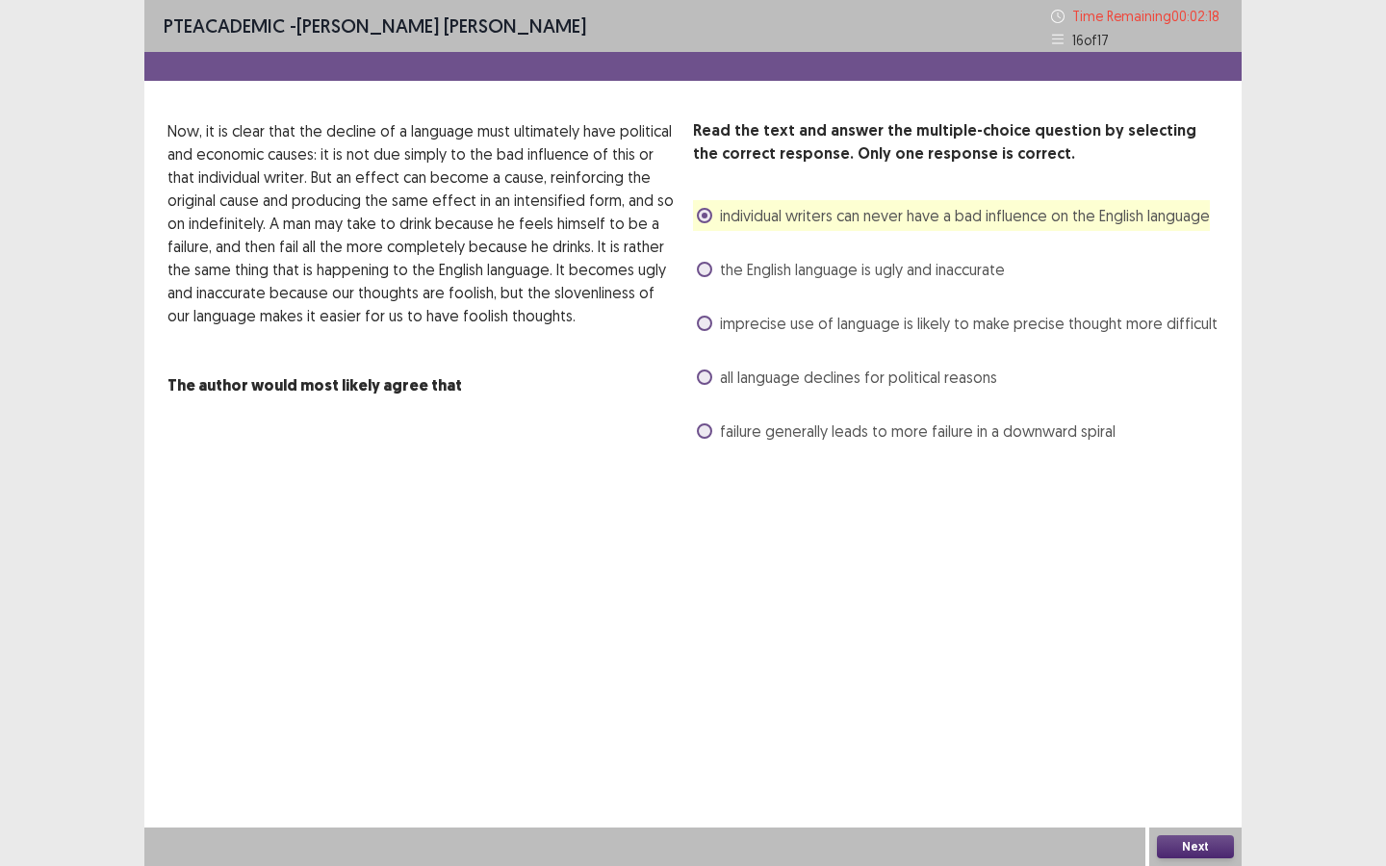
click at [1188, 780] on div "Next" at bounding box center [1195, 846] width 92 height 38
click at [1190, 780] on button "Next" at bounding box center [1195, 846] width 77 height 23
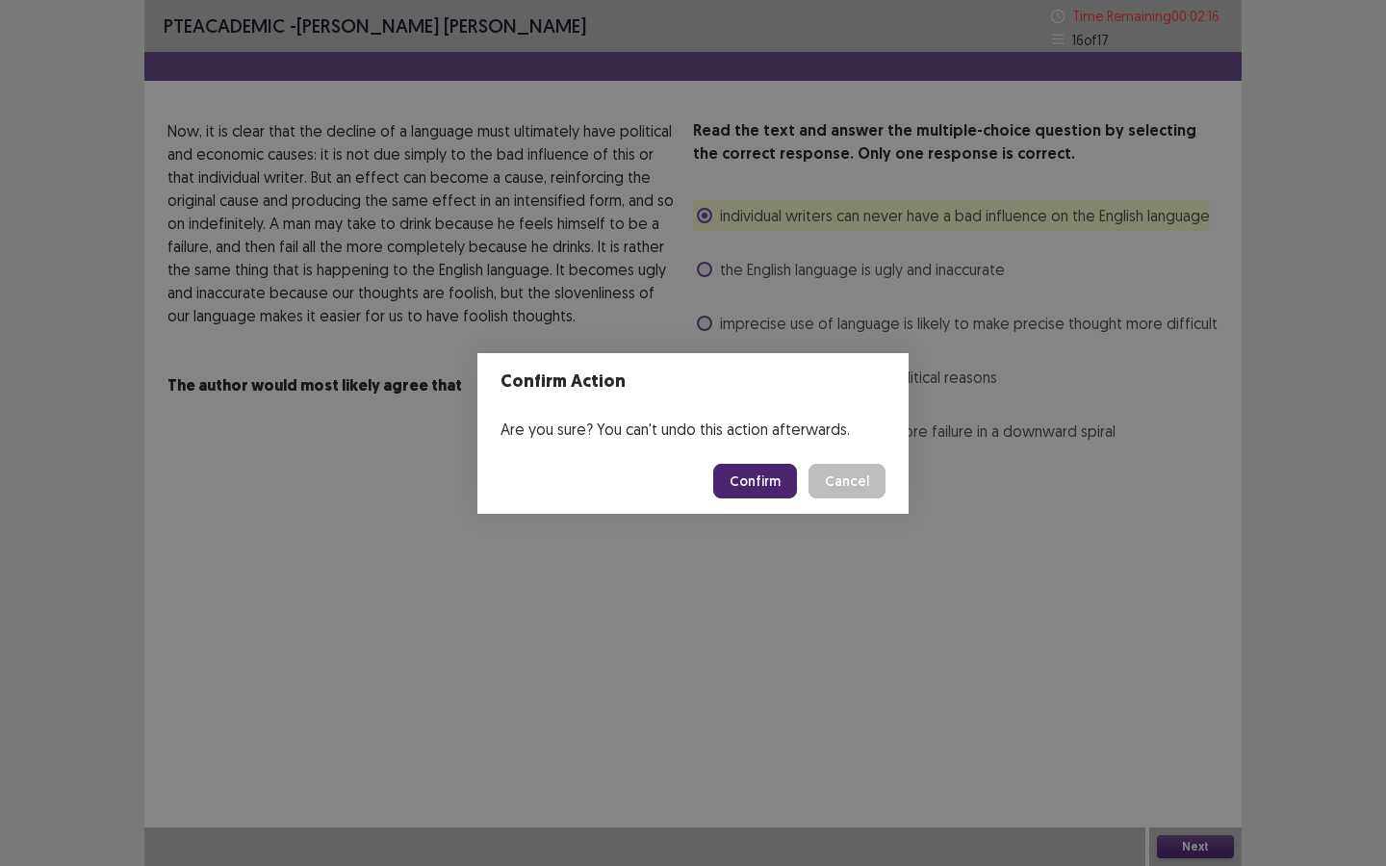
click at [720, 479] on button "Confirm" at bounding box center [755, 481] width 84 height 35
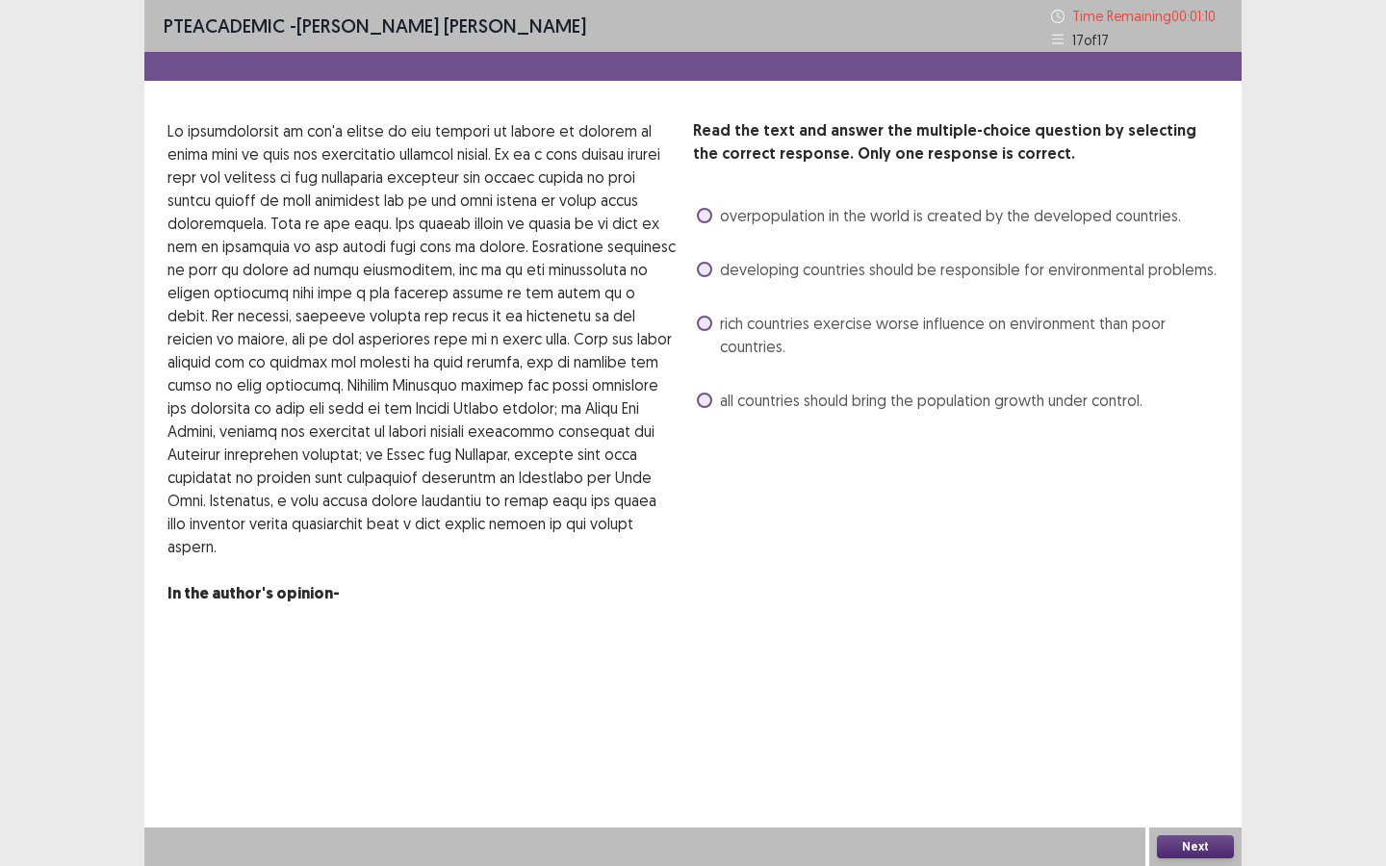
click at [737, 328] on span "rich countries exercise worse influence on environment than poor countries." at bounding box center [969, 335] width 498 height 46
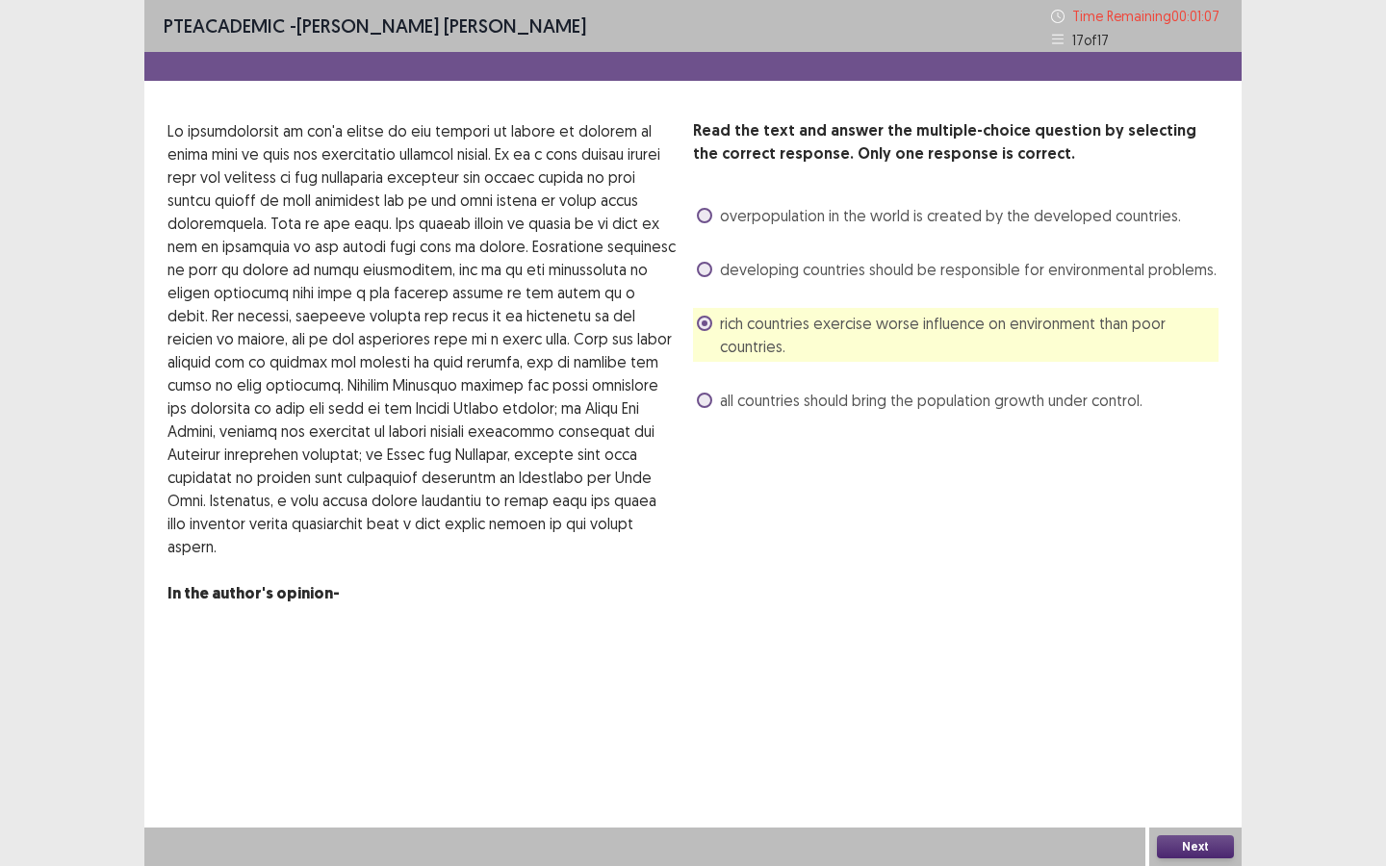
click at [1192, 780] on button "Next" at bounding box center [1195, 846] width 77 height 23
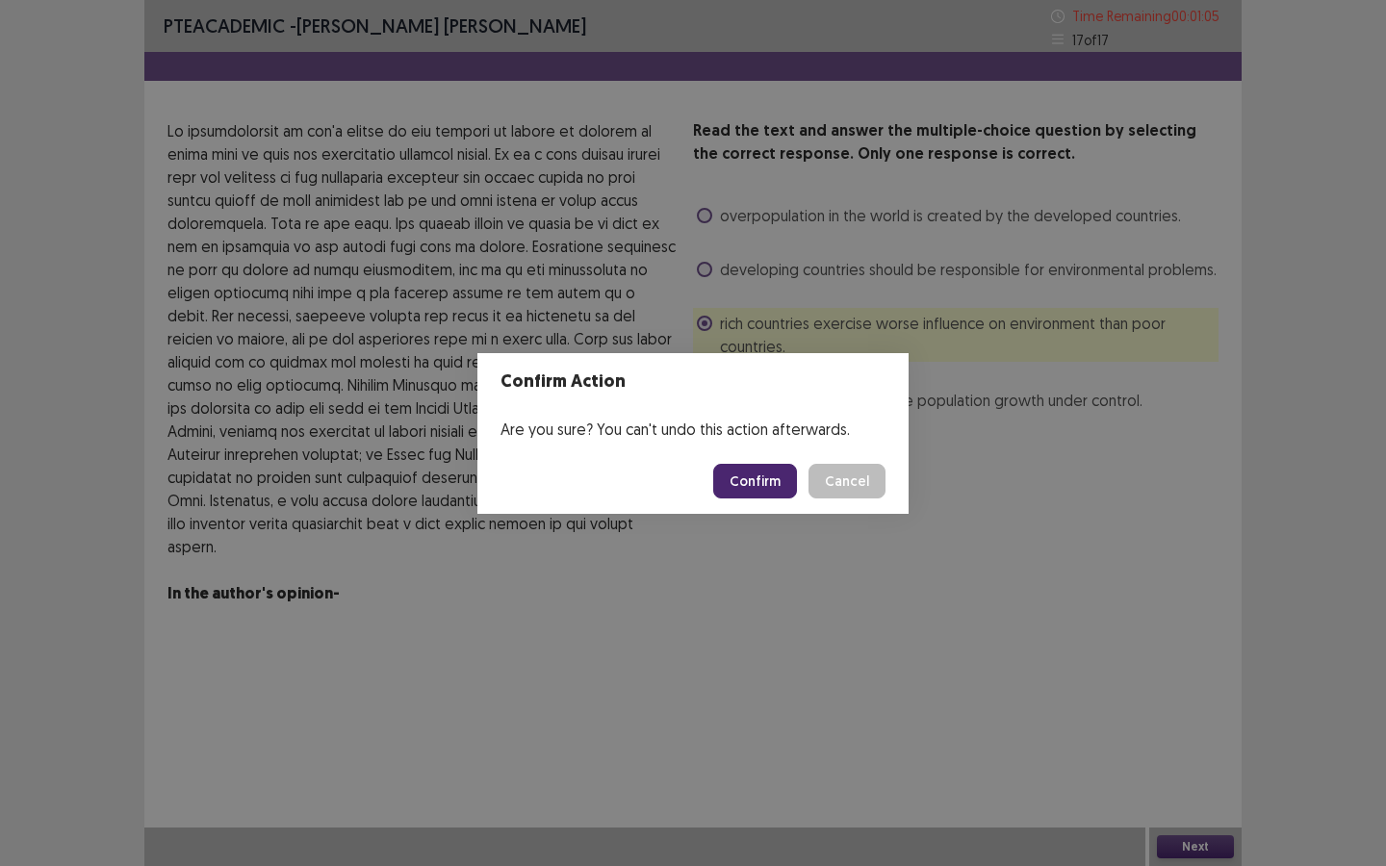
click at [772, 487] on button "Confirm" at bounding box center [755, 481] width 84 height 35
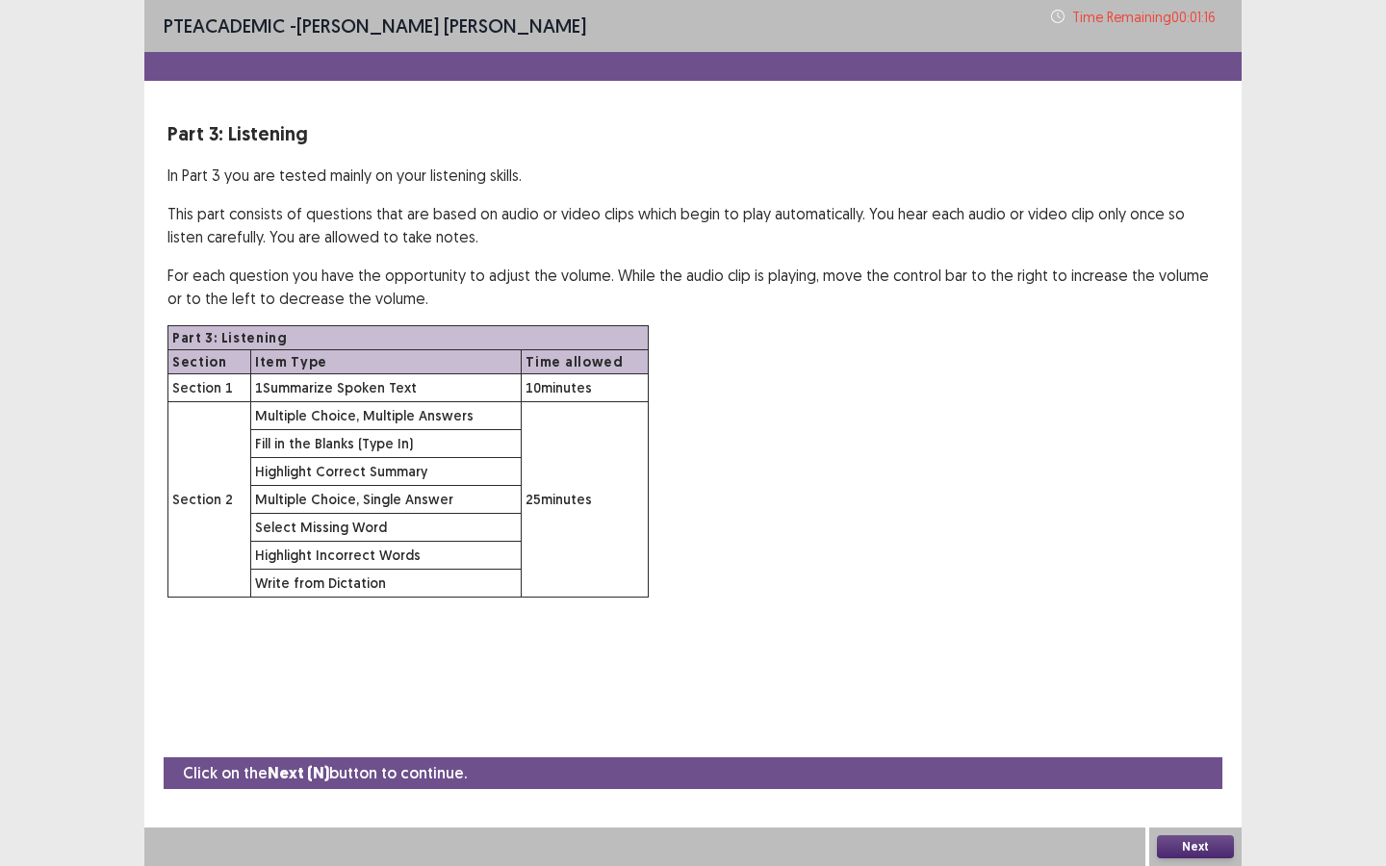
click at [1203, 780] on button "Next" at bounding box center [1195, 846] width 77 height 23
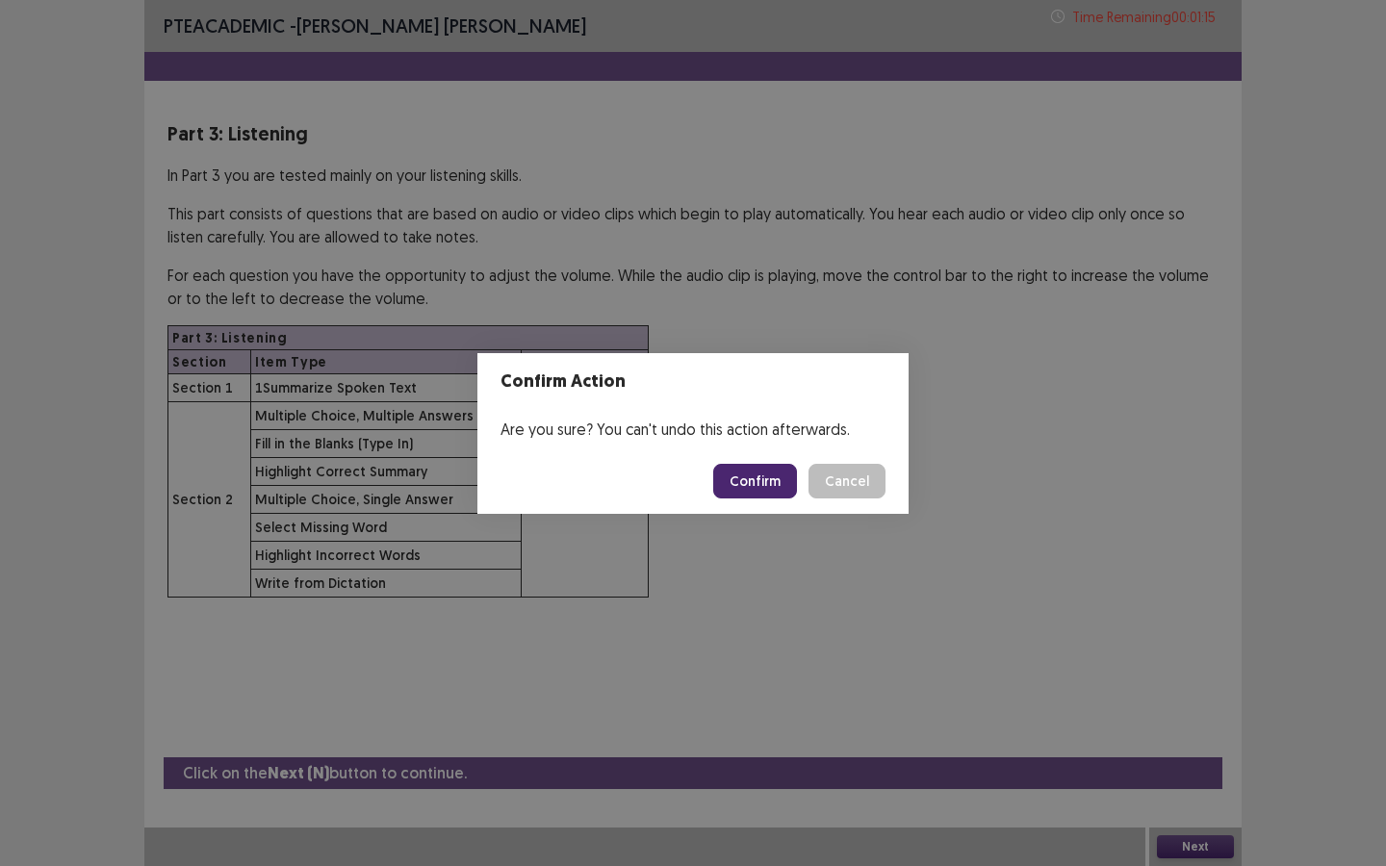
click at [716, 452] on footer "Confirm Cancel" at bounding box center [692, 480] width 431 height 65
click at [725, 469] on button "Confirm" at bounding box center [755, 481] width 84 height 35
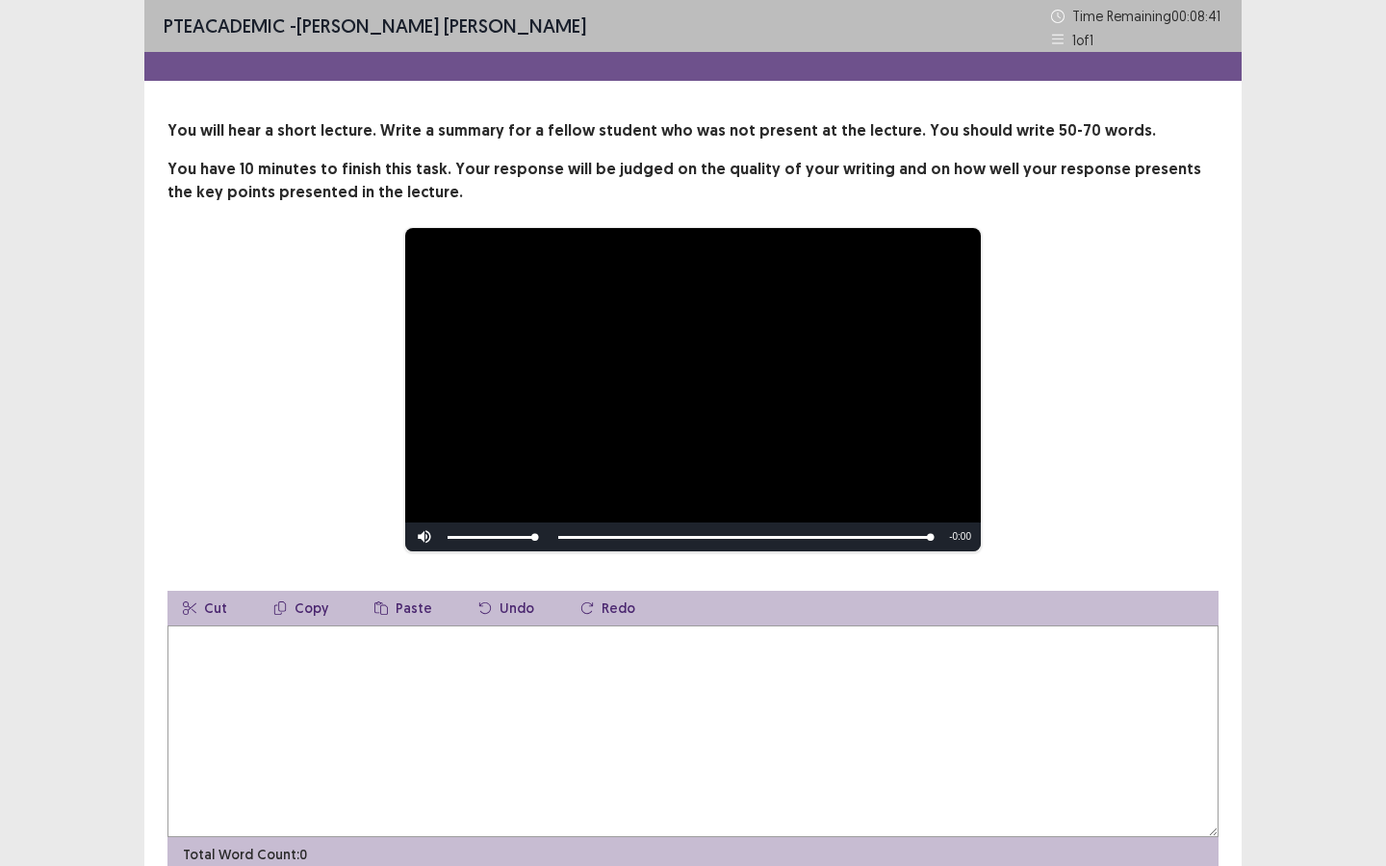
drag, startPoint x: 400, startPoint y: 685, endPoint x: 348, endPoint y: 707, distance: 56.5
click at [380, 693] on textarea at bounding box center [692, 731] width 1051 height 212
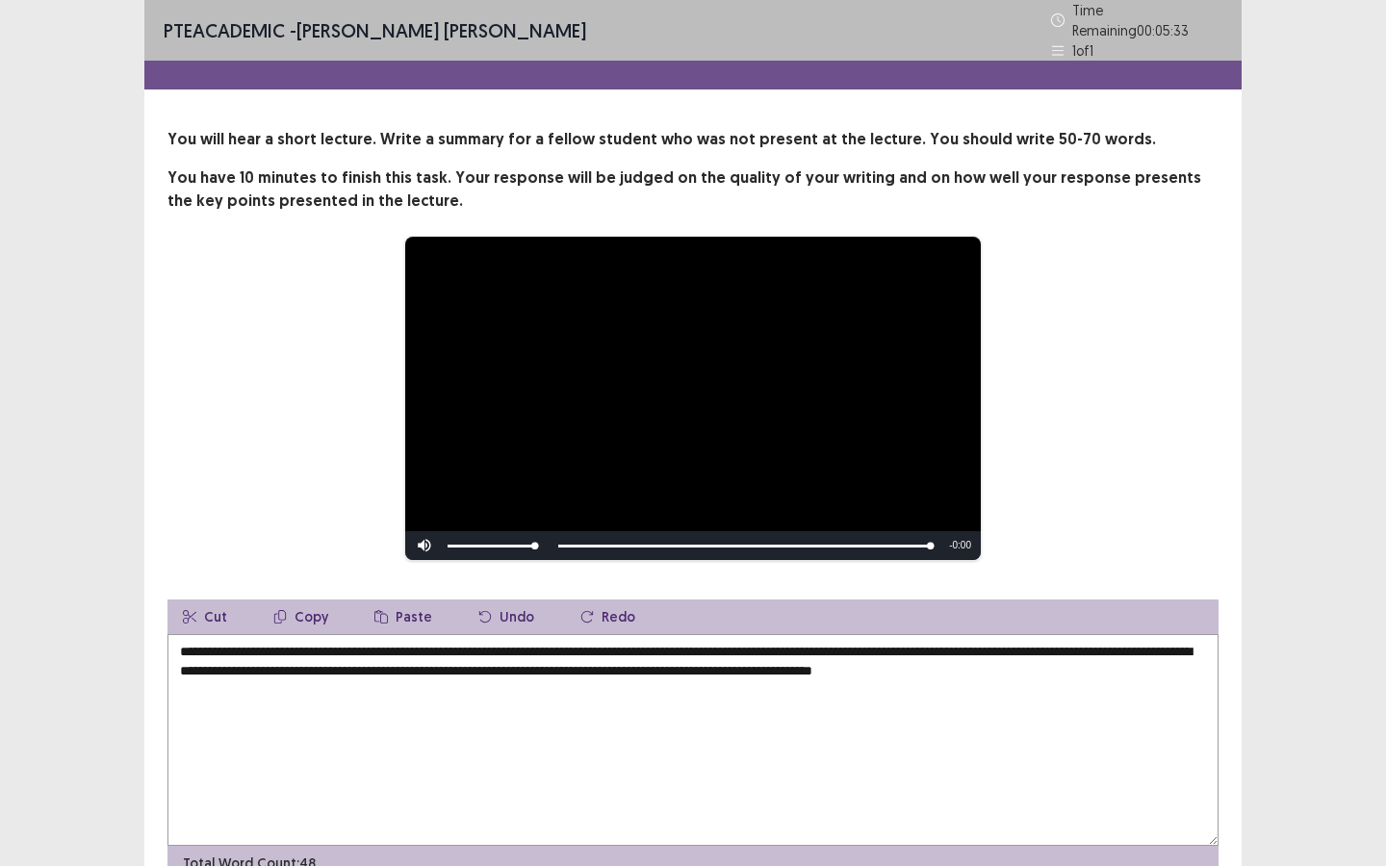
click at [447, 662] on textarea "**********" at bounding box center [692, 740] width 1051 height 212
click at [332, 644] on textarea "**********" at bounding box center [692, 740] width 1051 height 212
click at [703, 648] on textarea "**********" at bounding box center [692, 740] width 1051 height 212
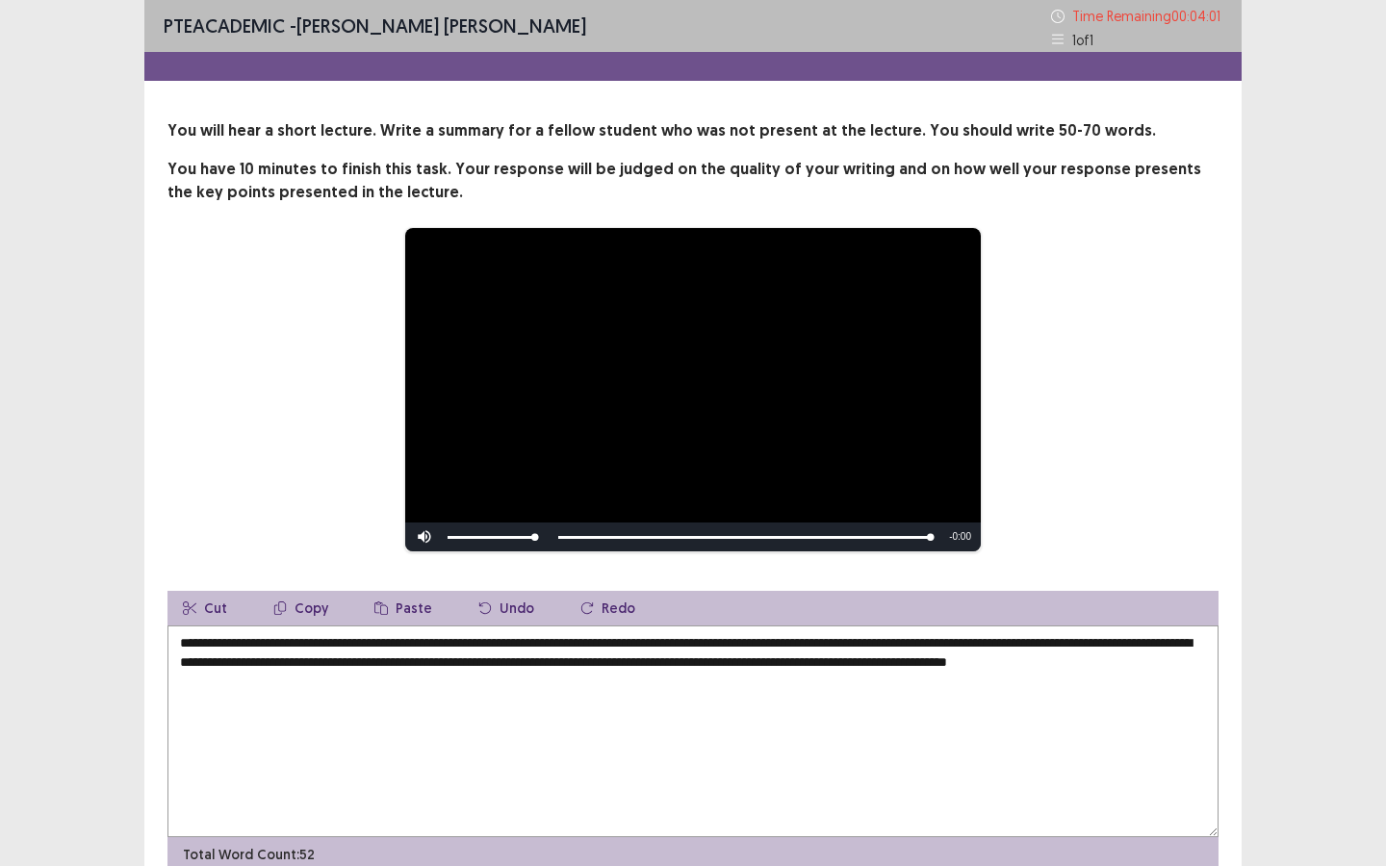
click at [235, 683] on textarea "**********" at bounding box center [692, 731] width 1051 height 212
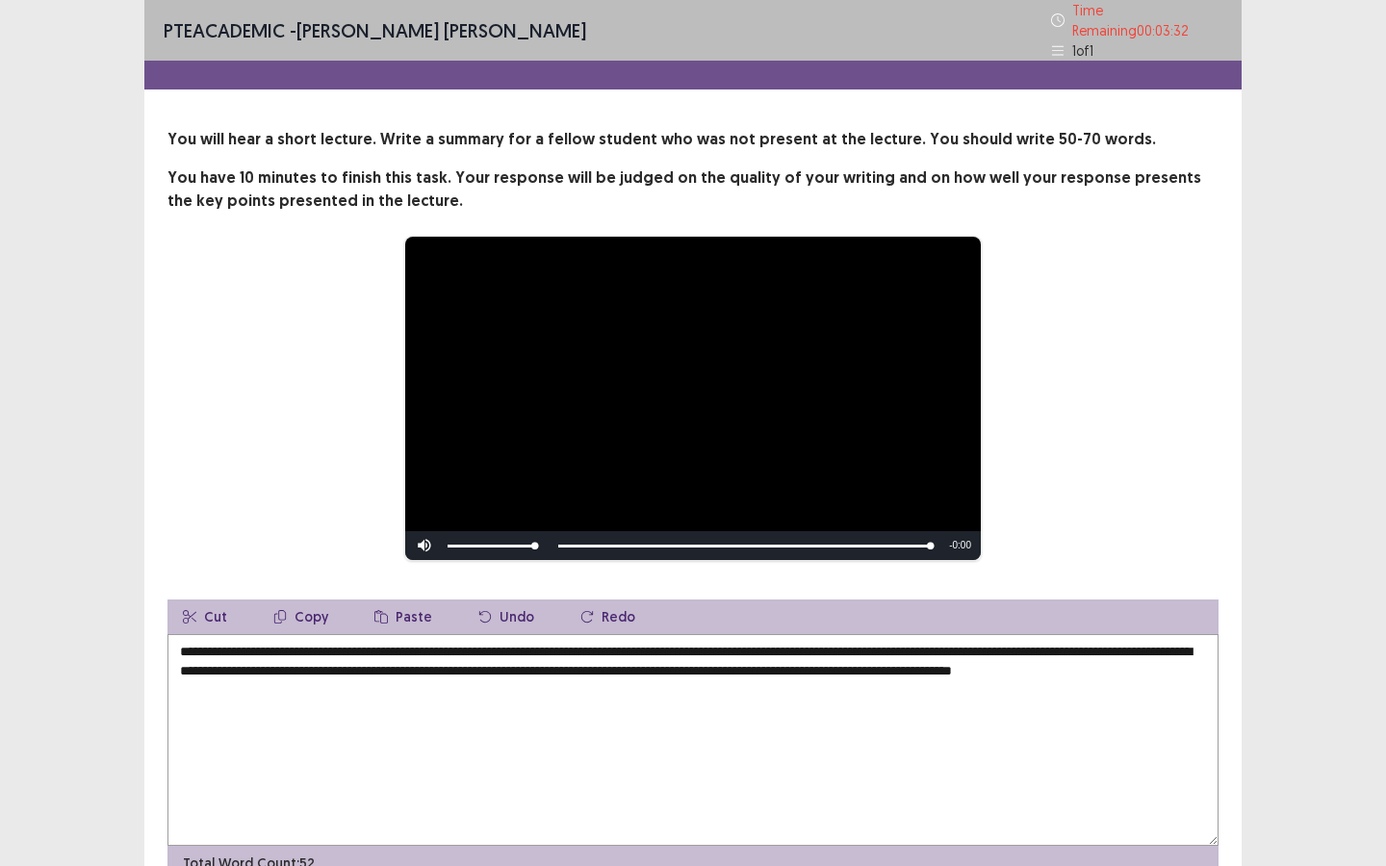
drag, startPoint x: 656, startPoint y: 642, endPoint x: 629, endPoint y: 650, distance: 28.3
click at [629, 650] on textarea "**********" at bounding box center [692, 740] width 1051 height 212
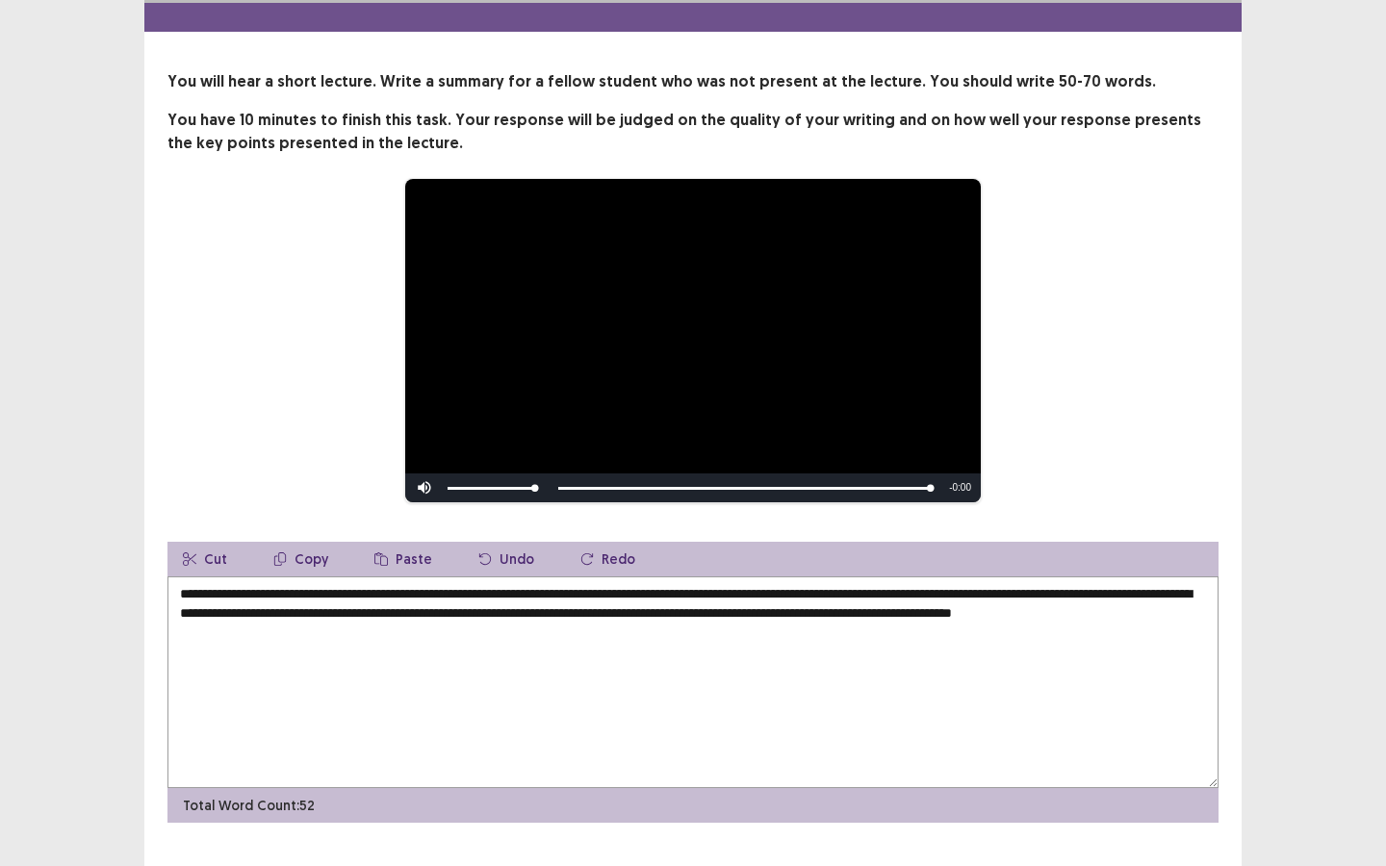
scroll to position [90, 0]
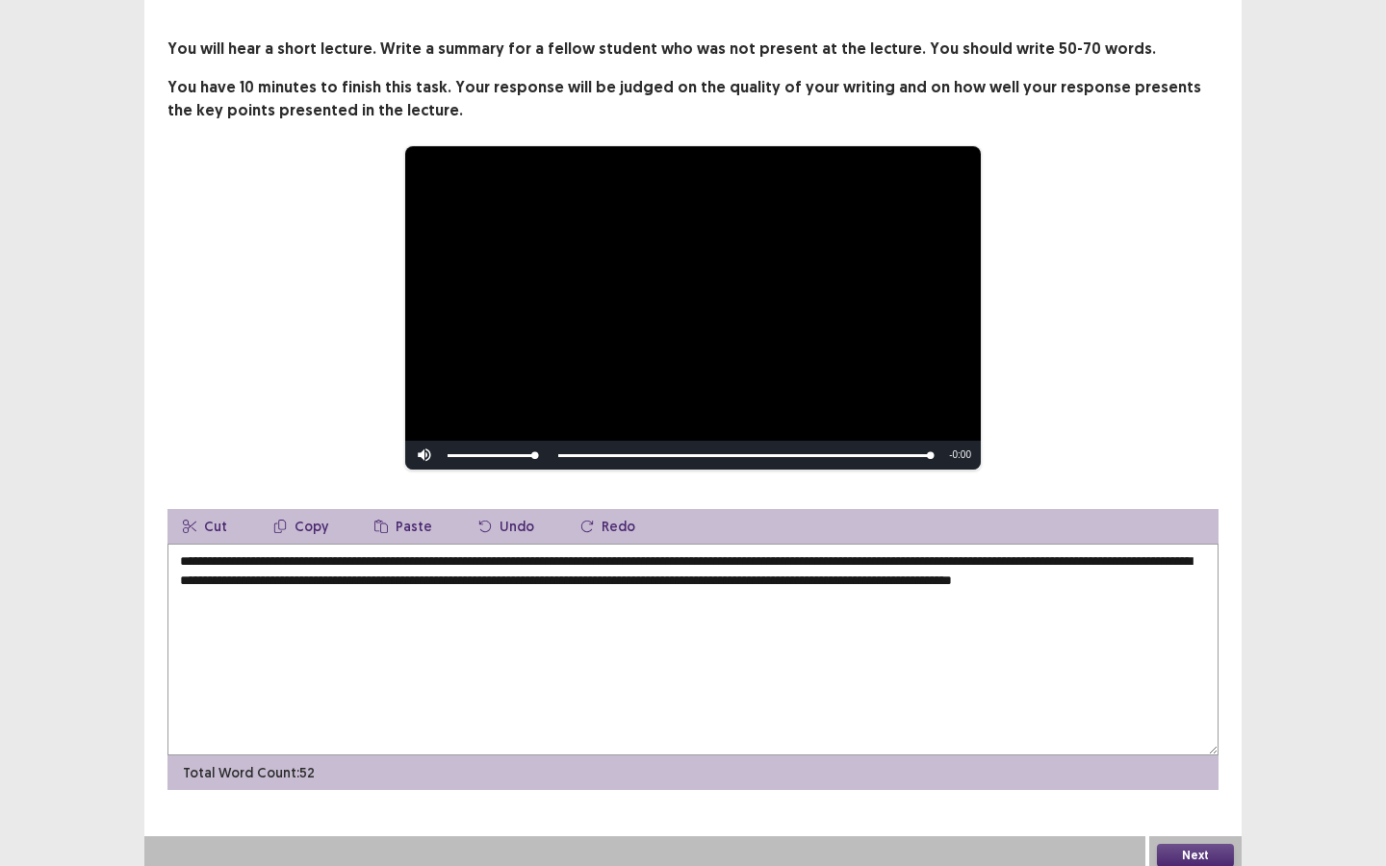
type textarea "**********"
click at [1212, 780] on button "Next" at bounding box center [1195, 855] width 77 height 23
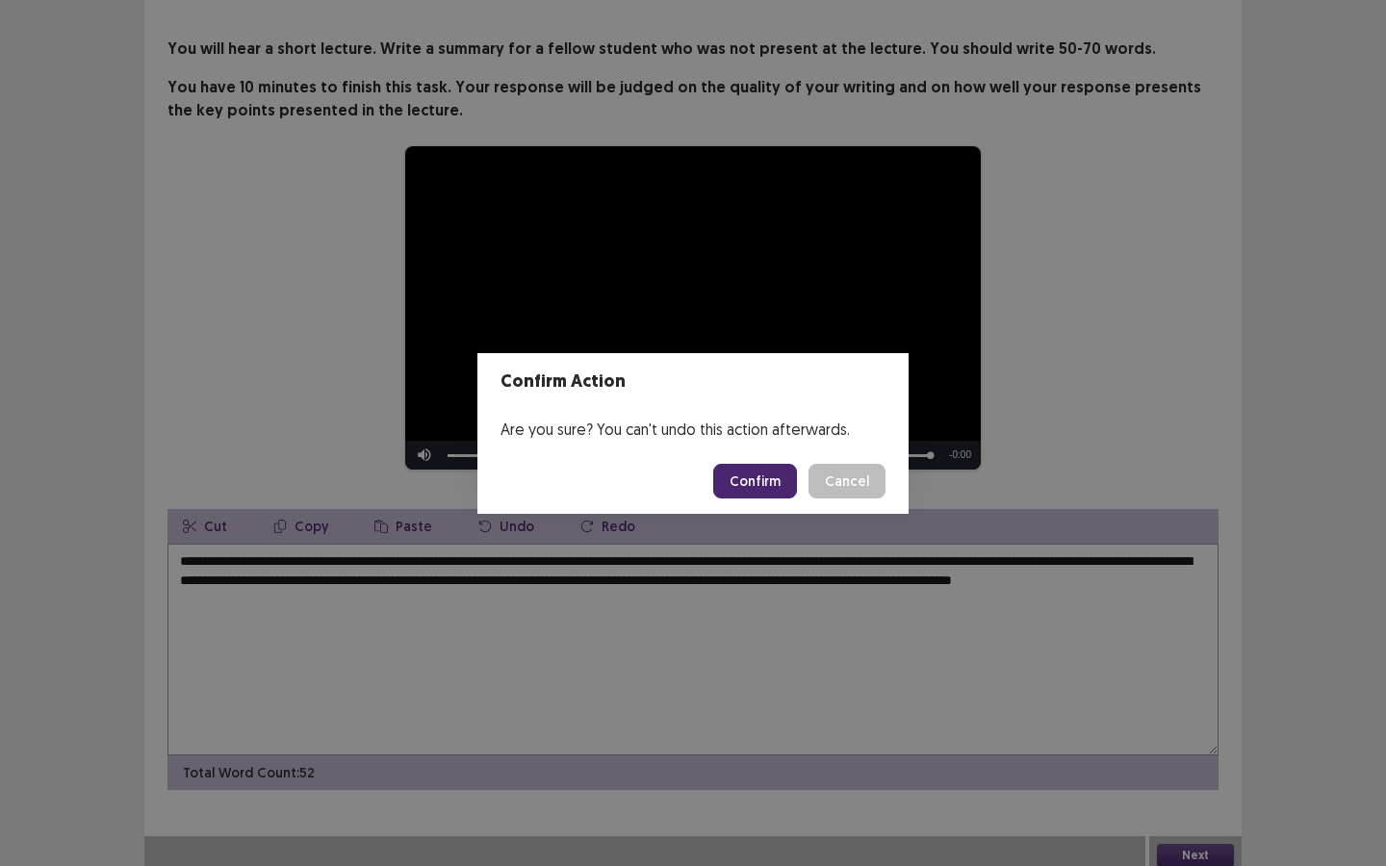
click at [779, 479] on button "Confirm" at bounding box center [755, 481] width 84 height 35
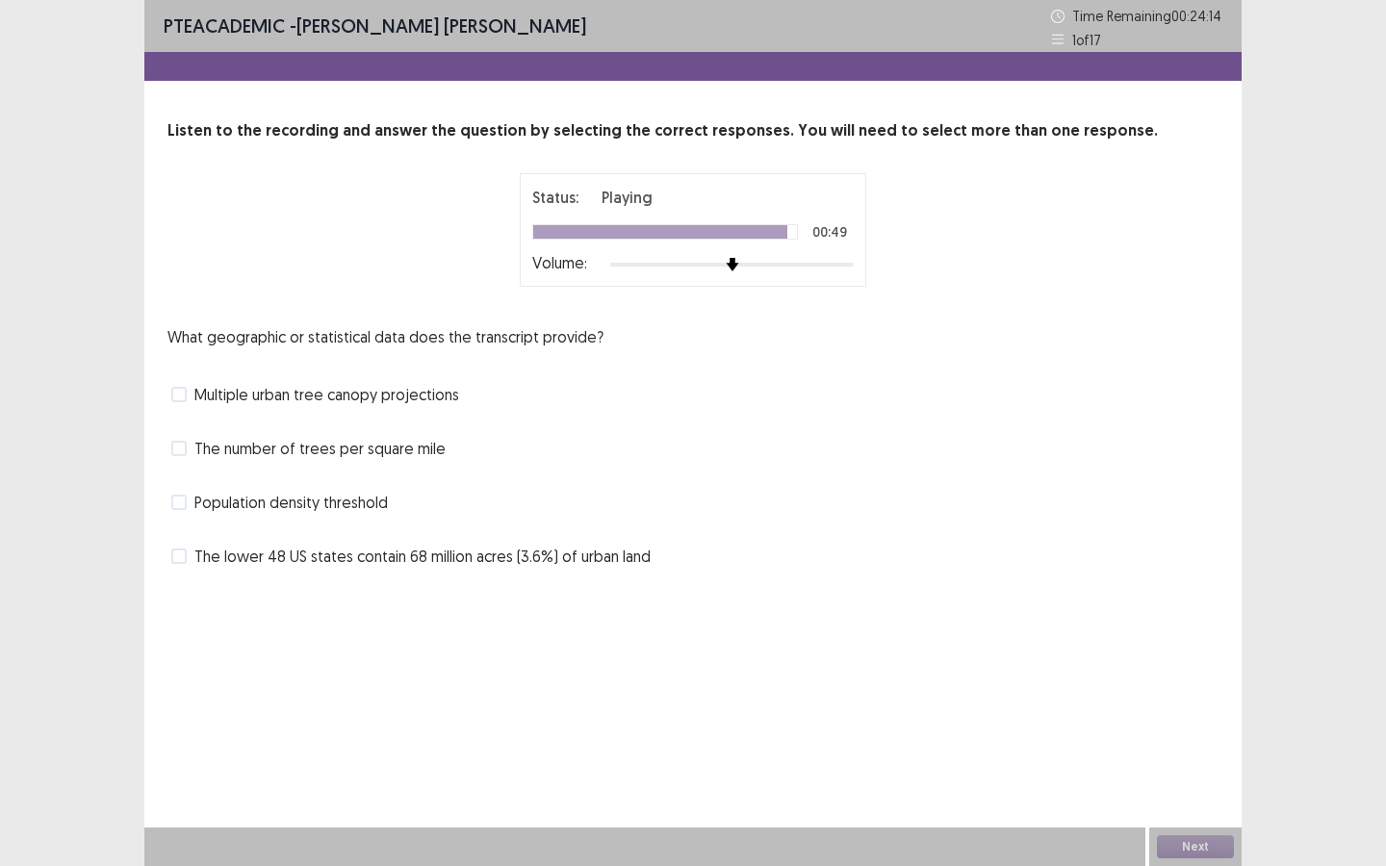
click at [253, 516] on div "Population density threshold" at bounding box center [692, 502] width 1051 height 31
click at [178, 506] on span at bounding box center [178, 502] width 15 height 15
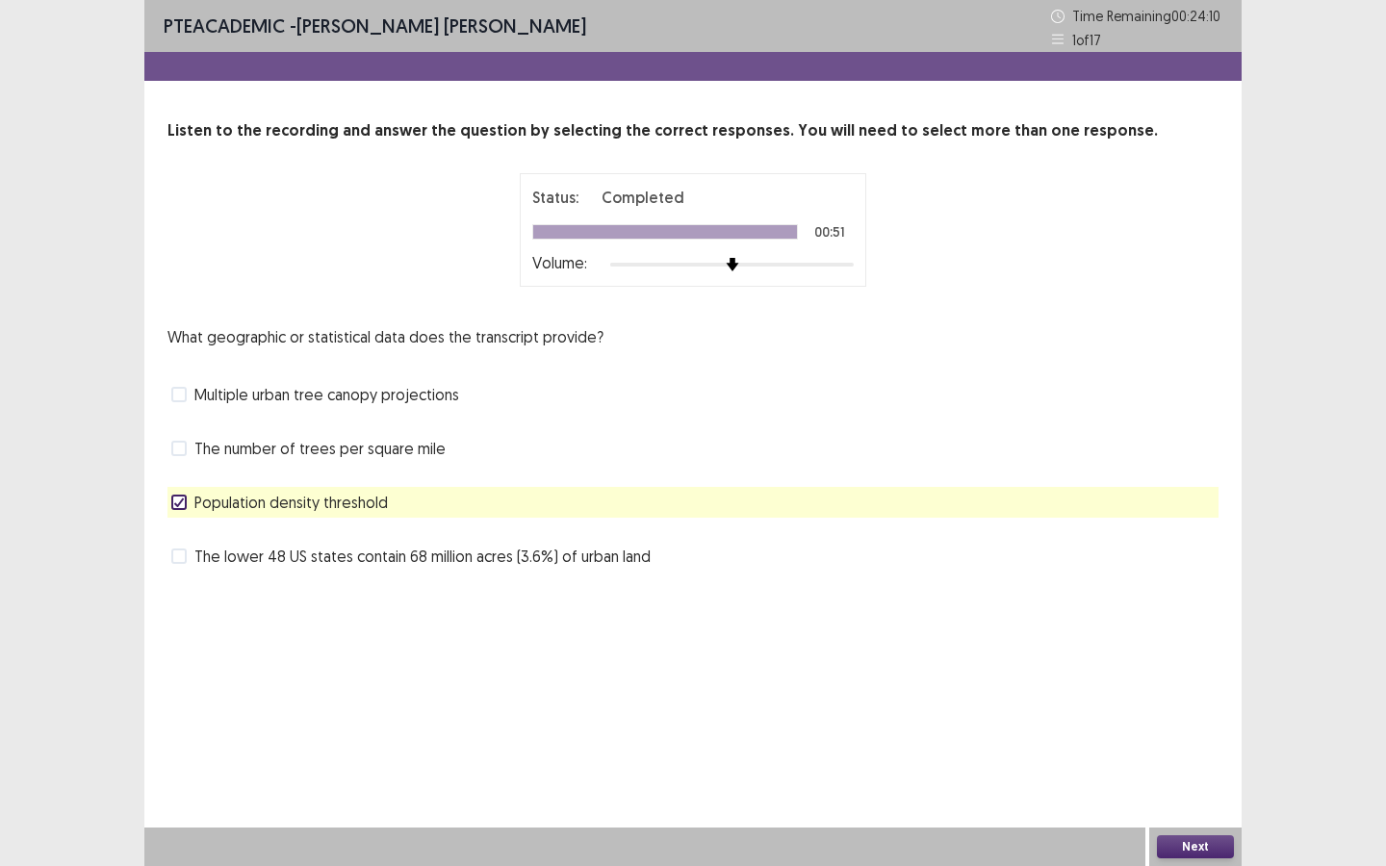
click at [188, 409] on div "Multiple urban tree canopy projections" at bounding box center [692, 394] width 1051 height 31
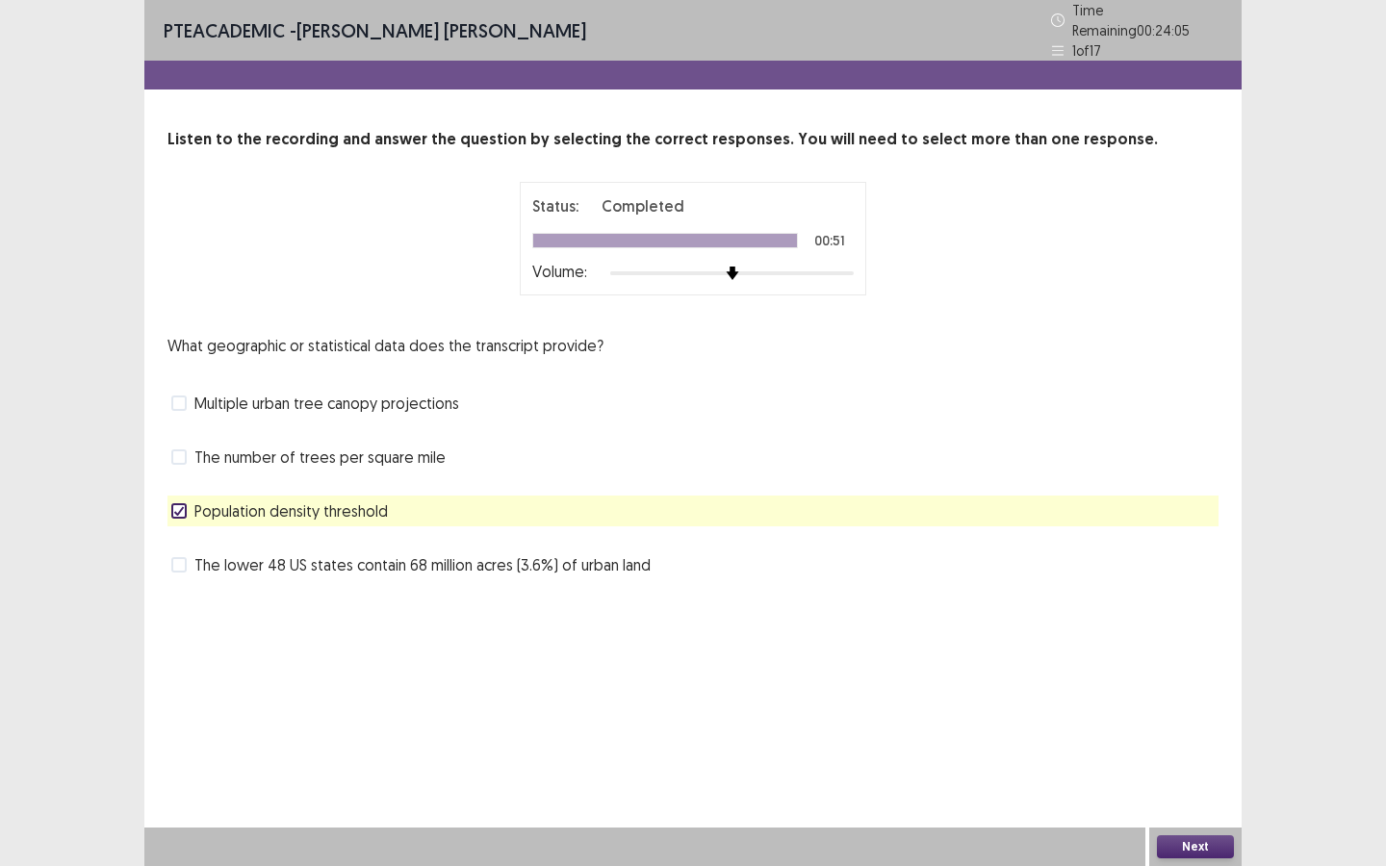
click at [182, 395] on span at bounding box center [178, 402] width 15 height 15
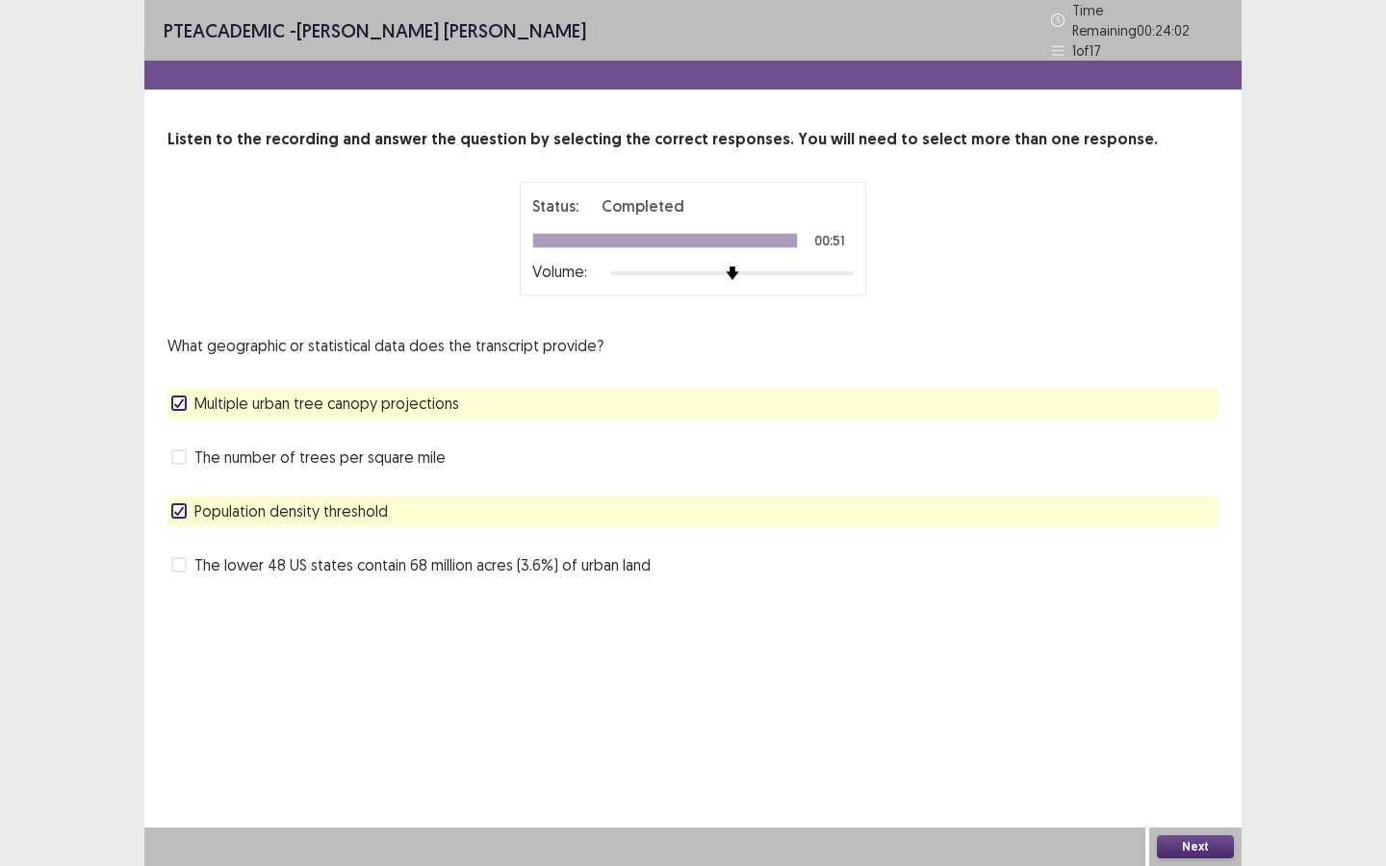
click at [1206, 780] on button "Next" at bounding box center [1195, 846] width 77 height 23
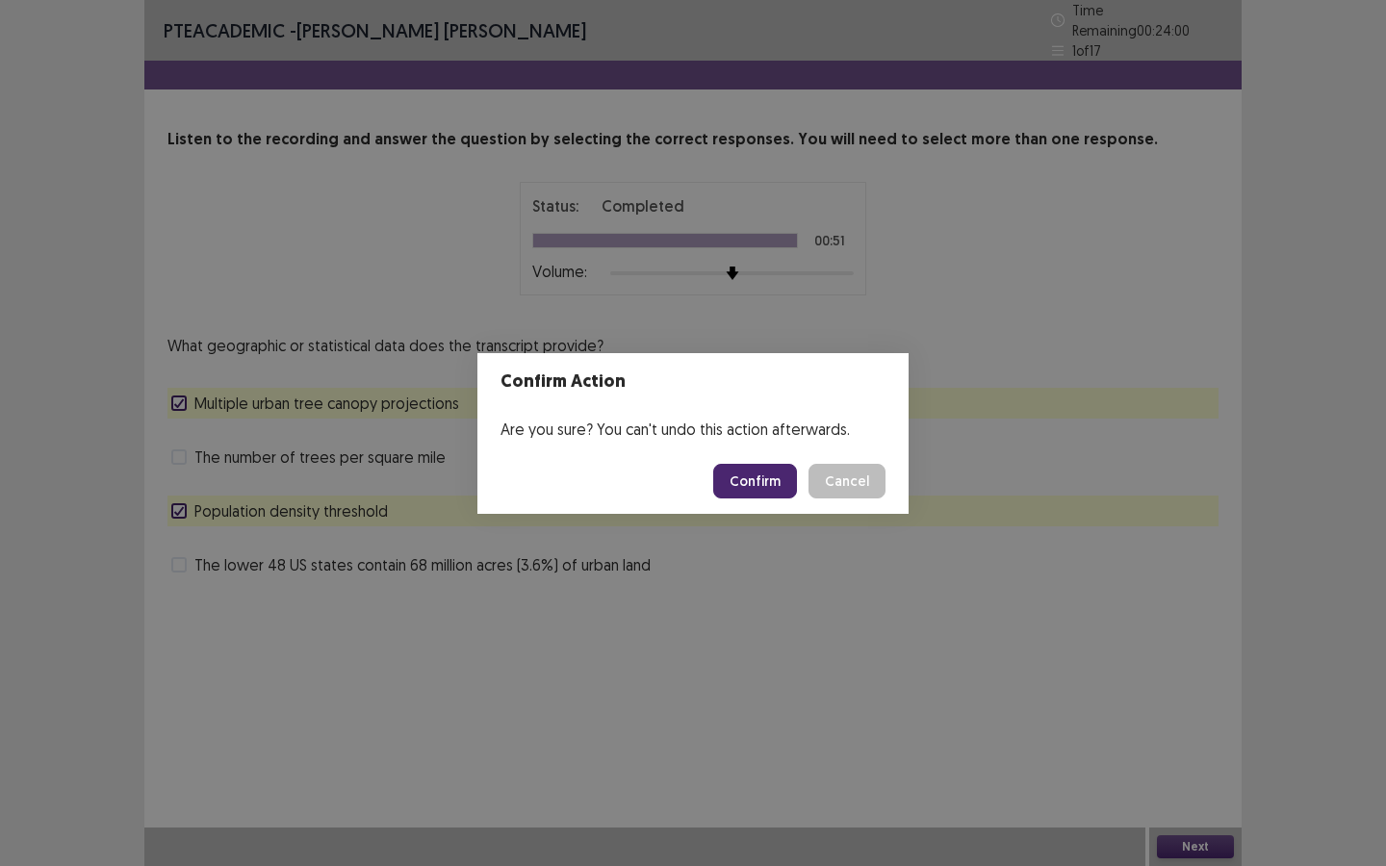
click at [838, 476] on button "Cancel" at bounding box center [846, 481] width 77 height 35
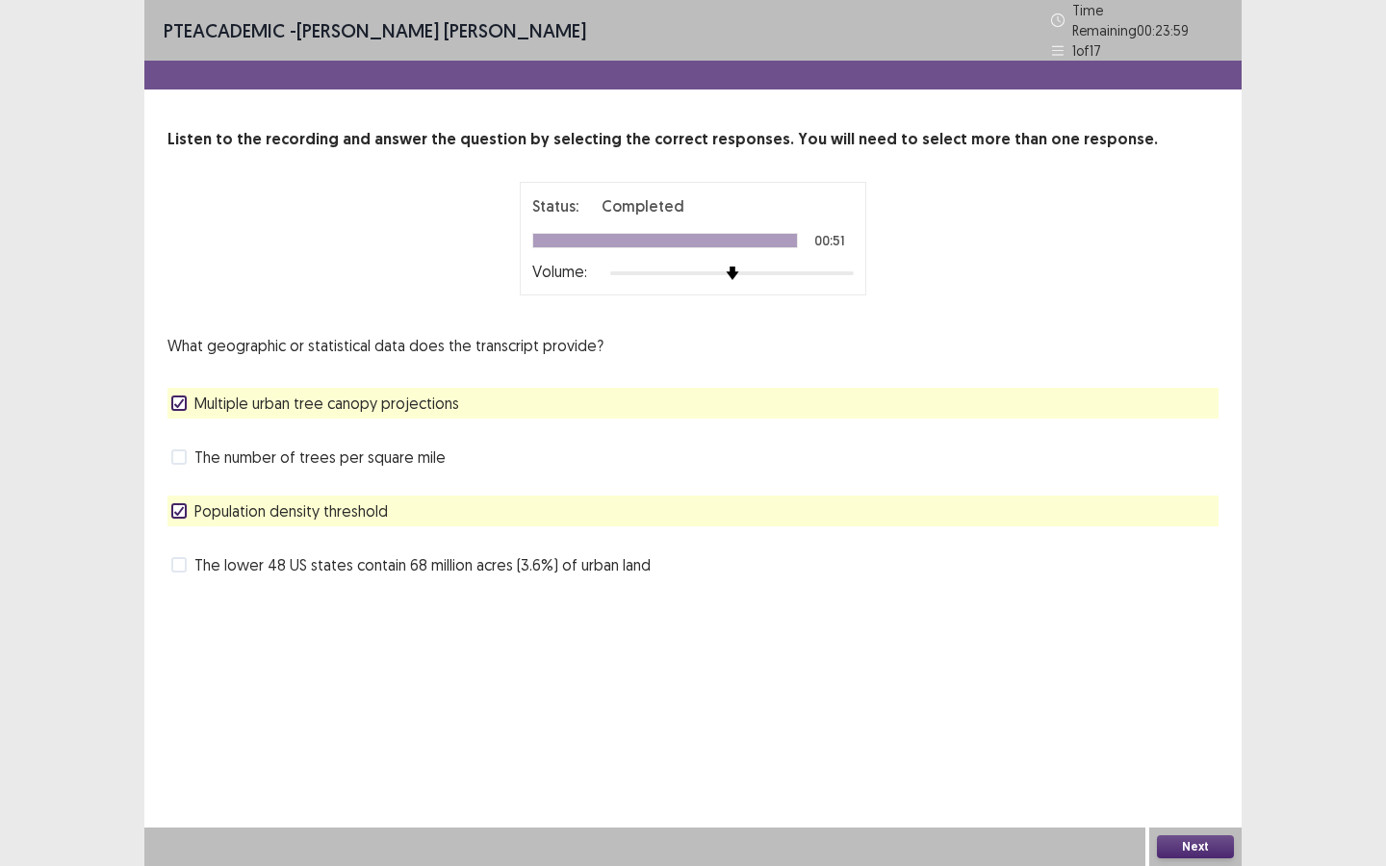
click at [432, 399] on span "Multiple urban tree canopy projections" at bounding box center [326, 403] width 265 height 23
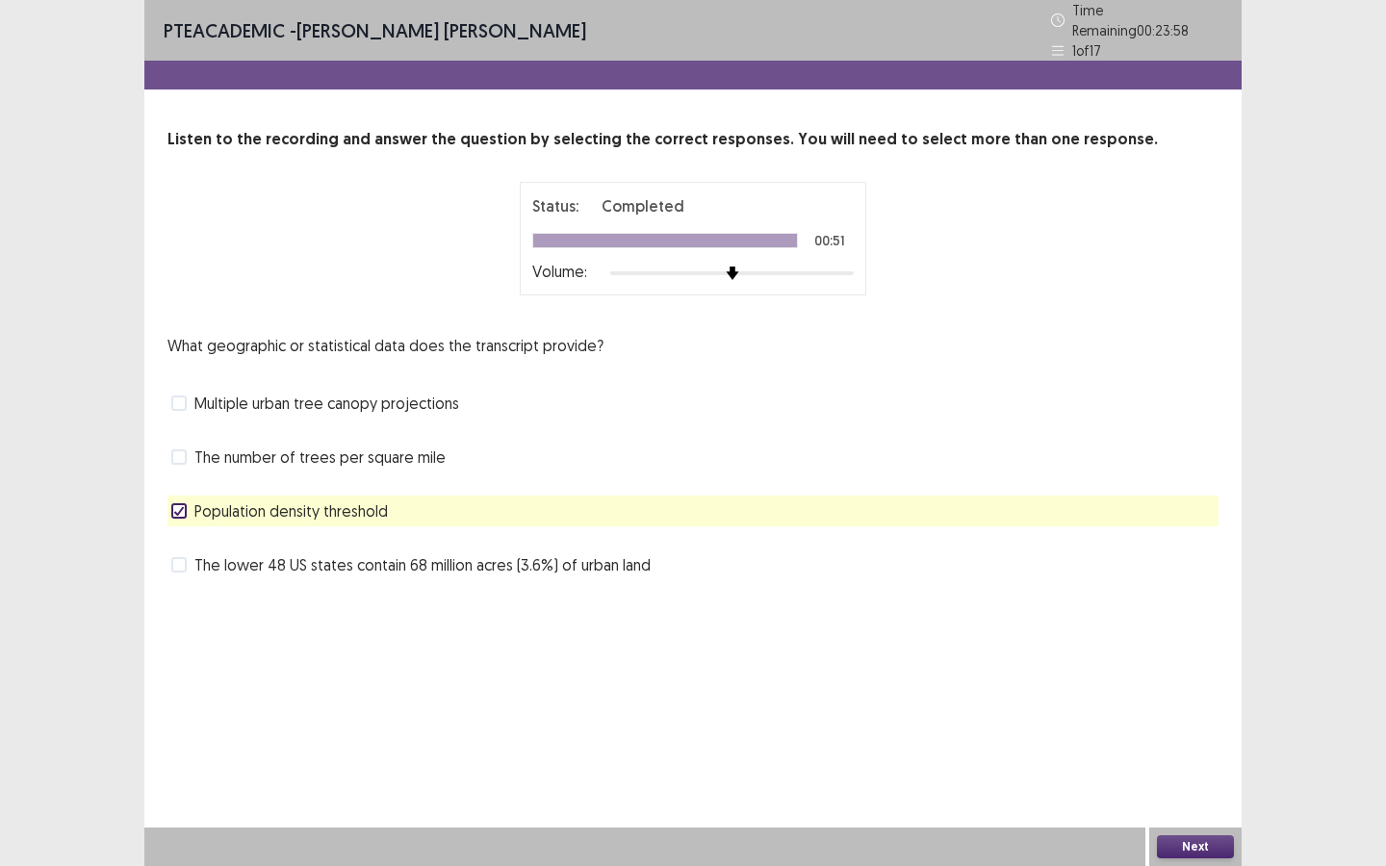
click at [1189, 780] on button "Next" at bounding box center [1195, 846] width 77 height 23
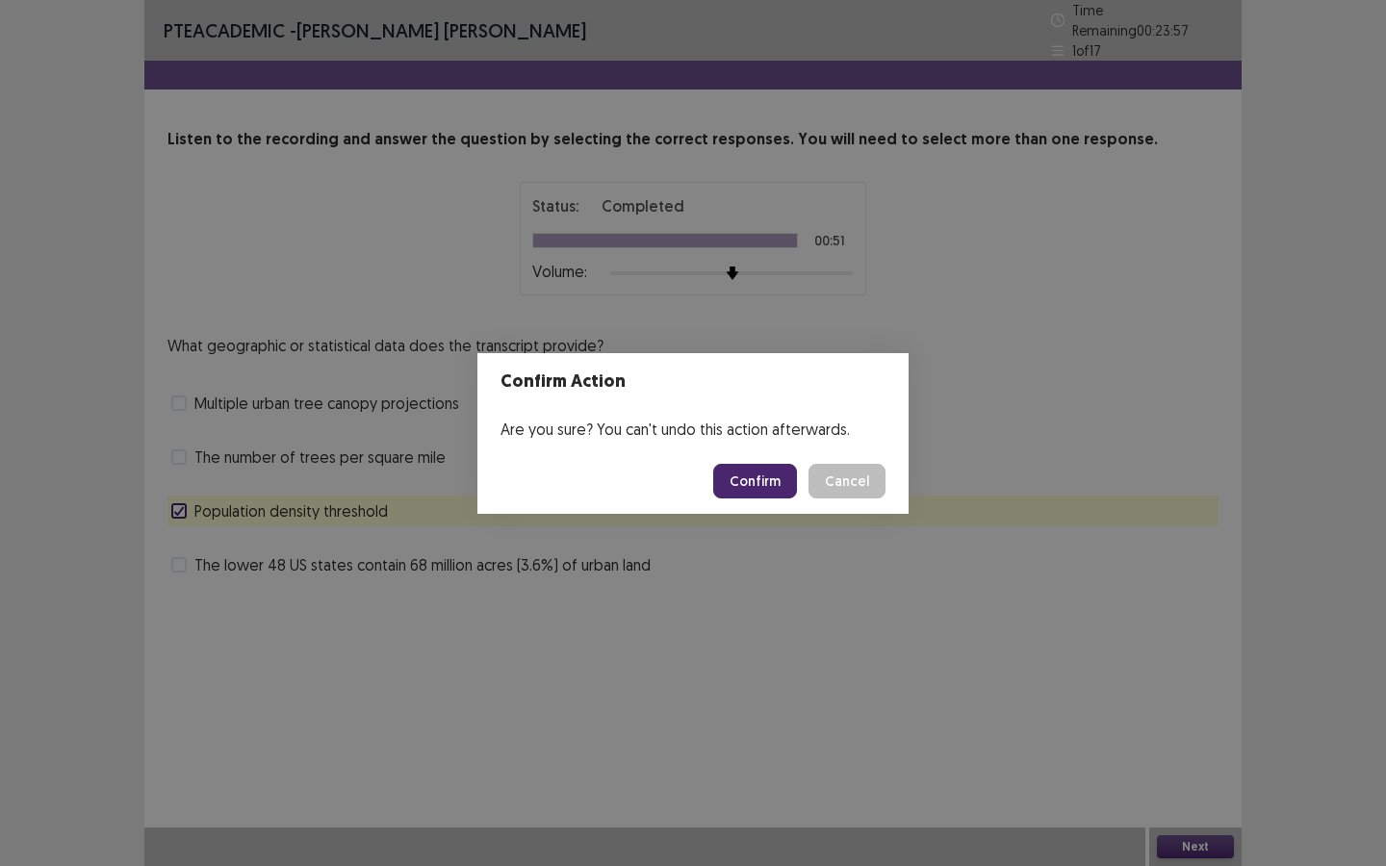
click at [743, 499] on footer "Confirm Cancel" at bounding box center [692, 480] width 431 height 65
click at [746, 484] on button "Confirm" at bounding box center [755, 481] width 84 height 35
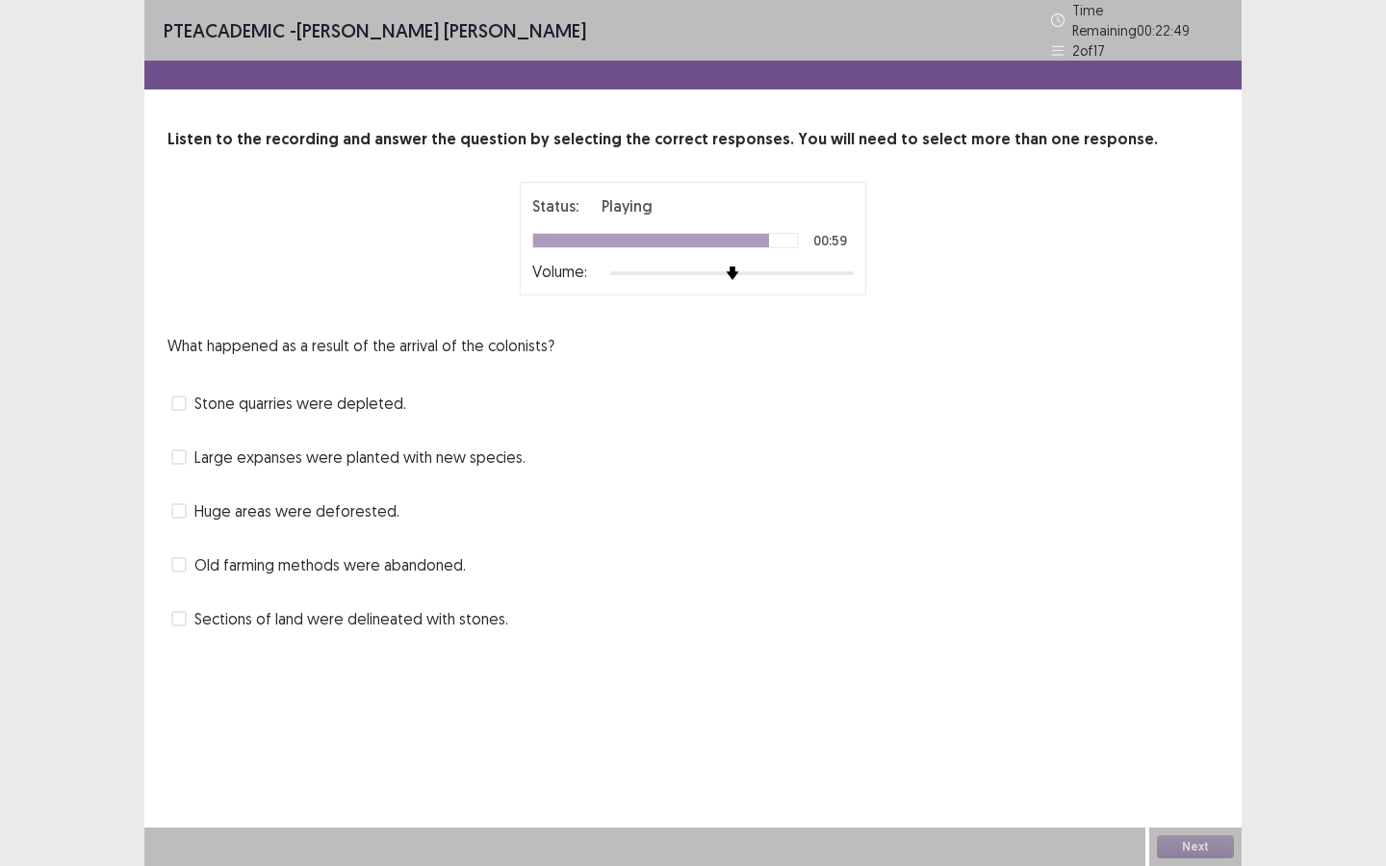
click at [334, 480] on div "What happened as a result of the arrival of the colonists? Stone quarries were …" at bounding box center [692, 484] width 1051 height 300
drag, startPoint x: 332, startPoint y: 489, endPoint x: 323, endPoint y: 510, distance: 22.9
click at [332, 496] on div "Huge areas were deforested." at bounding box center [692, 511] width 1051 height 31
click at [194, 500] on span "Huge areas were deforested." at bounding box center [296, 510] width 205 height 23
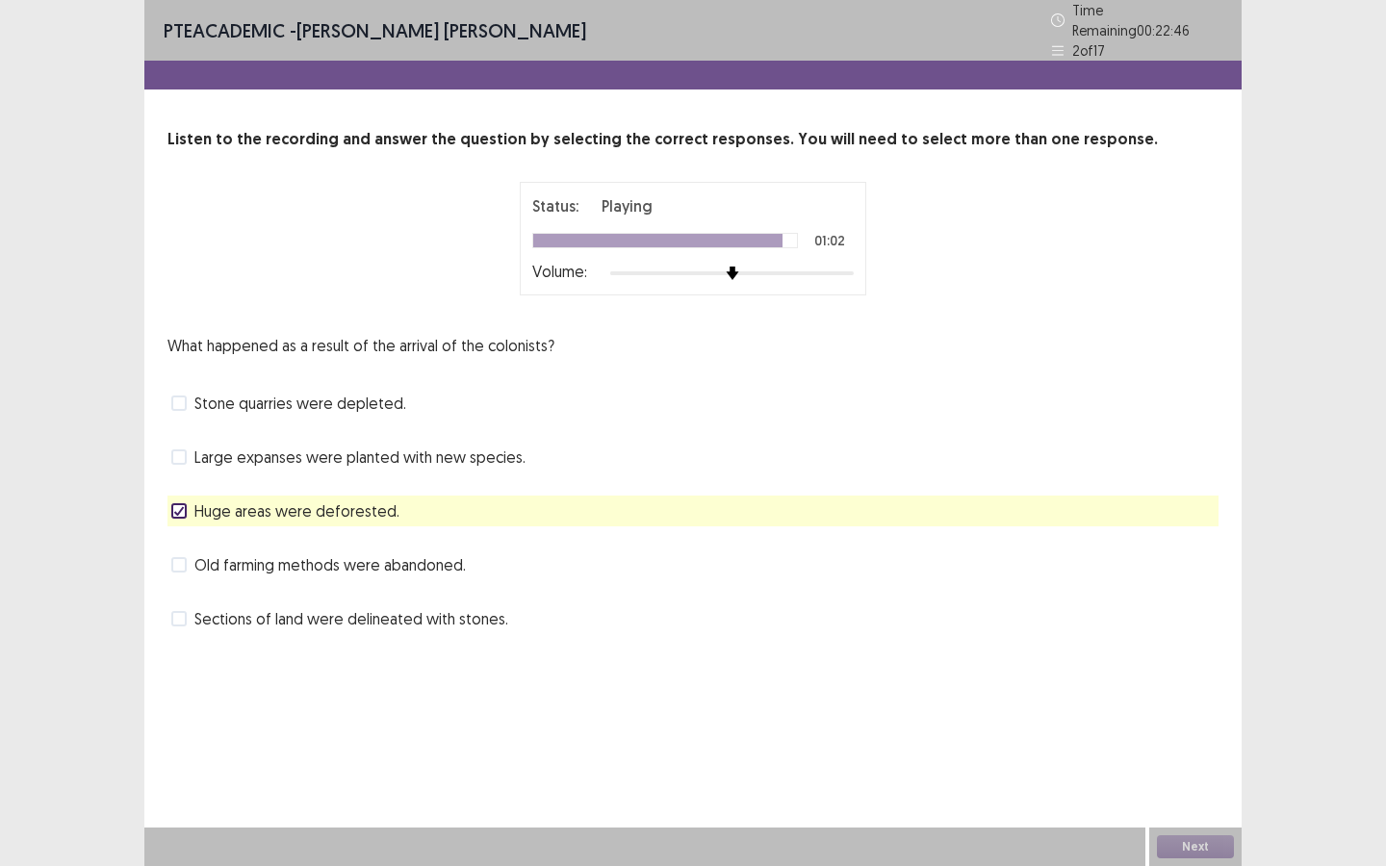
click at [179, 408] on div "Stone quarries were depleted." at bounding box center [692, 403] width 1051 height 31
click at [180, 398] on span at bounding box center [178, 402] width 15 height 15
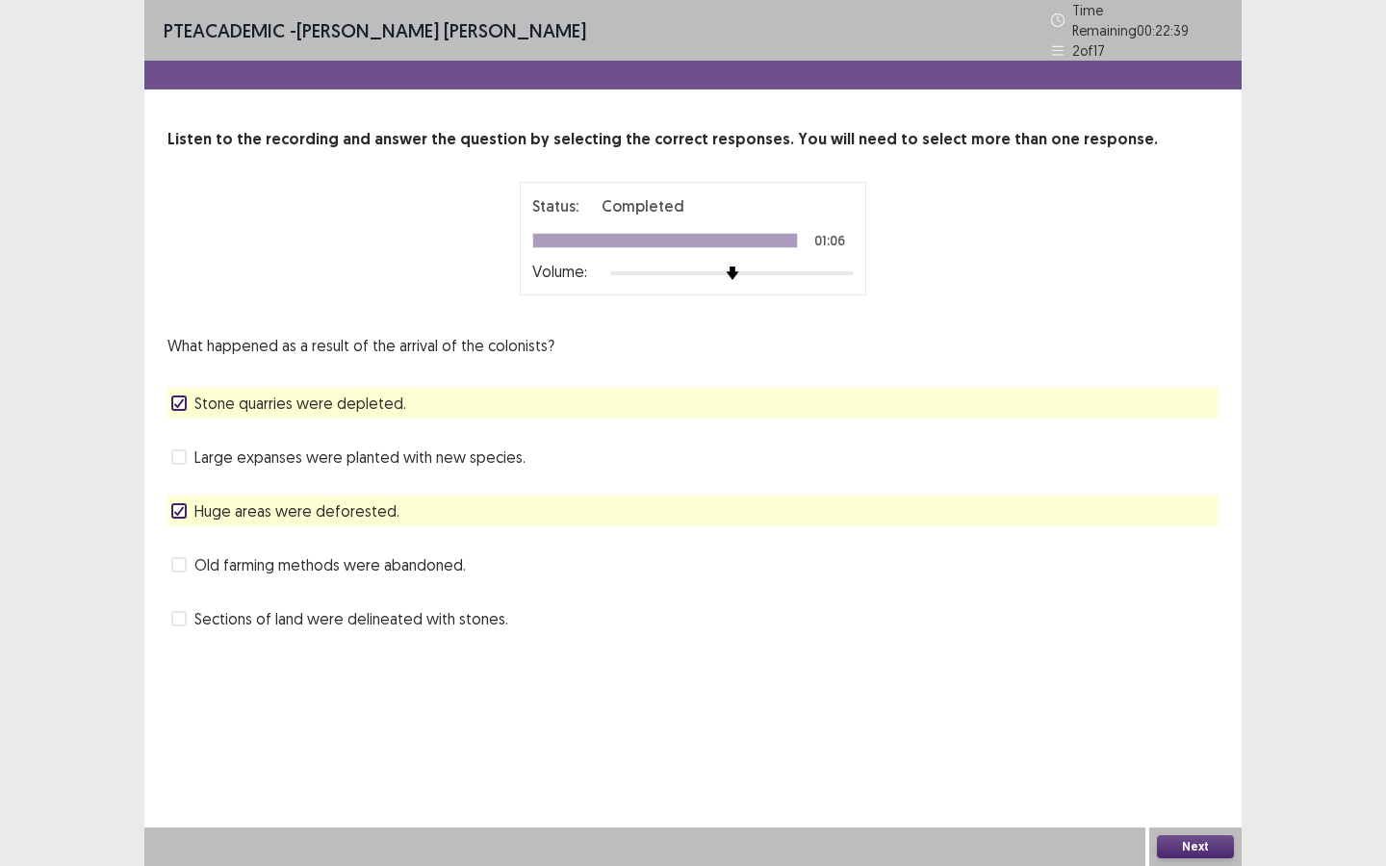
drag, startPoint x: 261, startPoint y: 616, endPoint x: 192, endPoint y: 552, distance: 93.3
click at [261, 616] on span "Sections of land were delineated with stones." at bounding box center [351, 618] width 314 height 23
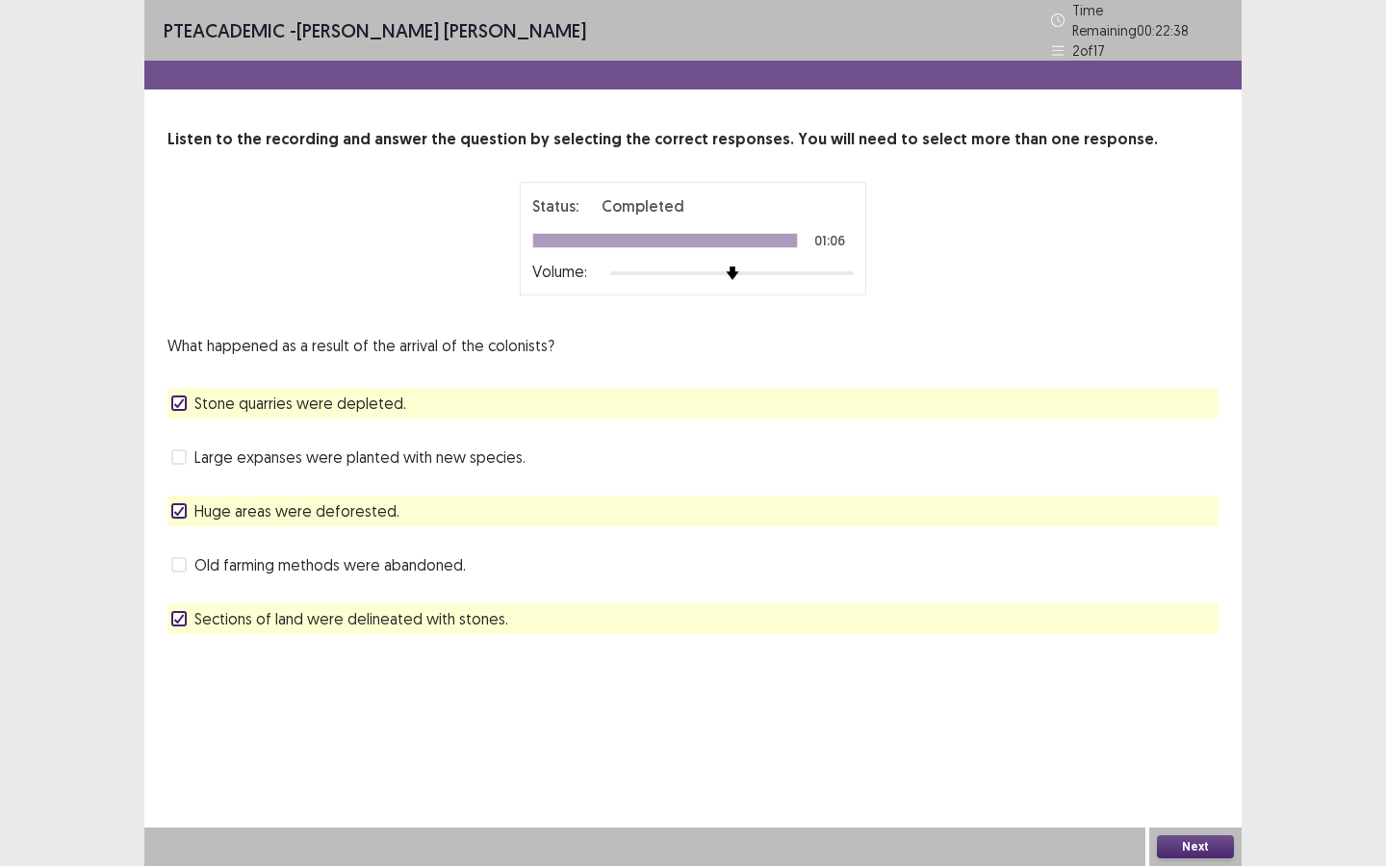
click at [186, 399] on span at bounding box center [178, 402] width 15 height 15
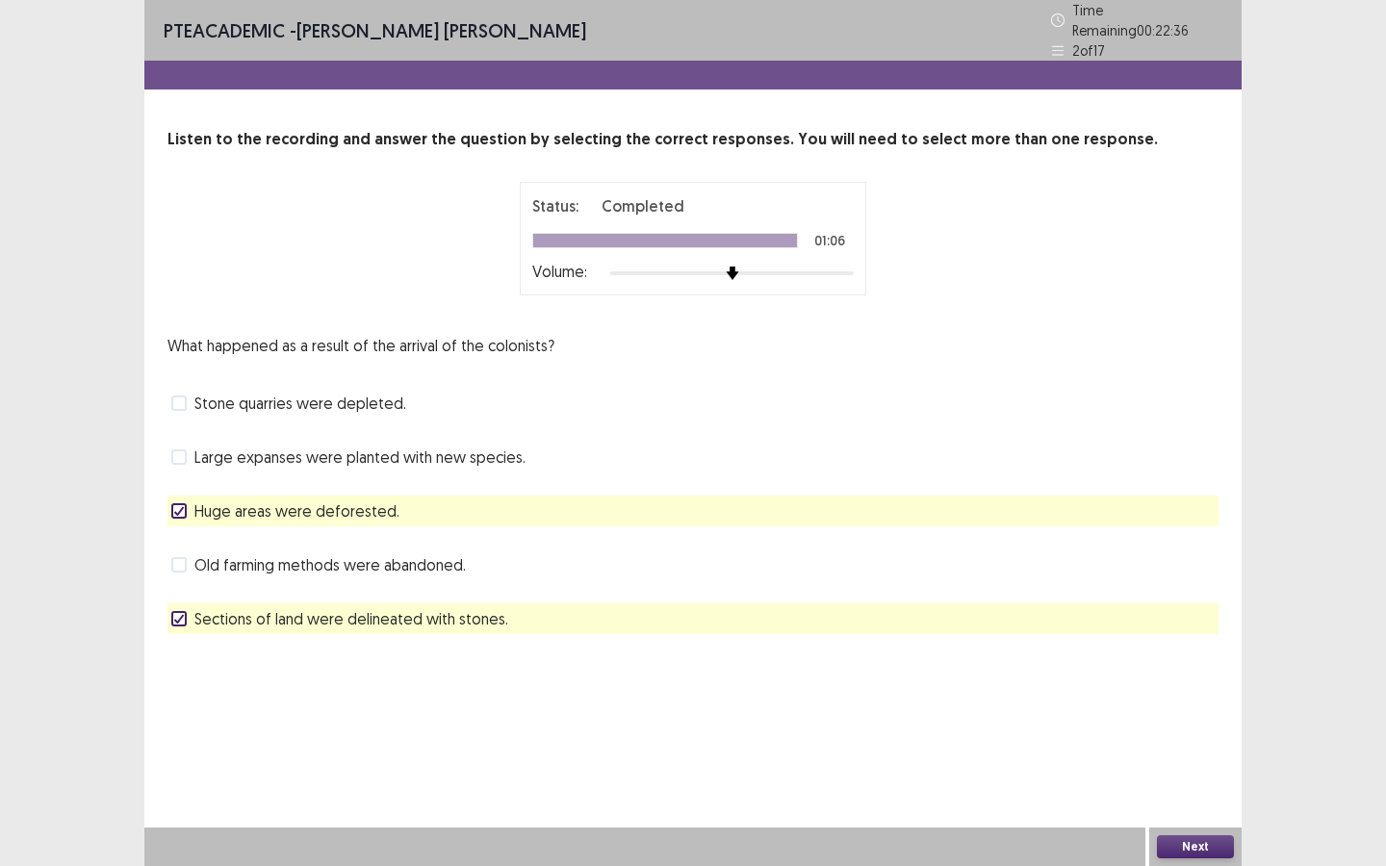
click at [1199, 780] on button "Next" at bounding box center [1195, 846] width 77 height 23
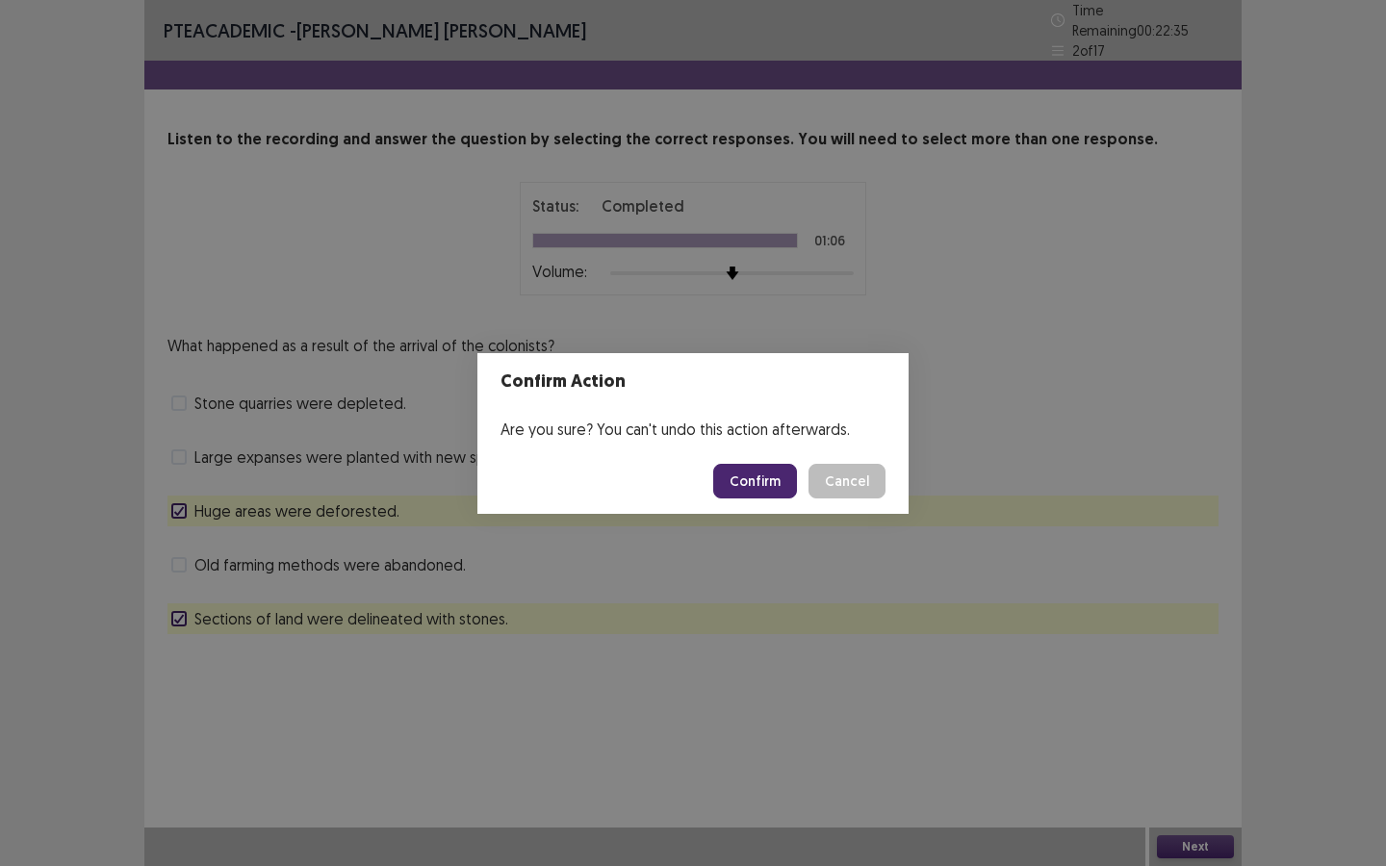
click at [734, 465] on button "Confirm" at bounding box center [755, 481] width 84 height 35
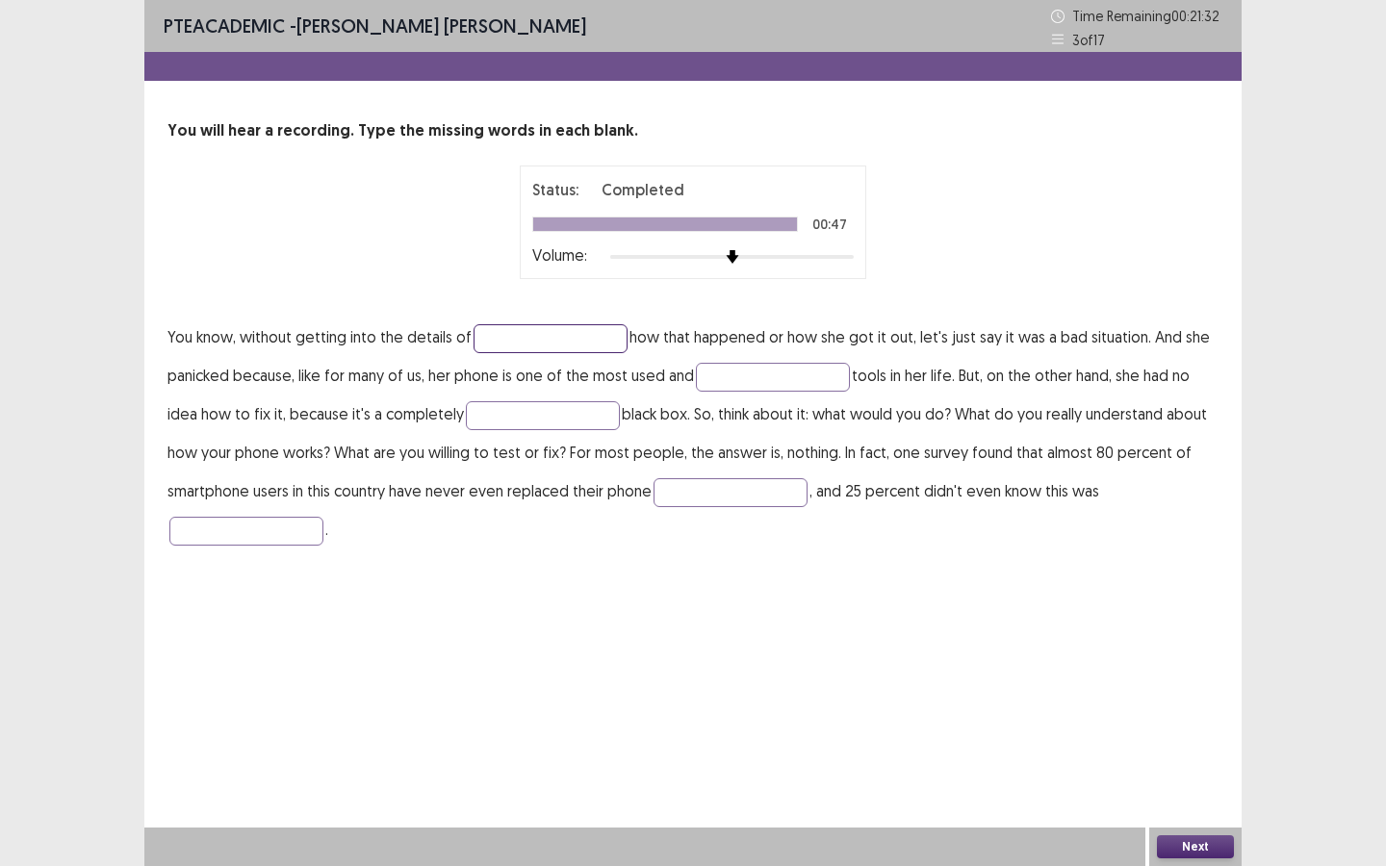
click at [504, 342] on input "text" at bounding box center [550, 338] width 154 height 29
type input "*******"
click at [714, 373] on input "text" at bounding box center [773, 377] width 154 height 29
type input "*********"
click at [569, 421] on input "text" at bounding box center [543, 415] width 154 height 29
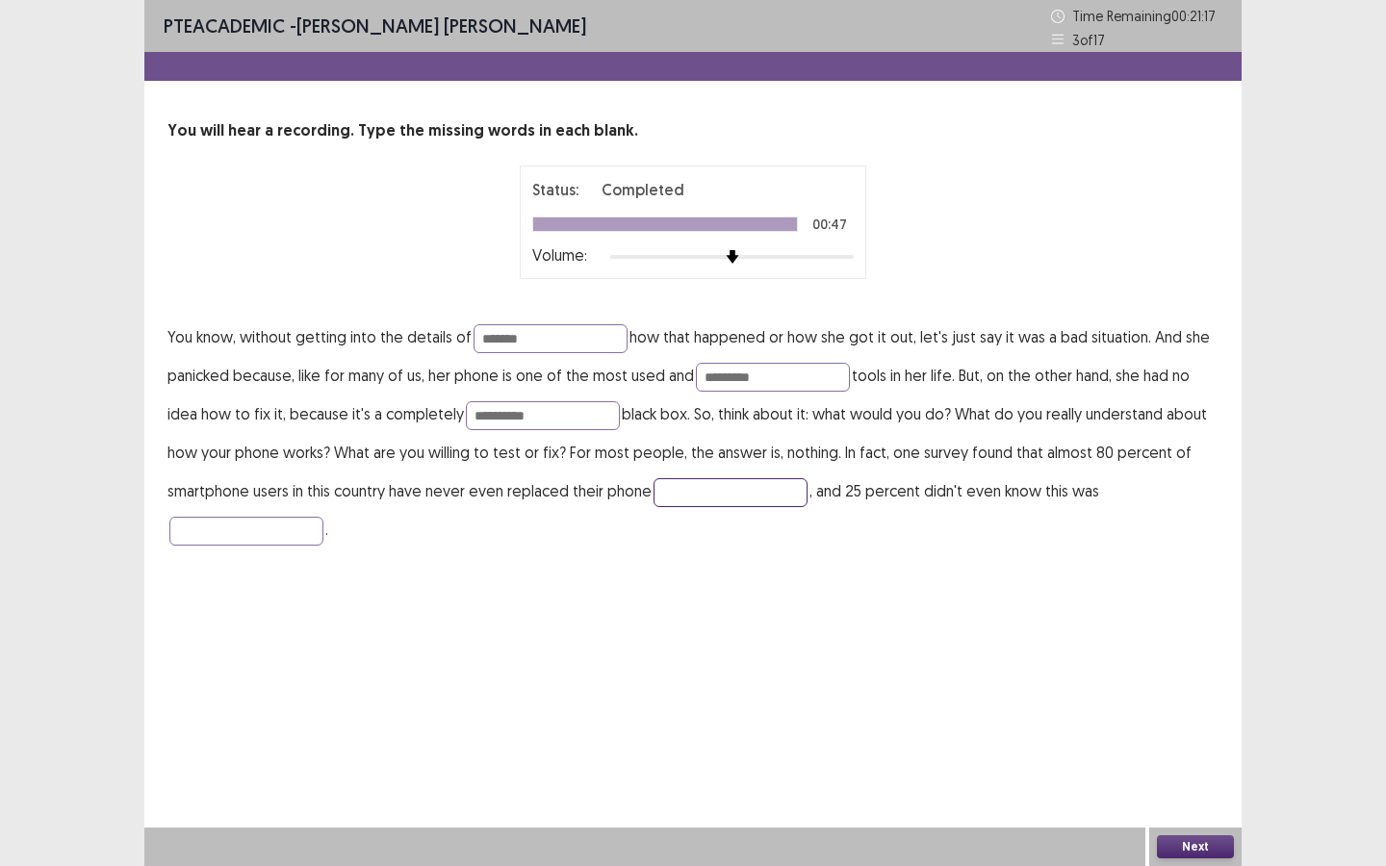
click at [692, 496] on input "text" at bounding box center [730, 492] width 154 height 29
click at [507, 418] on input "**********" at bounding box center [543, 415] width 154 height 29
type input "**********"
click at [666, 488] on input "text" at bounding box center [730, 492] width 154 height 29
type input "*********"
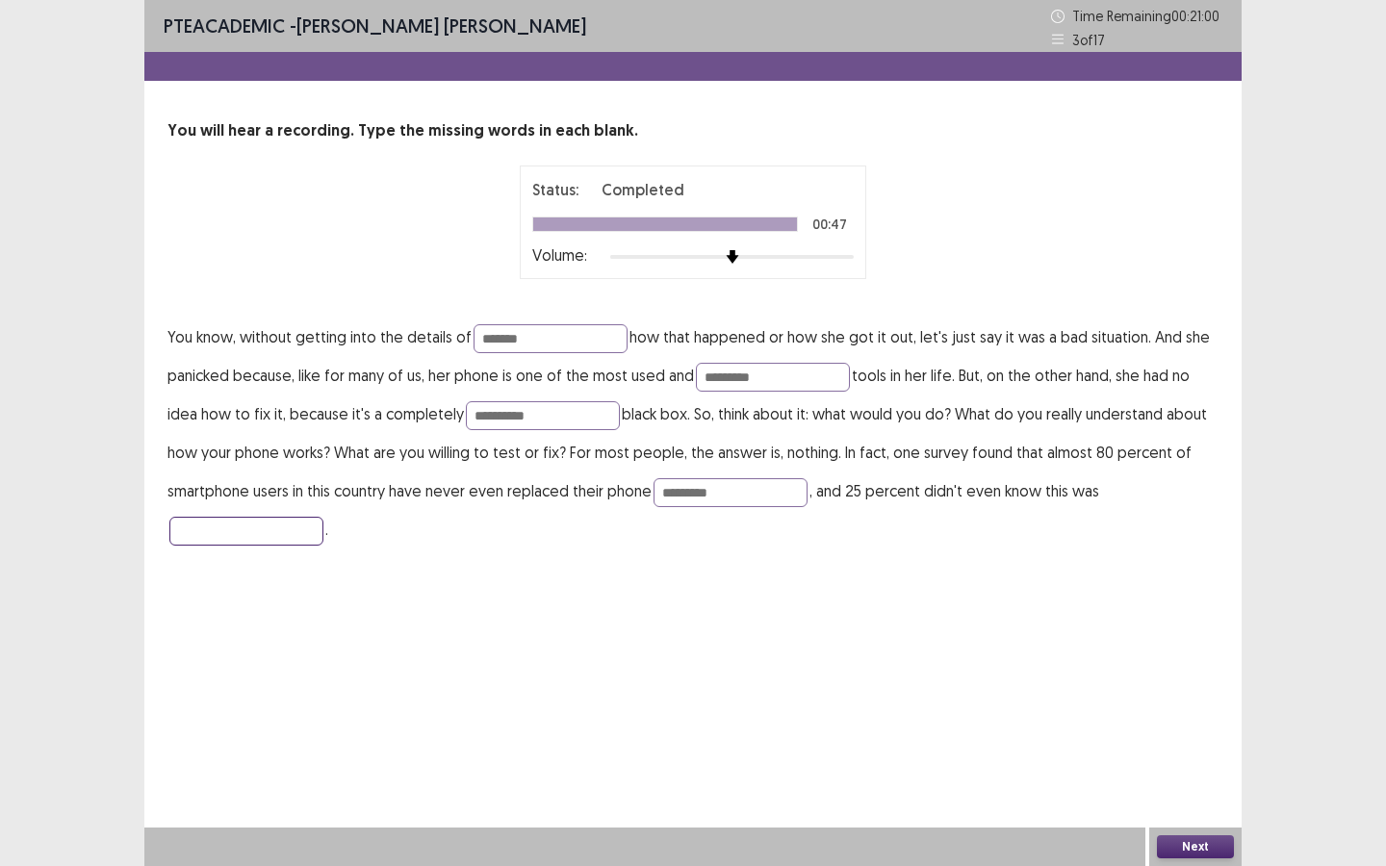
click at [254, 528] on input "text" at bounding box center [246, 531] width 154 height 29
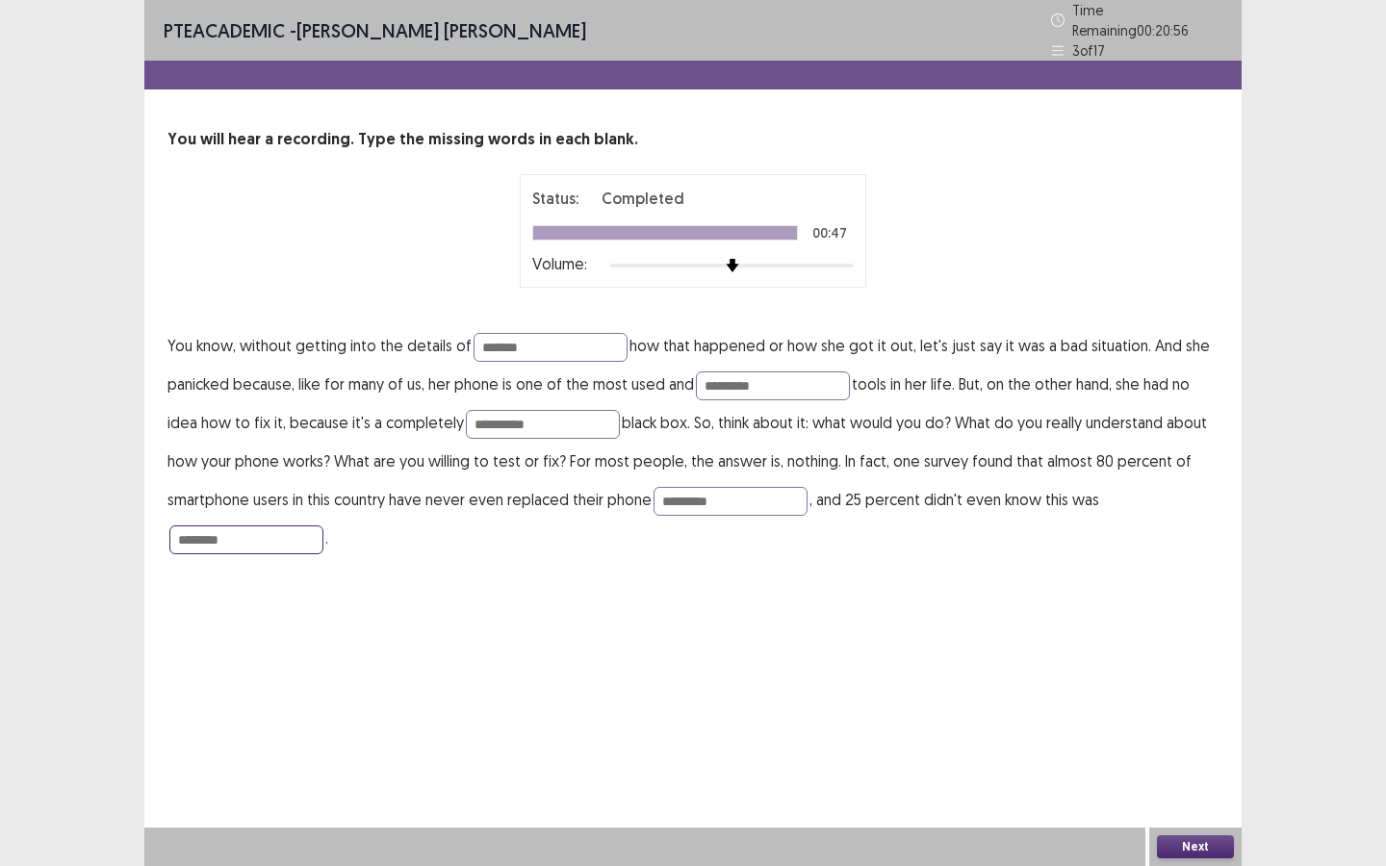
type input "********"
click at [1182, 780] on button "Next" at bounding box center [1195, 846] width 77 height 23
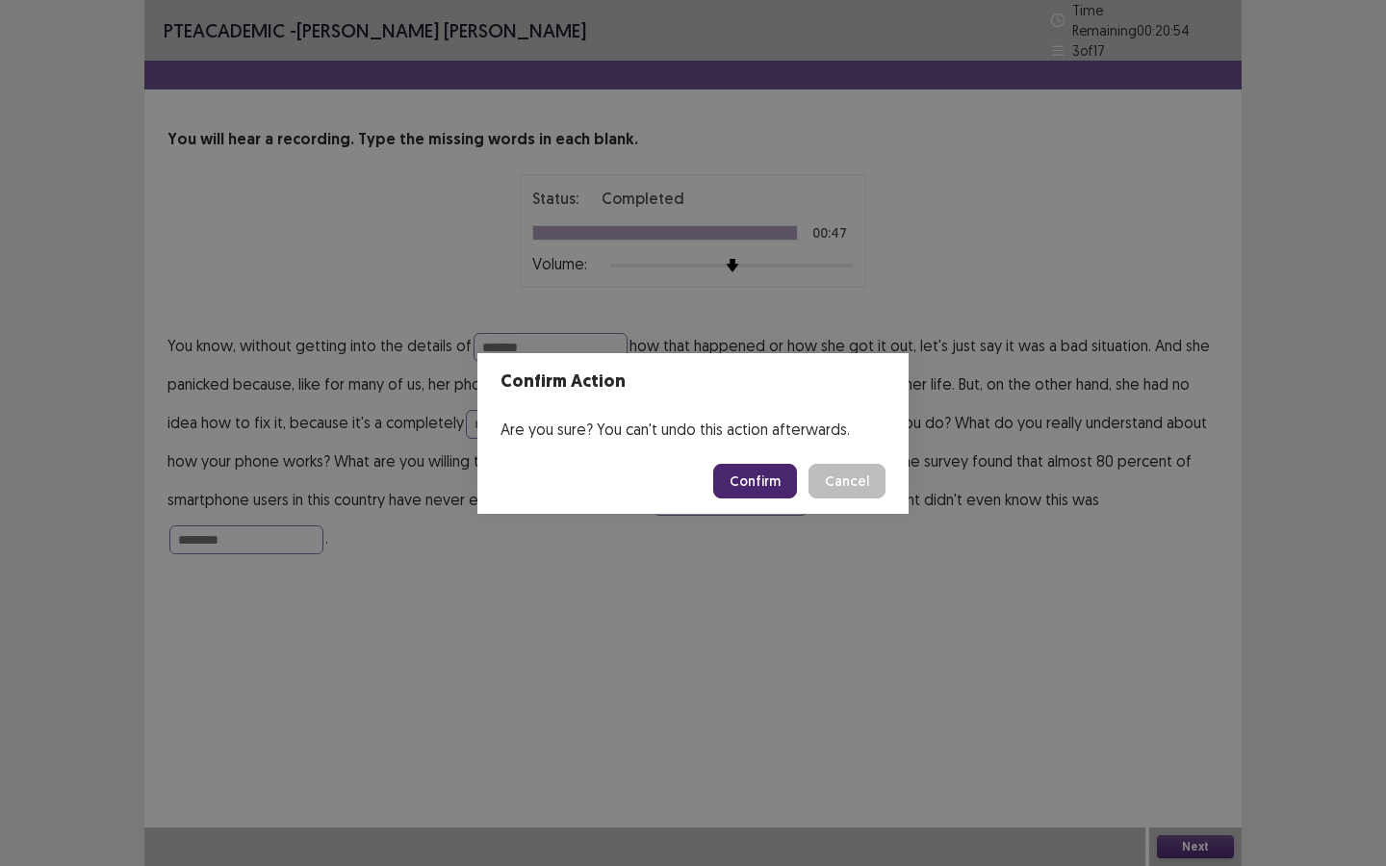
click at [775, 467] on button "Confirm" at bounding box center [755, 481] width 84 height 35
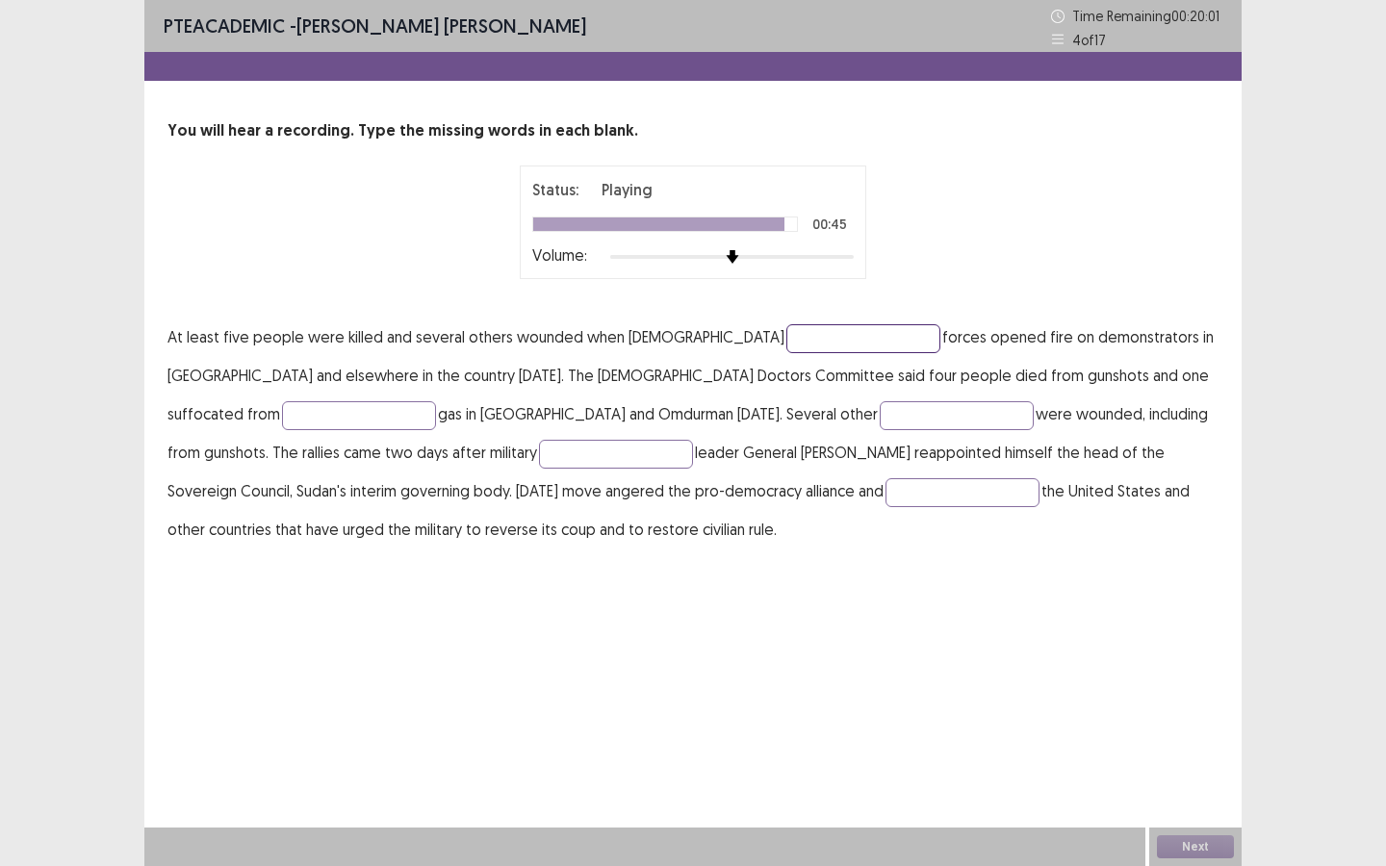
click at [786, 344] on input "text" at bounding box center [863, 338] width 154 height 29
type input "********"
click at [436, 401] on input "text" at bounding box center [359, 415] width 154 height 29
type input "****"
click at [879, 410] on input "text" at bounding box center [956, 415] width 154 height 29
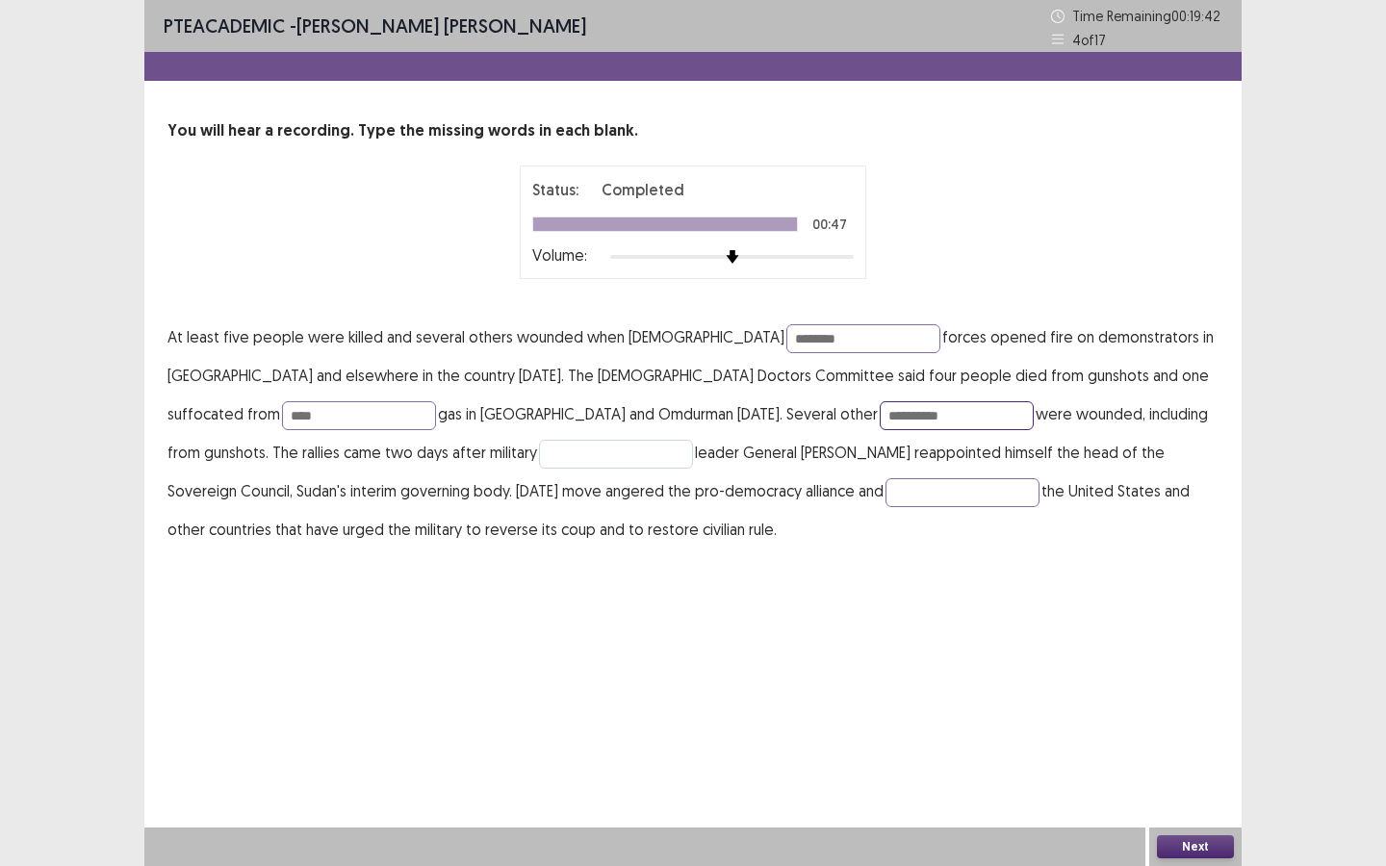
type input "**********"
click at [539, 453] on input "text" at bounding box center [616, 454] width 154 height 29
type input "***"
click at [885, 502] on input "text" at bounding box center [962, 492] width 154 height 29
type input "**********"
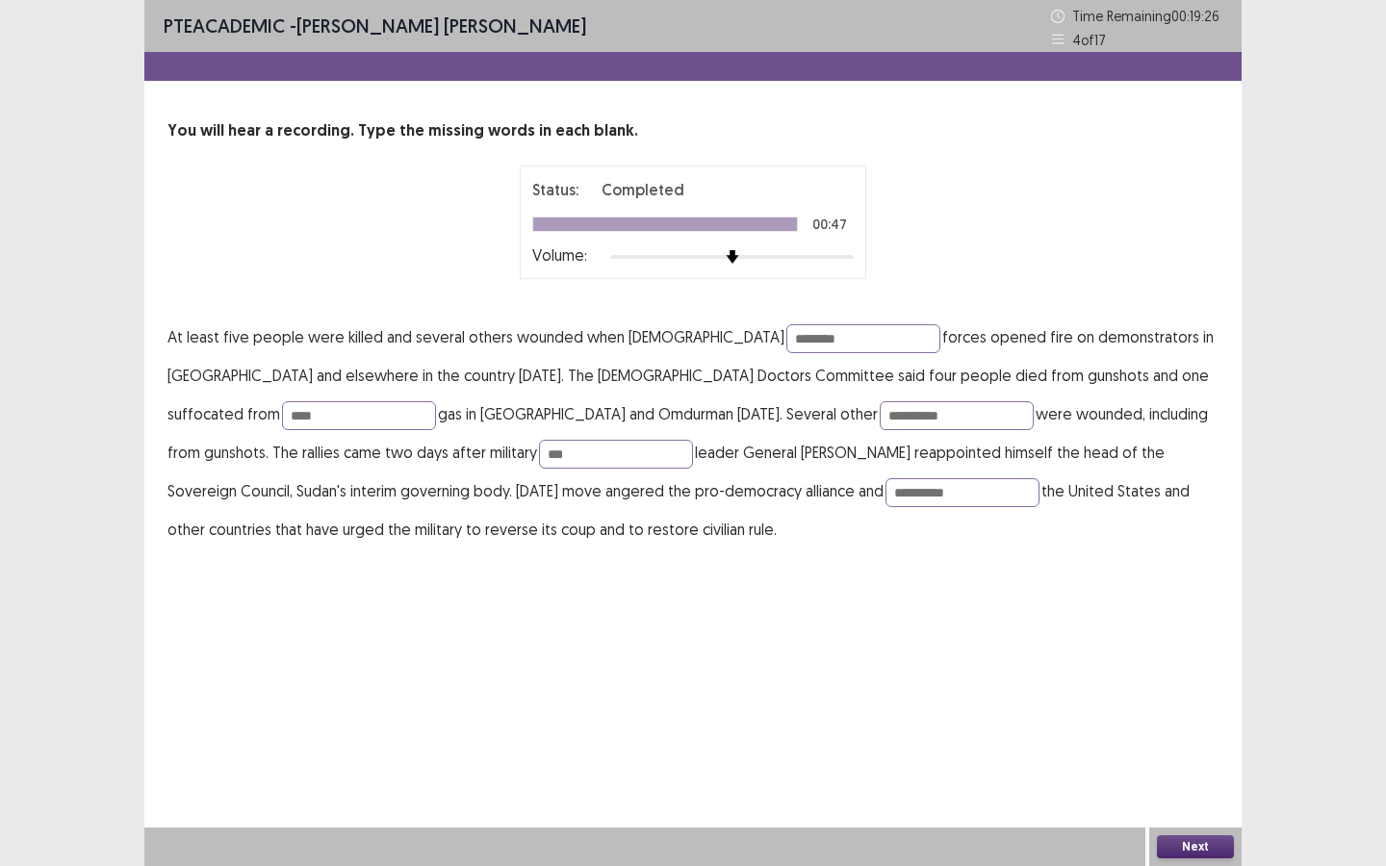
click at [1195, 780] on button "Next" at bounding box center [1195, 846] width 77 height 23
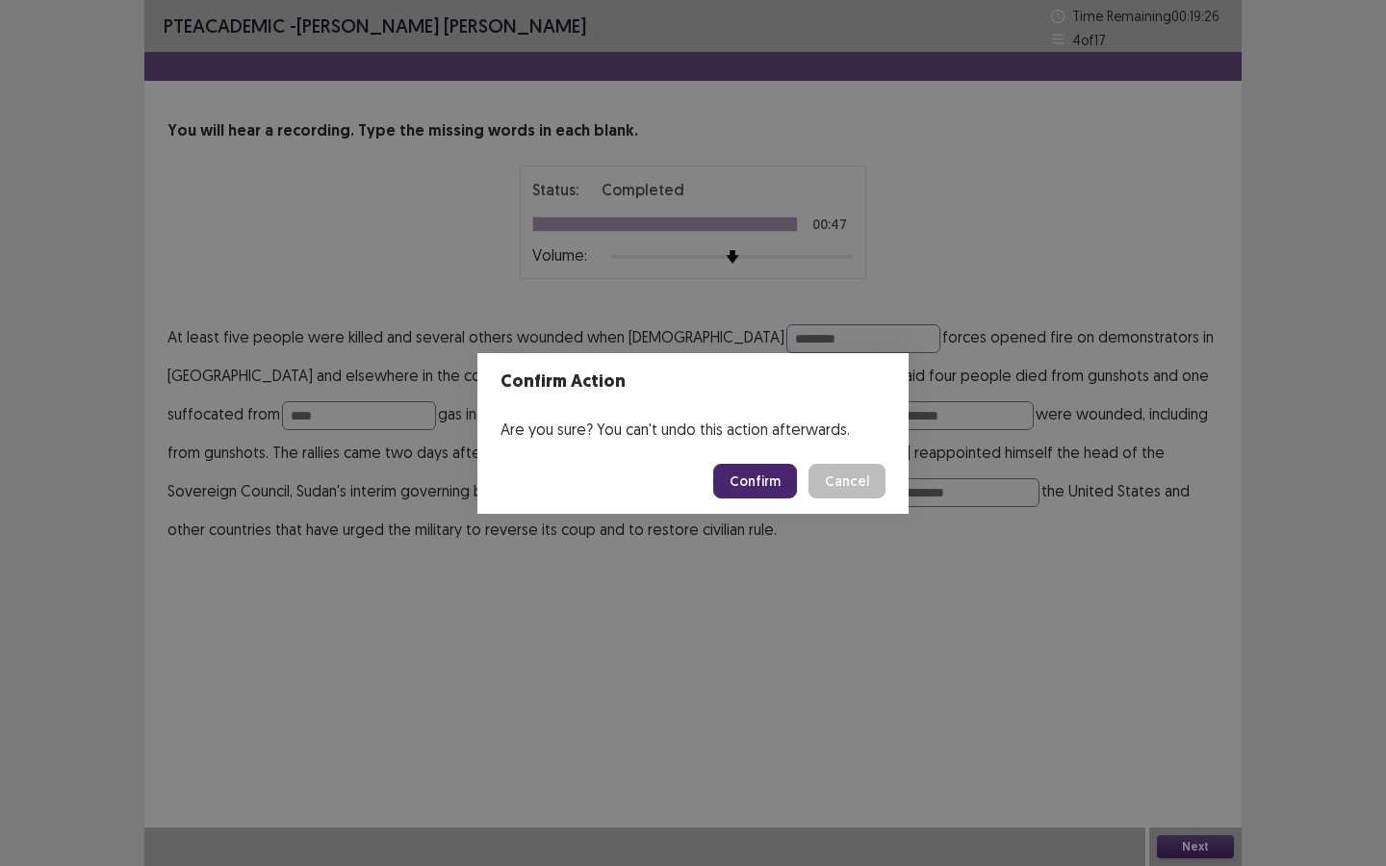
click at [754, 475] on button "Confirm" at bounding box center [755, 481] width 84 height 35
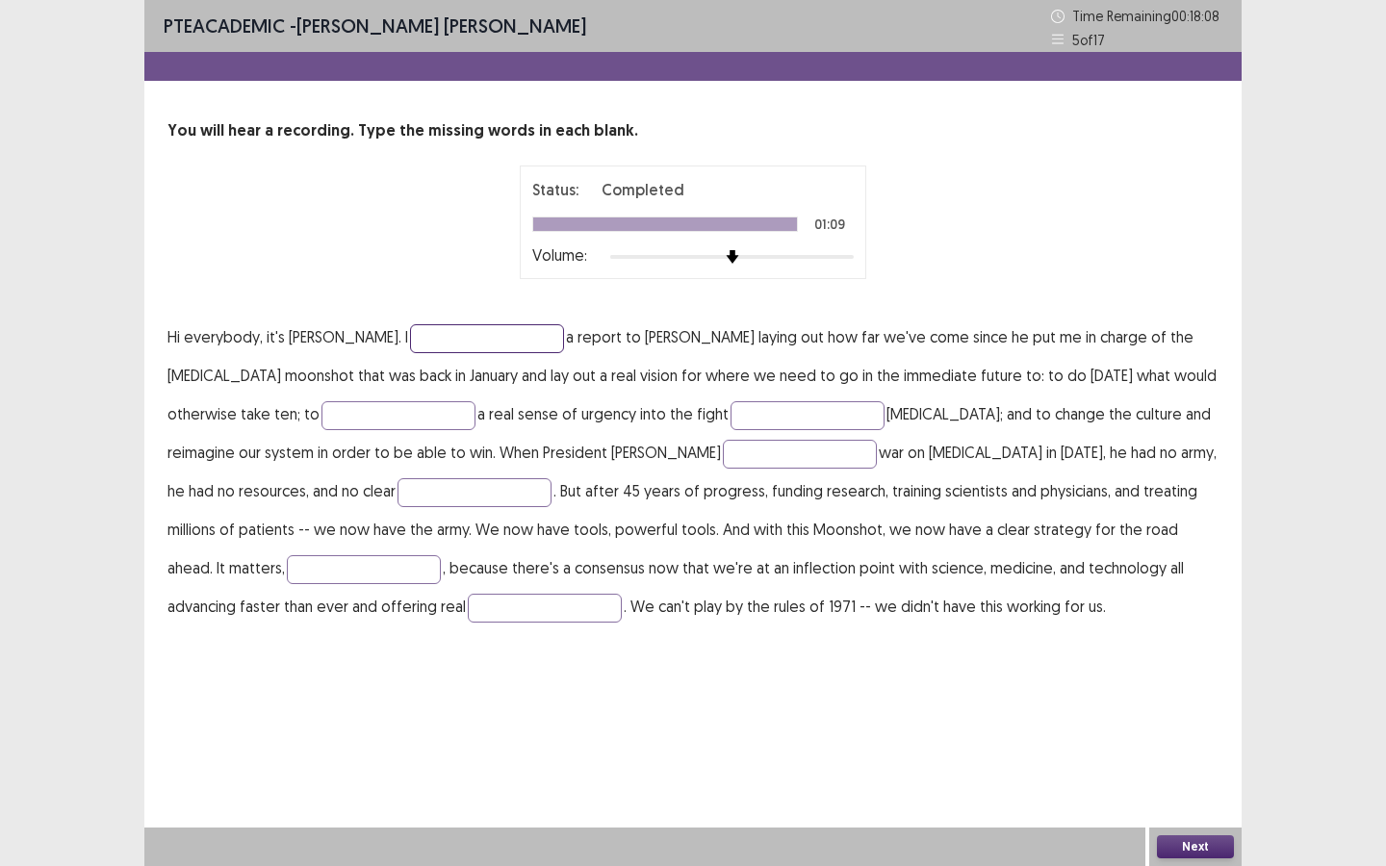
click at [420, 330] on input "text" at bounding box center [487, 338] width 154 height 29
type input "********"
click at [367, 423] on input "text" at bounding box center [398, 415] width 154 height 29
type input "******"
click at [691, 434] on p "Hi everybody, it's [PERSON_NAME]. I ******** a report to [PERSON_NAME] laying o…" at bounding box center [692, 472] width 1051 height 308
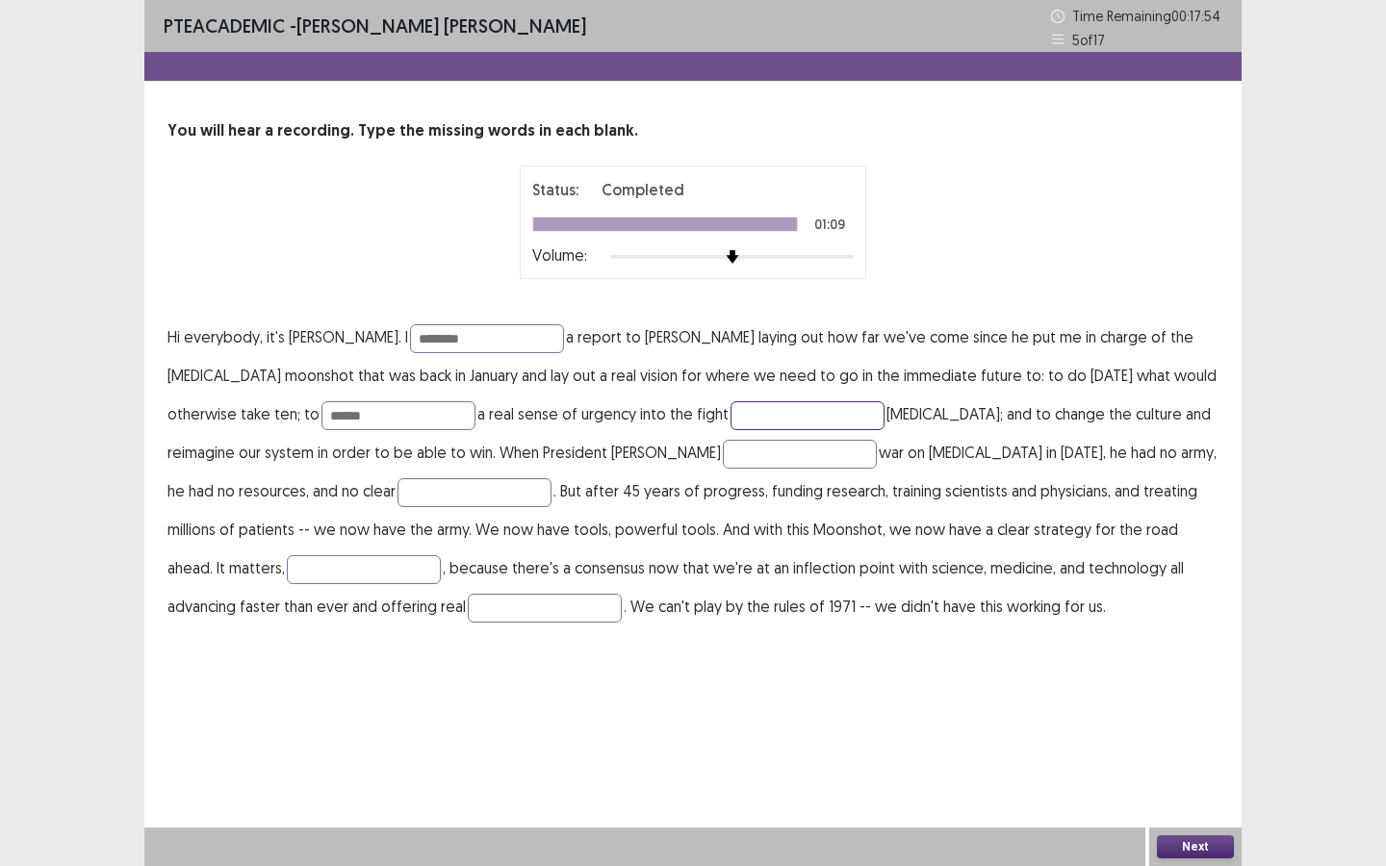
click at [730, 420] on input "text" at bounding box center [807, 415] width 154 height 29
type input "*******"
click at [723, 452] on input "text" at bounding box center [800, 454] width 154 height 29
type input "*******"
click at [397, 496] on input "text" at bounding box center [474, 492] width 154 height 29
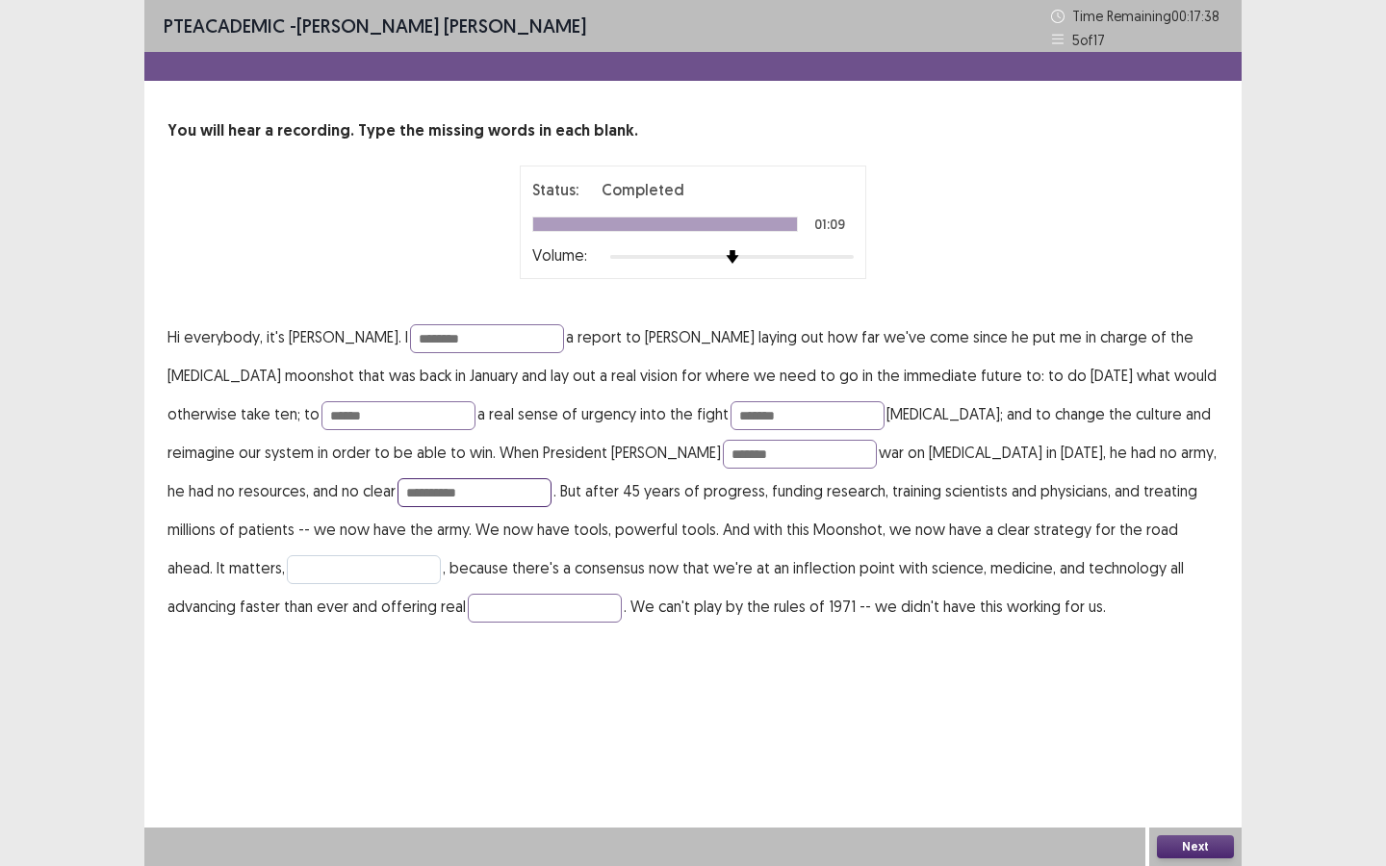
type input "**********"
click at [441, 555] on input "text" at bounding box center [364, 569] width 154 height 29
type input "*****"
click at [468, 611] on input "text" at bounding box center [545, 608] width 154 height 29
type input "*******"
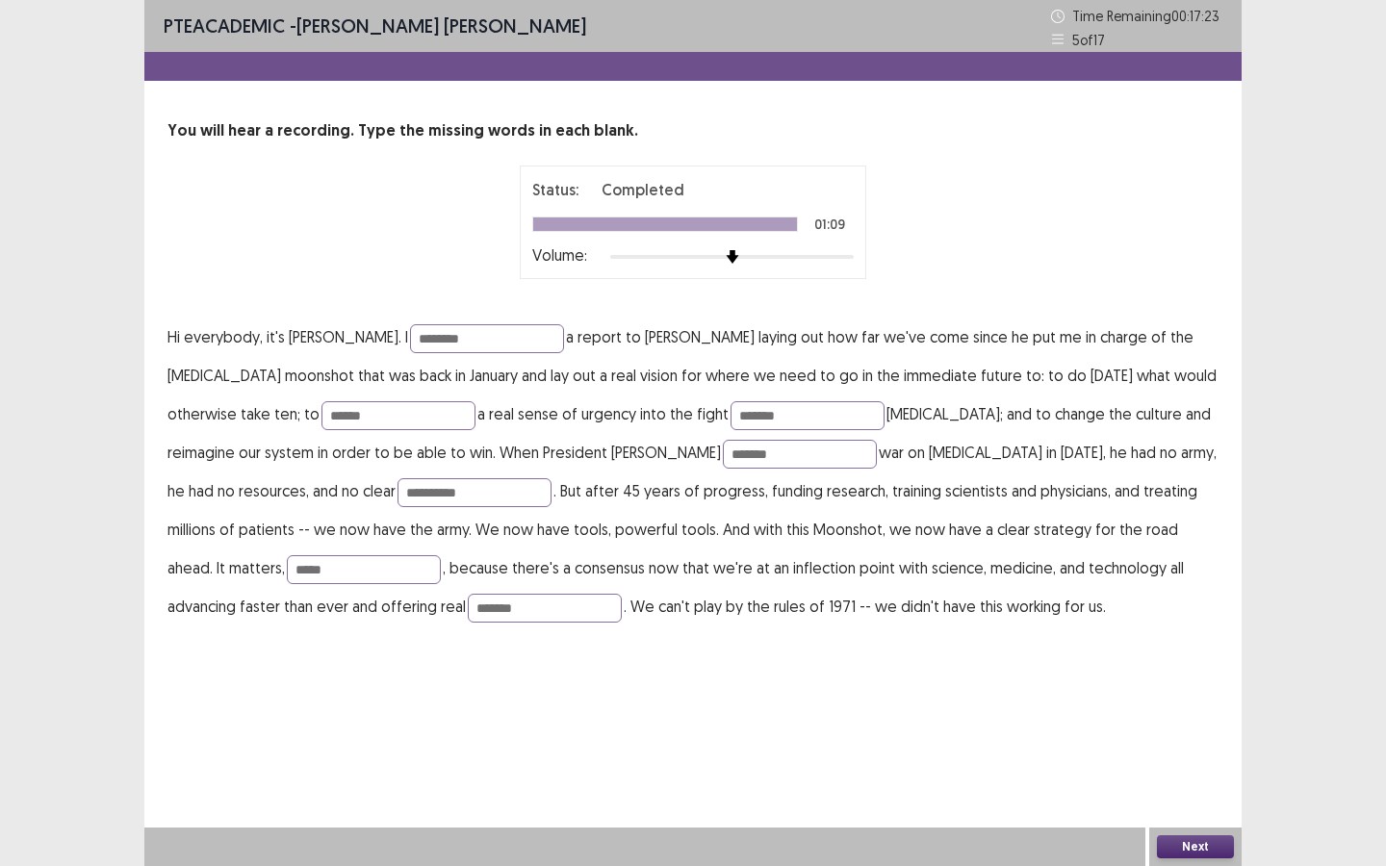
click at [1212, 780] on button "Next" at bounding box center [1195, 846] width 77 height 23
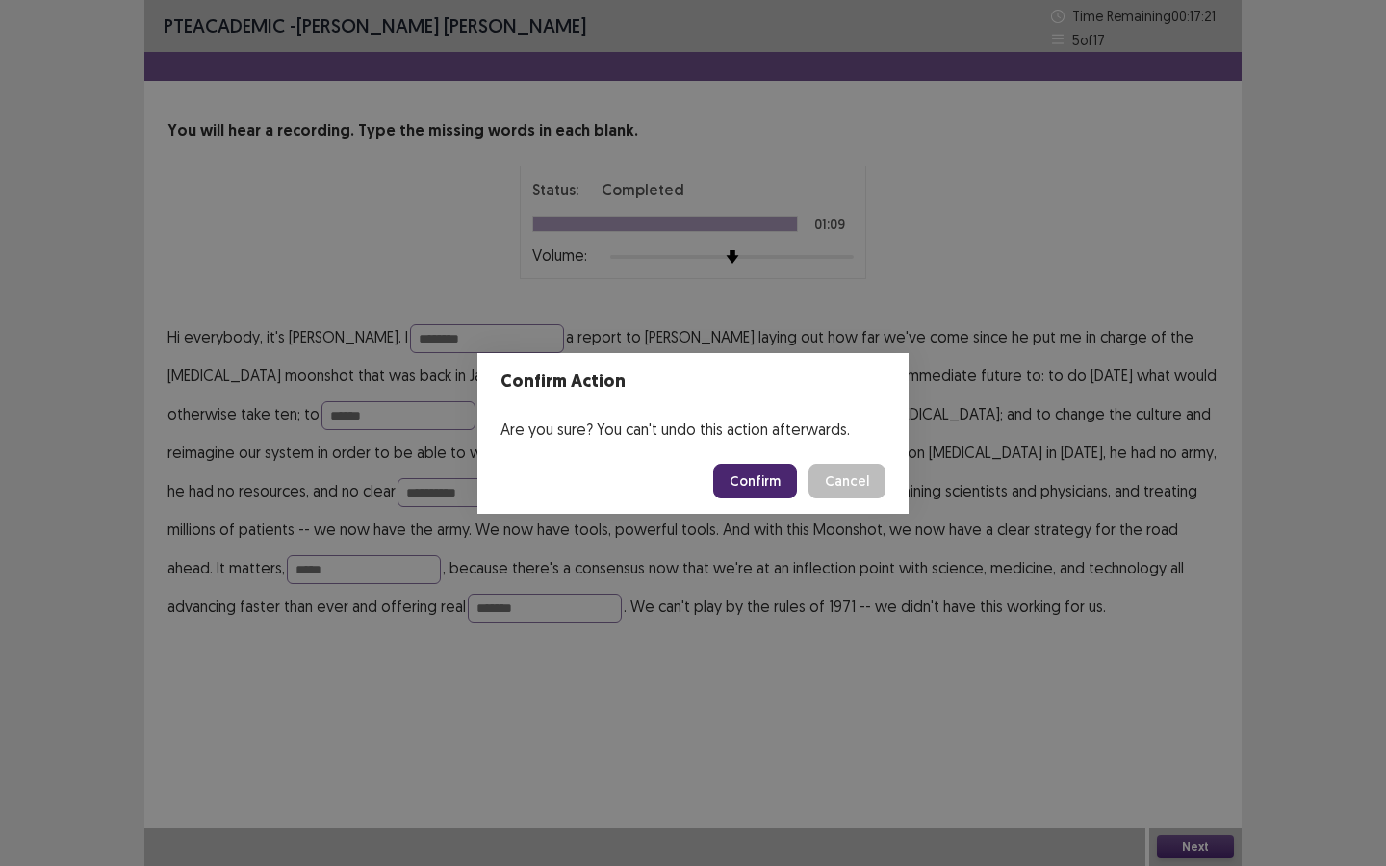
drag, startPoint x: 850, startPoint y: 484, endPoint x: 834, endPoint y: 488, distance: 15.9
click at [850, 484] on button "Cancel" at bounding box center [846, 481] width 77 height 35
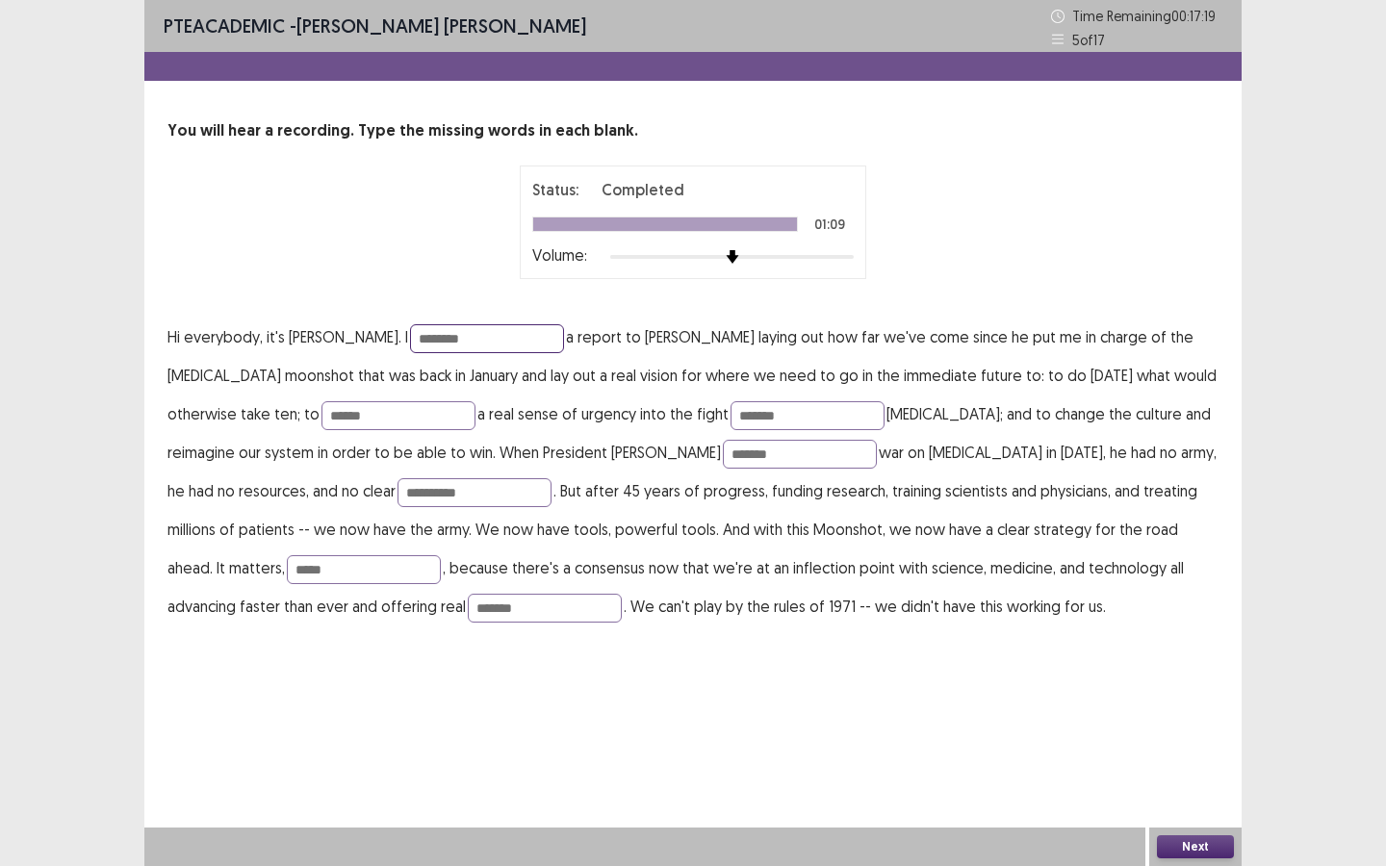
click at [477, 344] on input "********" at bounding box center [487, 338] width 154 height 29
type input "*******"
click at [1182, 780] on button "Next" at bounding box center [1195, 846] width 77 height 23
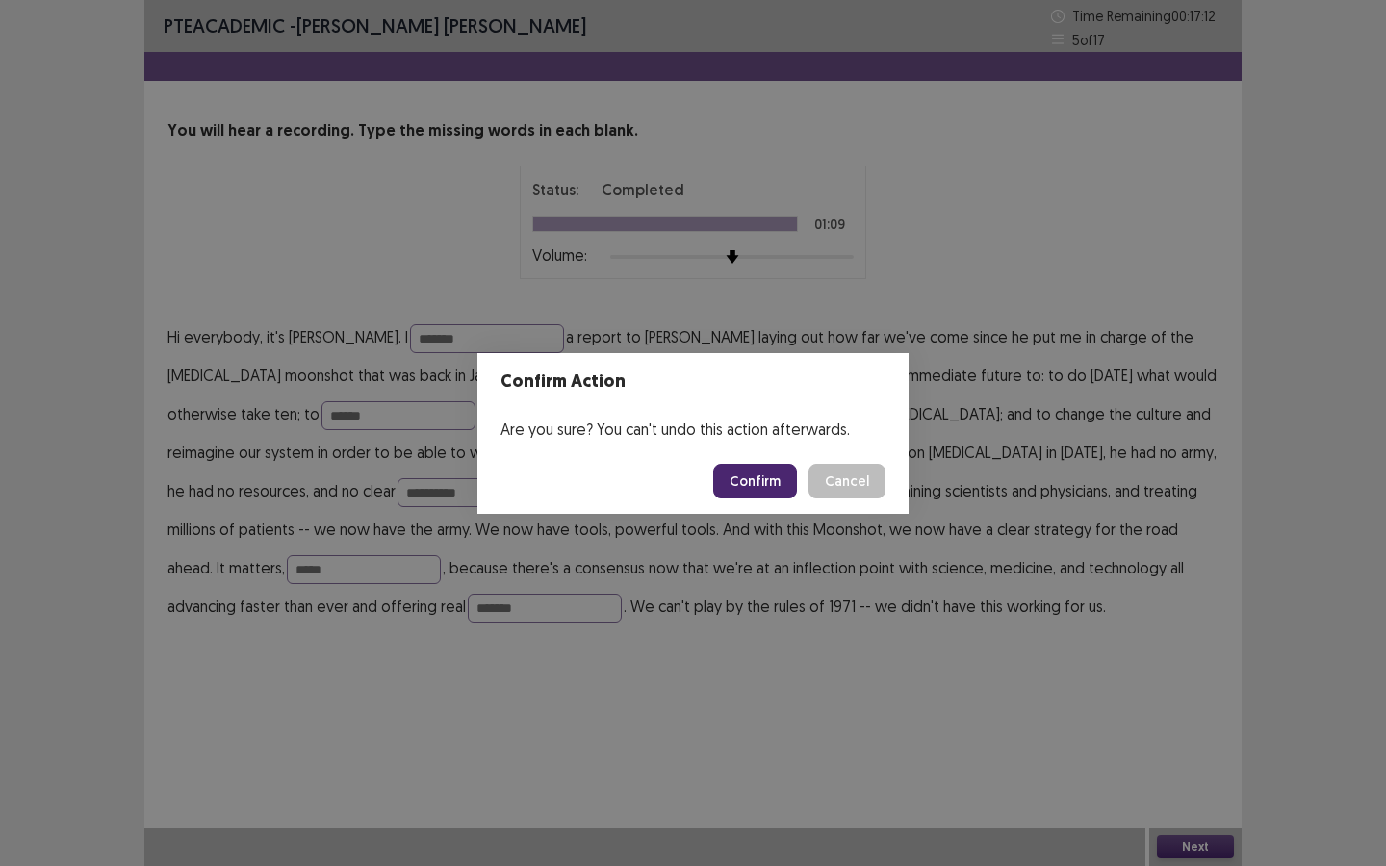
click at [752, 472] on button "Confirm" at bounding box center [755, 481] width 84 height 35
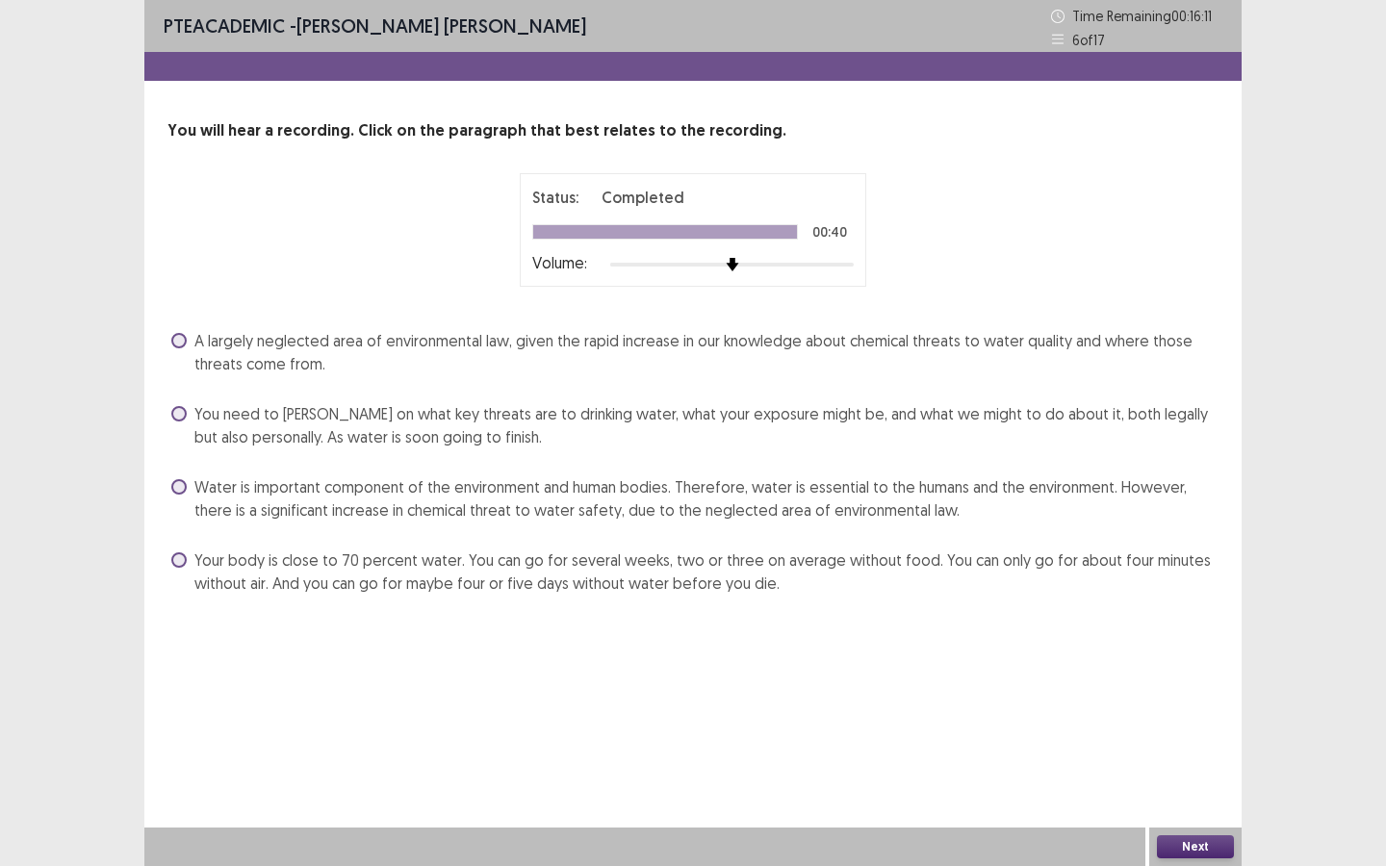
click at [247, 569] on span "Your body is close to 70 percent water. You can go for several weeks, two or th…" at bounding box center [706, 571] width 1024 height 46
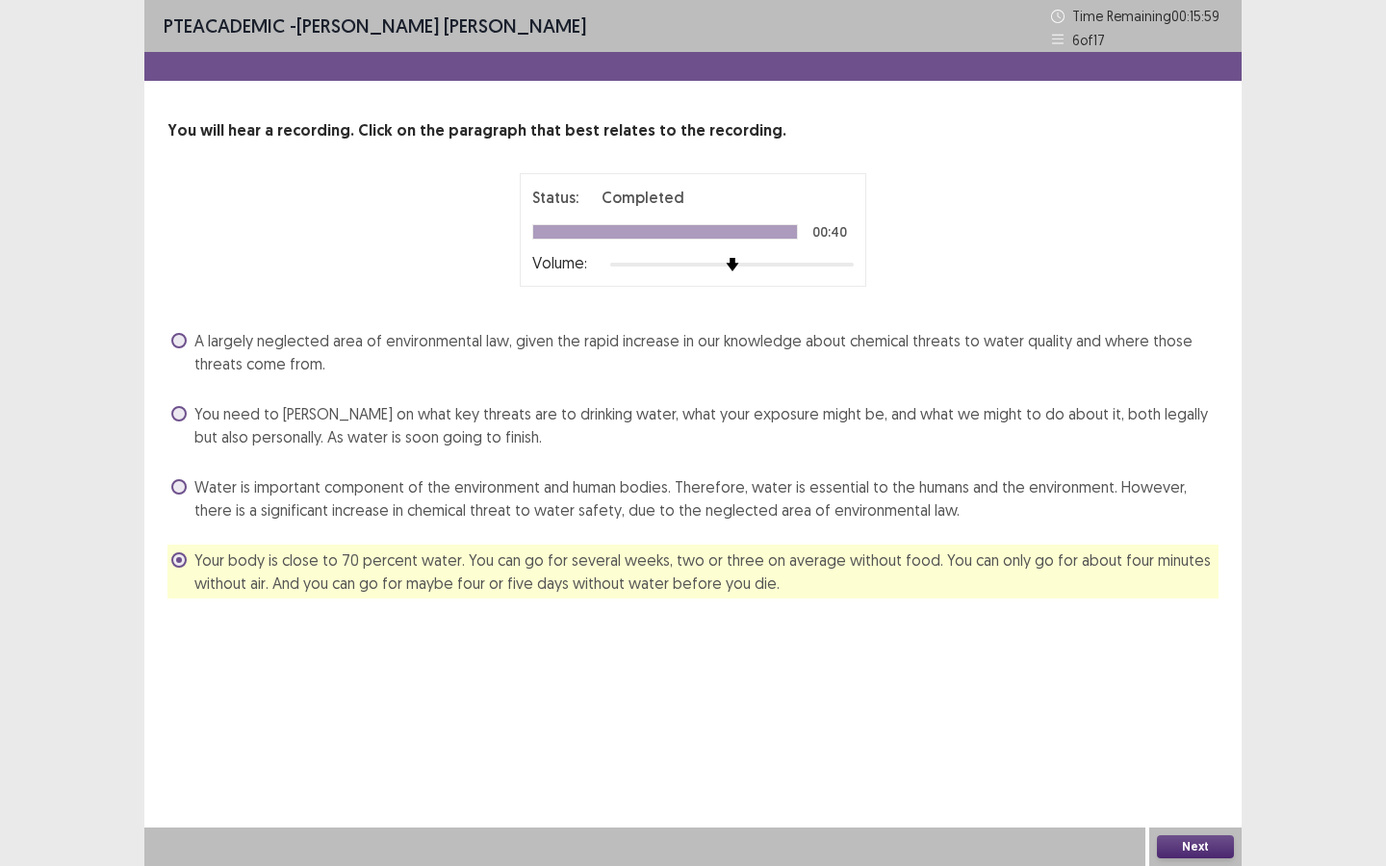
click at [1169, 780] on button "Next" at bounding box center [1195, 846] width 77 height 23
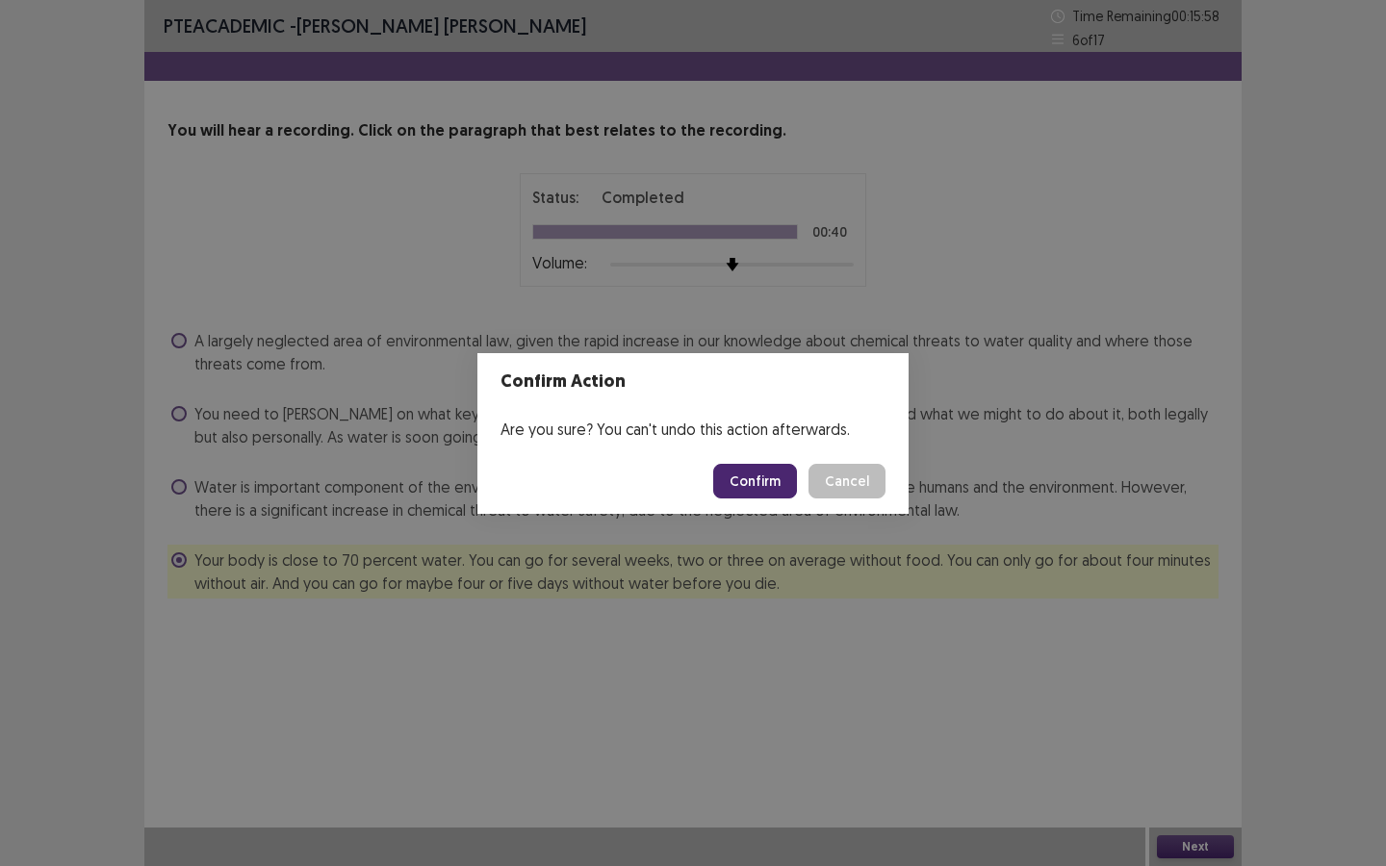
click at [772, 476] on button "Confirm" at bounding box center [755, 481] width 84 height 35
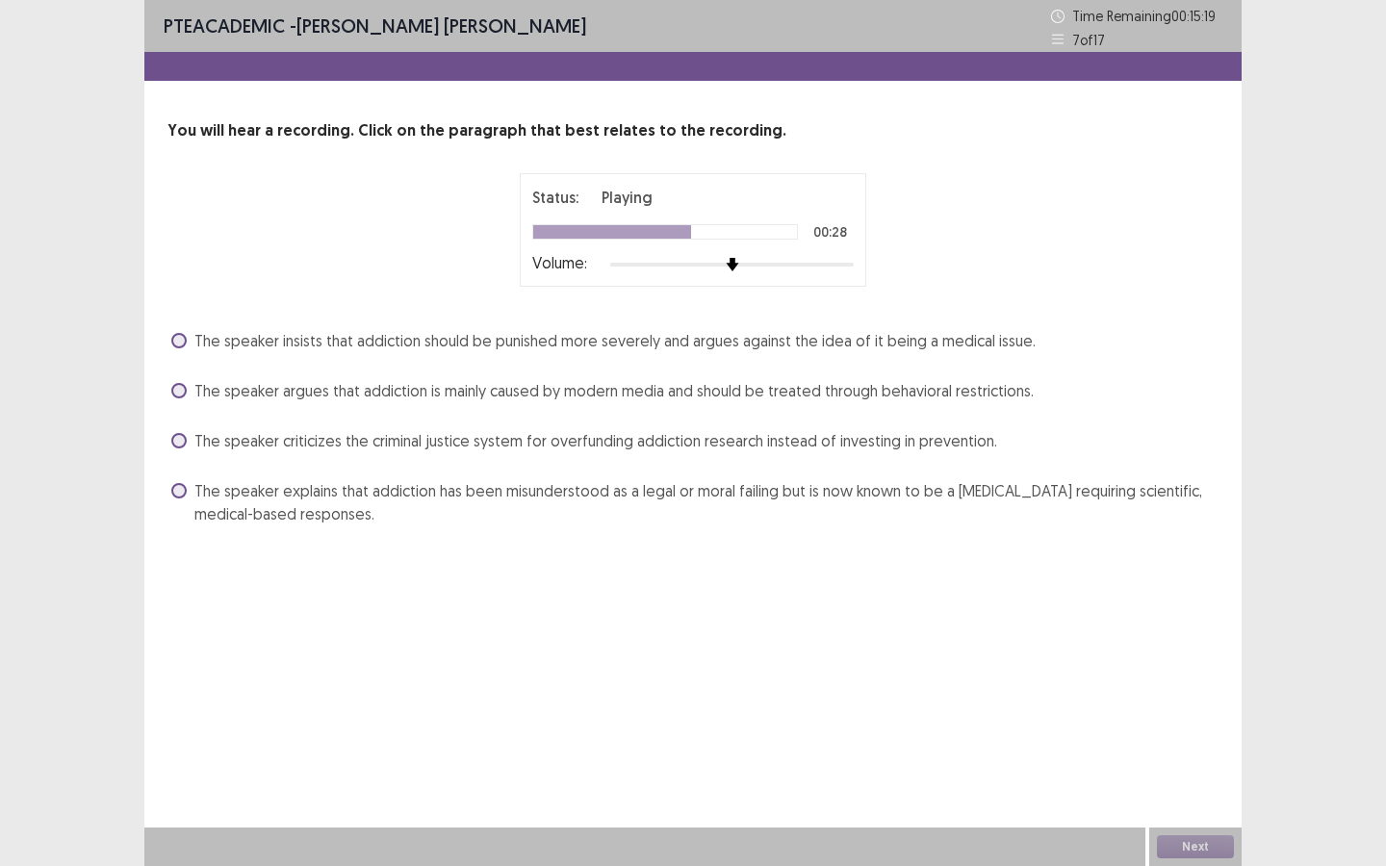
click at [201, 492] on span "The speaker explains that addiction has been misunderstood as a legal or moral …" at bounding box center [706, 502] width 1024 height 46
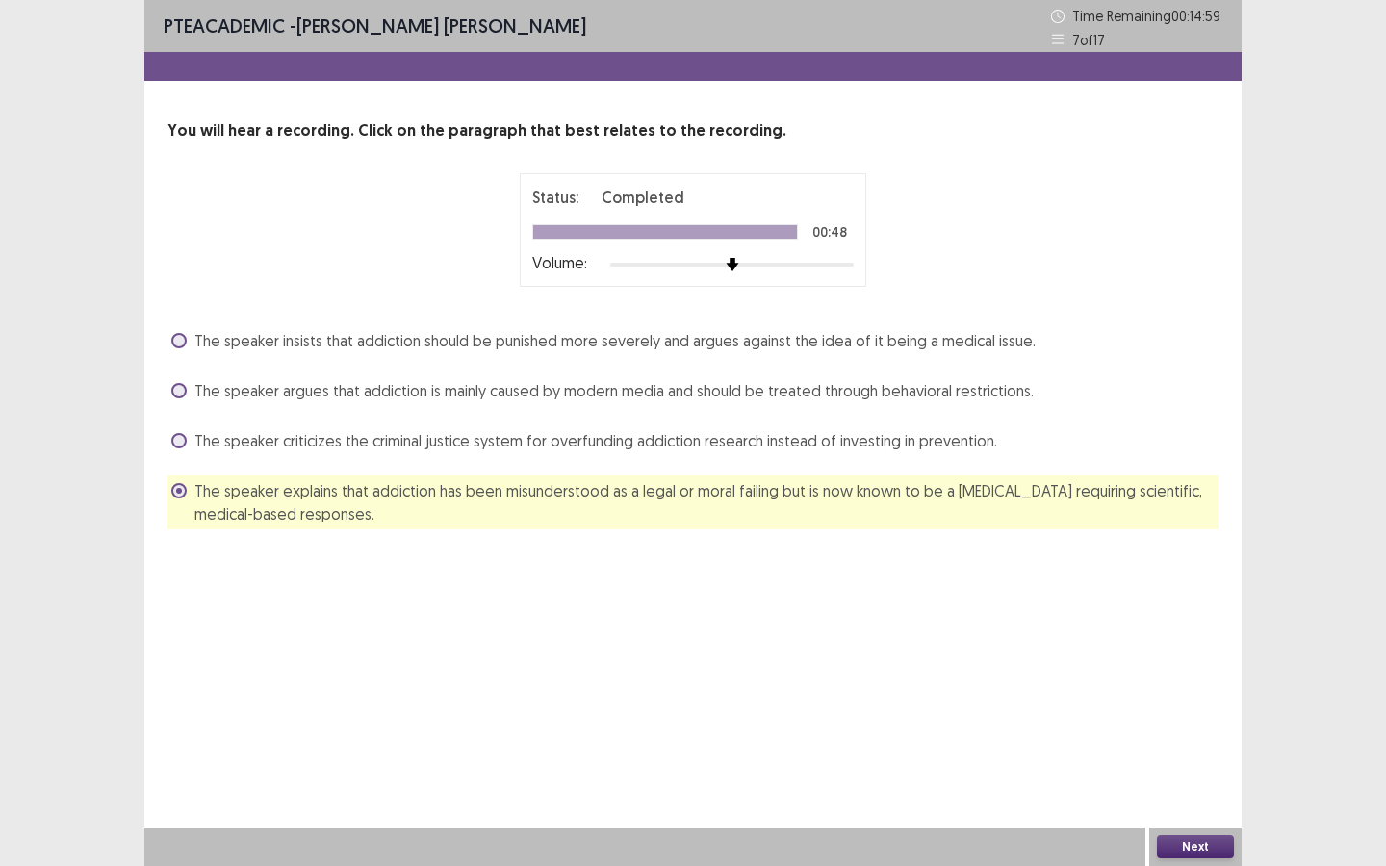
click at [1195, 780] on button "Next" at bounding box center [1195, 846] width 77 height 23
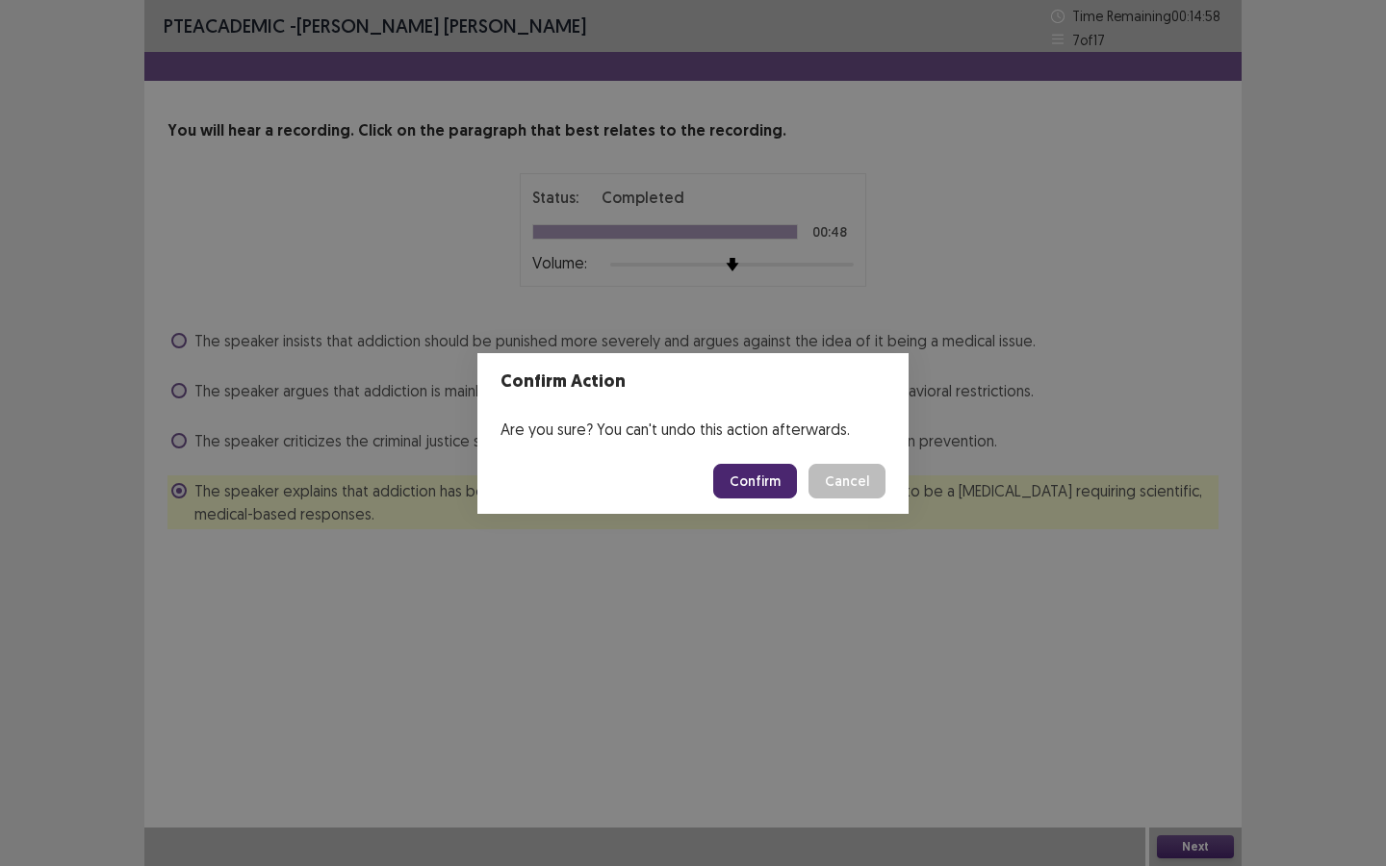
click at [768, 476] on button "Confirm" at bounding box center [755, 481] width 84 height 35
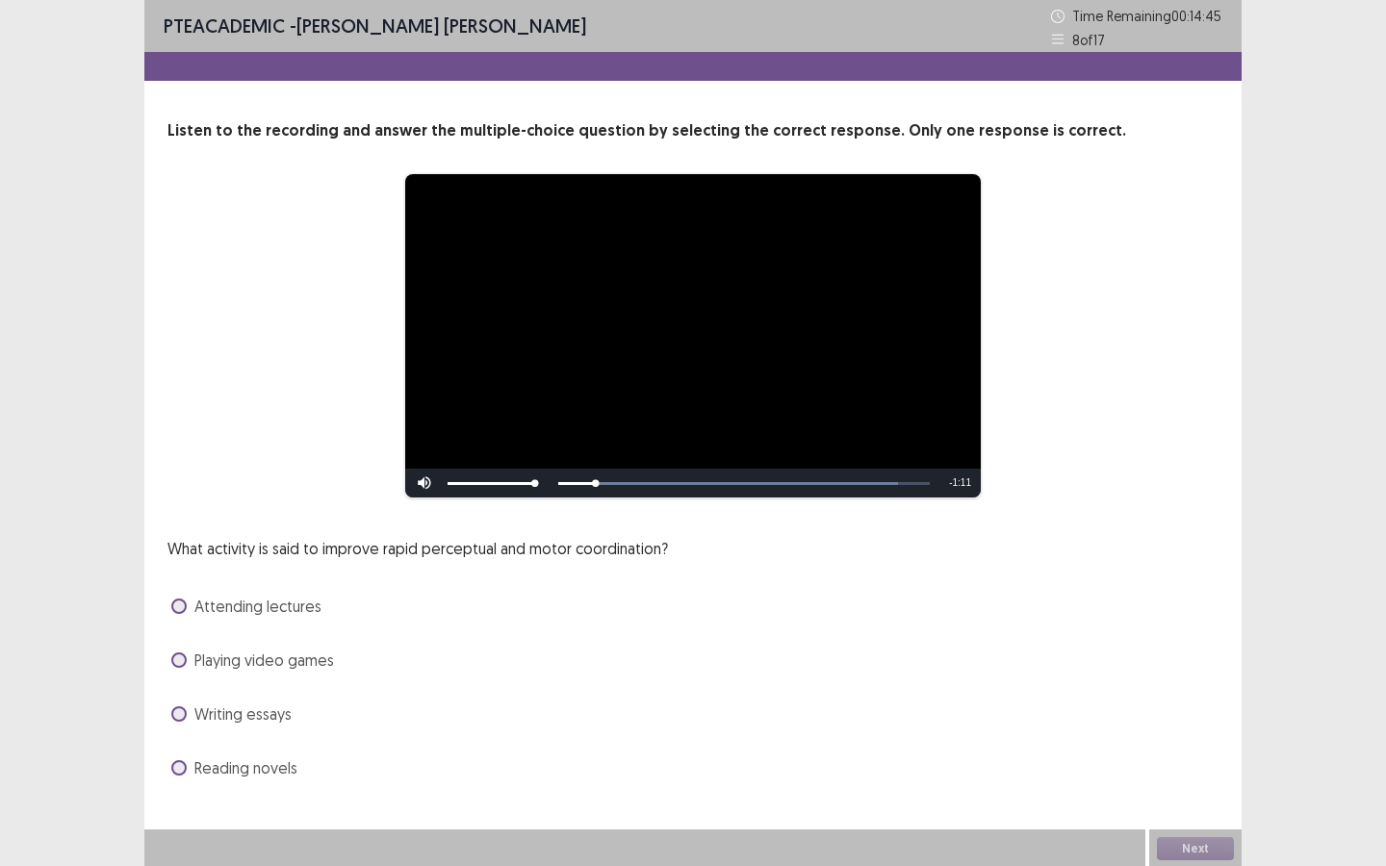
scroll to position [2, 0]
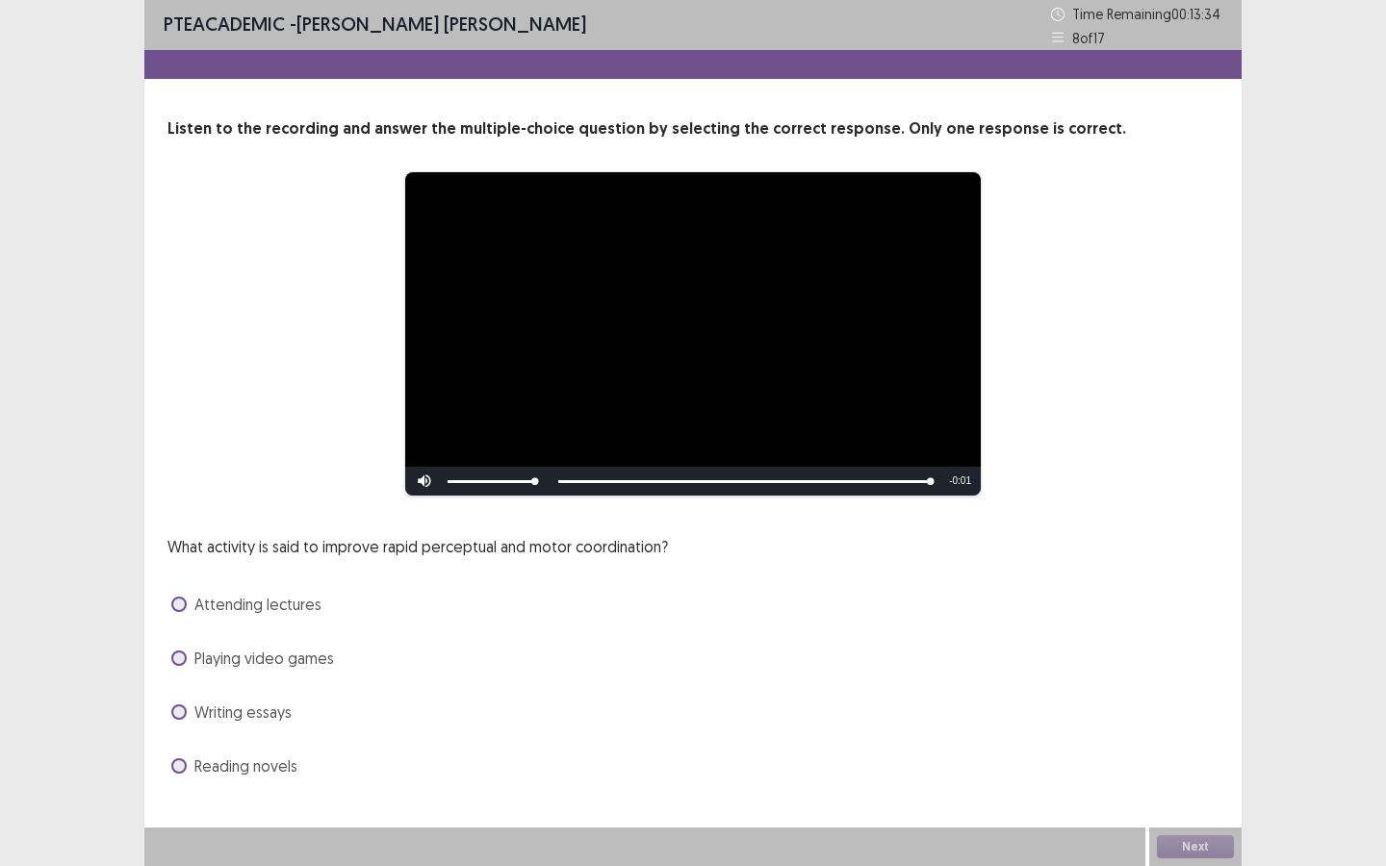
click at [216, 667] on span "Playing video games" at bounding box center [264, 658] width 140 height 23
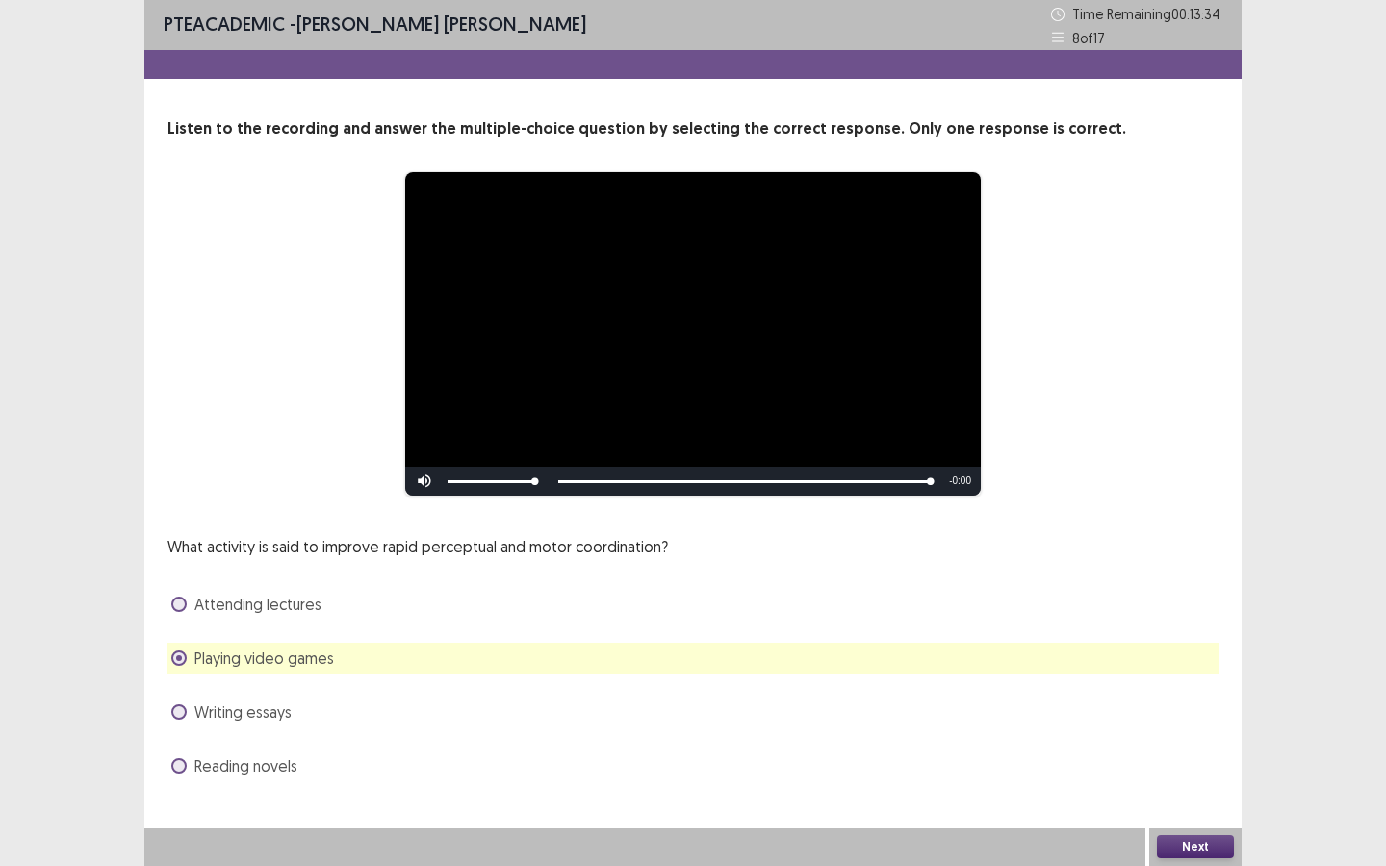
click at [1208, 780] on button "Next" at bounding box center [1195, 846] width 77 height 23
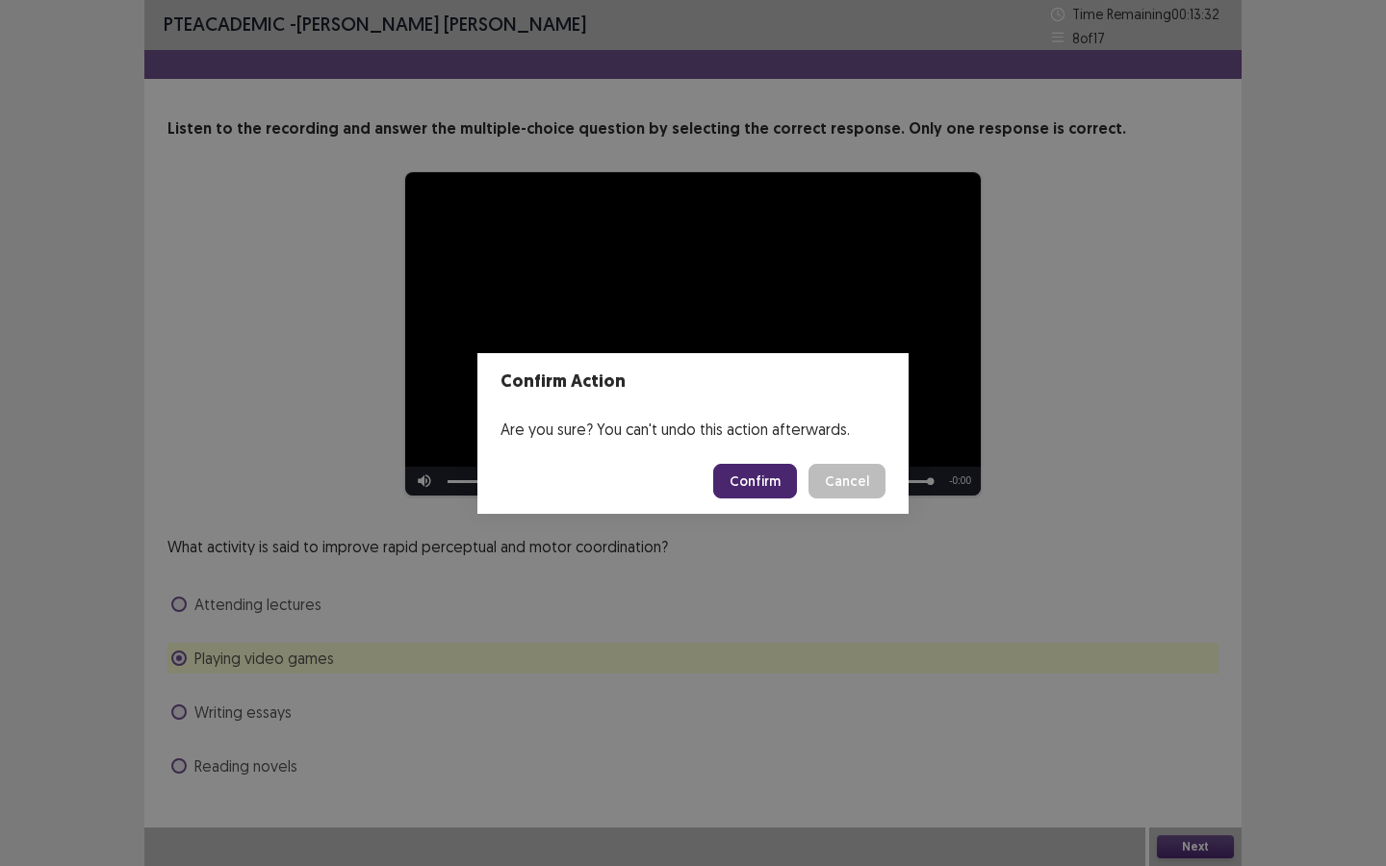
drag, startPoint x: 749, startPoint y: 476, endPoint x: 759, endPoint y: 494, distance: 20.3
click at [750, 476] on button "Confirm" at bounding box center [755, 481] width 84 height 35
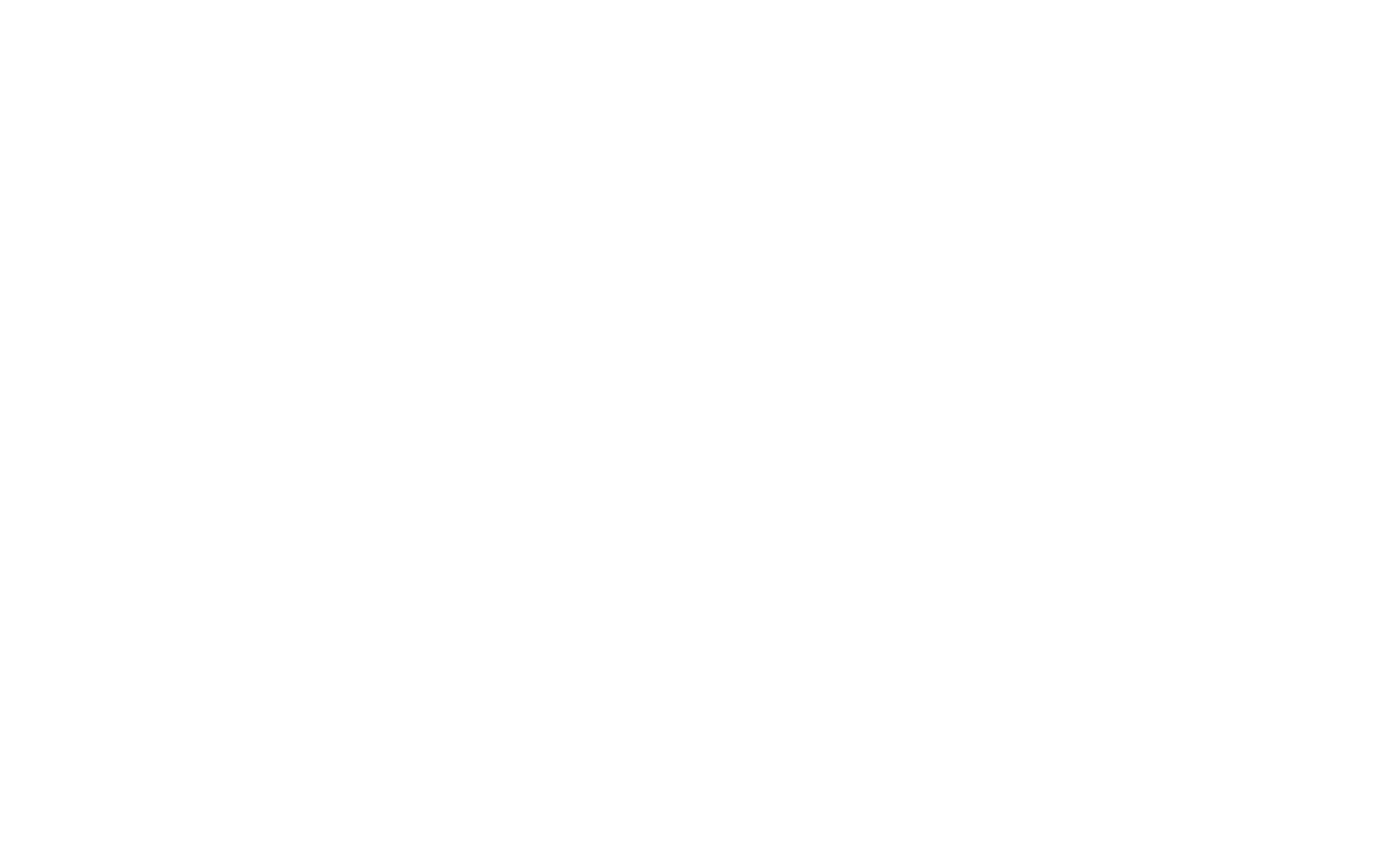
scroll to position [0, 0]
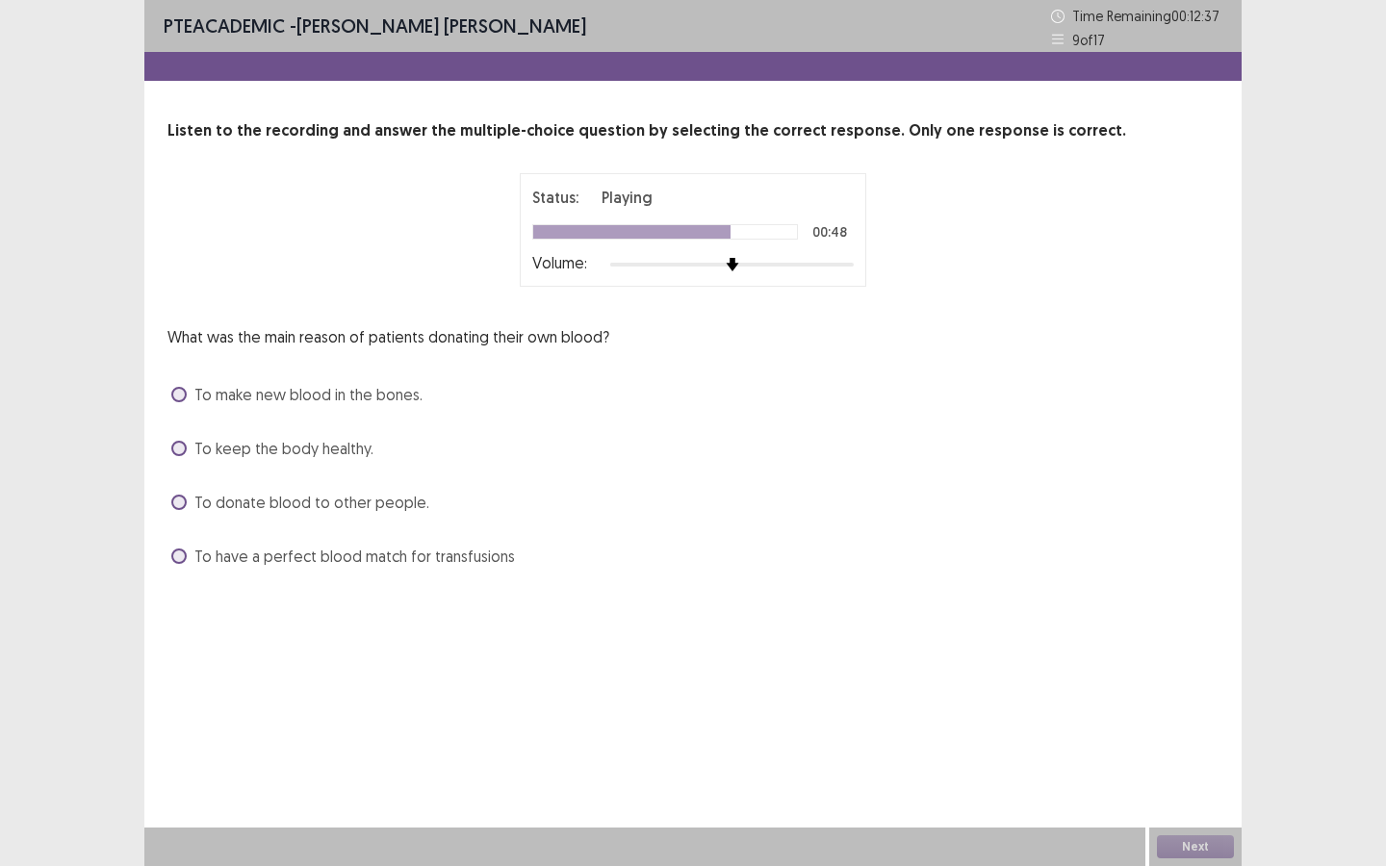
click at [338, 499] on span "To donate blood to other people." at bounding box center [311, 502] width 235 height 23
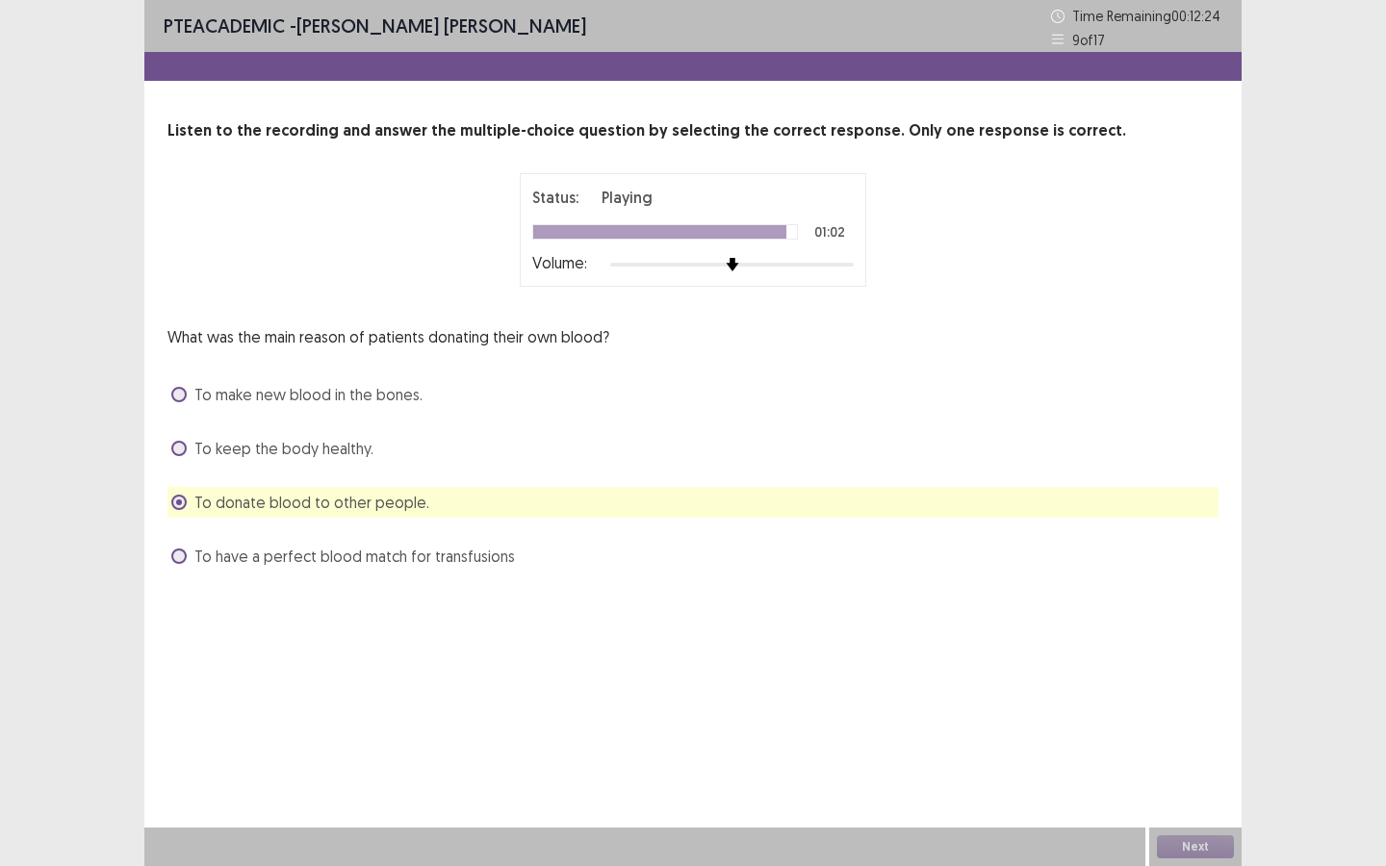
click at [336, 564] on span "To have a perfect blood match for transfusions" at bounding box center [354, 556] width 320 height 23
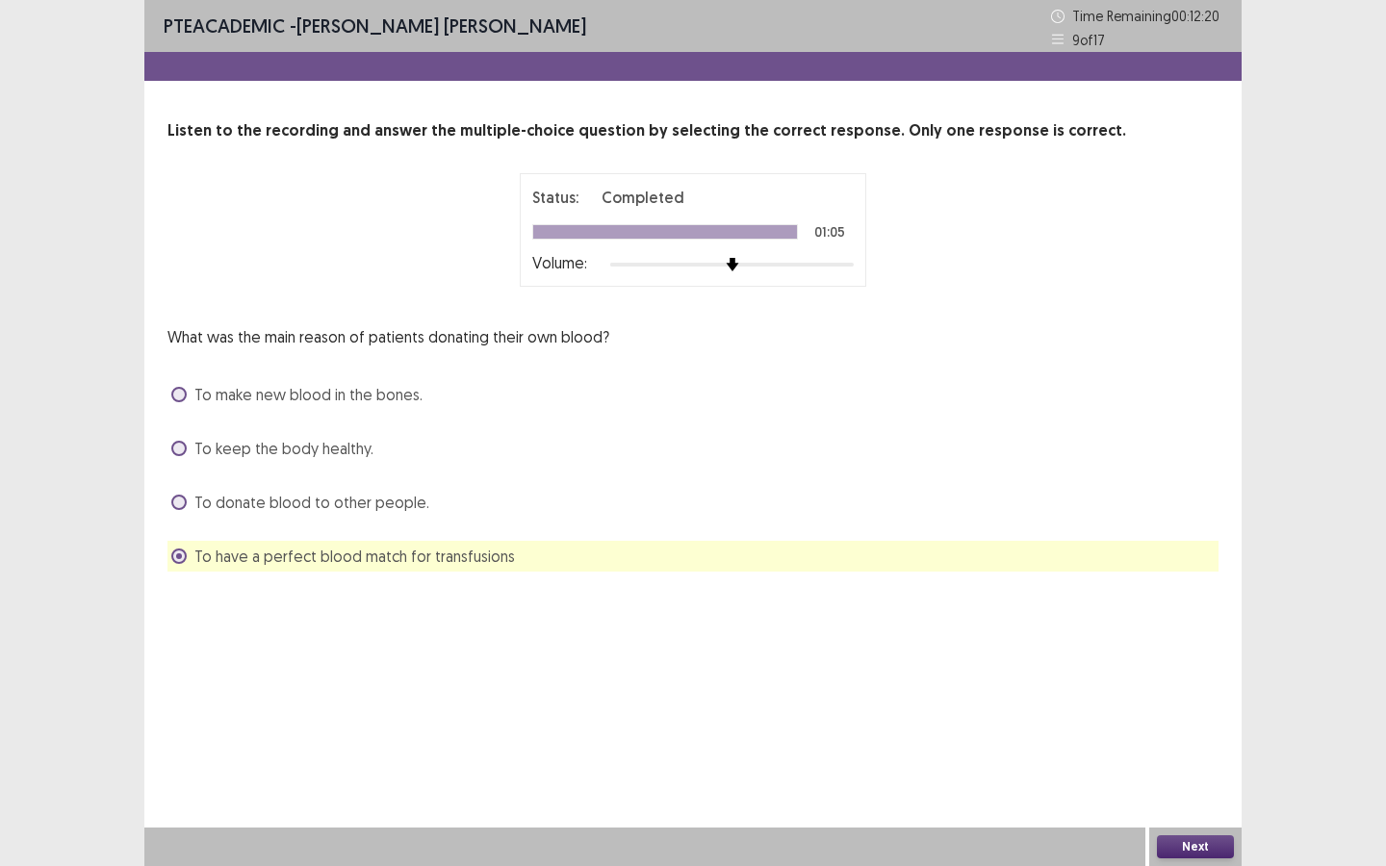
click at [1178, 780] on button "Next" at bounding box center [1195, 846] width 77 height 23
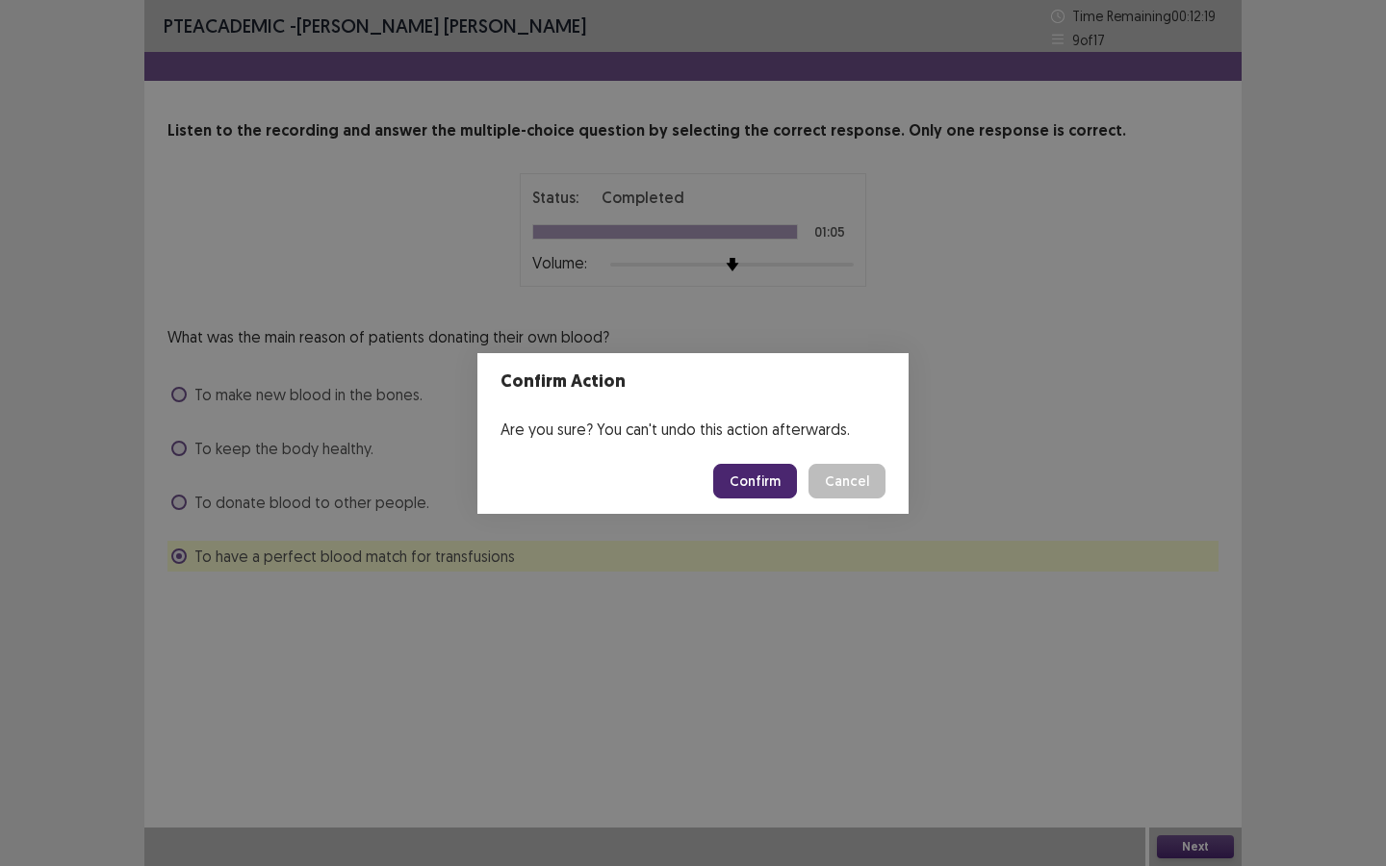
click at [777, 481] on button "Confirm" at bounding box center [755, 481] width 84 height 35
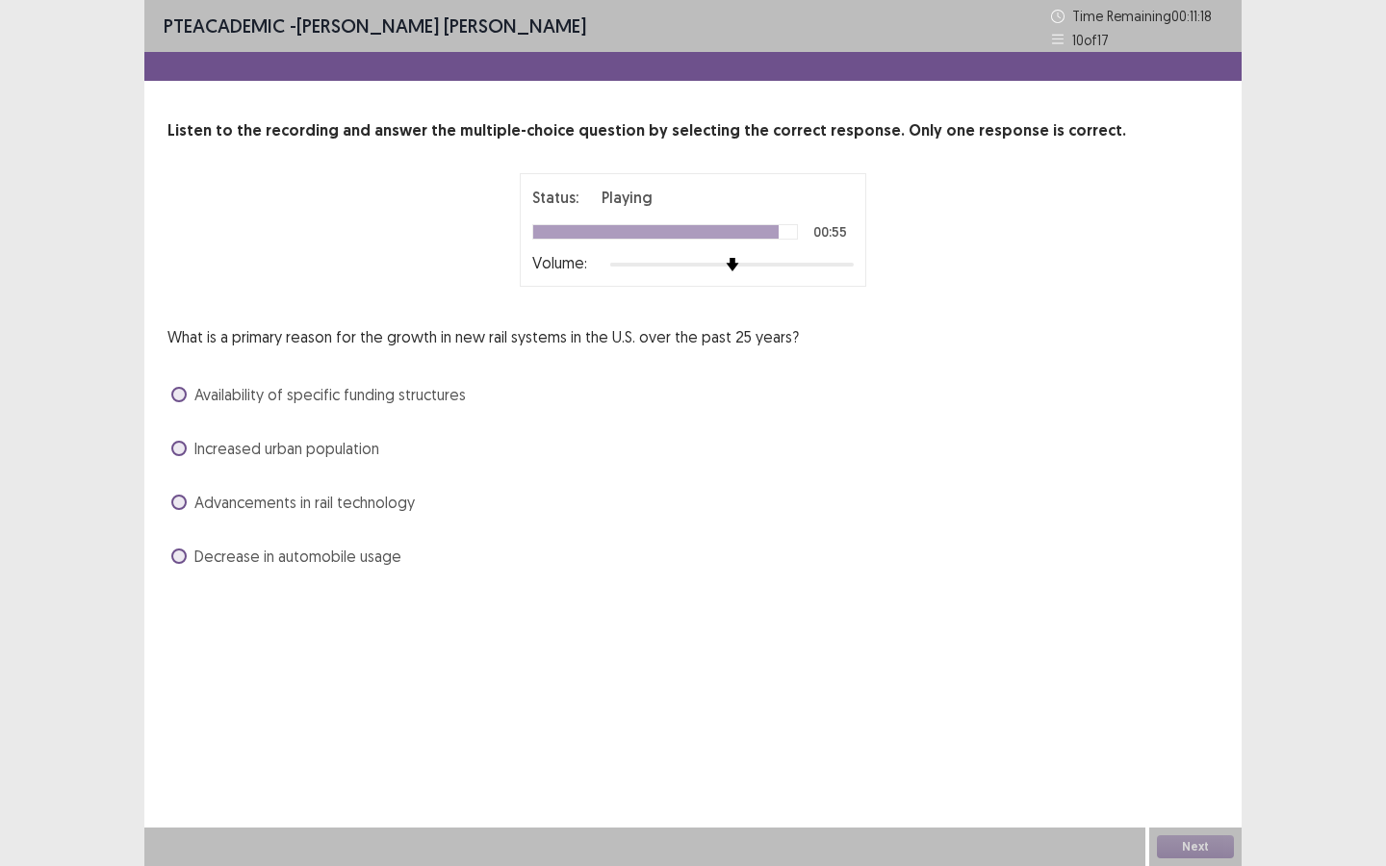
click at [318, 509] on span "Advancements in rail technology" at bounding box center [304, 502] width 220 height 23
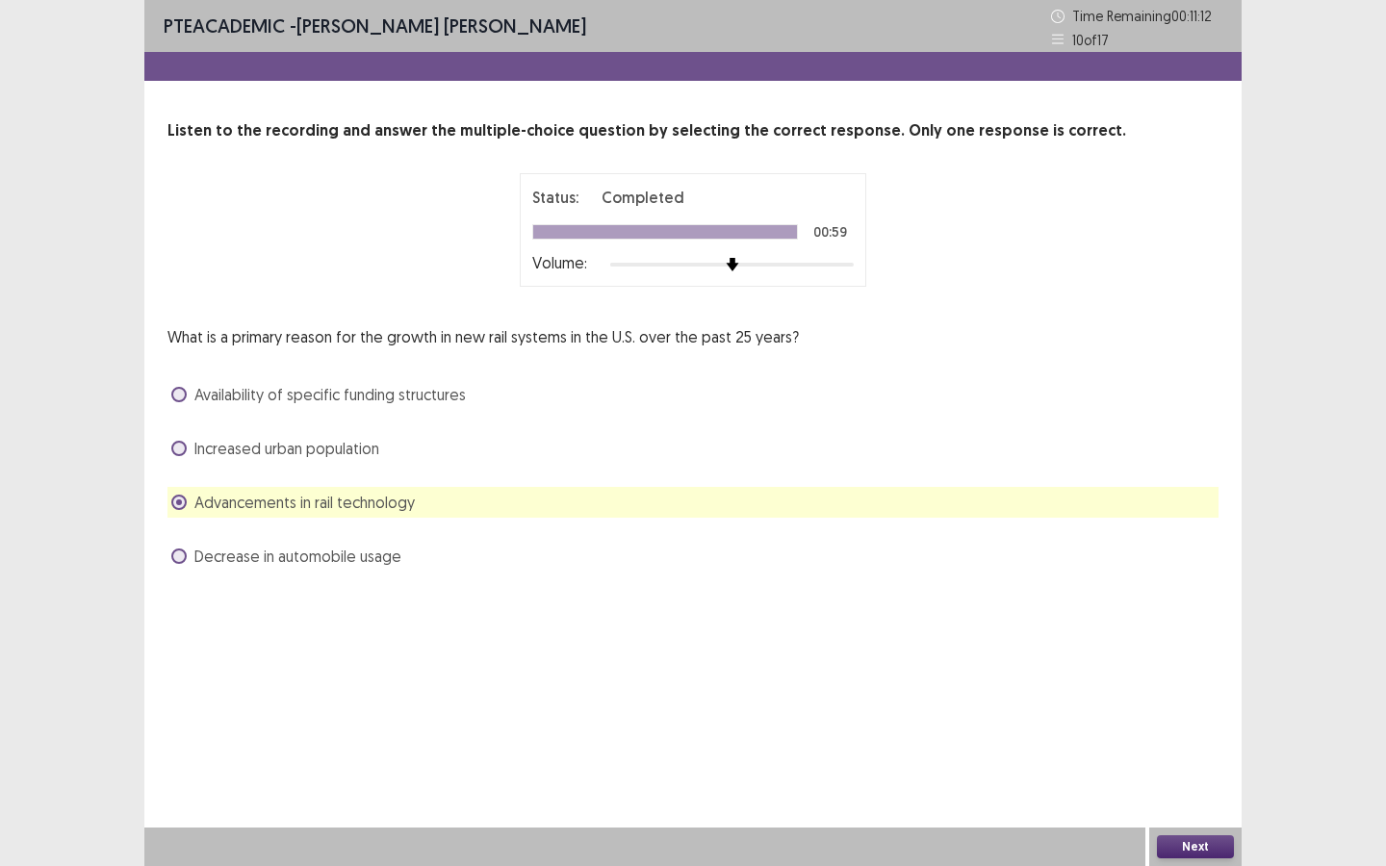
click at [1203, 780] on button "Next" at bounding box center [1195, 846] width 77 height 23
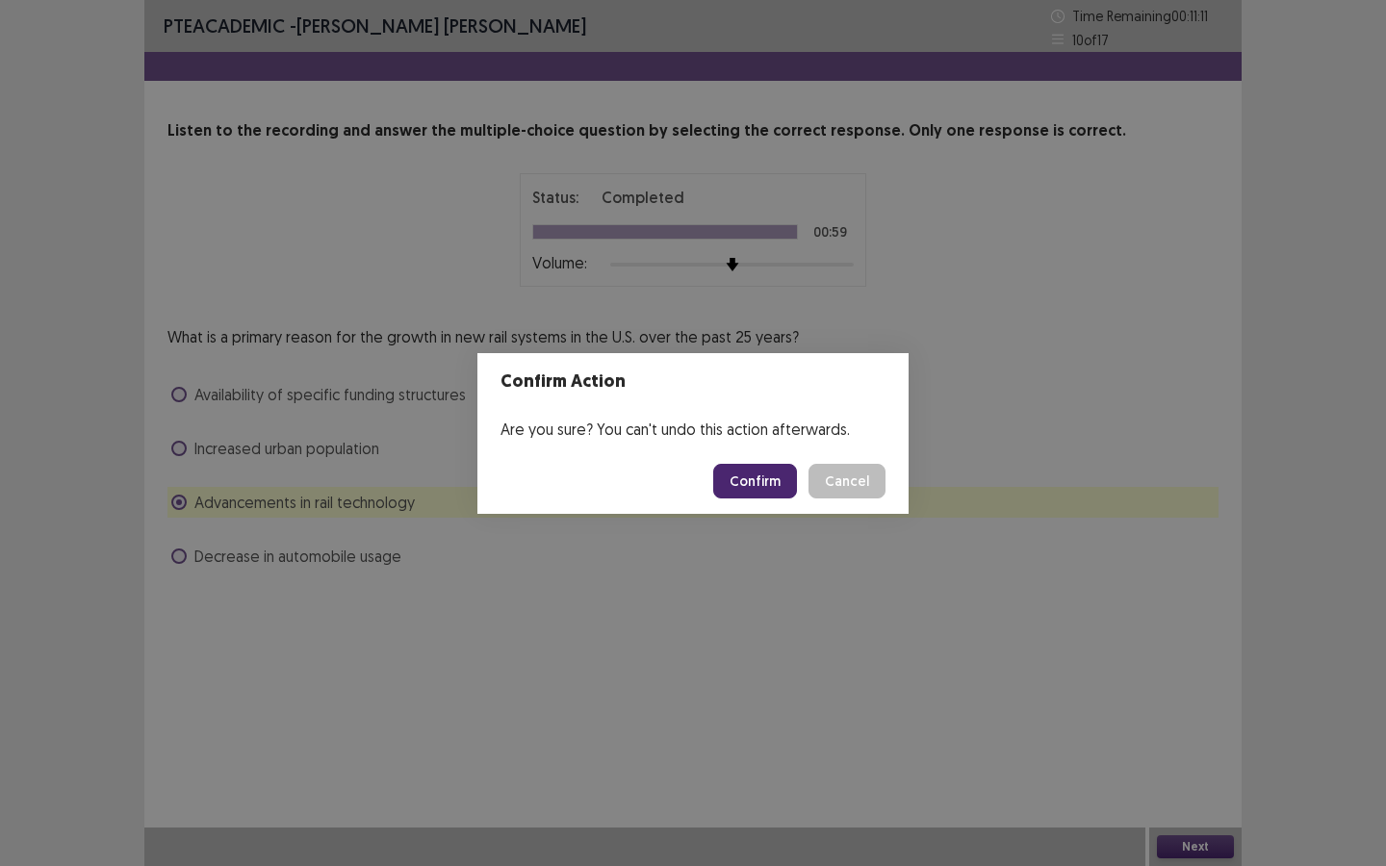
click at [774, 501] on footer "Confirm Cancel" at bounding box center [692, 480] width 431 height 65
click at [767, 486] on button "Confirm" at bounding box center [755, 481] width 84 height 35
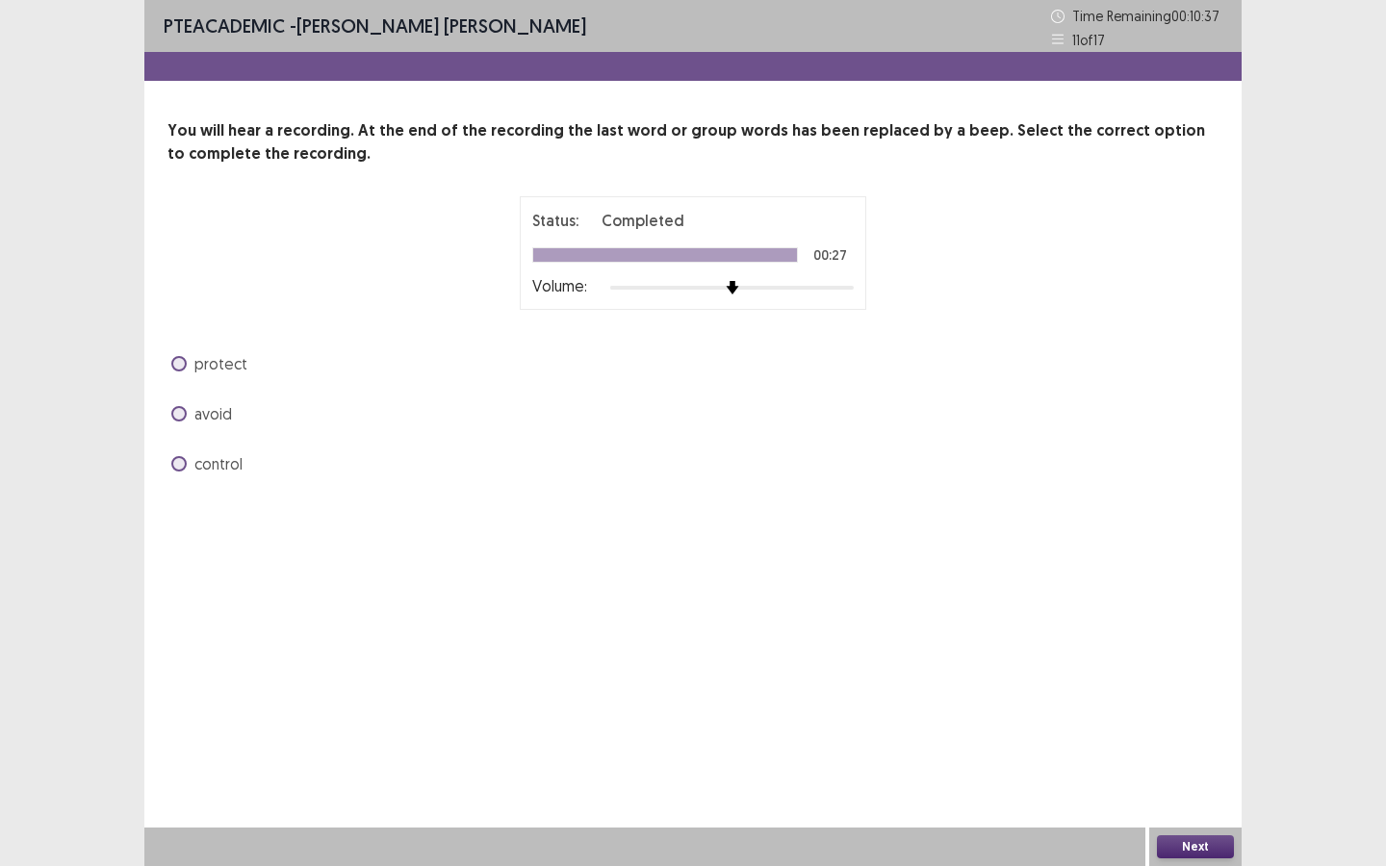
click at [208, 470] on span "control" at bounding box center [218, 463] width 48 height 23
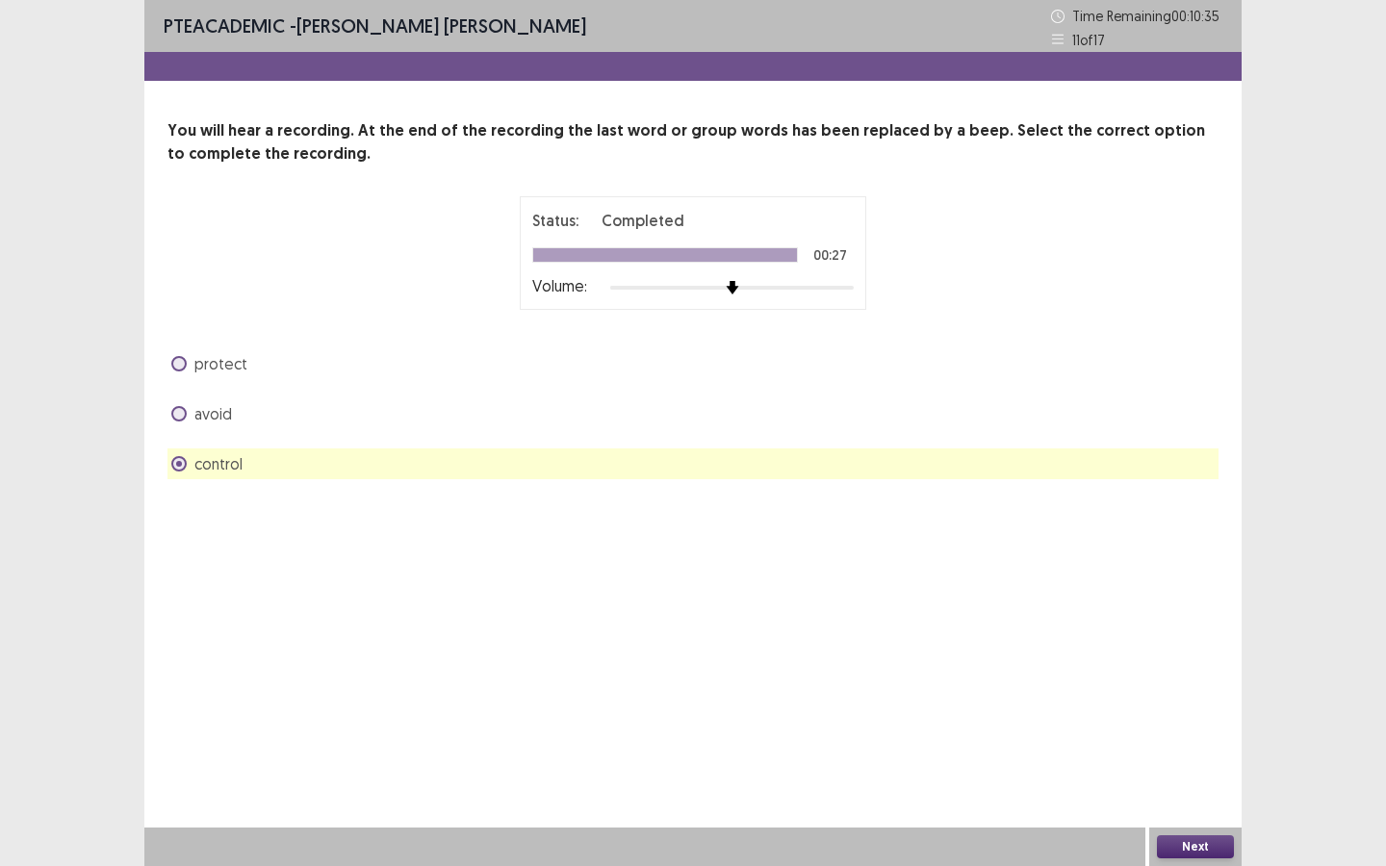
drag, startPoint x: 1176, startPoint y: 830, endPoint x: 1195, endPoint y: 853, distance: 30.1
click at [1180, 780] on div "Next" at bounding box center [1195, 846] width 92 height 38
click at [1201, 780] on div "Next" at bounding box center [1195, 846] width 92 height 38
click at [1194, 780] on div "Next" at bounding box center [1195, 846] width 92 height 38
click at [1193, 780] on button "Next" at bounding box center [1195, 846] width 77 height 23
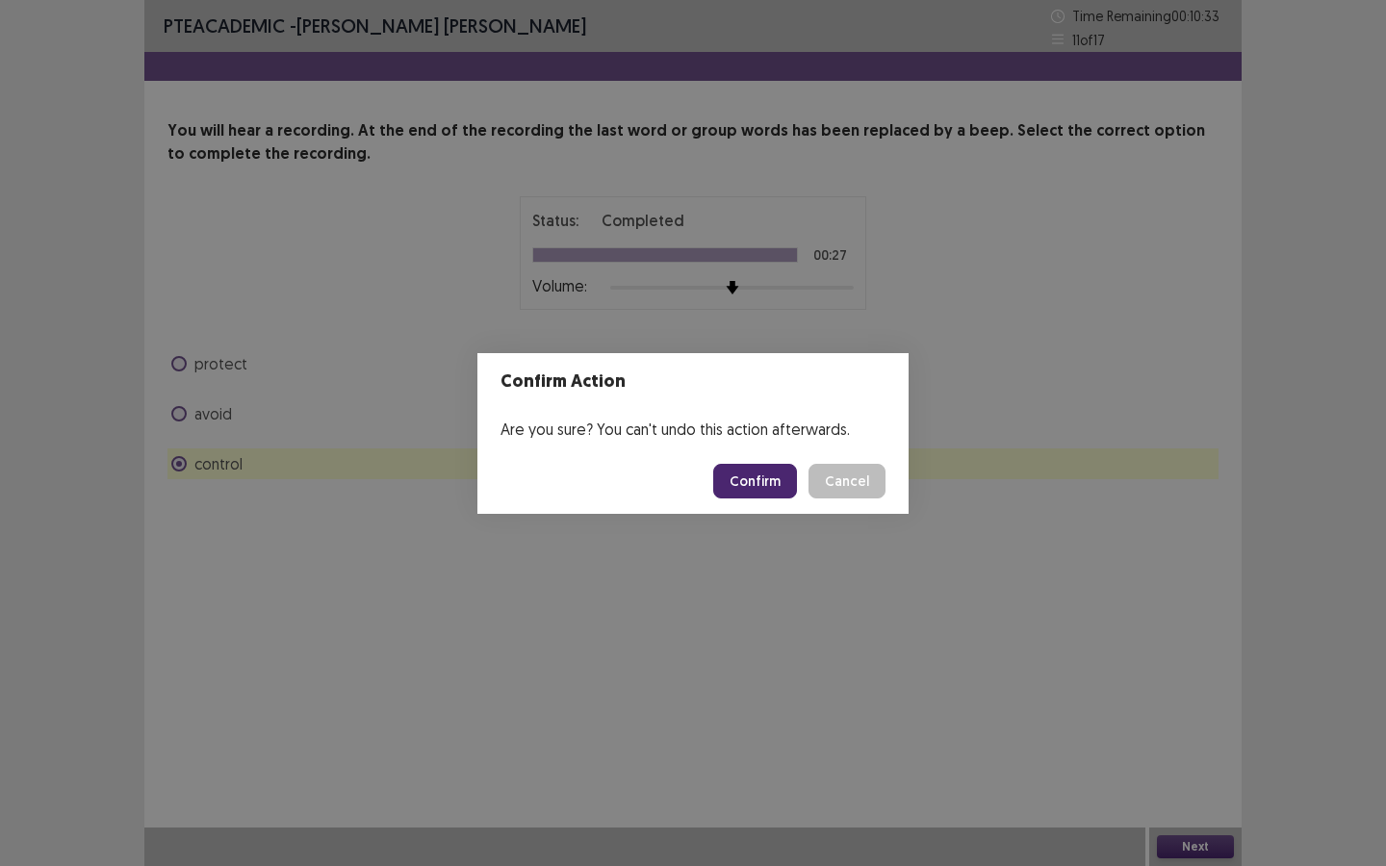
click at [762, 482] on button "Confirm" at bounding box center [755, 481] width 84 height 35
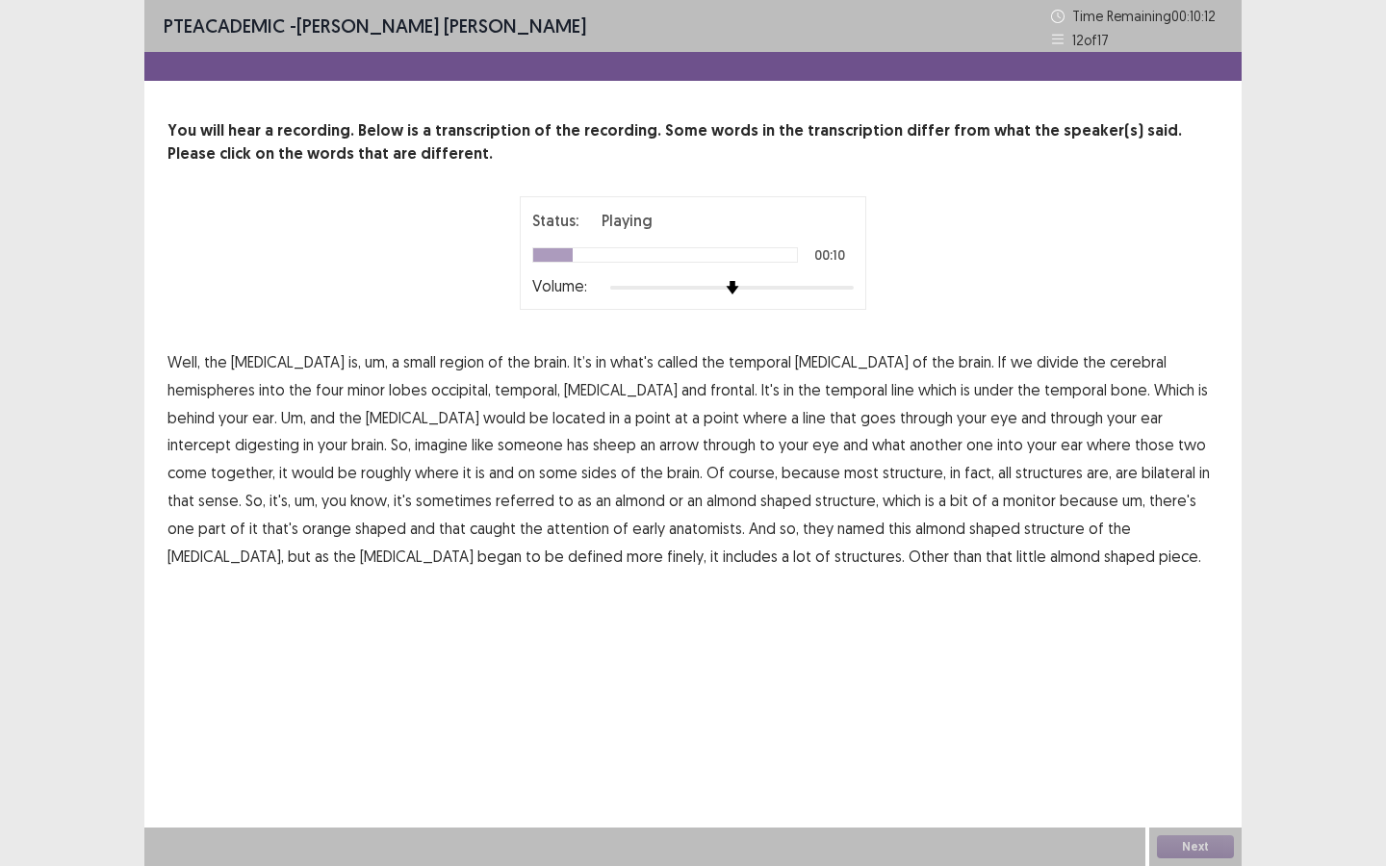
click at [347, 395] on span "minor" at bounding box center [366, 389] width 38 height 23
click at [891, 394] on span "line" at bounding box center [902, 389] width 23 height 23
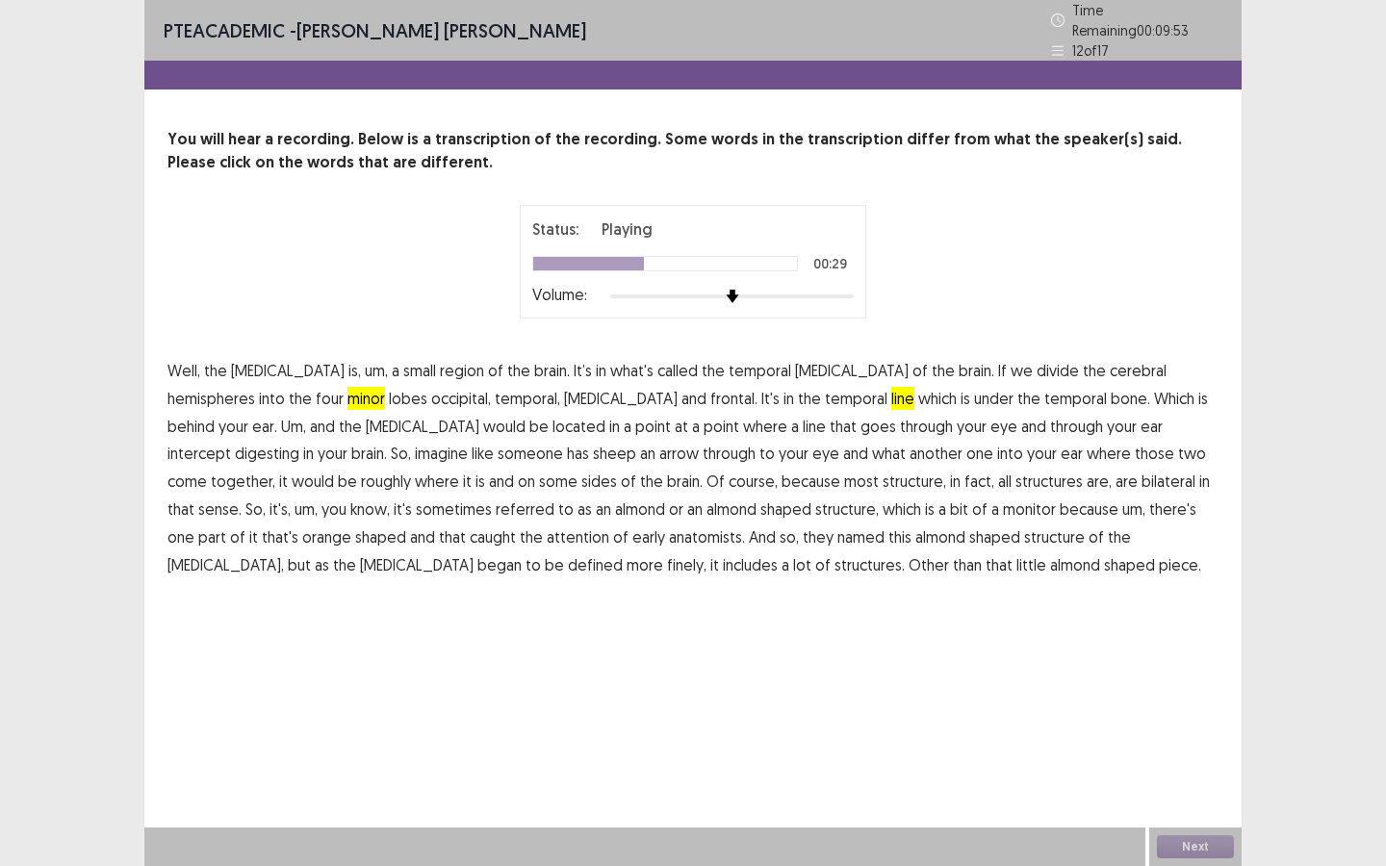
click at [299, 442] on span "digesting" at bounding box center [267, 453] width 64 height 23
click at [539, 475] on span "some" at bounding box center [558, 481] width 38 height 23
click at [1003, 508] on span "monitor" at bounding box center [1029, 508] width 53 height 23
click at [351, 525] on span "orange" at bounding box center [326, 536] width 49 height 23
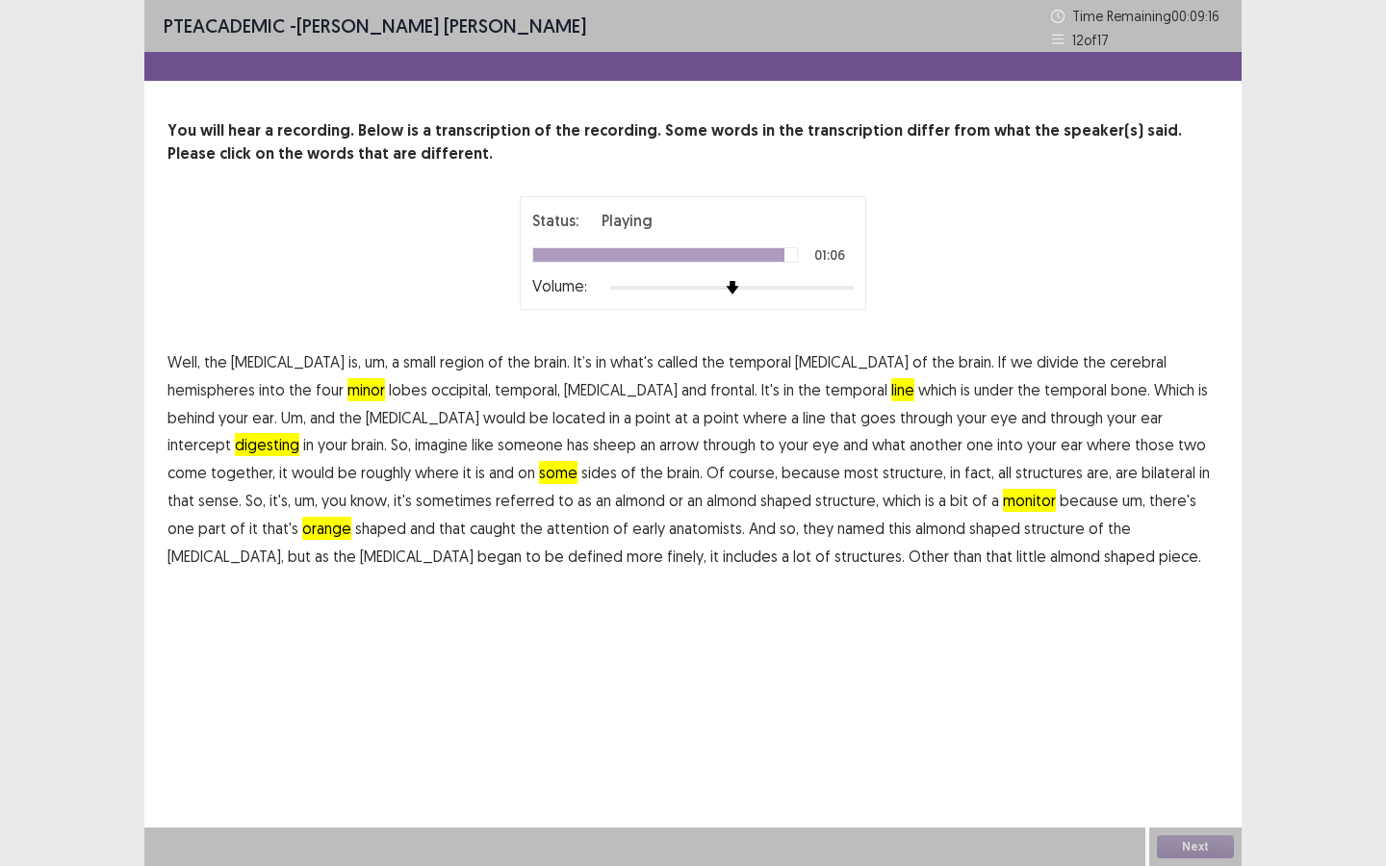
click at [706, 545] on span "finely," at bounding box center [686, 556] width 39 height 23
click at [1182, 850] on button "Next" at bounding box center [1195, 846] width 77 height 23
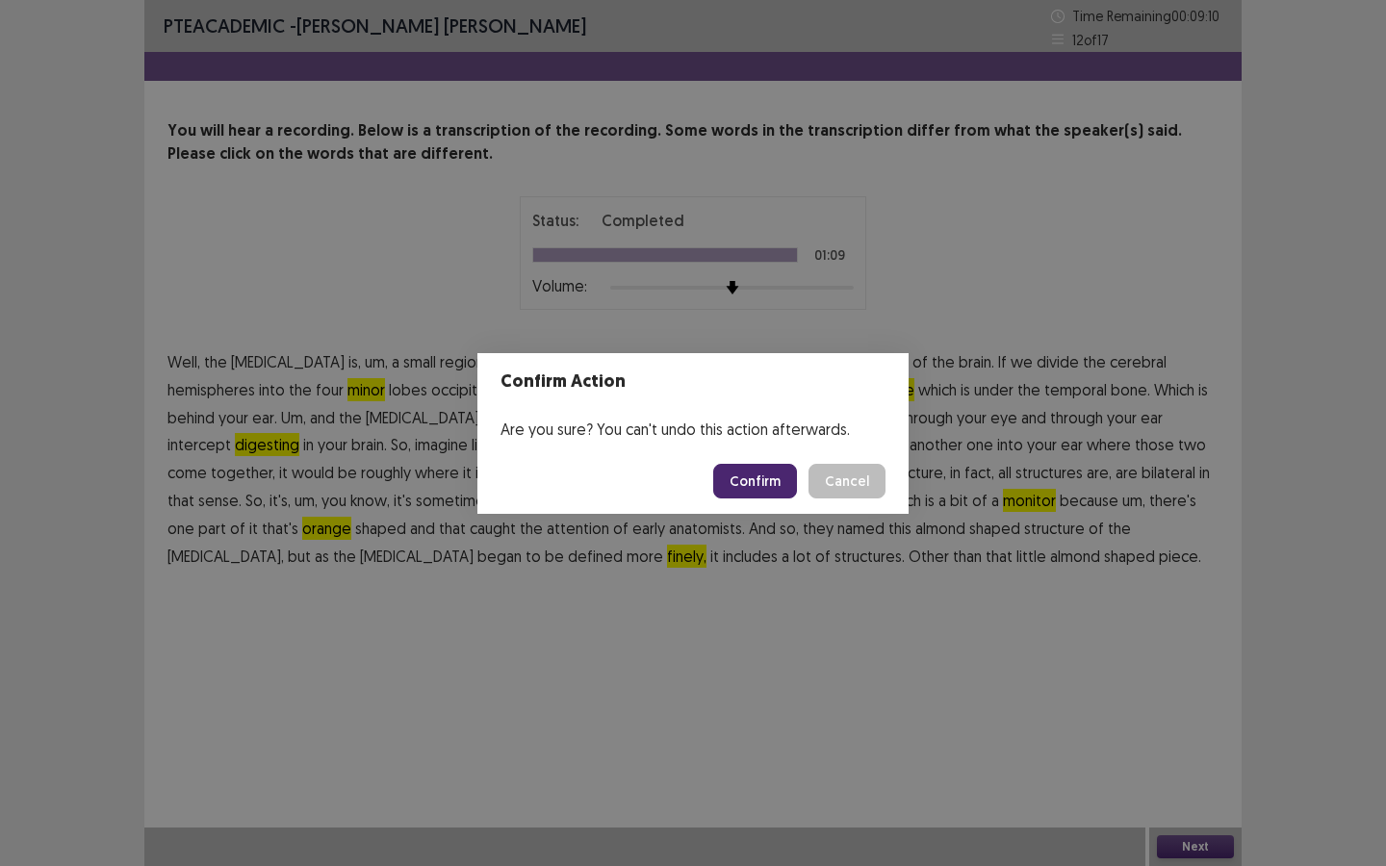
click at [781, 471] on button "Confirm" at bounding box center [755, 481] width 84 height 35
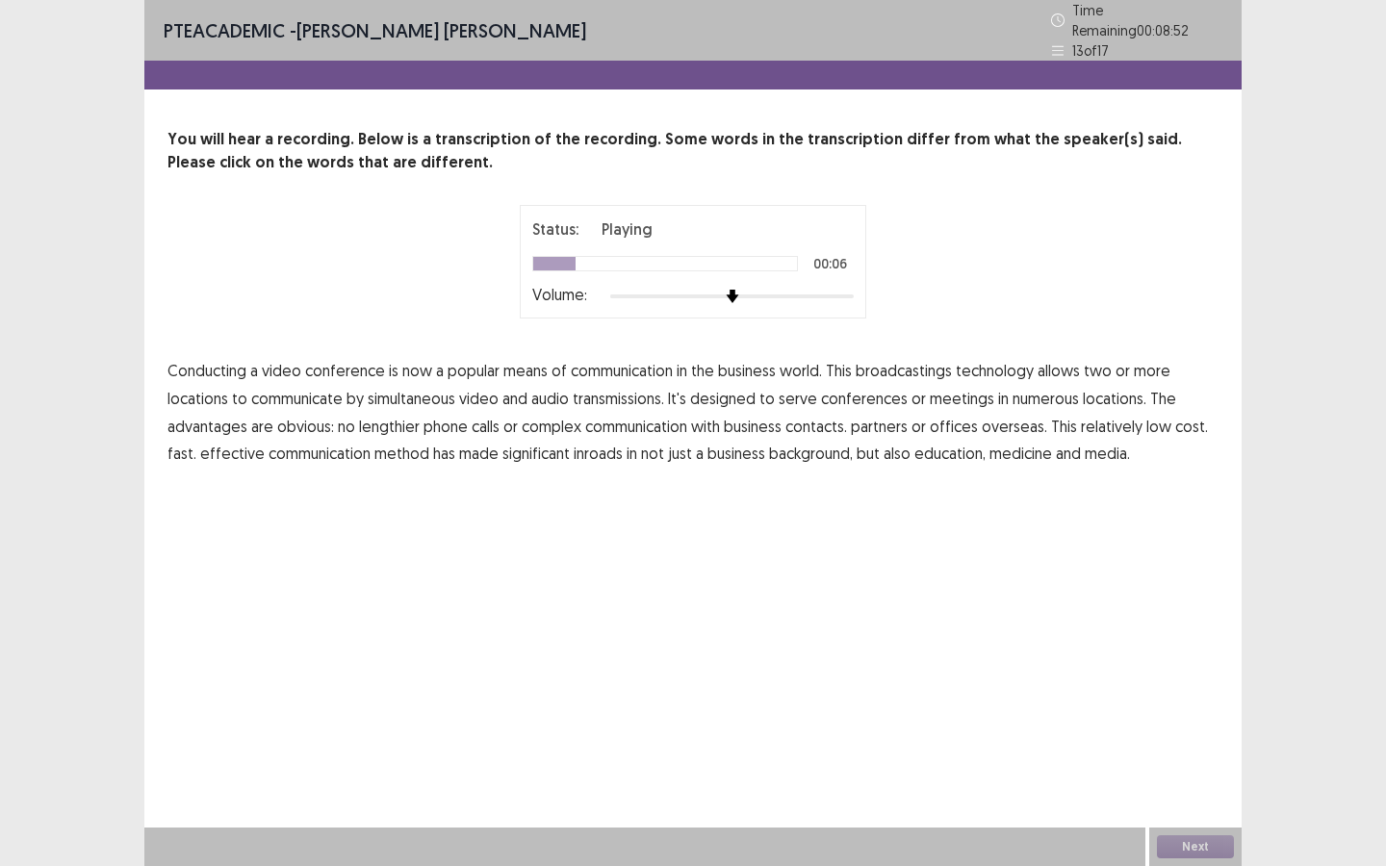
click at [872, 368] on span "broadcastings" at bounding box center [903, 370] width 96 height 23
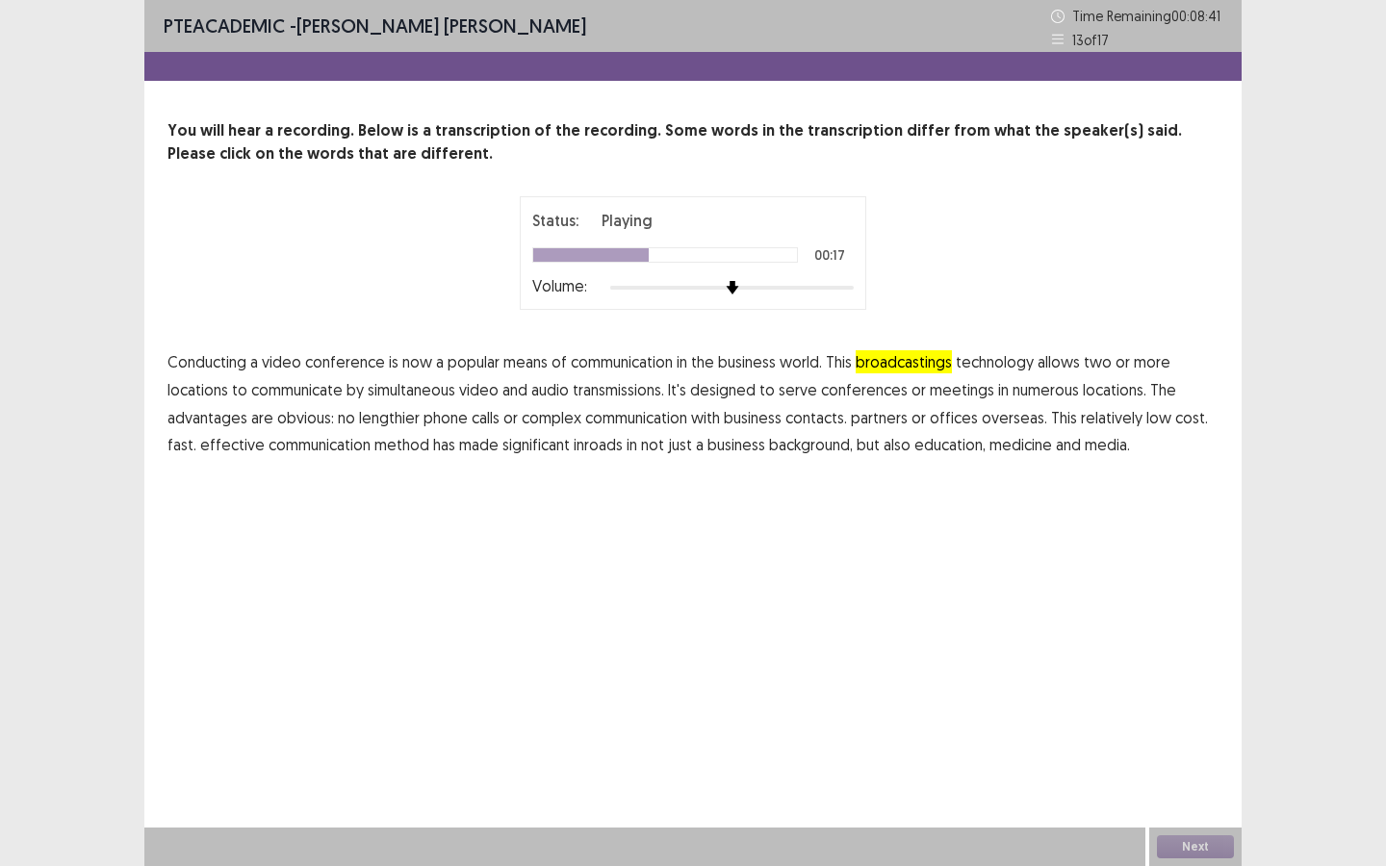
click at [1028, 393] on span "numerous" at bounding box center [1045, 389] width 66 height 23
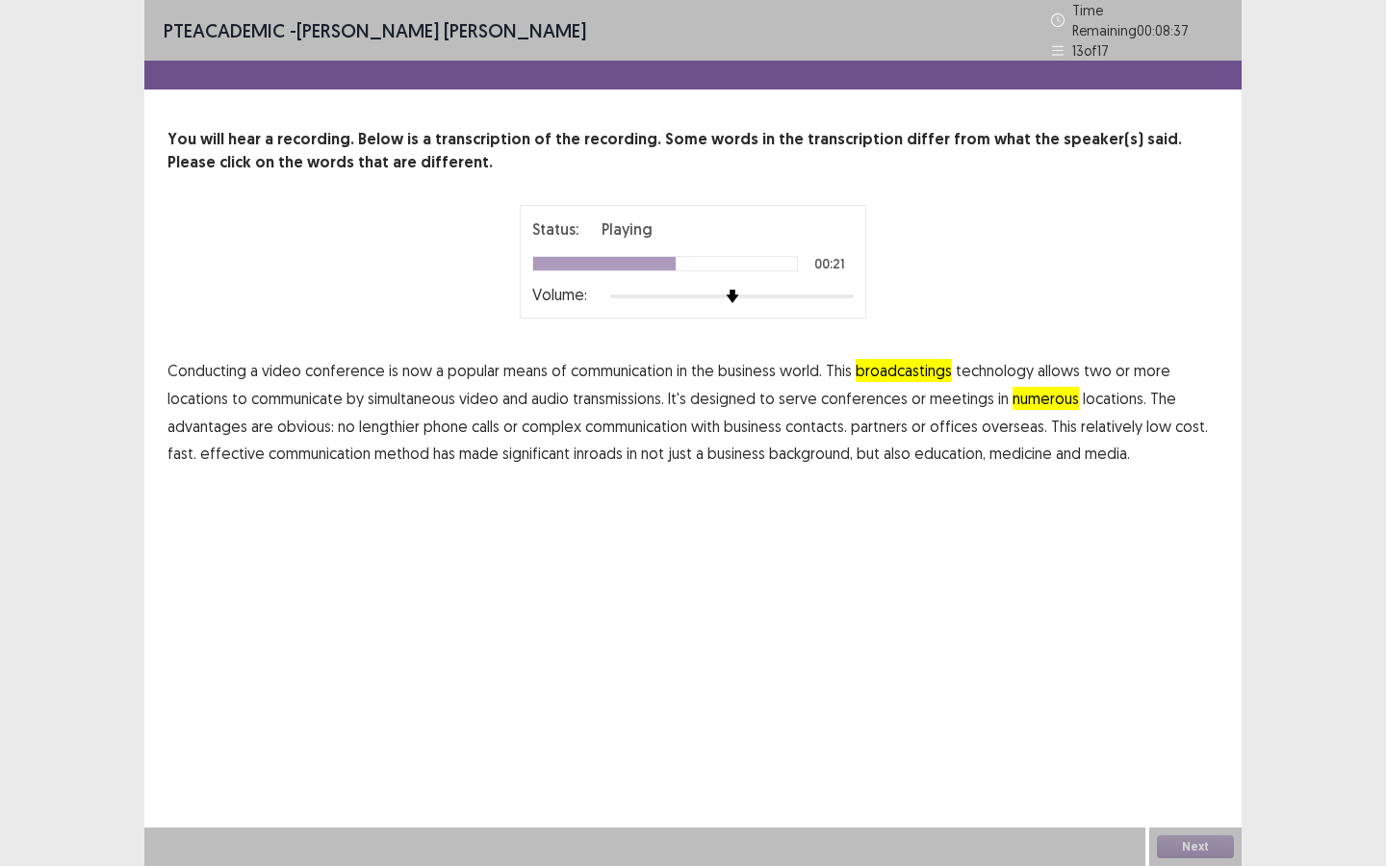
click at [378, 425] on span "lengthier" at bounding box center [389, 426] width 61 height 23
click at [807, 451] on span "background," at bounding box center [811, 453] width 84 height 23
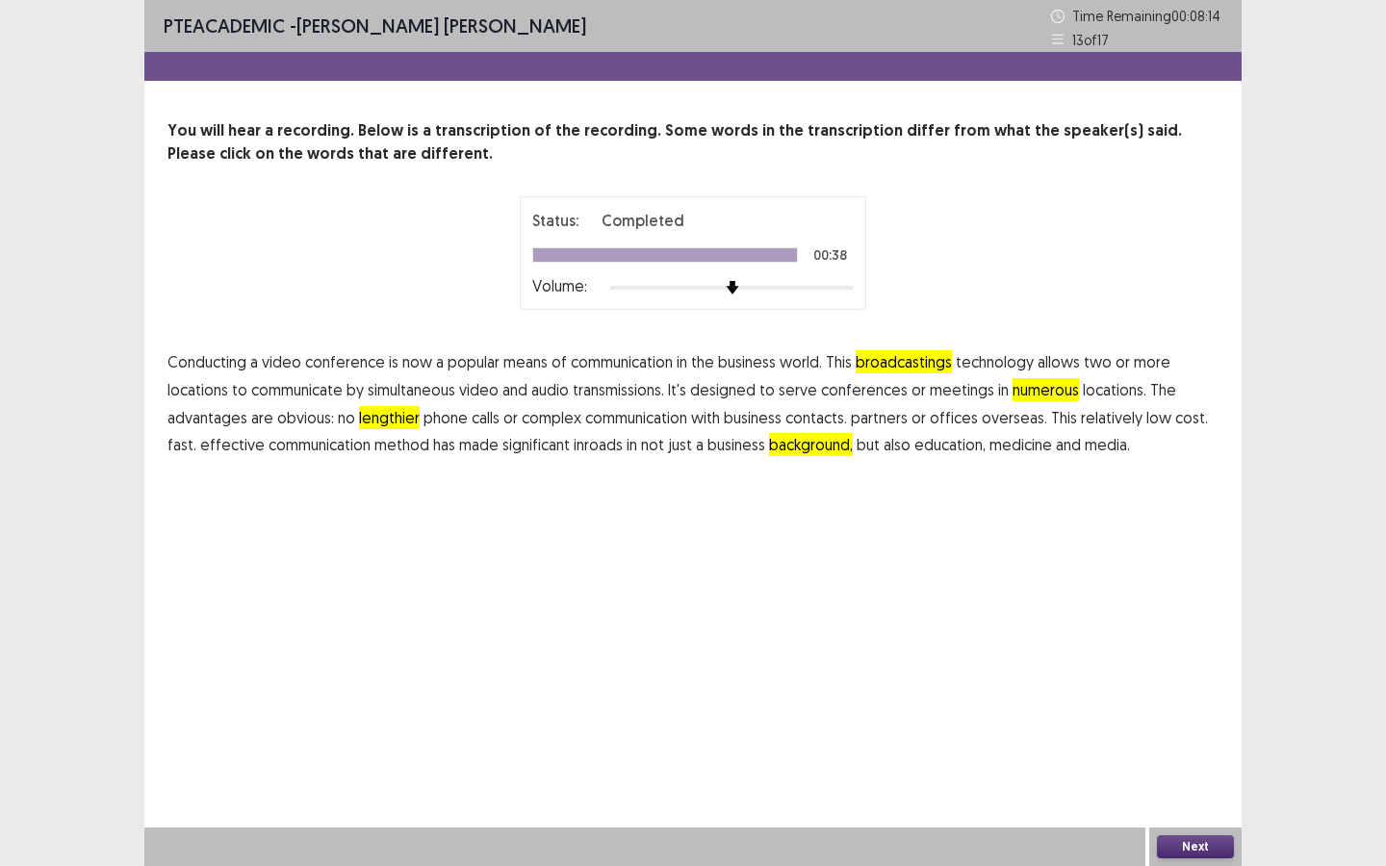
click at [1220, 852] on button "Next" at bounding box center [1195, 846] width 77 height 23
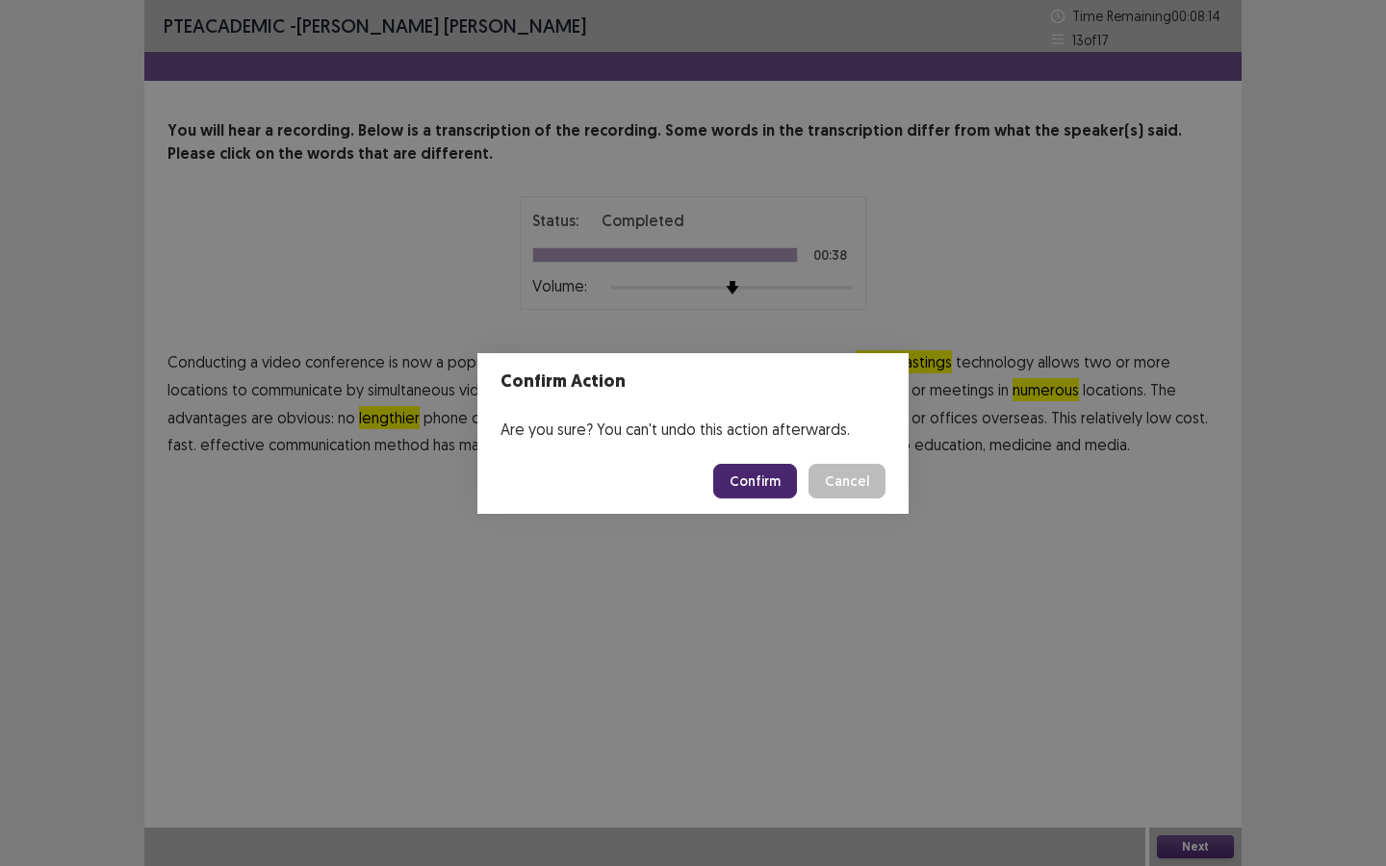
click at [765, 464] on button "Confirm" at bounding box center [755, 481] width 84 height 35
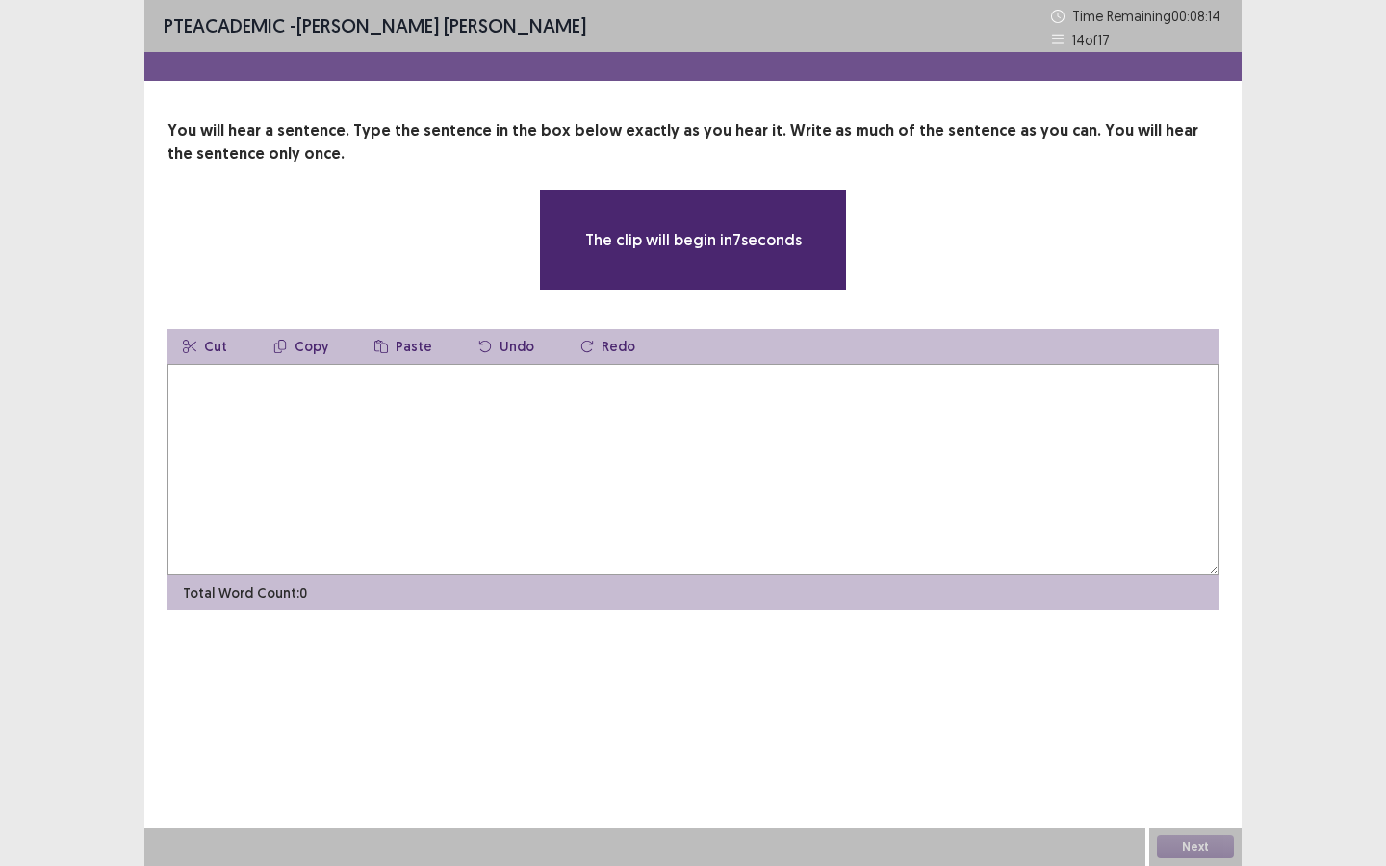
click at [398, 481] on textarea at bounding box center [692, 470] width 1051 height 212
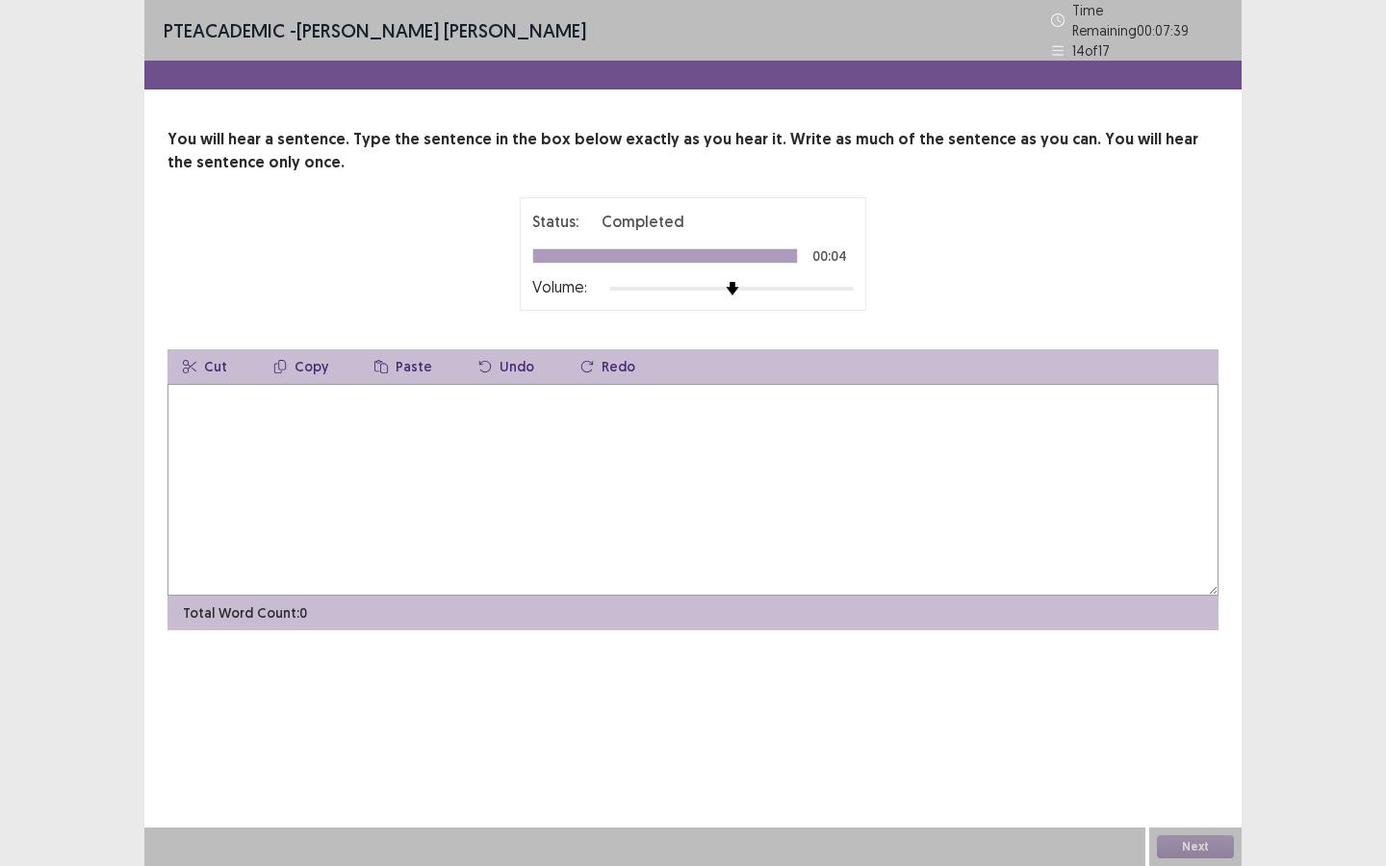
click at [481, 433] on textarea at bounding box center [692, 490] width 1051 height 212
click at [391, 392] on textarea "**********" at bounding box center [692, 490] width 1051 height 212
click at [525, 396] on textarea "**********" at bounding box center [692, 490] width 1051 height 212
type textarea "**********"
click at [1176, 843] on button "Next" at bounding box center [1195, 846] width 77 height 23
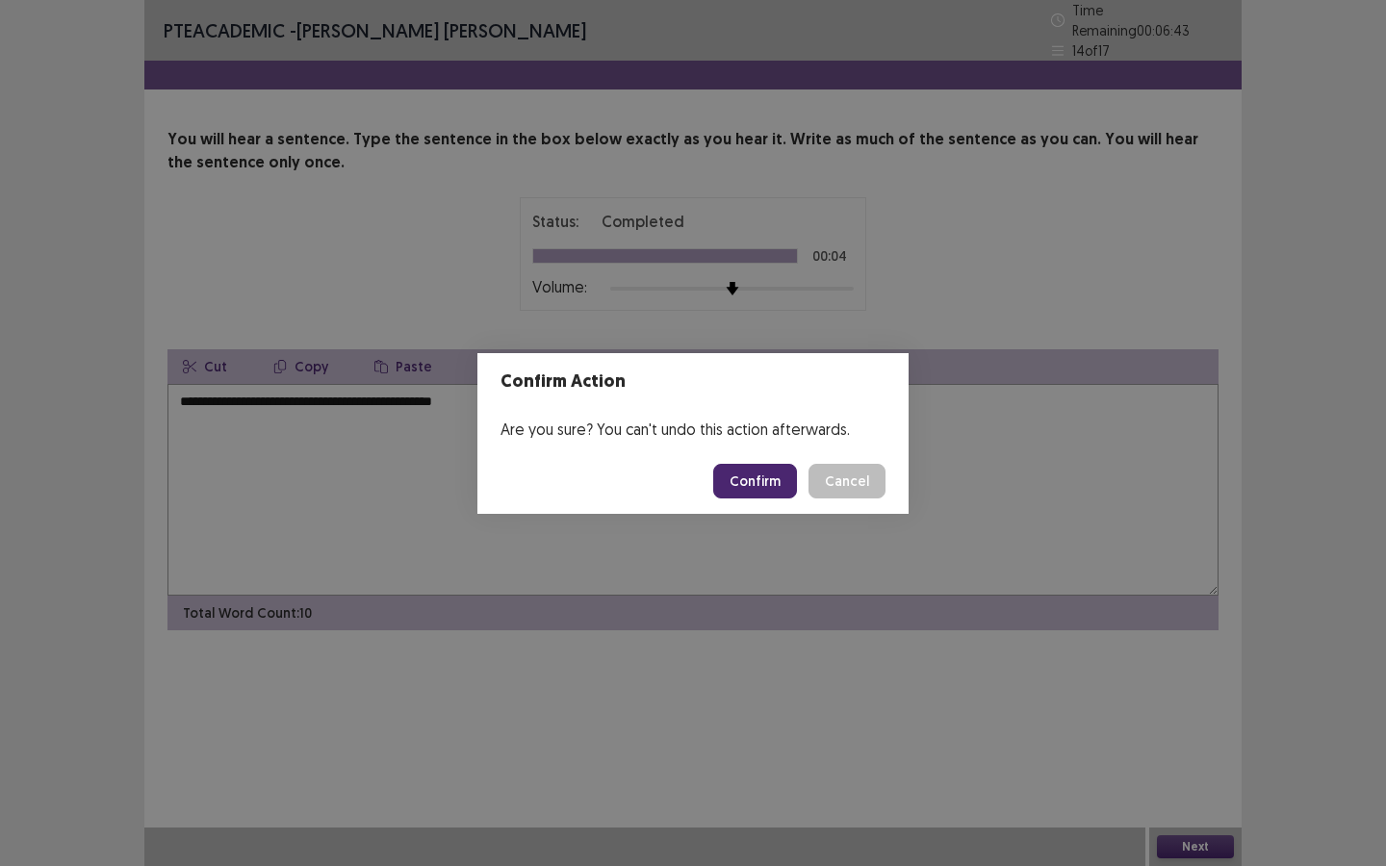
click at [757, 480] on button "Confirm" at bounding box center [755, 481] width 84 height 35
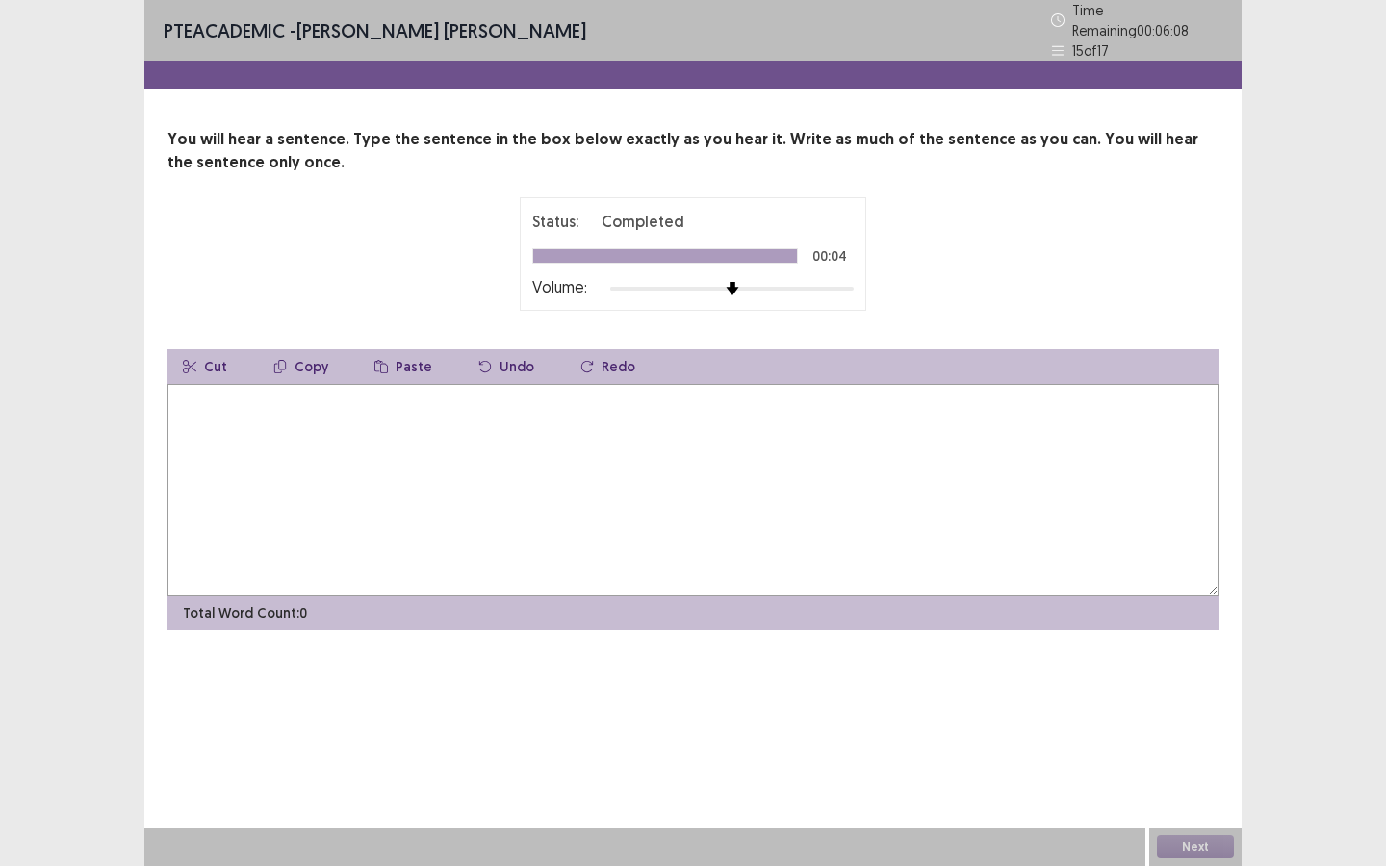
click at [719, 412] on textarea at bounding box center [692, 490] width 1051 height 212
type textarea "**********"
click at [1165, 848] on button "Next" at bounding box center [1195, 846] width 77 height 23
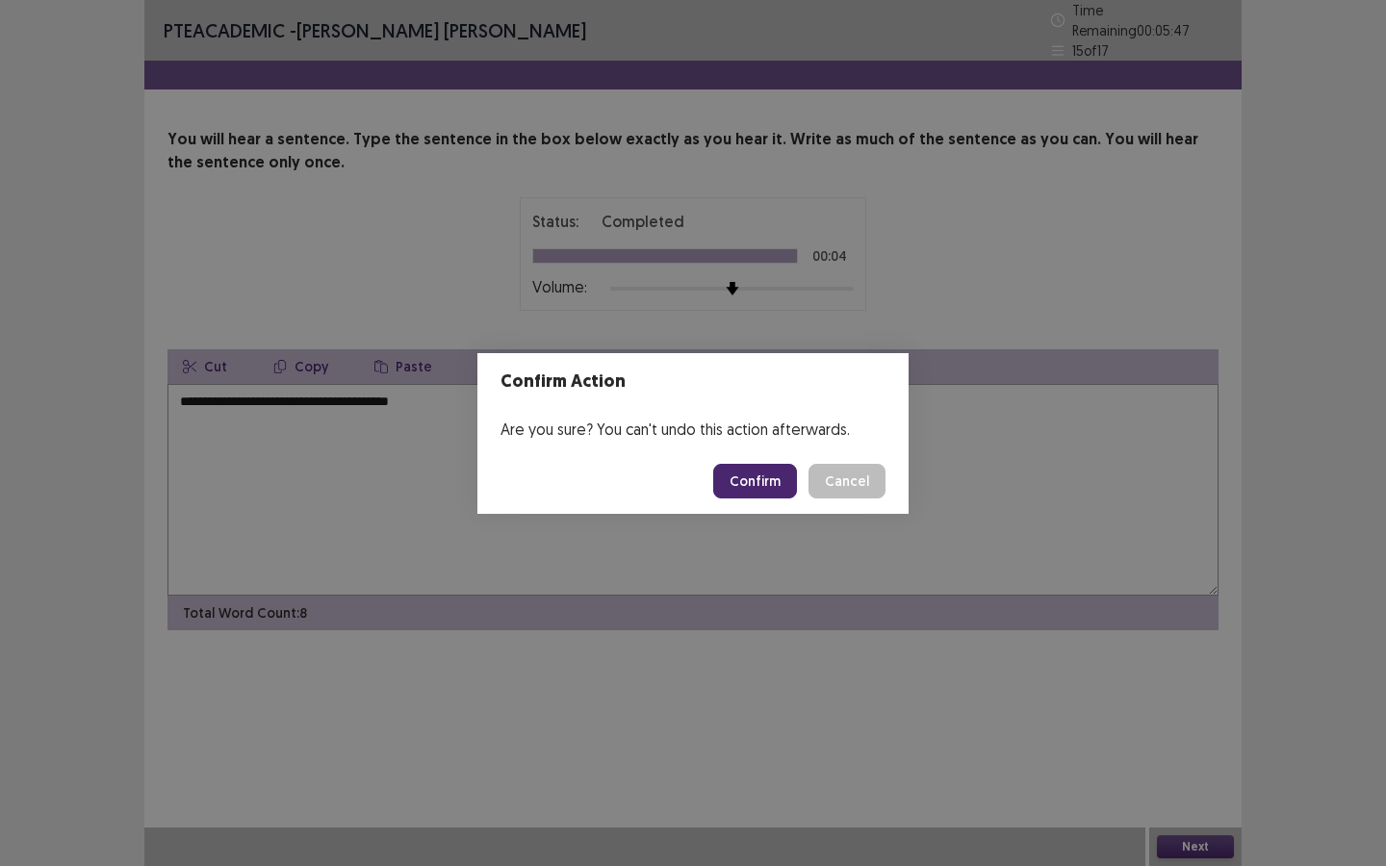
click at [745, 489] on button "Confirm" at bounding box center [755, 481] width 84 height 35
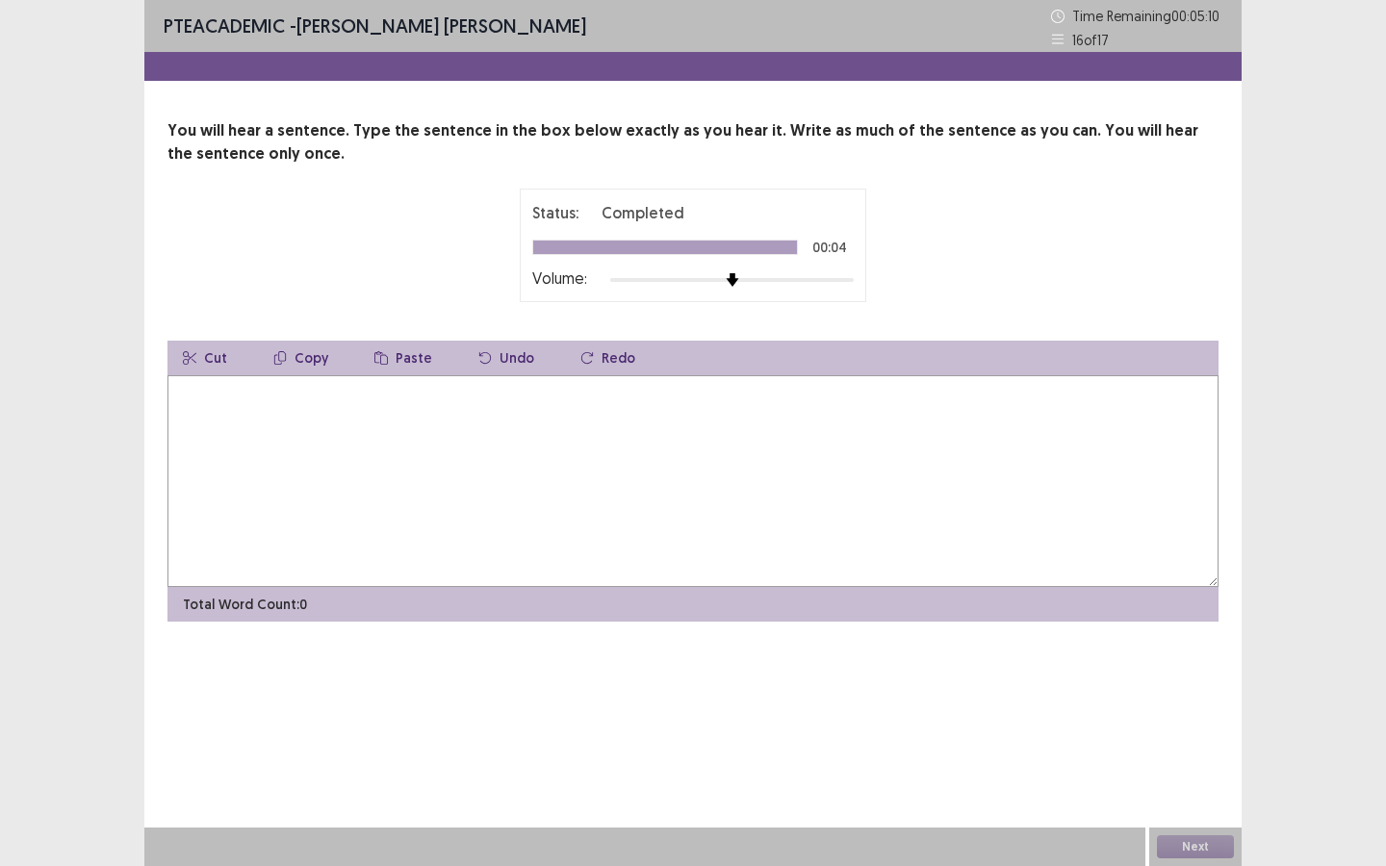
click at [745, 489] on textarea at bounding box center [692, 481] width 1051 height 212
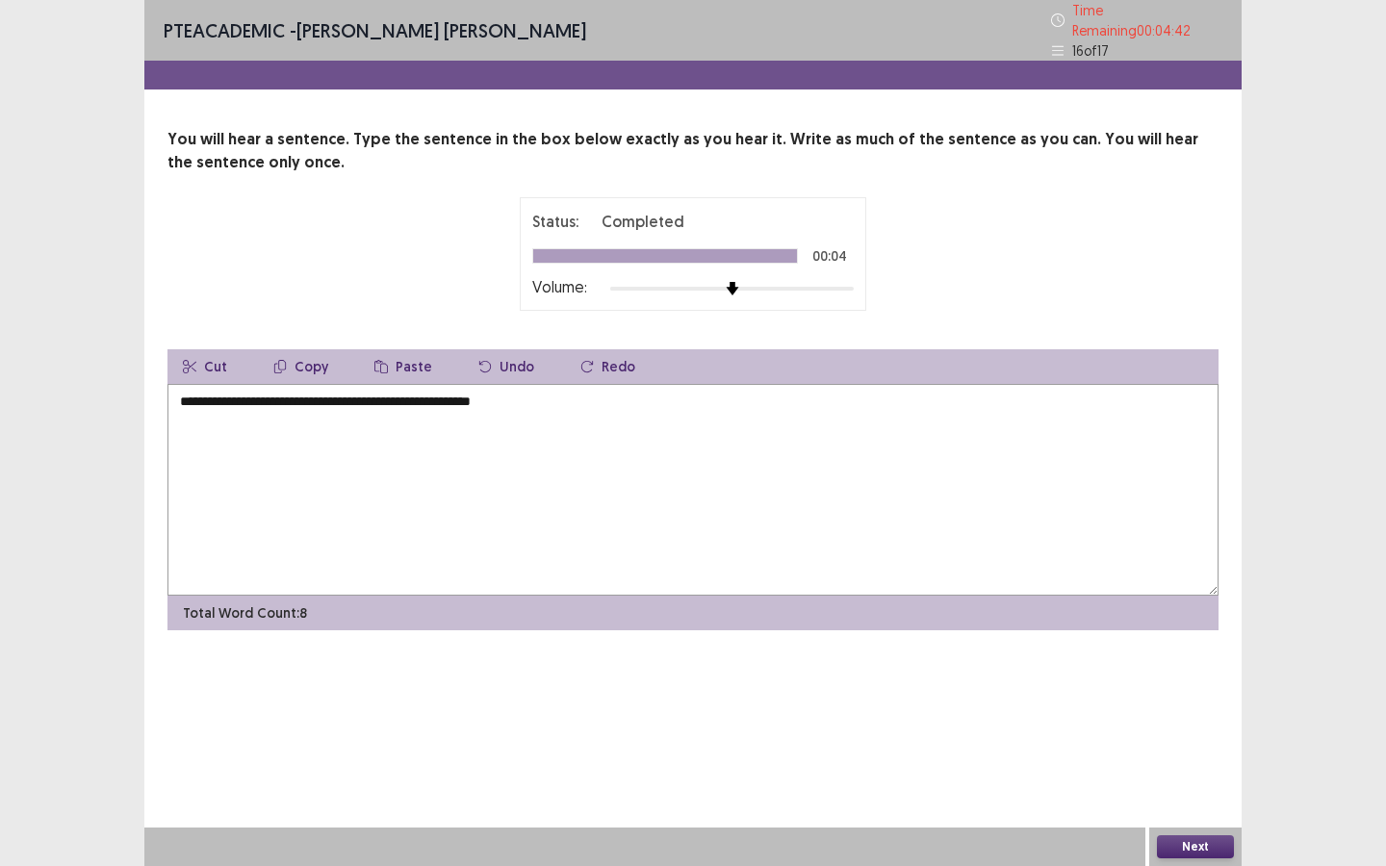
type textarea "**********"
click at [1185, 848] on button "Next" at bounding box center [1195, 846] width 77 height 23
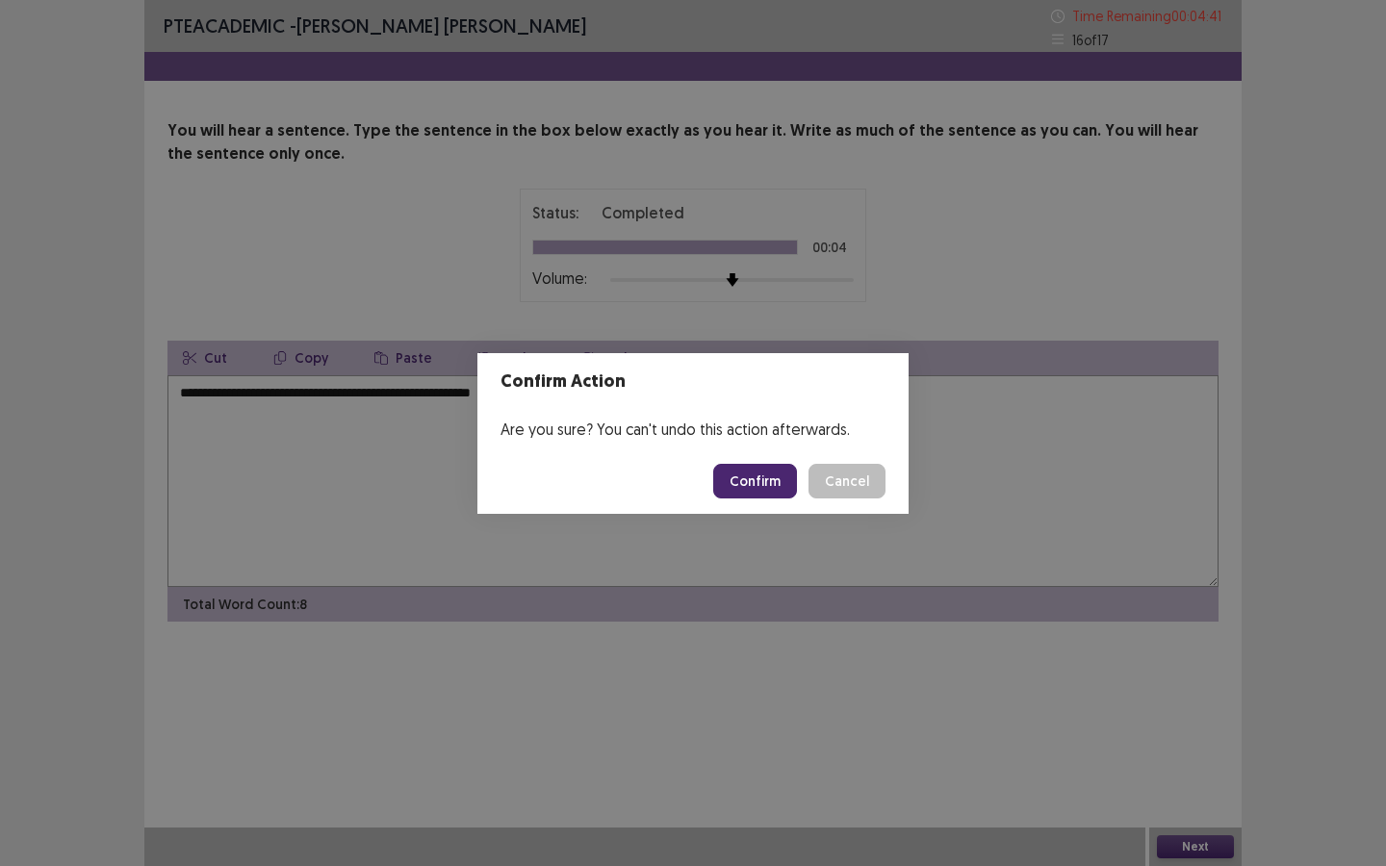
click at [773, 475] on button "Confirm" at bounding box center [755, 481] width 84 height 35
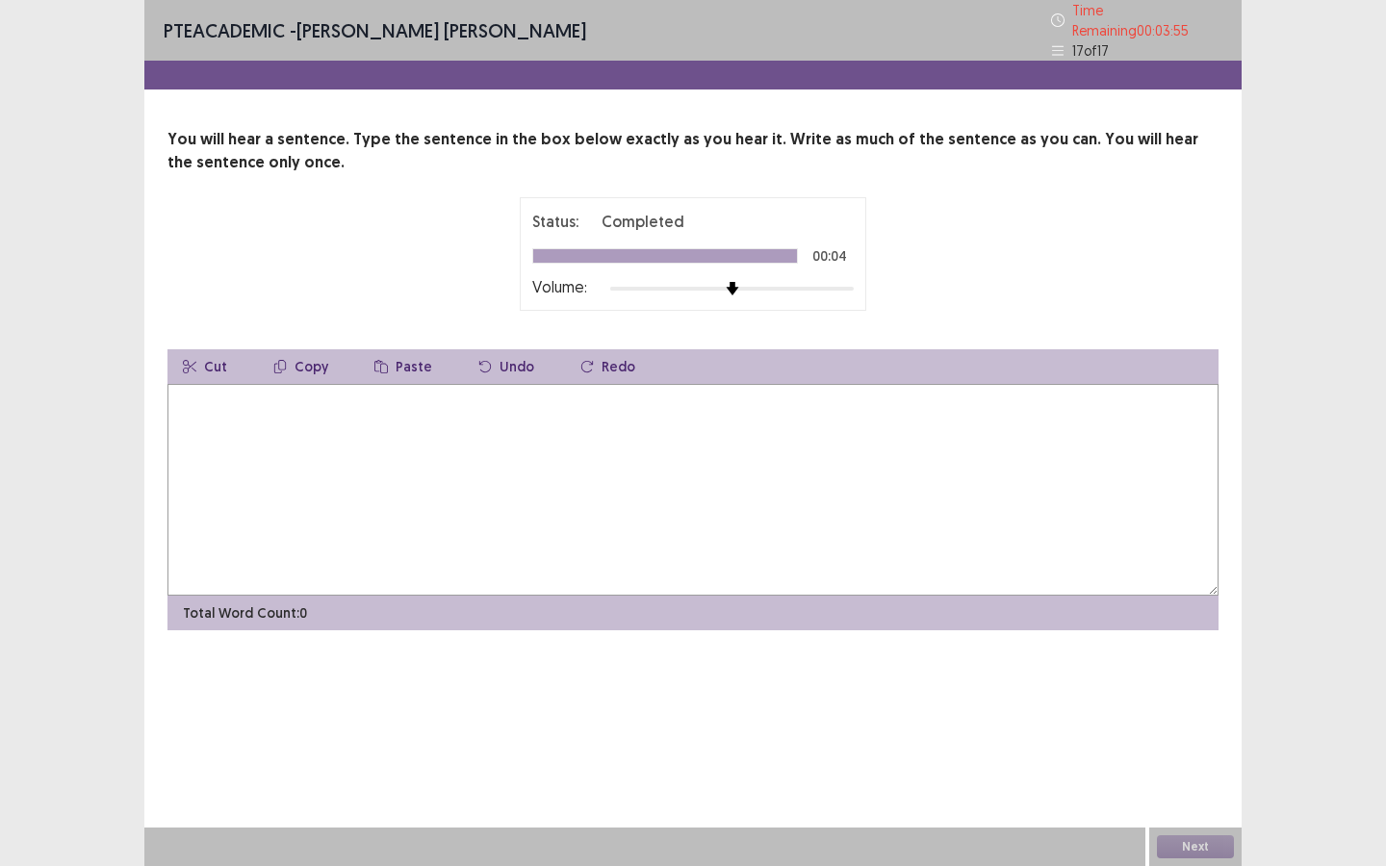
click at [695, 527] on textarea at bounding box center [692, 490] width 1051 height 212
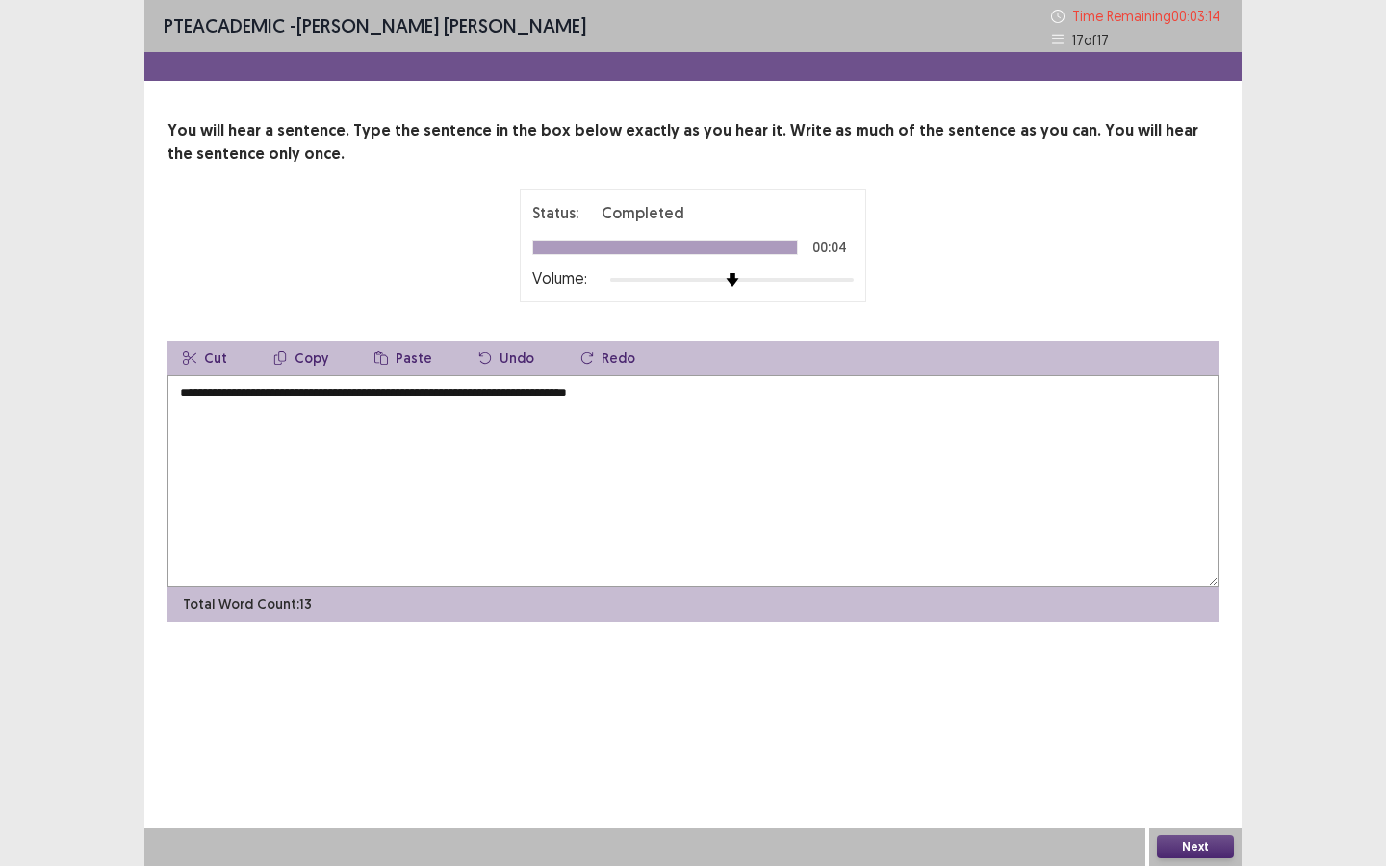
type textarea "**********"
click at [1204, 850] on button "Next" at bounding box center [1195, 846] width 77 height 23
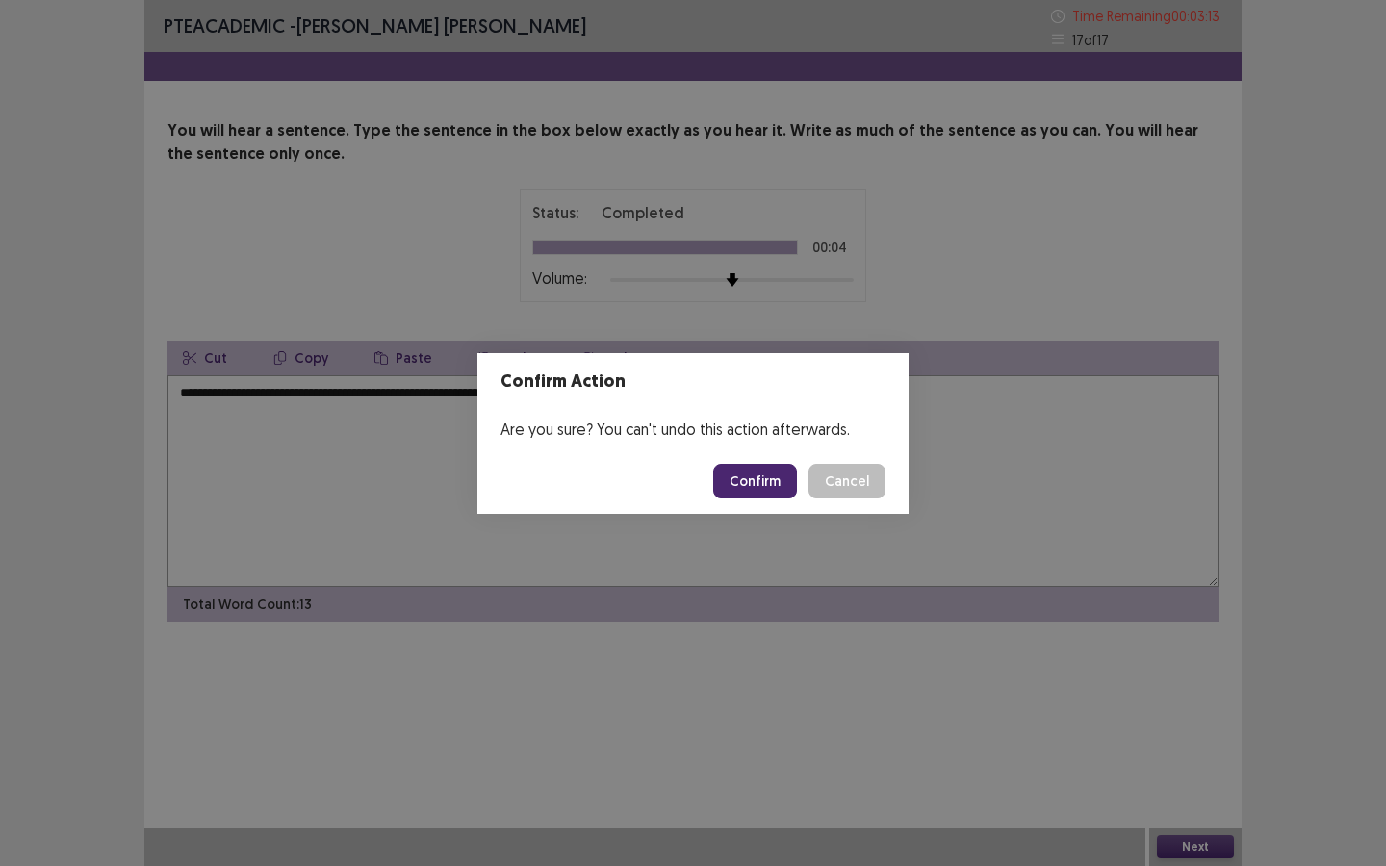
click at [750, 478] on button "Confirm" at bounding box center [755, 481] width 84 height 35
